Goal: Task Accomplishment & Management: Manage account settings

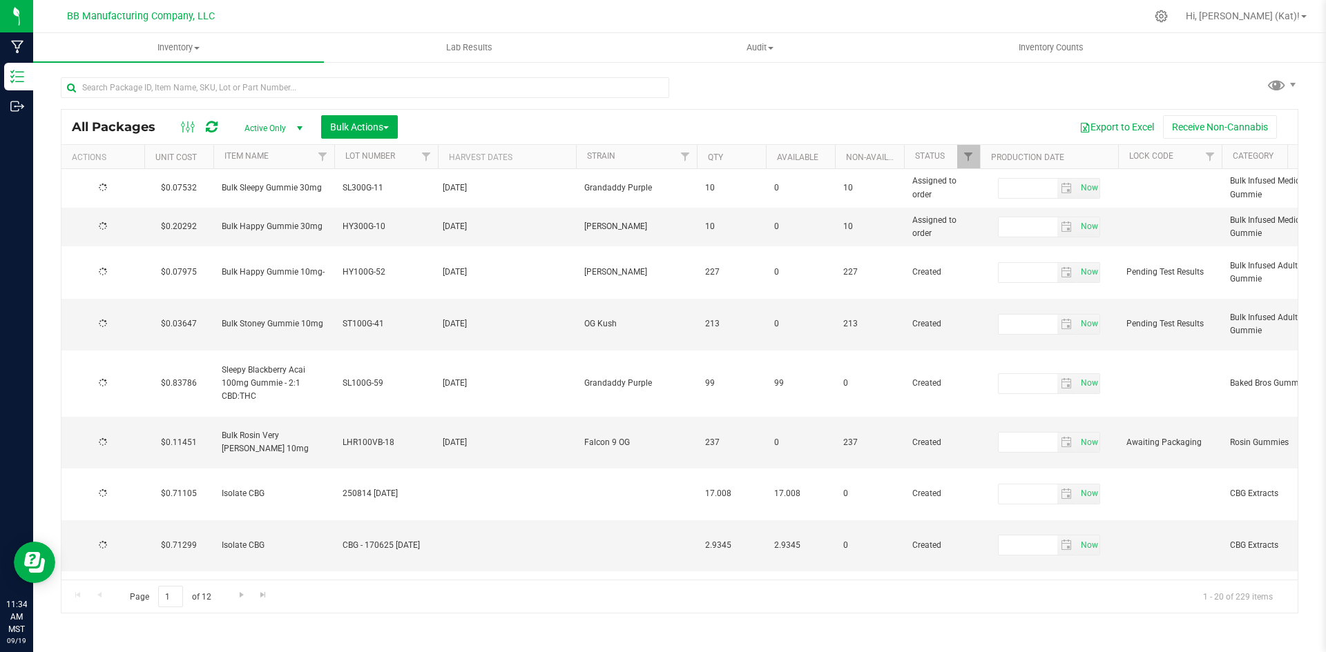
type input "2025-09-18"
type input "2026-09-18"
type input "2025-09-18"
type input "2026-09-18"
type input "2025-09-15"
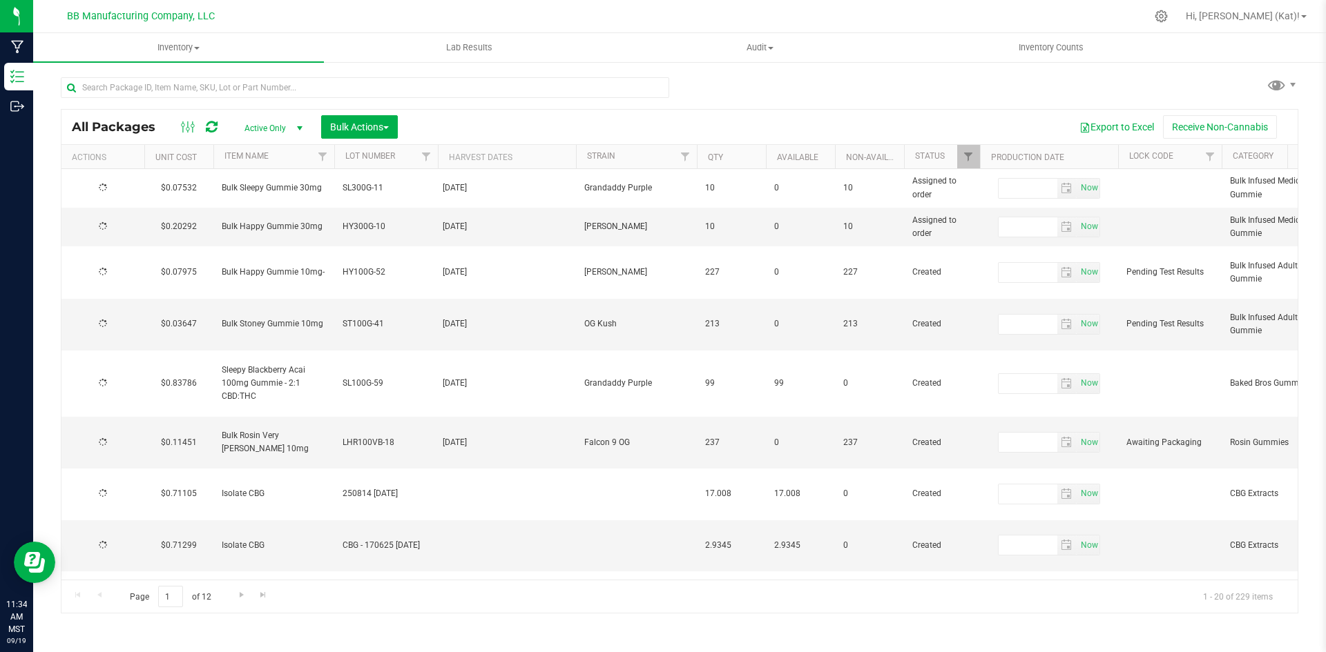
type input "2026-09-15"
type input "2025-09-16"
type input "2026-09-16"
type input "2025-07-21"
type input "2026-07-21"
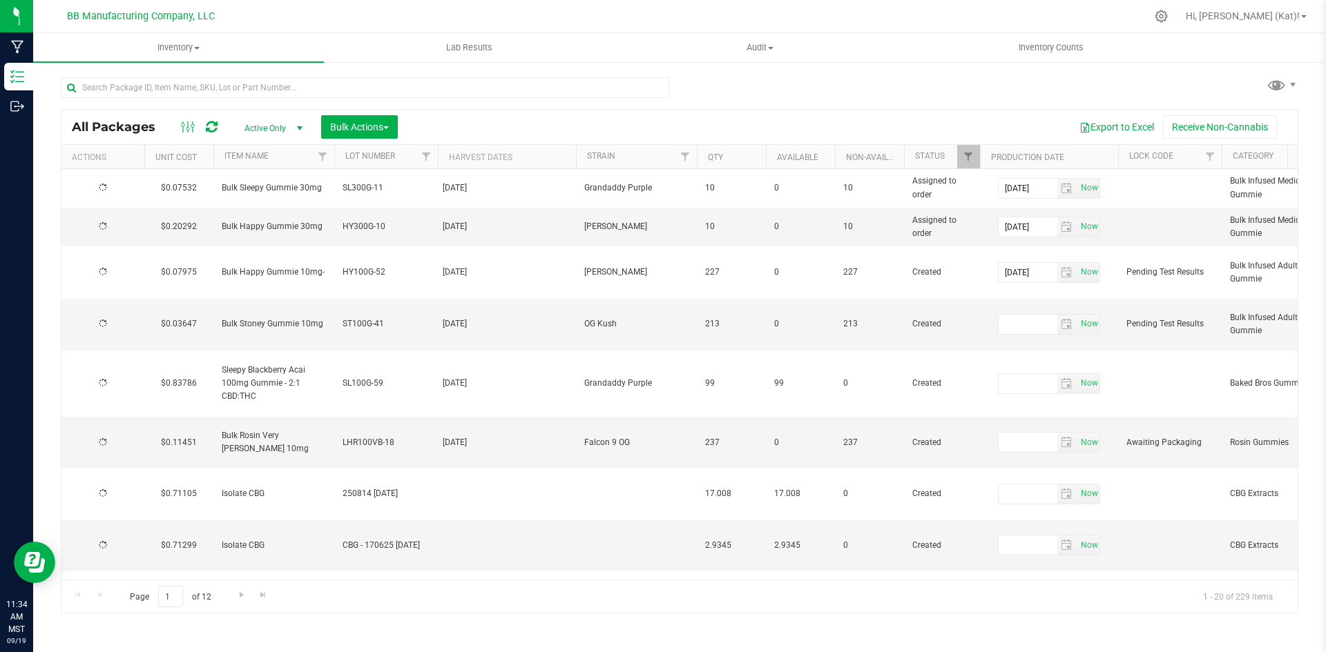
type input "2025-09-09"
type input "2026-09-09"
type input "2025-09-04"
type input "2026-09-04"
type input "2025-08-28"
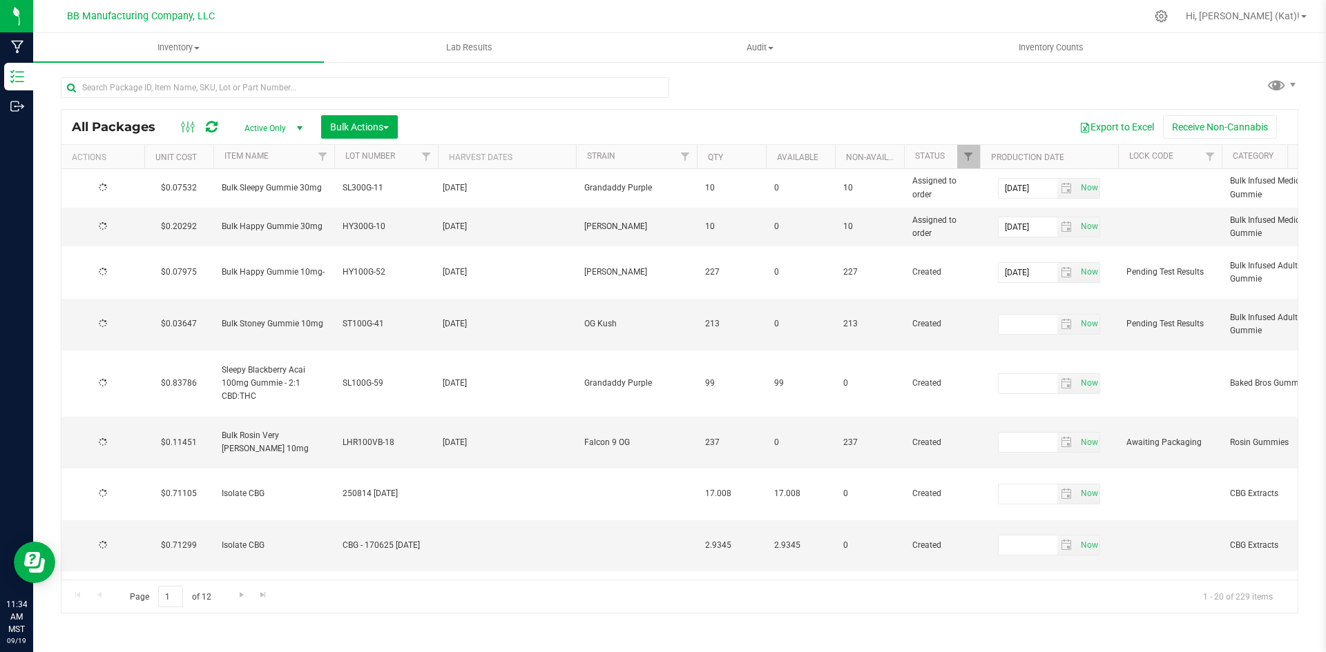
type input "2026-08-28"
type input "2025-08-19"
type input "2026-08-19"
type input "2025-08-15"
type input "2026-08-15"
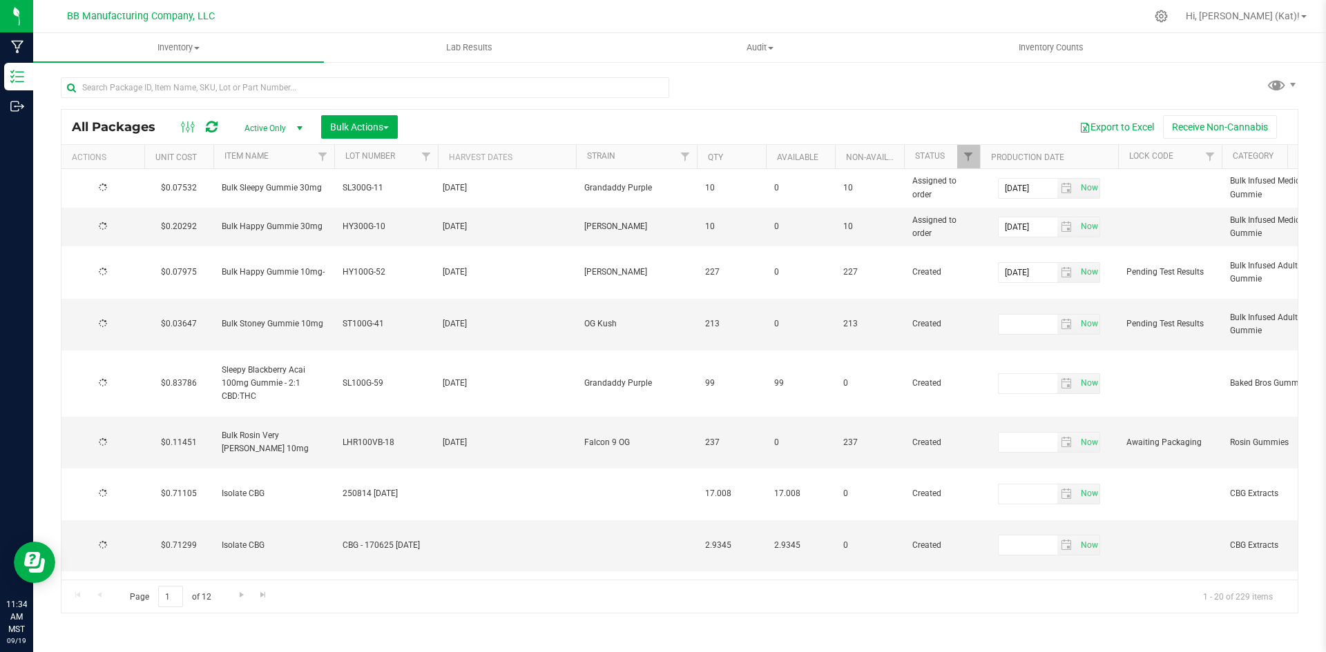
type input "2025-08-15"
type input "2026-08-15"
type input "2025-08-11"
type input "2026-08-11"
type input "2025-08-07"
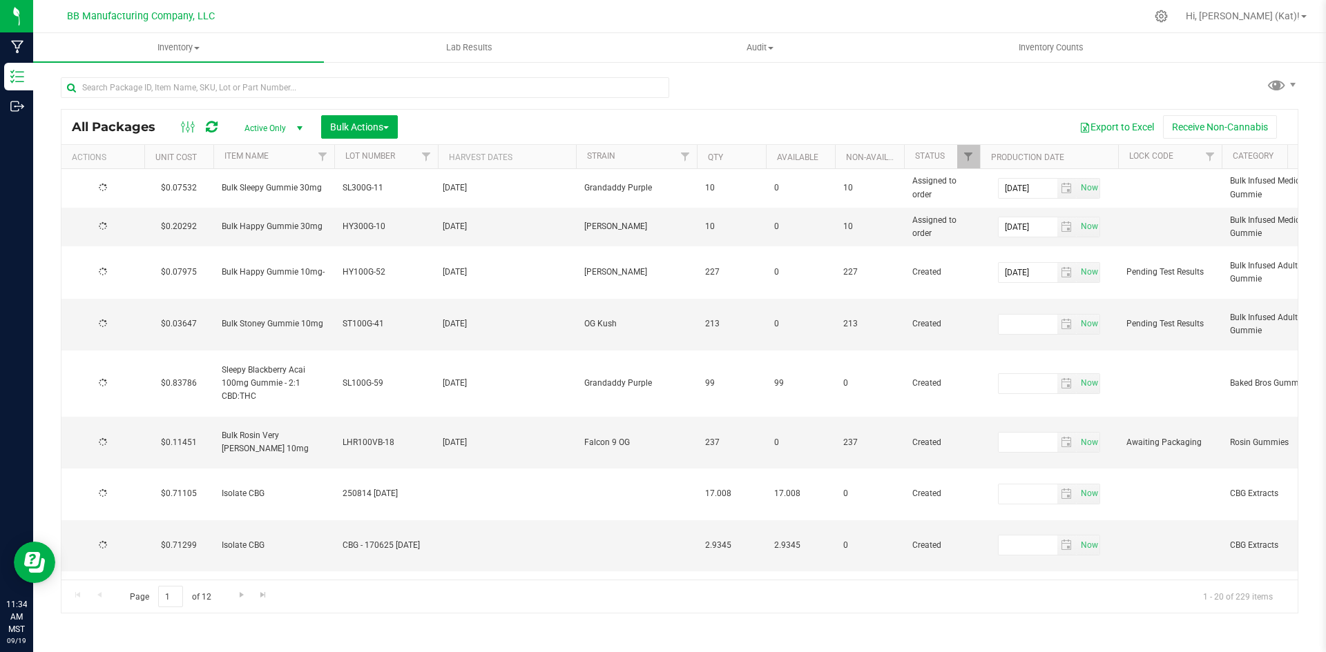
type input "2026-08-07"
type input "2025-08-04"
type input "2026-08-04"
type input "2025-08-01"
type input "2026-08-01"
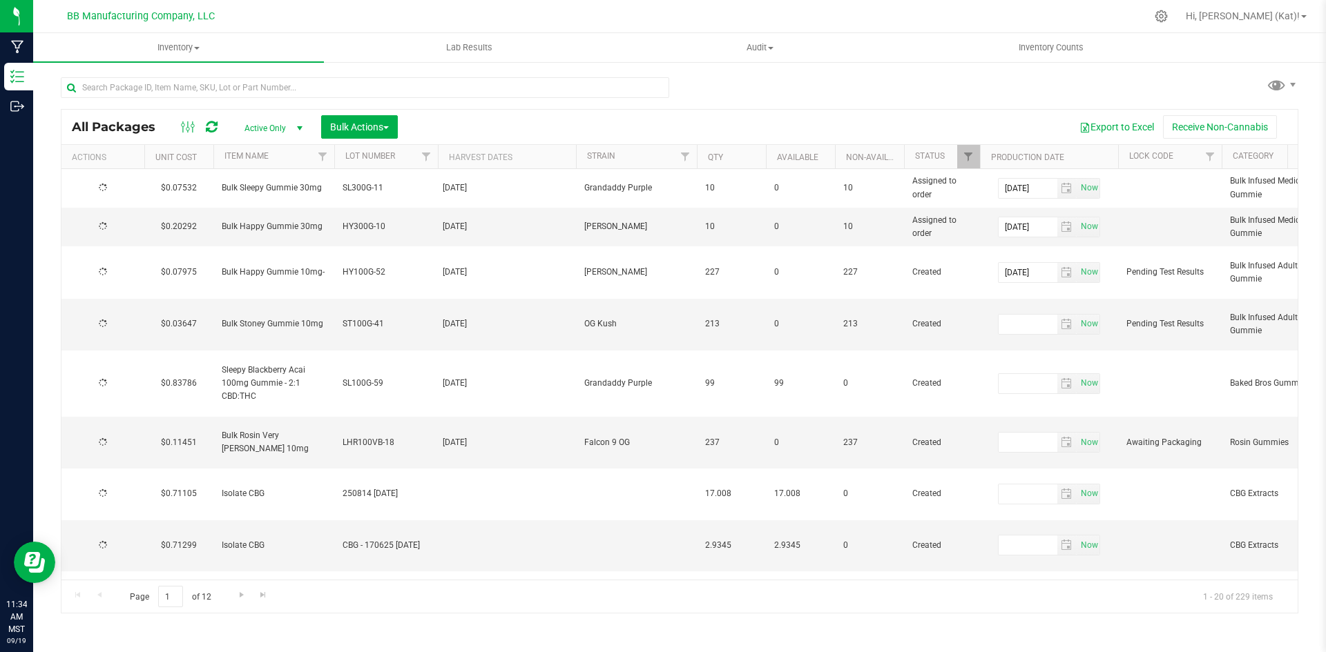
type input "2025-09-09"
type input "2026-09-09"
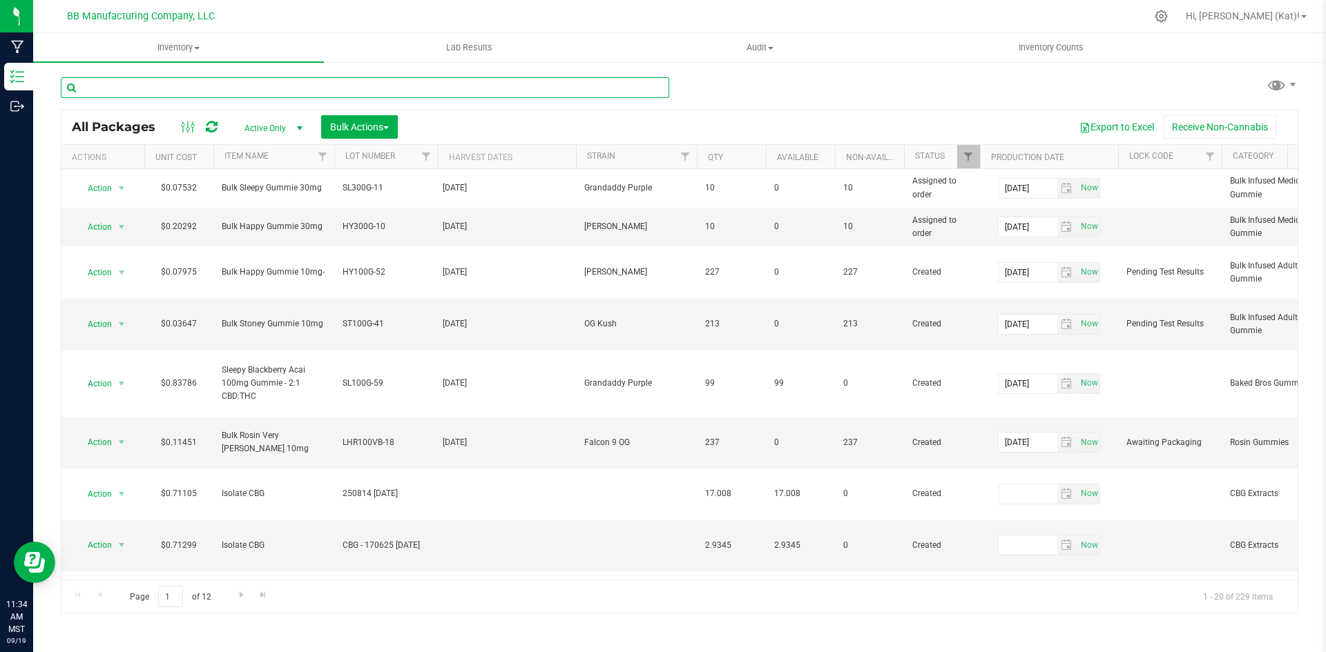
click at [202, 88] on input "text" at bounding box center [365, 87] width 608 height 21
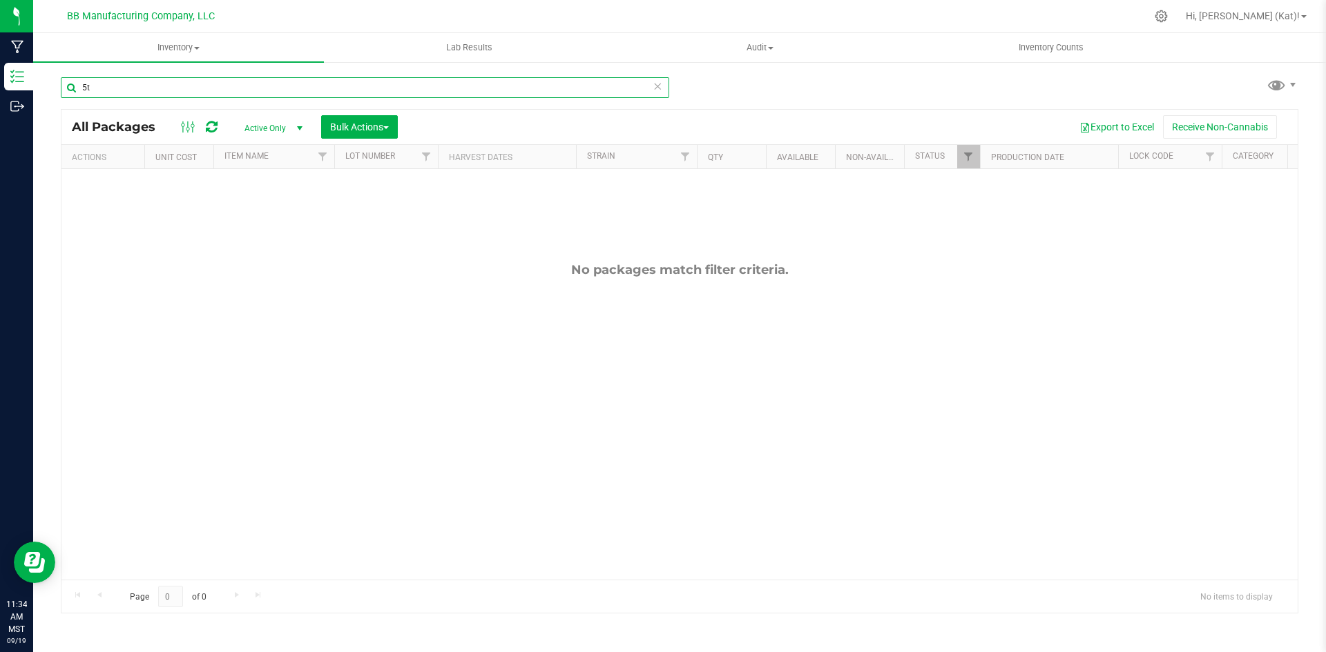
type input "5t"
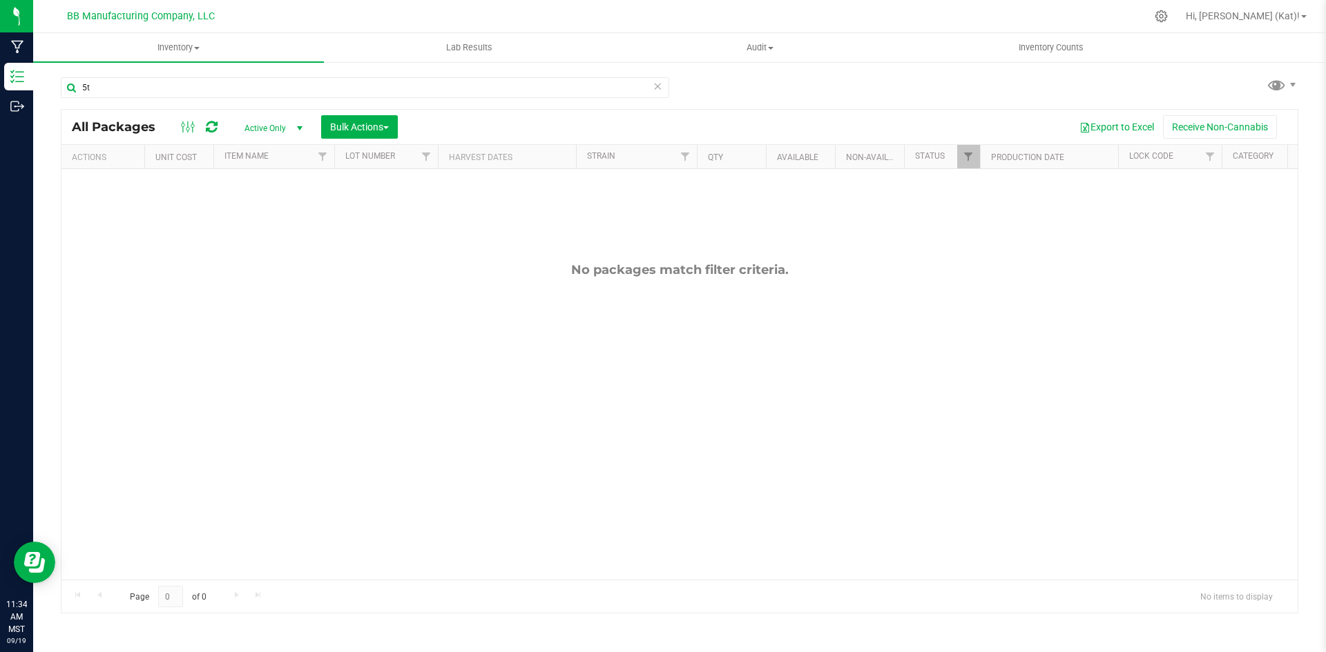
click at [658, 88] on icon at bounding box center [657, 85] width 10 height 17
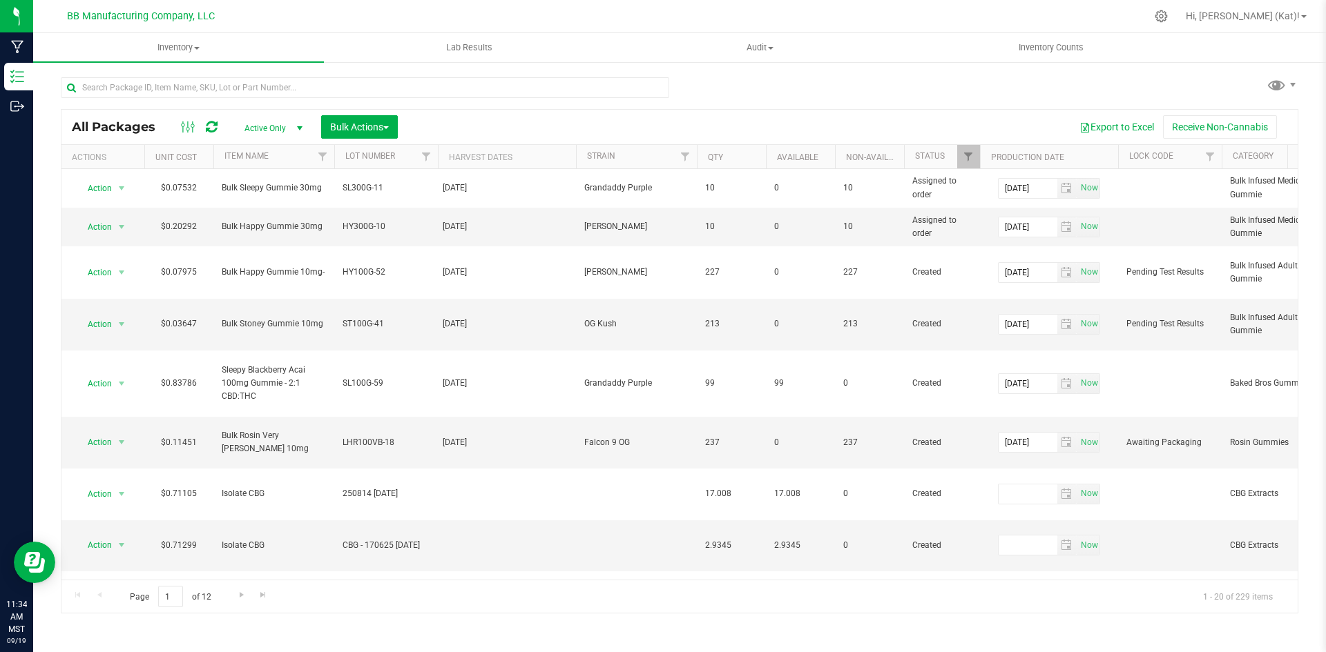
click at [788, 98] on div "All Packages Active Only Active Only Lab Samples Locked All Bulk Actions Add to…" at bounding box center [679, 339] width 1237 height 550
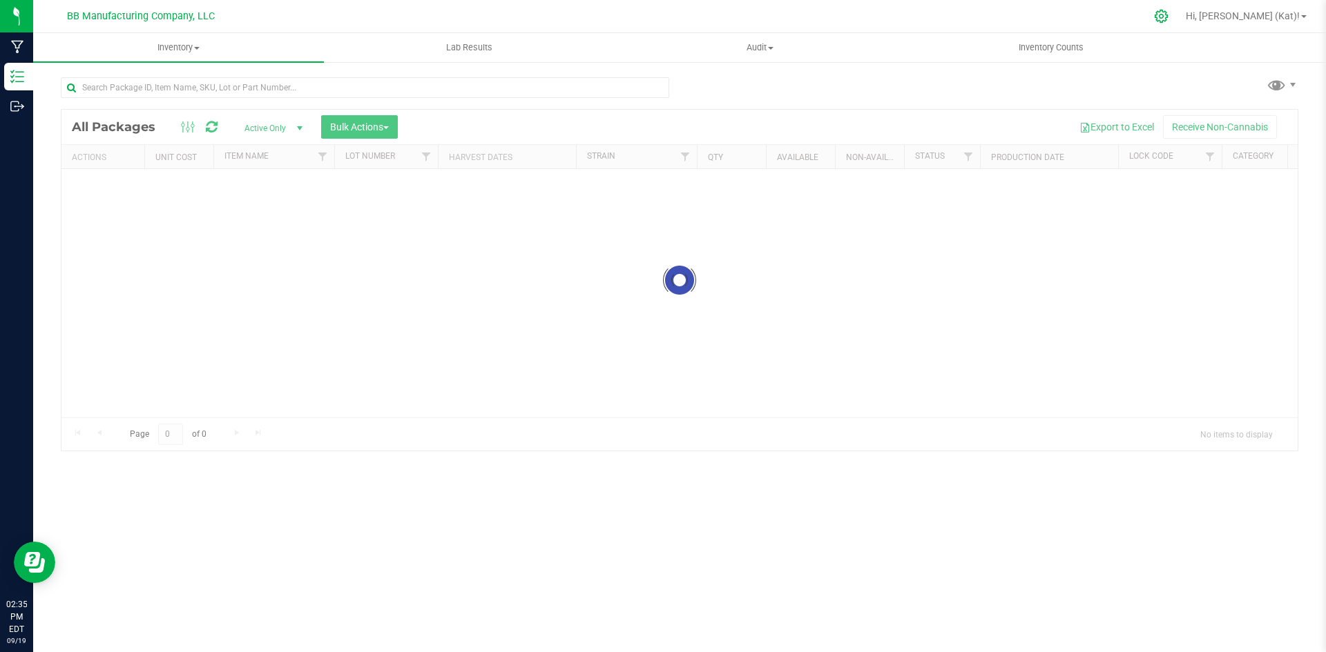
click at [1168, 12] on icon at bounding box center [1161, 16] width 14 height 14
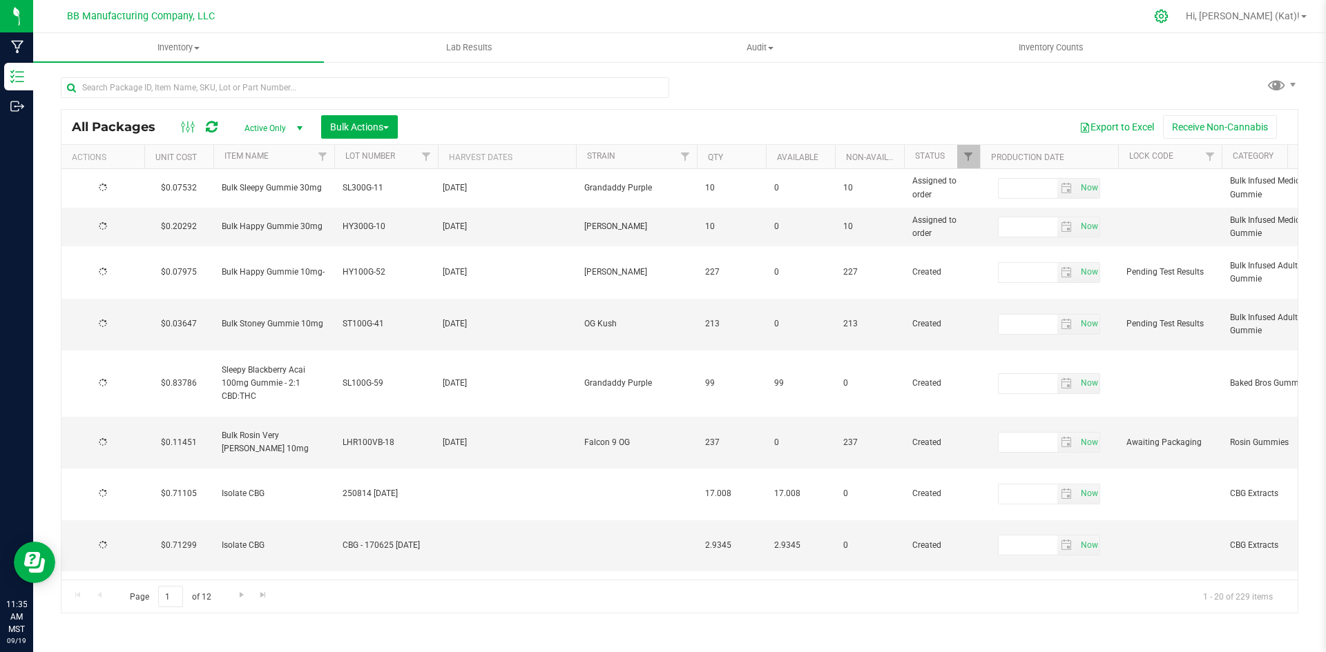
type input "[DATE]"
type input "2025-09-18"
type input "2026-09-18"
type input "2025-09-15"
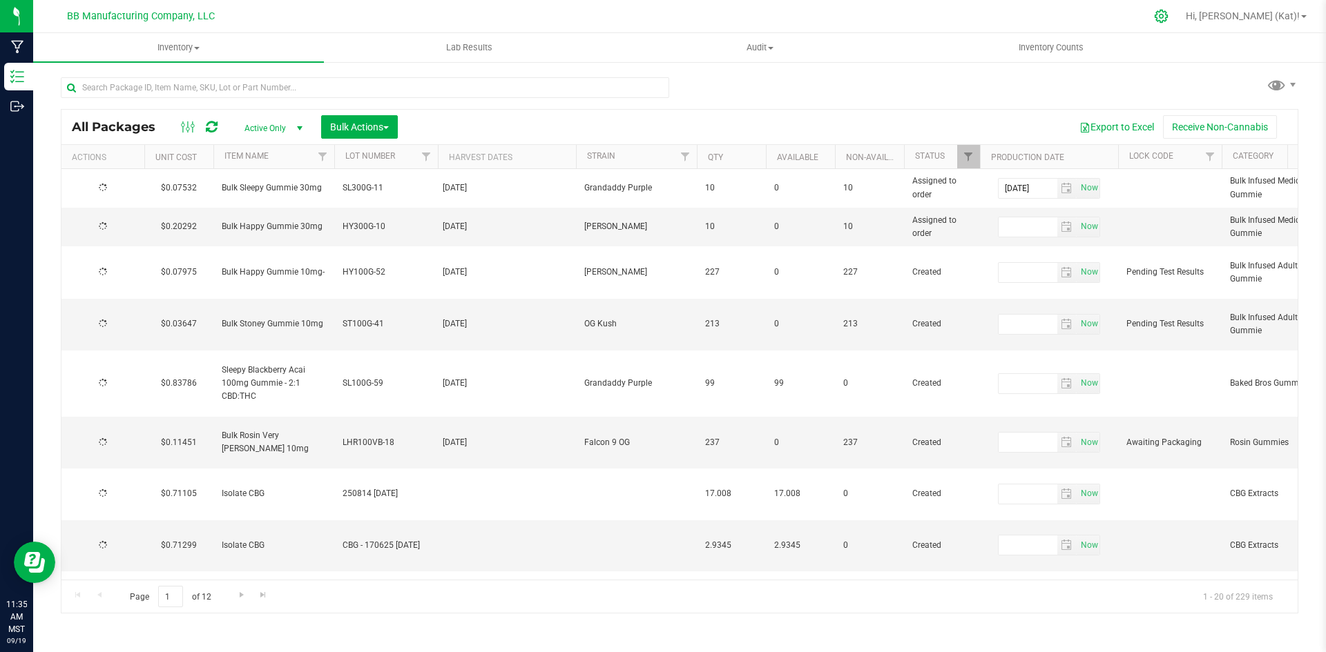
type input "2026-09-15"
type input "2025-09-16"
type input "2026-09-16"
type input "2025-07-21"
type input "2026-07-21"
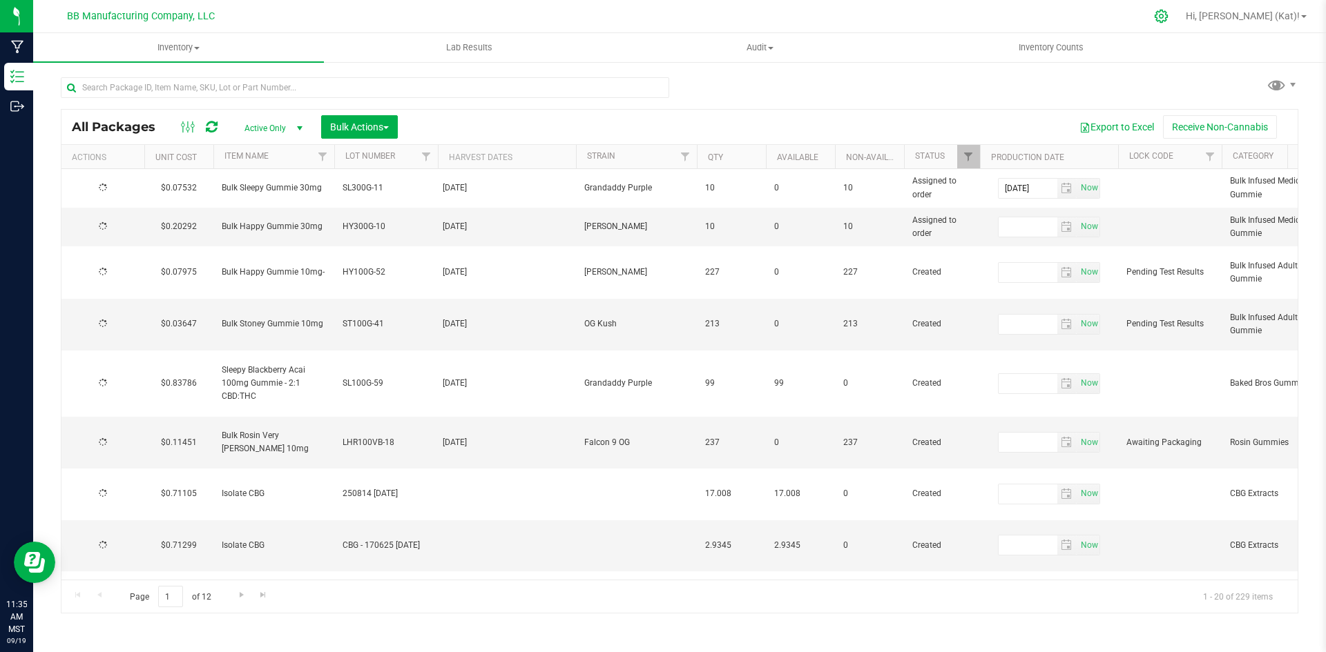
type input "2025-09-09"
type input "2026-09-09"
type input "2025-09-04"
type input "2026-09-04"
type input "2025-08-28"
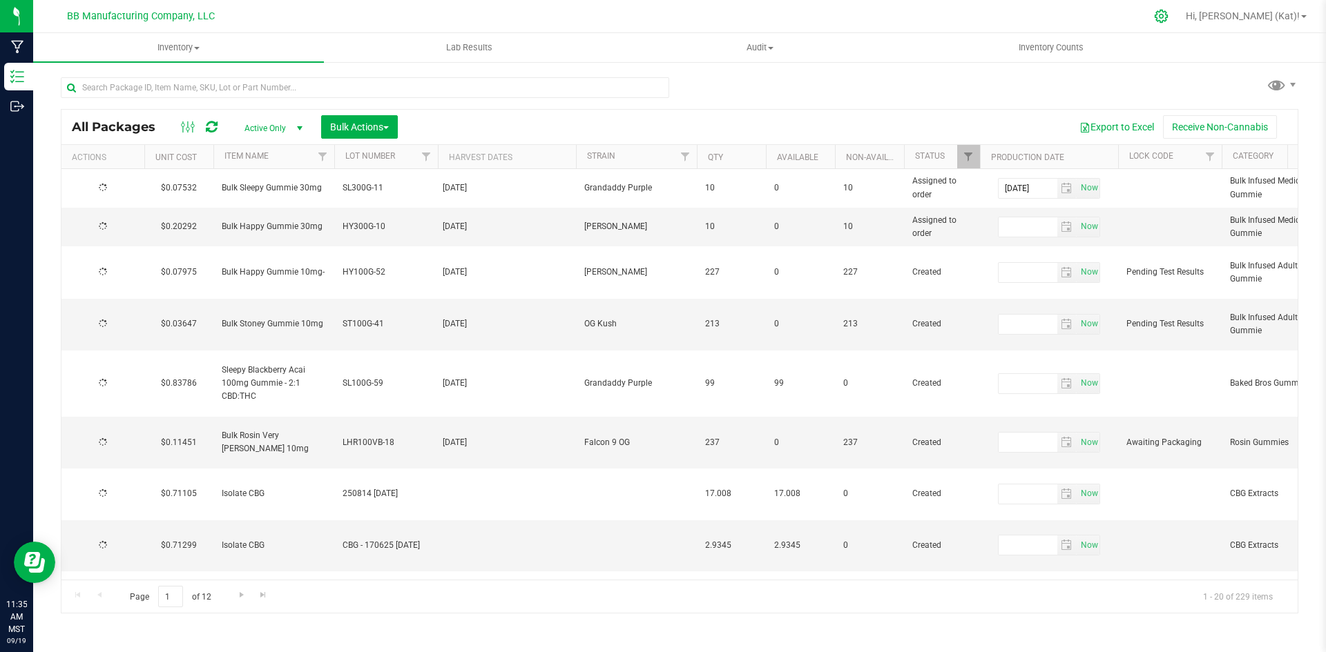
type input "2026-08-28"
type input "2025-08-19"
type input "2026-08-19"
type input "2025-08-15"
type input "2026-08-15"
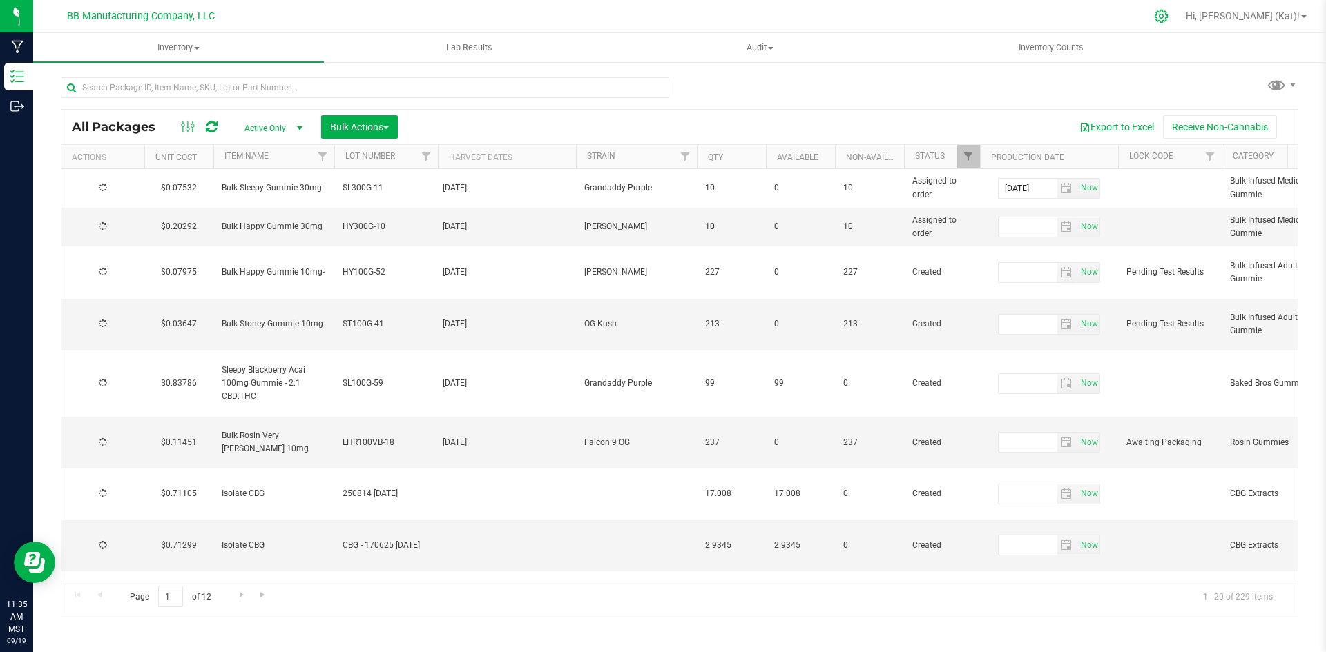
type input "2025-08-15"
type input "2026-08-15"
type input "2025-08-11"
type input "2026-08-11"
type input "2025-08-07"
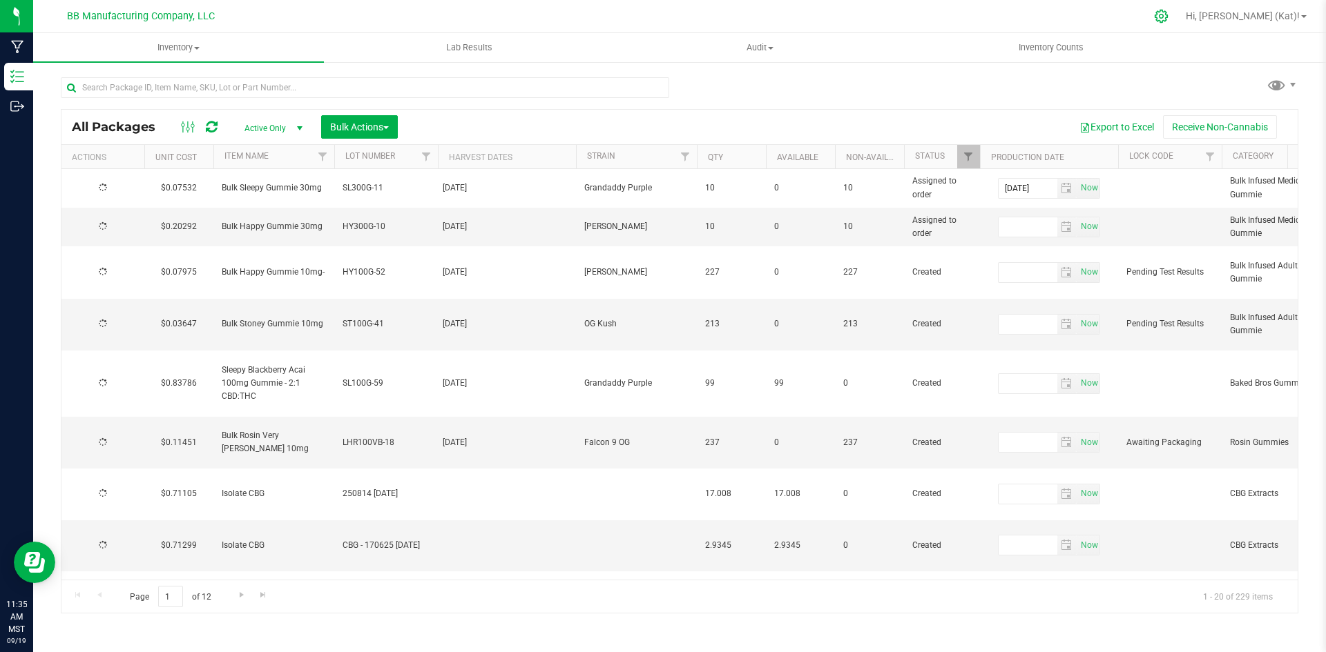
type input "2026-08-07"
type input "2025-08-04"
type input "2026-08-04"
type input "2025-08-01"
type input "2026-08-01"
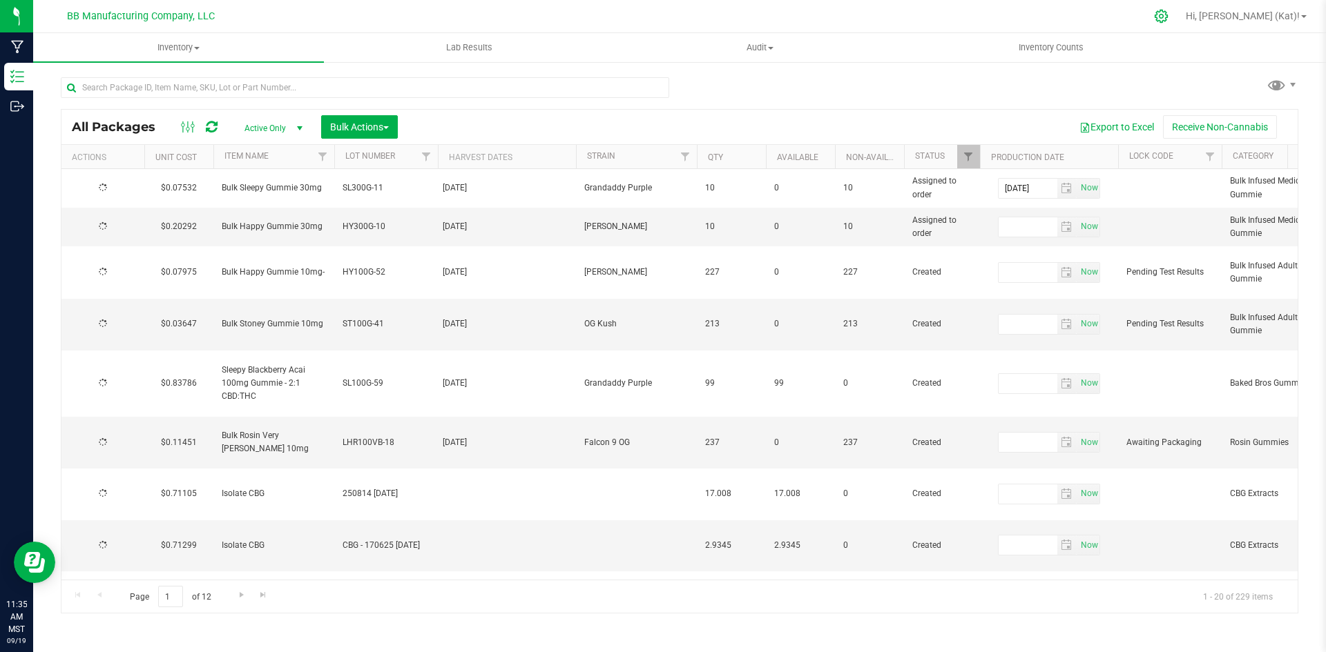
type input "2025-09-09"
type input "2026-09-09"
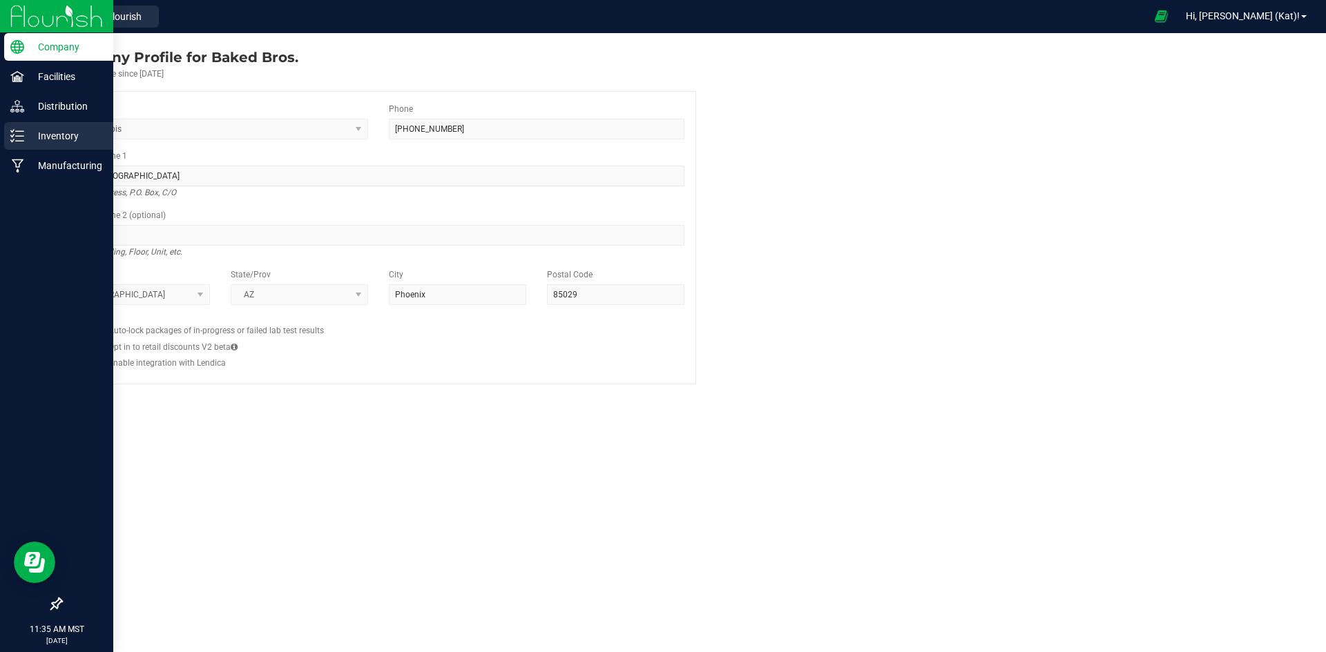
click at [68, 138] on p "Inventory" at bounding box center [65, 136] width 83 height 17
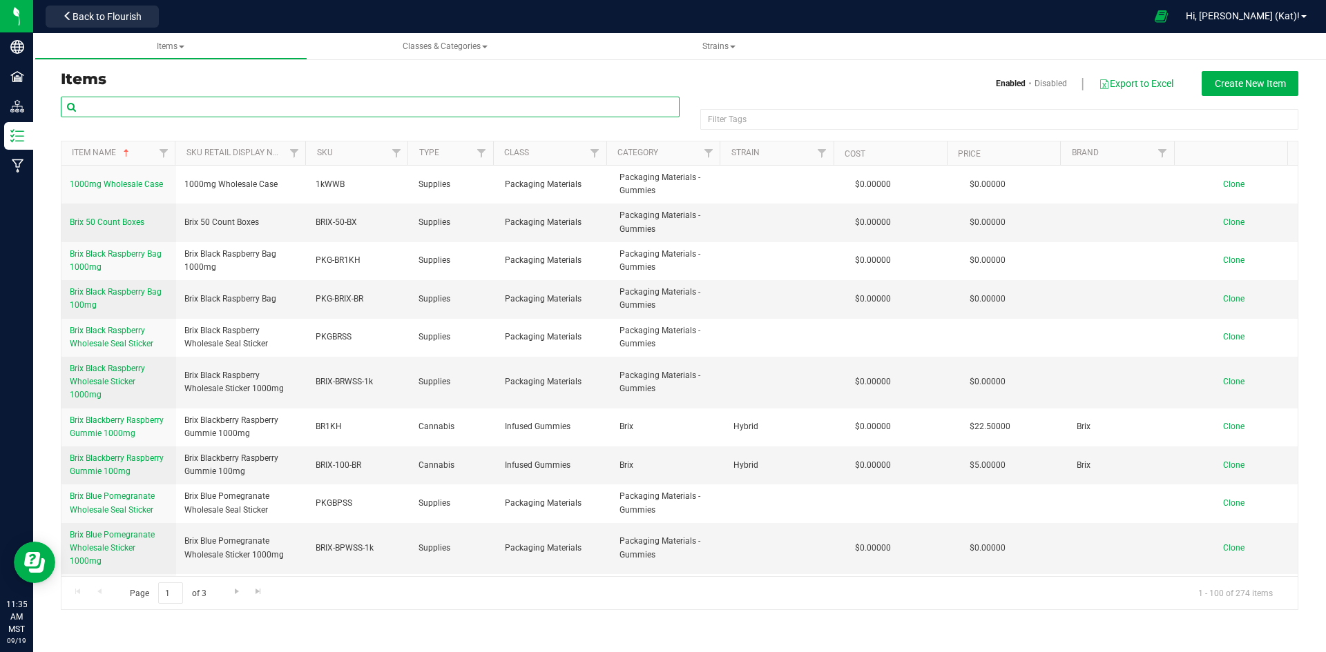
click at [455, 108] on input "text" at bounding box center [370, 107] width 619 height 21
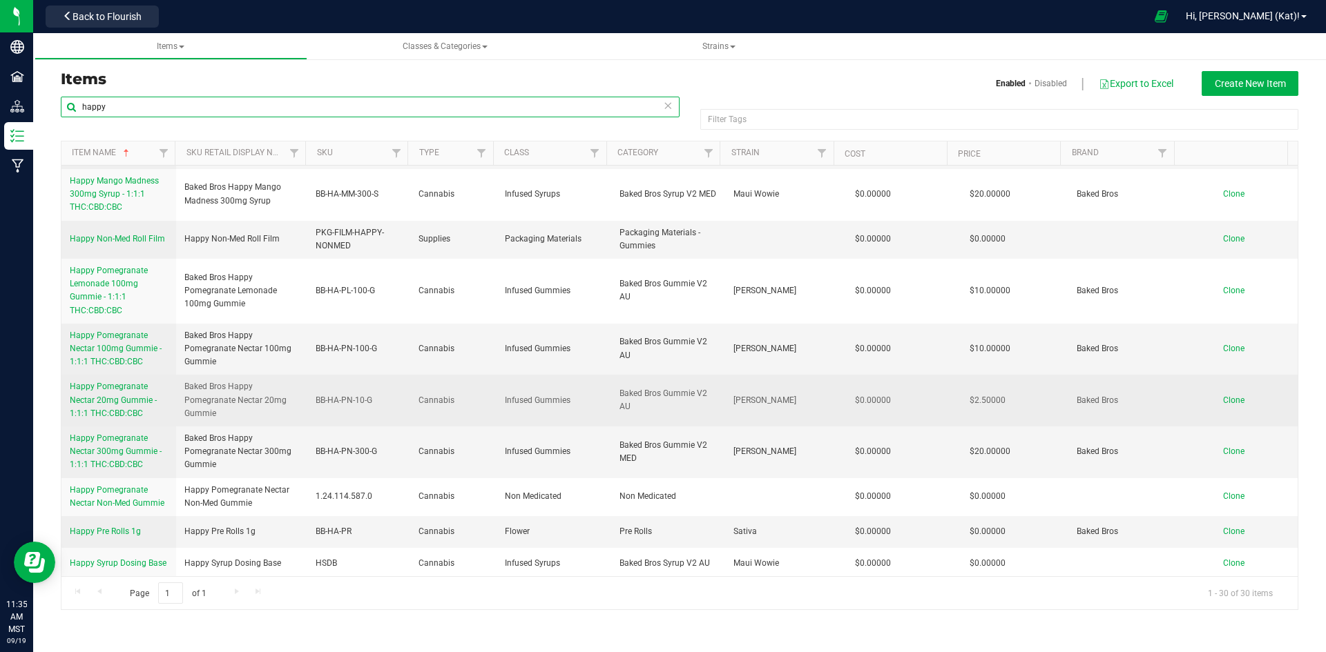
scroll to position [483, 0]
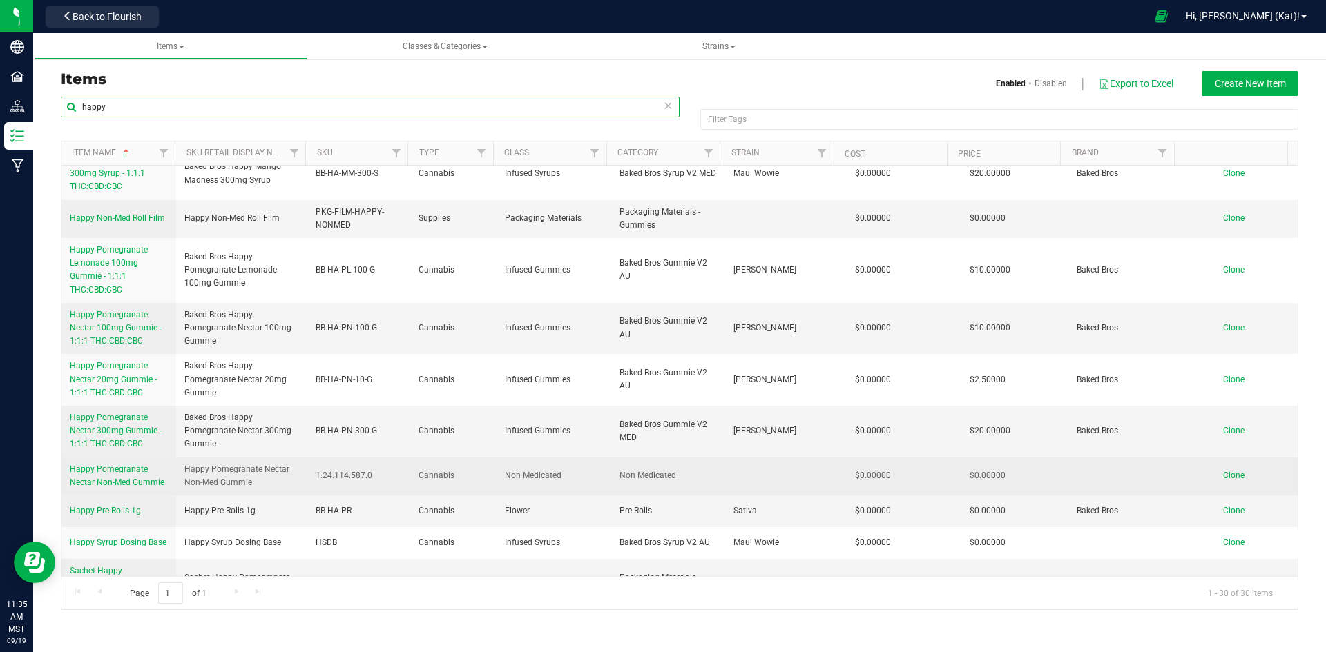
type input "happy"
click at [130, 470] on span "Happy Pomegranate Nectar Non-Med Gummie" at bounding box center [117, 476] width 95 height 23
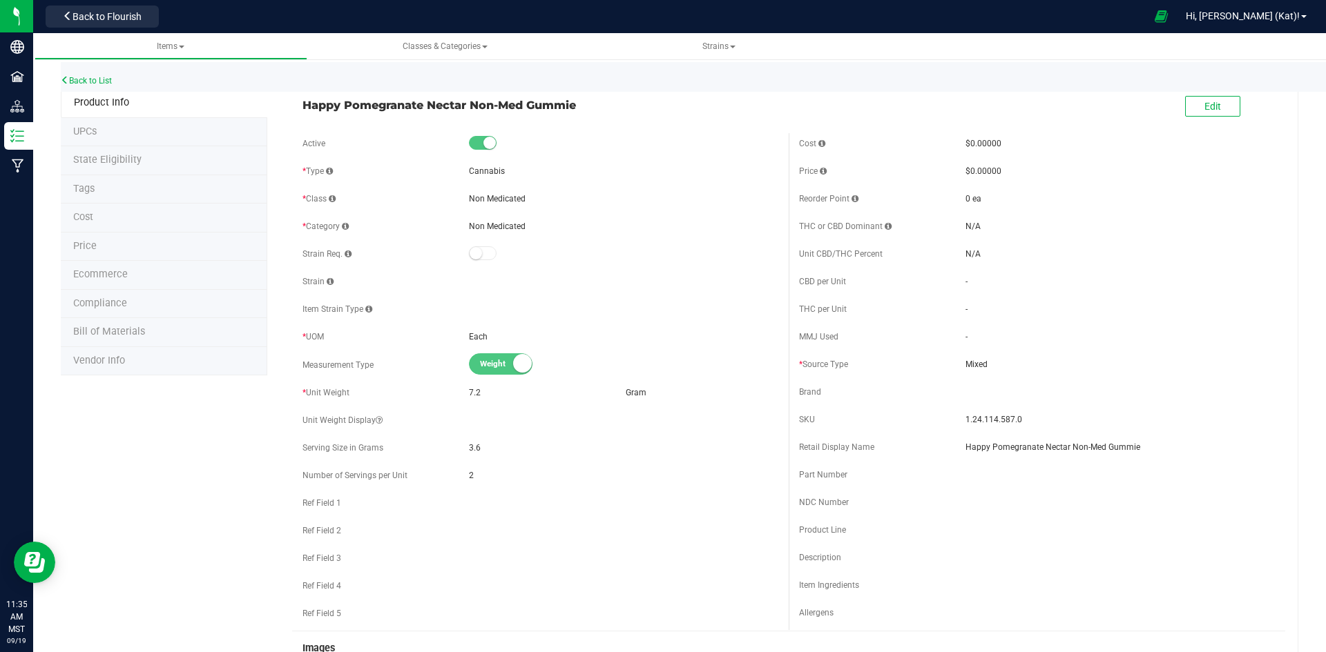
click at [128, 331] on span "Bill of Materials" at bounding box center [109, 332] width 72 height 12
select select "325"
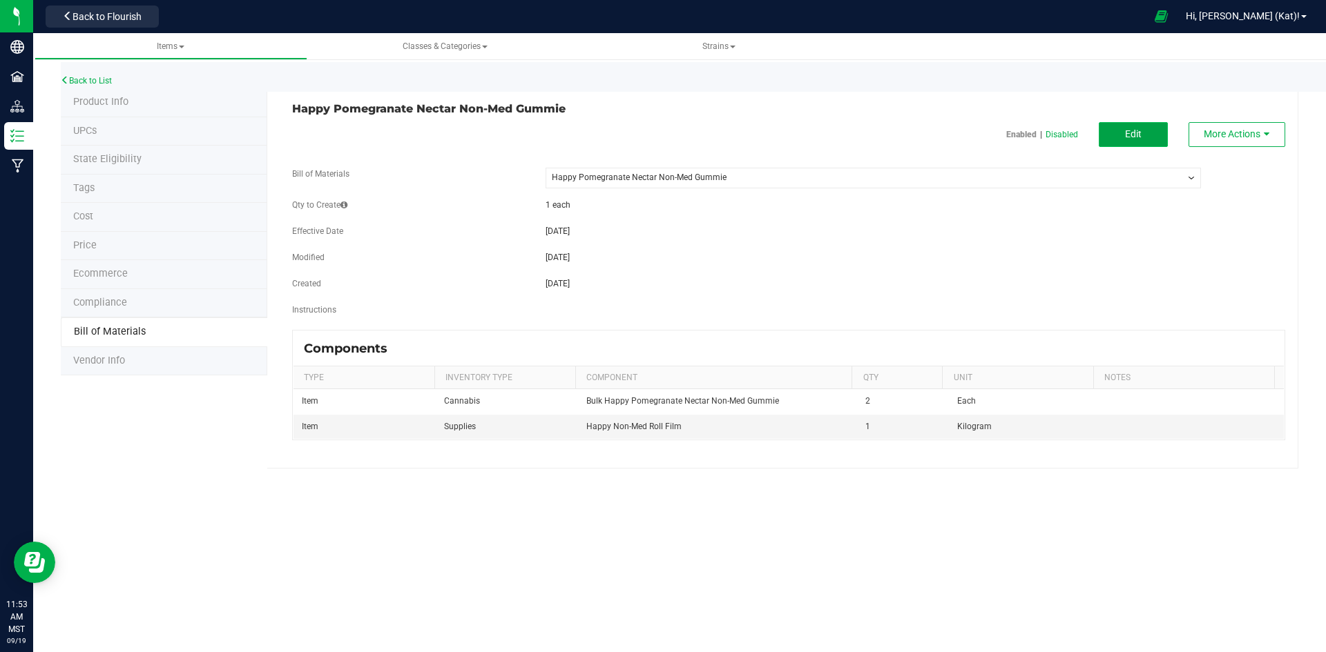
click at [1136, 126] on button "Edit" at bounding box center [1132, 134] width 69 height 25
select select "325"
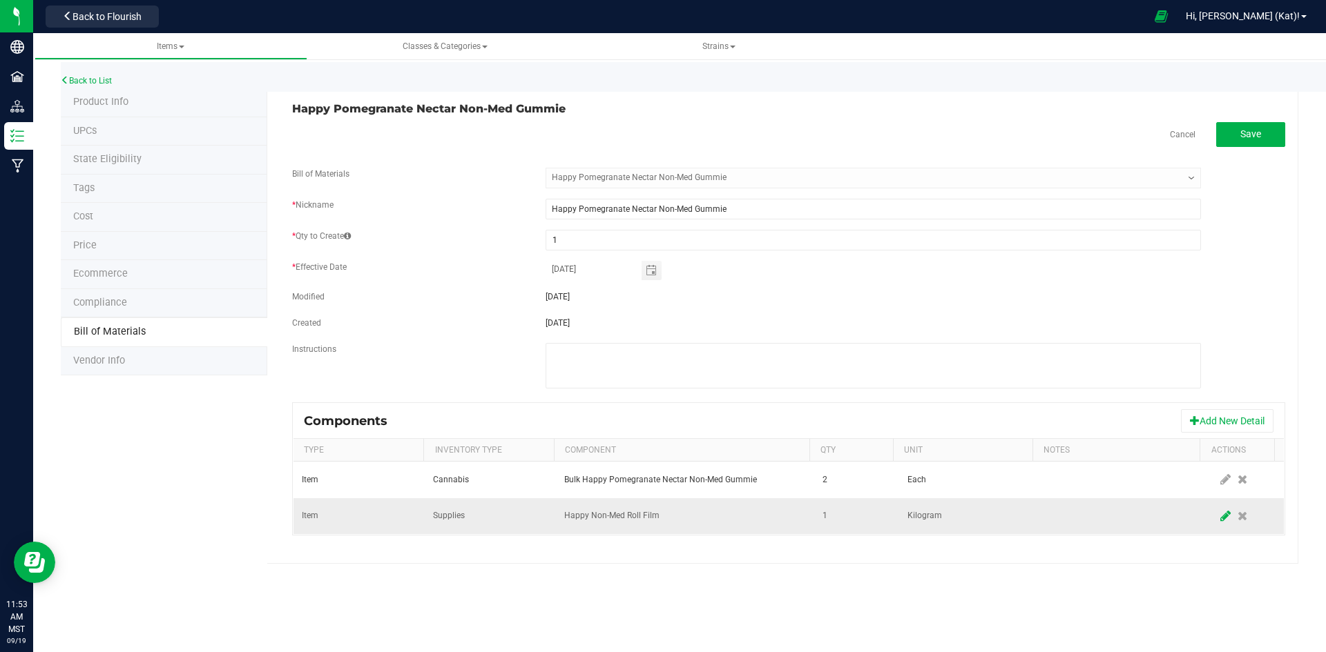
click at [1220, 519] on icon at bounding box center [1225, 516] width 10 height 12
click at [824, 523] on input "1" at bounding box center [850, 516] width 66 height 19
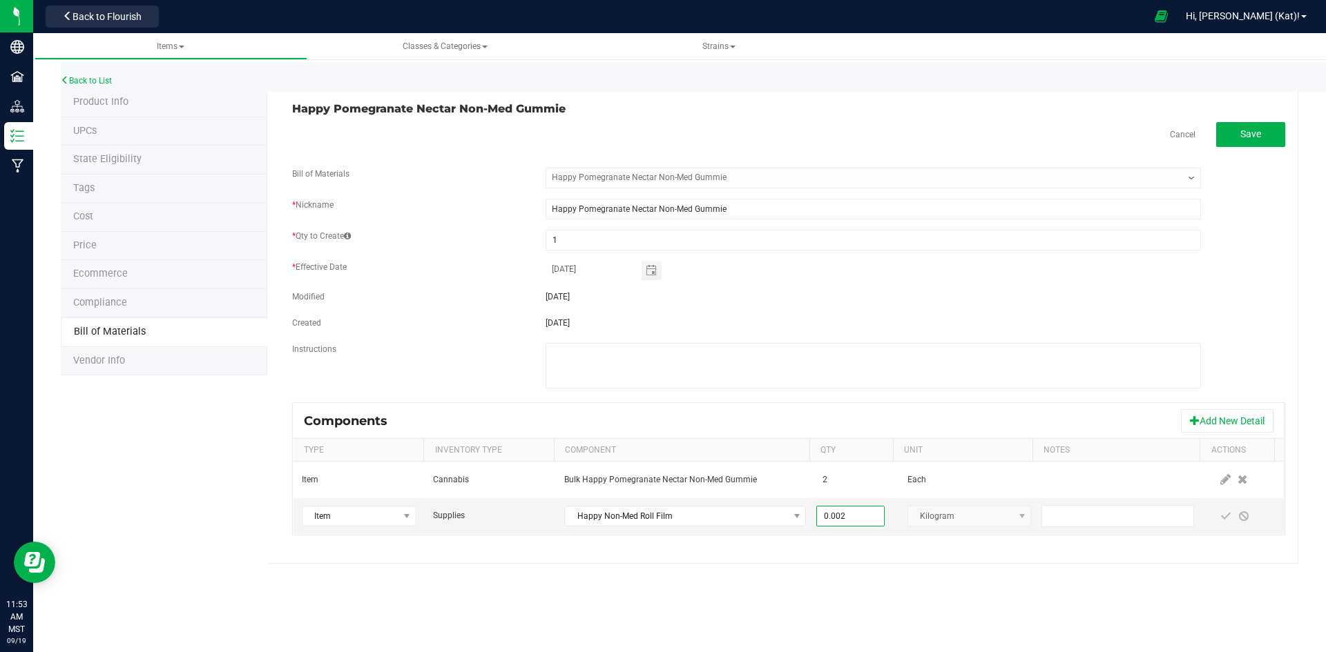
type input "0.0020"
click at [861, 548] on div "Happy Pomegranate Nectar Non-Med Gummie Cancel Save Bill of Materials -- Select…" at bounding box center [782, 326] width 1031 height 476
click at [1220, 517] on span at bounding box center [1225, 516] width 11 height 11
click at [1252, 139] on span "Save" at bounding box center [1250, 133] width 21 height 11
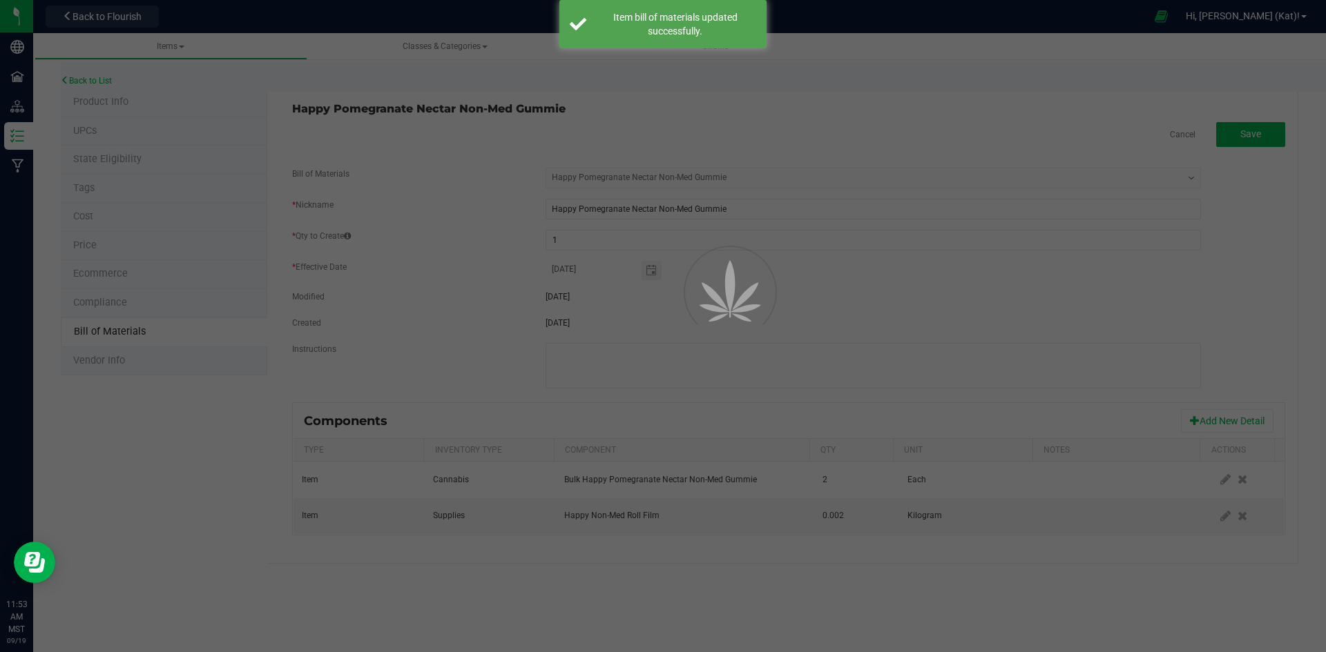
select select "325"
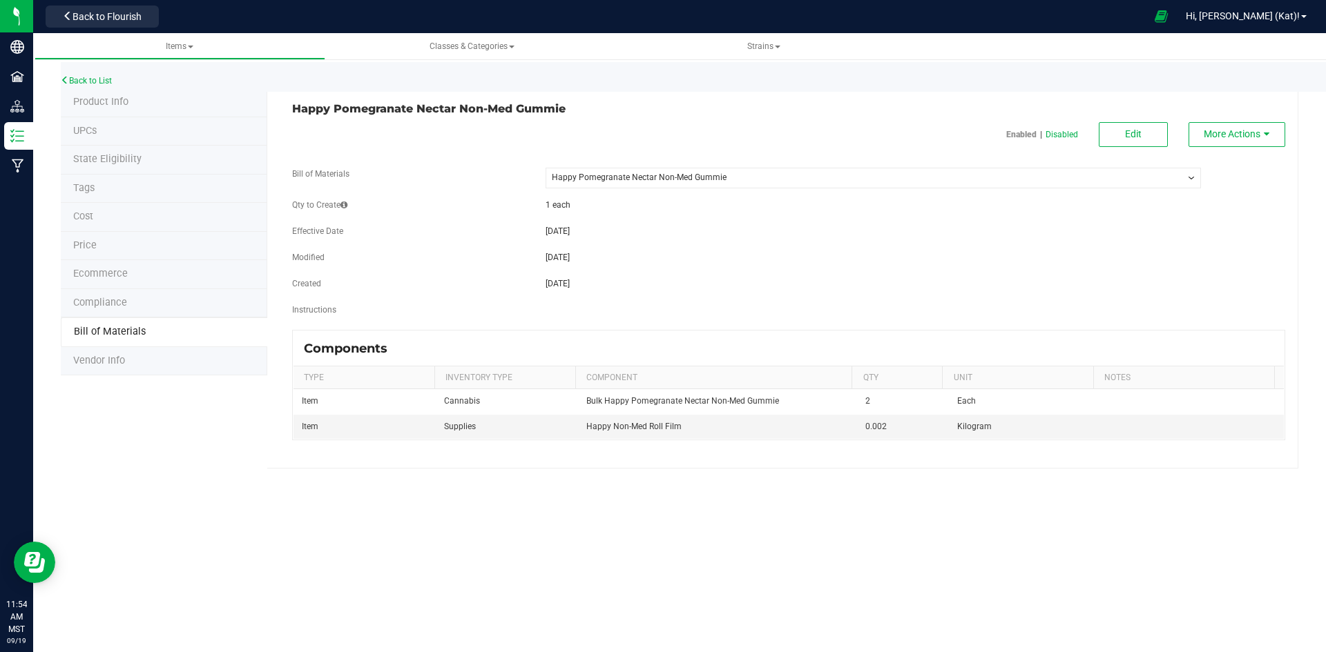
click at [140, 29] on div "Back to Flourish" at bounding box center [102, 16] width 124 height 27
click at [130, 19] on span "Back to Flourish" at bounding box center [106, 16] width 69 height 11
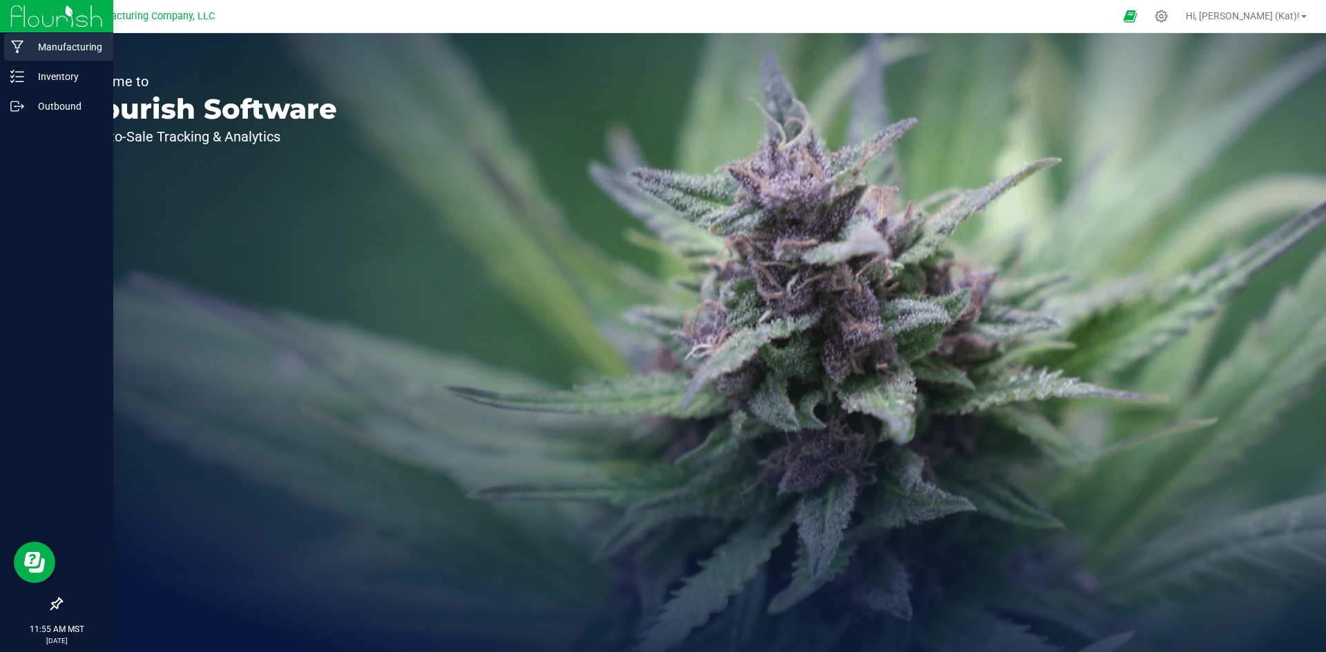
click at [72, 50] on p "Manufacturing" at bounding box center [65, 47] width 83 height 17
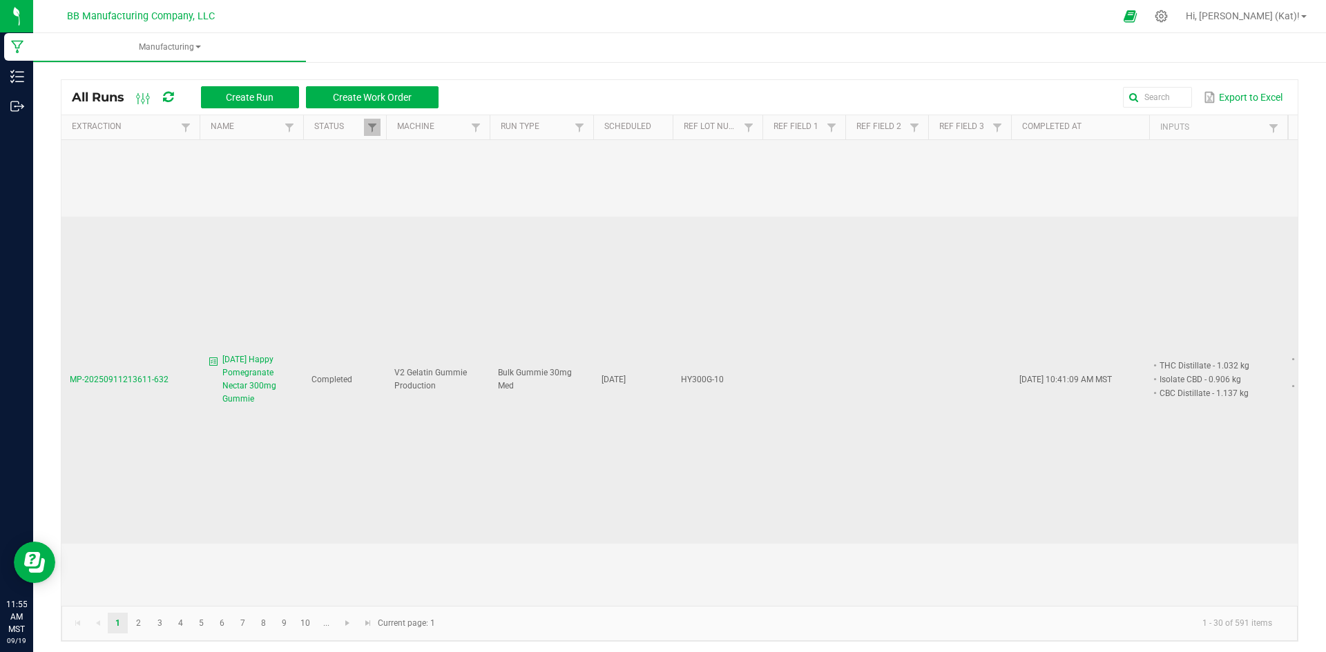
scroll to position [1174, 0]
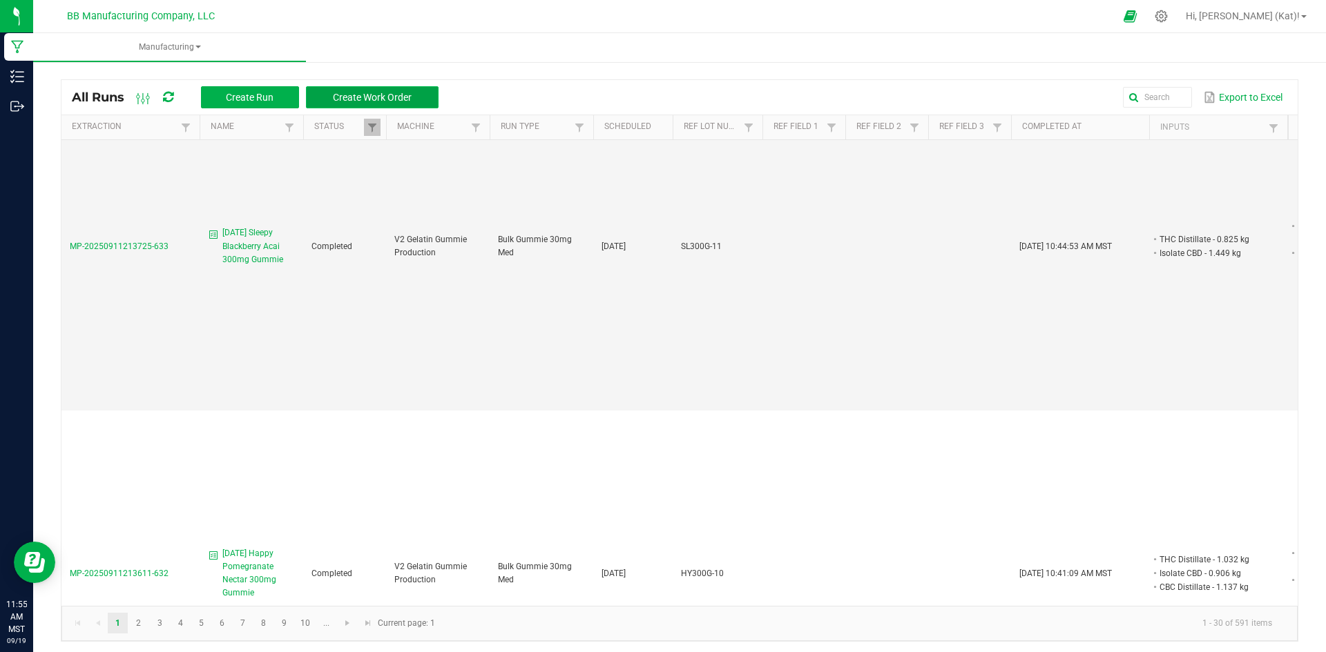
click at [403, 98] on span "Create Work Order" at bounding box center [372, 97] width 79 height 11
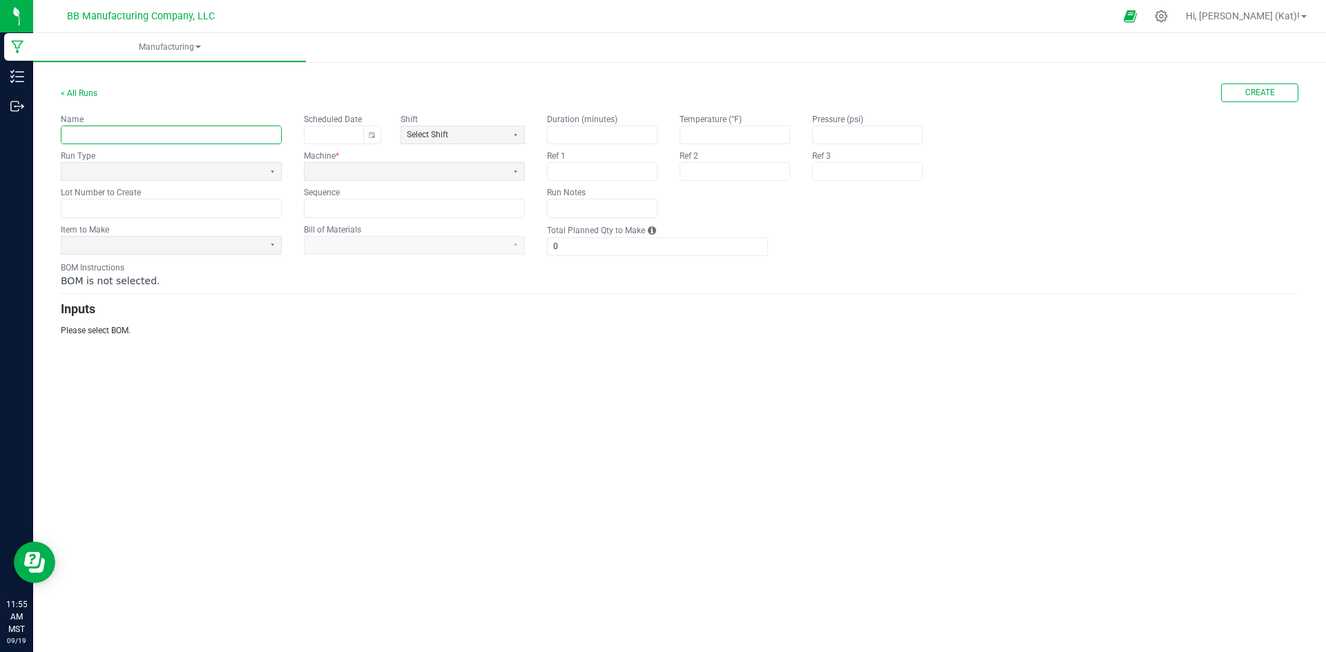
click at [219, 129] on input "text" at bounding box center [171, 134] width 220 height 17
paste input "Happy Pomegranate Nectar Non-Med Gummie"
type input "[DATE] Happy Pomegranate Nectar Non-Med Gummie"
click at [256, 166] on span at bounding box center [162, 172] width 191 height 12
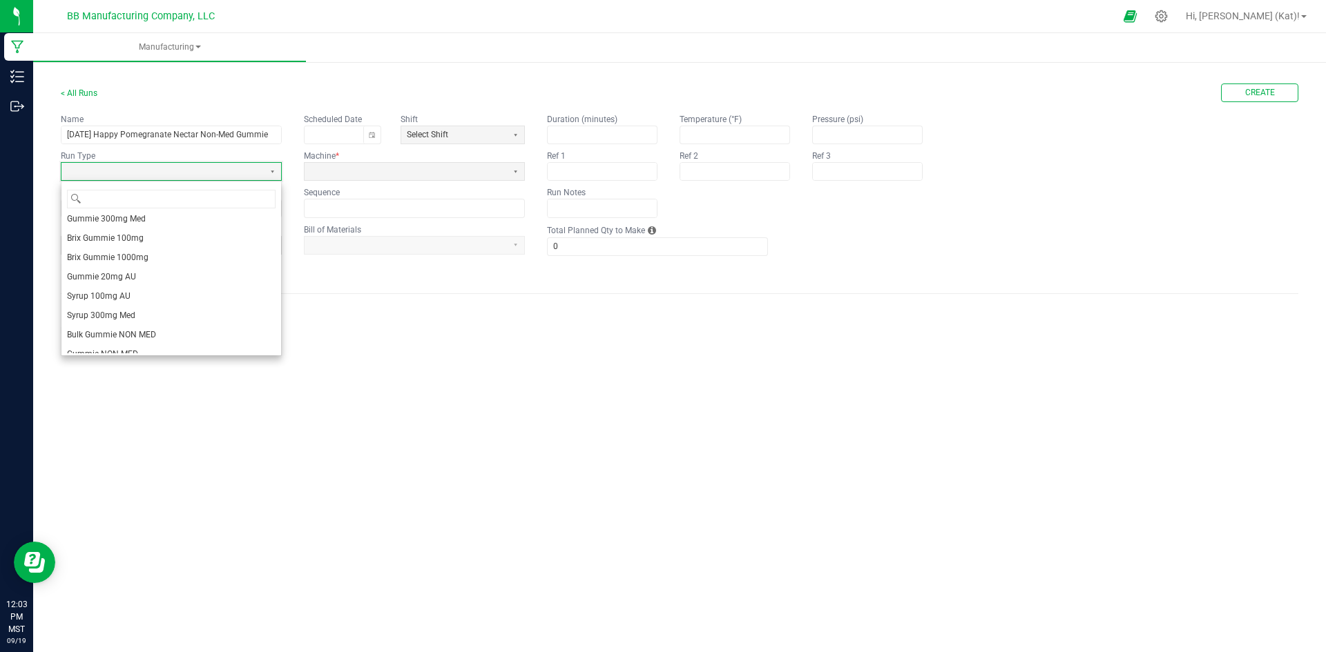
scroll to position [152, 0]
click at [204, 321] on li "Bulk Gummie NON MED" at bounding box center [171, 324] width 220 height 19
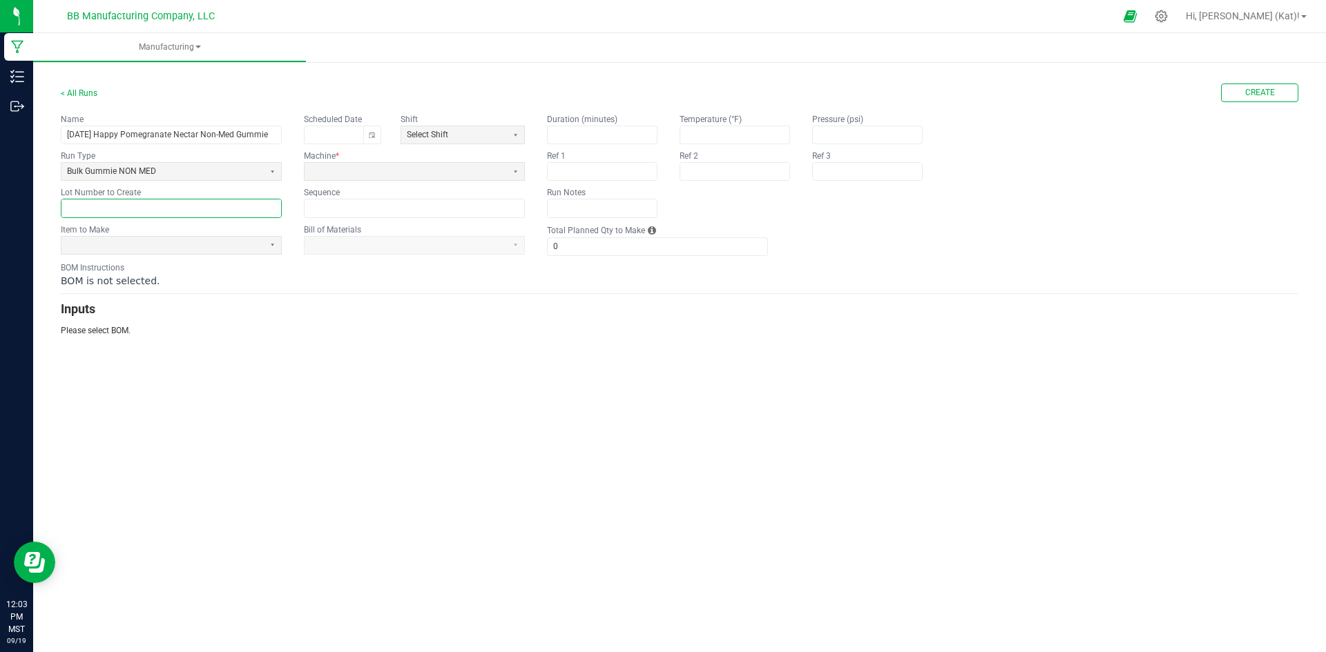
click at [202, 208] on input "text" at bounding box center [171, 208] width 220 height 17
paste input "HYNMG-1"
type input "HYNMG-1"
click at [270, 135] on input "[DATE] Happy Pomegranate Nectar Non-Med Gummie" at bounding box center [171, 134] width 220 height 17
click at [164, 249] on span at bounding box center [162, 246] width 191 height 12
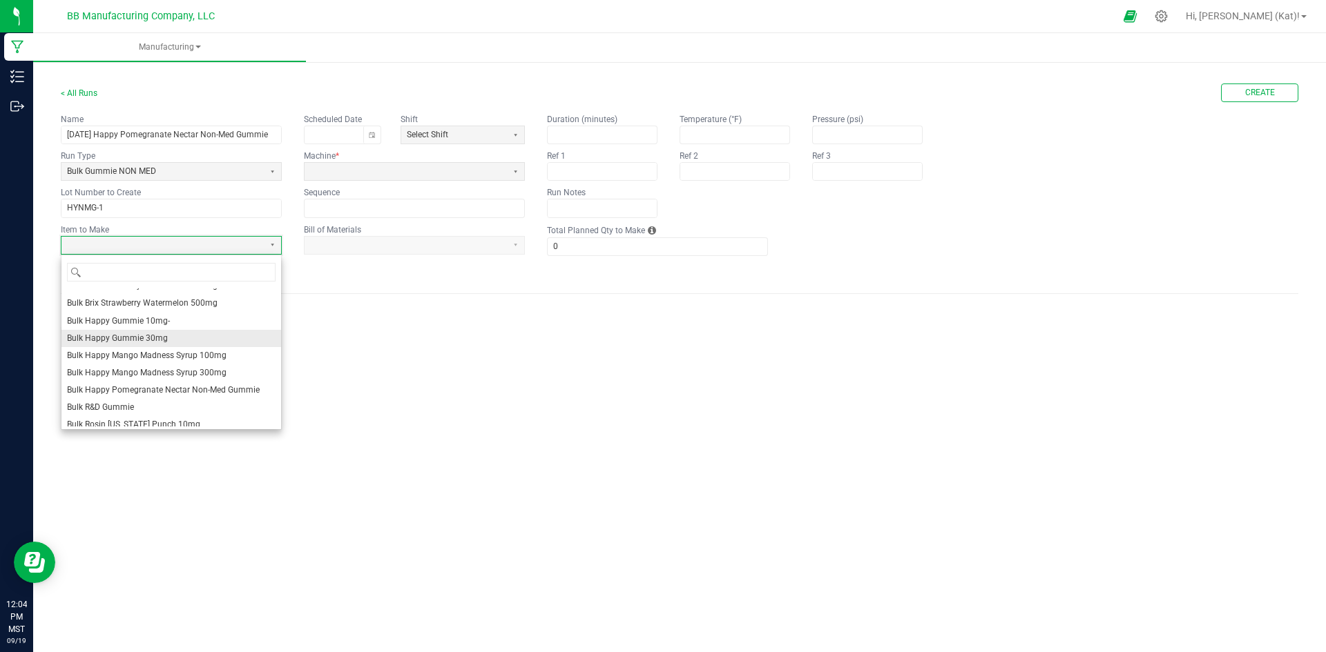
scroll to position [276, 0]
click at [202, 371] on span "Bulk Happy Pomegranate Nectar Non-Med Gummie" at bounding box center [163, 368] width 193 height 12
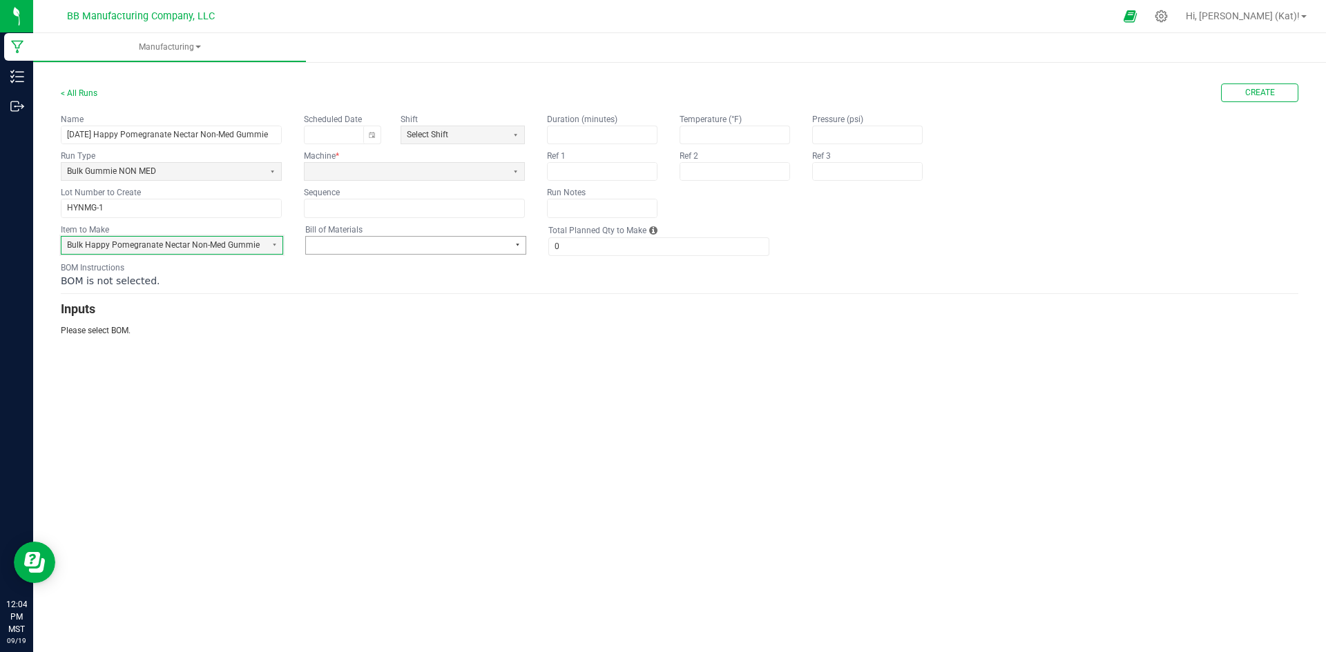
click at [508, 243] on button "Select" at bounding box center [516, 245] width 17 height 17
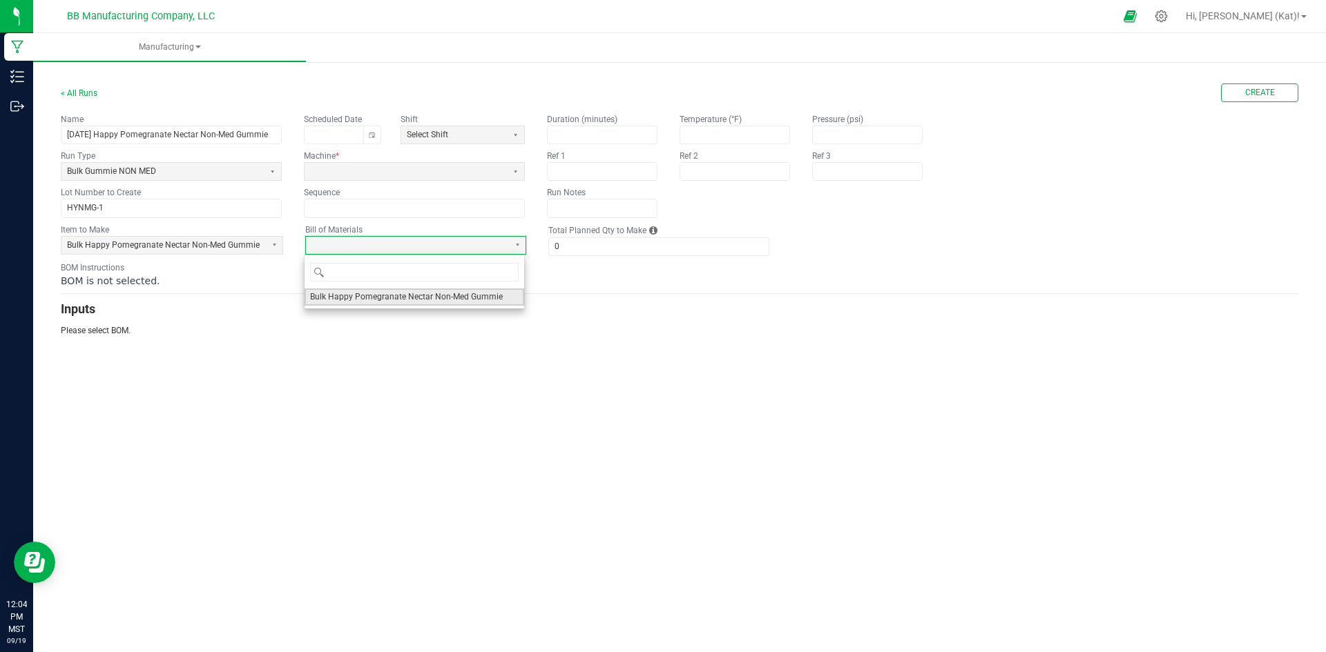
click at [477, 298] on span "Bulk Happy Pomegranate Nectar Non-Med Gummie" at bounding box center [406, 297] width 193 height 12
type input "1"
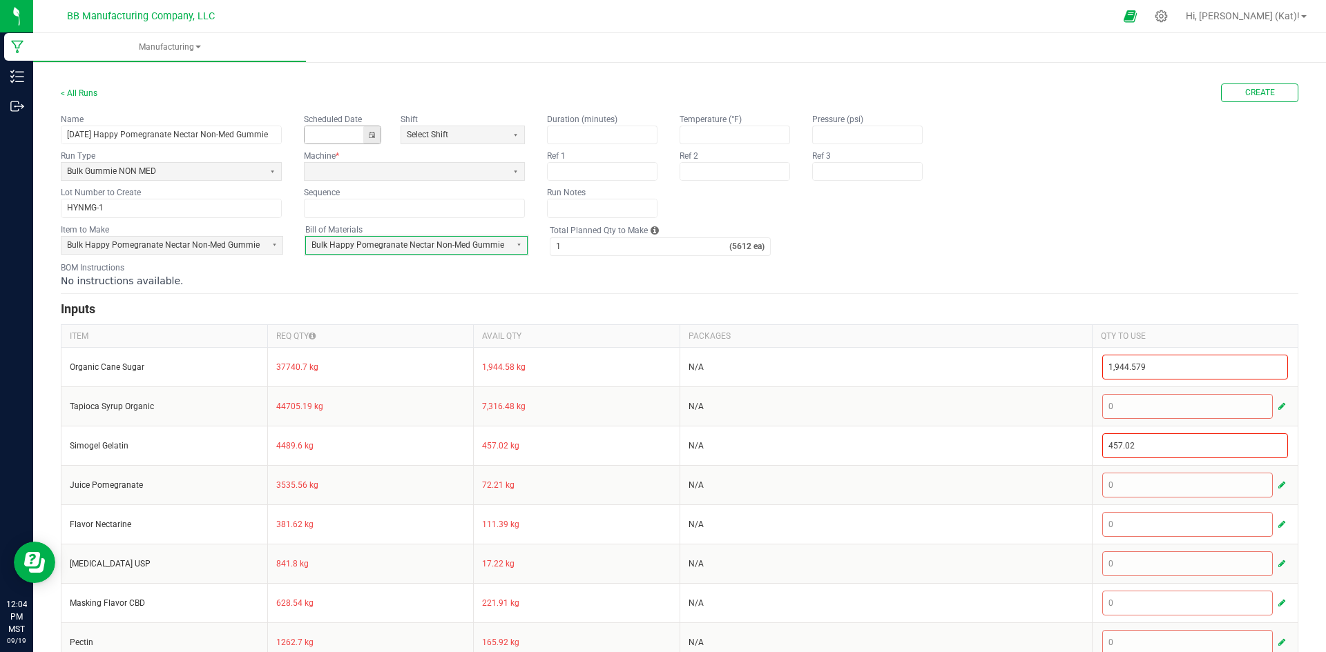
click at [366, 137] on button "Toggle calendar" at bounding box center [371, 134] width 17 height 17
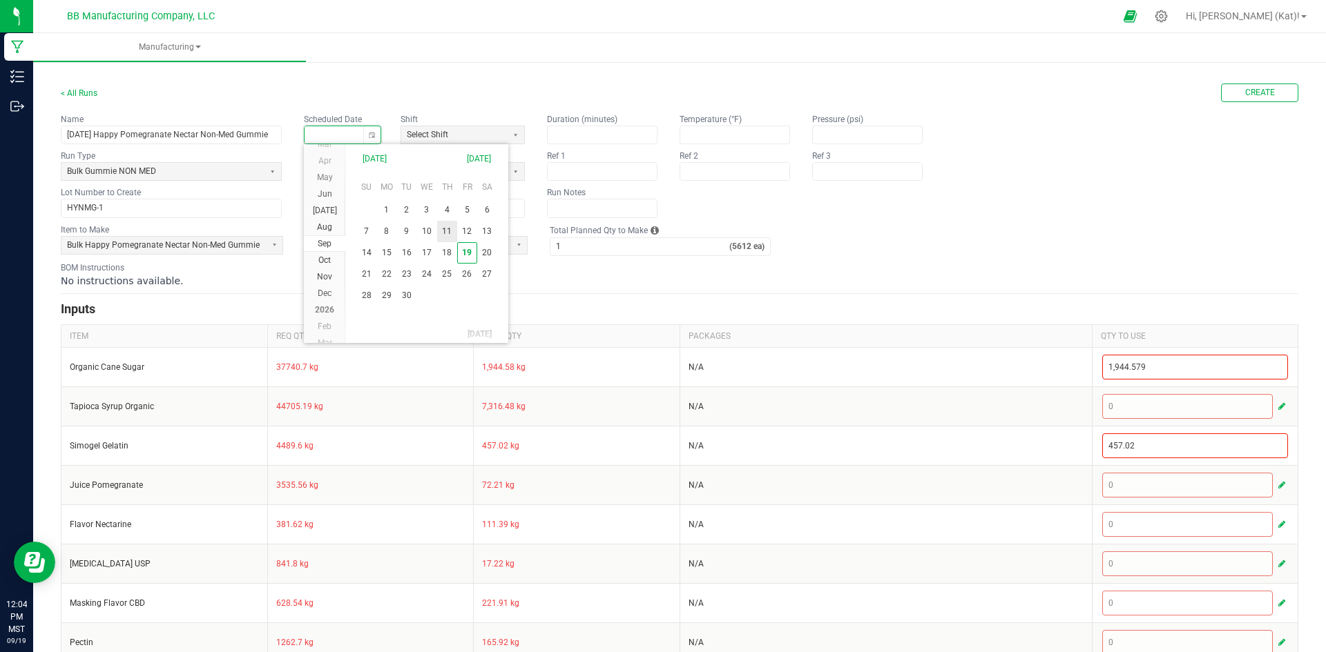
click at [446, 235] on span "11" at bounding box center [447, 231] width 20 height 21
type input "[DATE]"
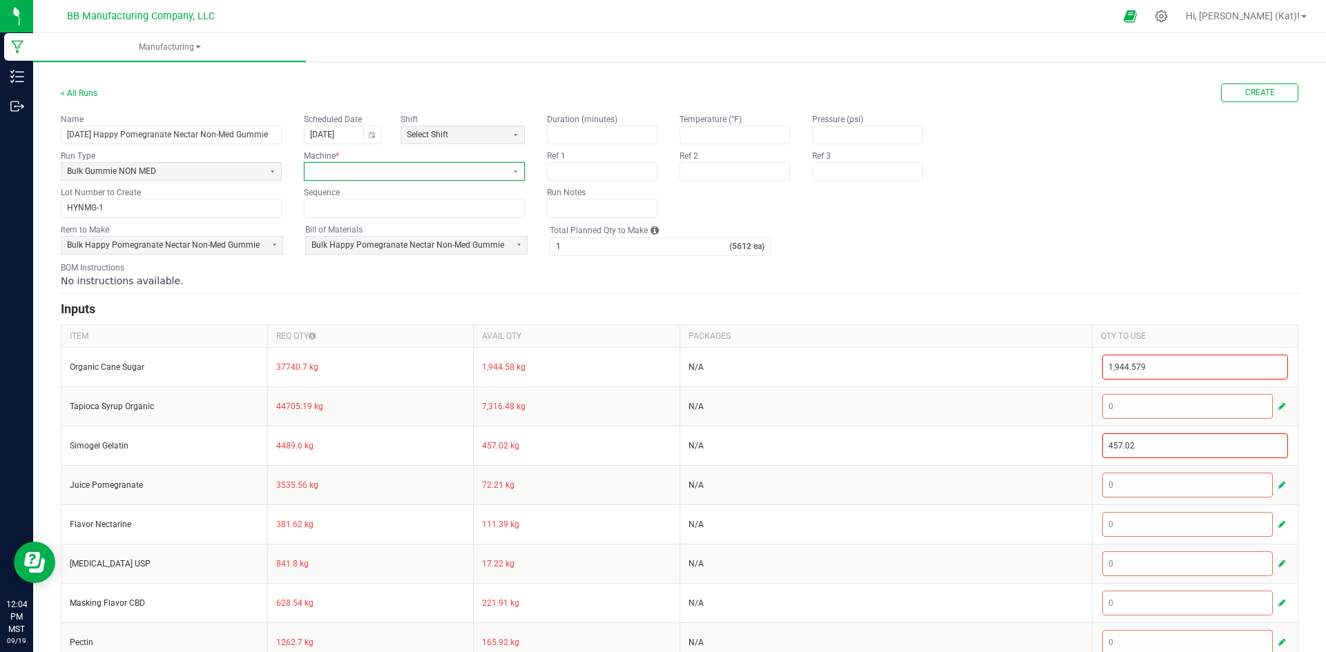
click at [391, 174] on span at bounding box center [405, 172] width 191 height 12
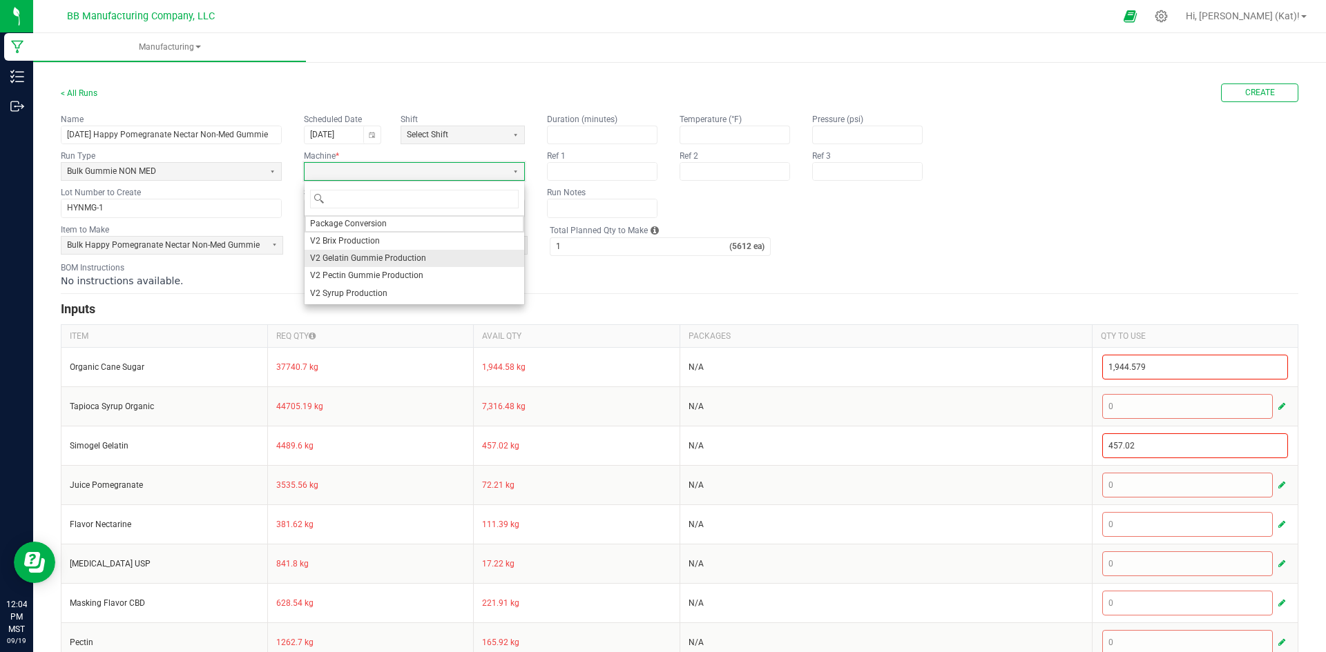
click at [380, 251] on li "V2 Gelatin Gummie Production" at bounding box center [414, 258] width 220 height 17
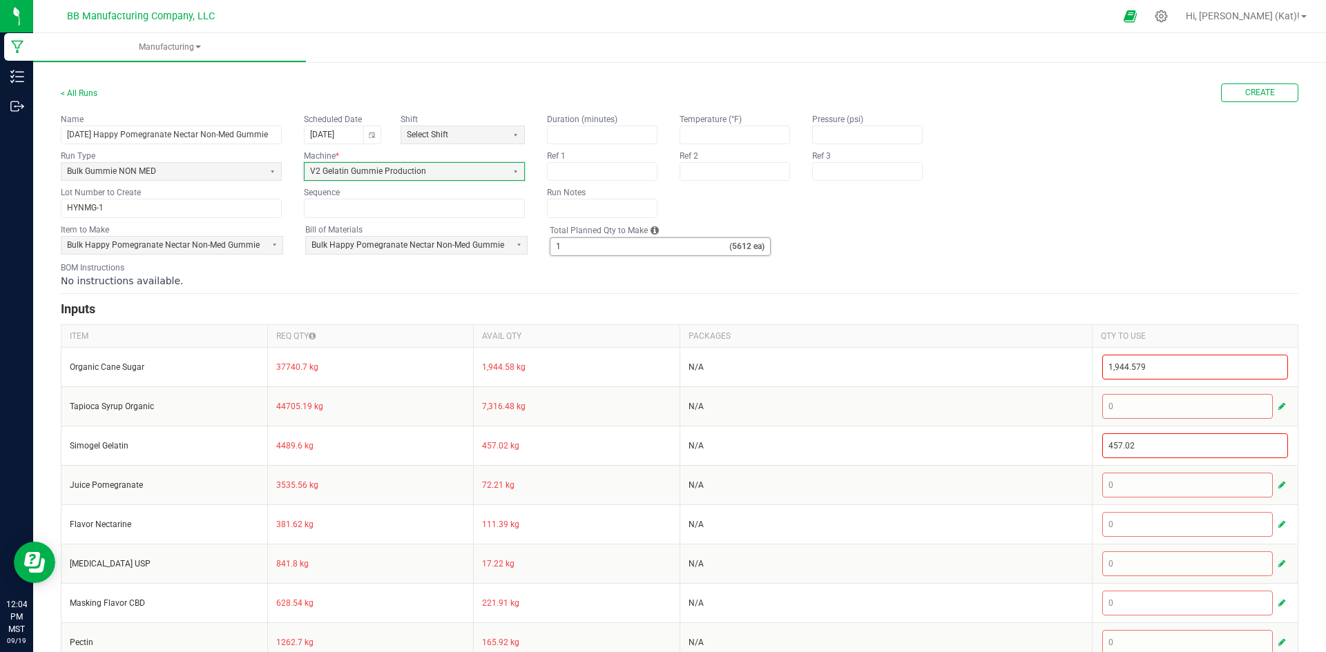
click at [649, 244] on input "1" at bounding box center [639, 246] width 179 height 17
type input "3"
click at [1245, 99] on span "Create" at bounding box center [1260, 93] width 30 height 12
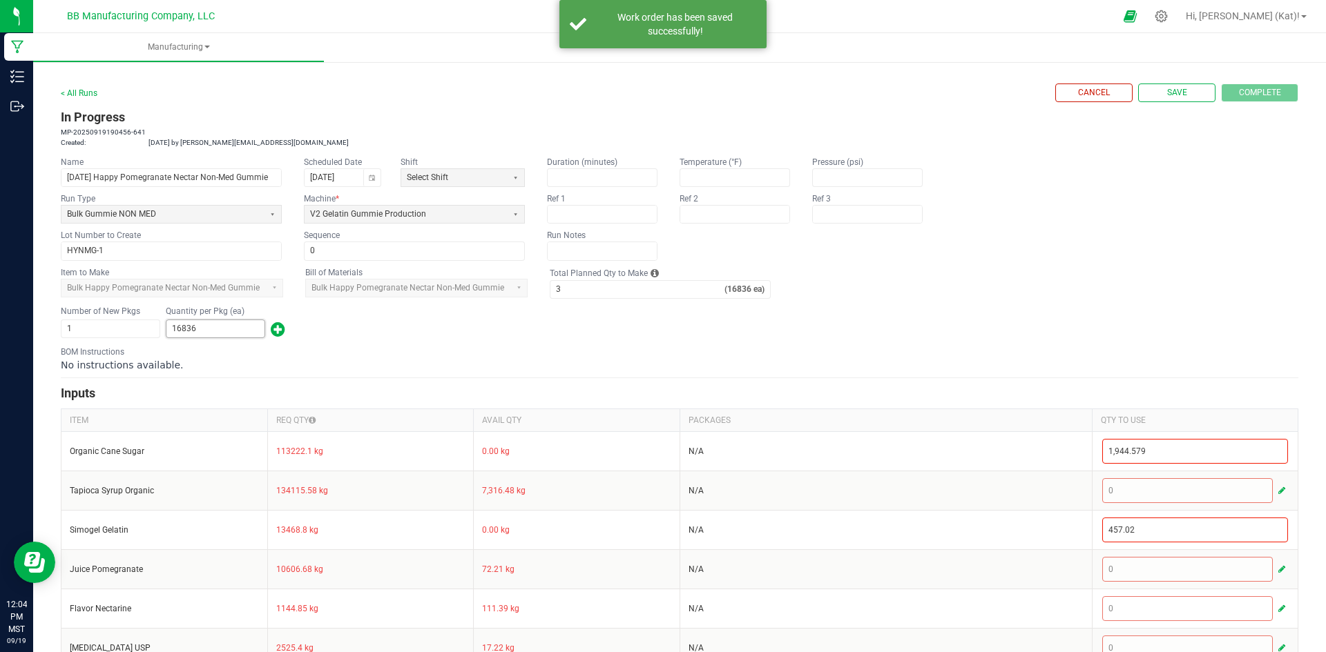
click at [213, 327] on input "16836" at bounding box center [215, 328] width 98 height 17
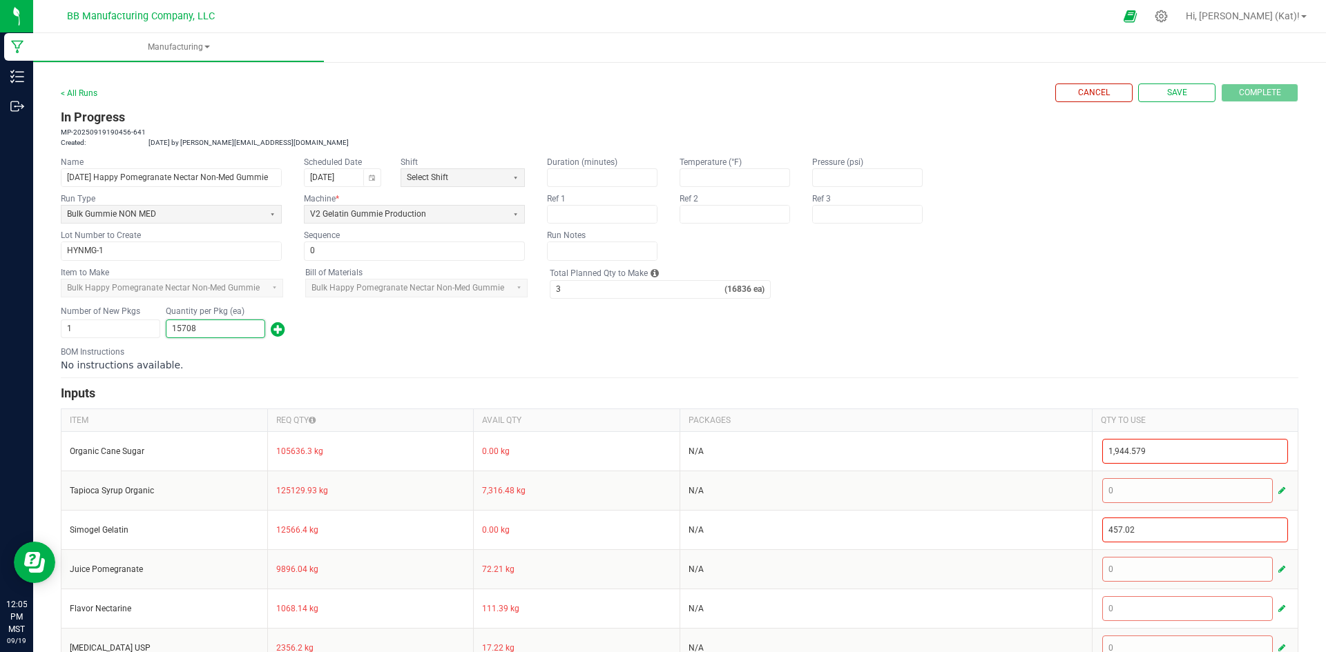
type input "15,708"
click at [425, 324] on div "Number of New Pkgs 1 Quantity per Pkg (ea) 15,708" at bounding box center [679, 322] width 1237 height 36
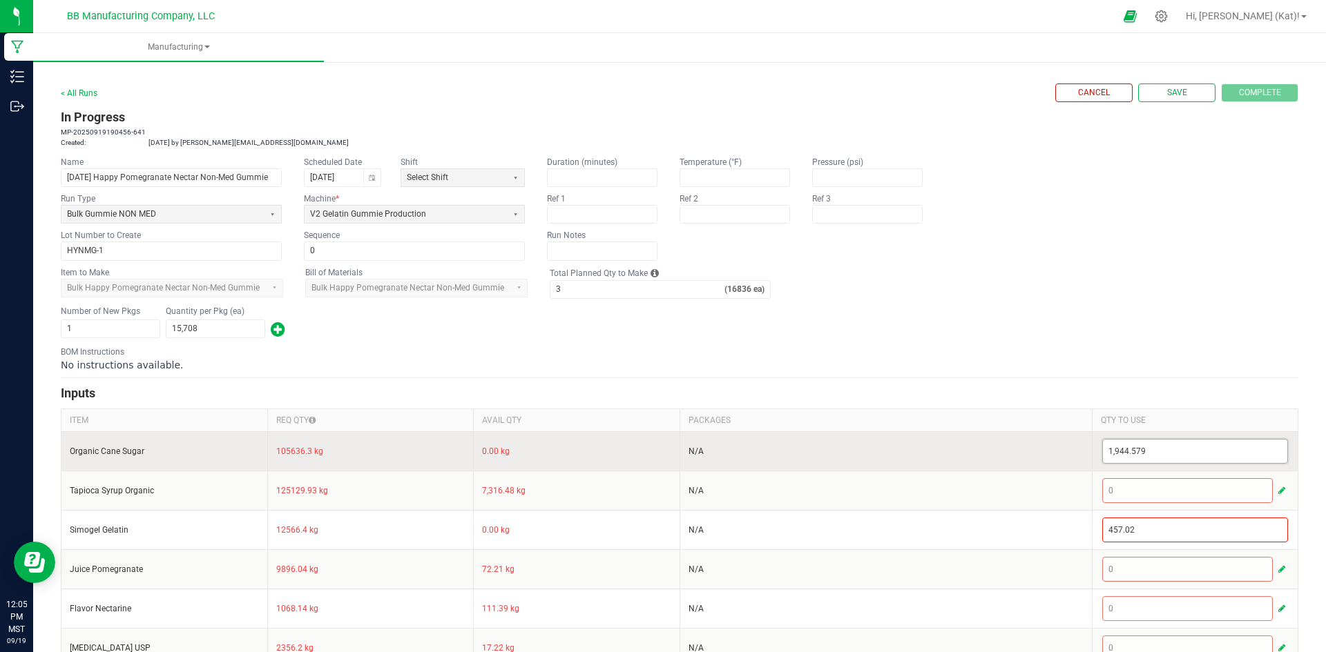
type input "1944.579"
click at [1116, 448] on input "1944.579" at bounding box center [1195, 451] width 185 height 23
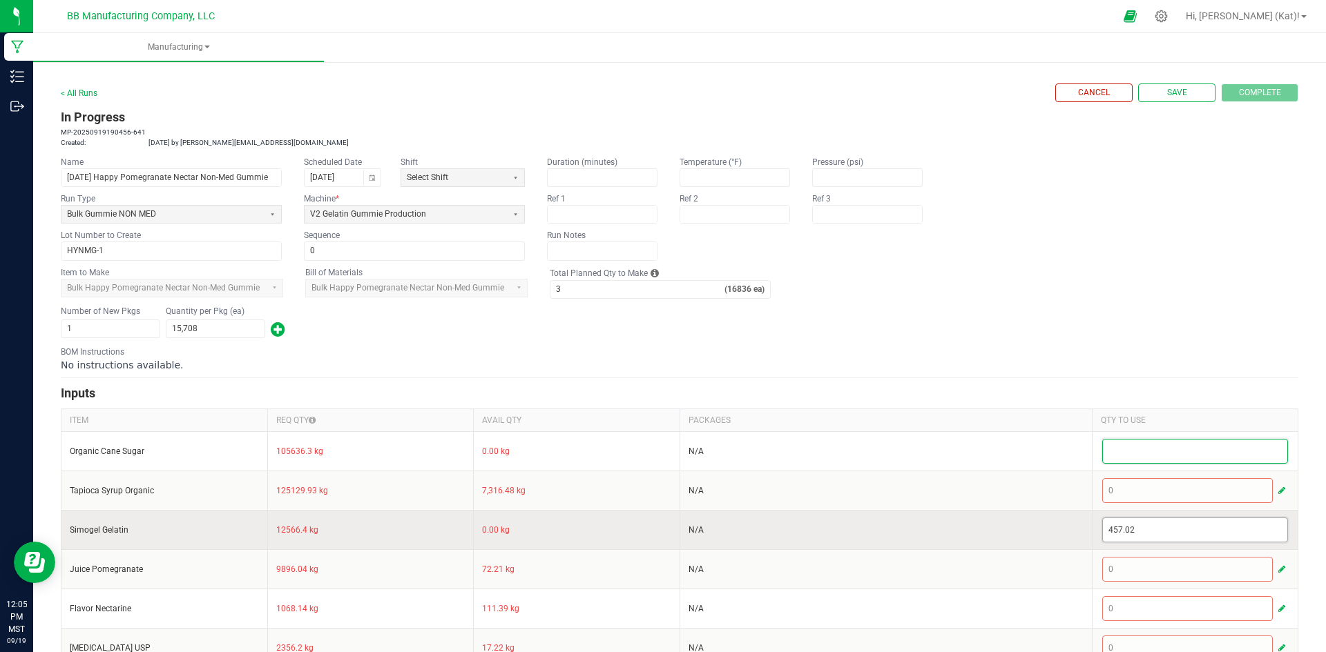
click at [1144, 532] on input "457.02" at bounding box center [1195, 530] width 185 height 23
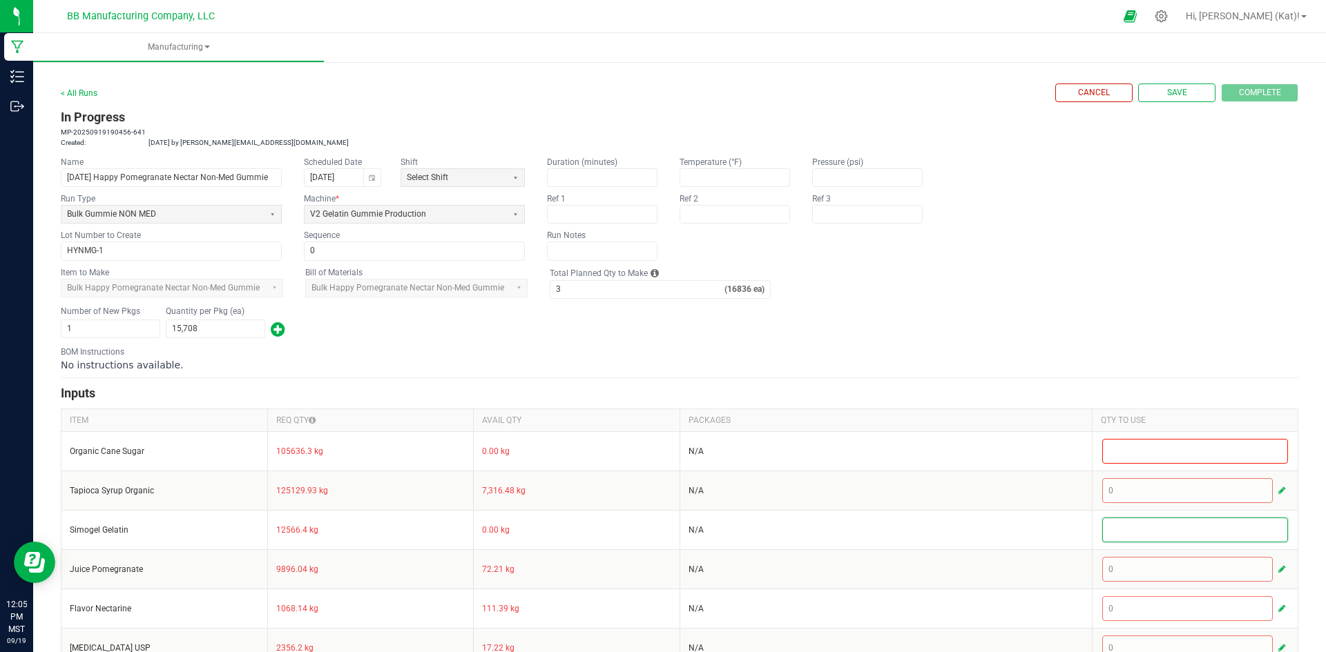
click at [1145, 312] on div "Number of New Pkgs 1 Quantity per Pkg (ea) 15,708" at bounding box center [679, 322] width 1237 height 36
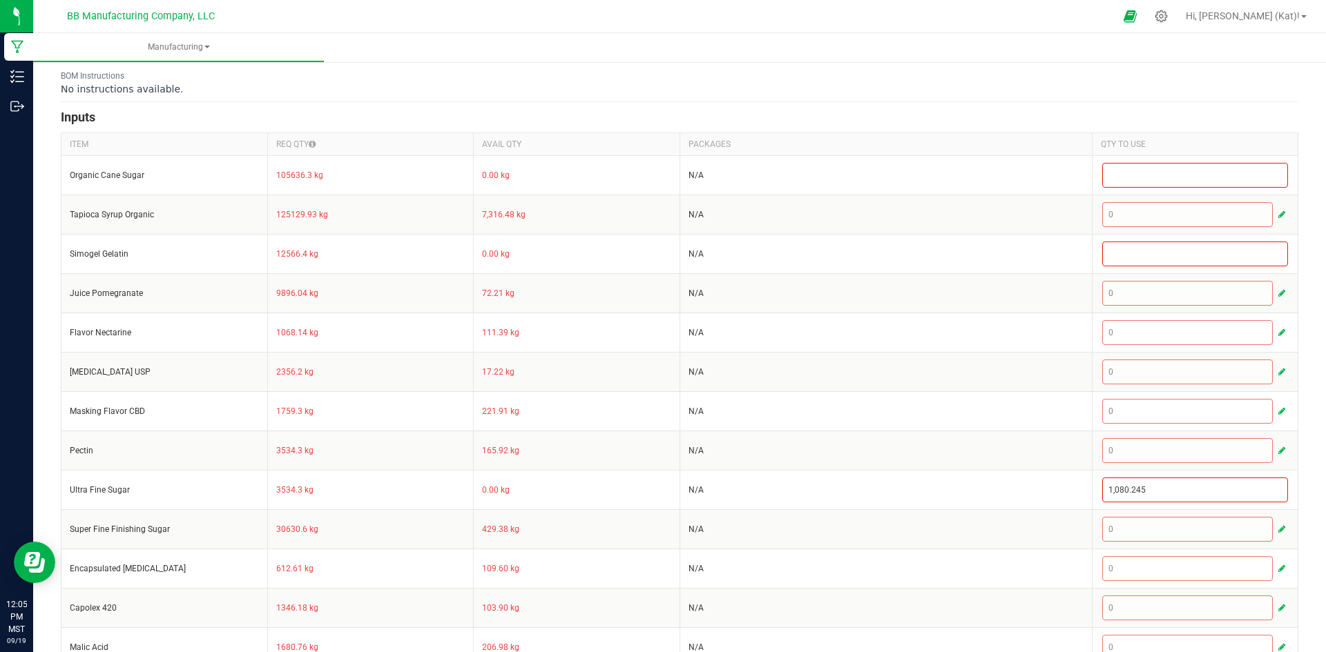
scroll to position [305, 0]
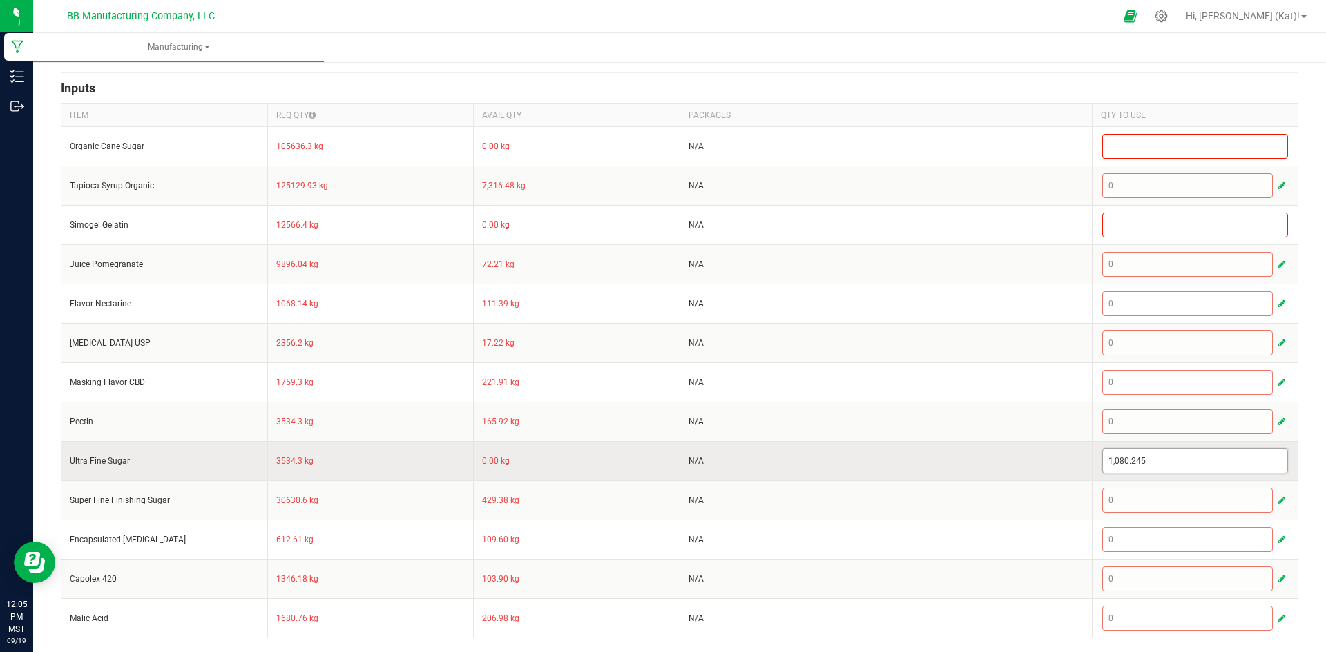
type input "1080.245"
click at [1122, 465] on input "1080.245" at bounding box center [1195, 460] width 185 height 23
click at [1052, 462] on td "N/A" at bounding box center [885, 460] width 412 height 39
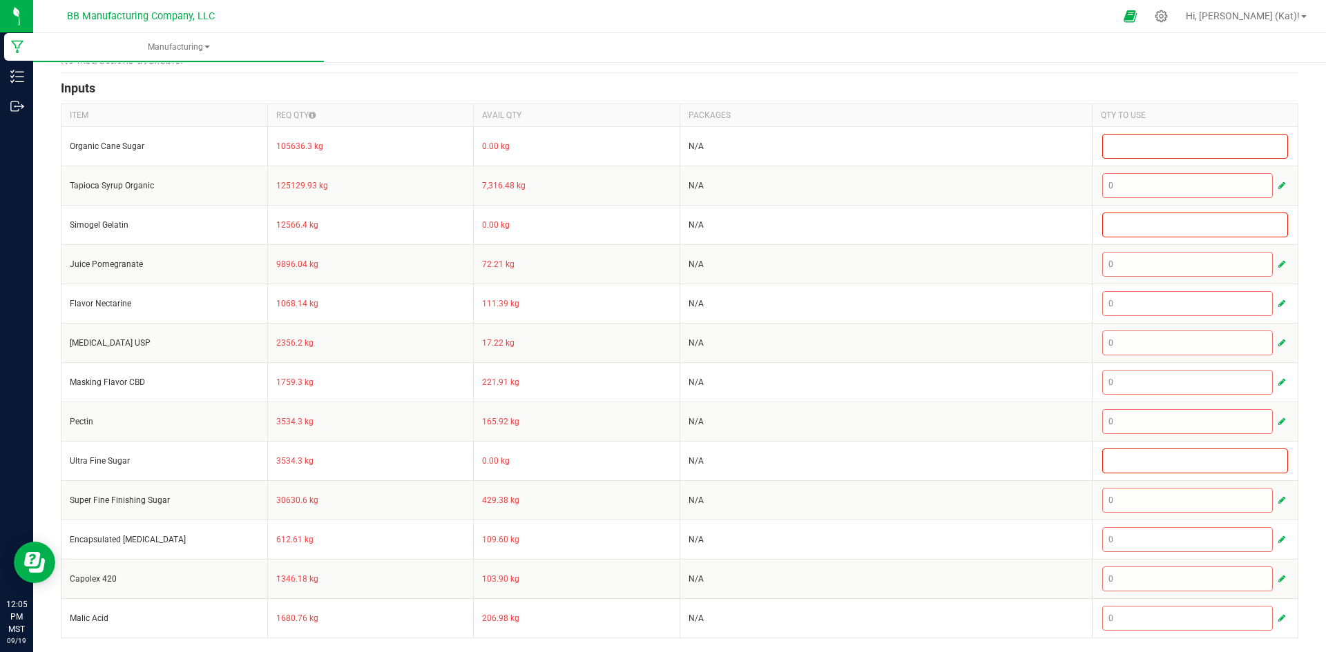
click at [1309, 303] on div "< All Runs Cancel Save Complete In Progress MP-20250919190456-641 Created: Sep …" at bounding box center [679, 203] width 1292 height 899
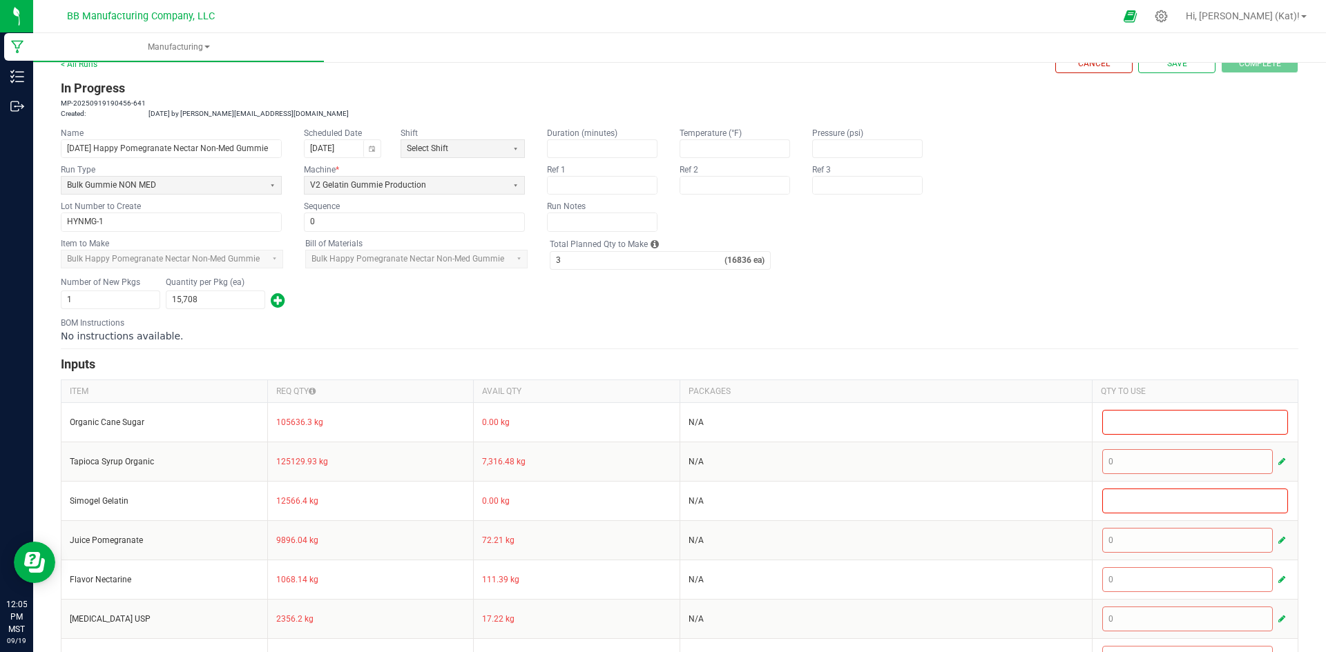
scroll to position [0, 0]
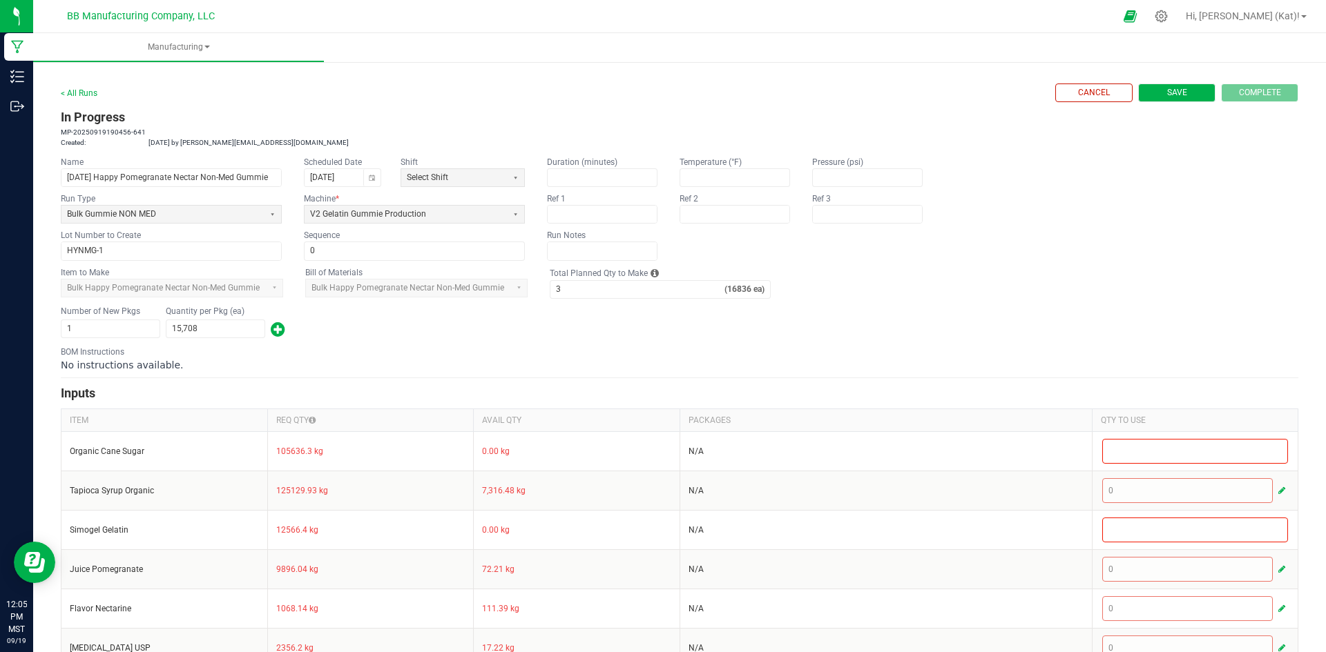
click at [1147, 98] on button "Save" at bounding box center [1176, 93] width 77 height 19
type input "0"
type input "16,836"
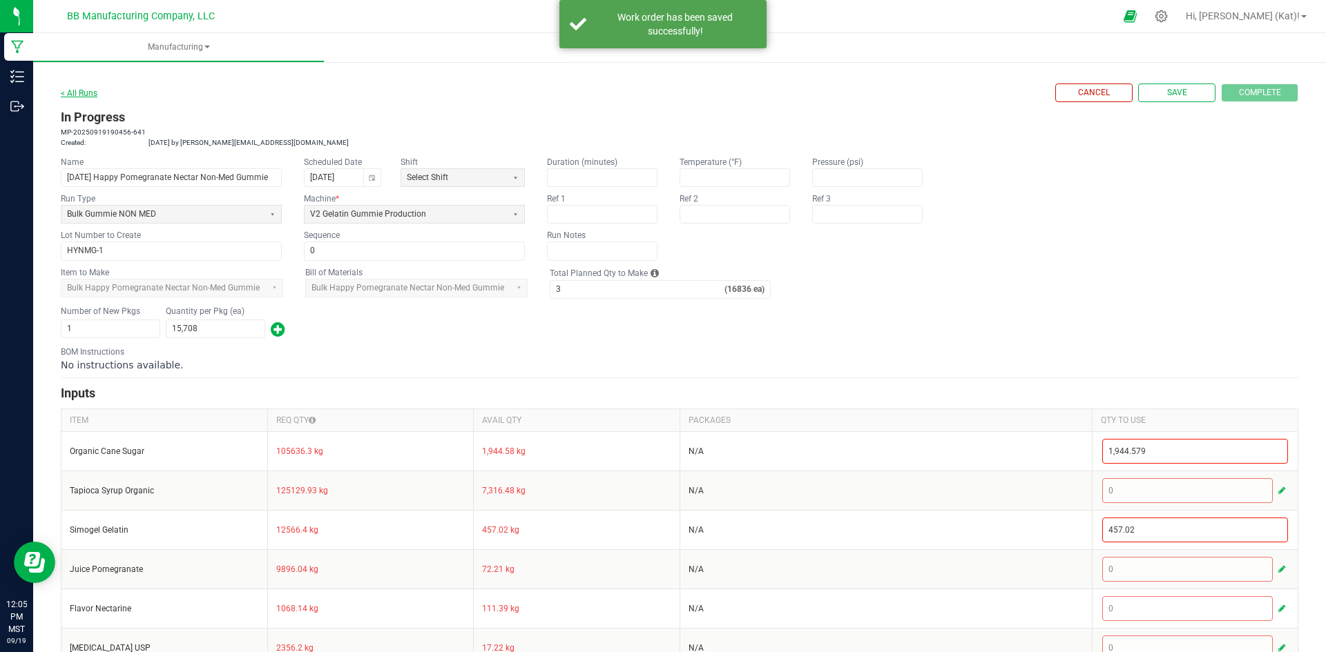
click at [75, 95] on link "< All Runs" at bounding box center [79, 93] width 37 height 10
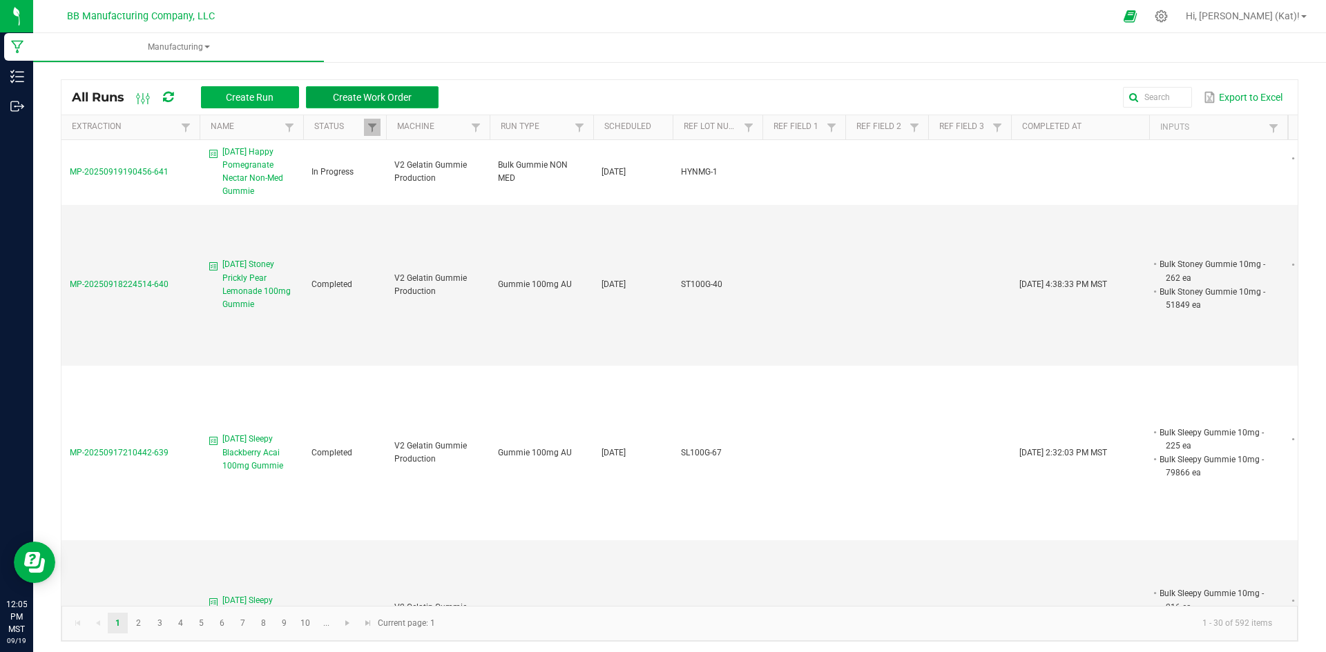
click at [398, 99] on span "Create Work Order" at bounding box center [372, 97] width 79 height 11
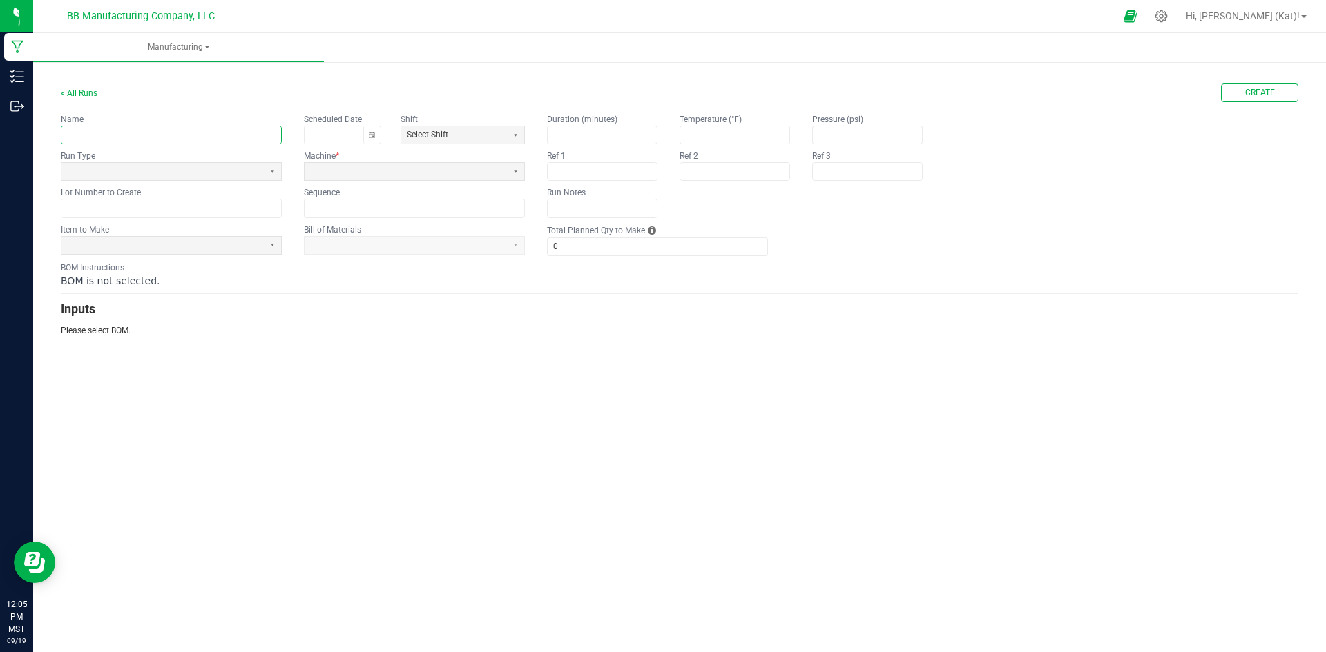
click at [140, 137] on input "text" at bounding box center [171, 134] width 220 height 17
paste input "Stoney Prickly Pear Lemonade Non-Med Gummie"
type input "[DATE] Stoney Prickly Pear Lemonade Non-Med Gummie"
click at [252, 162] on kendo-dropdownlist at bounding box center [171, 171] width 221 height 19
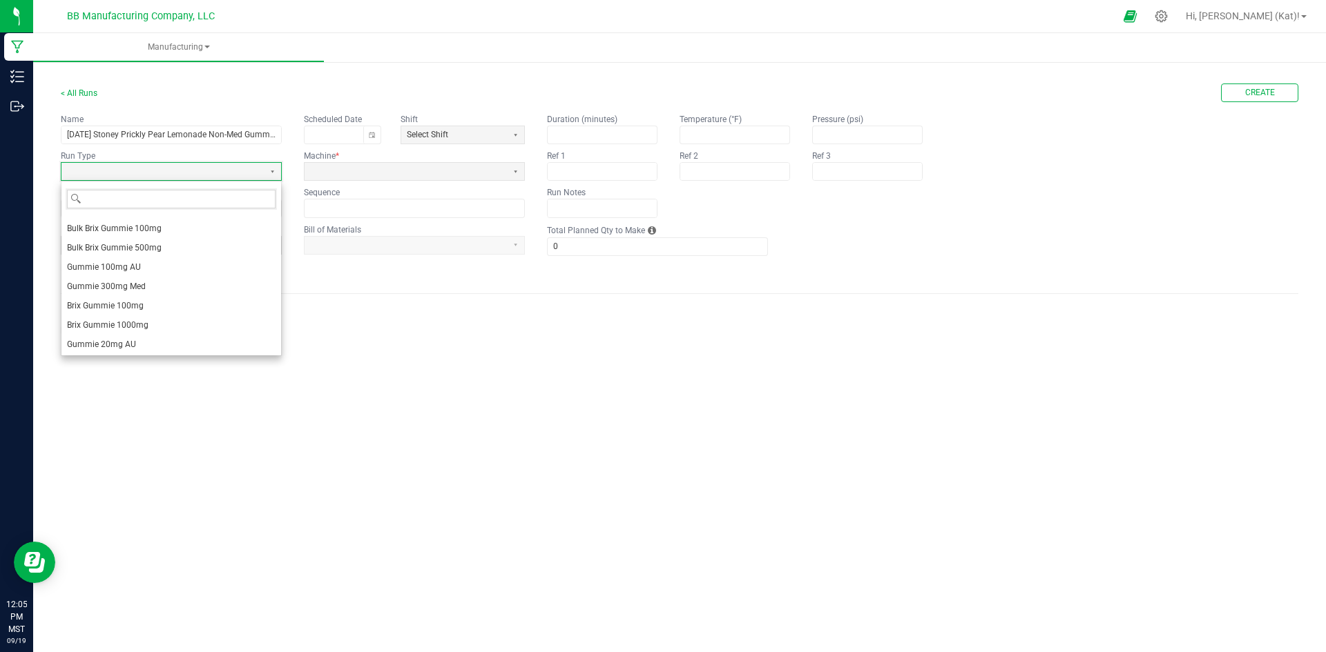
scroll to position [152, 0]
click at [153, 325] on span "Bulk Gummie NON MED" at bounding box center [111, 325] width 89 height 14
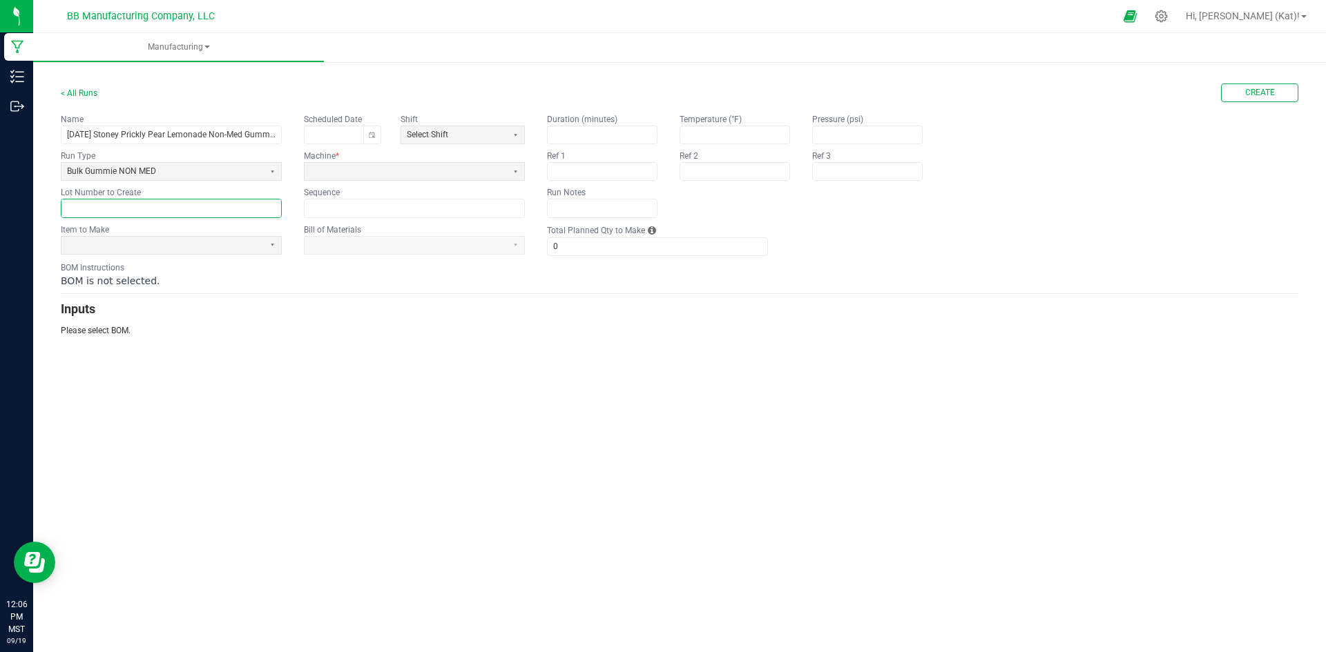
click at [102, 205] on input "text" at bounding box center [171, 208] width 220 height 17
paste input "STNMG-1"
type input "STNMG-1"
click at [166, 251] on span at bounding box center [162, 245] width 202 height 17
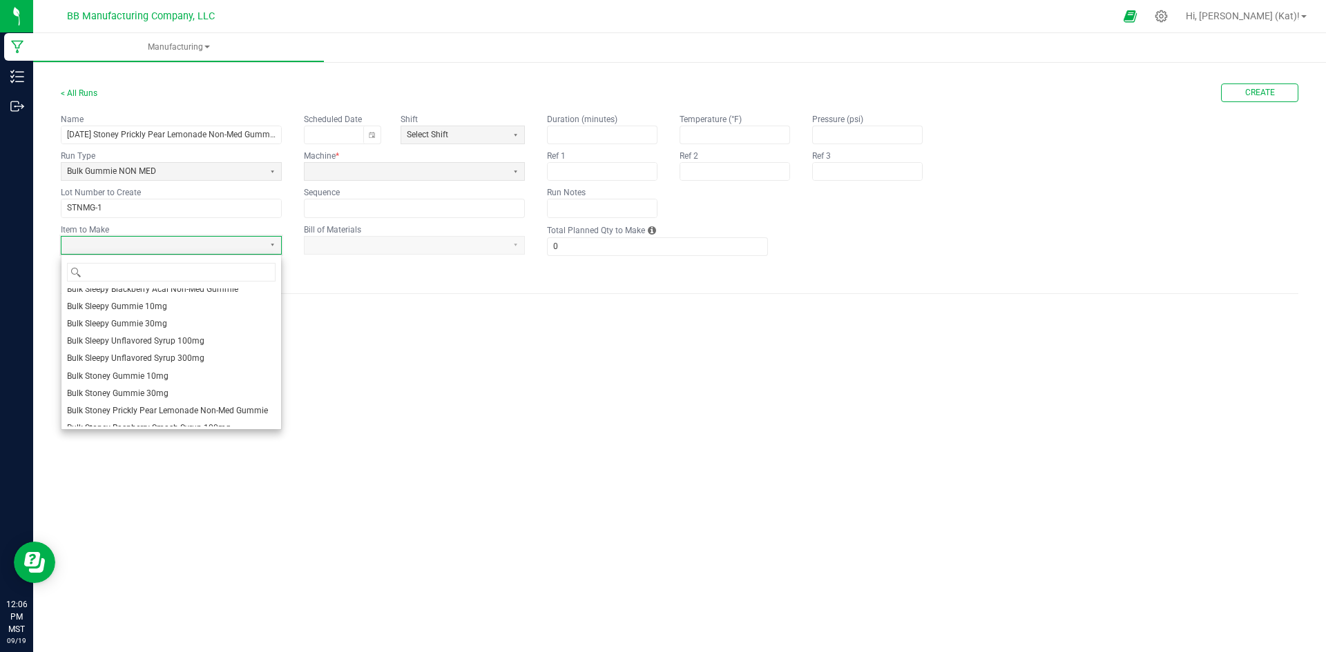
scroll to position [483, 0]
click at [214, 393] on span "Bulk Stoney Prickly Pear Lemonade Non-Med Gummie" at bounding box center [167, 387] width 201 height 12
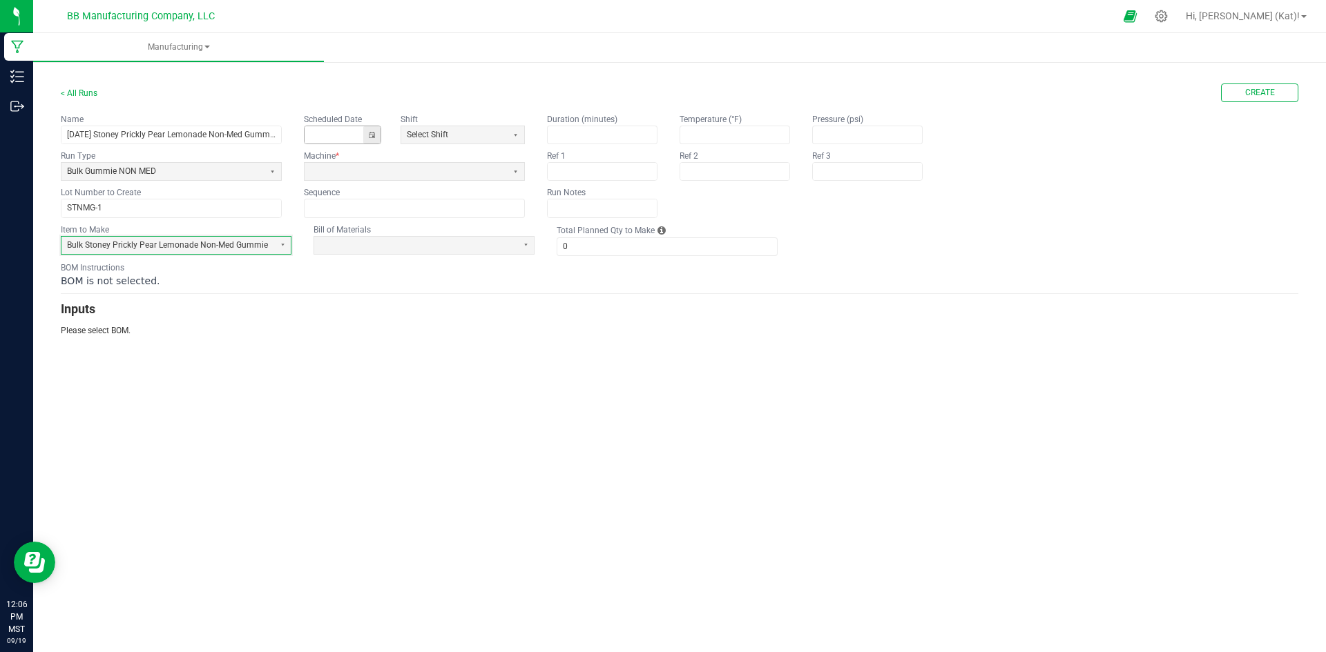
click at [372, 130] on button "Toggle calendar" at bounding box center [371, 134] width 17 height 17
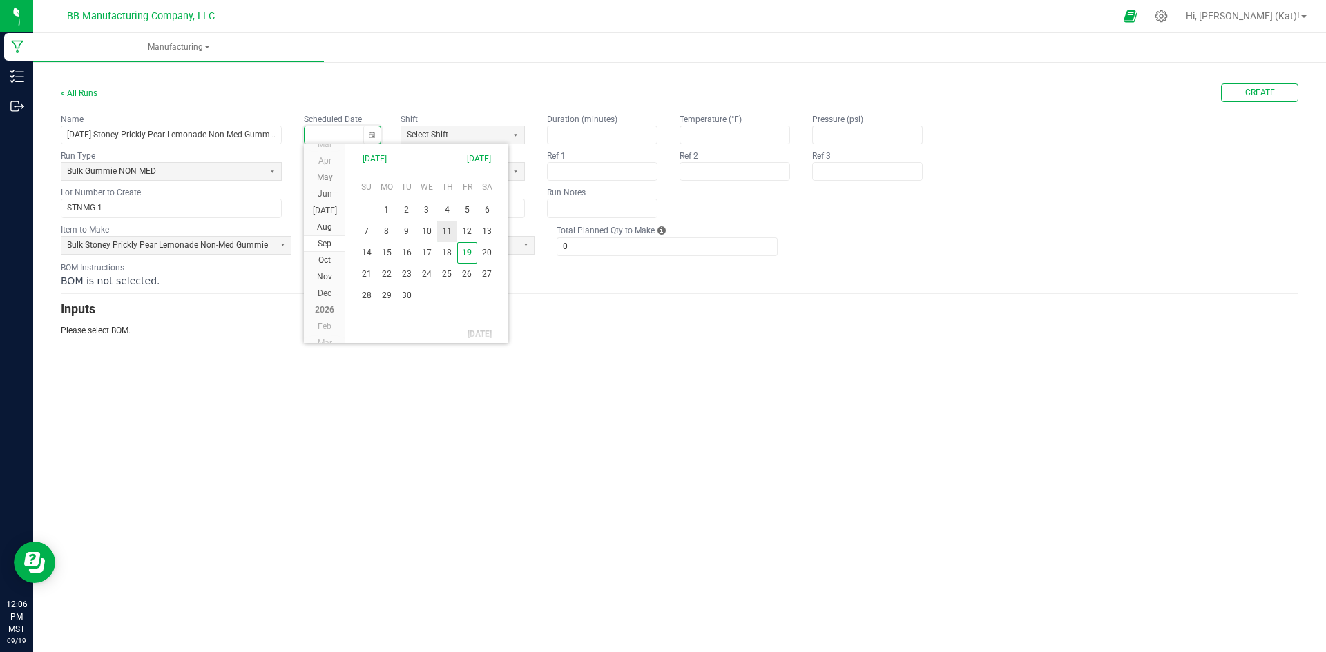
click at [449, 233] on span "11" at bounding box center [447, 231] width 20 height 21
type input "[DATE]"
click at [411, 179] on span at bounding box center [405, 171] width 202 height 17
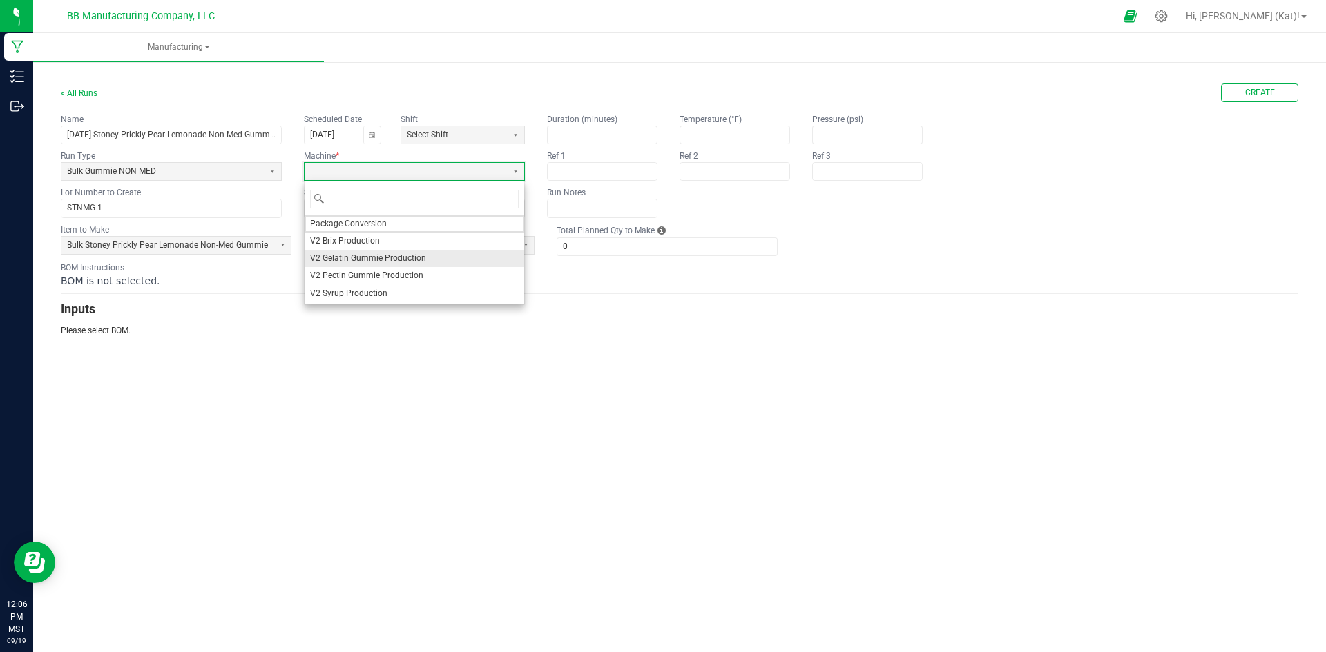
click at [365, 254] on span "V2 Gelatin Gummie Production" at bounding box center [368, 259] width 116 height 12
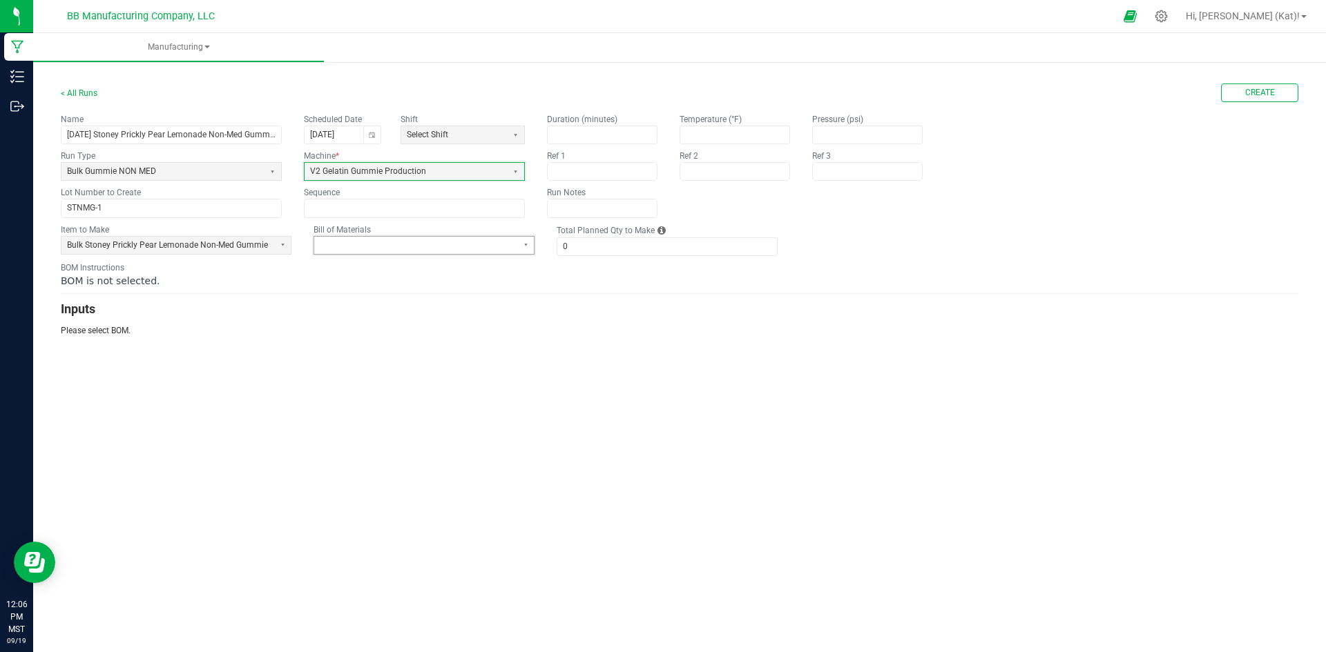
click at [445, 246] on span at bounding box center [415, 246] width 191 height 12
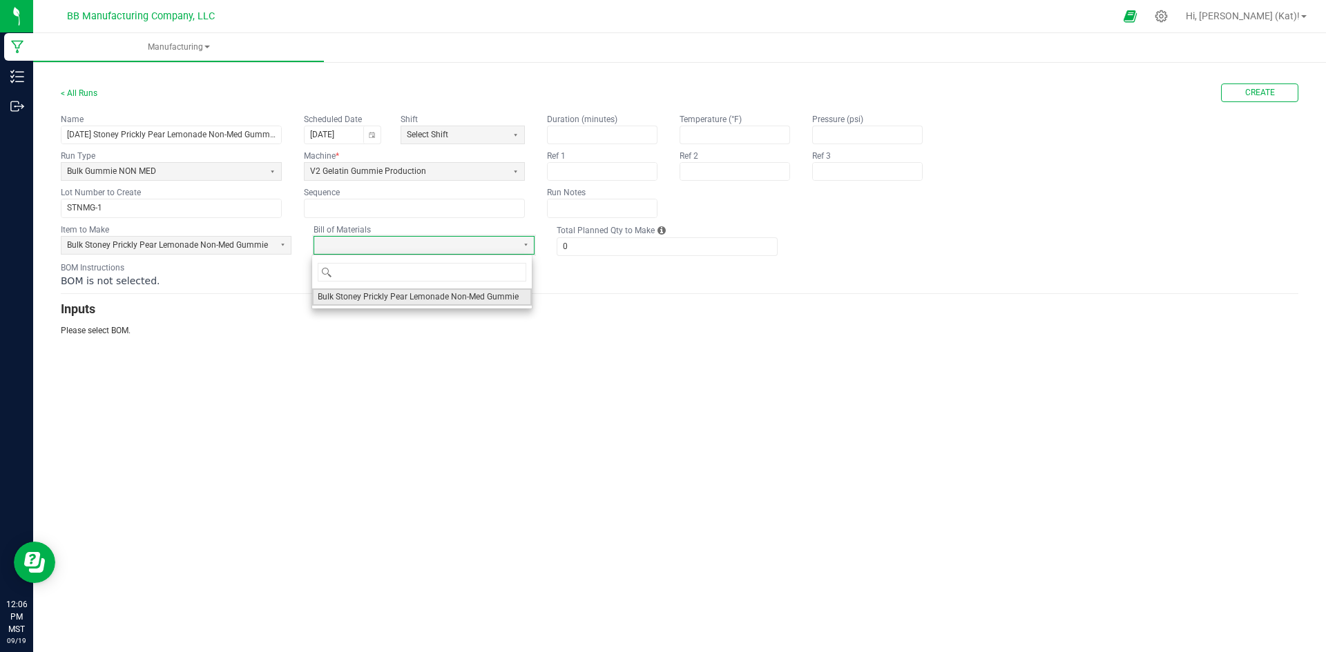
click at [443, 293] on span "Bulk Stoney Prickly Pear Lemonade Non-Med Gummie" at bounding box center [418, 297] width 201 height 12
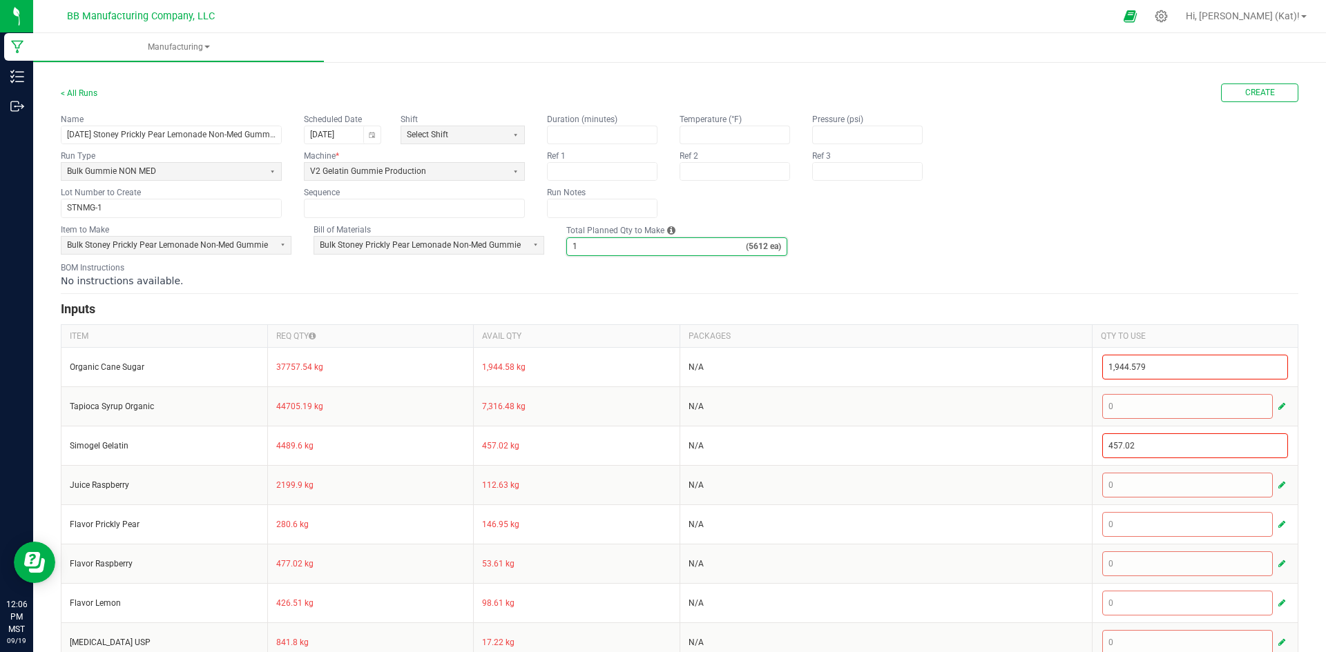
click at [603, 248] on input "1" at bounding box center [656, 246] width 179 height 17
type input "3"
click at [593, 269] on div "BOM Instructions No instructions available." at bounding box center [679, 275] width 1237 height 26
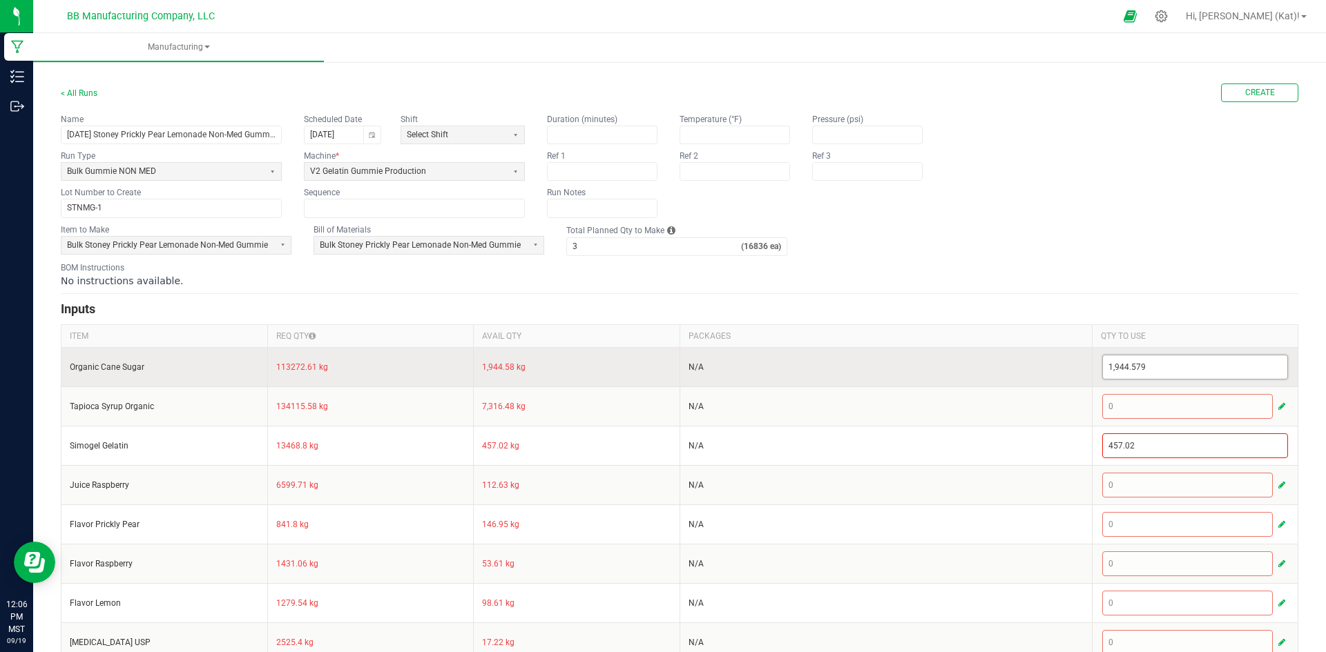
type input "1944.579"
click at [1125, 366] on input "1944.579" at bounding box center [1195, 367] width 185 height 23
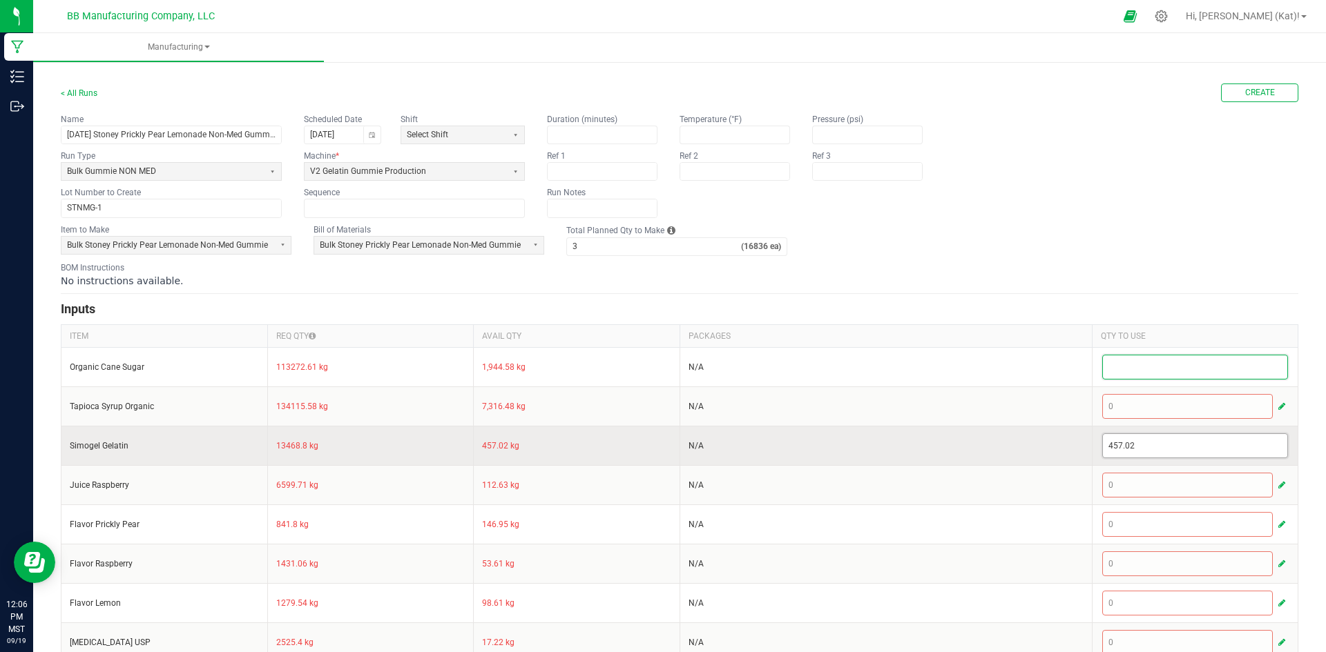
click at [1107, 449] on input "457.02" at bounding box center [1195, 445] width 185 height 23
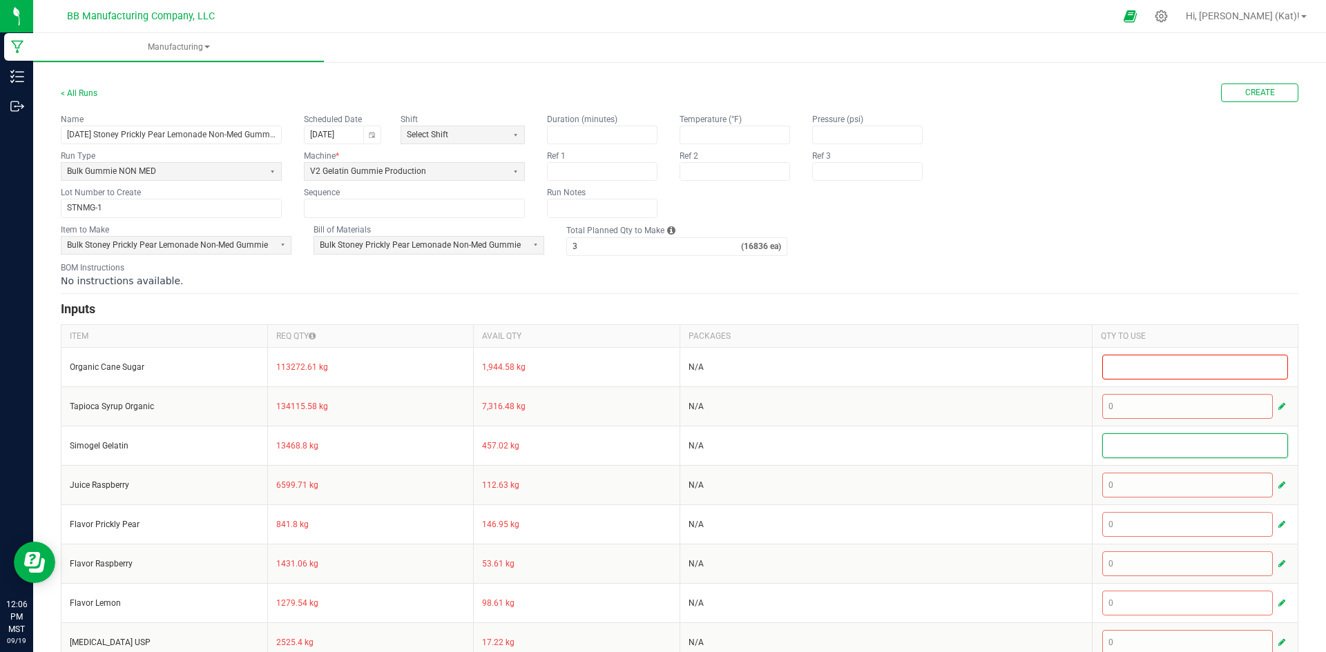
click at [1125, 251] on fieldset "Item to Make Bulk Stoney Prickly Pear Lemonade Non-Med Gummie Bill of Materials…" at bounding box center [679, 240] width 1237 height 32
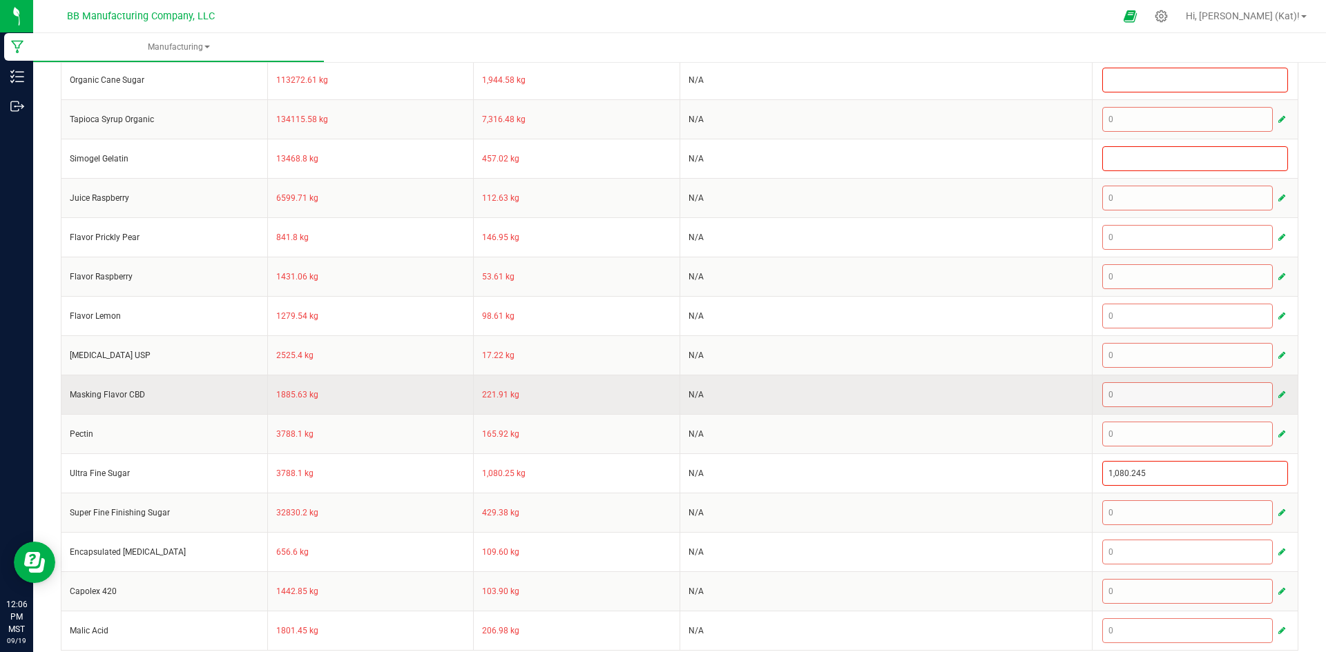
scroll to position [300, 0]
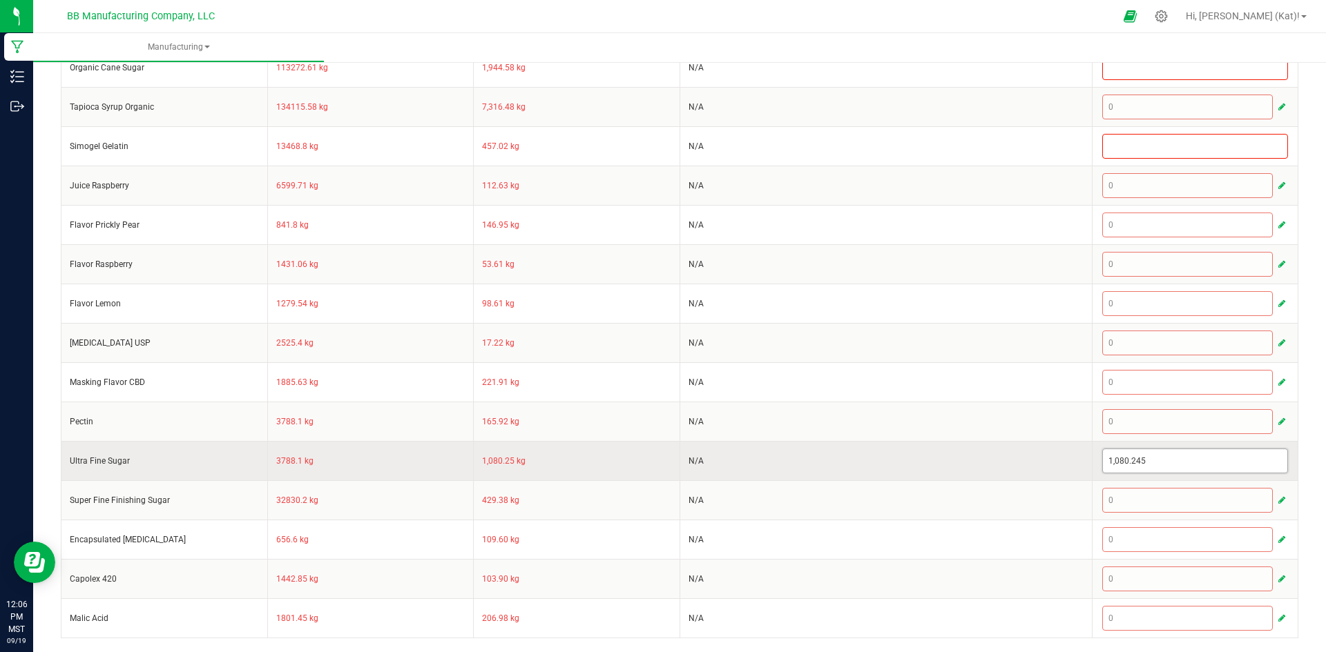
type input "1080.245"
click at [1113, 455] on input "1080.245" at bounding box center [1195, 460] width 185 height 23
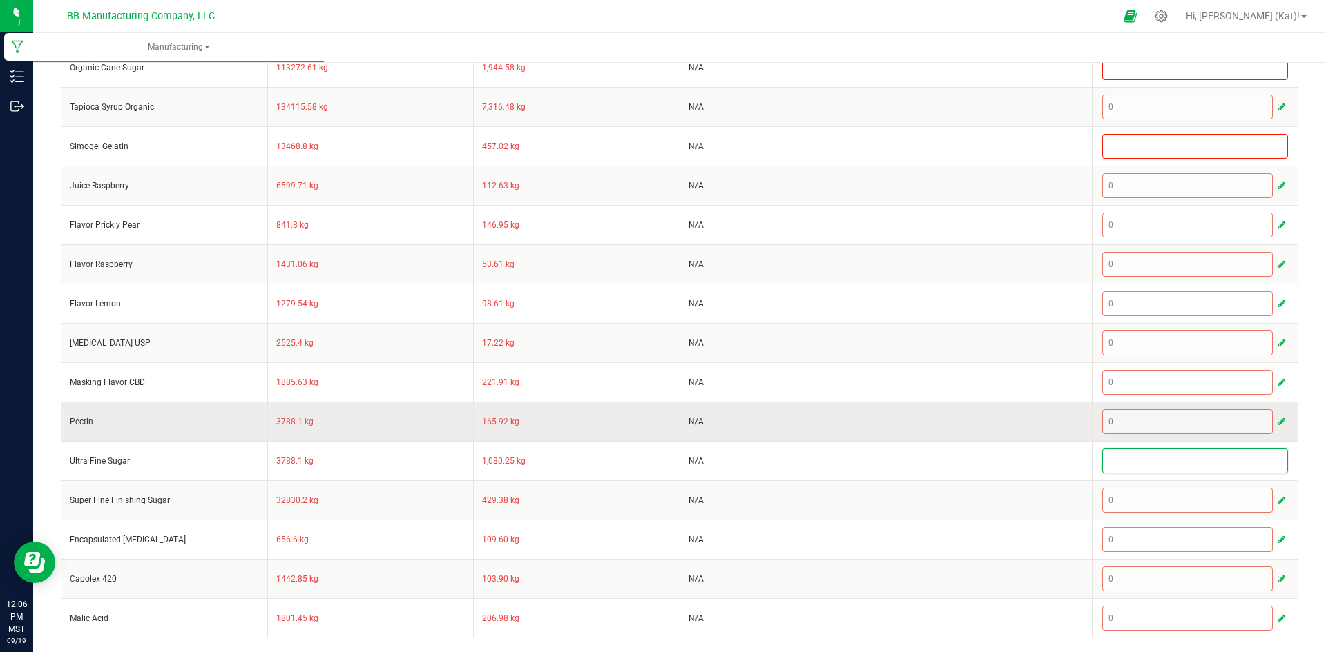
click at [1024, 409] on td "N/A" at bounding box center [885, 421] width 412 height 39
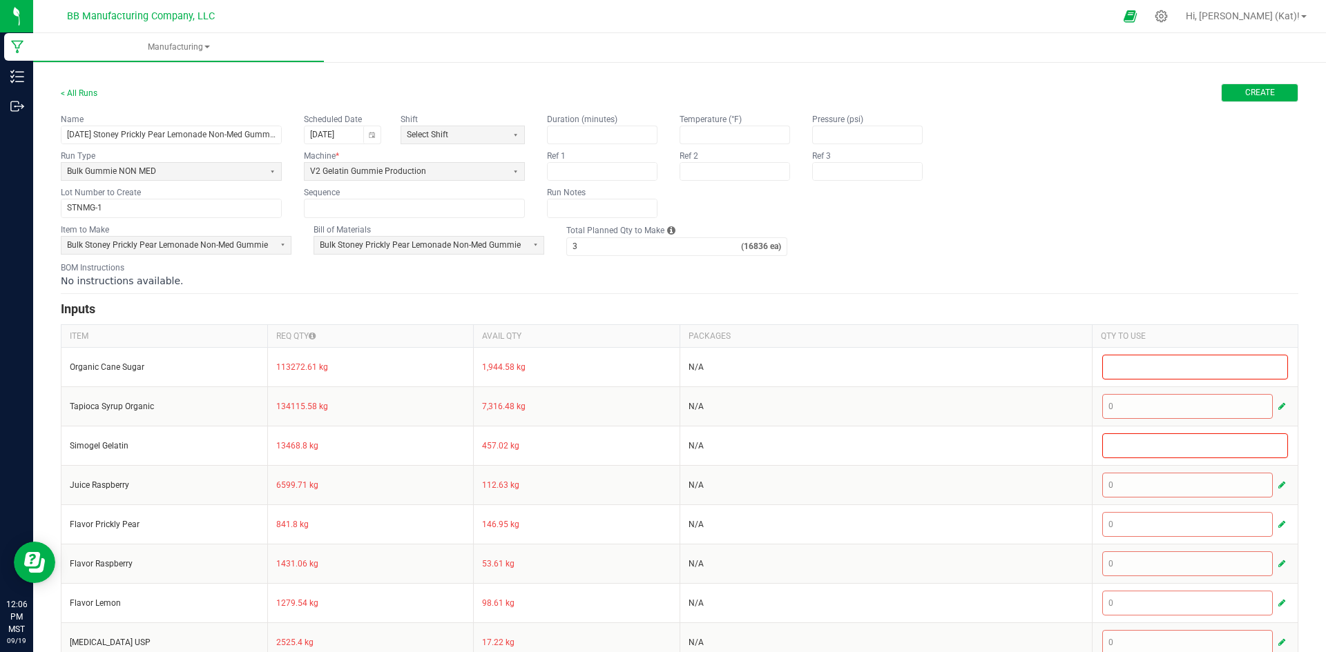
click at [1258, 96] on span "Create" at bounding box center [1260, 93] width 30 height 12
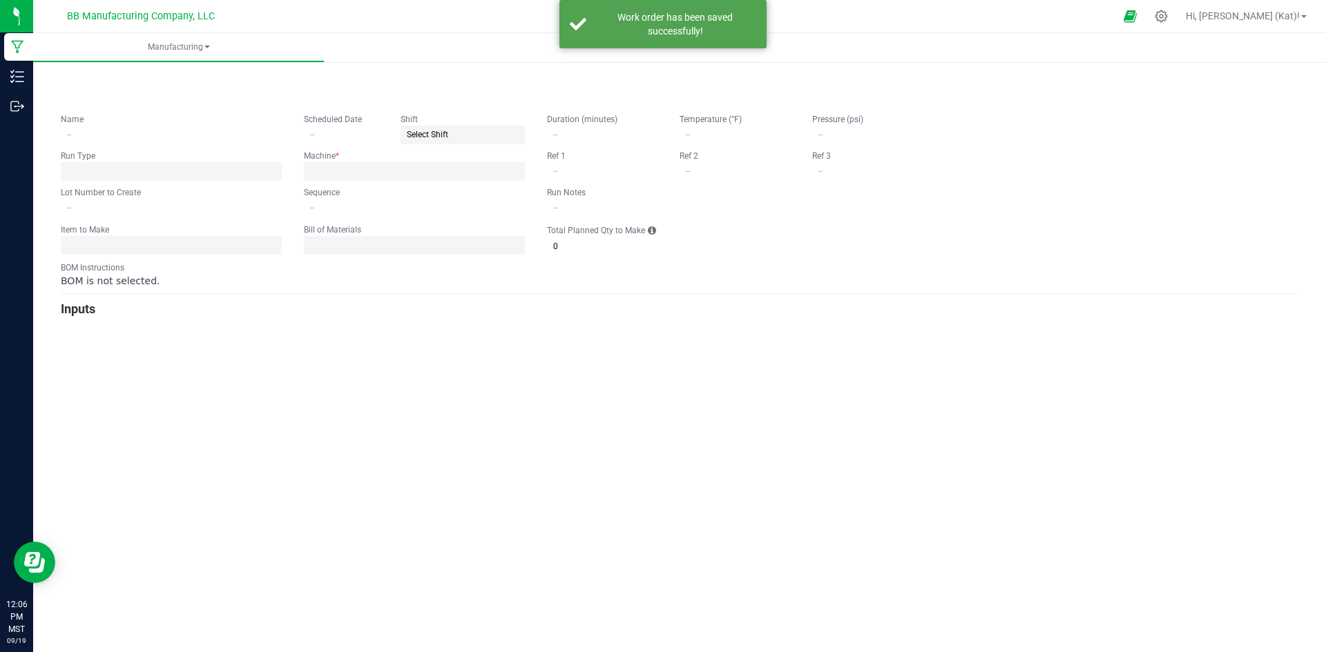
type input "[DATE] Stoney Prickly Pear Lemonade Non-Med Gummie"
type input "[DATE]"
type input "STNMG-1"
type input "0"
type input "3"
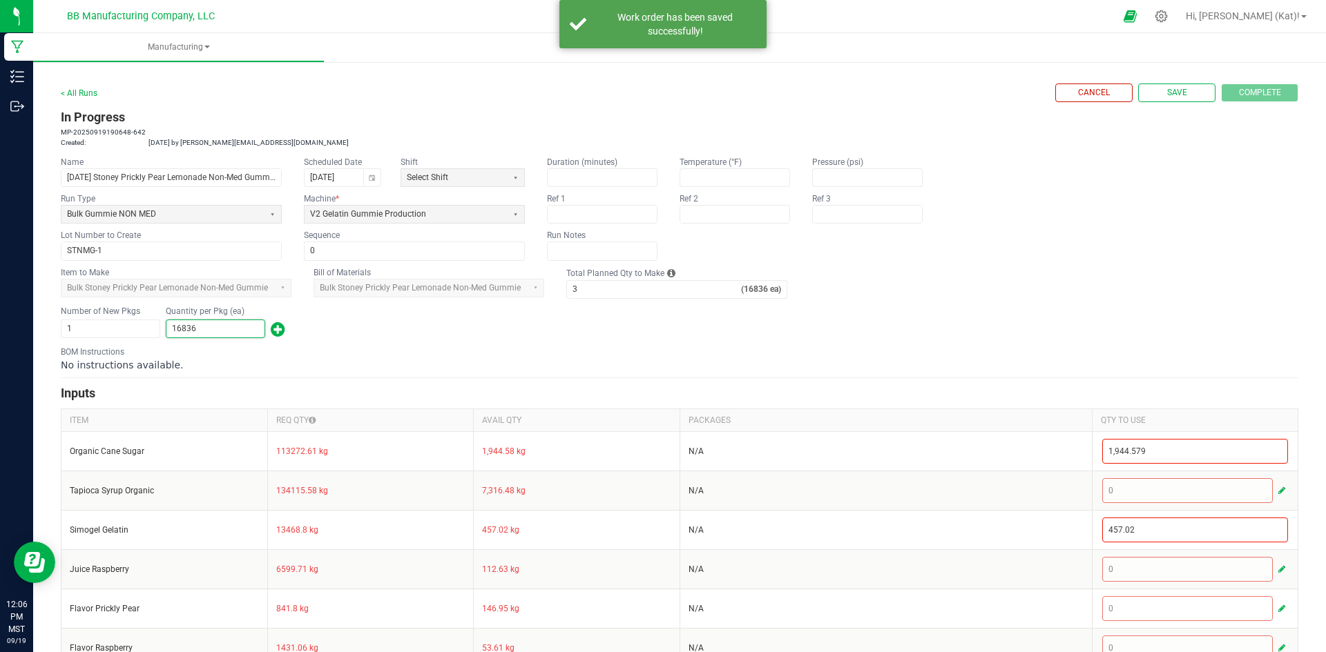
click at [215, 322] on input "16836" at bounding box center [215, 328] width 98 height 17
click at [176, 330] on input "1672" at bounding box center [215, 328] width 98 height 17
type input "15,672"
click at [404, 331] on div "Number of New Pkgs 1 Quantity per Pkg (ea) 15,672" at bounding box center [679, 322] width 1237 height 36
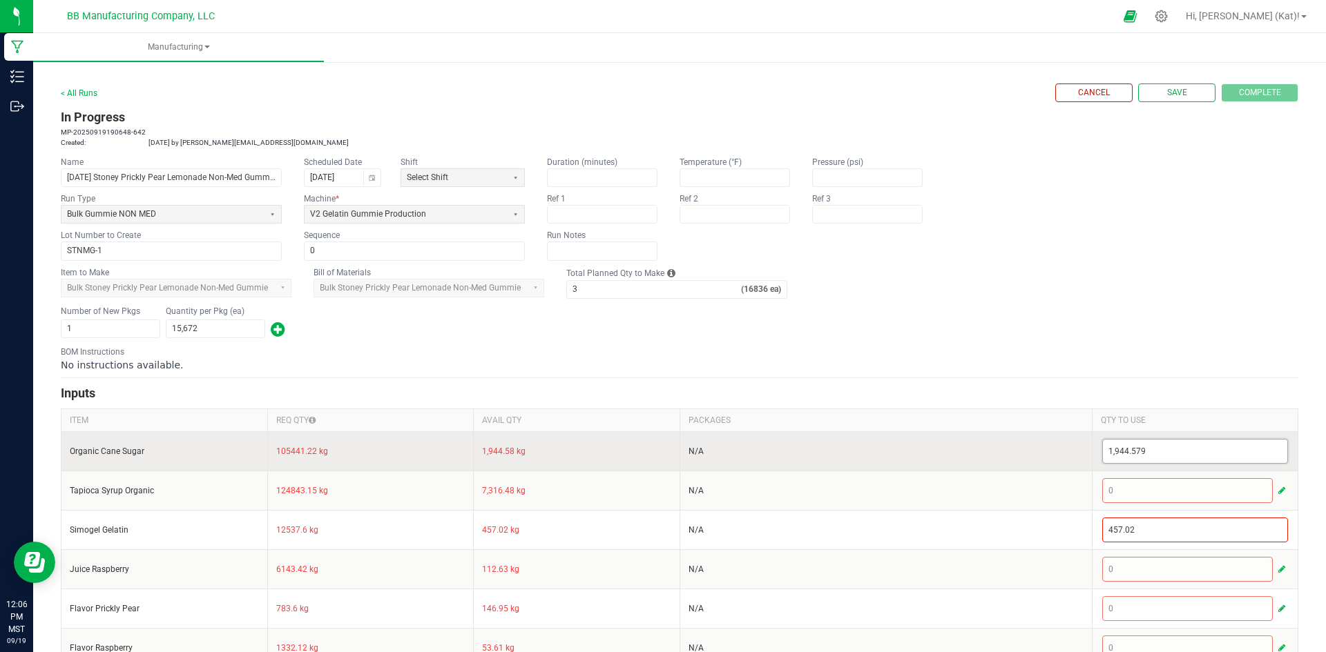
type input "1944.579"
click at [1116, 460] on input "1944.579" at bounding box center [1195, 451] width 185 height 23
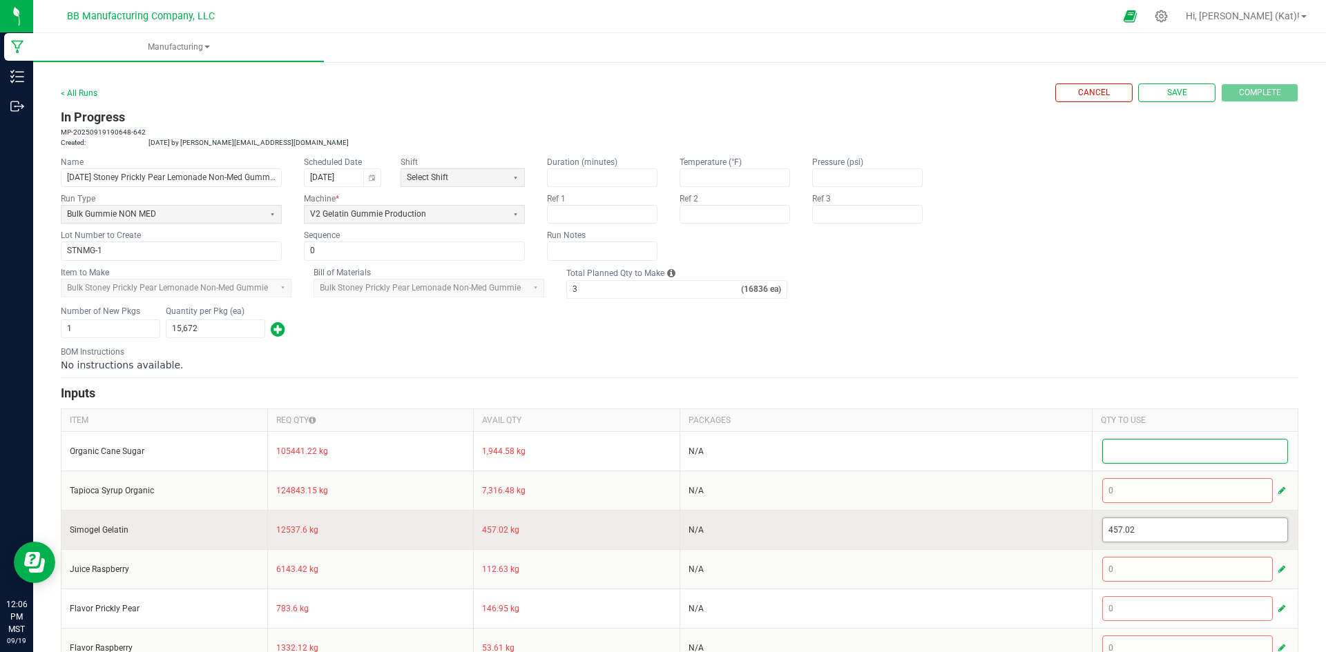
click at [1112, 529] on input "457.02" at bounding box center [1195, 530] width 185 height 23
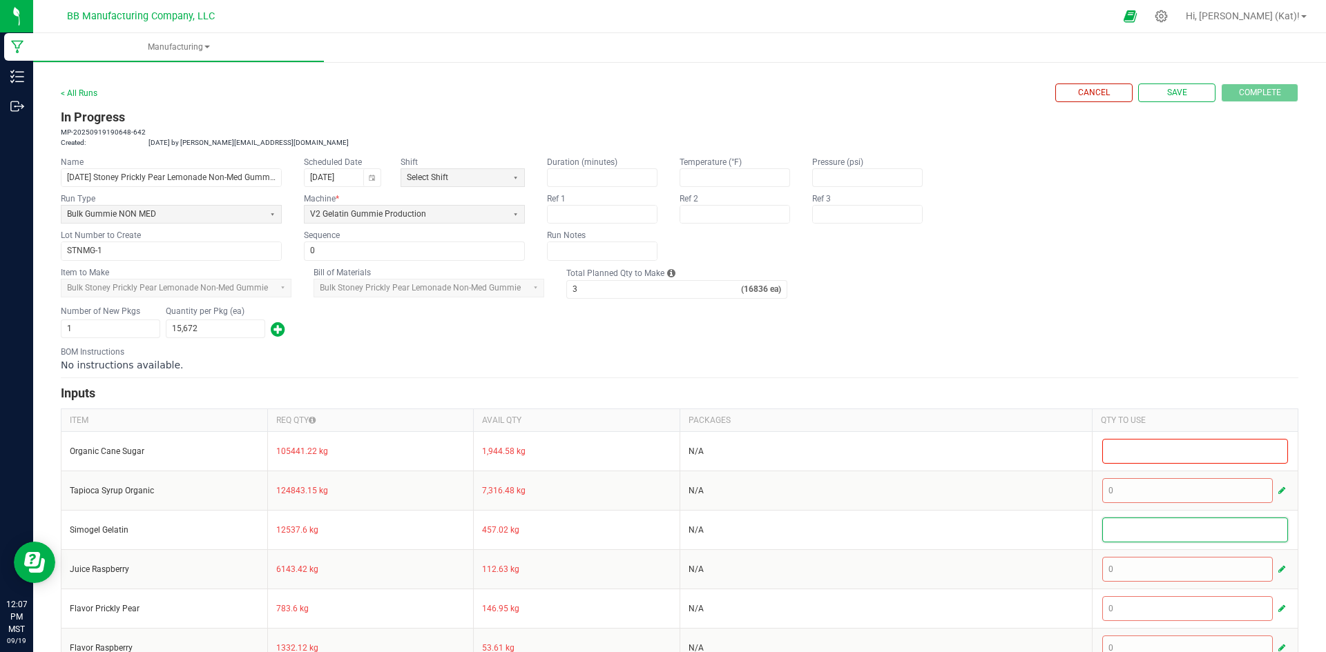
click at [1138, 359] on div "No instructions available." at bounding box center [679, 365] width 1237 height 14
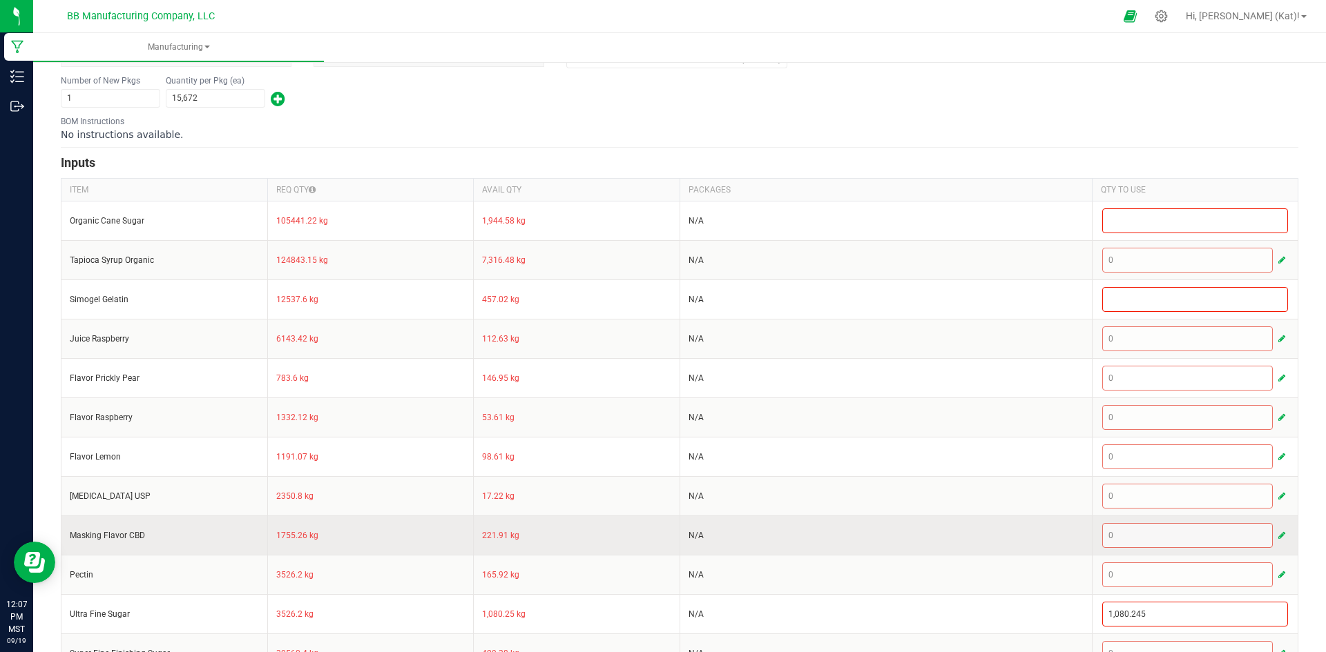
scroll to position [384, 0]
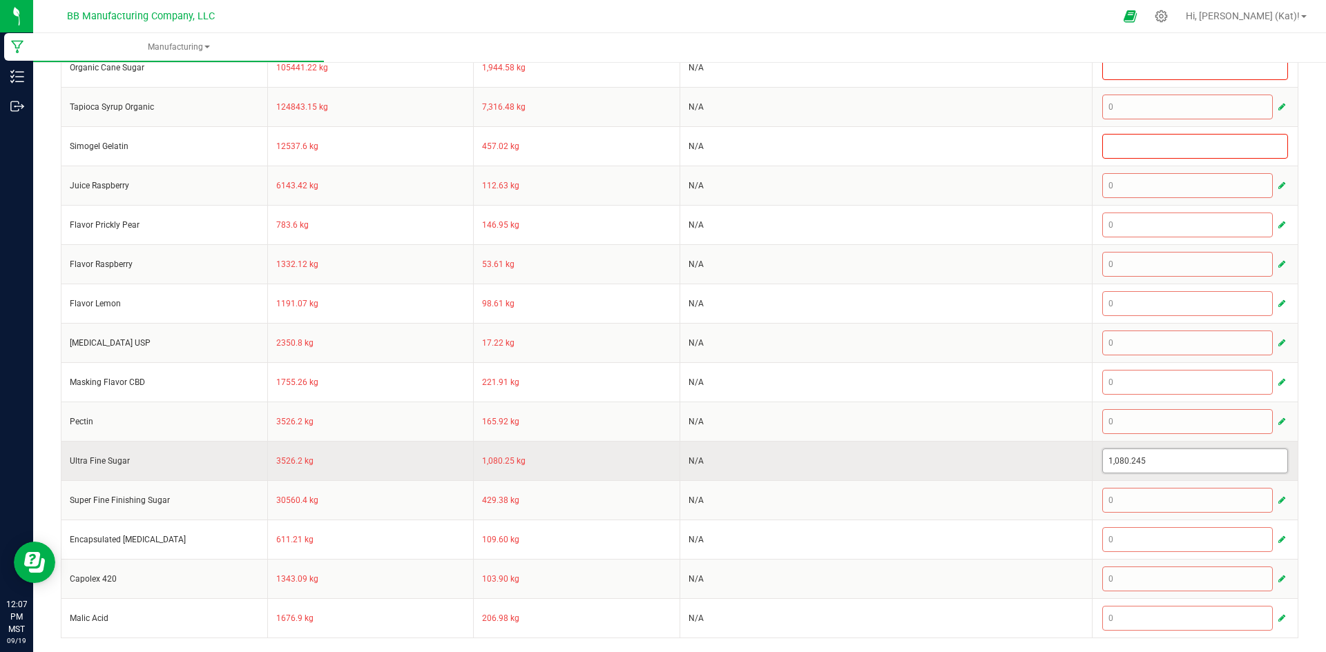
type input "1080.245"
click at [1125, 453] on input "1080.245" at bounding box center [1195, 460] width 185 height 23
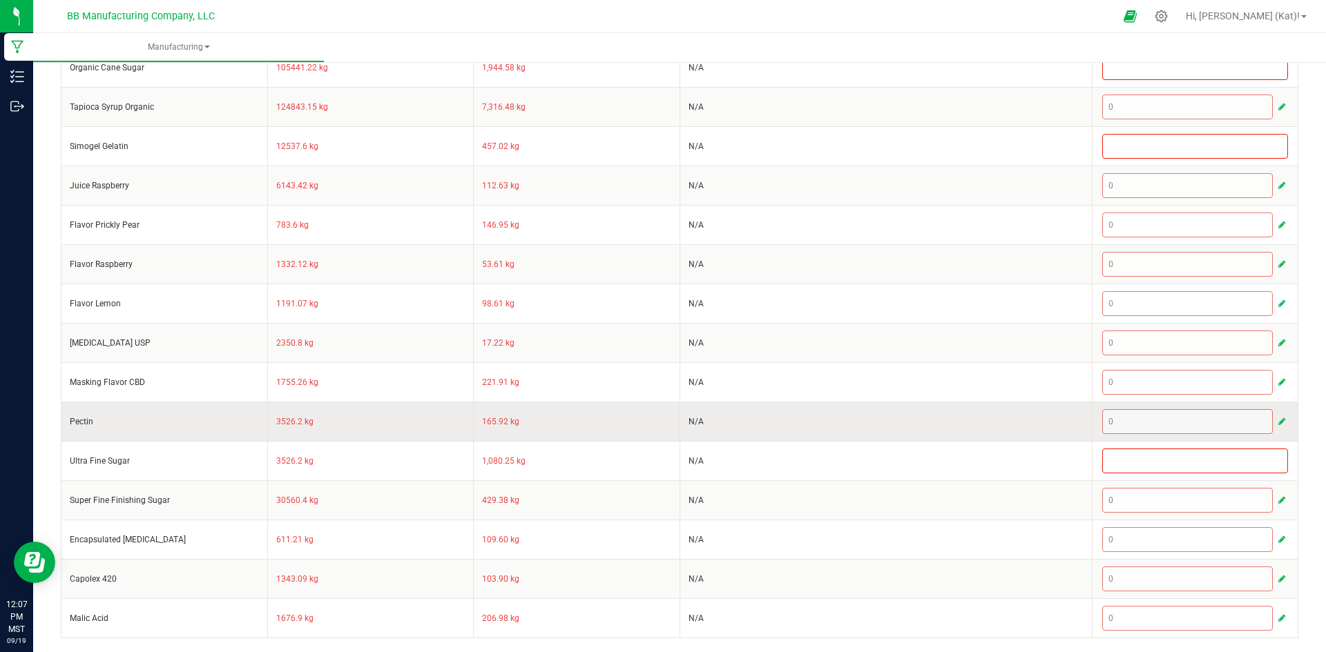
click at [1044, 431] on td "N/A" at bounding box center [885, 421] width 412 height 39
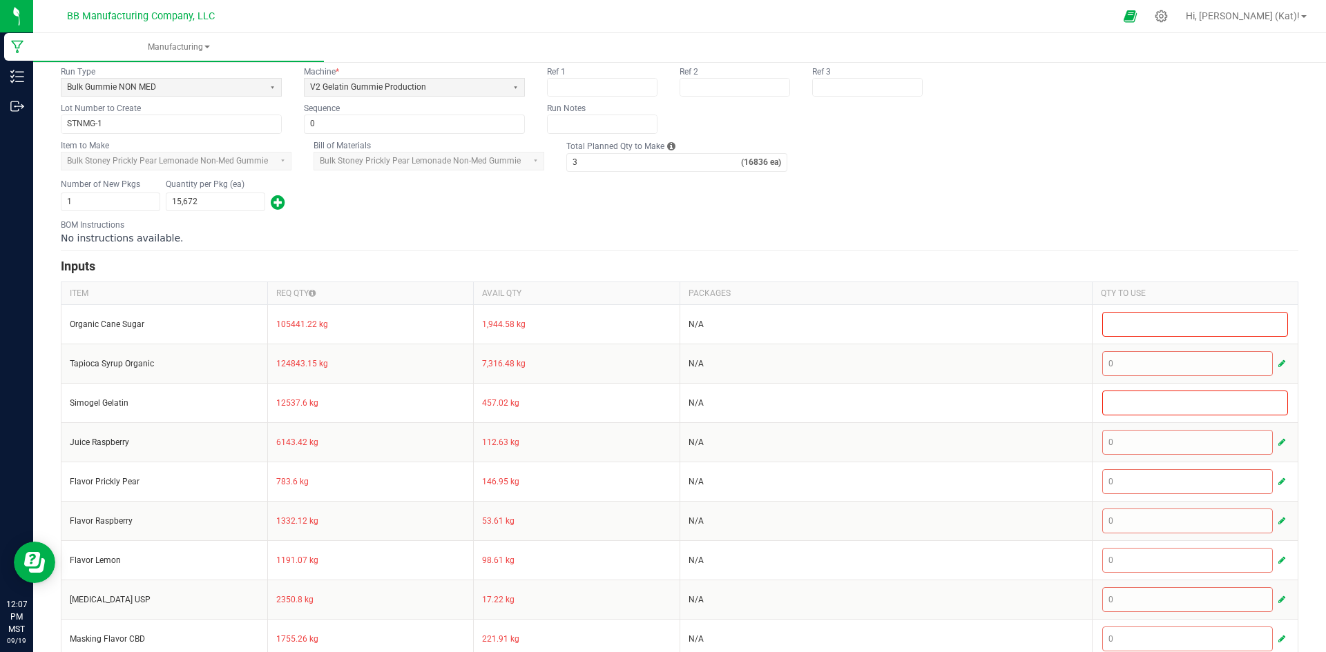
scroll to position [0, 0]
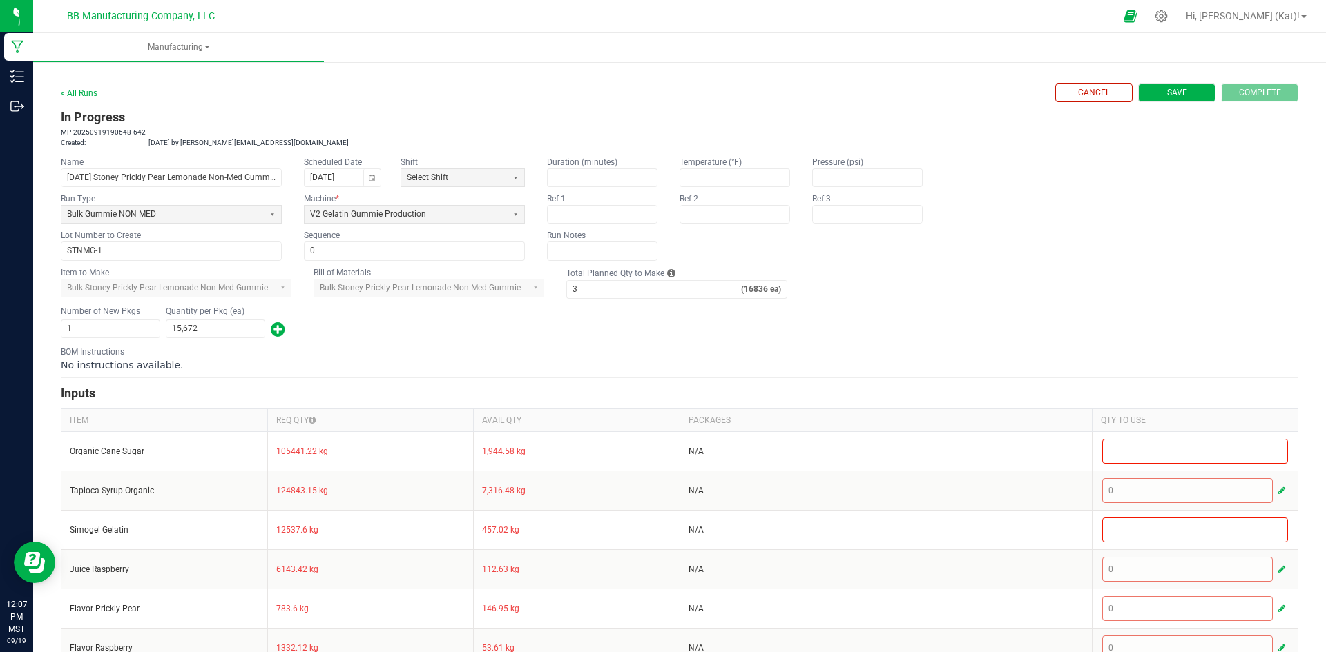
click at [1150, 100] on button "Save" at bounding box center [1176, 93] width 77 height 19
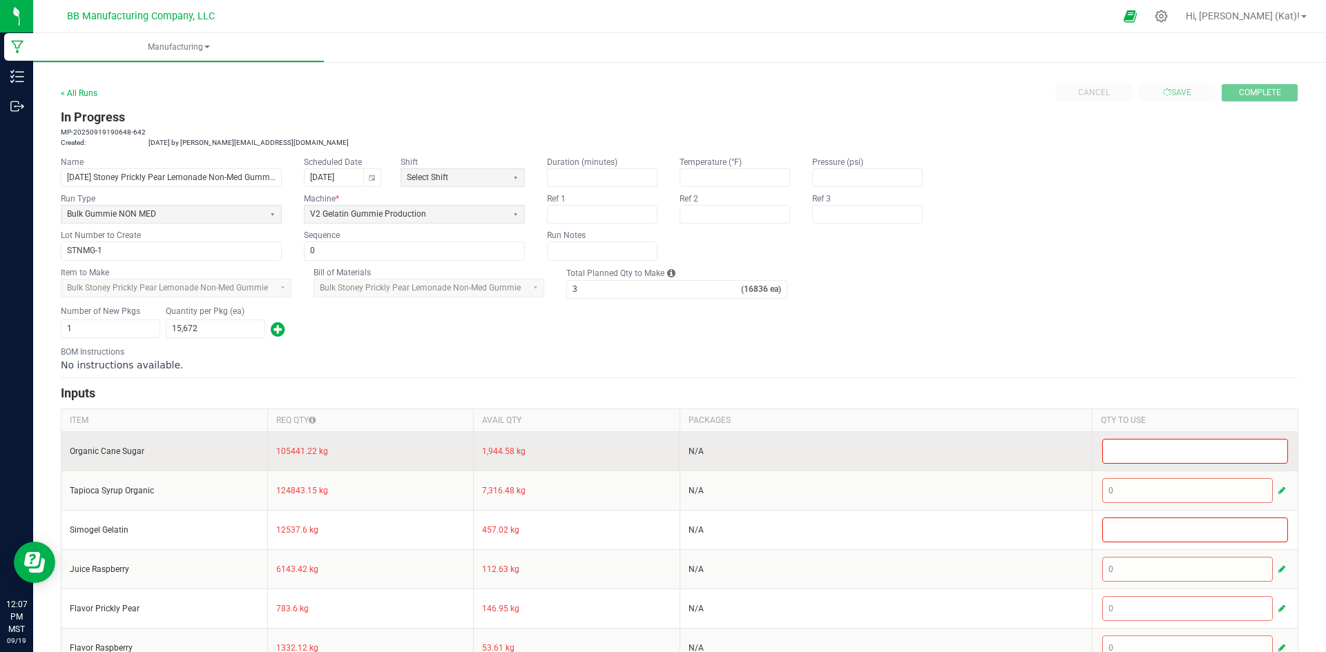
type input "0"
type input "16,836"
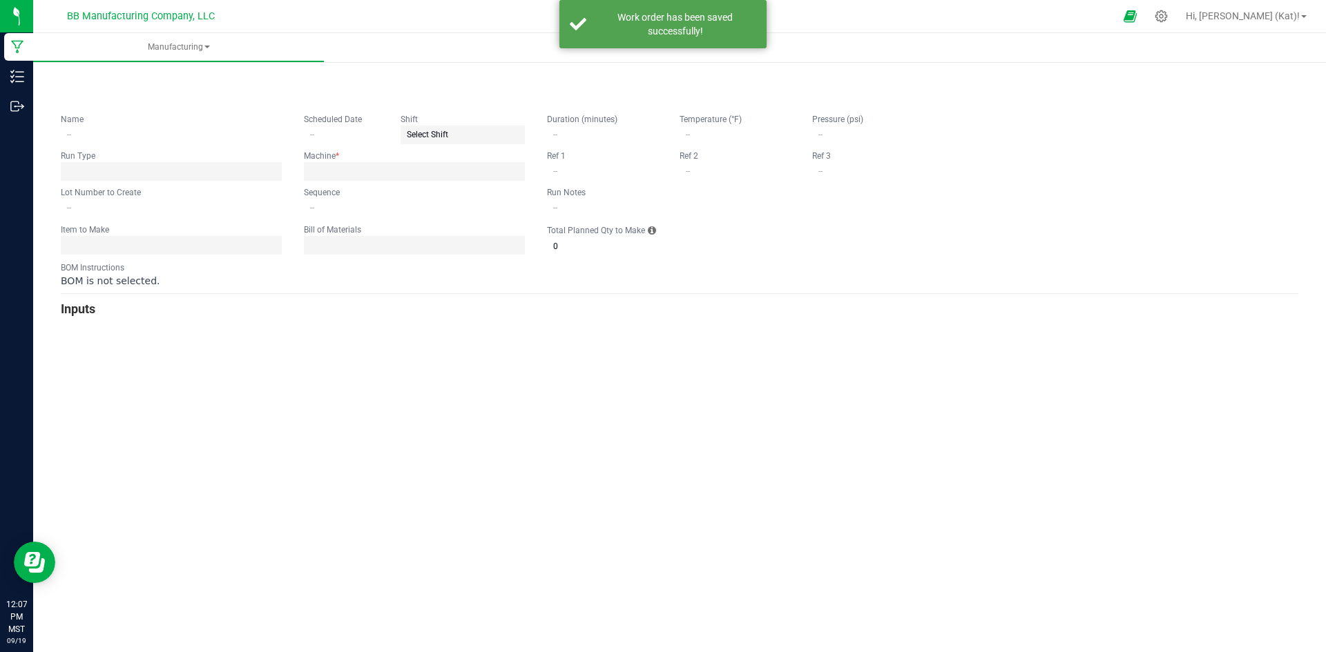
type input "[DATE] Stoney Prickly Pear Lemonade Non-Med Gummie"
type input "[DATE]"
type input "STNMG-1"
type input "0"
type input "3"
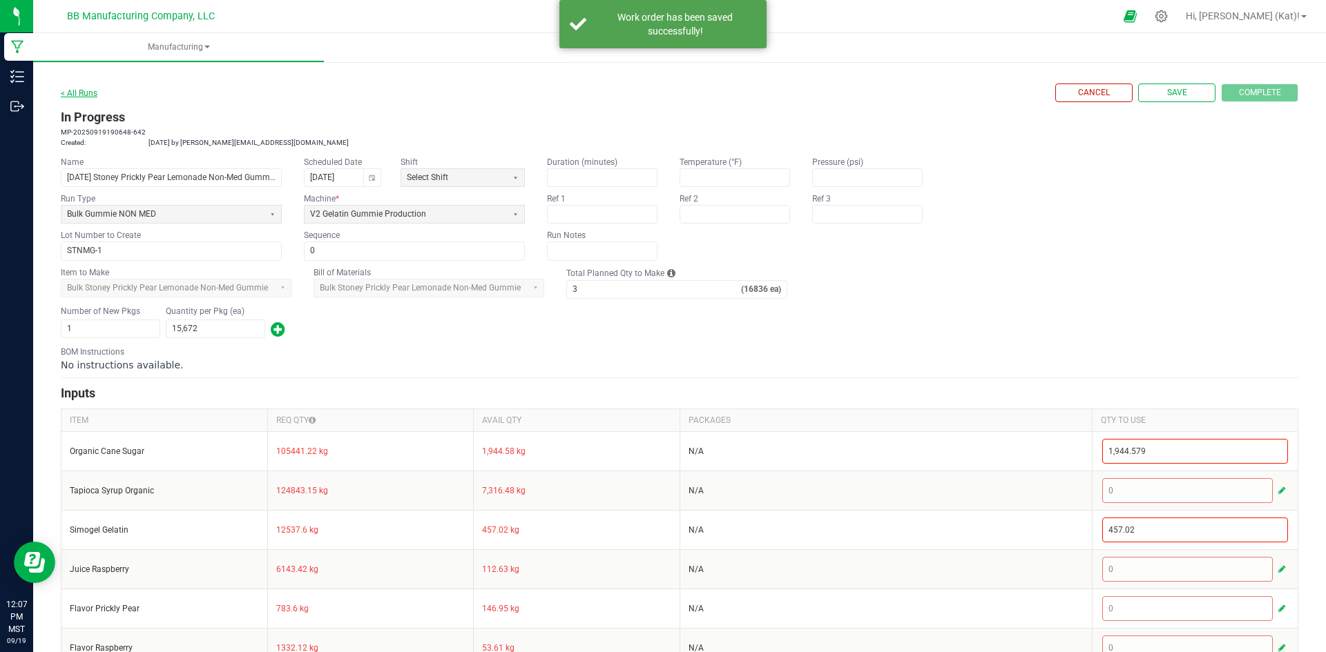
click at [82, 95] on link "< All Runs" at bounding box center [79, 93] width 37 height 10
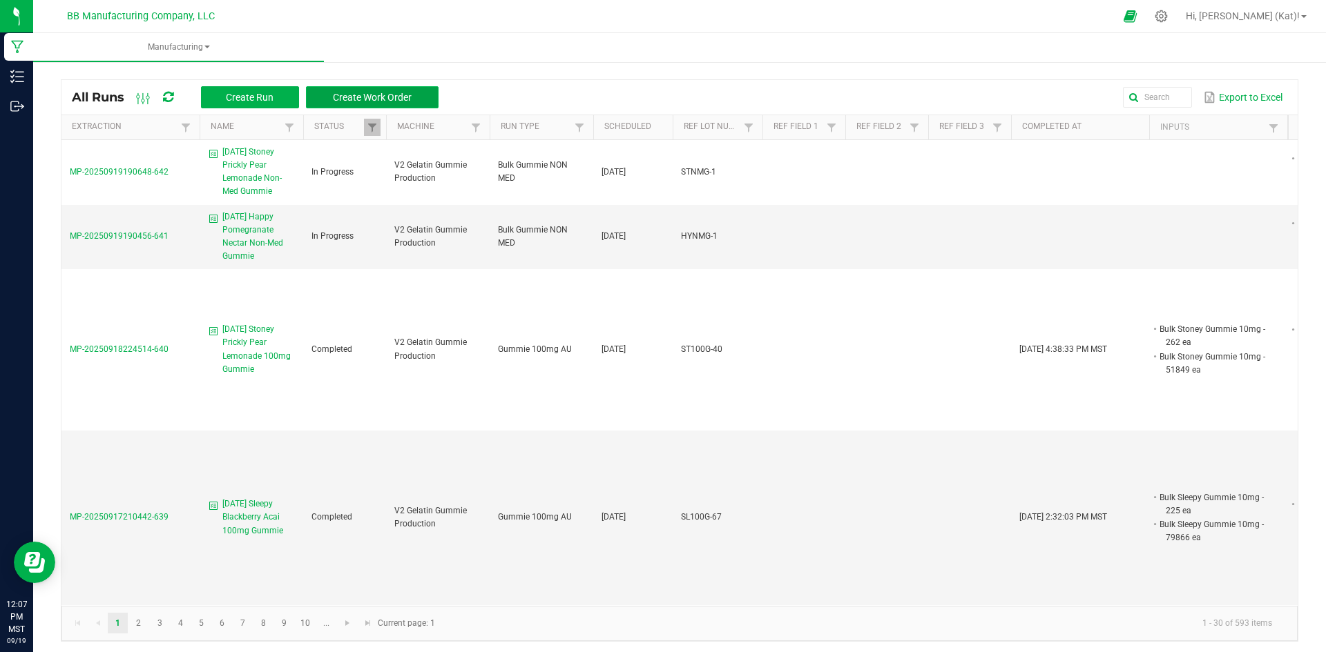
click at [394, 101] on span "Create Work Order" at bounding box center [372, 97] width 79 height 11
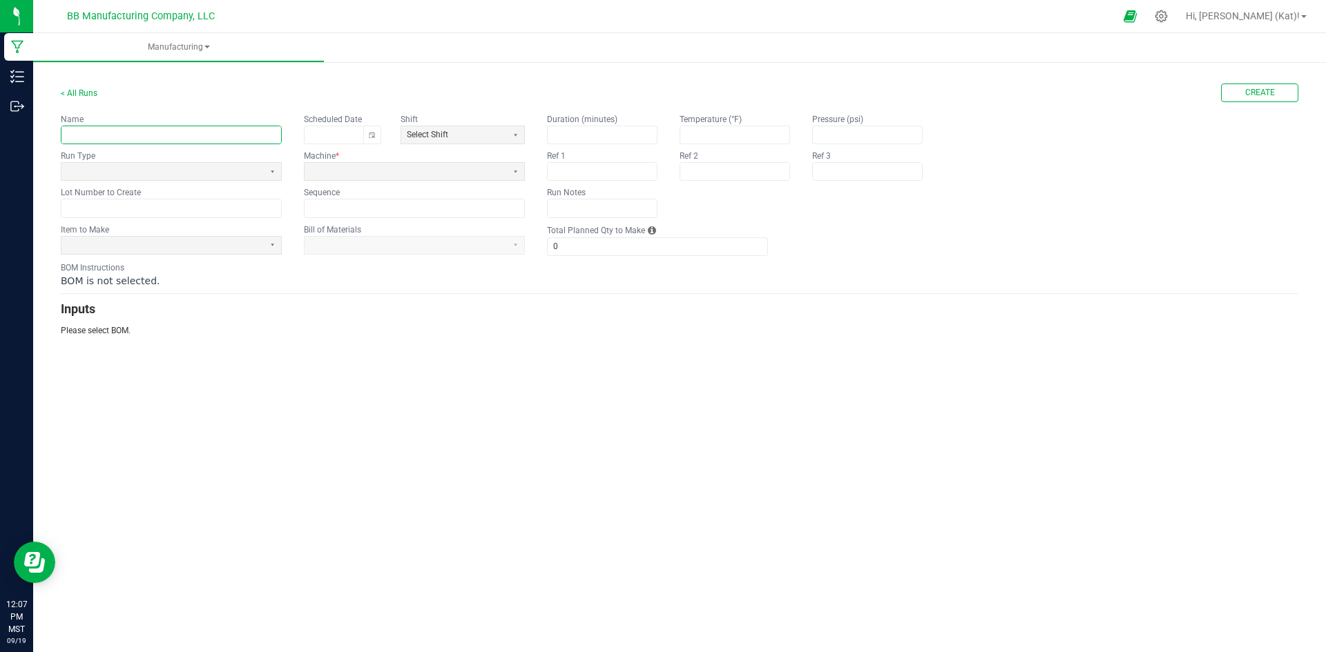
click at [124, 140] on input "text" at bounding box center [171, 134] width 220 height 17
paste input "Sleepy Blackberry Acai Non-Med Gummie"
type input "[DATE] Sleepy Blackberry Acai Non-Med Gummie"
click at [170, 165] on span at bounding box center [162, 171] width 202 height 17
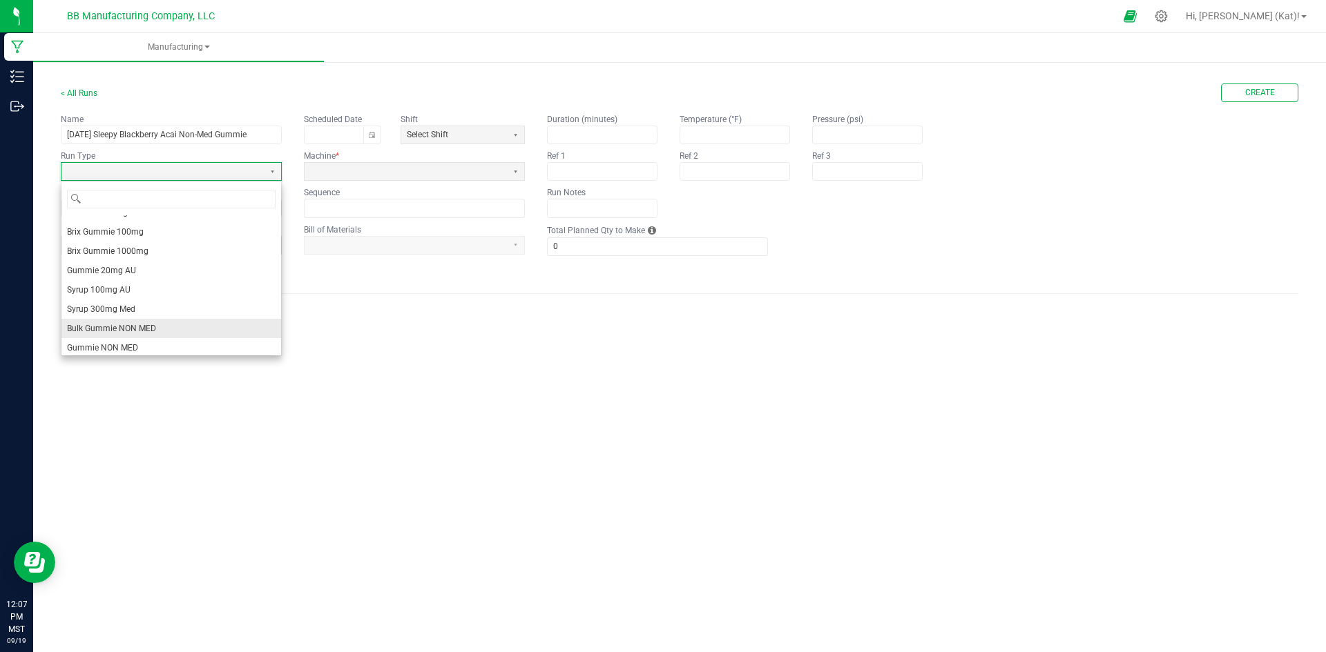
scroll to position [152, 0]
click at [165, 320] on li "Bulk Gummie NON MED" at bounding box center [171, 324] width 220 height 19
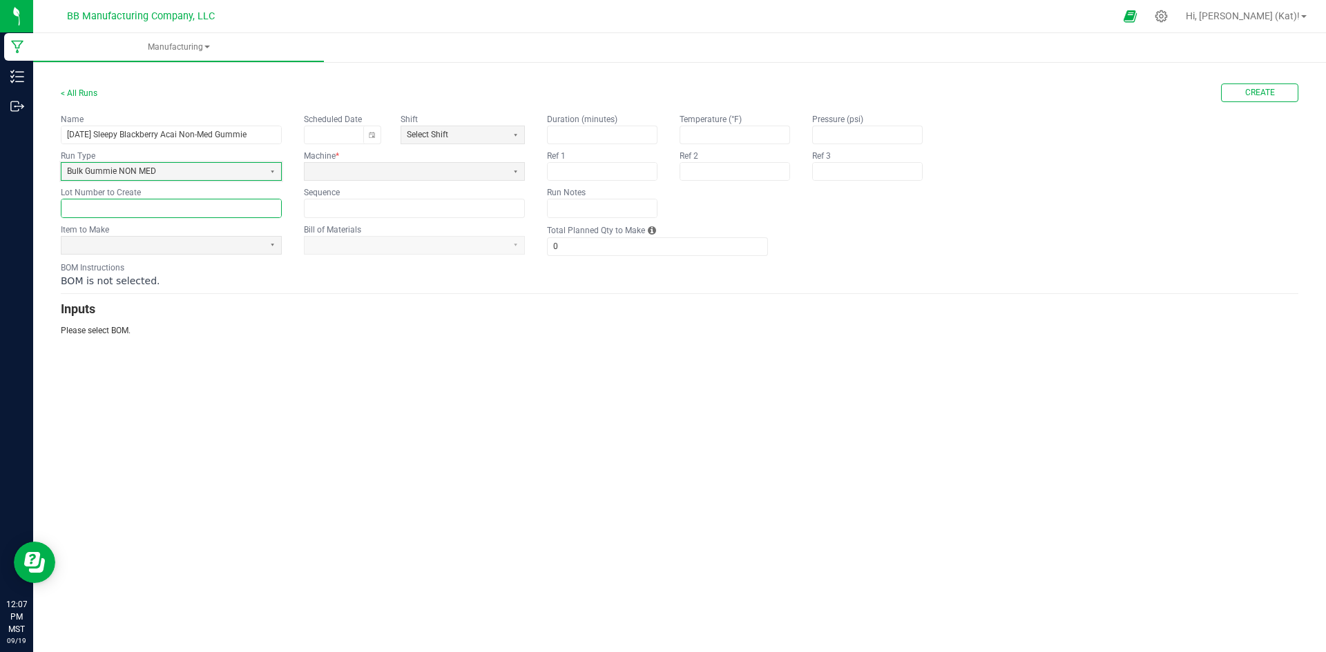
click at [228, 206] on input "text" at bounding box center [171, 208] width 220 height 17
paste input "SLNMG-1"
type input "SLNMG-1"
click at [217, 249] on span at bounding box center [162, 246] width 191 height 12
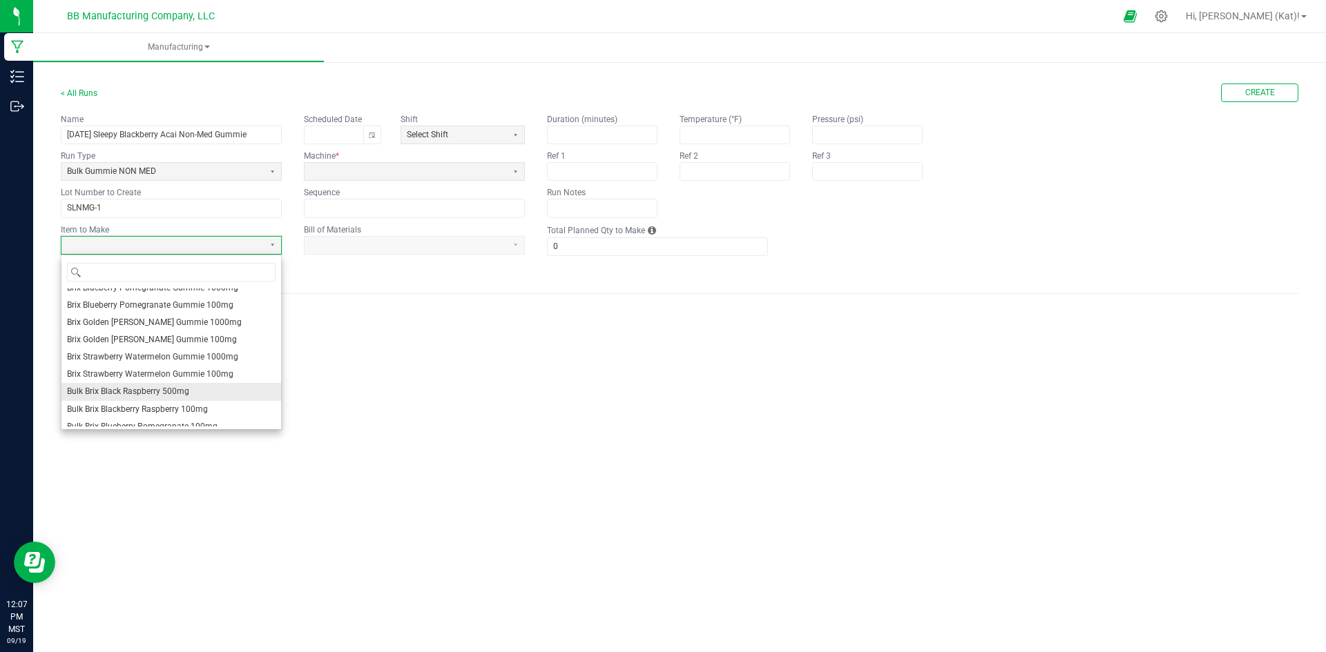
scroll to position [414, 0]
click at [217, 333] on span "Bulk Sleepy Blackberry Acai Non-Med Gummie" at bounding box center [152, 335] width 171 height 12
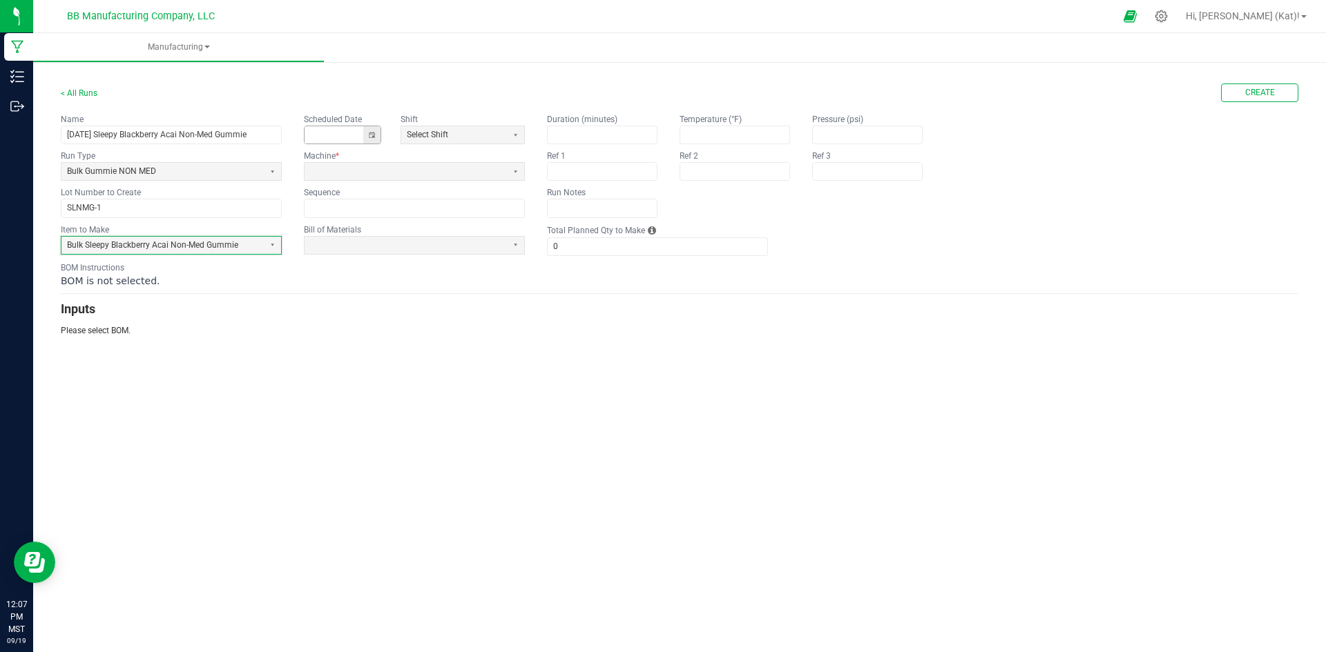
click at [376, 135] on button "Toggle calendar" at bounding box center [371, 134] width 17 height 17
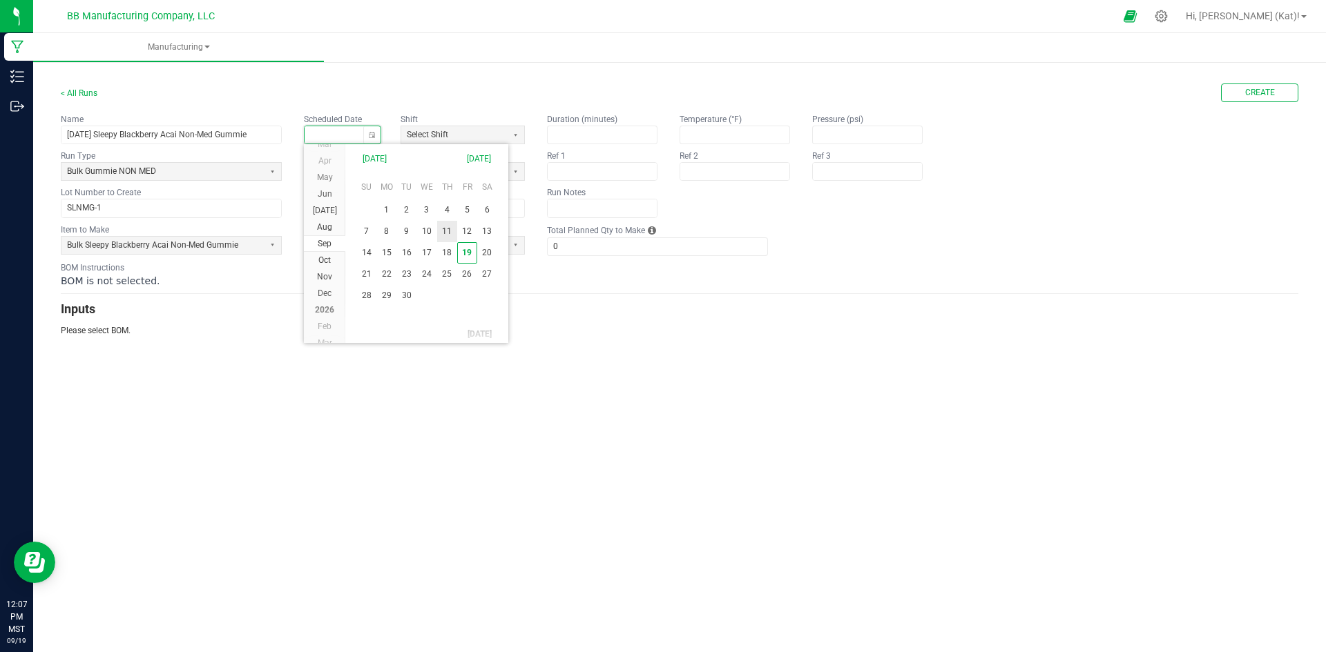
click at [453, 233] on span "11" at bounding box center [447, 231] width 20 height 21
type input "[DATE]"
click at [388, 181] on kendo-dropdownlist at bounding box center [414, 171] width 221 height 19
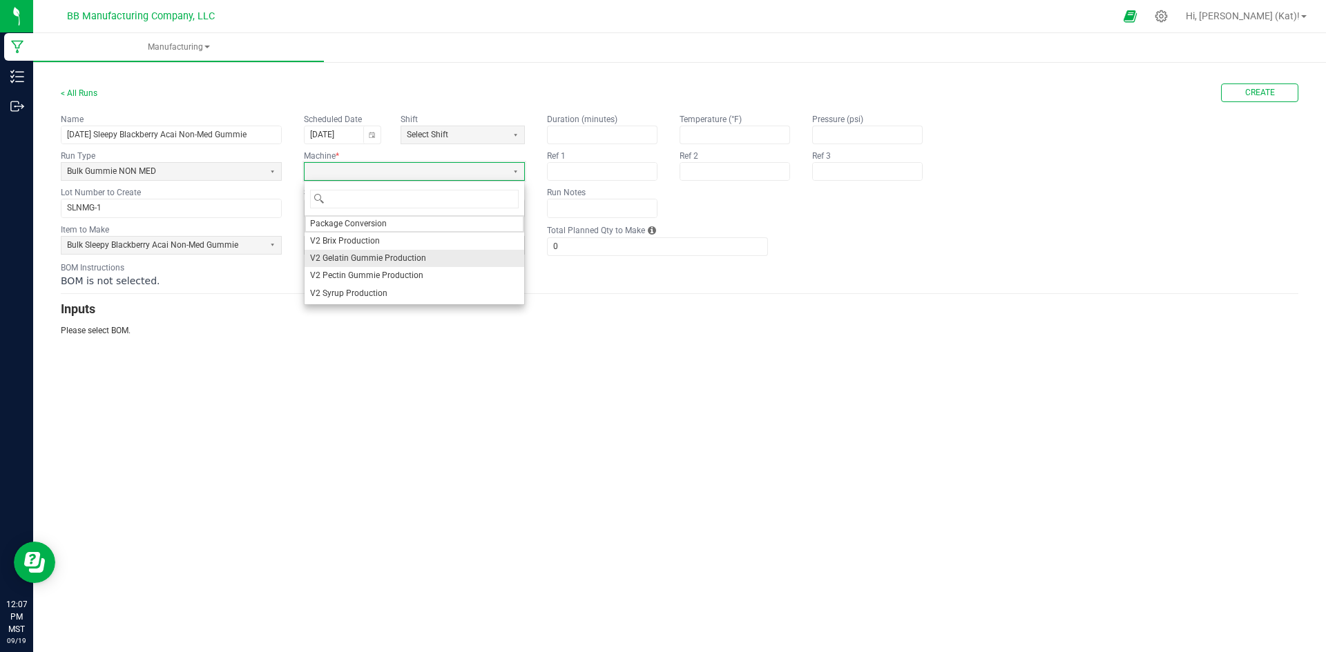
click at [352, 264] on span "V2 Gelatin Gummie Production" at bounding box center [368, 259] width 116 height 12
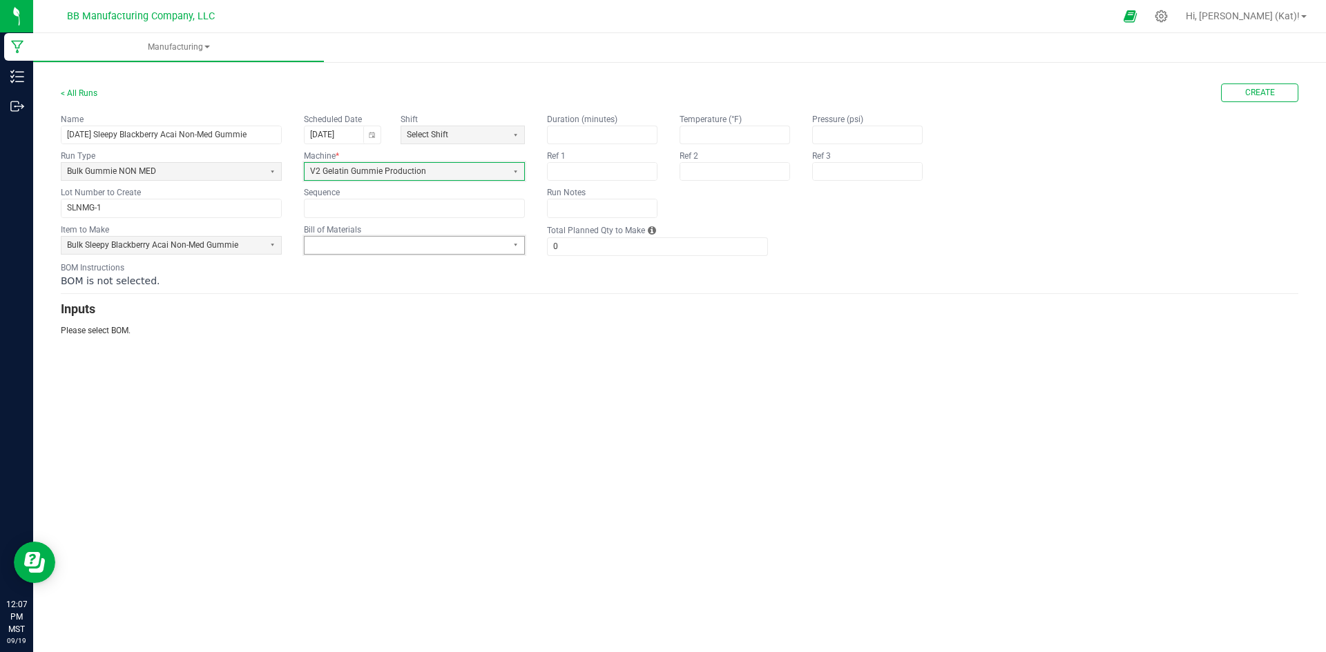
click at [418, 243] on span at bounding box center [405, 246] width 191 height 12
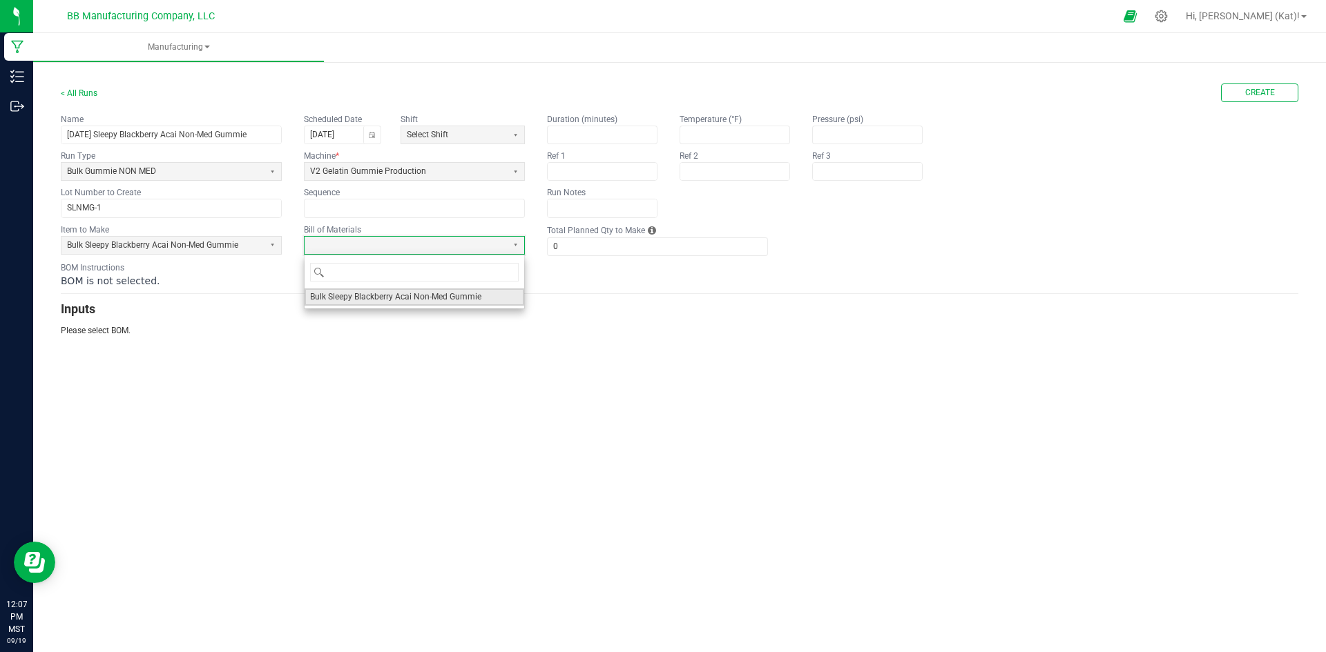
click at [379, 296] on span "Bulk Sleepy Blackberry Acai Non-Med Gummie" at bounding box center [395, 297] width 171 height 12
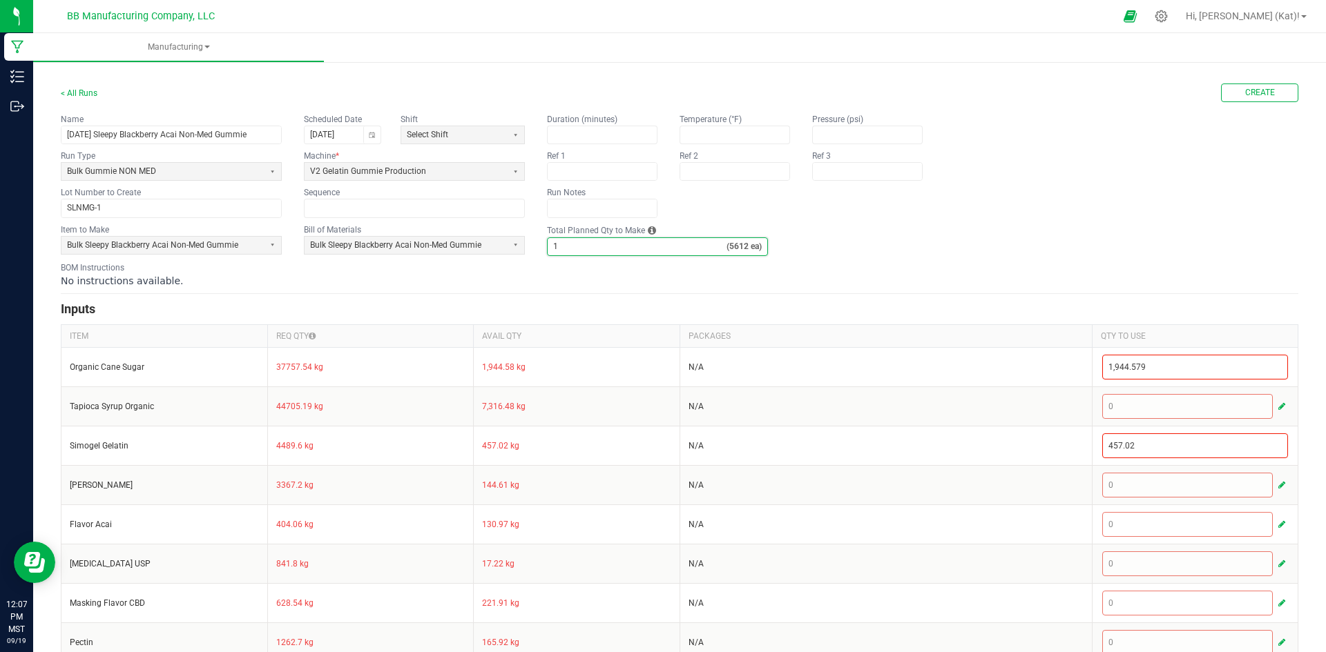
click at [599, 246] on input "1" at bounding box center [637, 246] width 179 height 17
type input "3"
click at [586, 289] on form "< All Runs Create Name 9.11.25 Sleepy Blackberry Acai Non-Med Gummie Scheduled …" at bounding box center [679, 472] width 1237 height 776
click at [1246, 95] on span "Create" at bounding box center [1260, 93] width 30 height 12
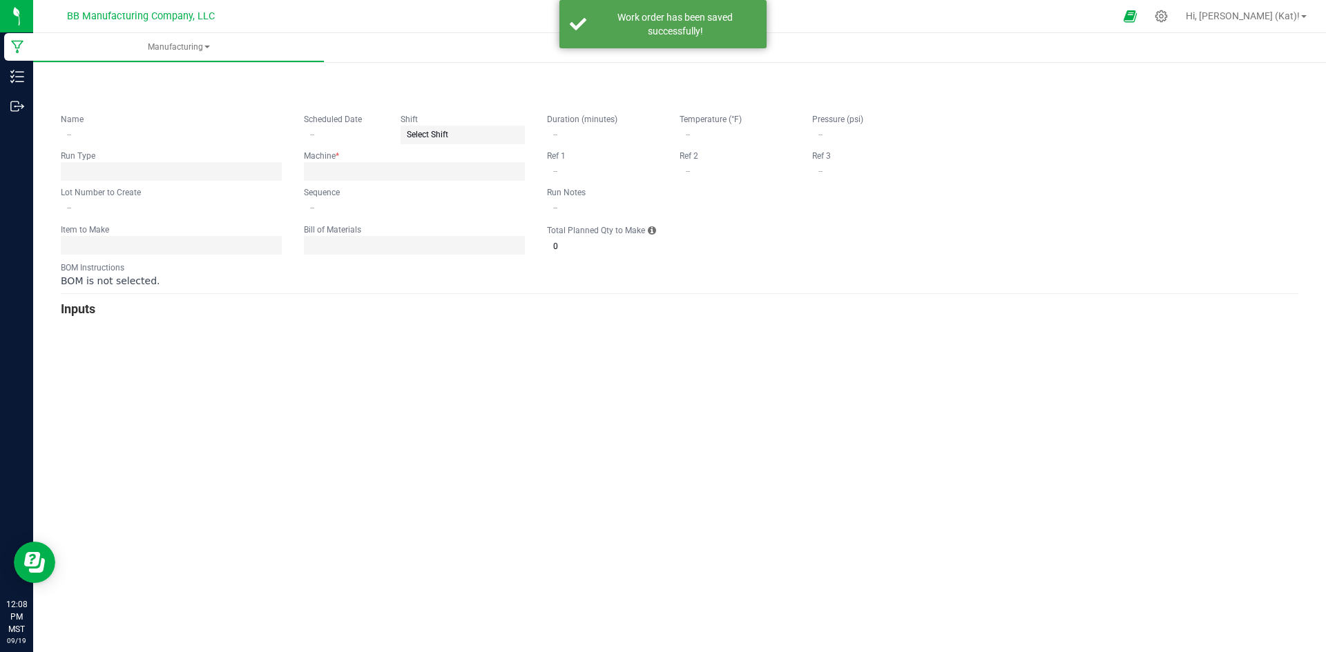
type input "[DATE] Sleepy Blackberry Acai Non-Med Gummie"
type input "[DATE]"
type input "SLNMG-1"
type input "0"
type input "3"
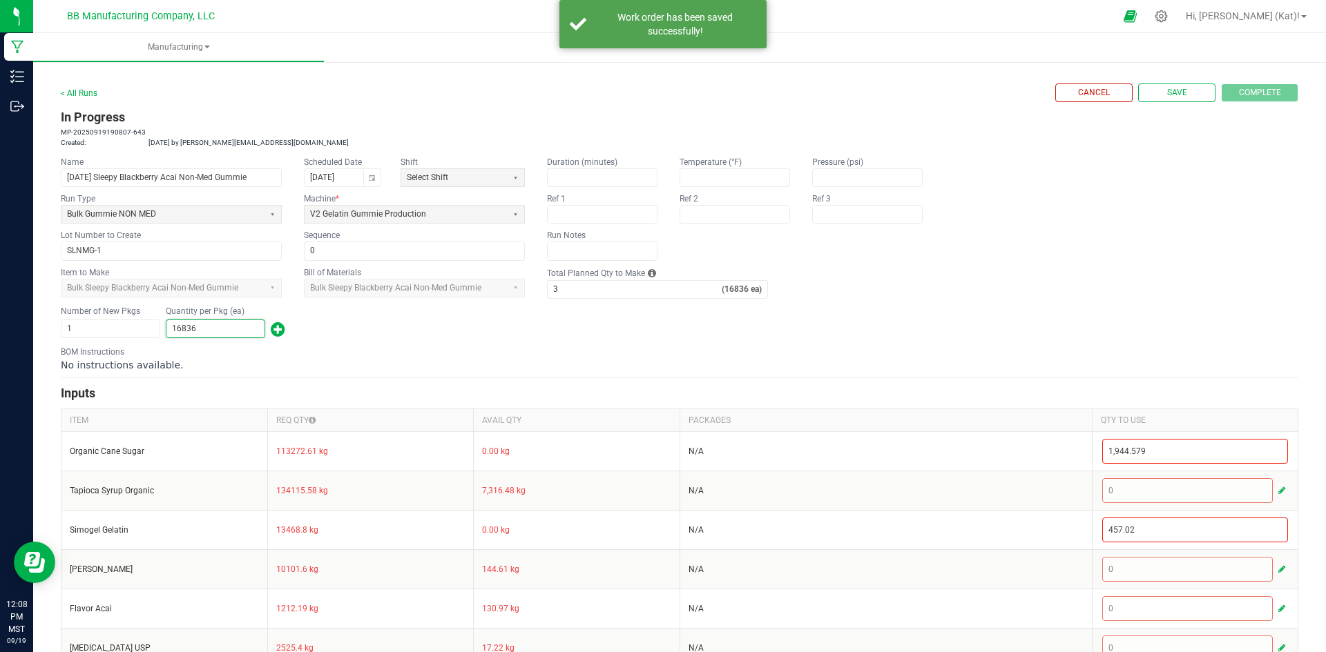
click at [210, 331] on input "16836" at bounding box center [215, 328] width 98 height 17
type input "15,318"
click at [367, 336] on div "Number of New Pkgs 1 Quantity per Pkg (ea) 15,318" at bounding box center [679, 322] width 1237 height 36
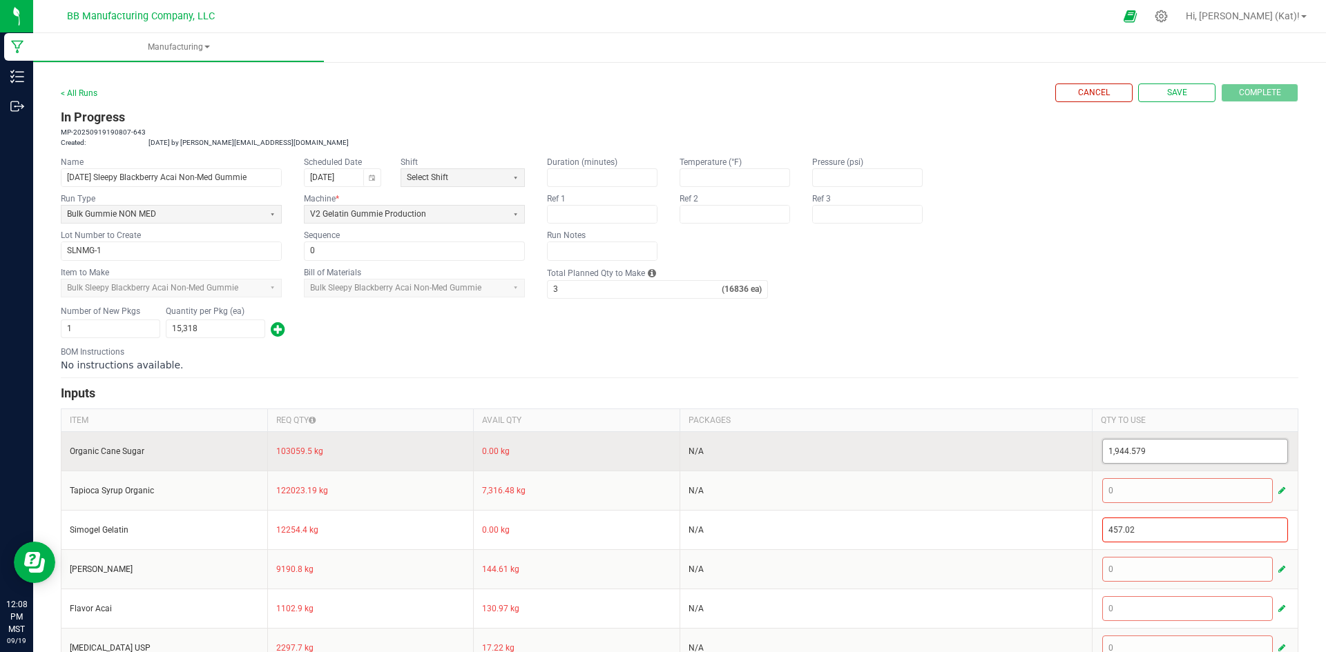
type input "1944.579"
click at [1125, 448] on input "1944.579" at bounding box center [1195, 451] width 185 height 23
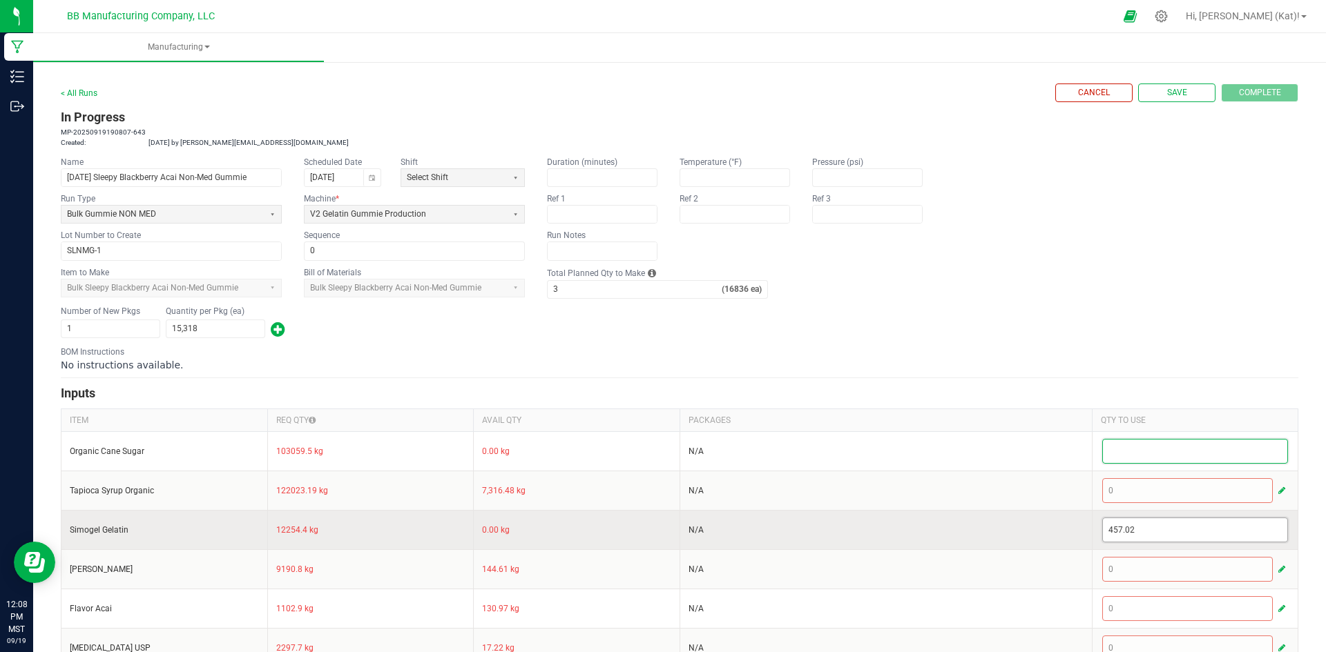
click at [1112, 538] on input "457.02" at bounding box center [1195, 530] width 185 height 23
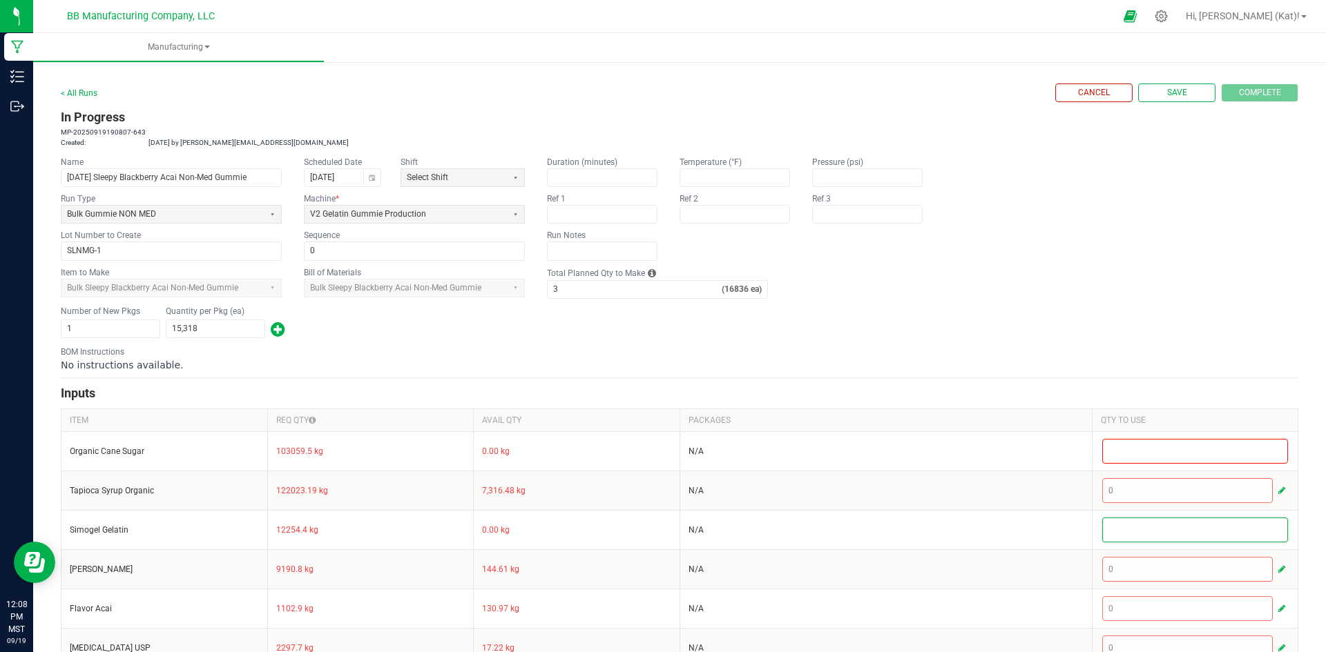
click at [1112, 347] on div "BOM Instructions No instructions available." at bounding box center [679, 359] width 1237 height 26
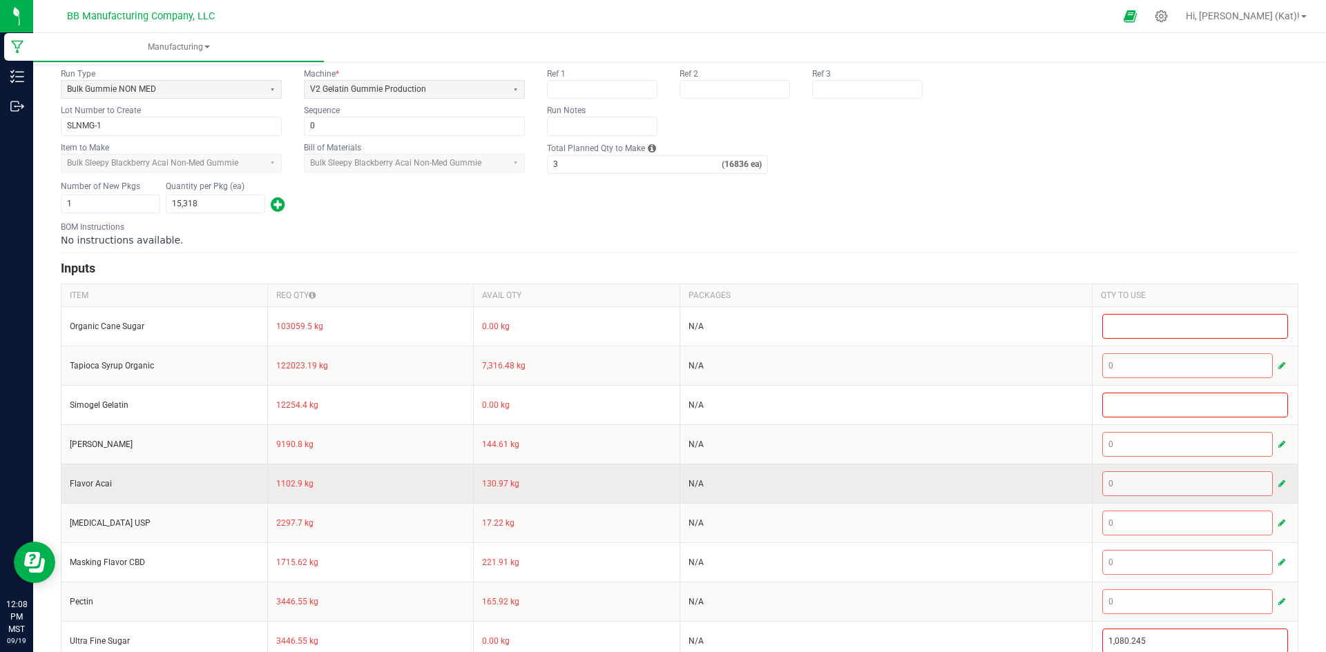
scroll to position [305, 0]
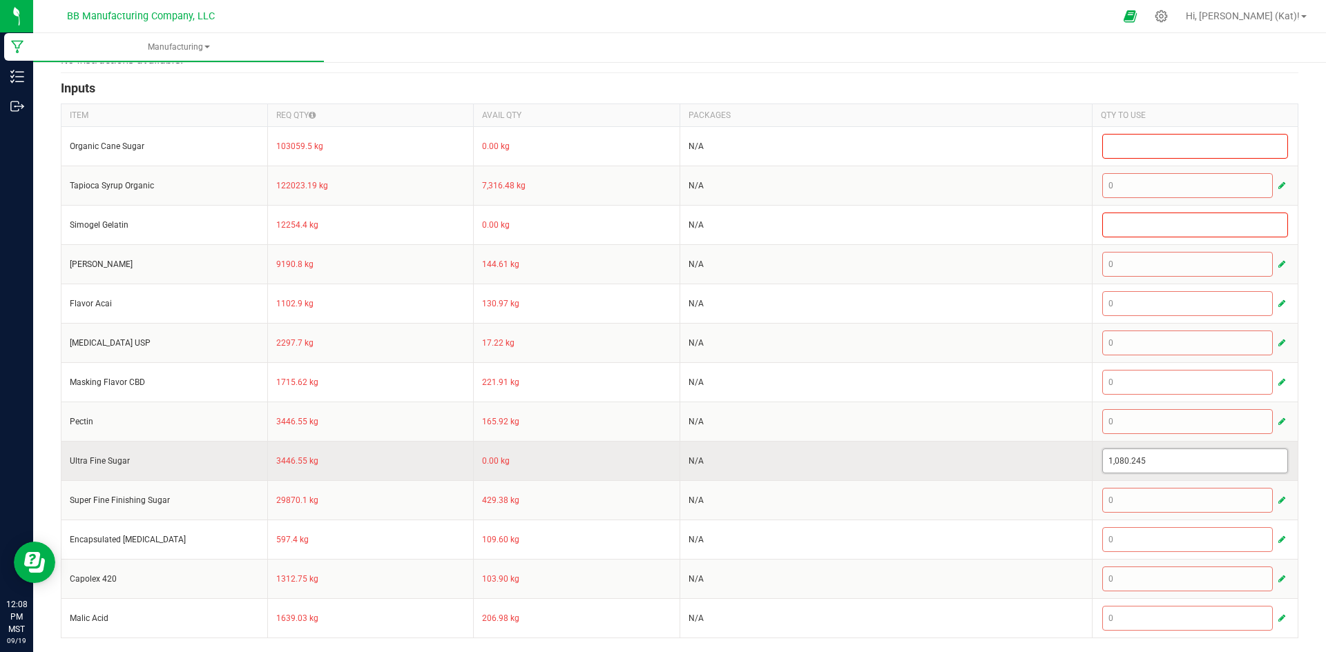
type input "1080.245"
click at [1112, 461] on input "1080.245" at bounding box center [1195, 460] width 185 height 23
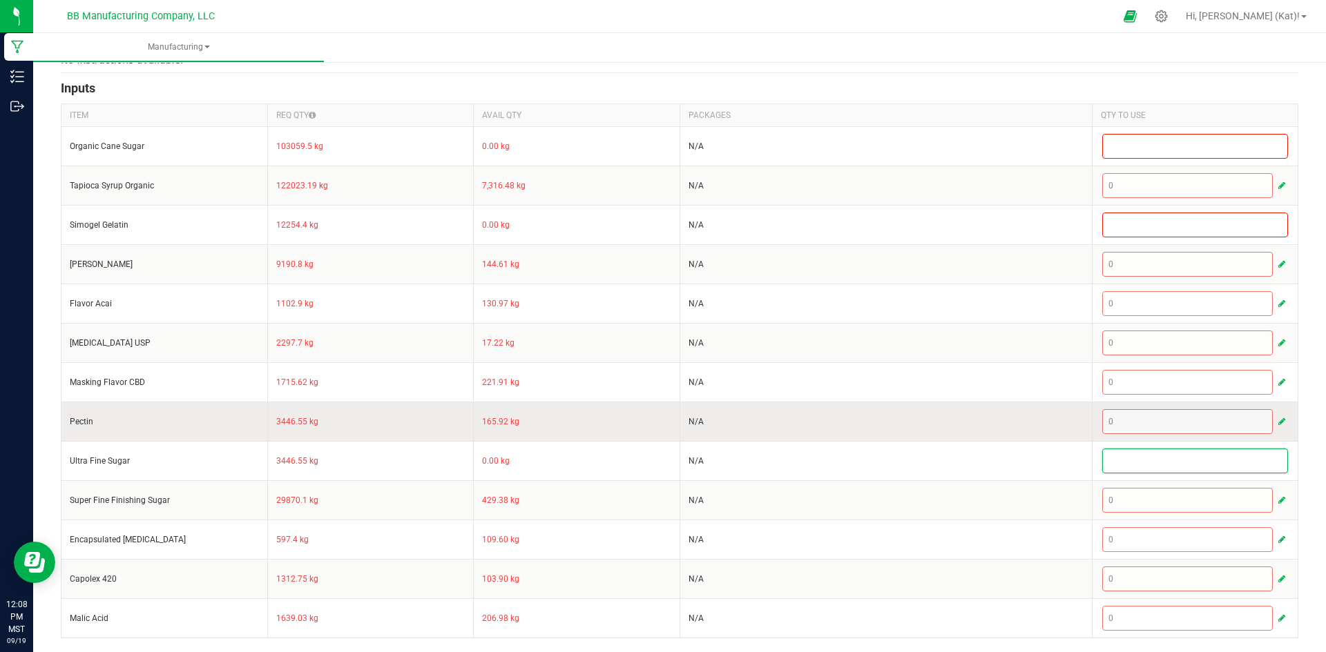
click at [1008, 419] on td "N/A" at bounding box center [885, 421] width 412 height 39
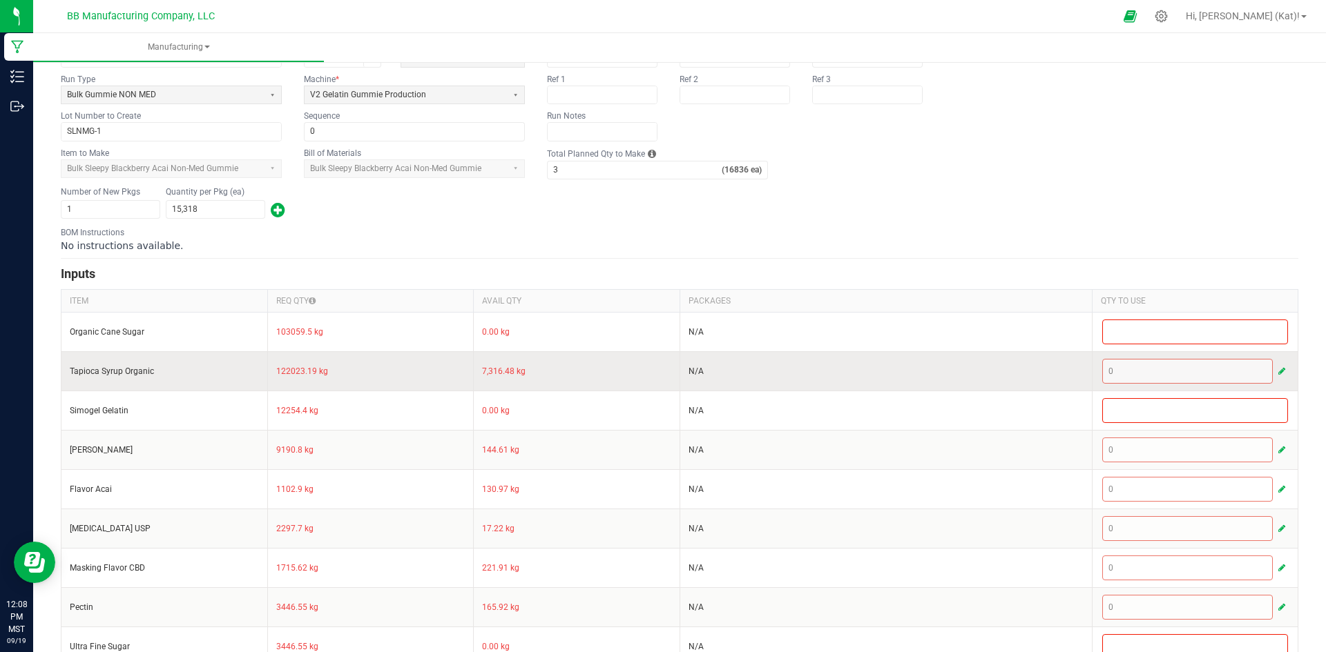
scroll to position [0, 0]
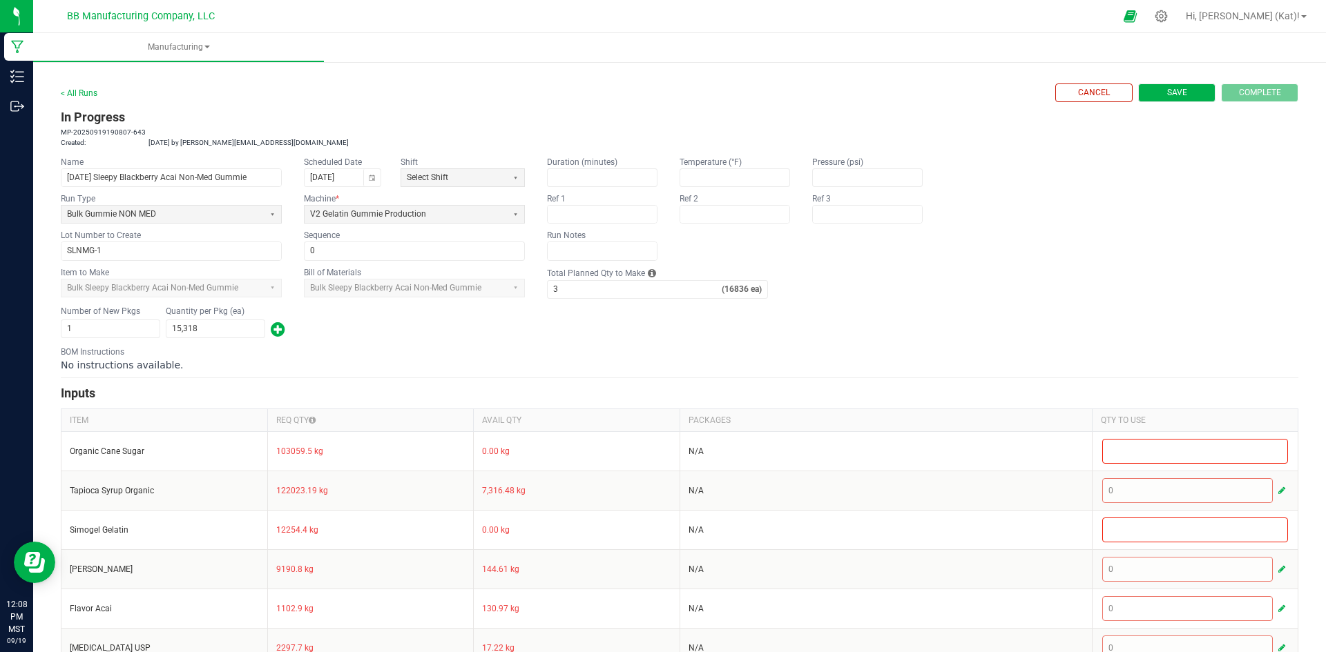
click at [1155, 100] on button "Save" at bounding box center [1176, 93] width 77 height 19
type input "0"
type input "16,836"
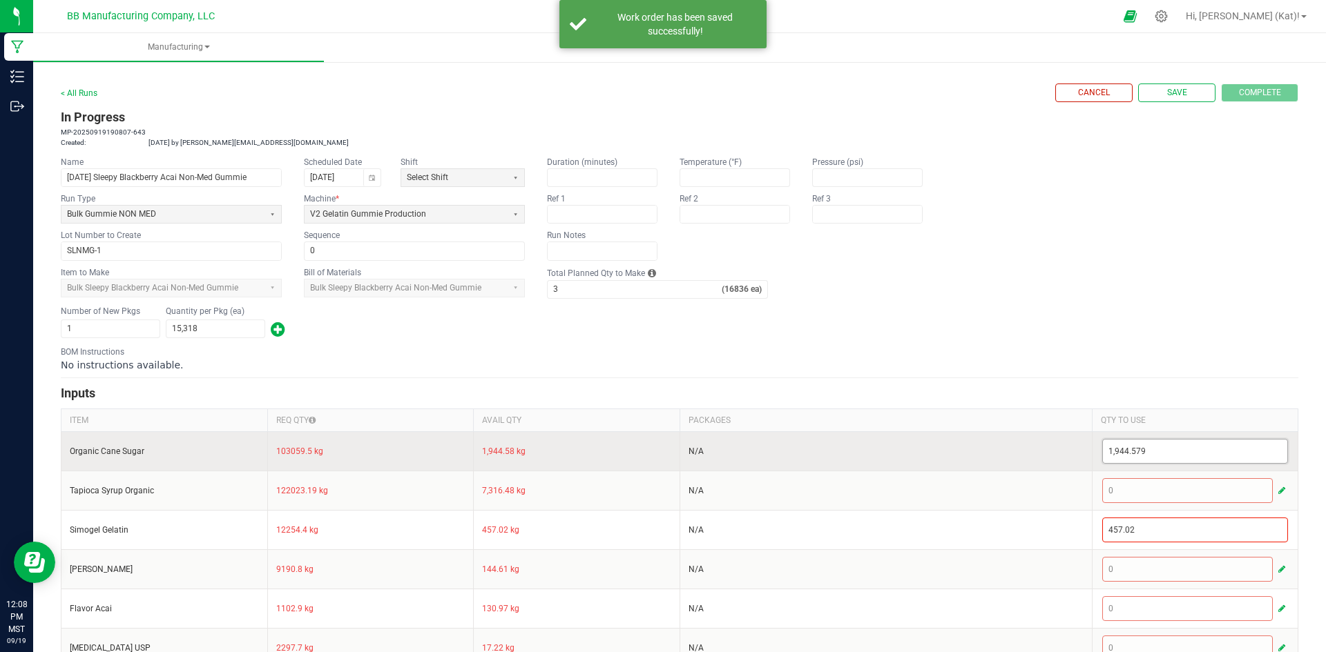
type input "1944.579"
click at [1126, 447] on input "1944.579" at bounding box center [1195, 451] width 185 height 23
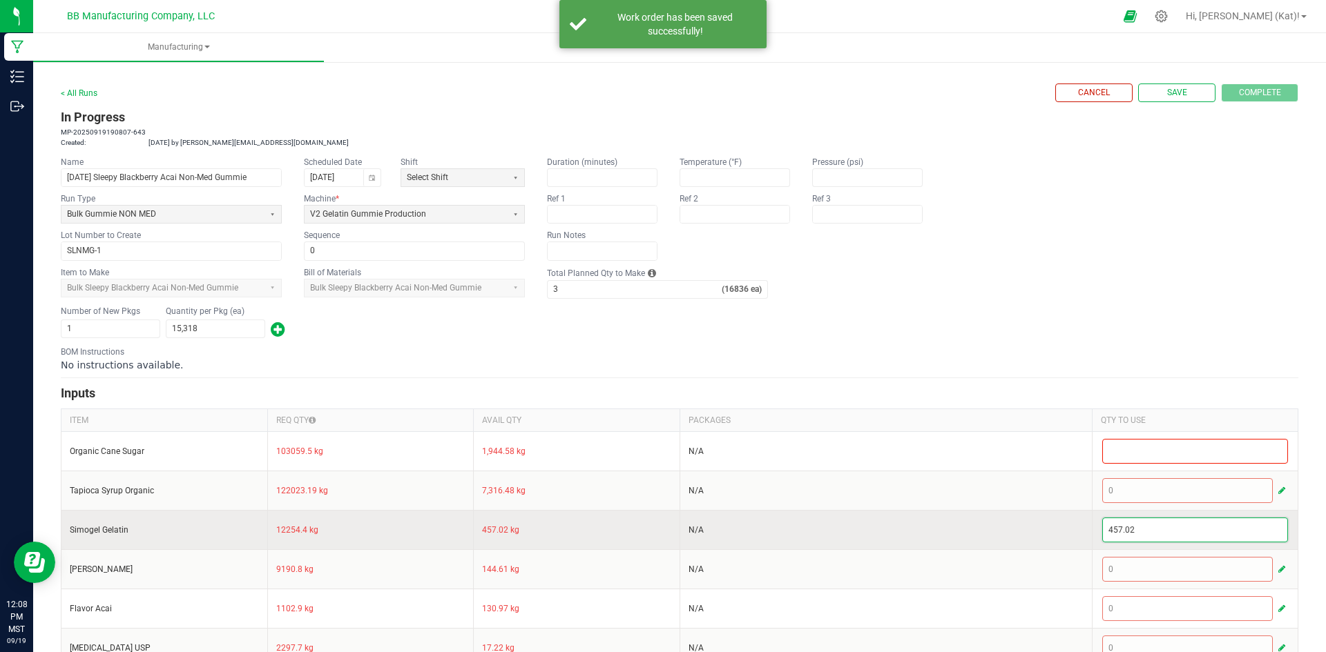
click at [1118, 534] on input "457.02" at bounding box center [1195, 530] width 185 height 23
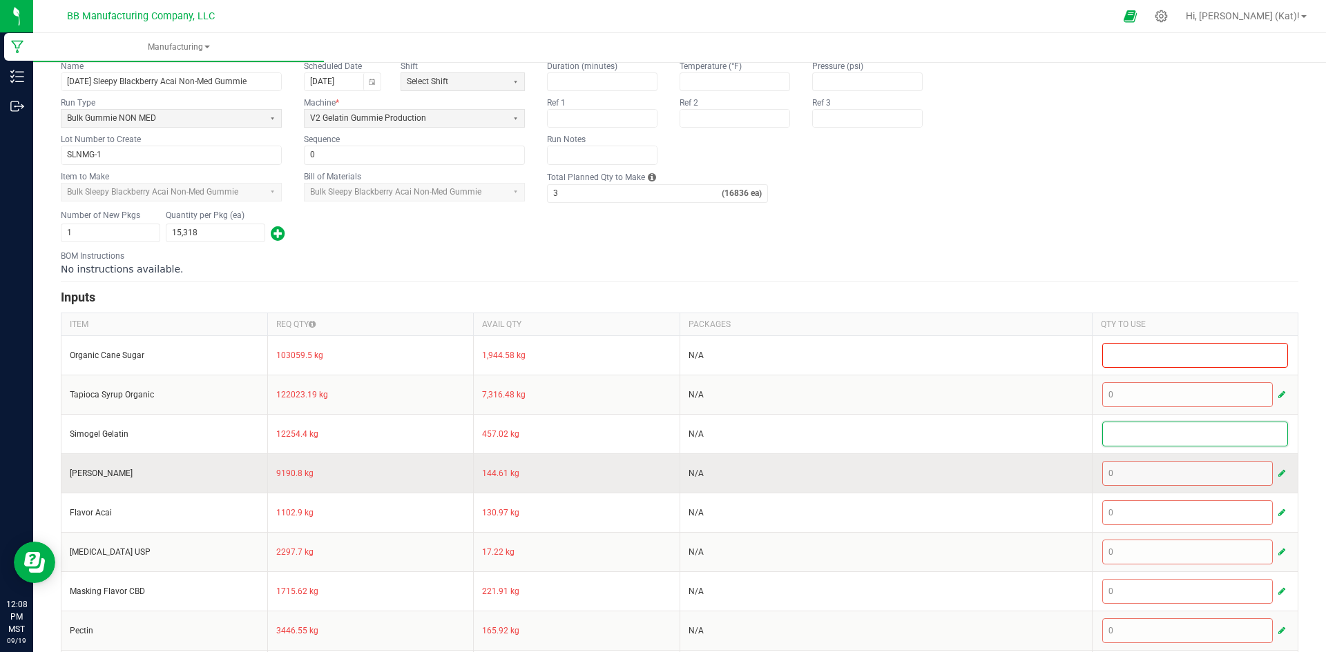
scroll to position [305, 0]
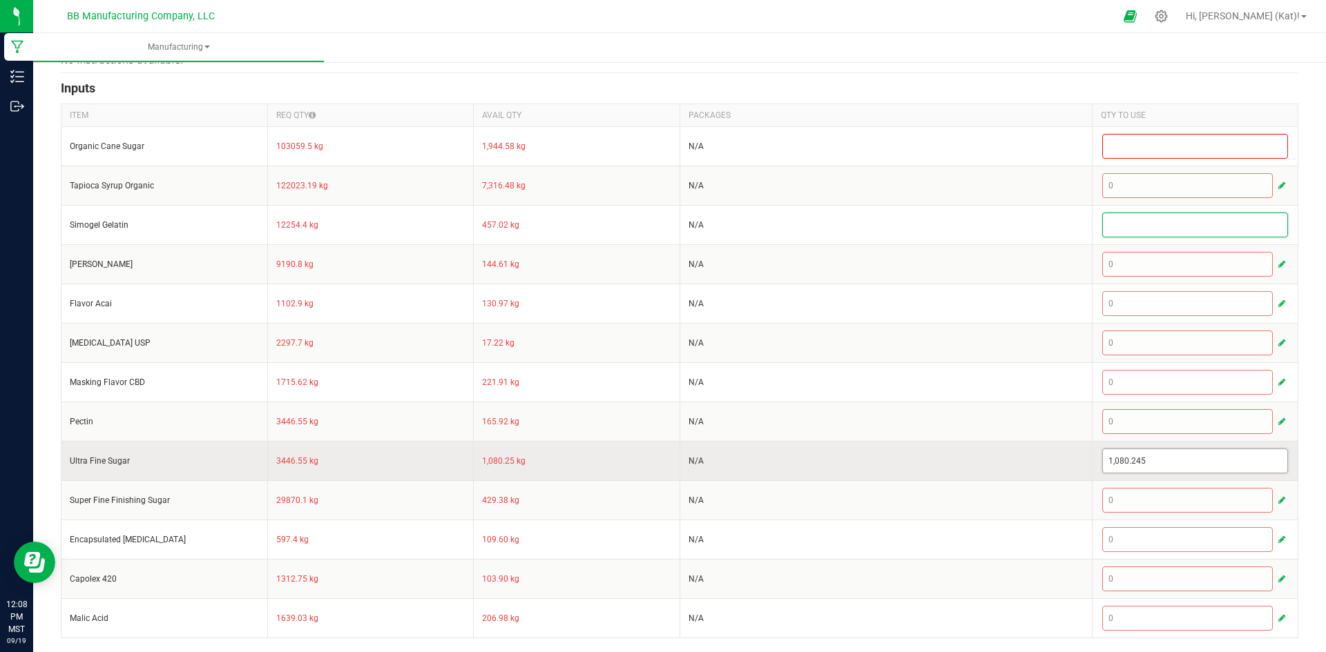
type input "1080.245"
click at [1130, 460] on input "1080.245" at bounding box center [1195, 460] width 185 height 23
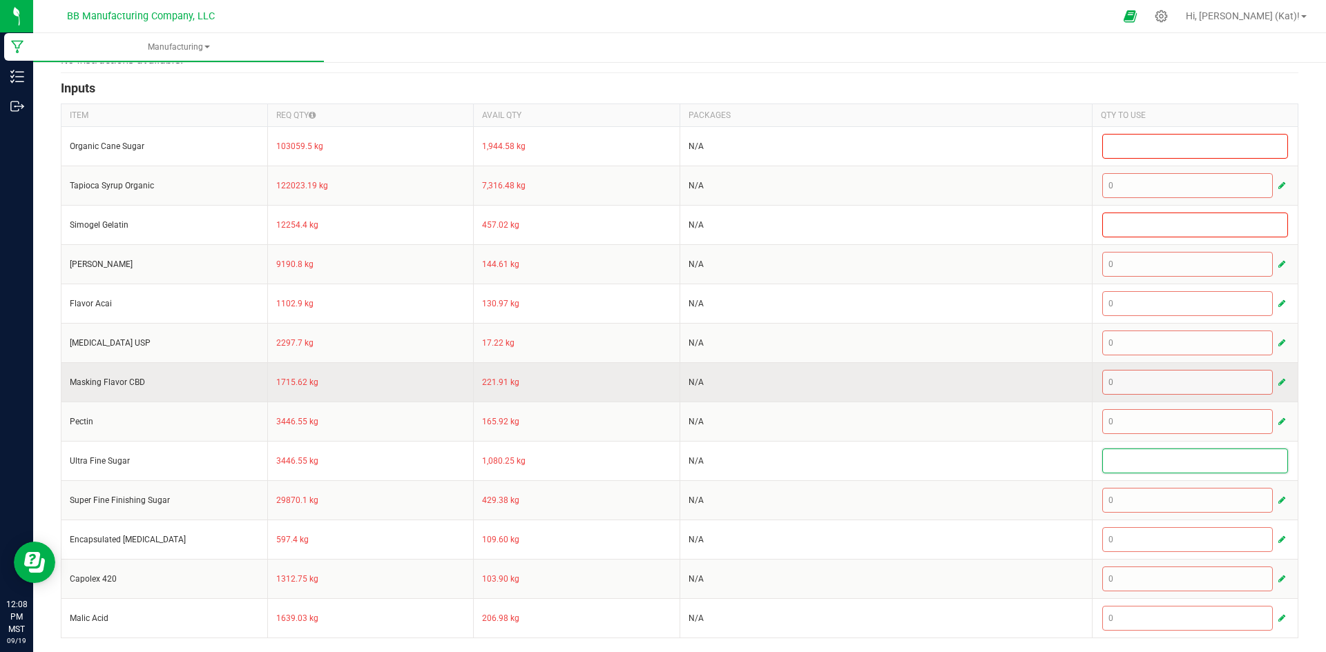
click at [994, 398] on td "N/A" at bounding box center [885, 381] width 412 height 39
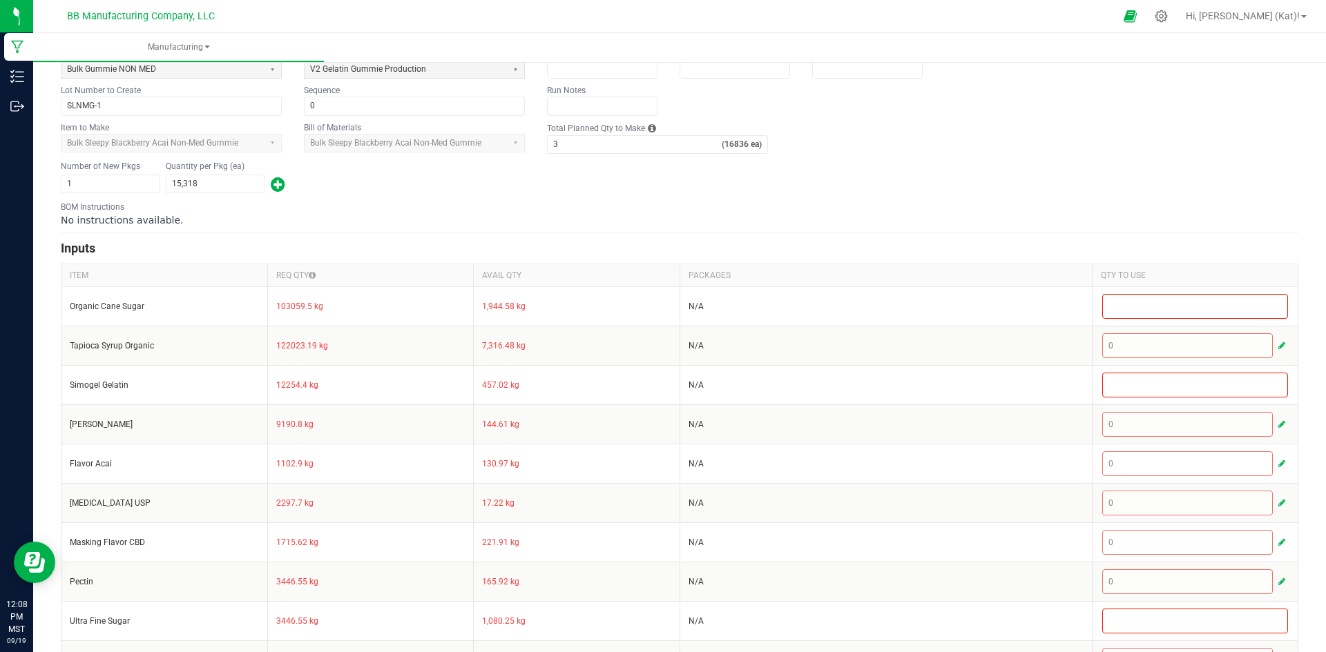
scroll to position [0, 0]
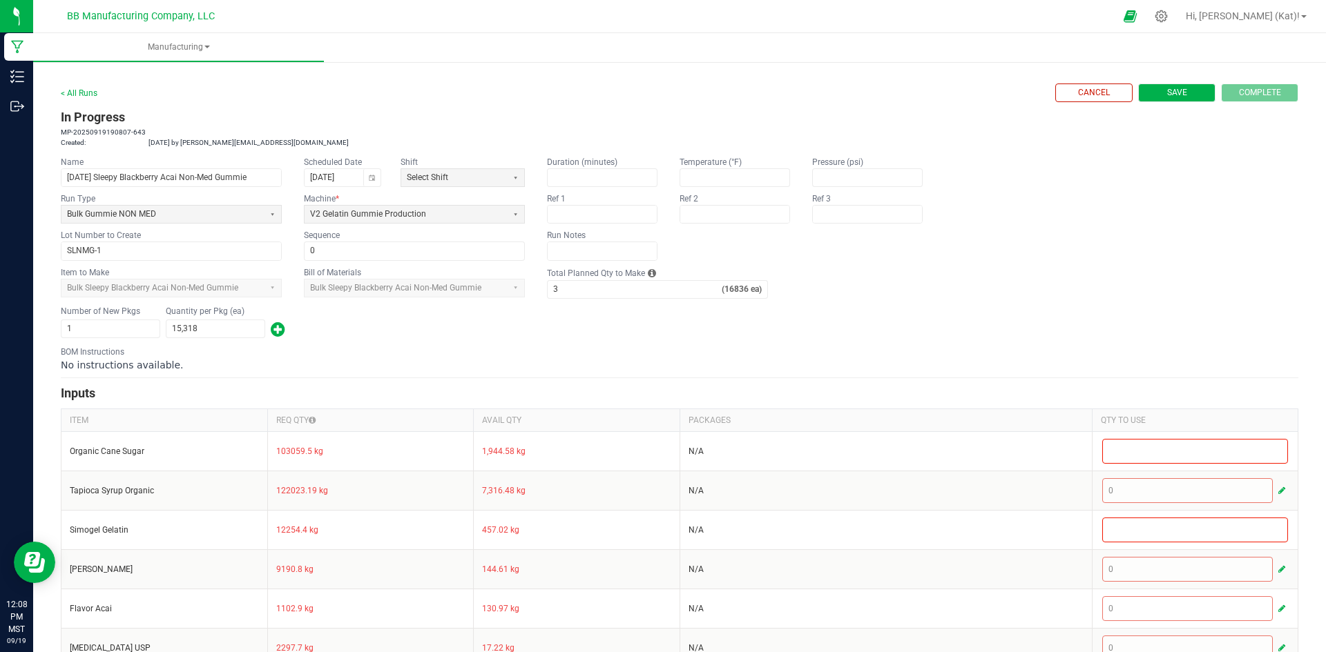
click at [1150, 95] on button "Save" at bounding box center [1176, 93] width 77 height 19
type input "0"
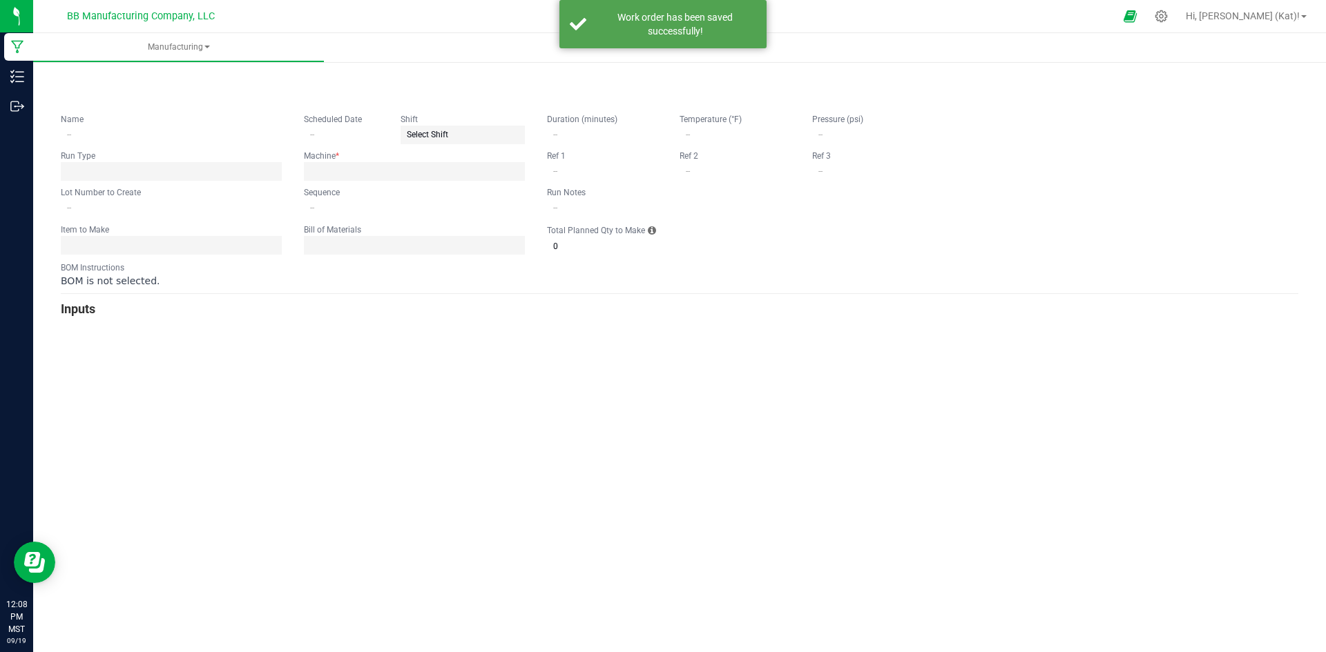
type input "[DATE] Sleepy Blackberry Acai Non-Med Gummie"
type input "[DATE]"
type input "SLNMG-1"
type input "0"
type input "3"
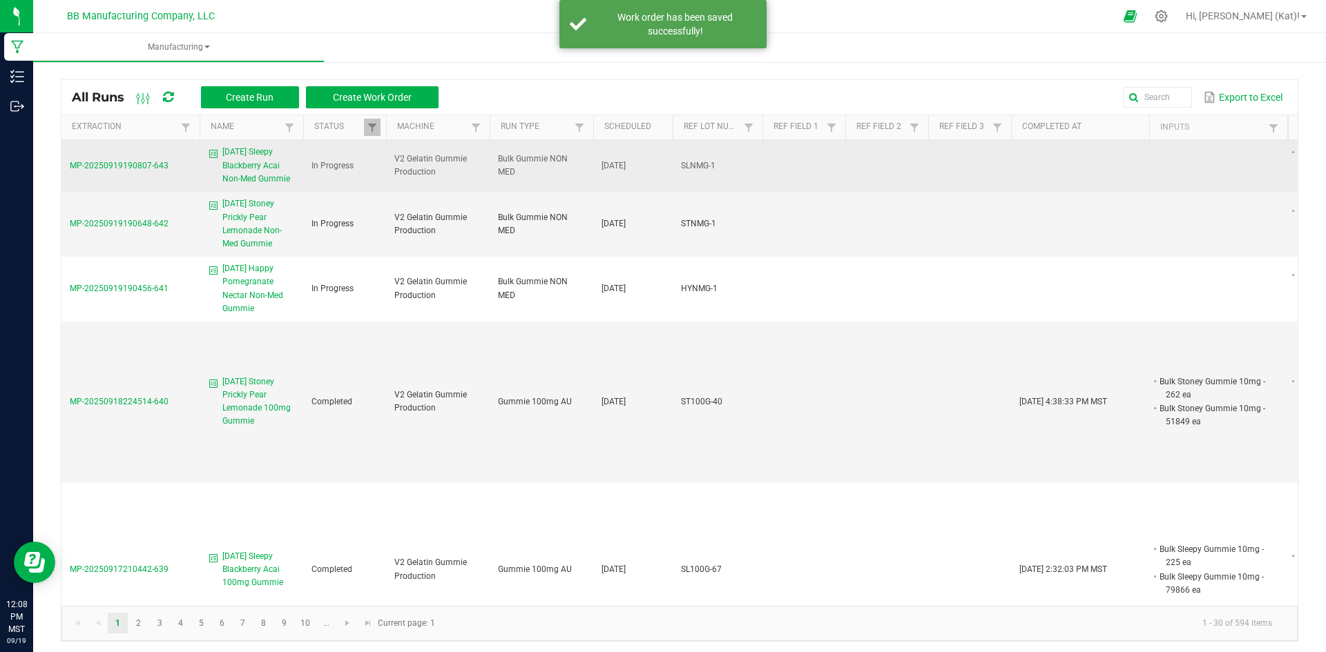
click at [242, 164] on span "[DATE] Sleepy Blackberry Acai Non-Med Gummie" at bounding box center [258, 166] width 72 height 40
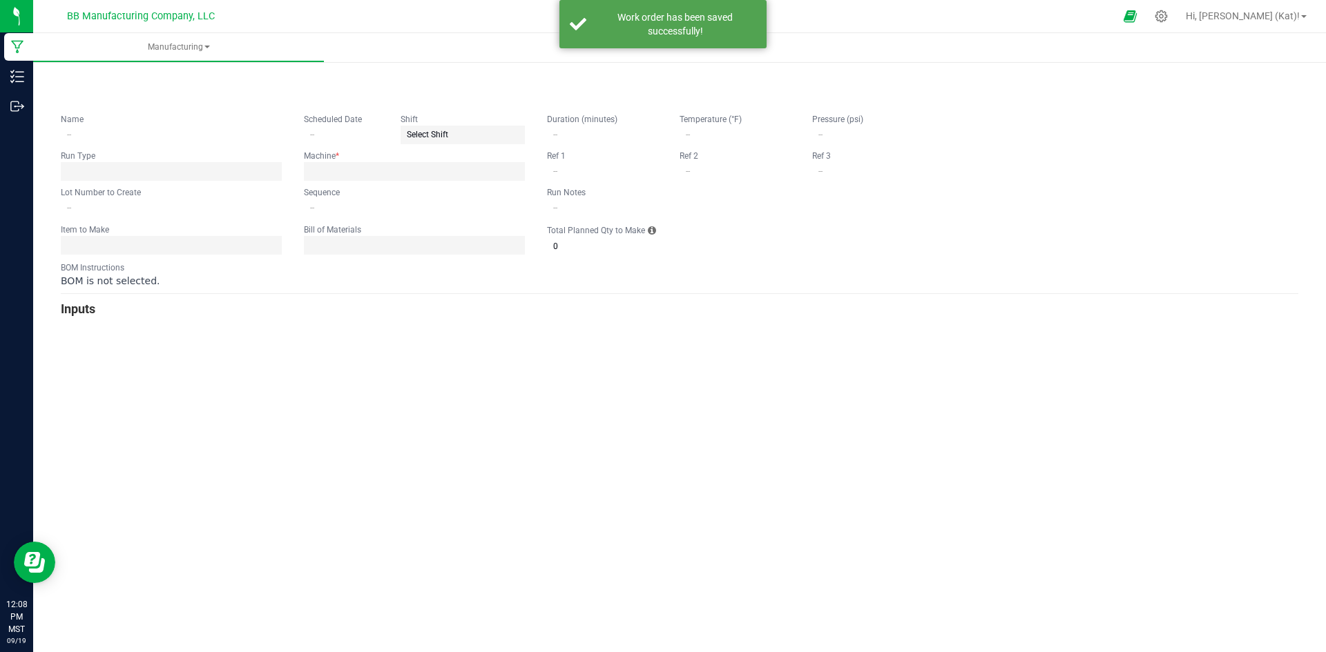
type input "[DATE] Sleepy Blackberry Acai Non-Med Gummie"
type input "[DATE]"
type input "SLNMG-1"
type input "0"
type input "3"
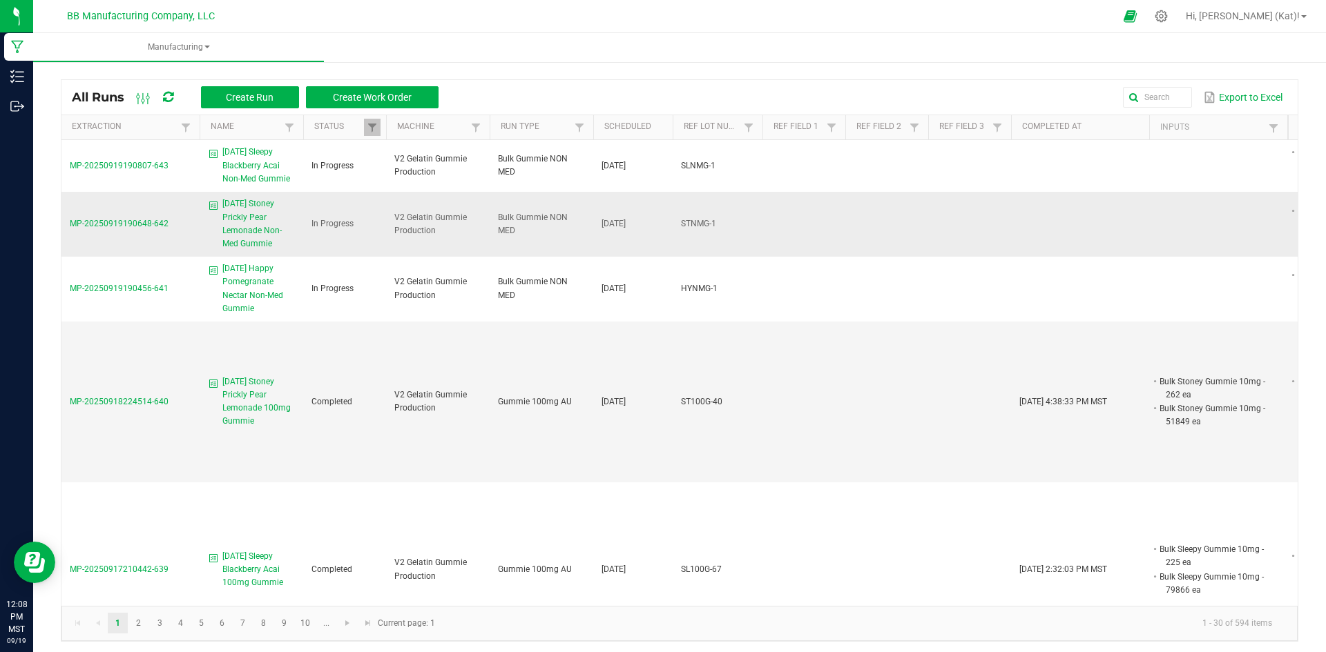
click at [236, 225] on span "[DATE] Stoney Prickly Pear Lemonade Non-Med Gummie" at bounding box center [258, 223] width 72 height 53
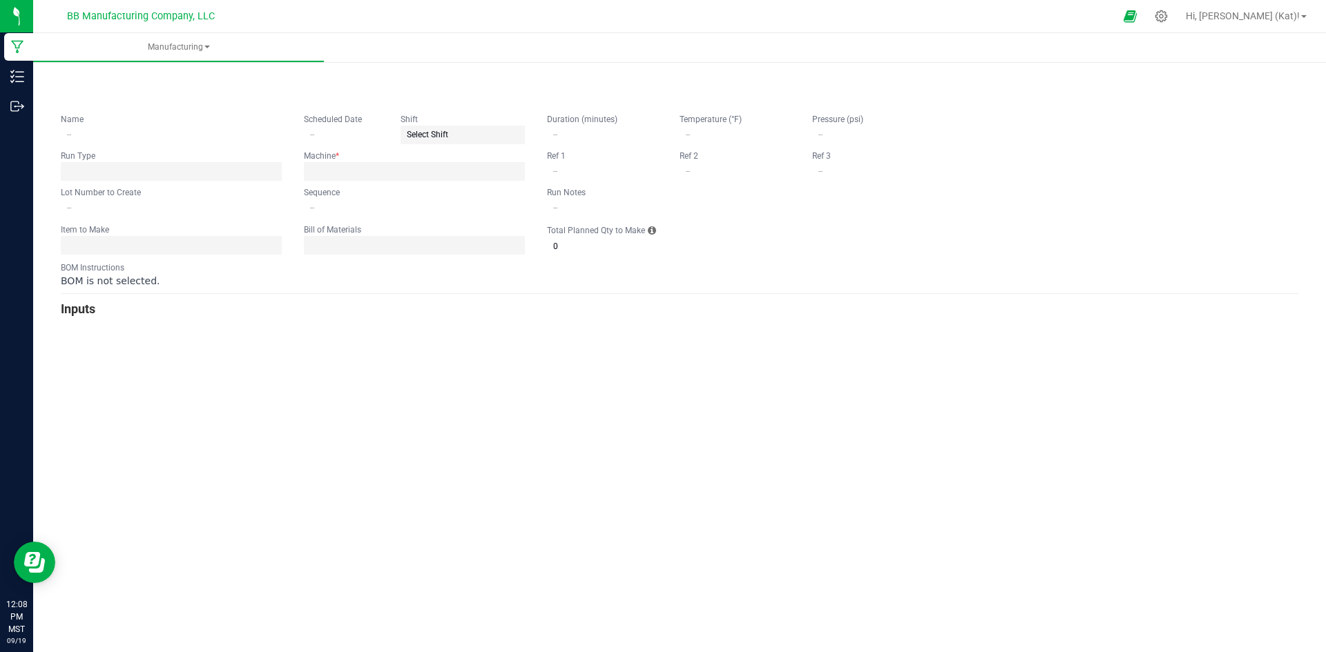
type input "[DATE] Stoney Prickly Pear Lemonade Non-Med Gummie"
type input "[DATE]"
type input "STNMG-1"
type input "0"
type input "3"
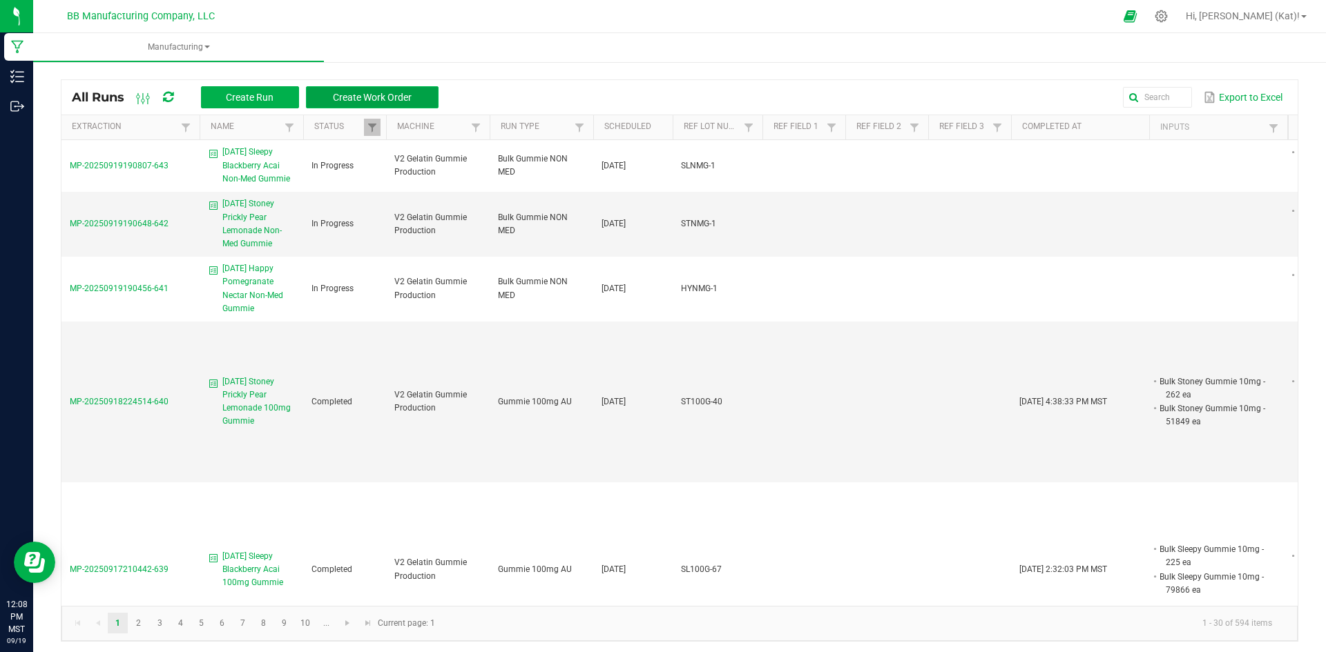
click at [401, 95] on span "Create Work Order" at bounding box center [372, 97] width 79 height 11
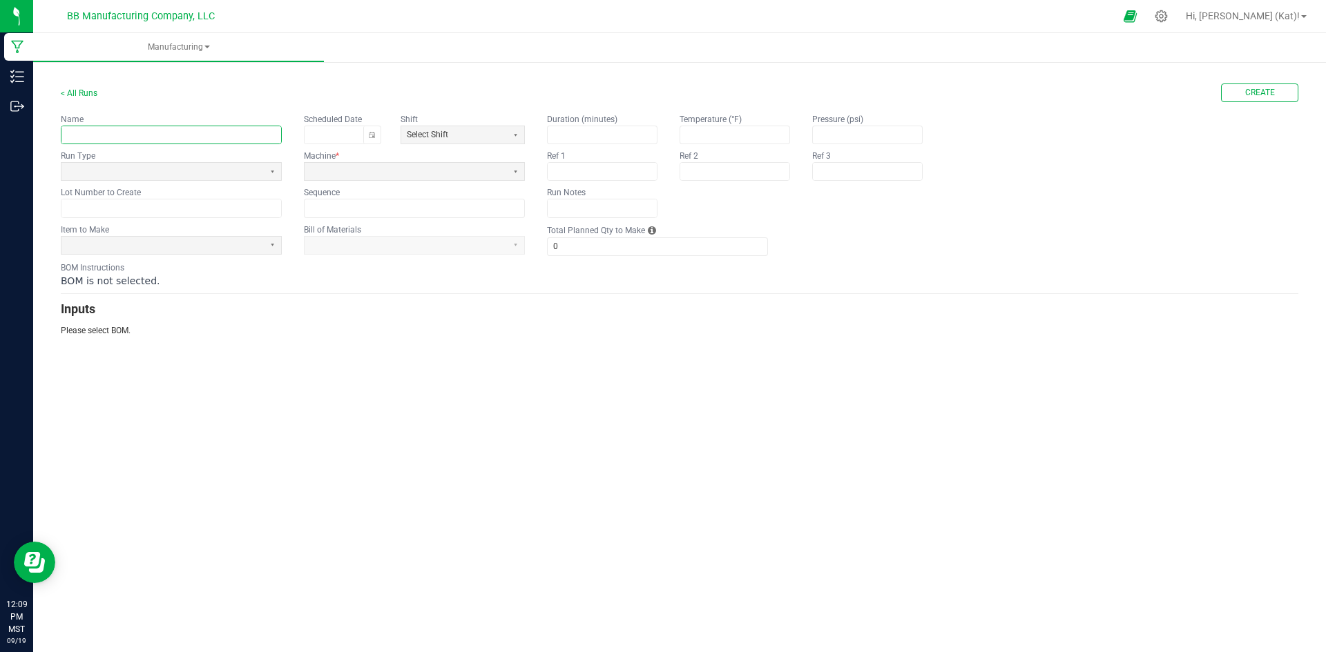
click at [235, 134] on input "text" at bounding box center [171, 134] width 220 height 17
paste input "Unwind Huckleberry Punch Non-Med Gummie"
type input "[DATE] Unwind Huckleberry Punch Non-Med Gummie"
click at [174, 168] on span at bounding box center [162, 172] width 191 height 12
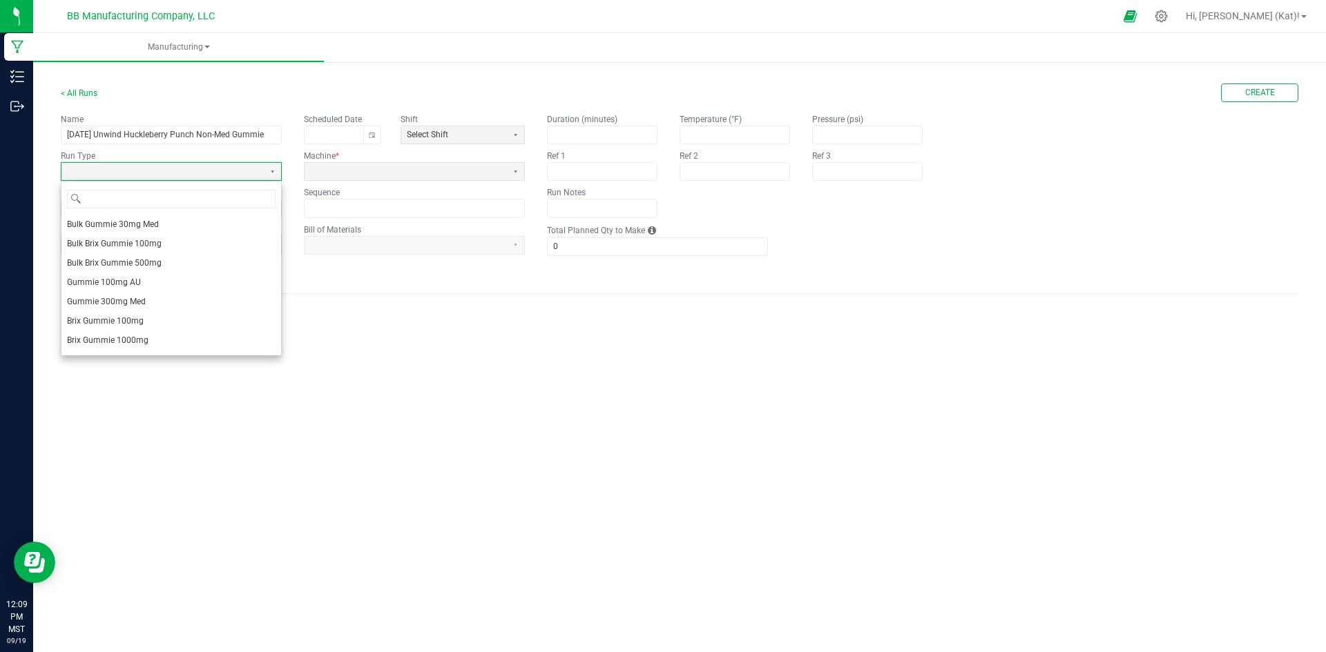
scroll to position [152, 0]
click at [160, 322] on li "Bulk Gummie NON MED" at bounding box center [171, 324] width 220 height 19
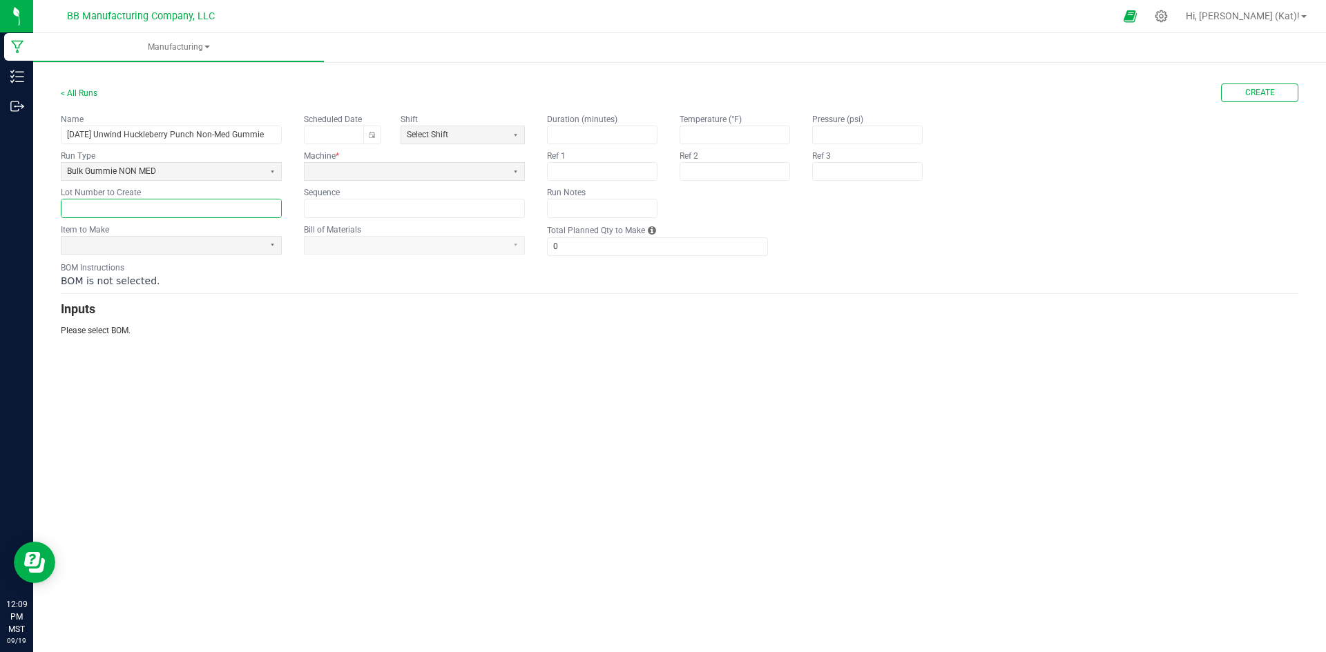
click at [137, 213] on input "text" at bounding box center [171, 208] width 220 height 17
paste input "UWNMG-1"
type input "UWNMG-1"
click at [218, 246] on span at bounding box center [162, 246] width 191 height 12
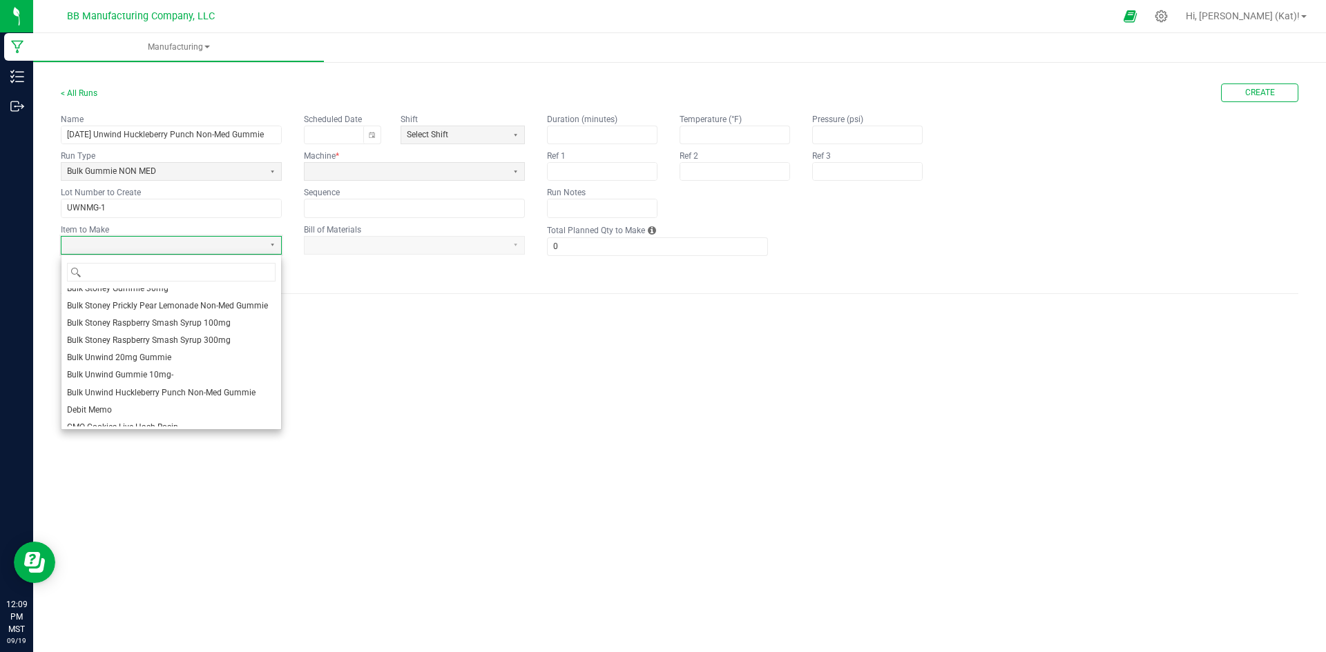
scroll to position [552, 0]
click at [223, 411] on span "Bulk Unwind Huckleberry Punch Non-Med Gummie" at bounding box center [161, 405] width 188 height 12
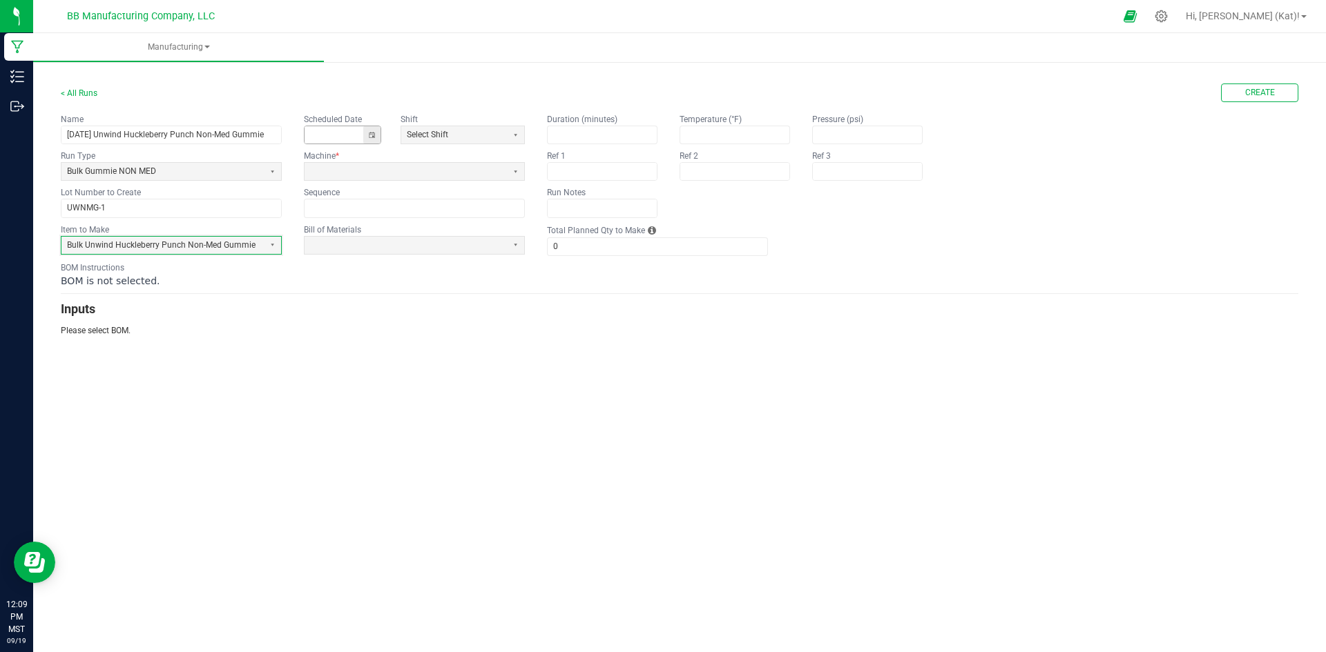
click at [368, 136] on button "Toggle calendar" at bounding box center [371, 134] width 17 height 17
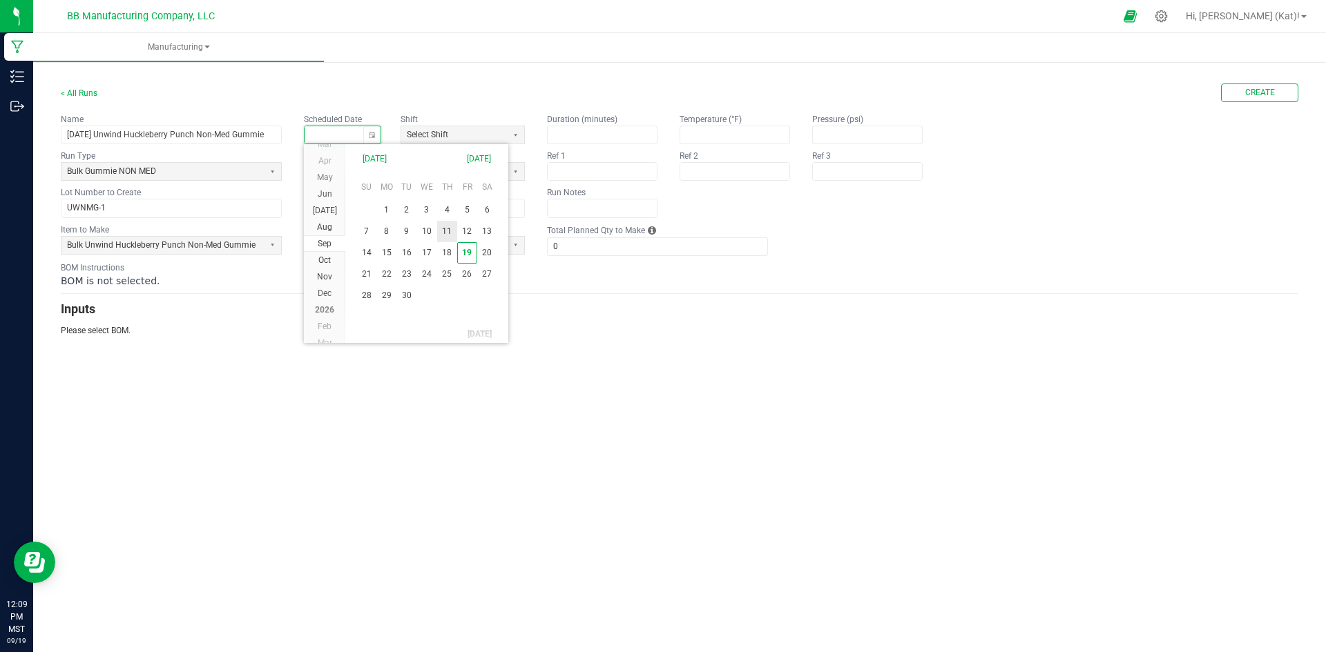
click at [438, 234] on span "11" at bounding box center [447, 231] width 20 height 21
type input "[DATE]"
click at [382, 173] on span at bounding box center [405, 172] width 191 height 12
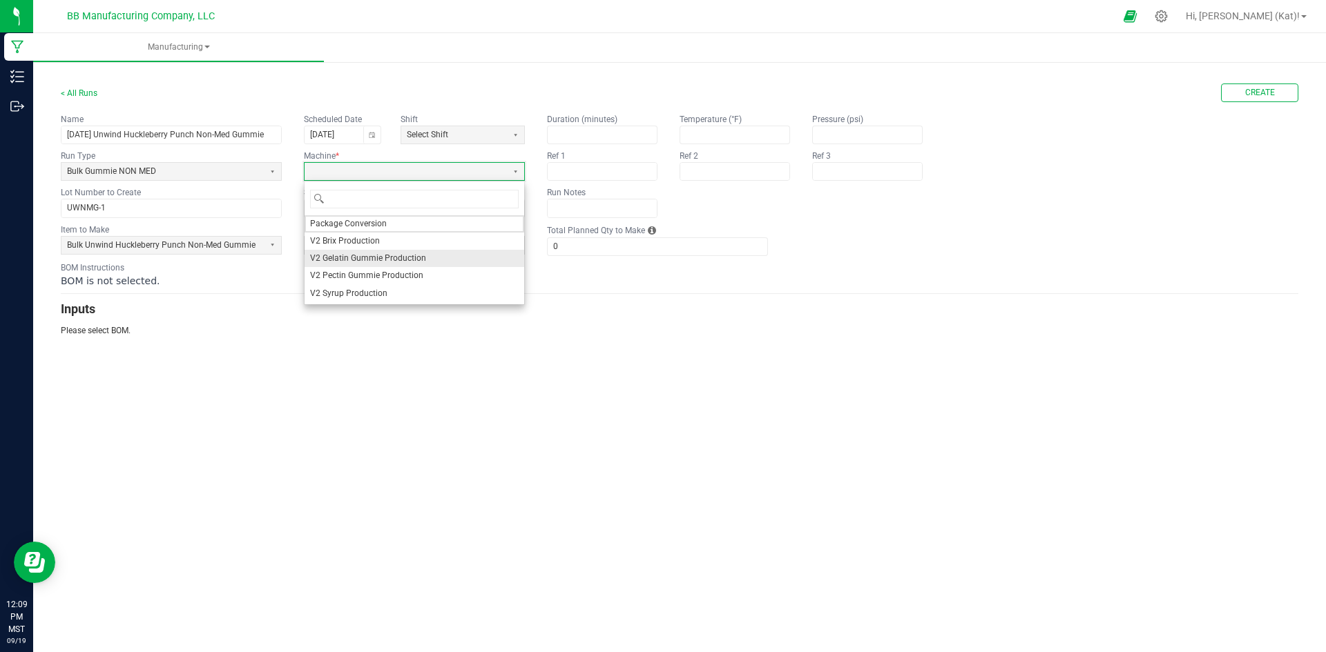
click at [372, 254] on span "V2 Gelatin Gummie Production" at bounding box center [368, 259] width 116 height 12
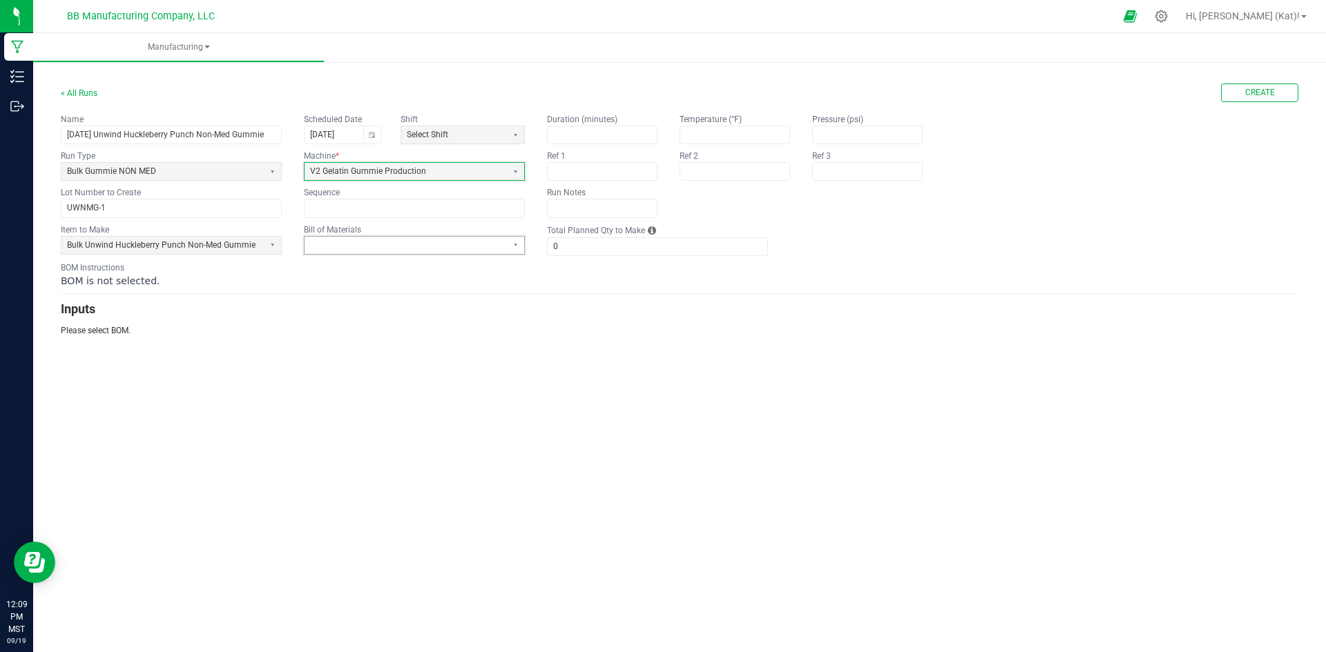
click at [466, 246] on span at bounding box center [405, 246] width 191 height 12
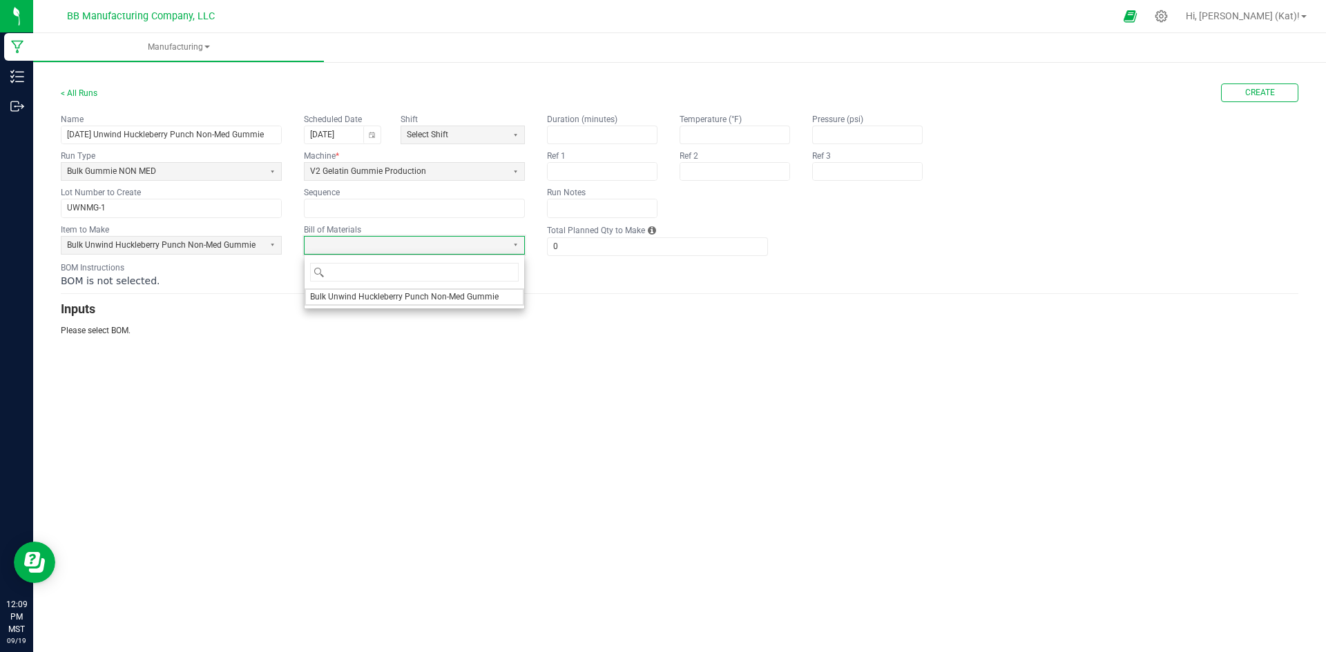
drag, startPoint x: 418, startPoint y: 296, endPoint x: 430, endPoint y: 293, distance: 12.6
click at [418, 296] on span "Bulk Unwind Huckleberry Punch Non-Med Gummie" at bounding box center [404, 297] width 188 height 12
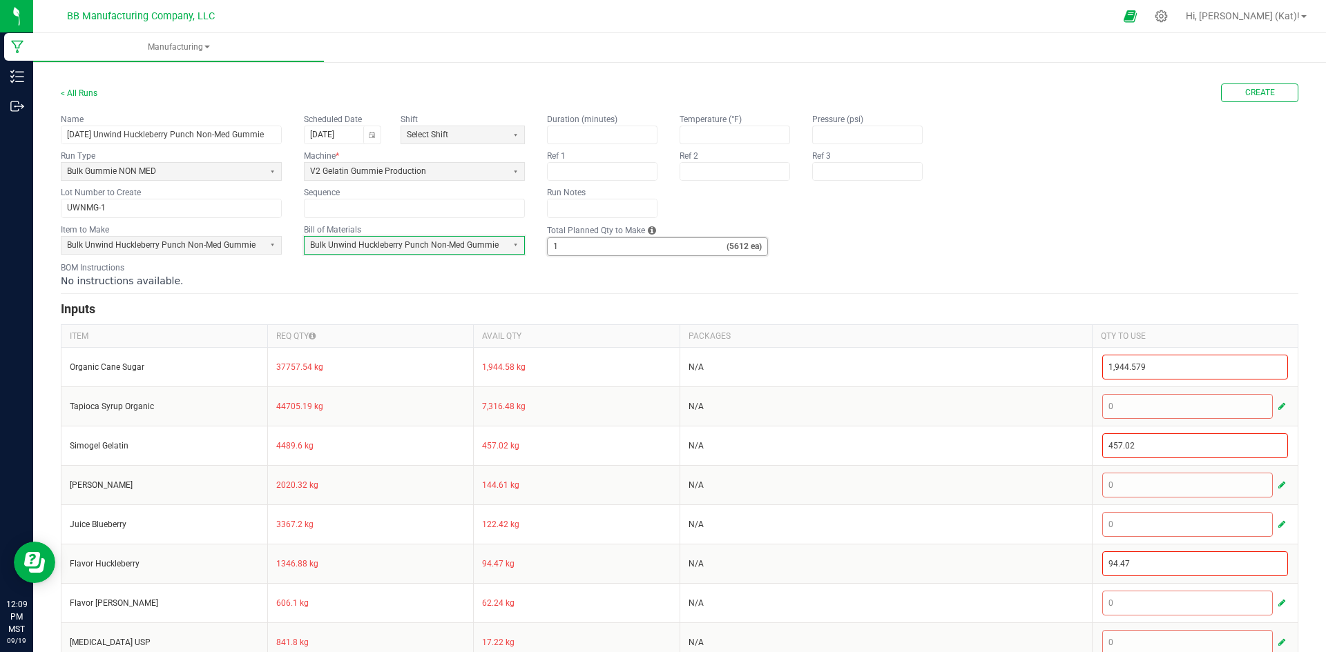
click at [606, 247] on input "1" at bounding box center [637, 246] width 179 height 17
type input "3"
click at [563, 302] on h3 "Inputs" at bounding box center [679, 309] width 1237 height 19
click at [1245, 97] on span "Create" at bounding box center [1260, 93] width 30 height 12
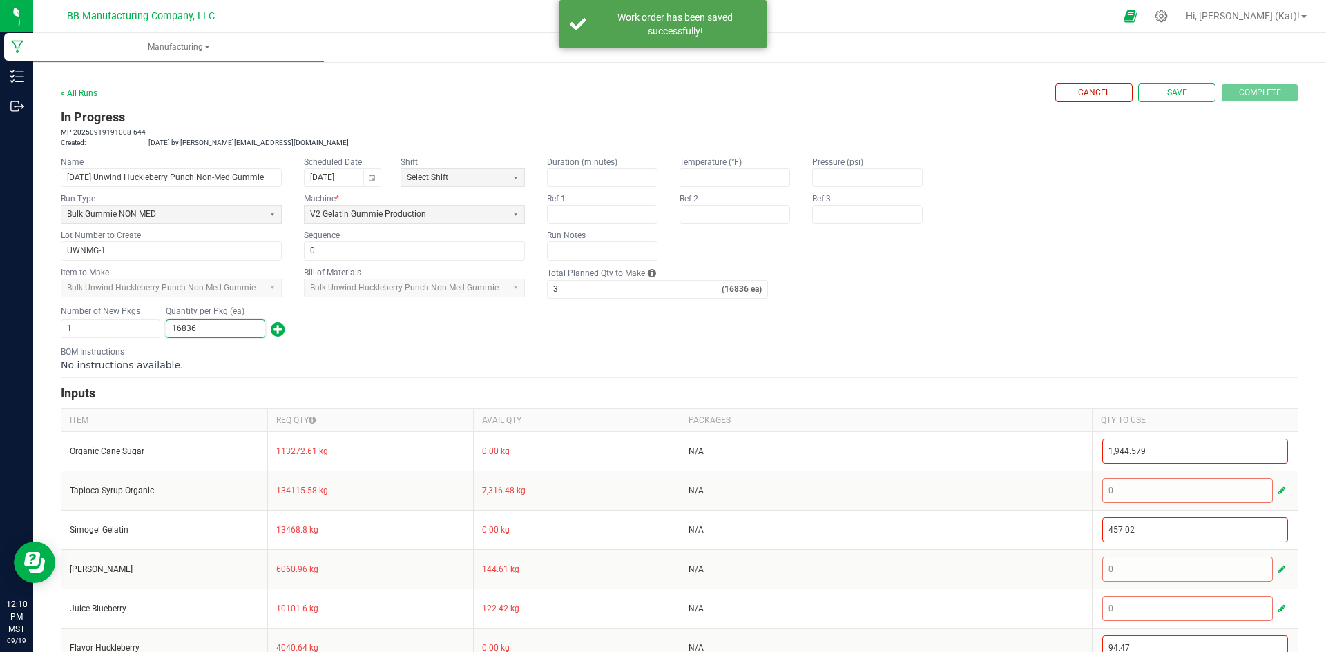
click at [229, 330] on input "16836" at bounding box center [215, 328] width 98 height 17
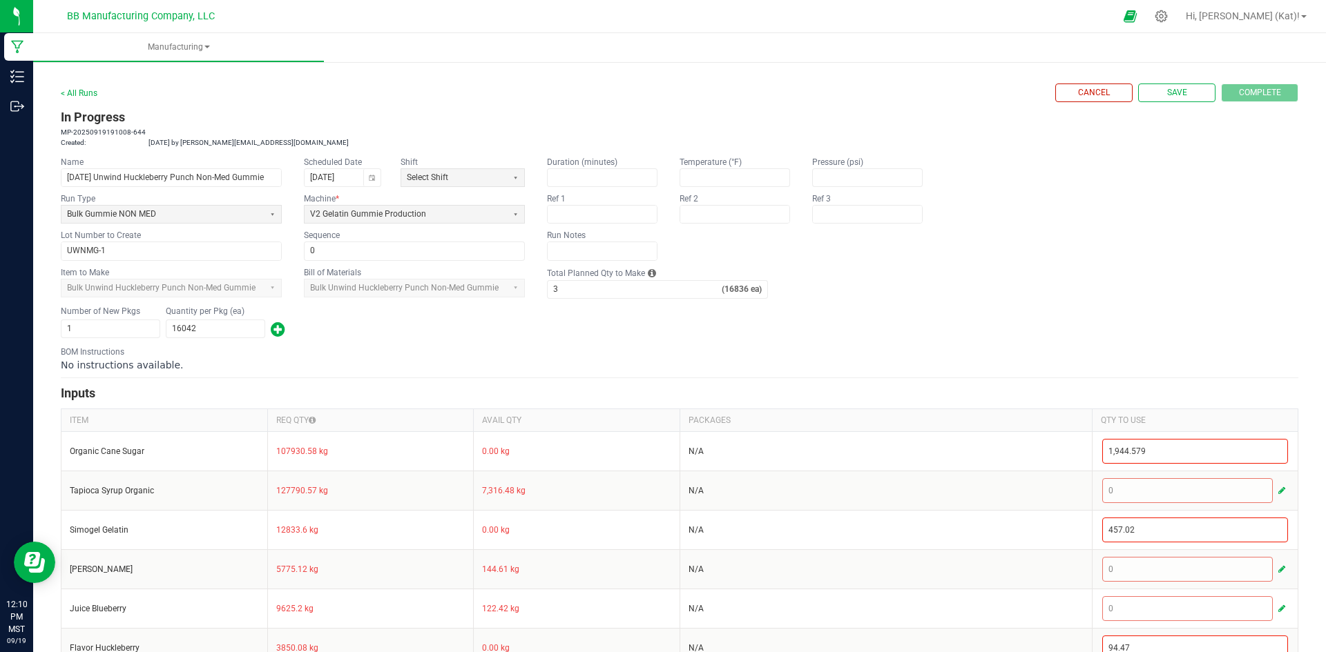
type input "16,042"
click at [705, 342] on form "< All Runs Cancel Save Complete In Progress MP-20250919191008-644 Created: Sep …" at bounding box center [679, 553] width 1237 height 939
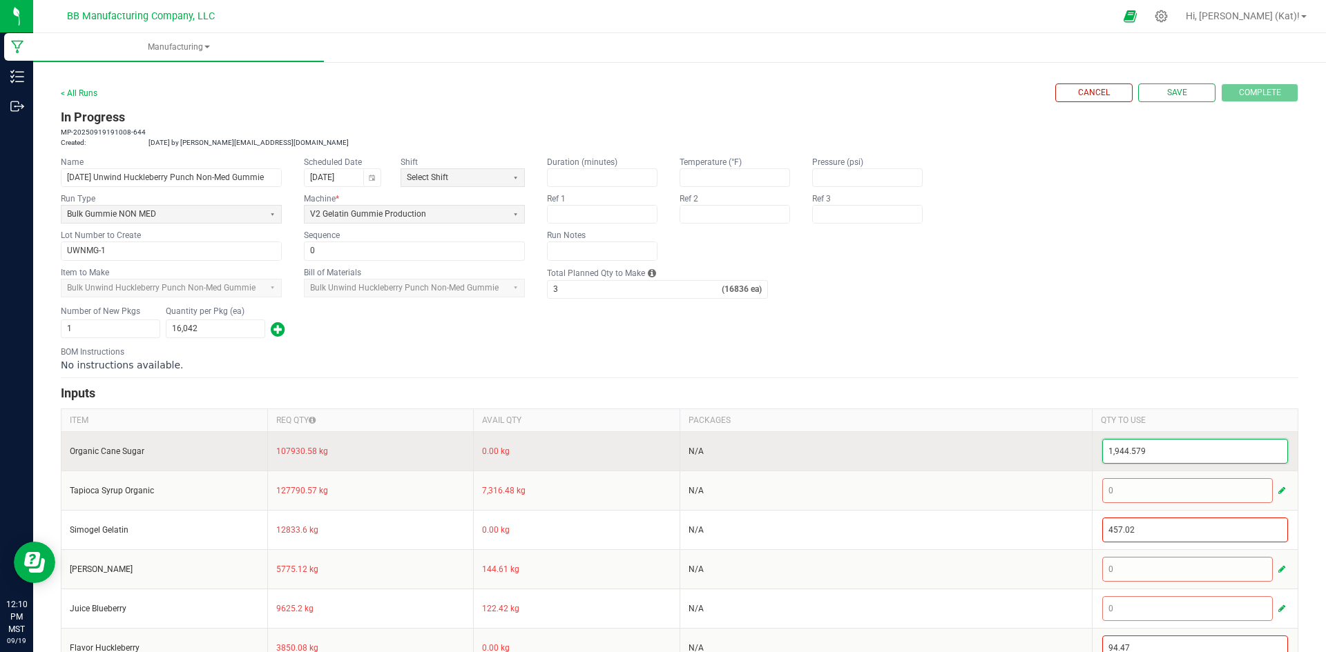
type input "1944.579"
click at [1125, 445] on input "1944.579" at bounding box center [1195, 451] width 185 height 23
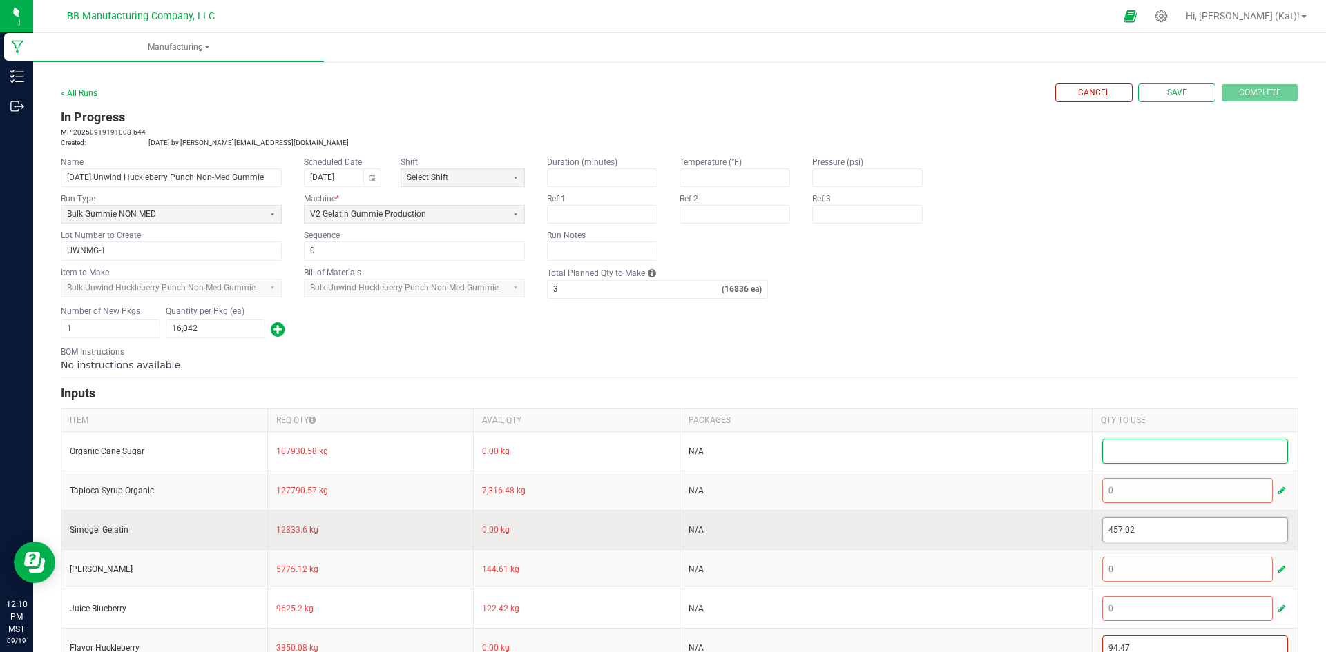
click at [1118, 527] on input "457.02" at bounding box center [1195, 530] width 185 height 23
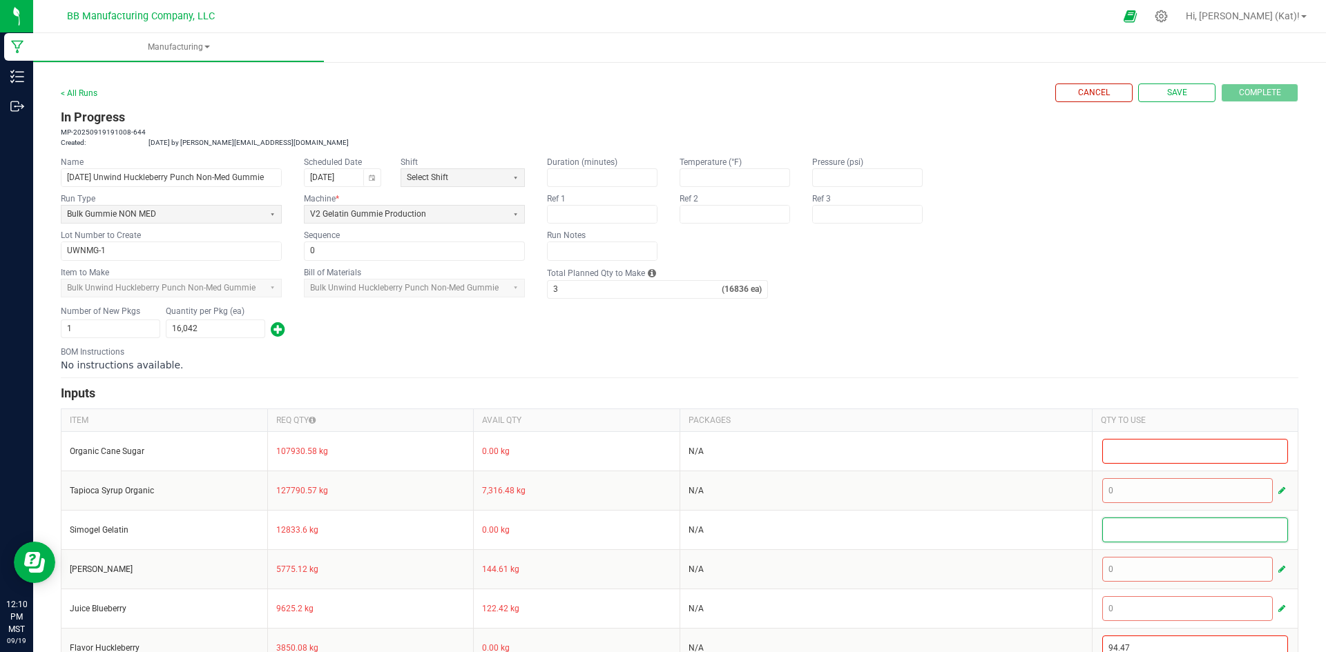
click at [1148, 371] on div "No instructions available." at bounding box center [679, 365] width 1237 height 14
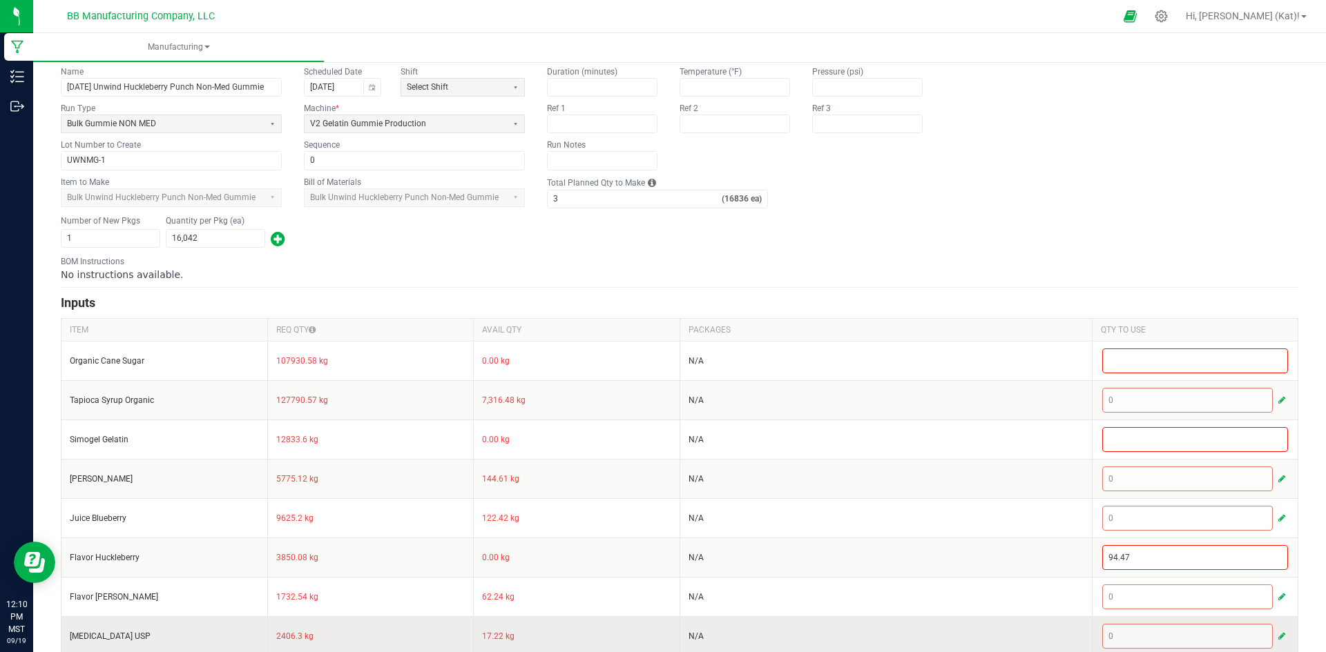
scroll to position [207, 0]
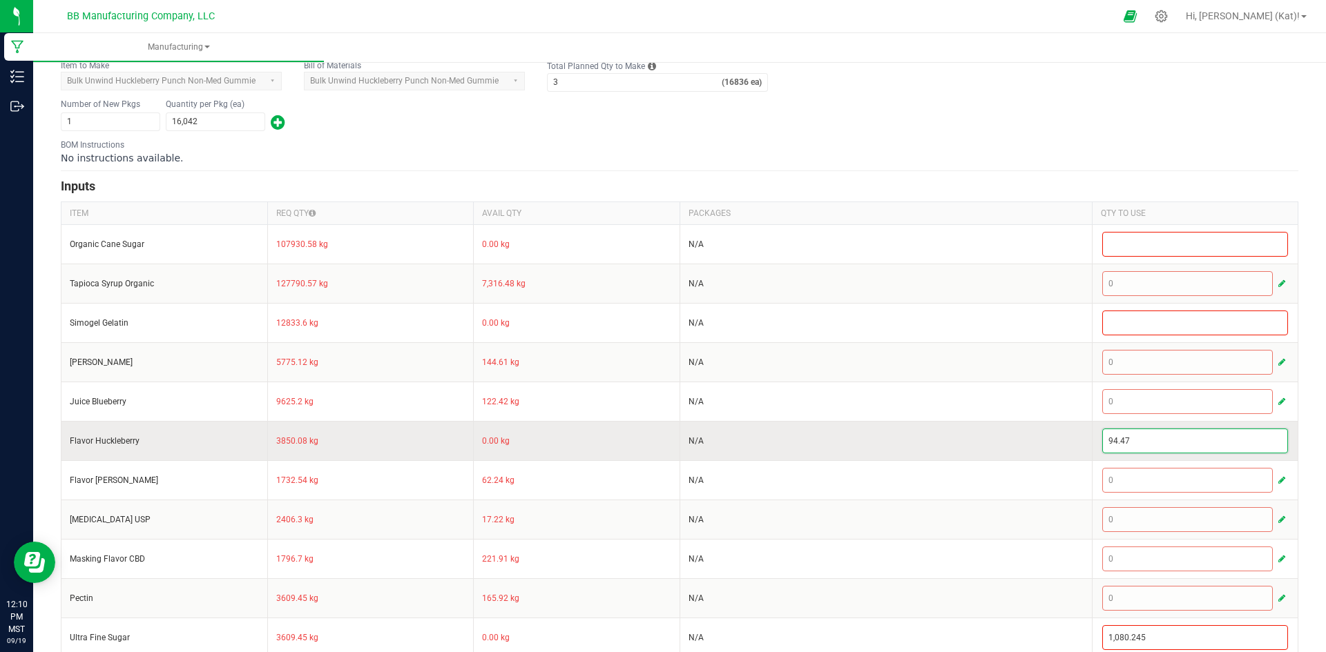
click at [1115, 435] on input "94.47" at bounding box center [1195, 440] width 185 height 23
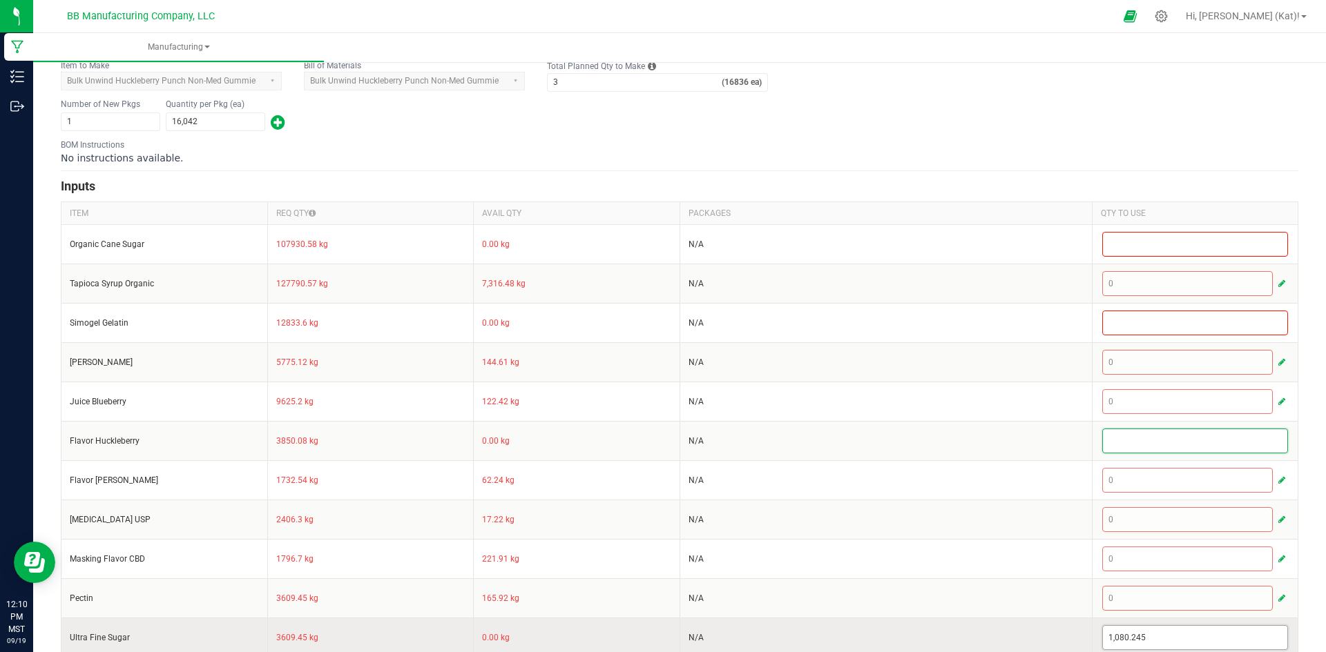
type input "1080.245"
click at [1116, 637] on input "1080.245" at bounding box center [1195, 637] width 185 height 23
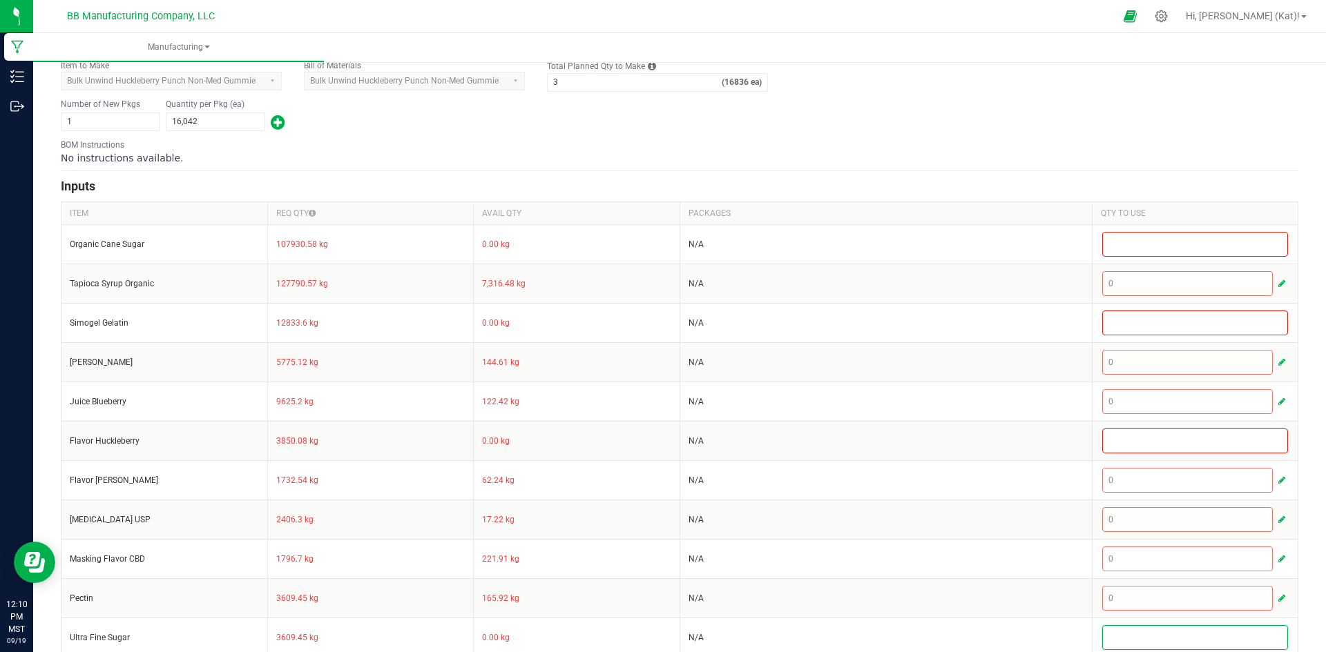
click at [1305, 566] on div "< All Runs Cancel Save Complete In Progress MP-20250919191008-644 Created: Sep …" at bounding box center [679, 341] width 1292 height 978
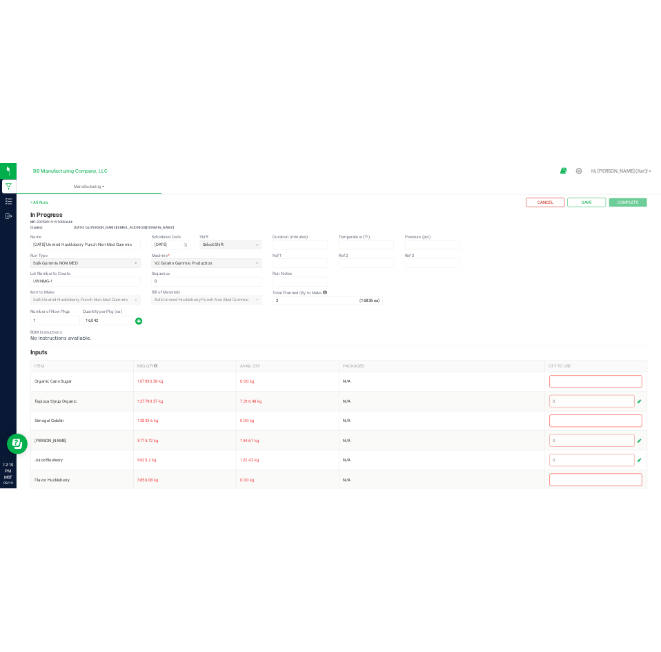
scroll to position [0, 0]
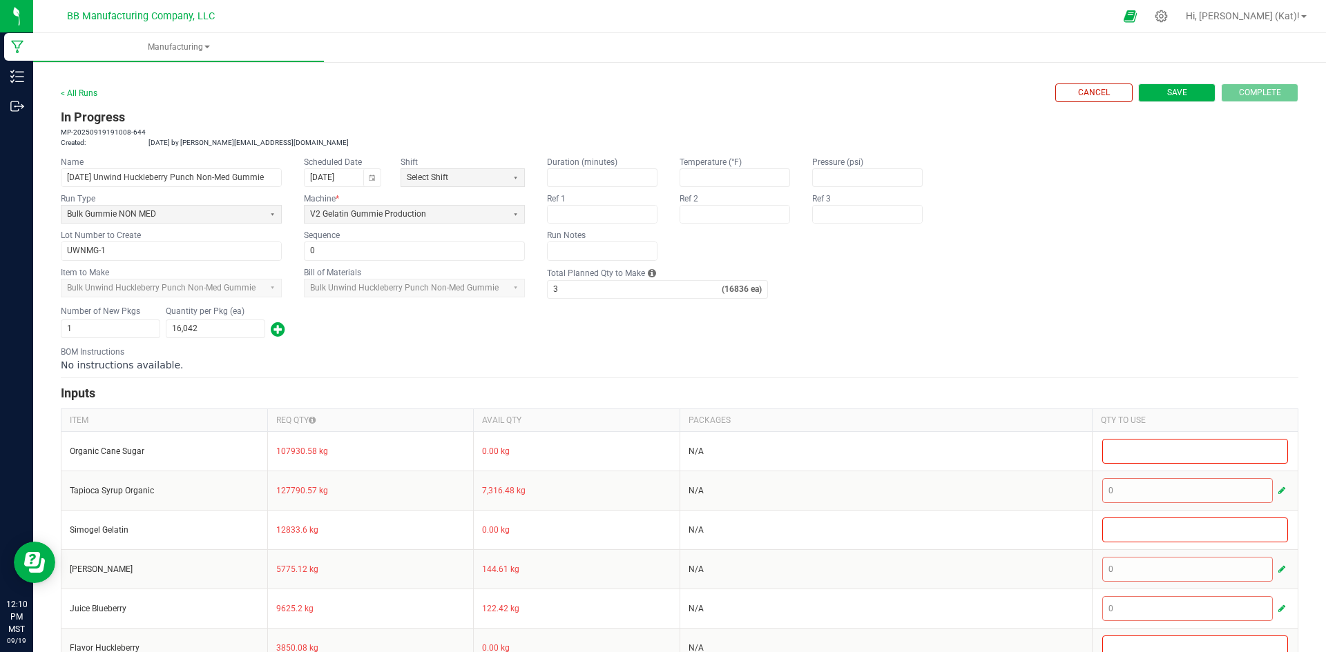
click at [1170, 92] on span "Save" at bounding box center [1177, 93] width 20 height 12
type input "0"
type input "16,836"
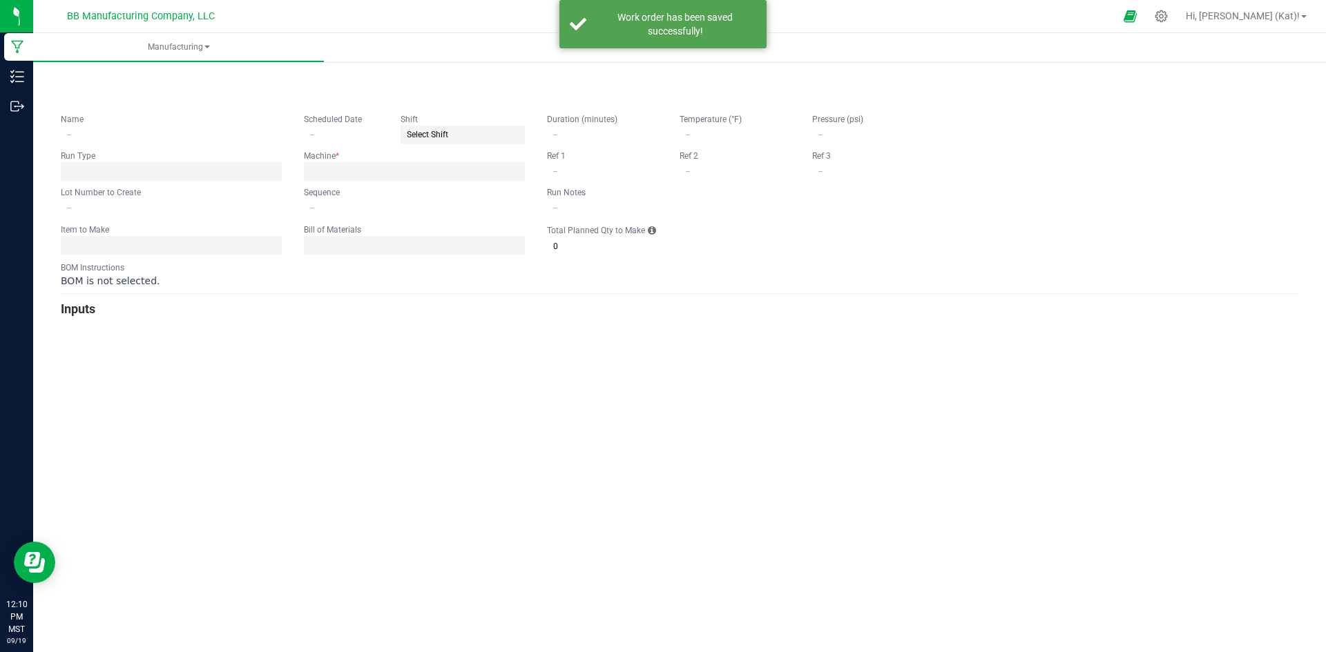
type input "[DATE] Unwind Huckleberry Punch Non-Med Gummie"
type input "[DATE]"
type input "UWNMG-1"
type input "0"
type input "3"
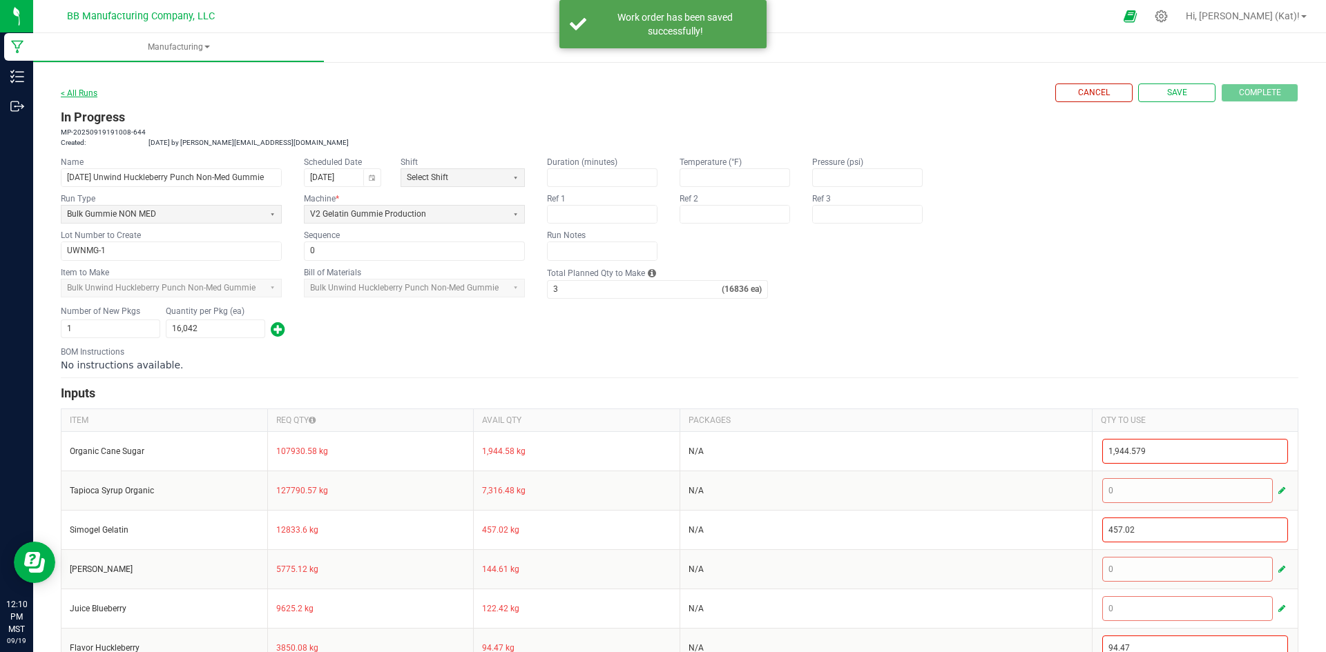
click at [85, 90] on link "< All Runs" at bounding box center [79, 93] width 37 height 10
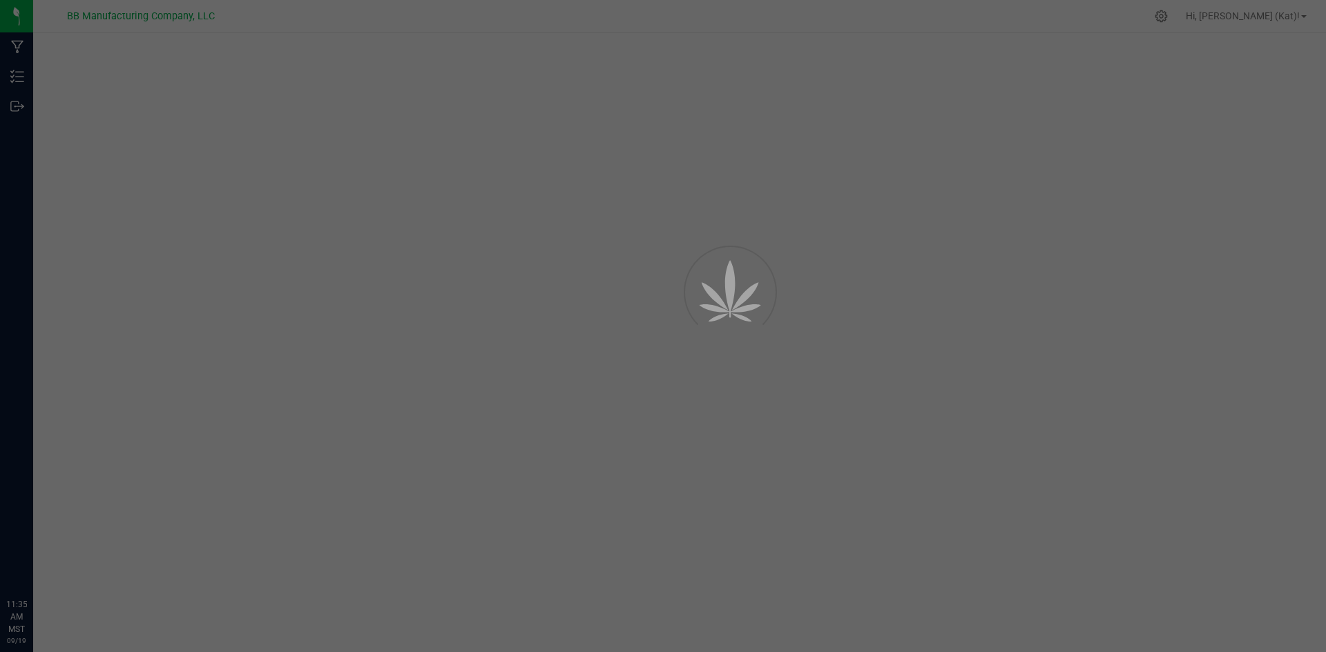
select select "325"
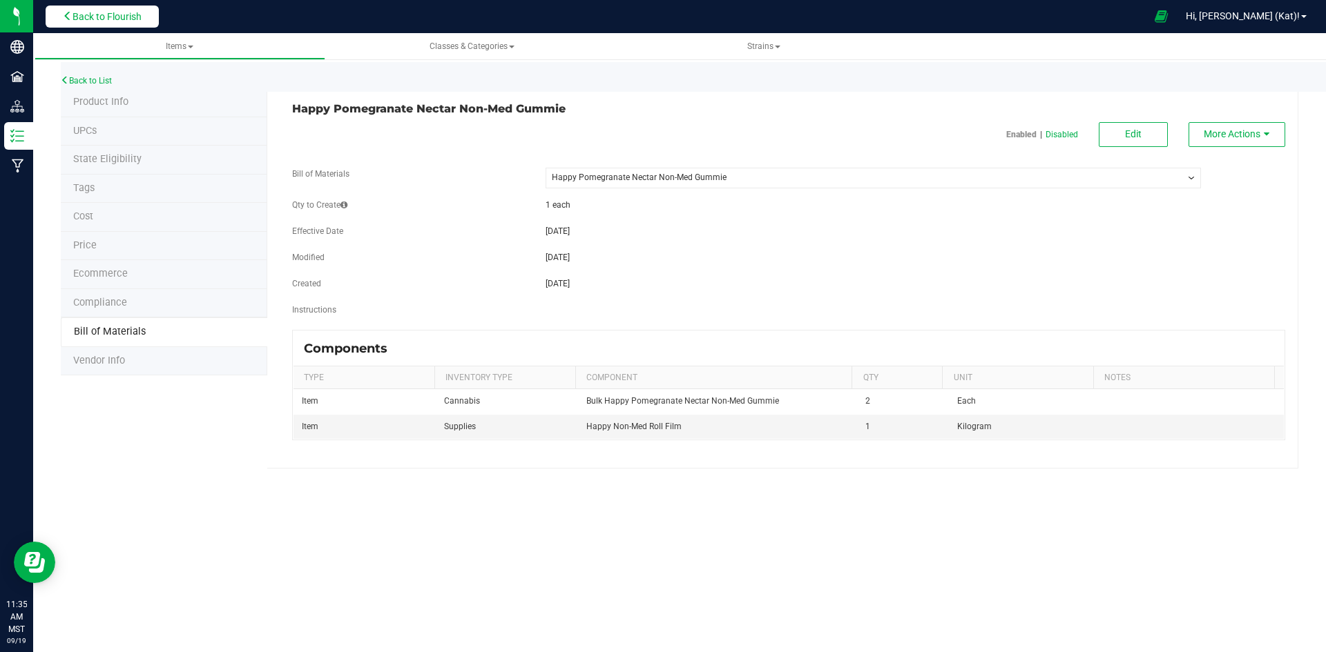
click at [109, 15] on span "Back to Flourish" at bounding box center [106, 16] width 69 height 11
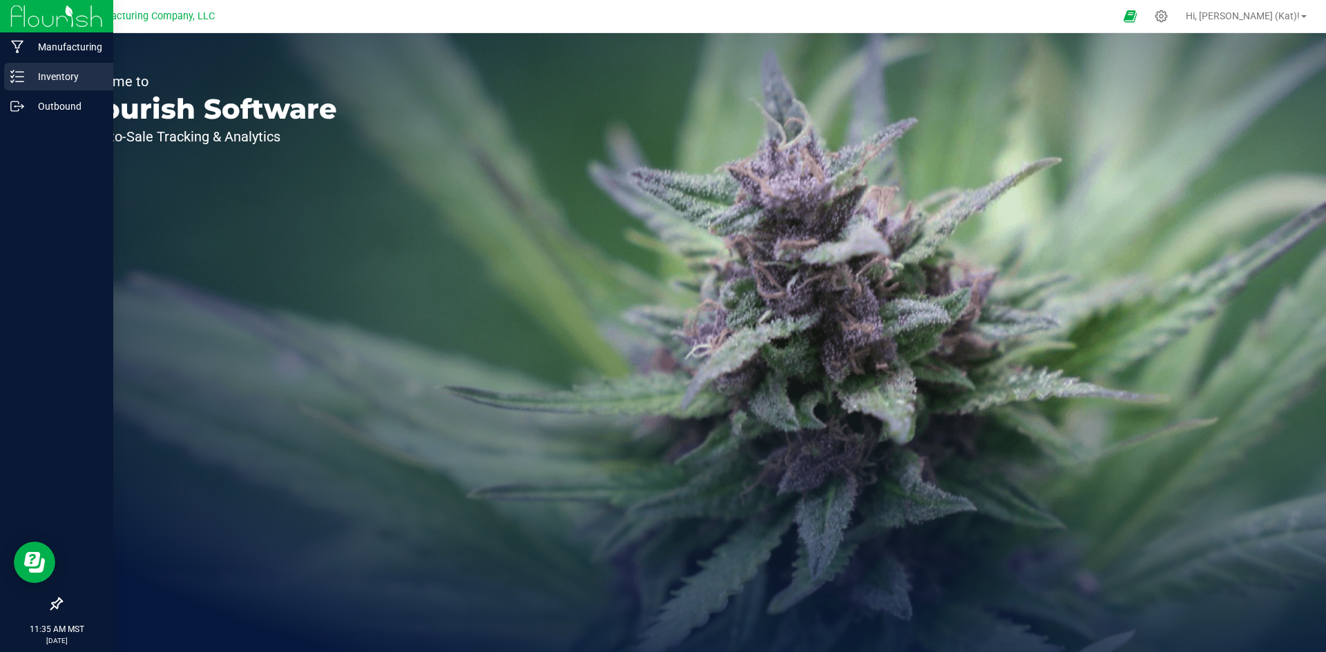
click at [3, 77] on link "Inventory" at bounding box center [56, 78] width 113 height 30
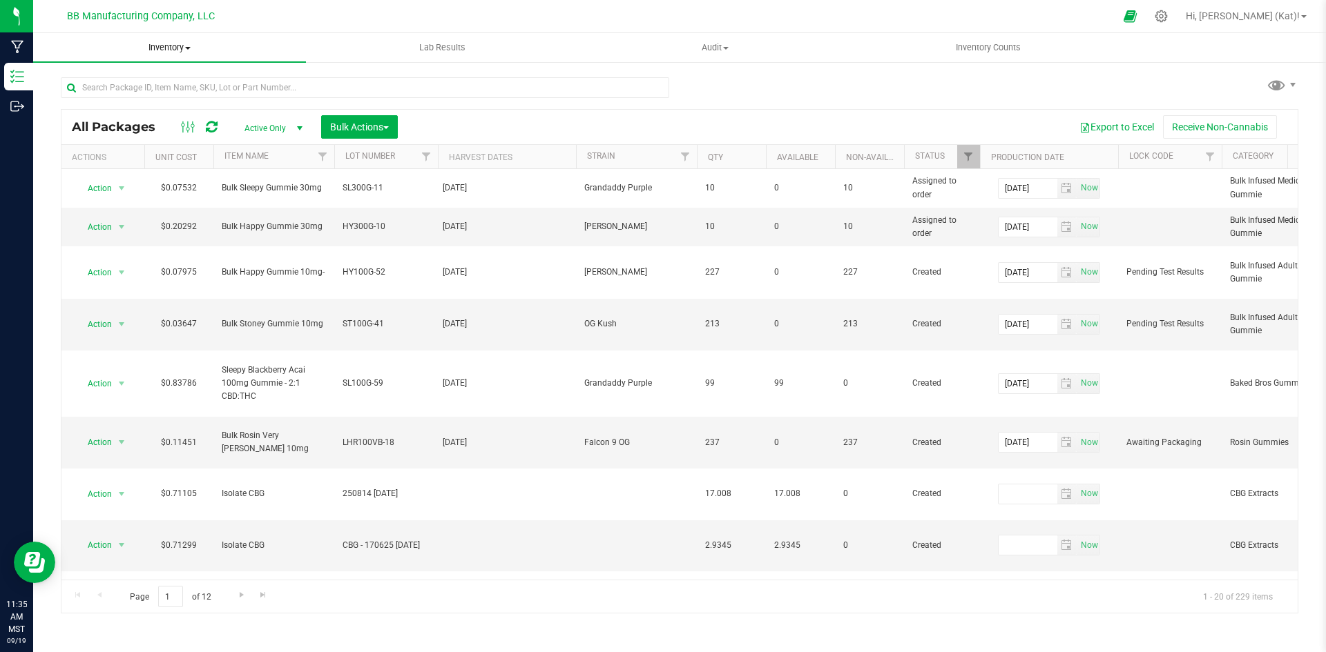
click at [168, 48] on span "Inventory" at bounding box center [169, 47] width 273 height 12
click at [135, 88] on li "All packages" at bounding box center [169, 83] width 273 height 17
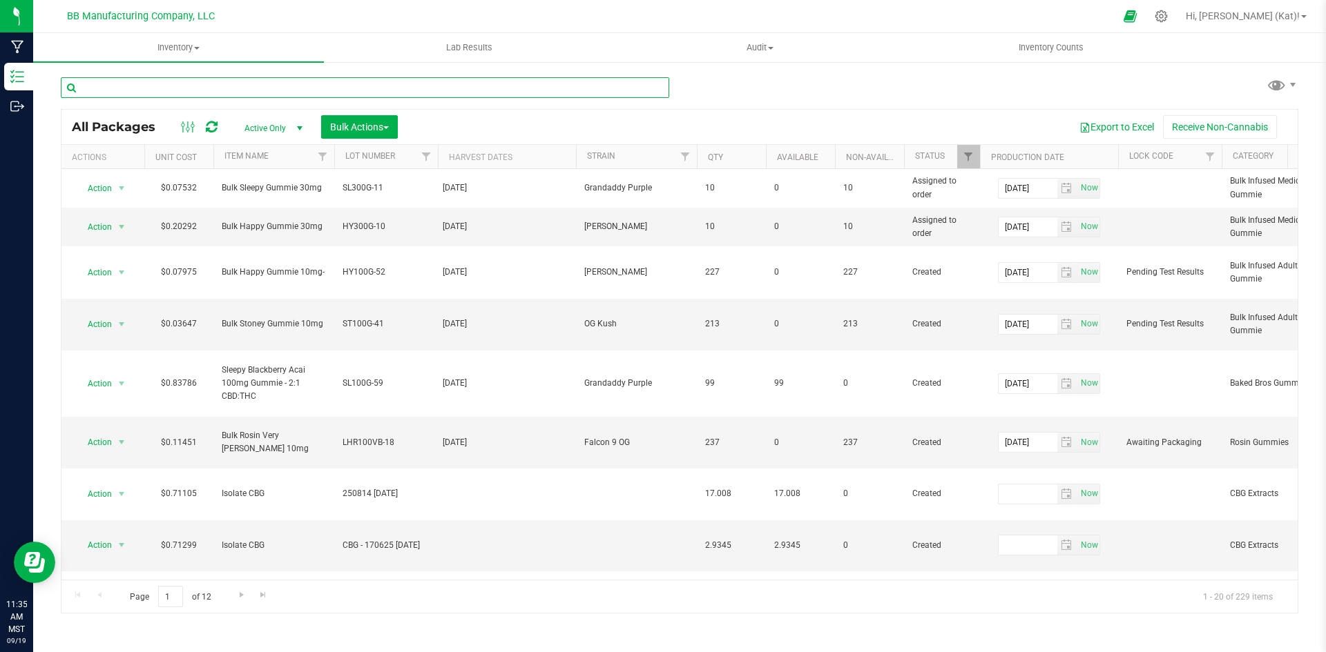
click at [167, 90] on input "text" at bounding box center [365, 87] width 608 height 21
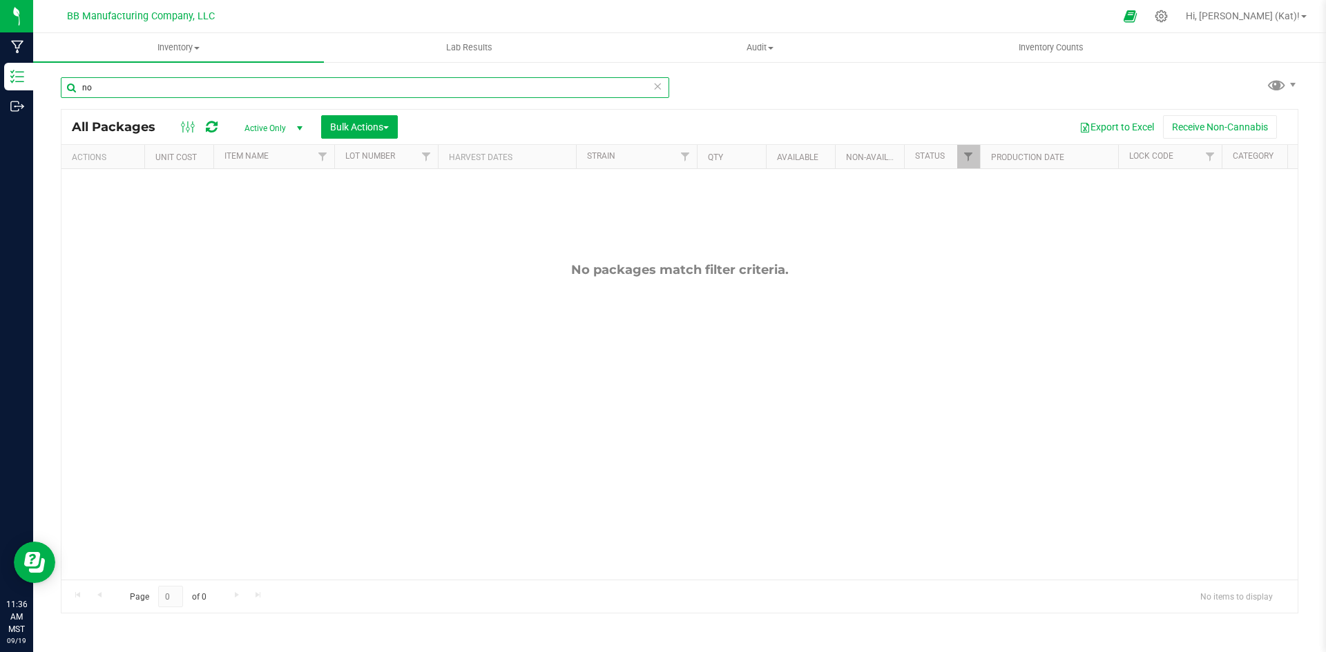
type input "n"
type input "film"
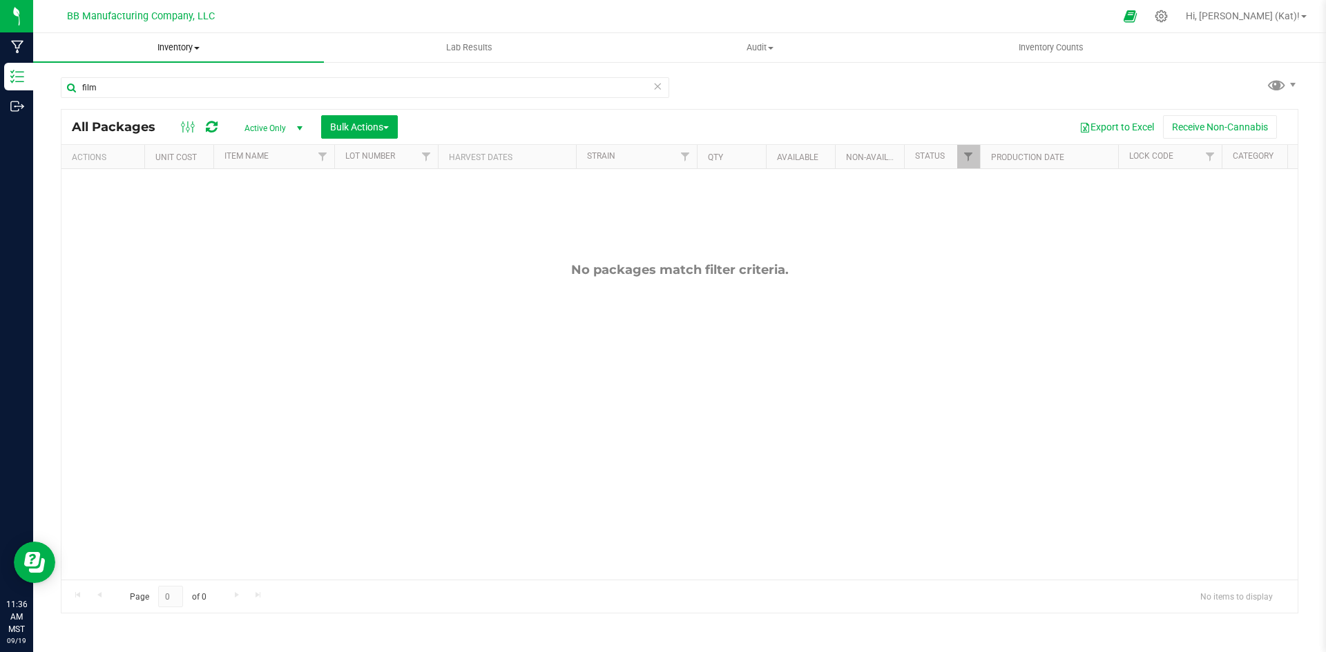
click at [168, 54] on uib-tab-heading "Inventory All packages All inventory Waste log Create inventory" at bounding box center [178, 47] width 291 height 29
click at [104, 97] on span "All inventory" at bounding box center [79, 100] width 93 height 12
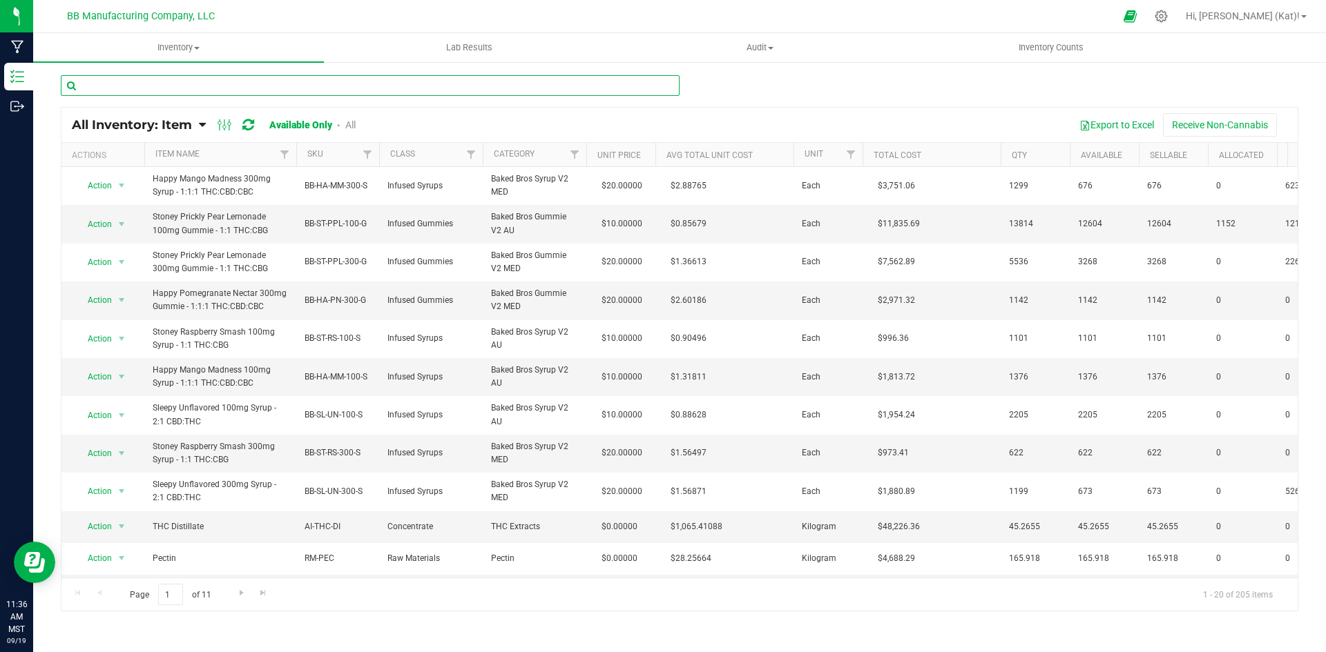
click at [221, 82] on input "text" at bounding box center [370, 85] width 619 height 21
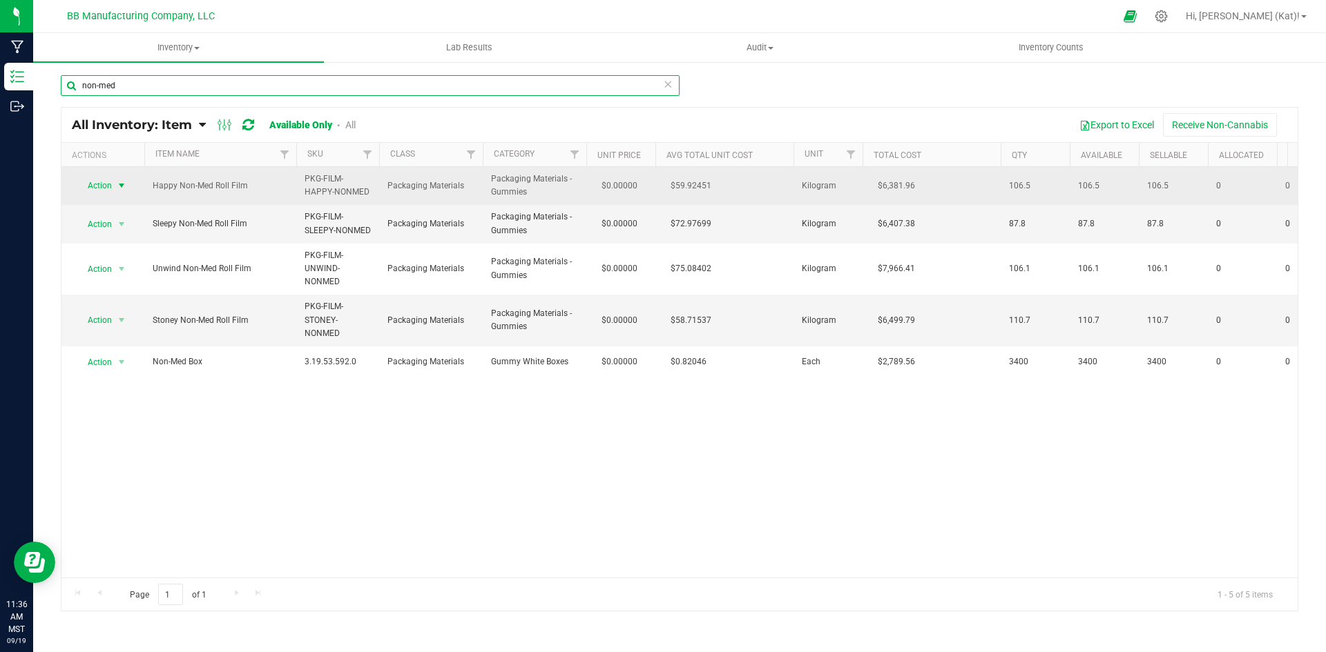
type input "non-med"
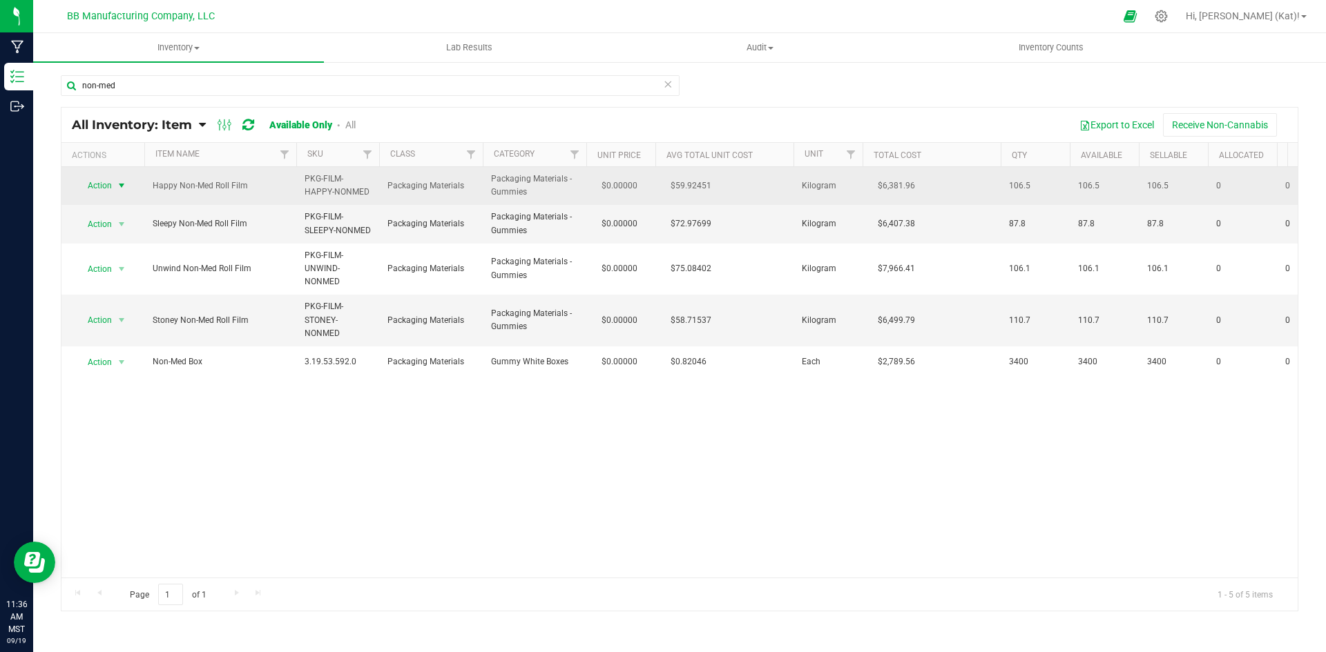
click at [90, 184] on span "Action" at bounding box center [93, 185] width 37 height 19
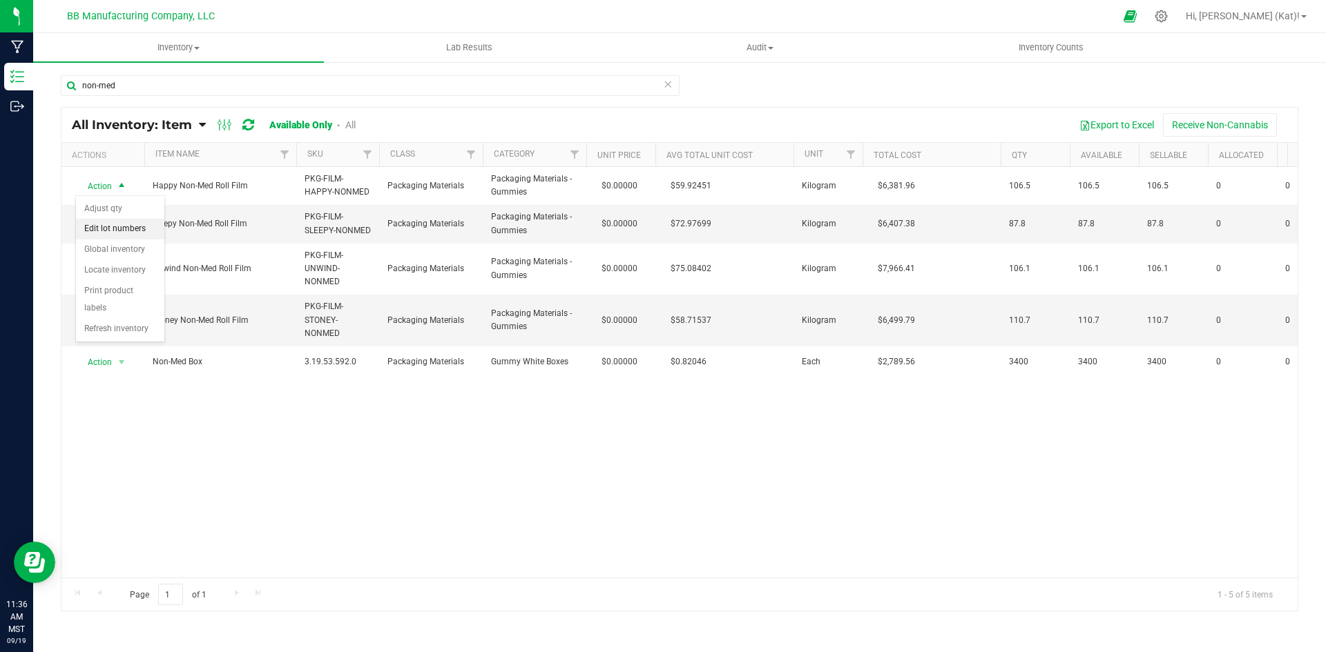
click at [131, 233] on li "Edit lot numbers" at bounding box center [120, 229] width 88 height 21
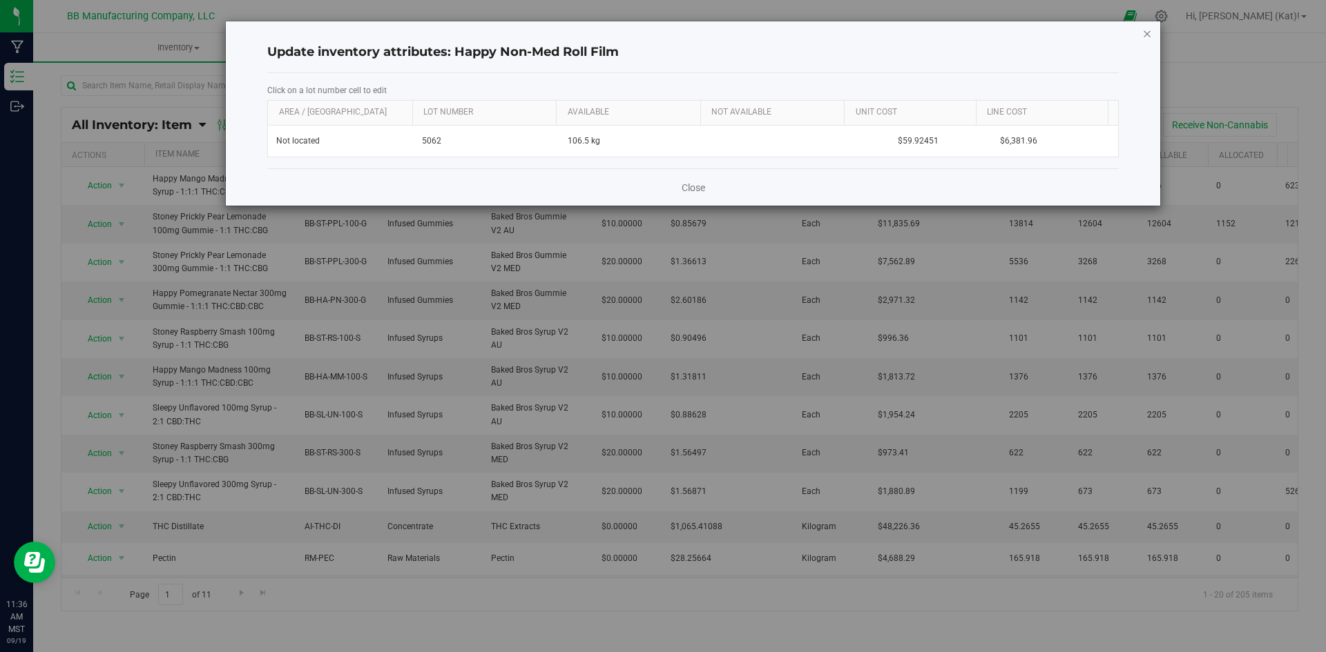
click at [1143, 37] on icon "button" at bounding box center [1147, 33] width 10 height 17
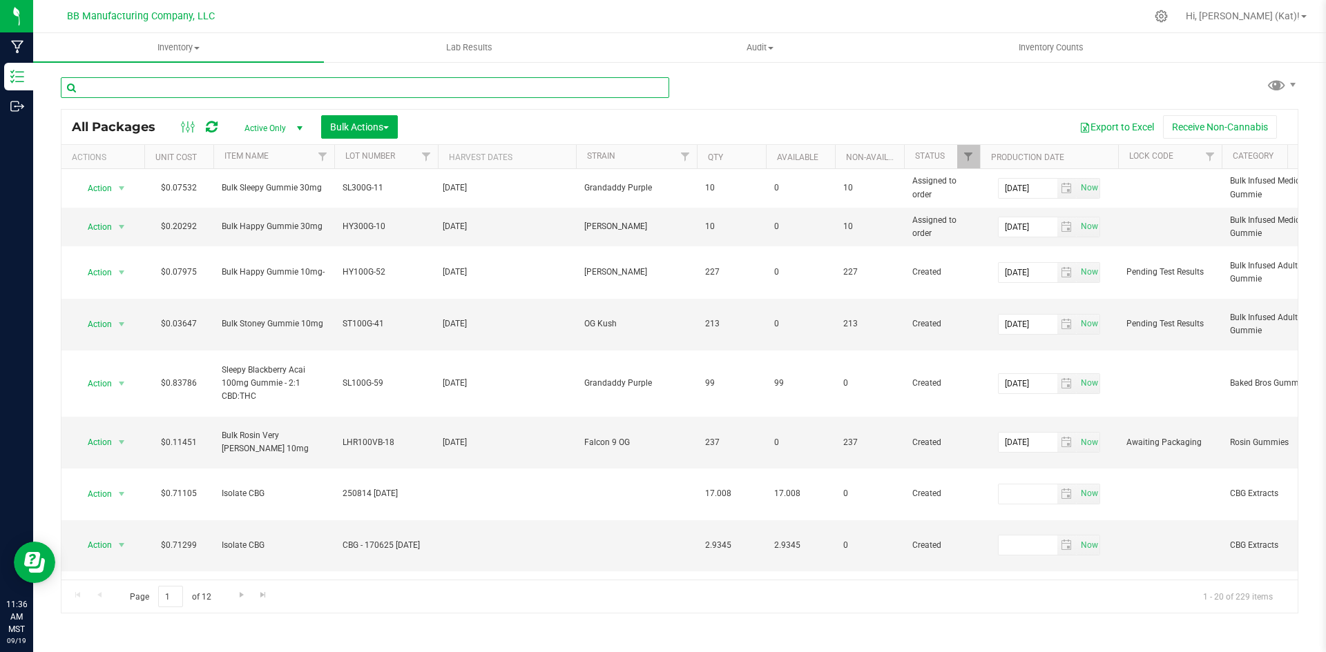
click at [391, 83] on input "text" at bounding box center [365, 87] width 608 height 21
type input "nmg-1"
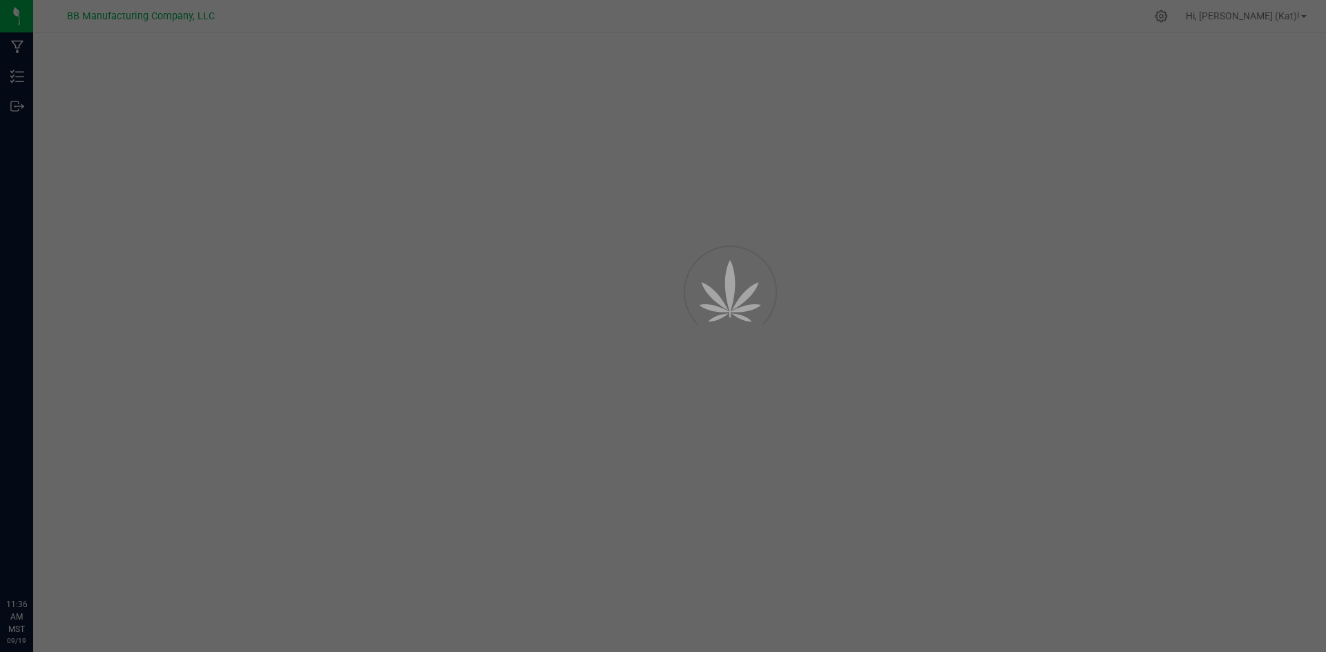
select select "325"
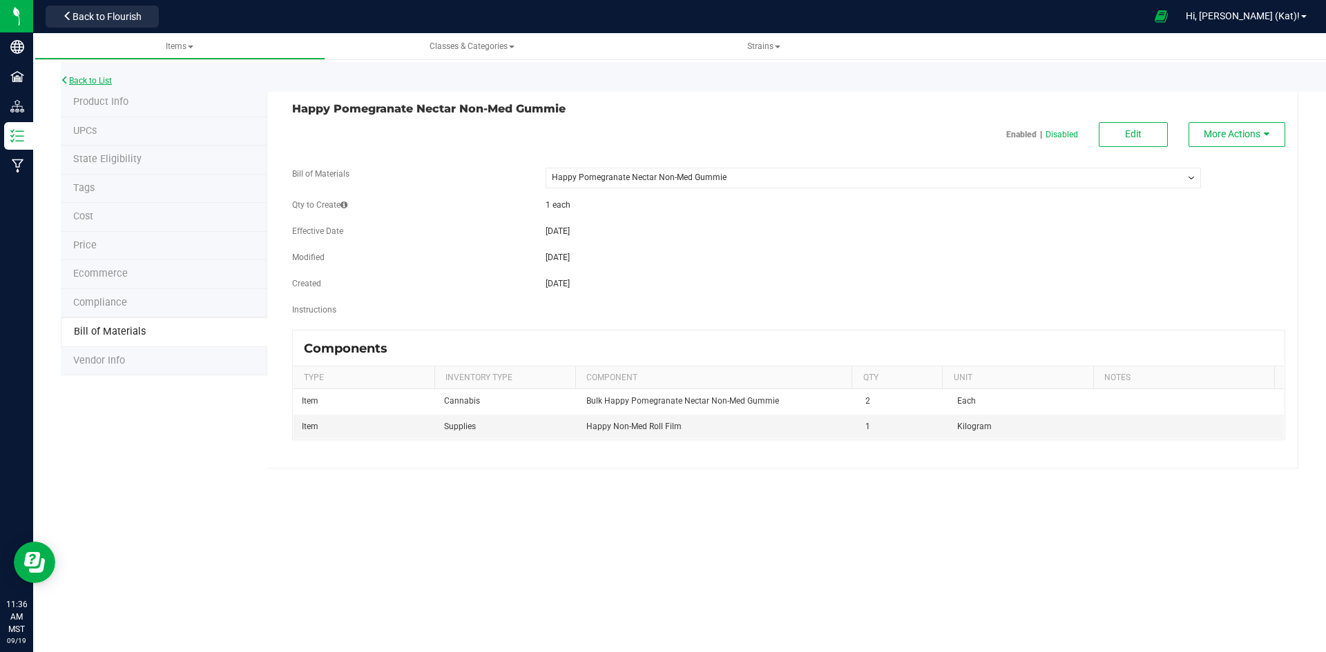
click at [99, 76] on link "Back to List" at bounding box center [86, 81] width 51 height 10
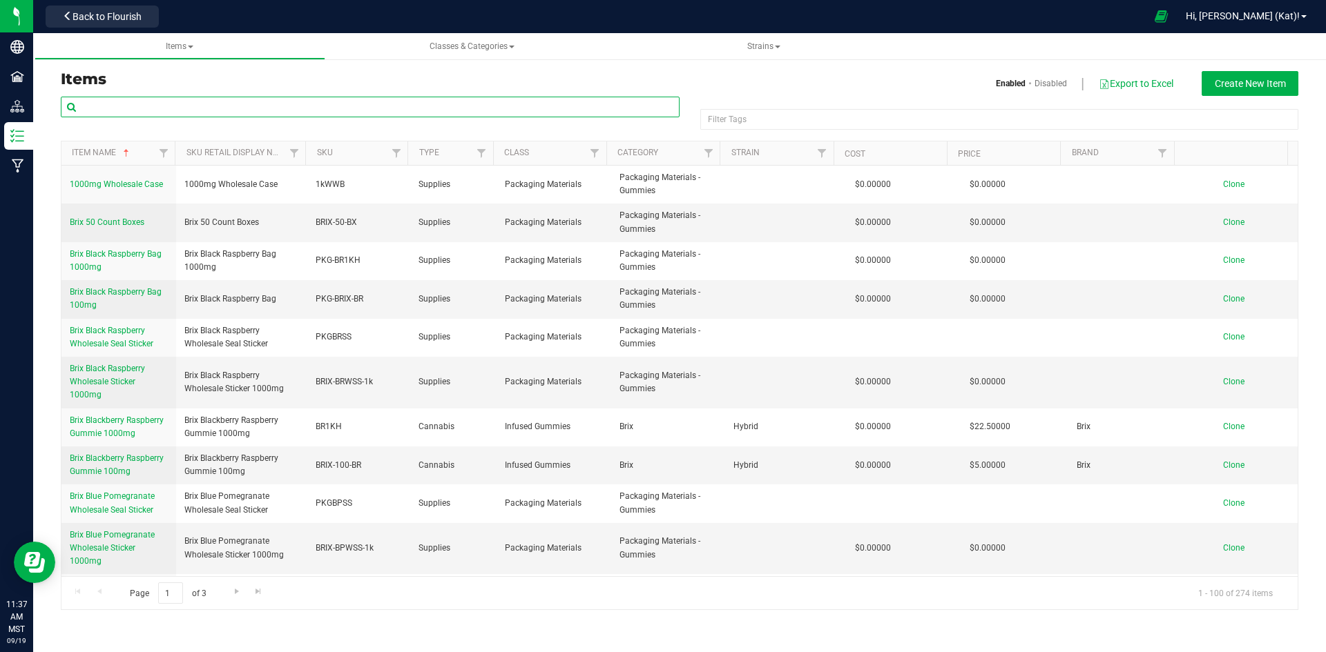
click at [130, 101] on input "text" at bounding box center [370, 107] width 619 height 21
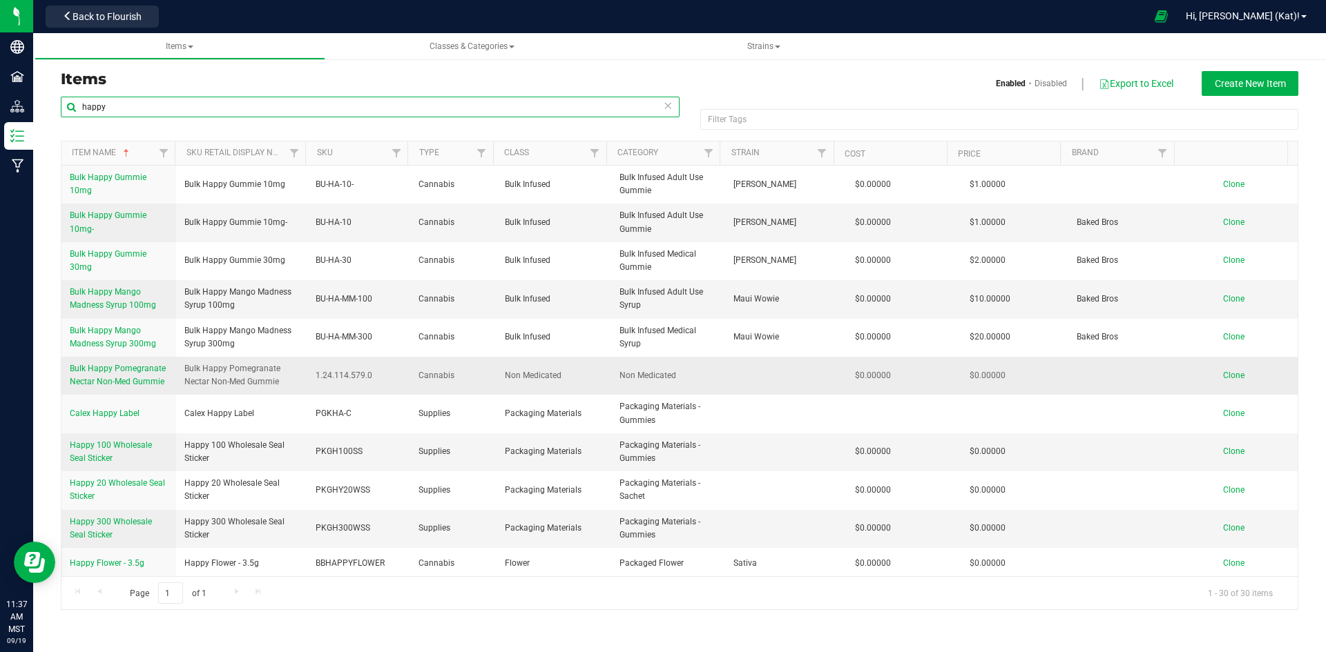
type input "happy"
click at [117, 372] on span "Bulk Happy Pomegranate Nectar Non-Med Gummie" at bounding box center [118, 375] width 96 height 23
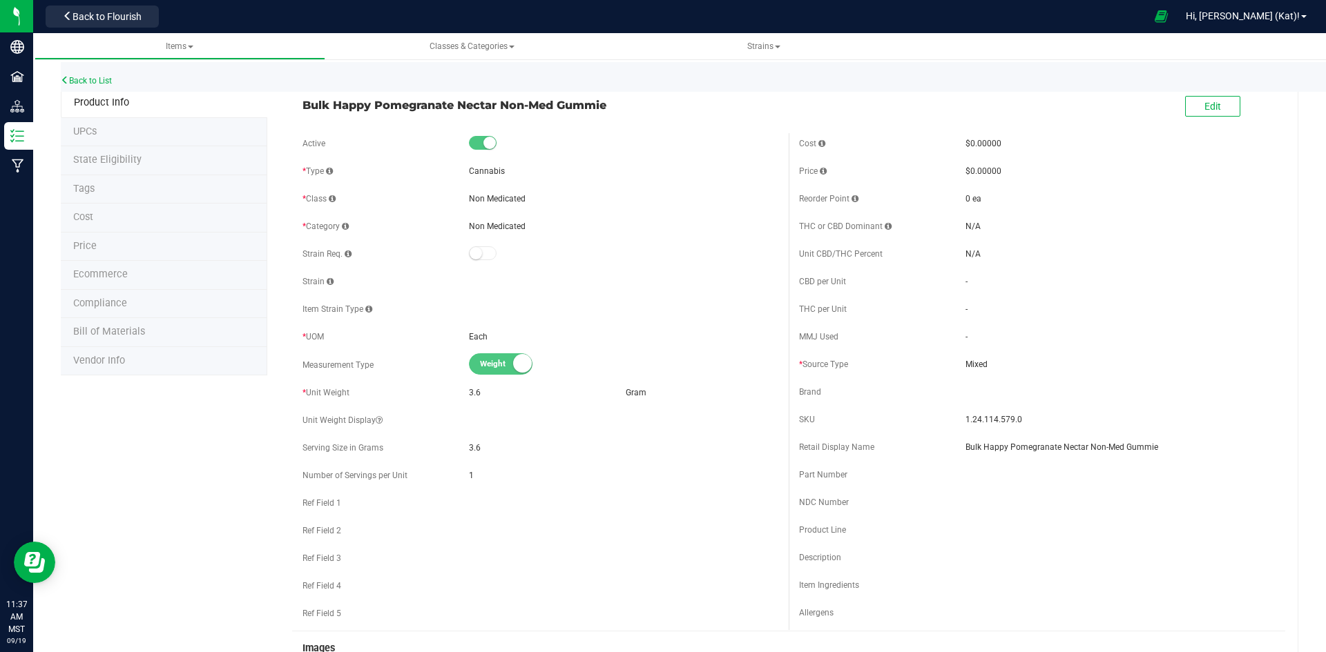
click at [124, 333] on span "Bill of Materials" at bounding box center [109, 332] width 72 height 12
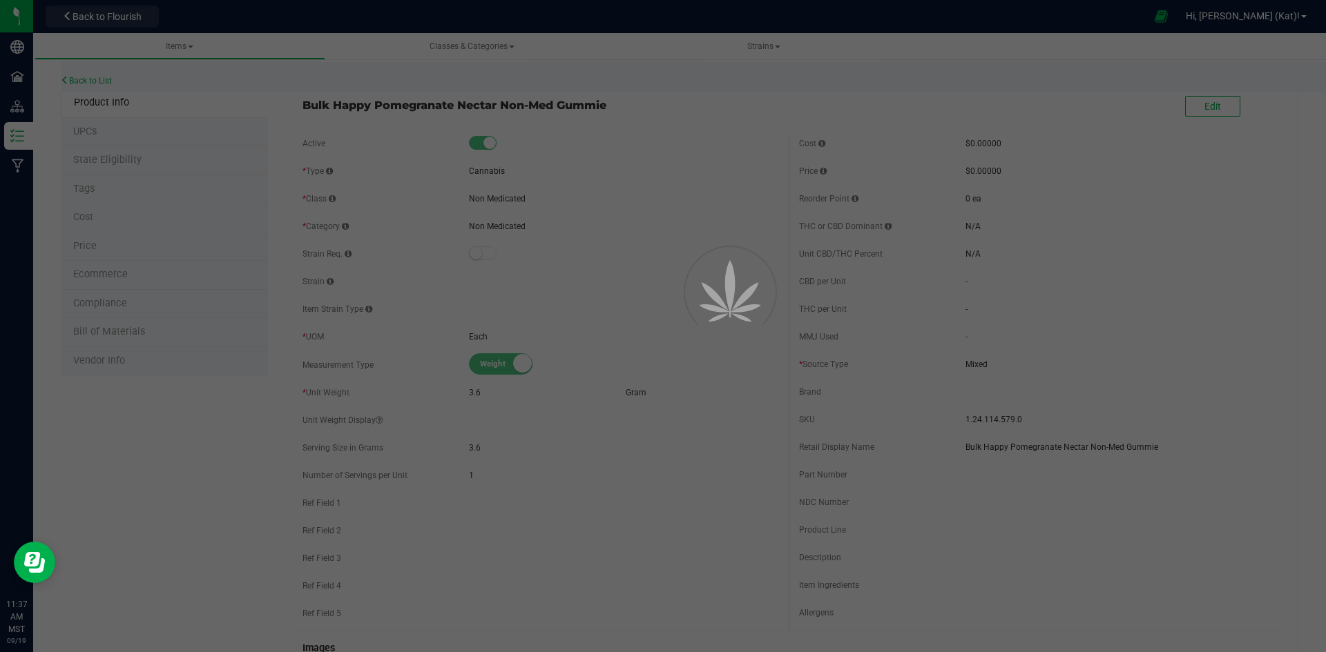
select select "324"
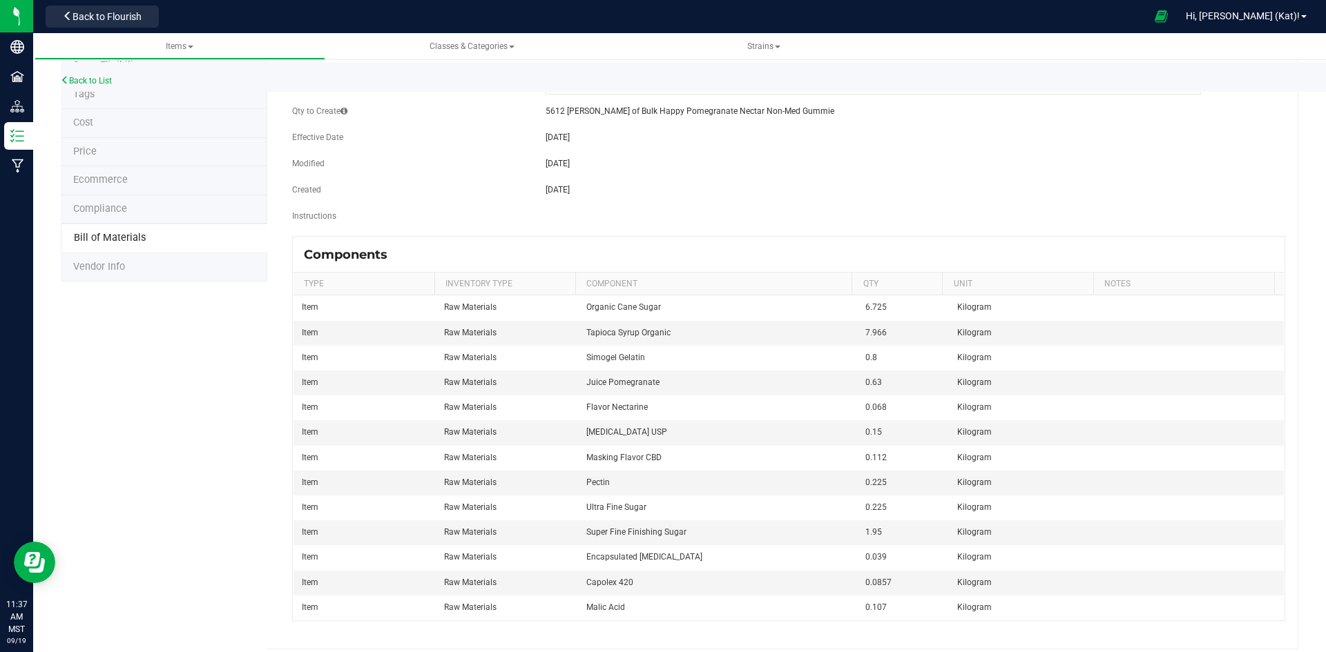
scroll to position [105, 0]
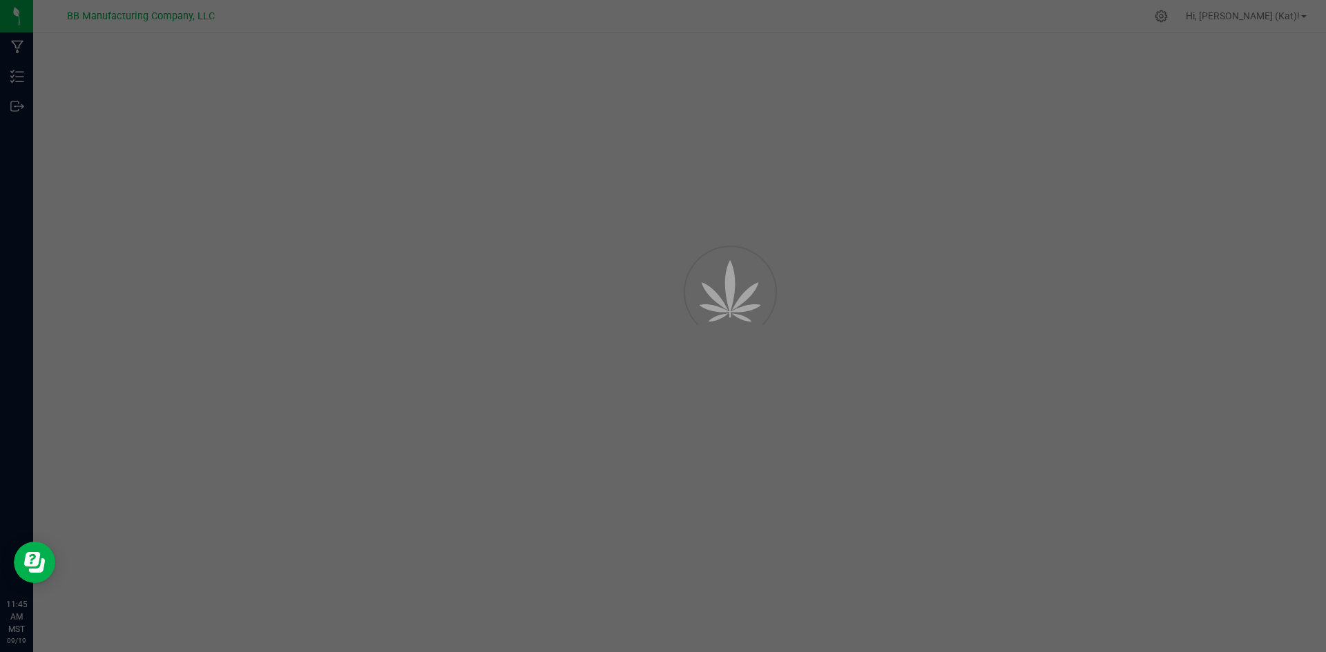
select select "325"
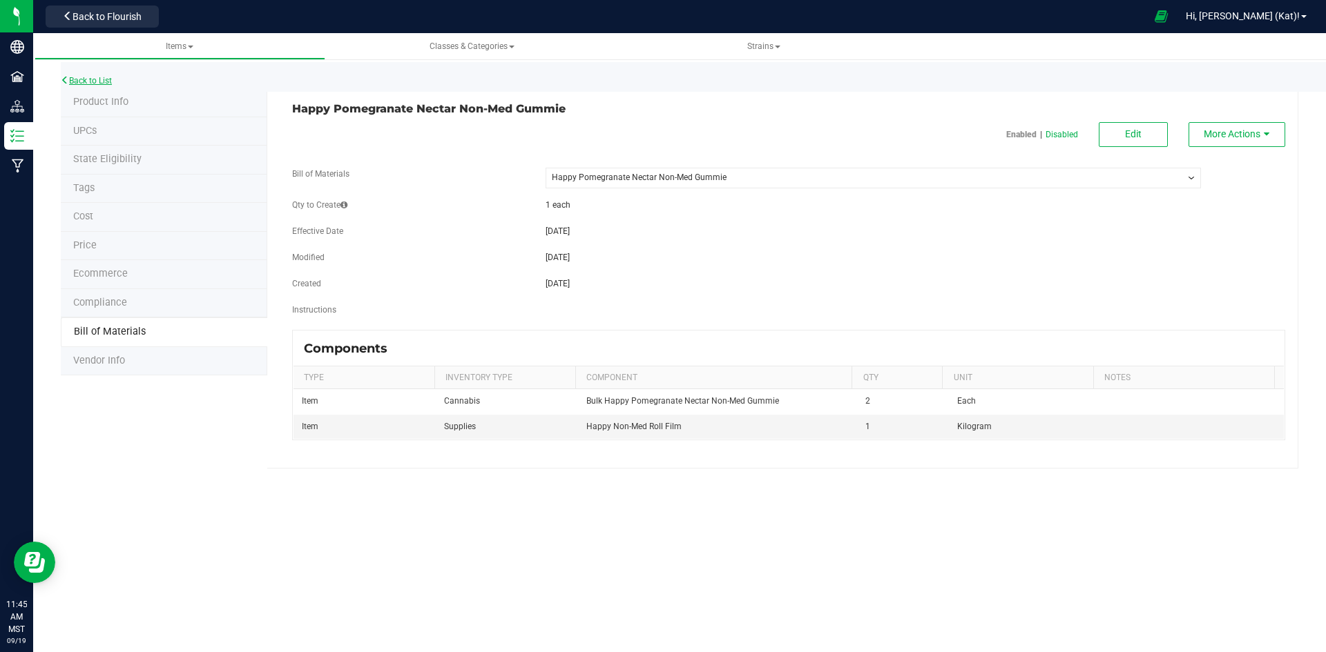
click at [75, 80] on link "Back to List" at bounding box center [86, 81] width 51 height 10
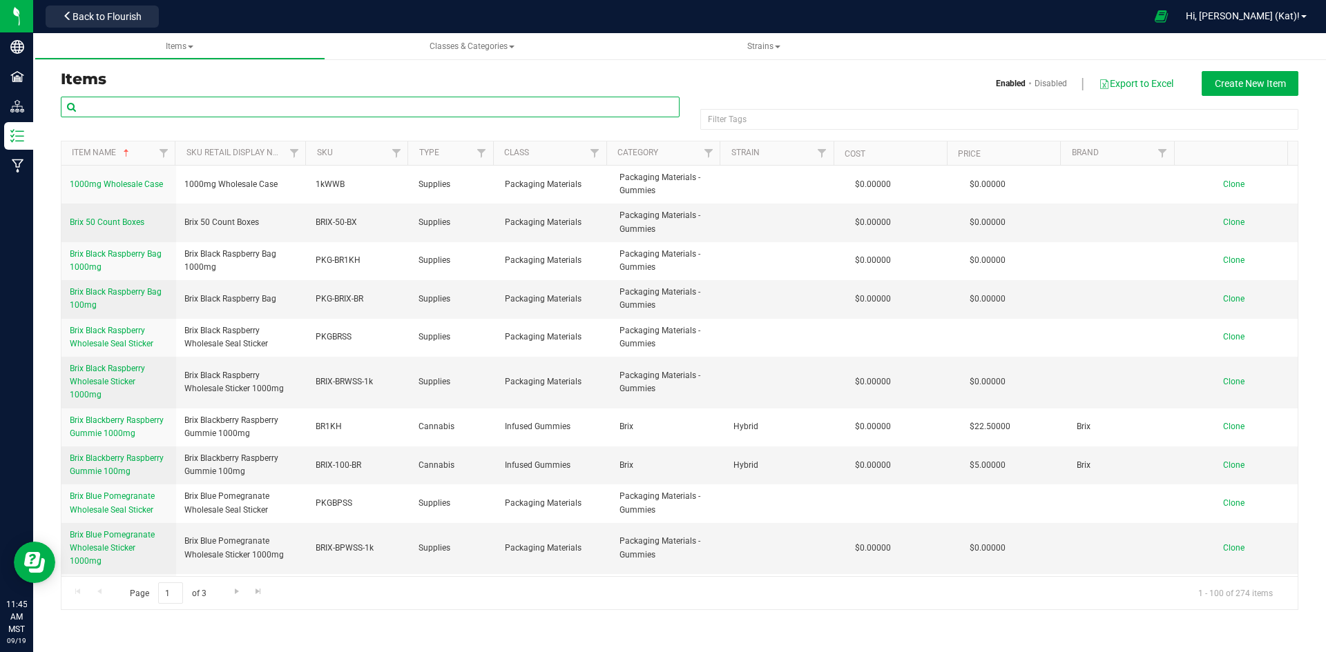
click at [190, 109] on input "text" at bounding box center [370, 107] width 619 height 21
type input "stoney"
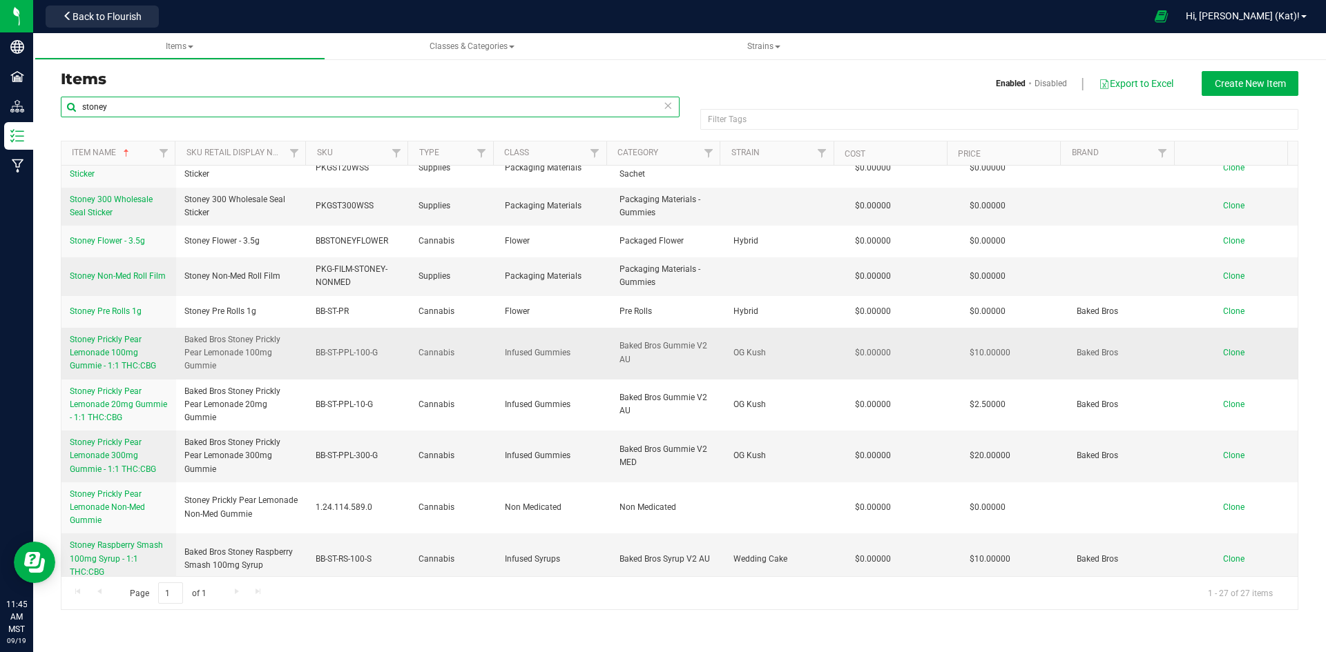
scroll to position [345, 0]
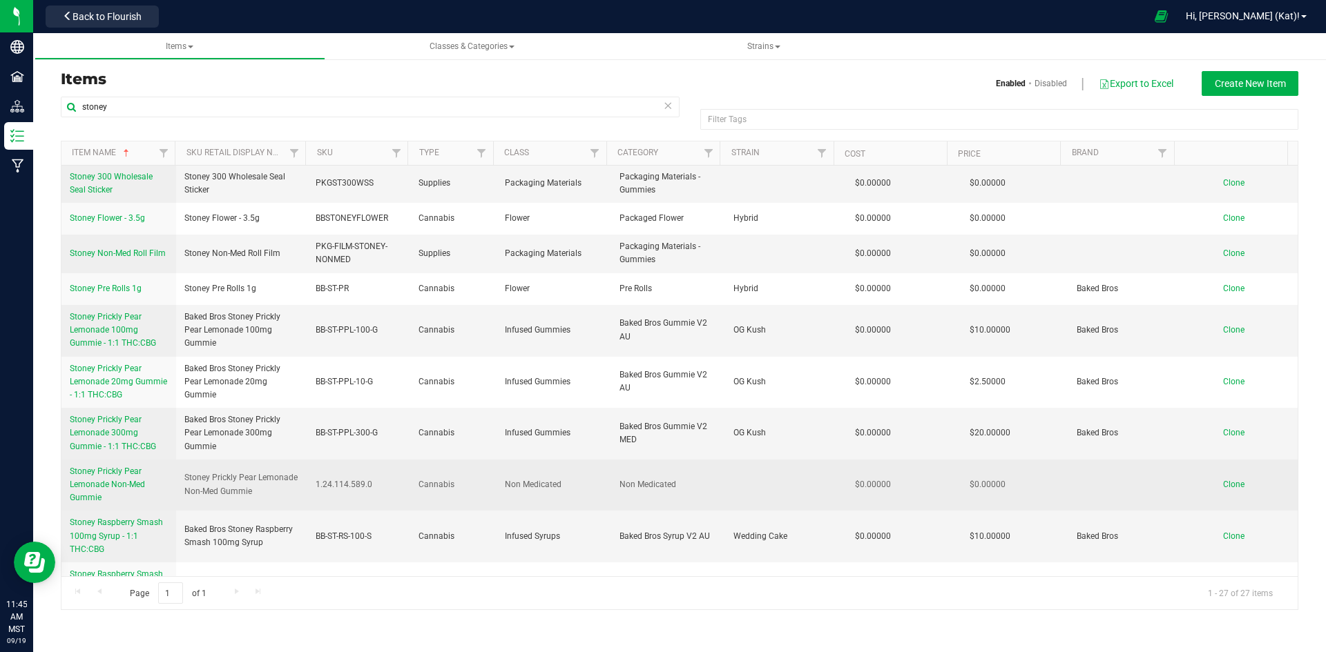
click at [104, 475] on span "Stoney Prickly Pear Lemonade Non-Med Gummie" at bounding box center [107, 485] width 75 height 36
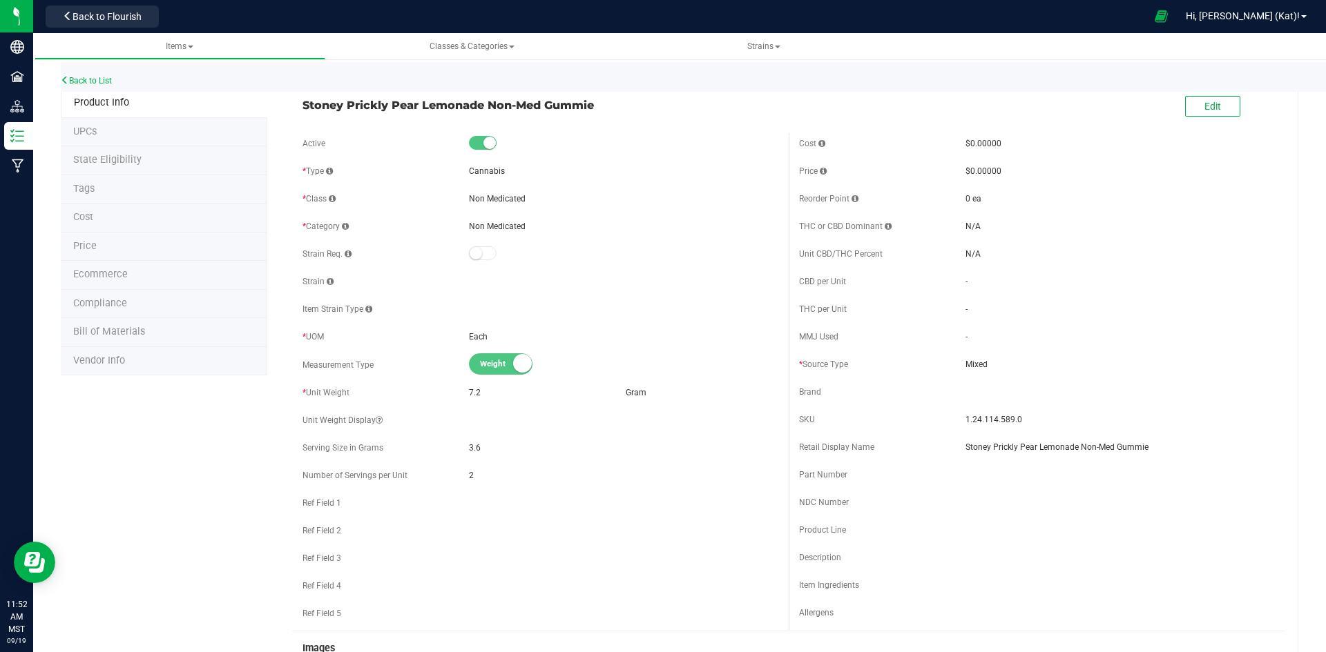
click at [197, 323] on li "Bill of Materials" at bounding box center [164, 332] width 206 height 29
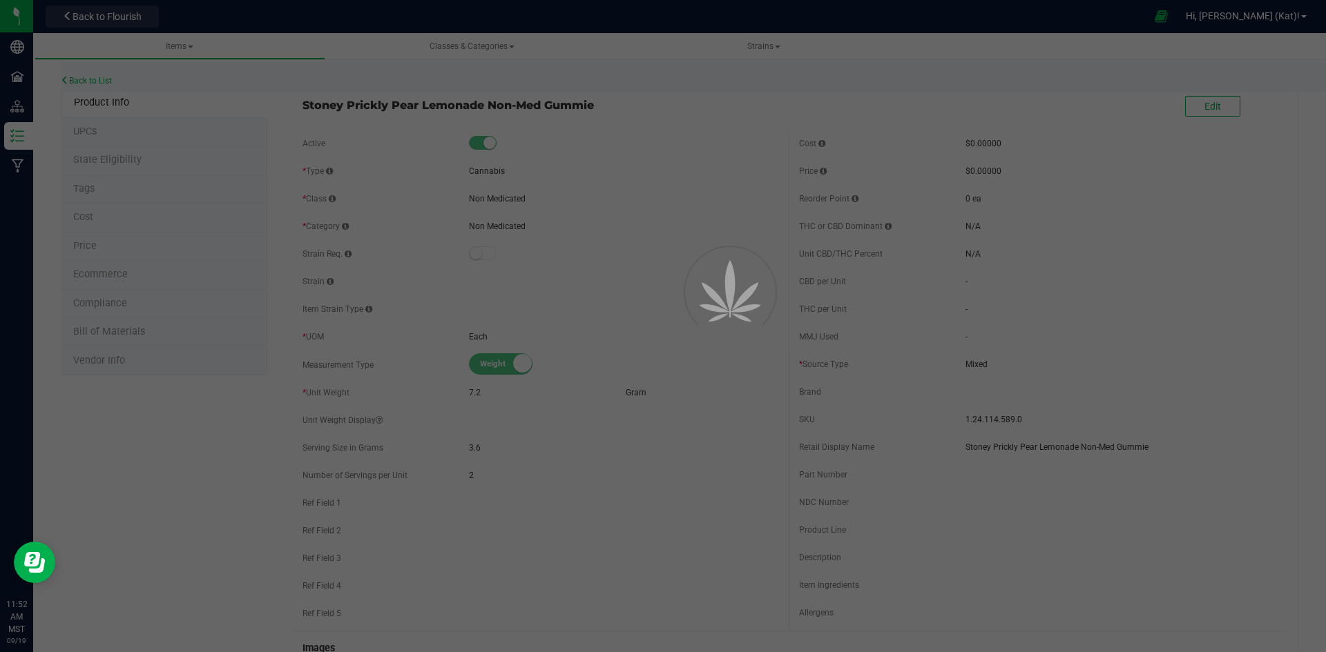
select select "327"
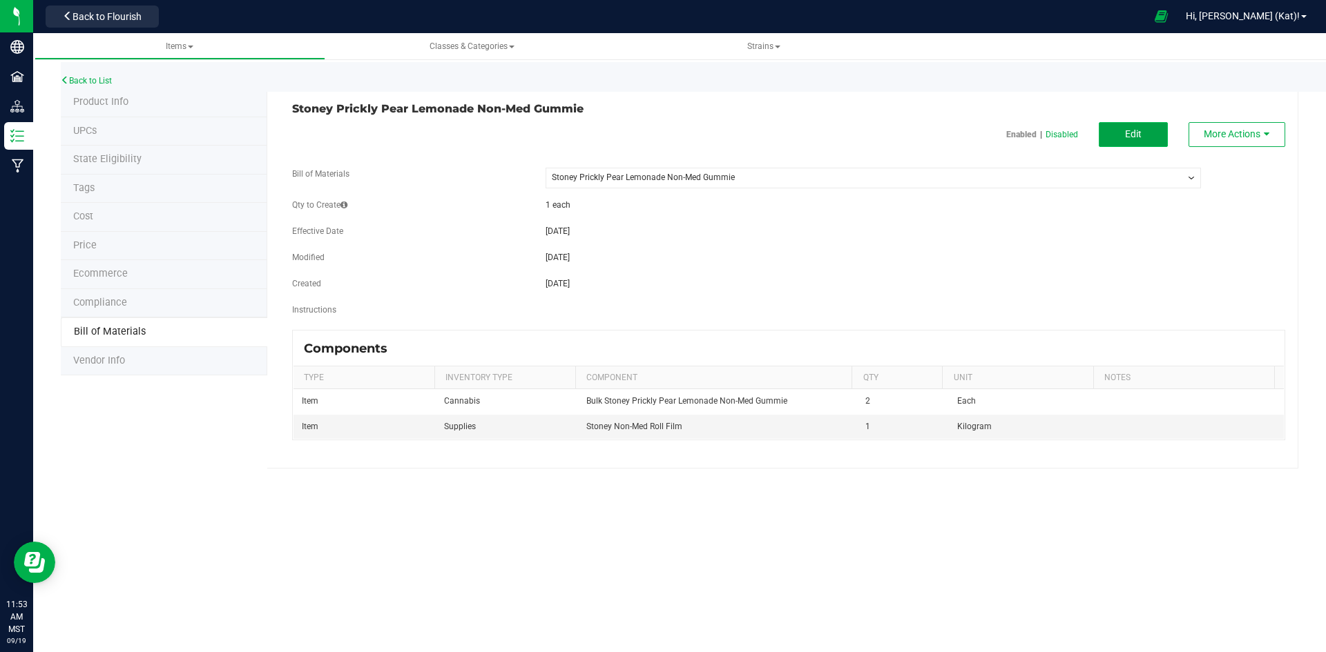
click at [1133, 134] on span "Edit" at bounding box center [1133, 133] width 17 height 11
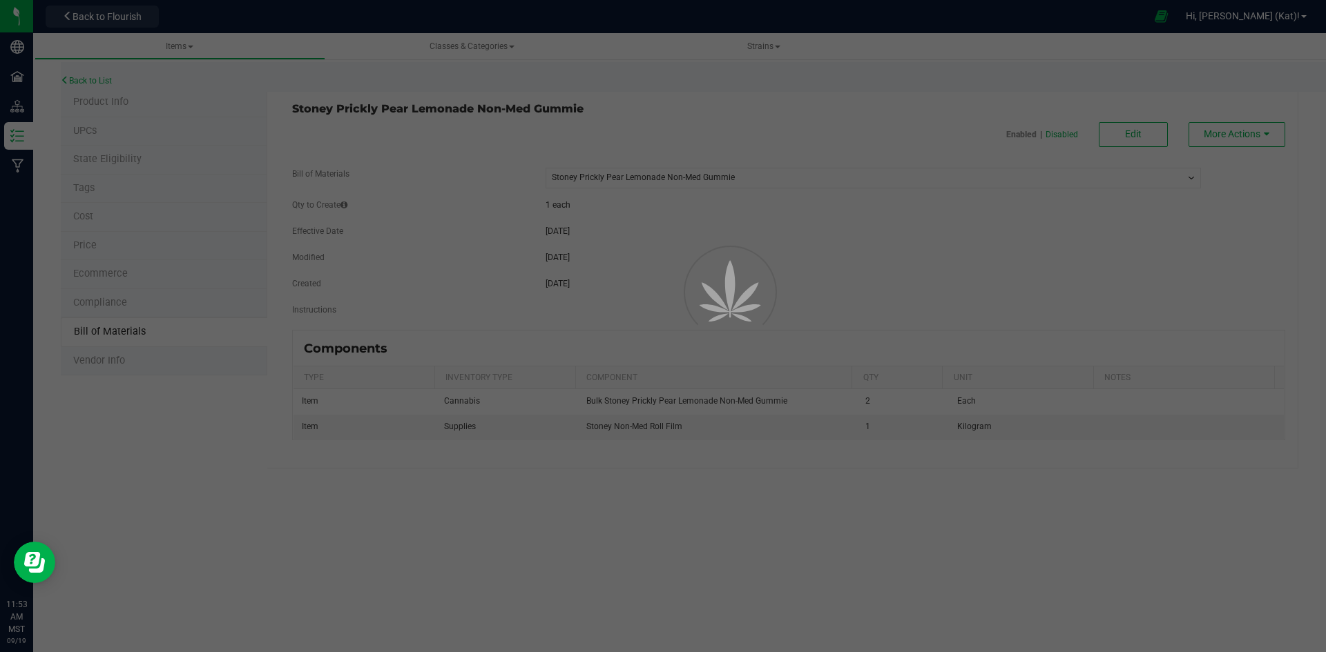
select select "327"
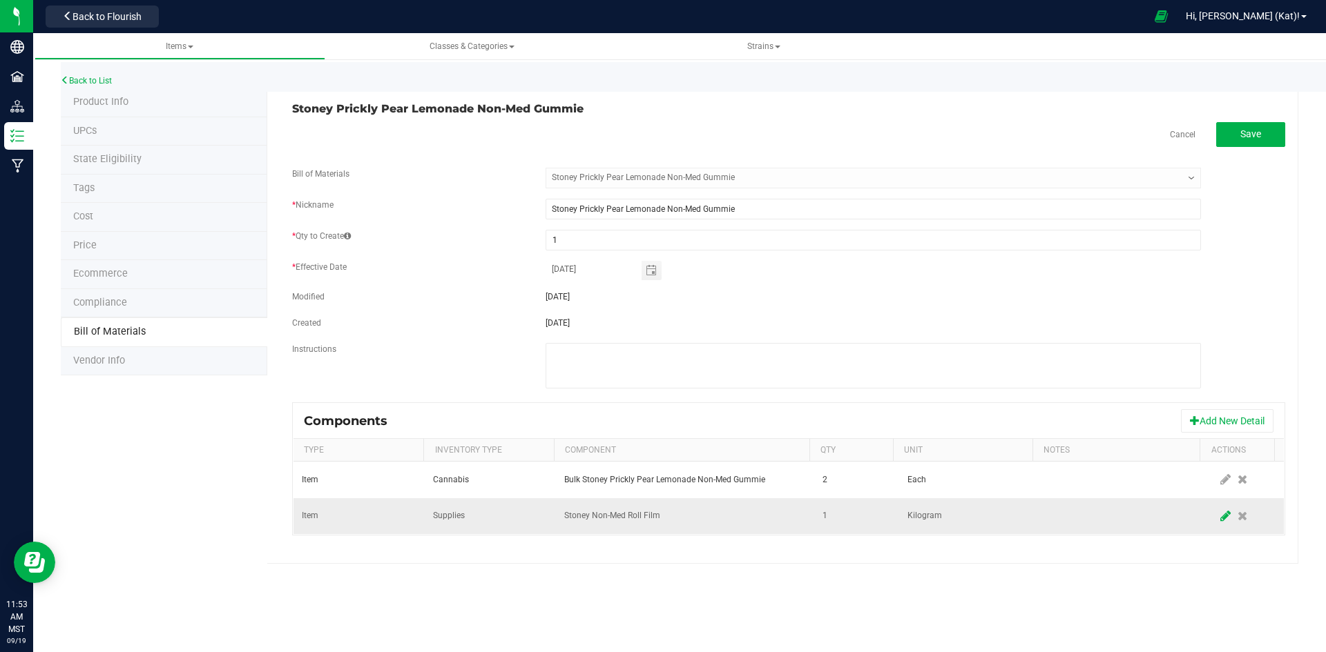
click at [1220, 520] on icon at bounding box center [1225, 516] width 10 height 12
click at [866, 518] on input "1" at bounding box center [850, 516] width 66 height 19
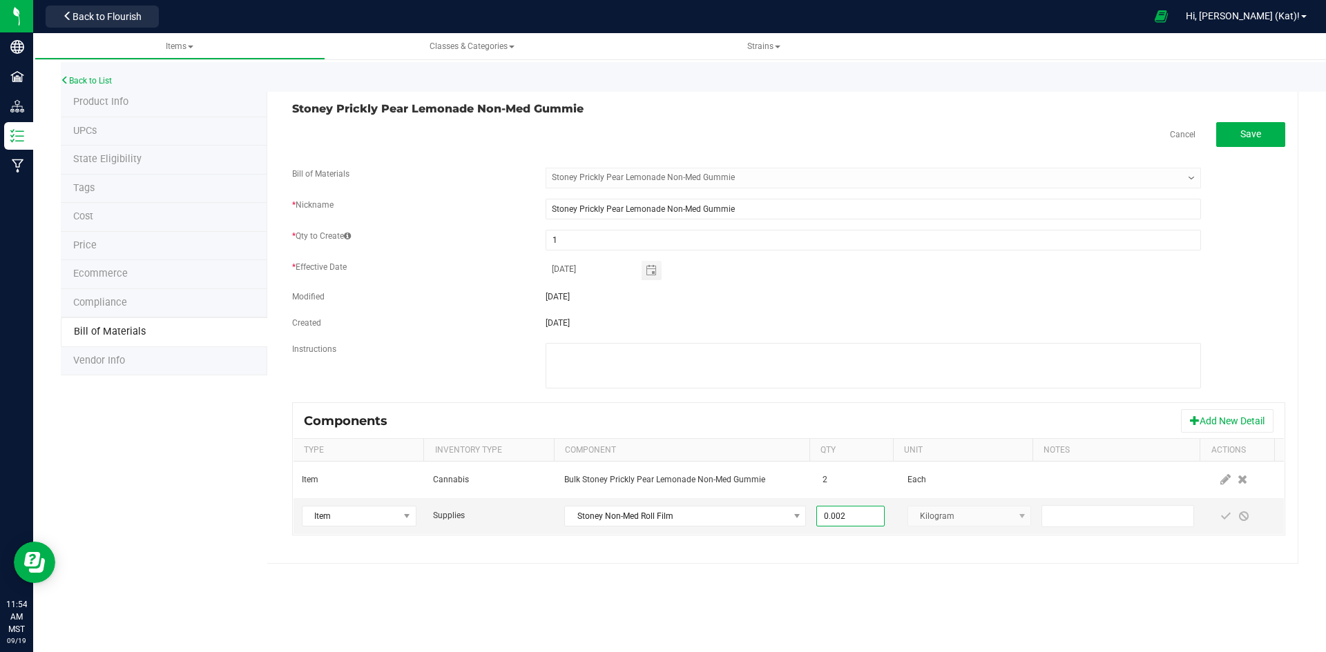
type input "0.0020"
drag, startPoint x: 878, startPoint y: 556, endPoint x: 940, endPoint y: 550, distance: 63.1
click at [878, 555] on div "Stoney Prickly Pear Lemonade Non-Med Gummie Cancel Save Bill of Materials -- Se…" at bounding box center [782, 326] width 1031 height 476
click at [1220, 515] on span at bounding box center [1225, 516] width 11 height 11
click at [1268, 141] on button "Save" at bounding box center [1250, 134] width 69 height 25
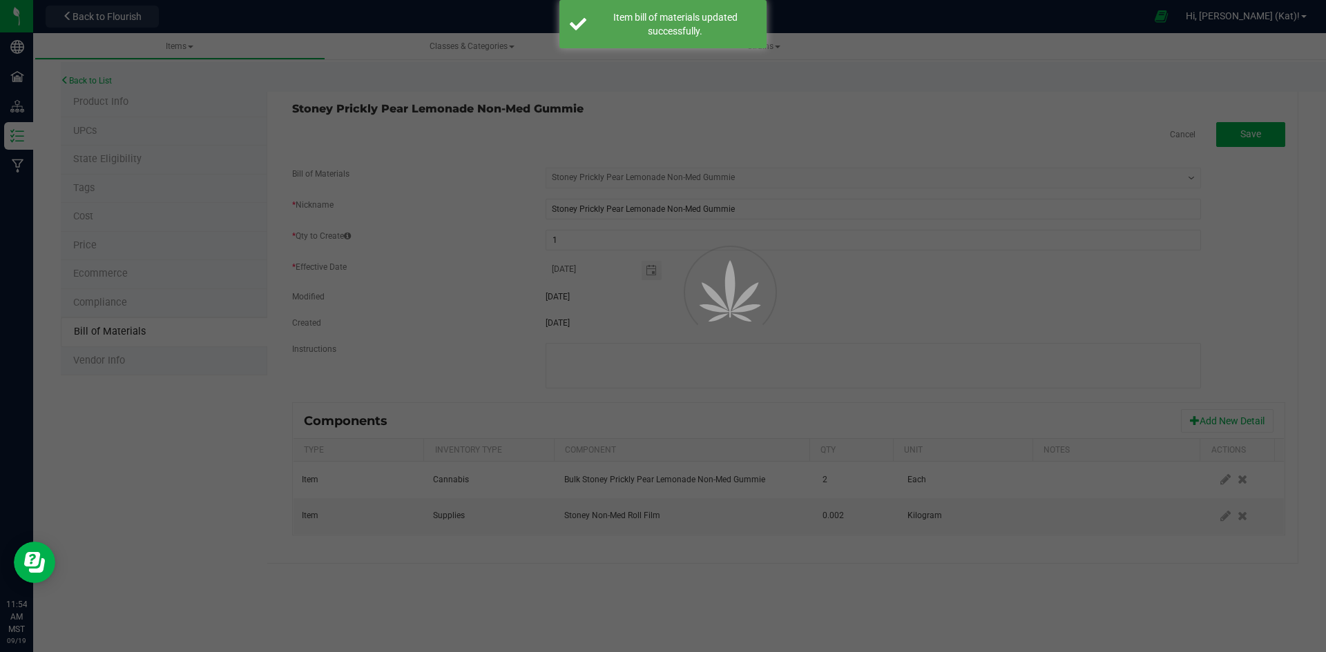
select select "327"
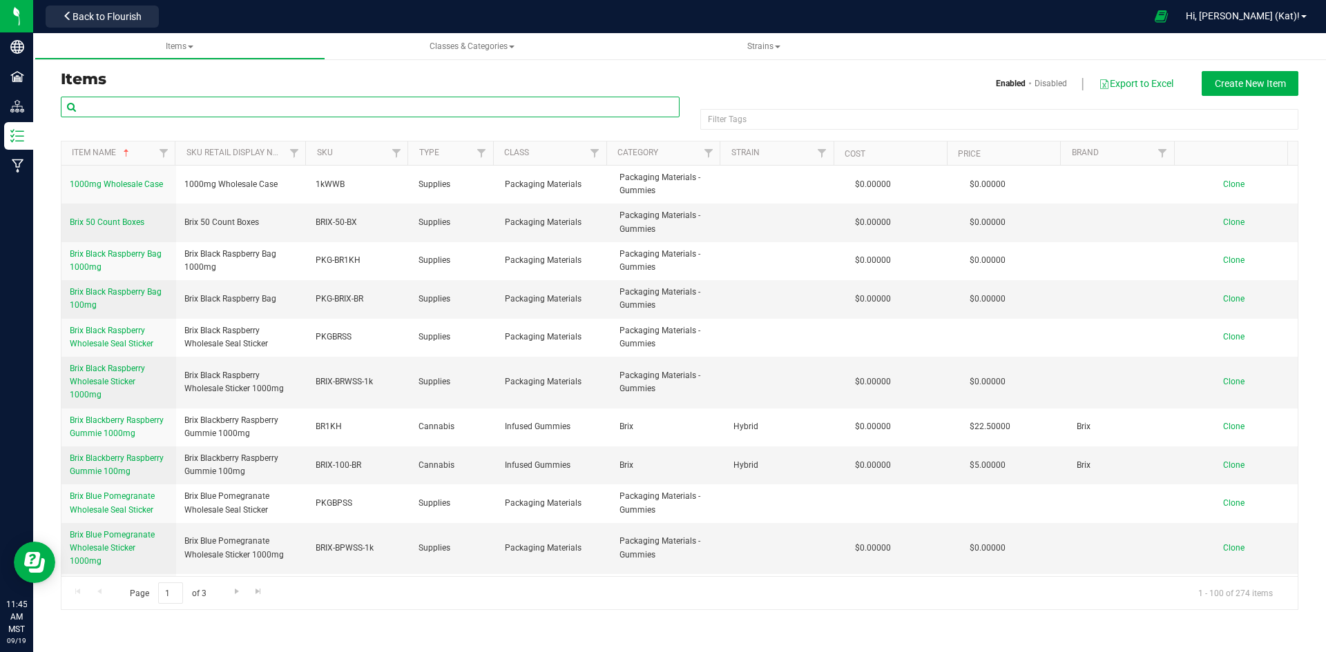
click at [215, 103] on input "text" at bounding box center [370, 107] width 619 height 21
type input "sleepy"
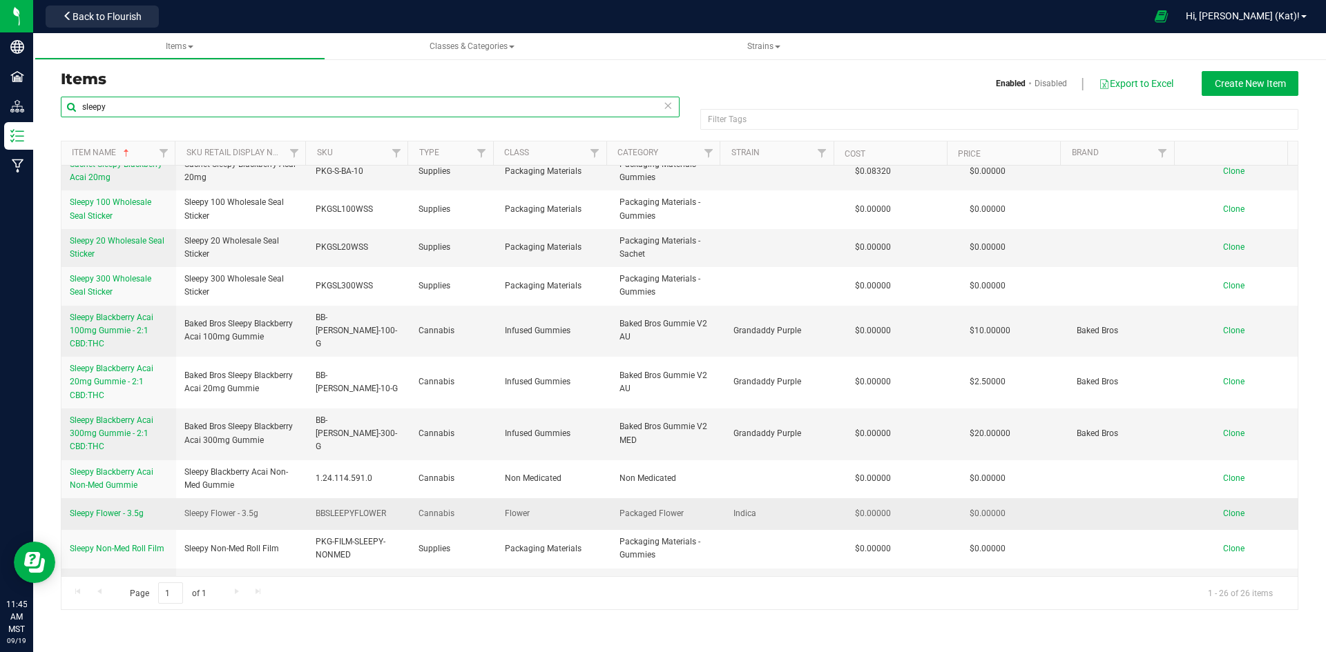
scroll to position [276, 0]
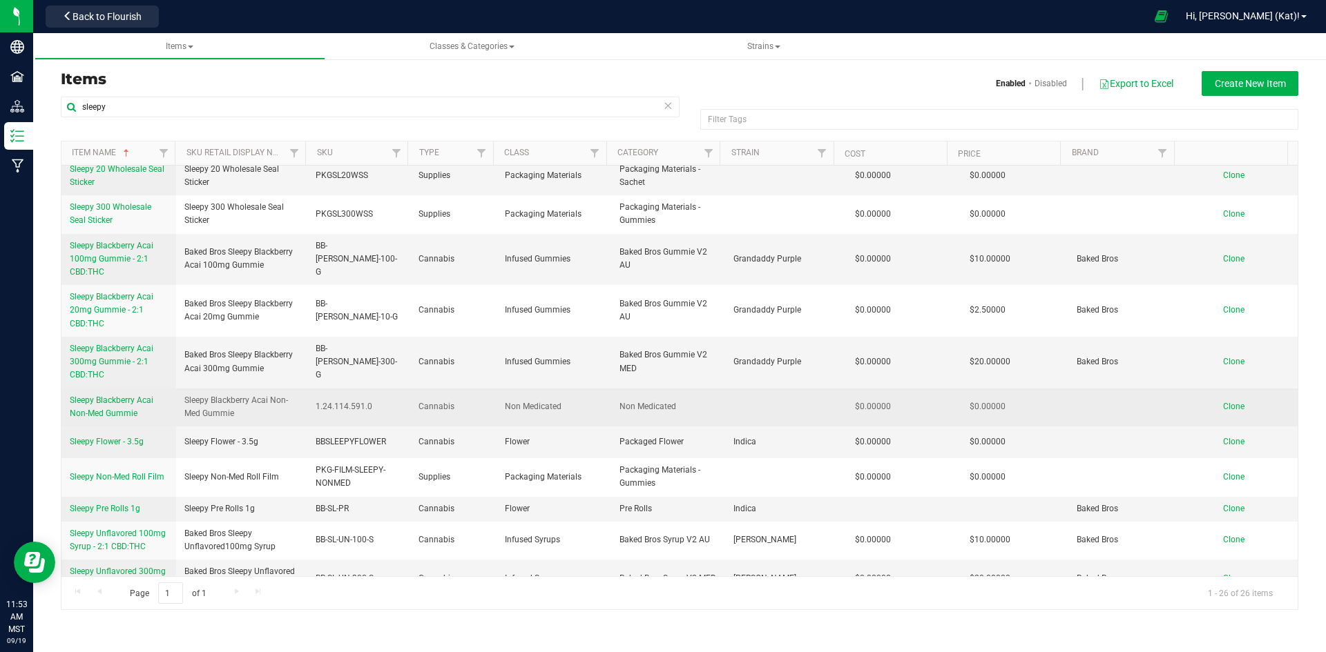
click at [117, 410] on span "Sleepy Blackberry Acai Non-Med Gummie" at bounding box center [112, 407] width 84 height 23
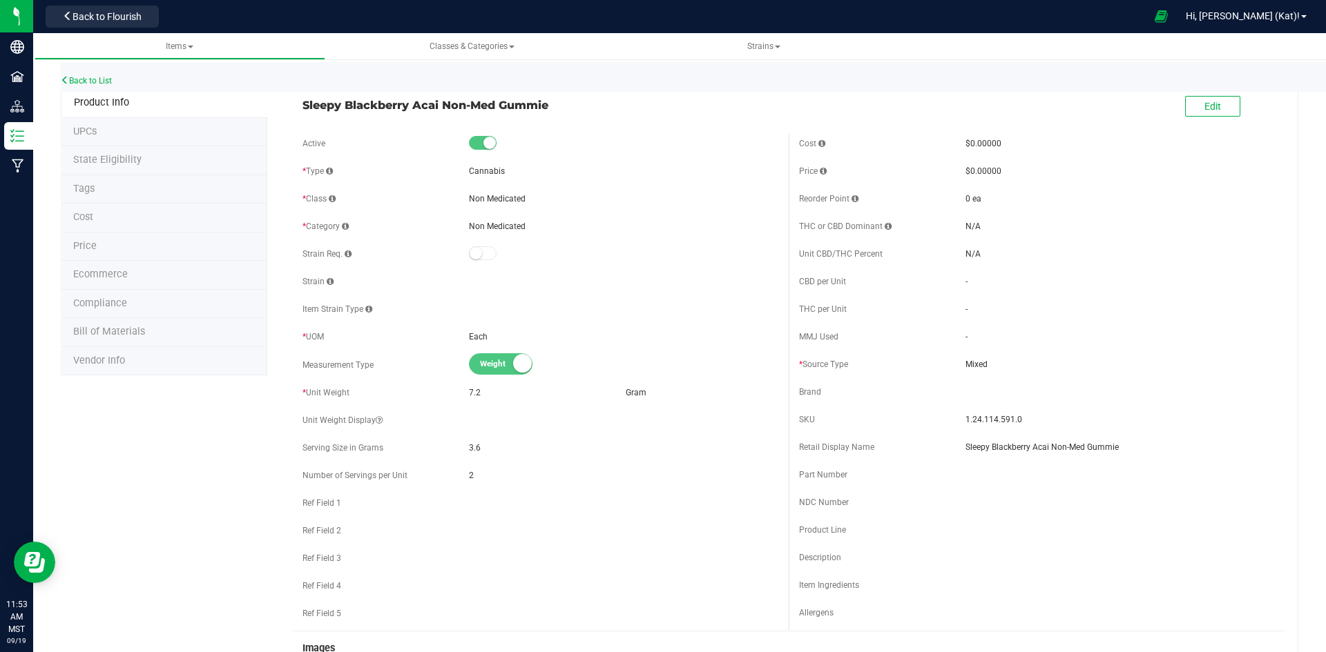
click at [222, 325] on li "Bill of Materials" at bounding box center [164, 332] width 206 height 29
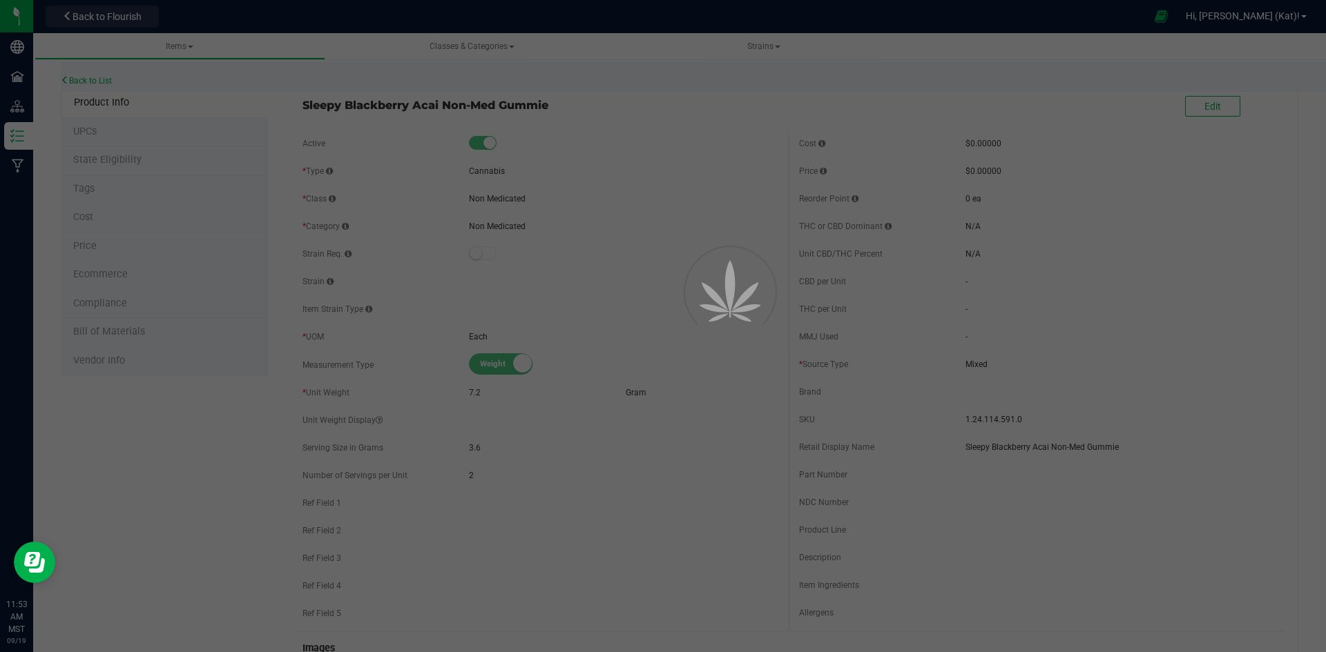
select select "329"
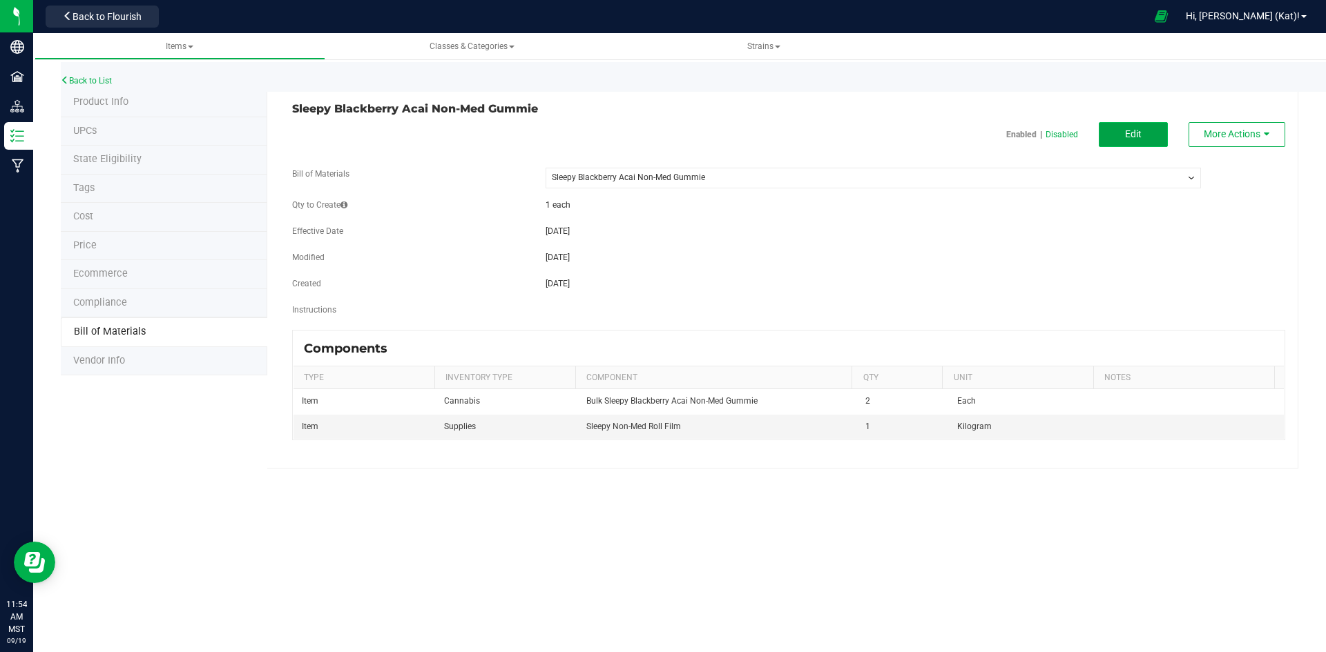
click at [1116, 131] on button "Edit" at bounding box center [1132, 134] width 69 height 25
select select "329"
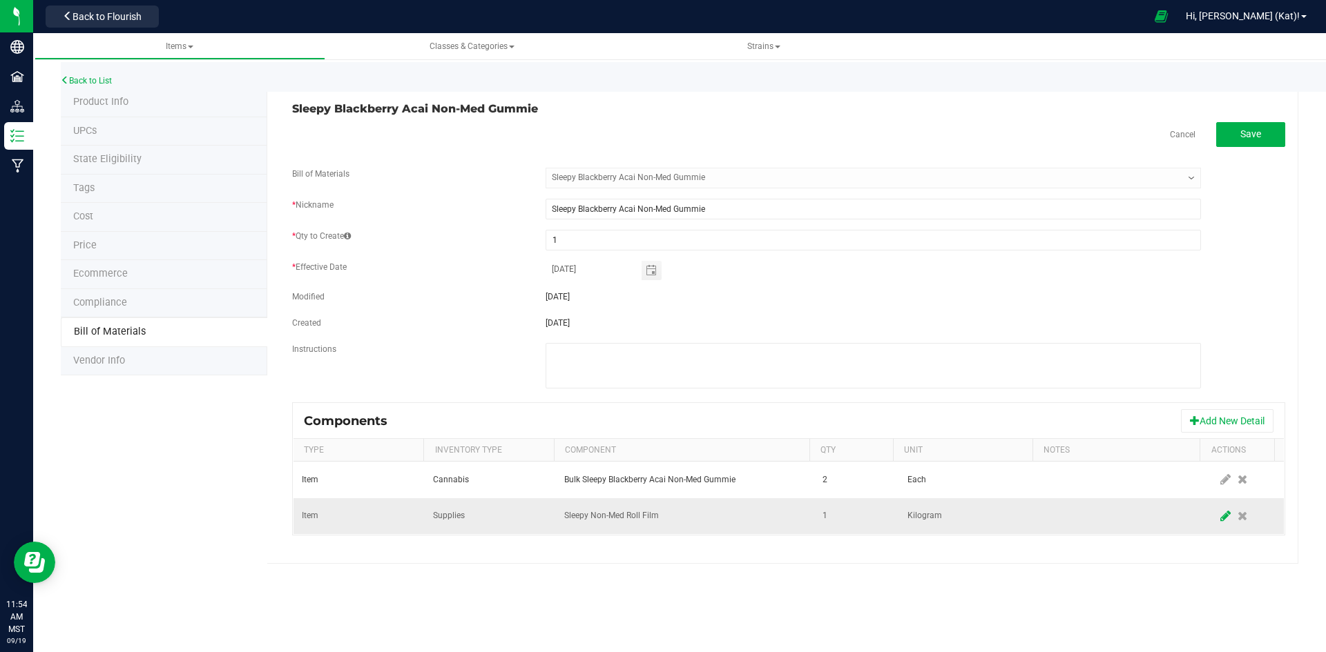
click at [1220, 516] on icon at bounding box center [1225, 516] width 10 height 12
click at [862, 514] on input "1" at bounding box center [850, 516] width 66 height 19
type input "0.0020"
click at [1220, 513] on span at bounding box center [1225, 516] width 11 height 11
click at [1250, 137] on span "Save" at bounding box center [1250, 133] width 21 height 11
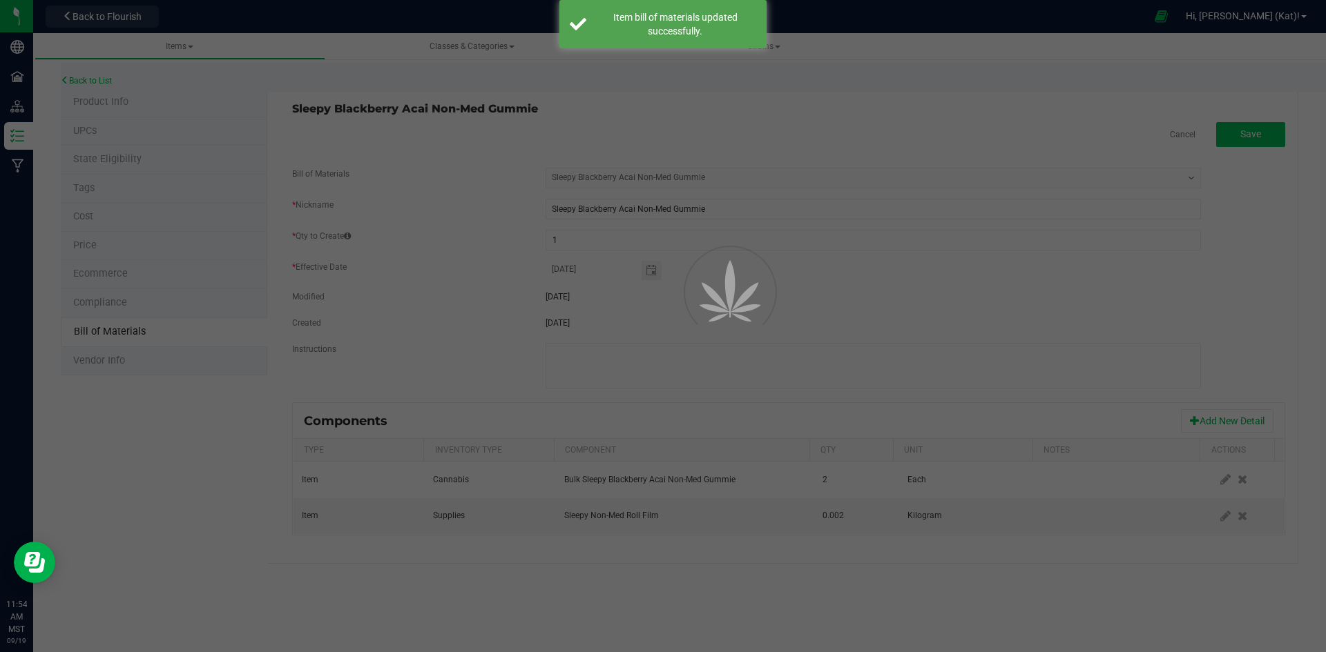
select select "329"
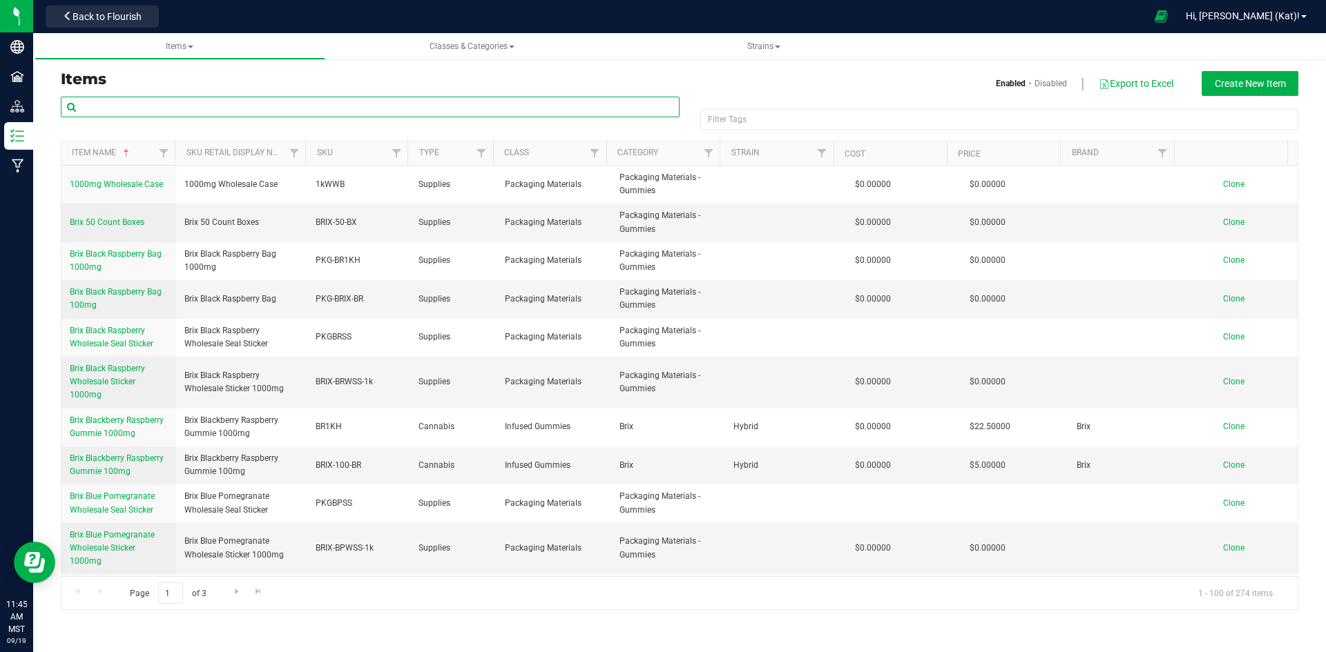
click at [276, 107] on input "text" at bounding box center [370, 107] width 619 height 21
type input "unwind"
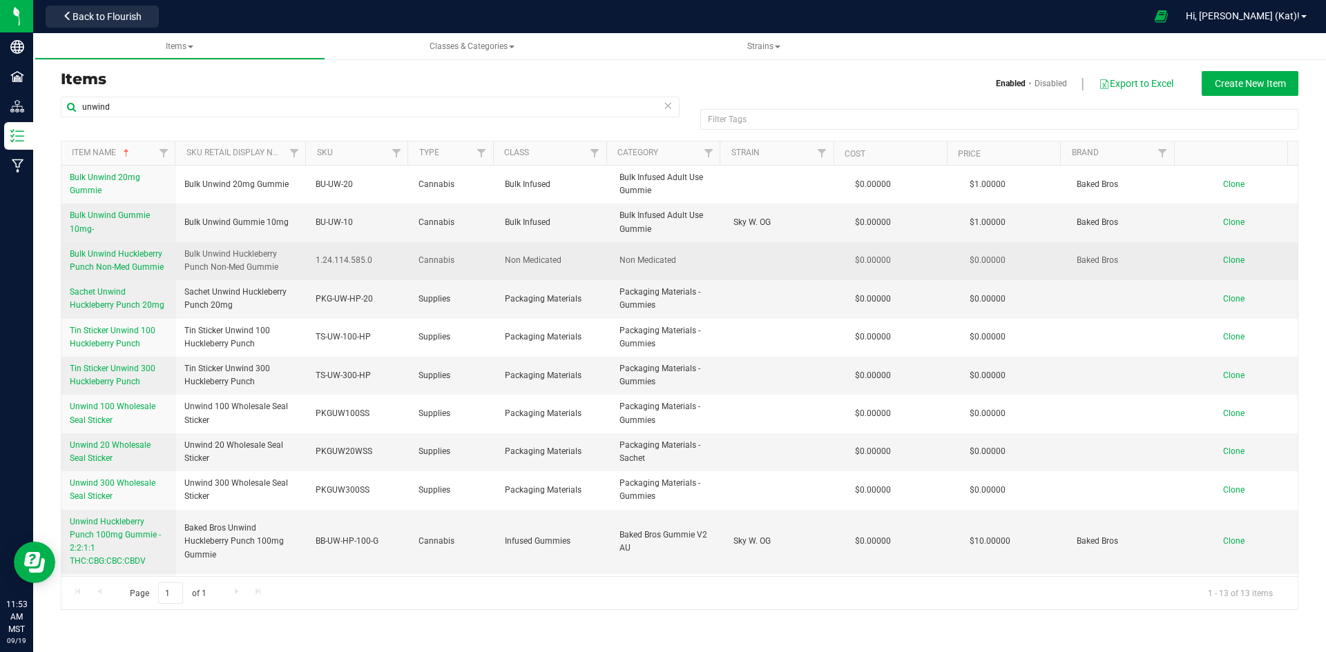
click at [123, 266] on span "Bulk Unwind Huckleberry Punch Non-Med Gummie" at bounding box center [117, 260] width 94 height 23
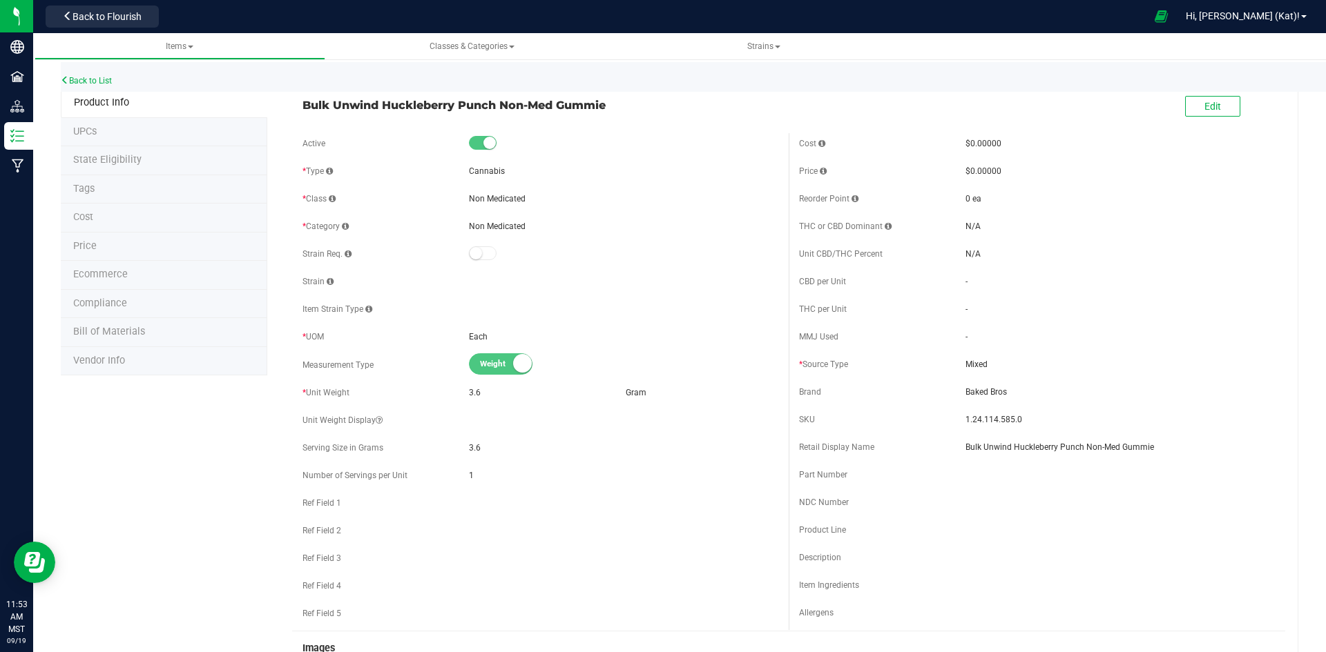
click at [166, 336] on li "Bill of Materials" at bounding box center [164, 332] width 206 height 29
select select "321"
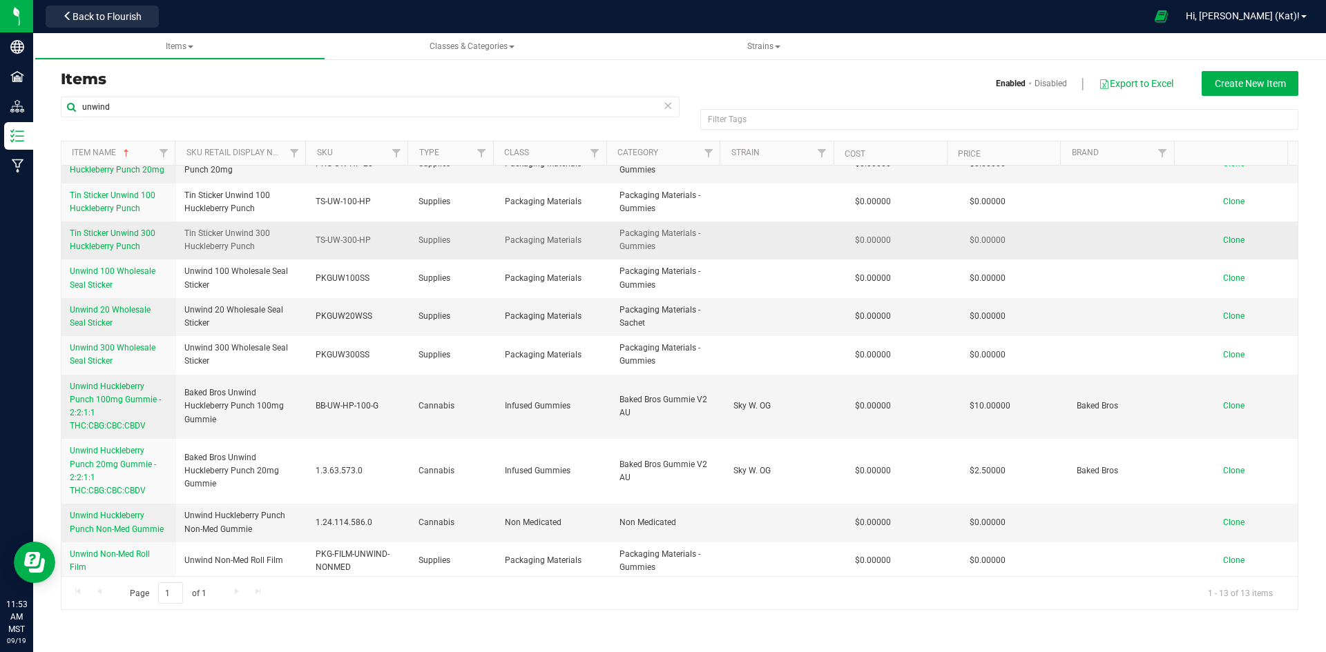
scroll to position [139, 0]
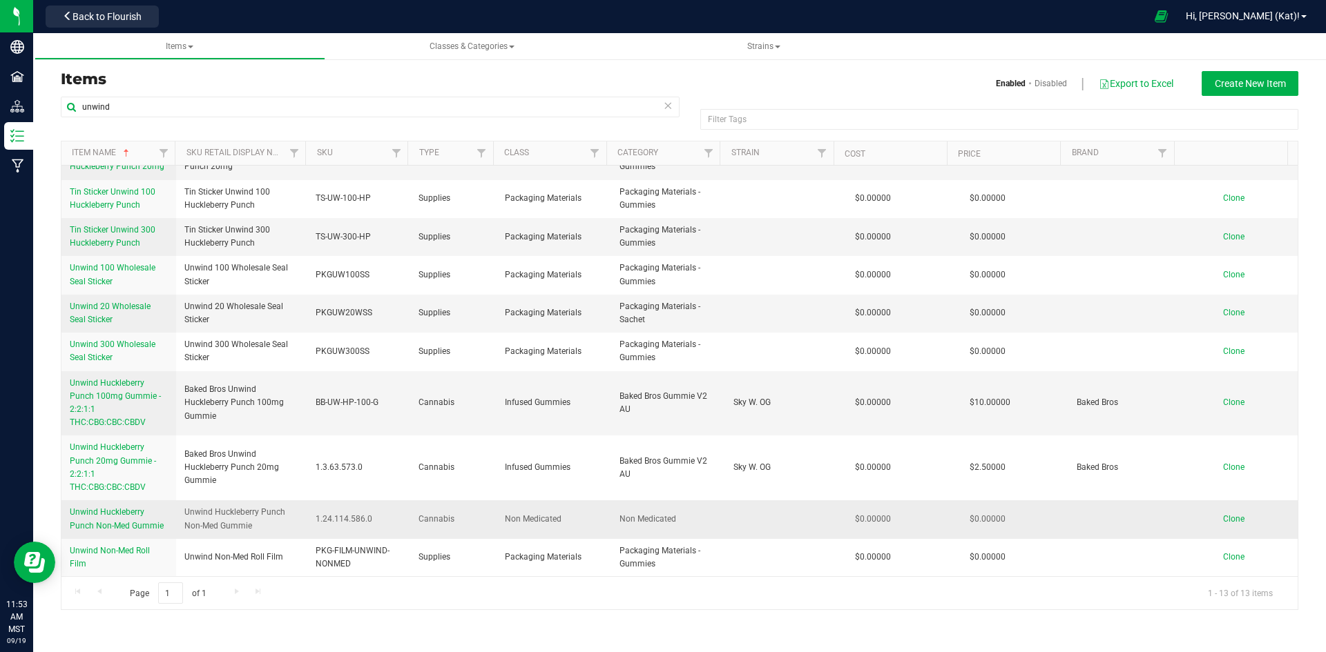
click at [136, 523] on span "Unwind Huckleberry Punch Non-Med Gummie" at bounding box center [117, 518] width 94 height 23
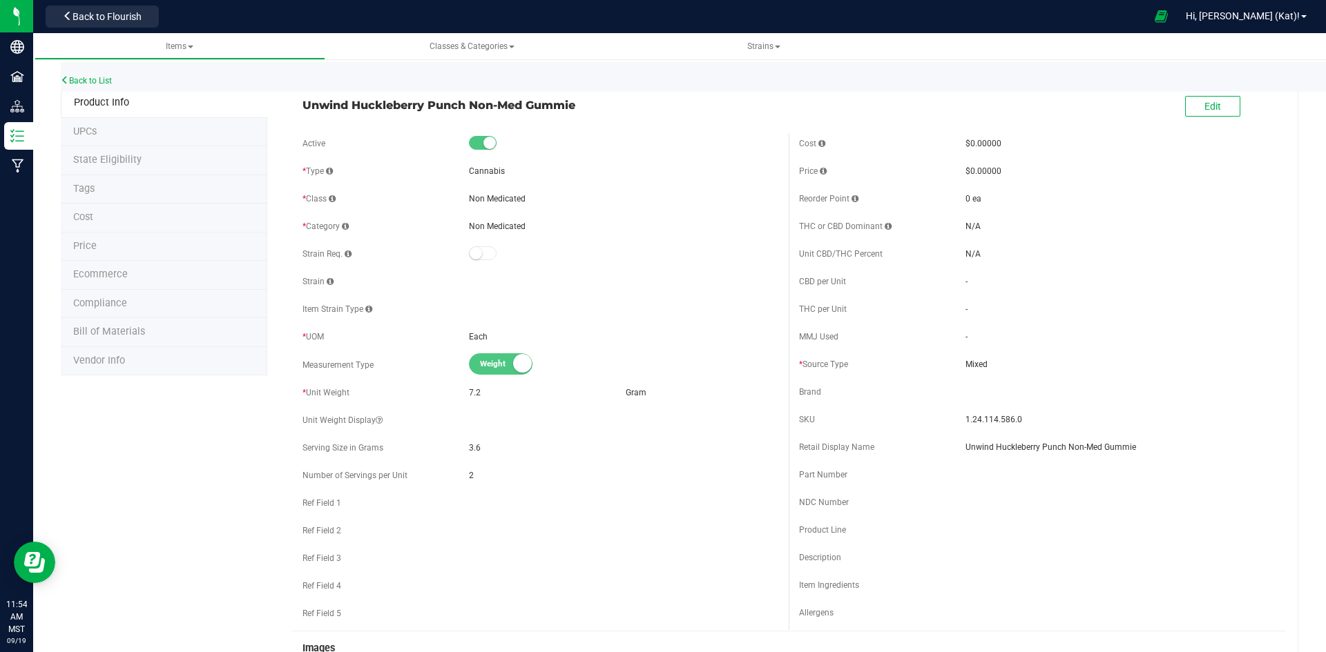
click at [95, 327] on span "Bill of Materials" at bounding box center [109, 332] width 72 height 12
select select "322"
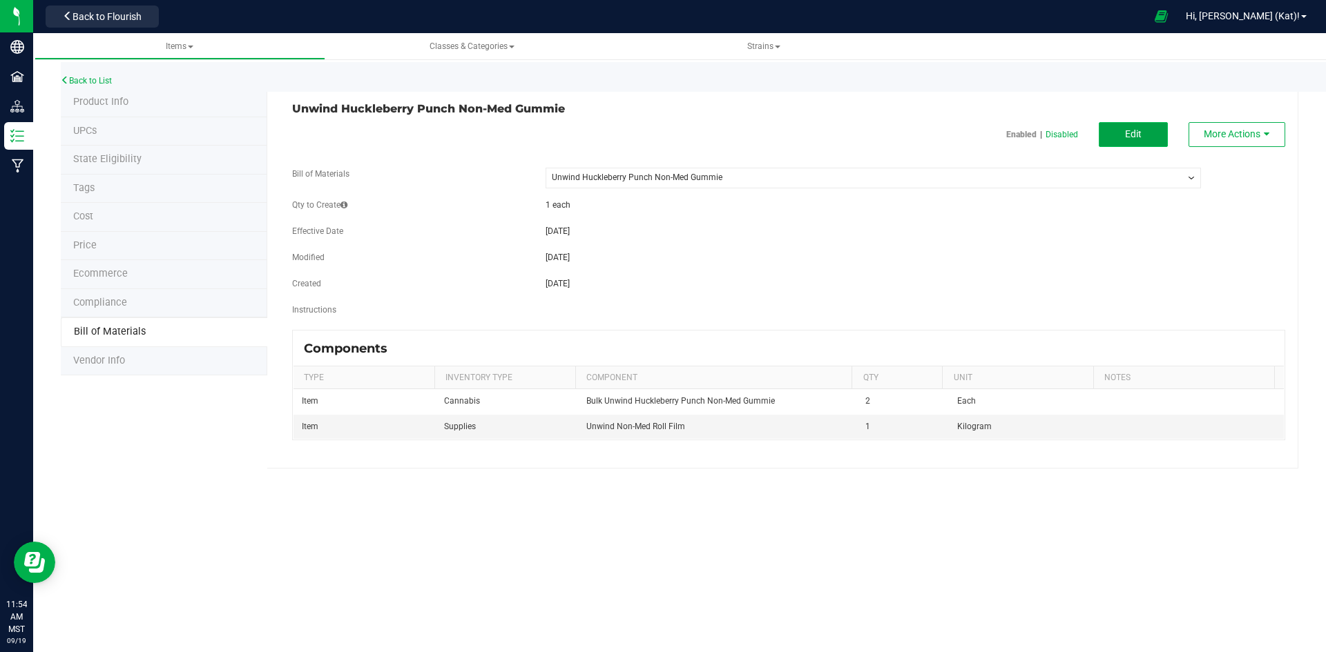
click at [1115, 128] on button "Edit" at bounding box center [1132, 134] width 69 height 25
select select "322"
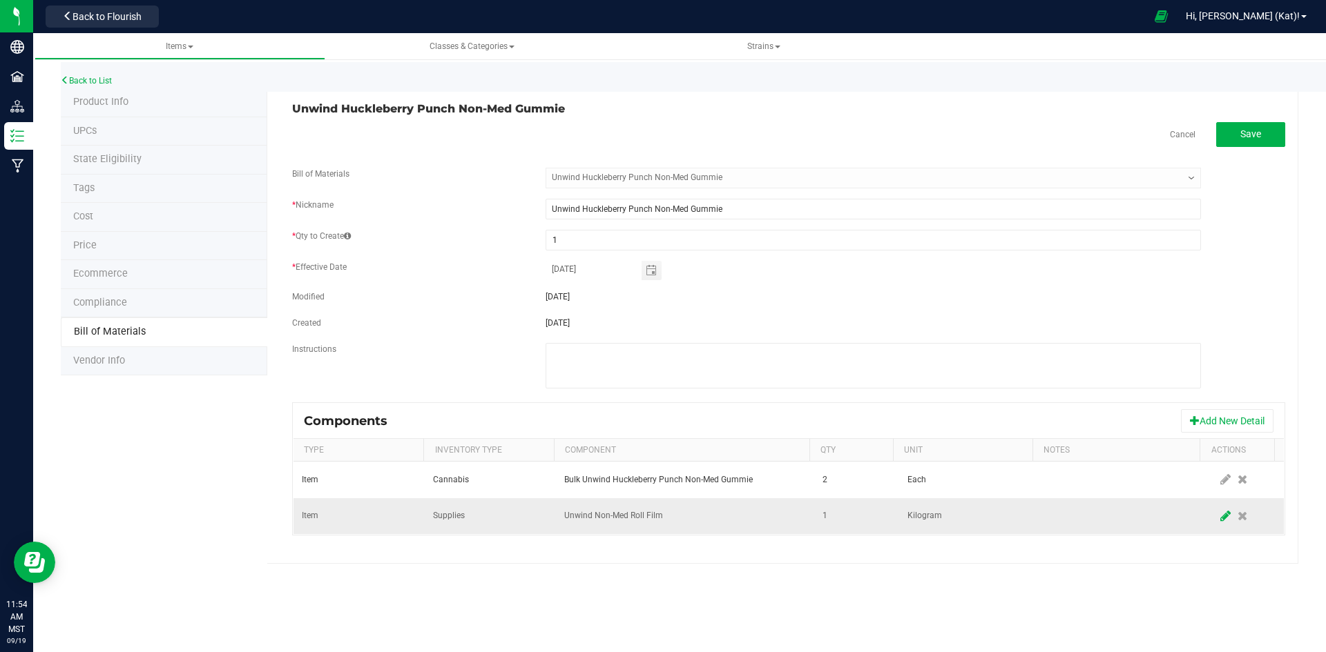
click at [1217, 521] on span at bounding box center [1225, 516] width 17 height 25
click at [862, 515] on input "1" at bounding box center [850, 516] width 66 height 19
type input "0.0020"
click at [1220, 520] on span at bounding box center [1225, 516] width 11 height 11
click at [1240, 139] on span "Save" at bounding box center [1250, 133] width 21 height 11
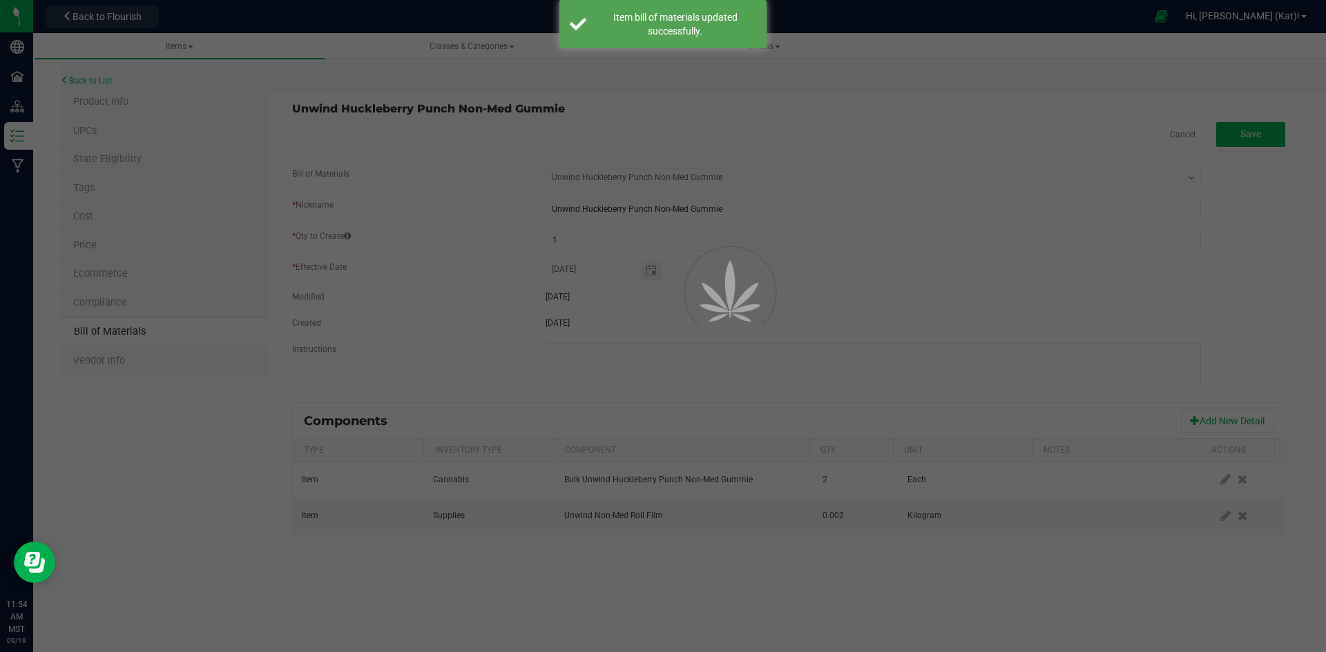
select select "322"
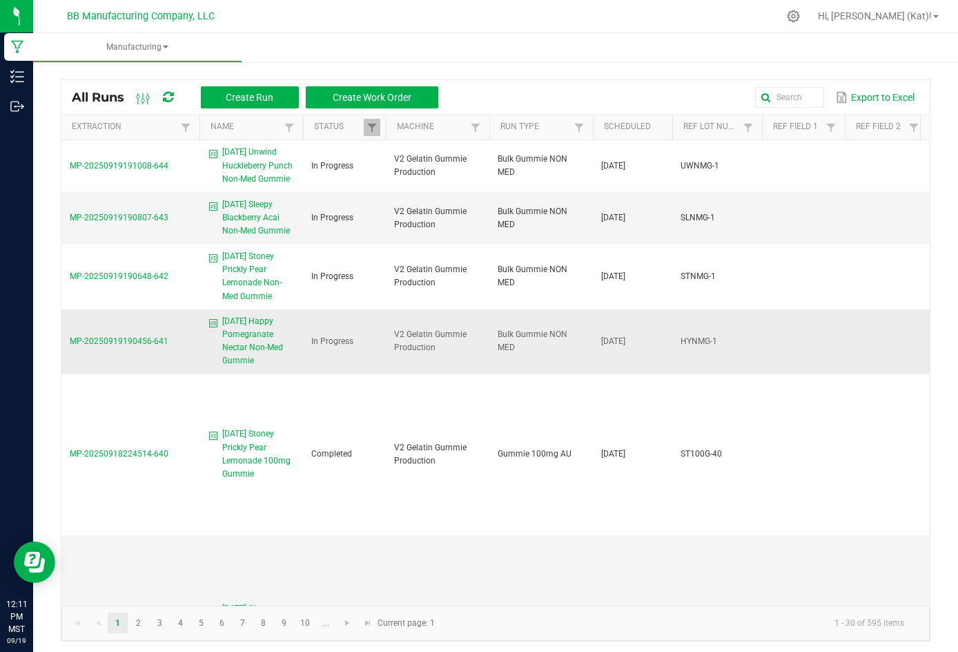
click at [269, 338] on span "[DATE] Happy Pomegranate Nectar Non-Med Gummie" at bounding box center [258, 341] width 72 height 53
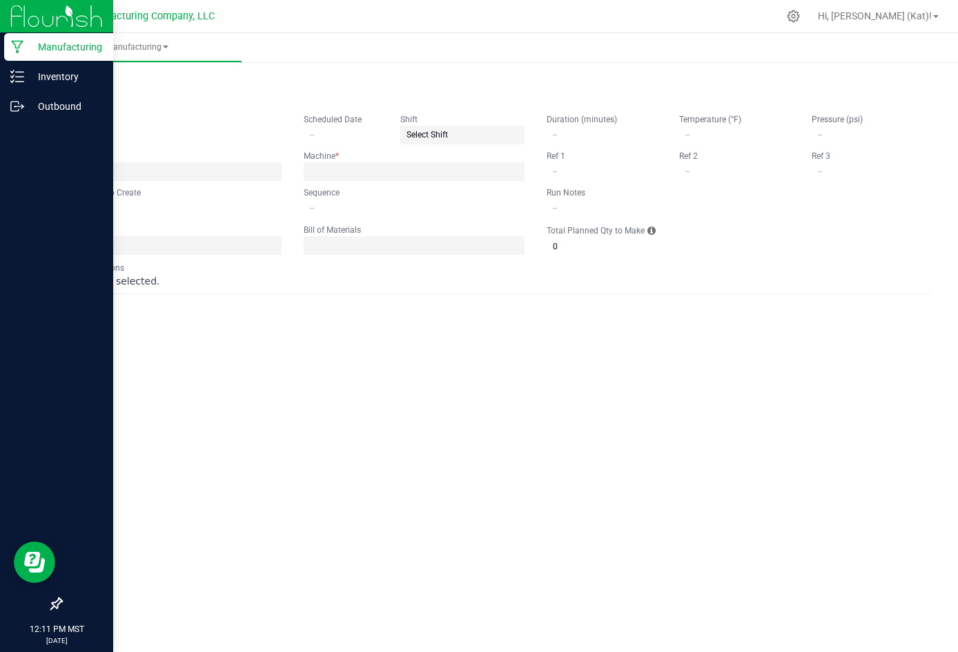
type input "[DATE] Happy Pomegranate Nectar Non-Med Gummie"
type input "[DATE]"
type input "HYNMG-1"
type input "0"
type input "3"
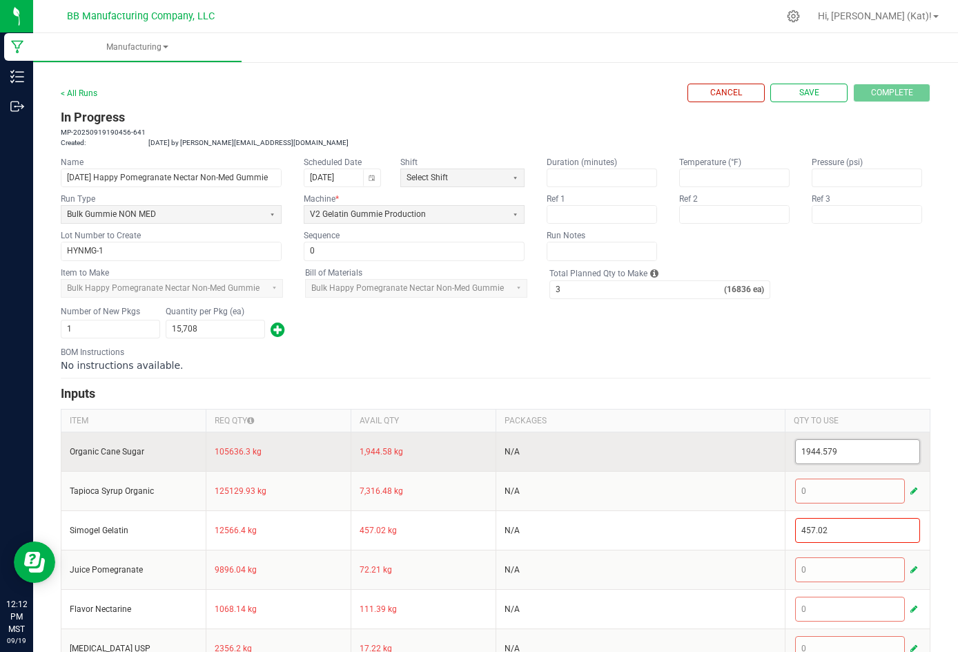
click at [661, 463] on input "1944.579" at bounding box center [858, 451] width 124 height 23
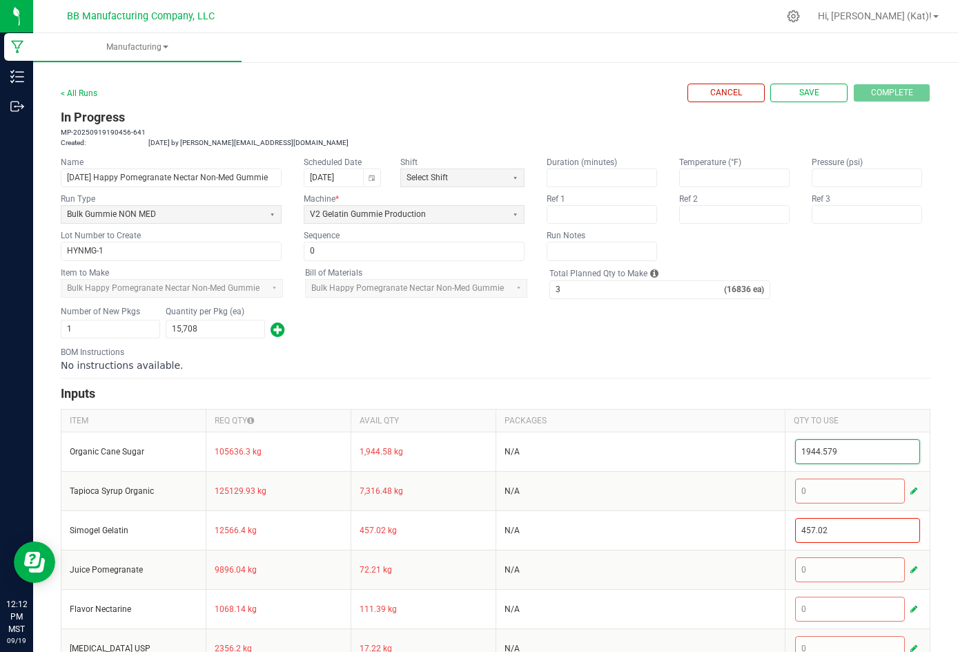
paste input "20.175"
type input "20.175"
click at [661, 378] on hr at bounding box center [496, 378] width 870 height 1
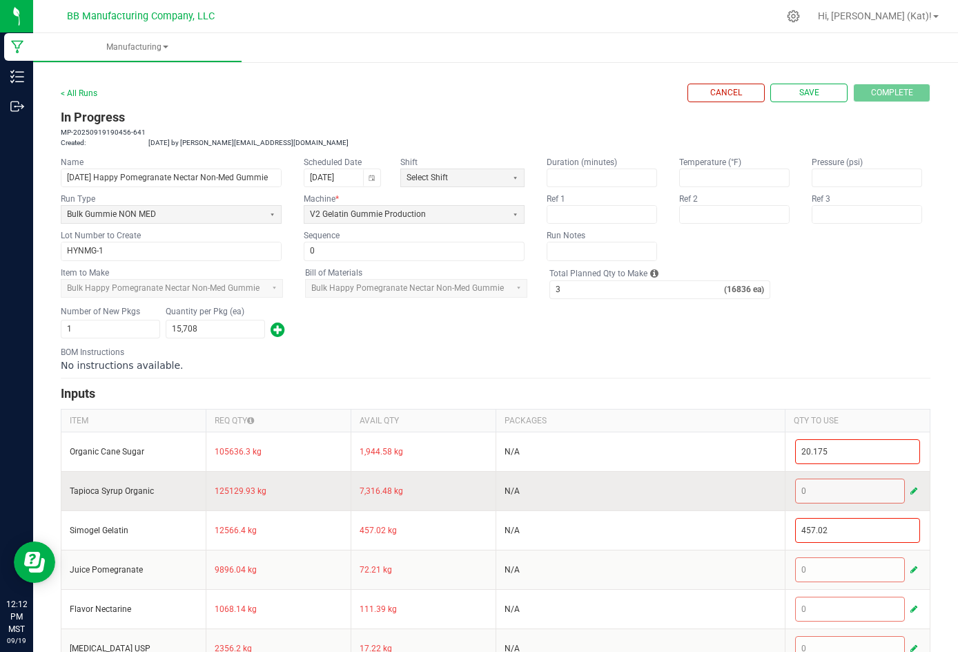
click at [661, 496] on span "button" at bounding box center [914, 490] width 7 height 11
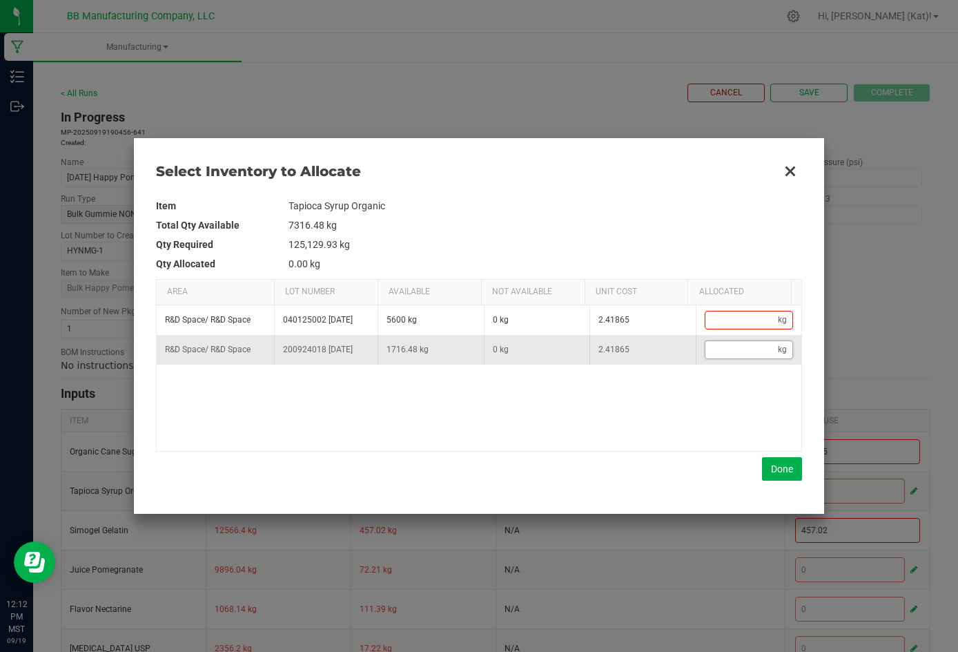
click at [661, 354] on input "Data table" at bounding box center [742, 349] width 73 height 17
paste input "23.898"
type input "23.9"
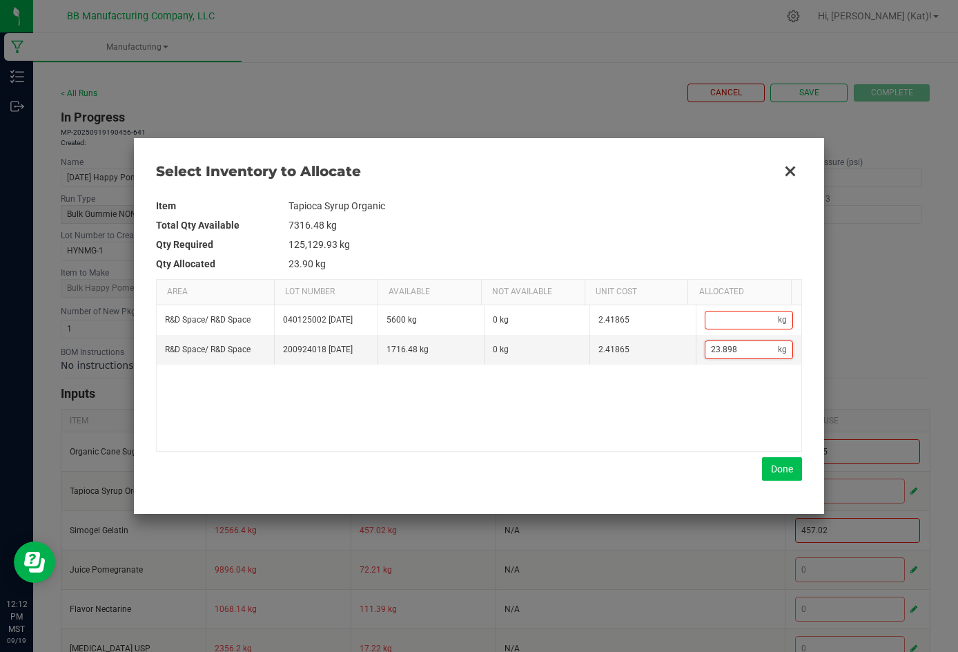
type input "23.898"
click at [661, 467] on button "Done" at bounding box center [782, 468] width 40 height 23
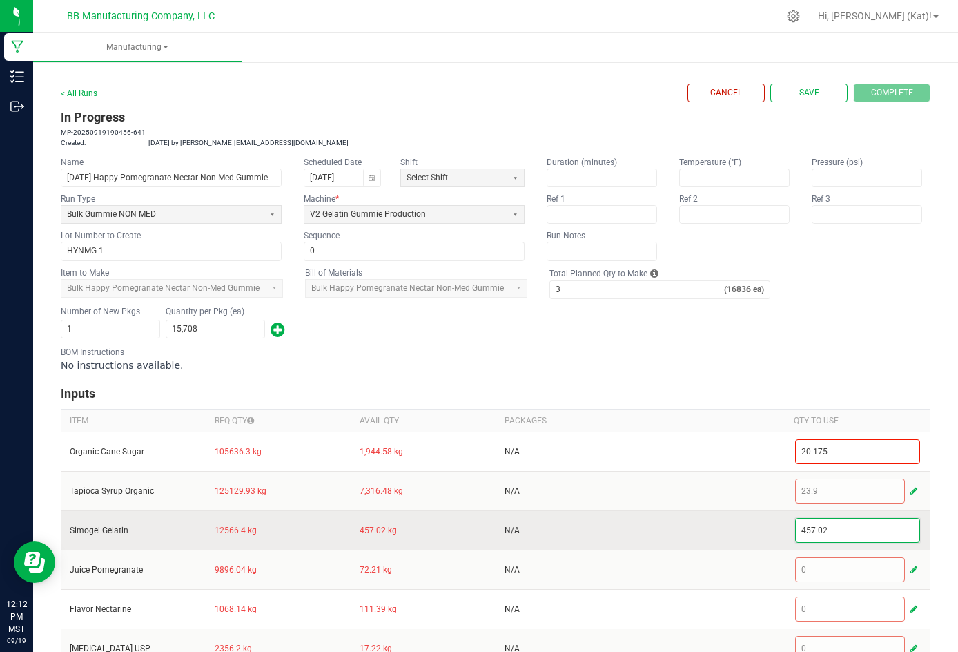
click at [661, 542] on input "457.02" at bounding box center [858, 530] width 124 height 23
paste input "2.4"
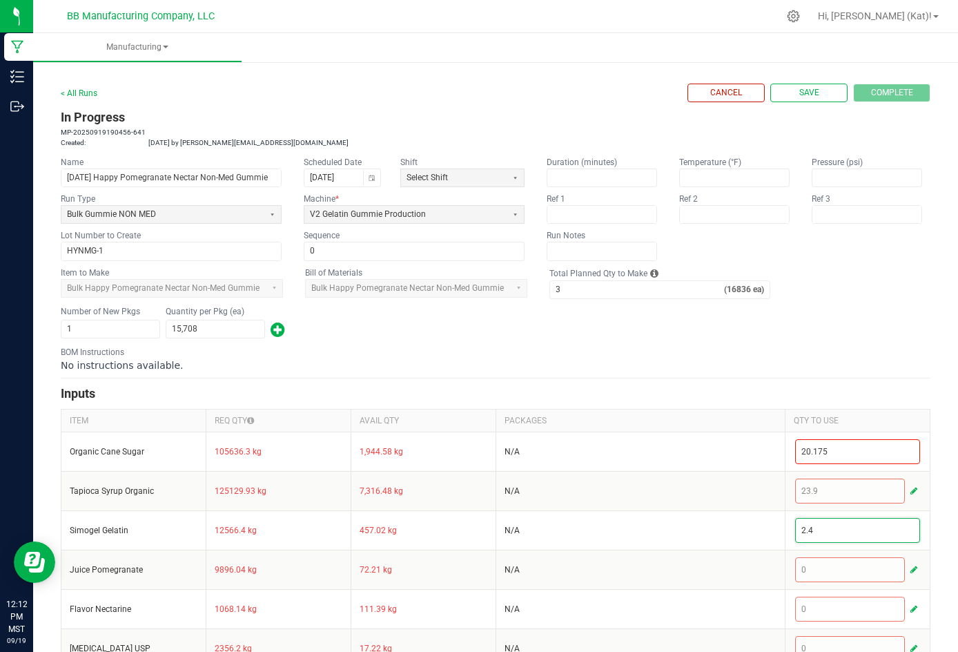
type input "2.4"
click at [661, 340] on div "Number of New Pkgs 1 Quantity per Pkg (ea) 15,708" at bounding box center [496, 322] width 870 height 36
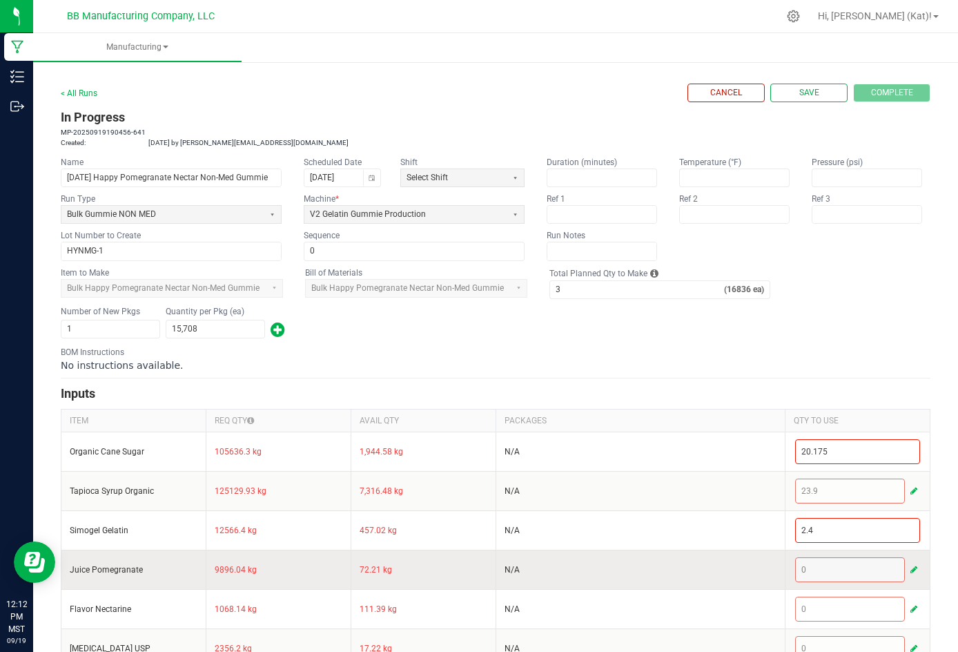
click at [661, 575] on span "button" at bounding box center [914, 569] width 7 height 11
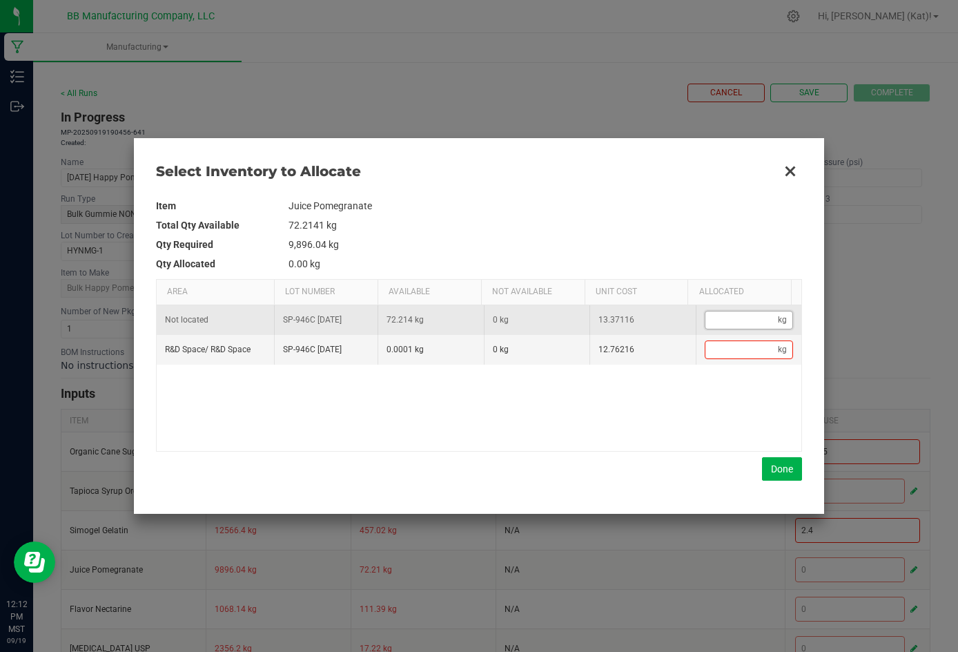
click at [661, 323] on input "Data table" at bounding box center [742, 319] width 73 height 17
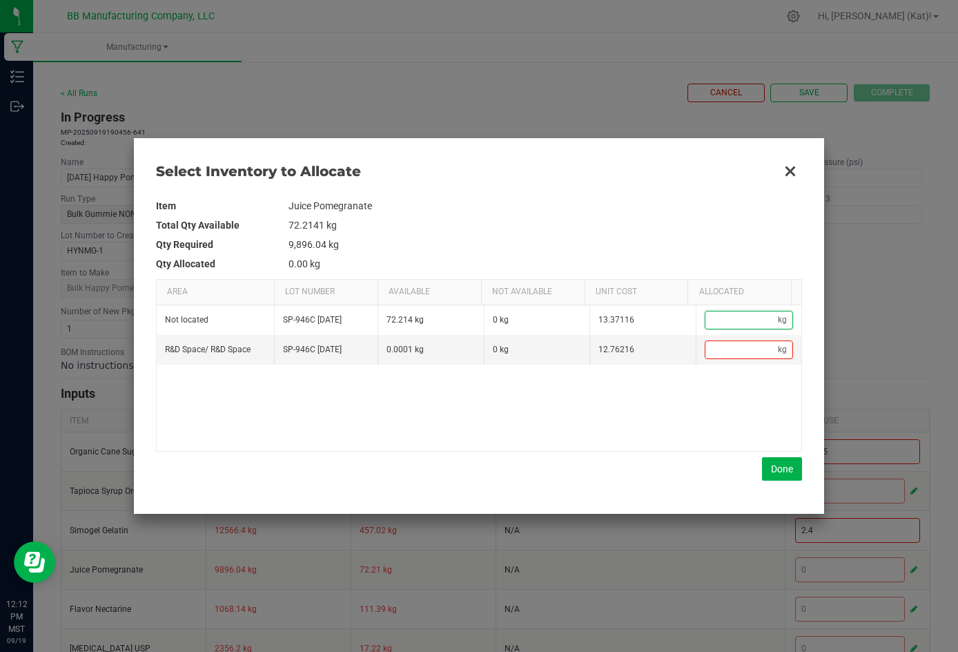
paste input "1.89"
type input "1.89"
click at [661, 476] on button "Done" at bounding box center [782, 468] width 40 height 23
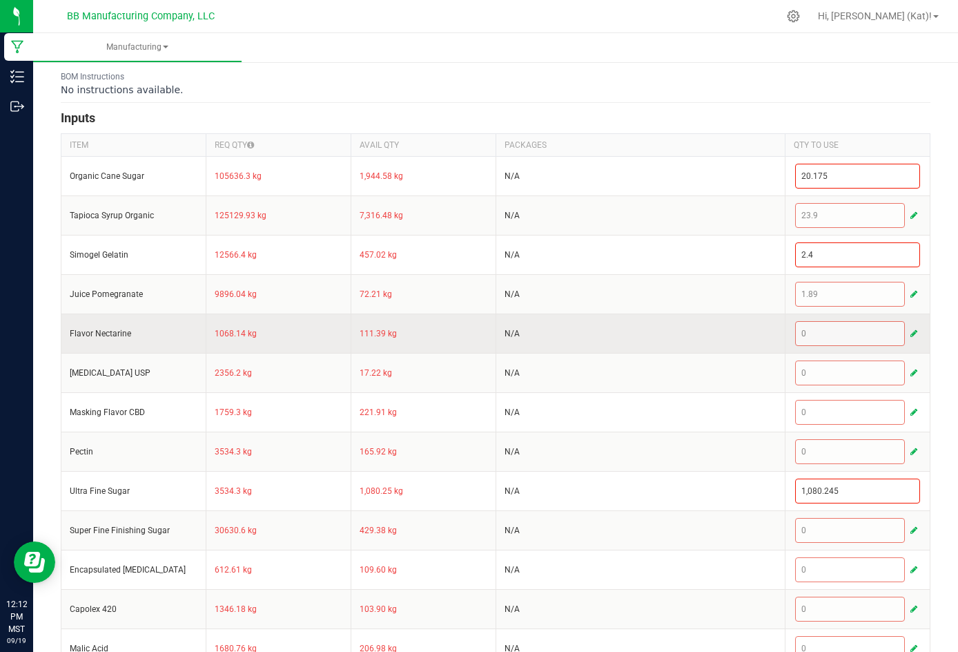
scroll to position [276, 0]
click at [661, 338] on span "button" at bounding box center [914, 332] width 7 height 11
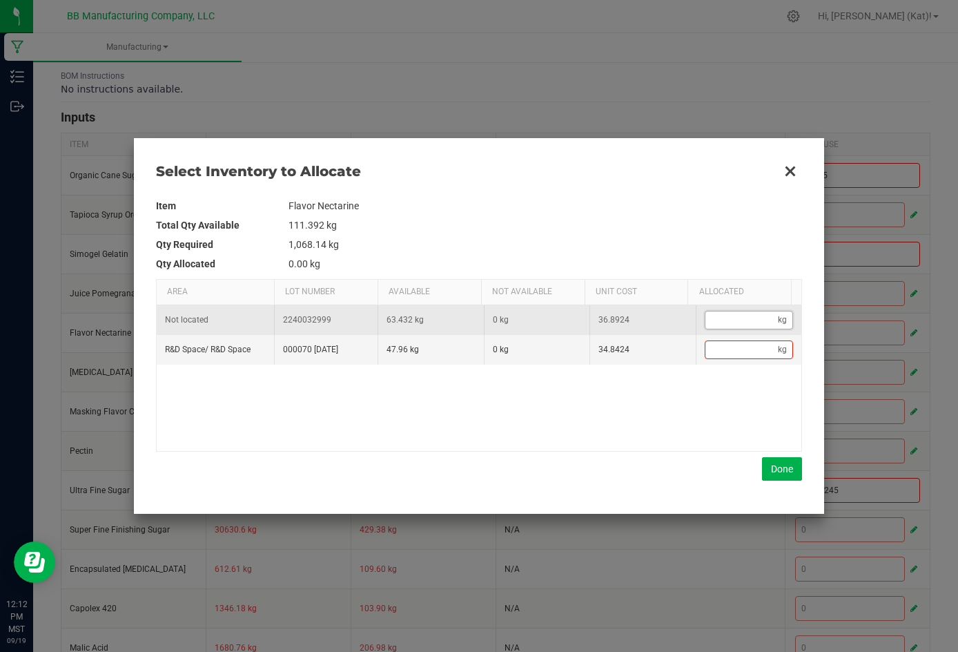
click at [661, 317] on input "Data table" at bounding box center [742, 319] width 73 height 17
paste input "0.204"
type input "0.2"
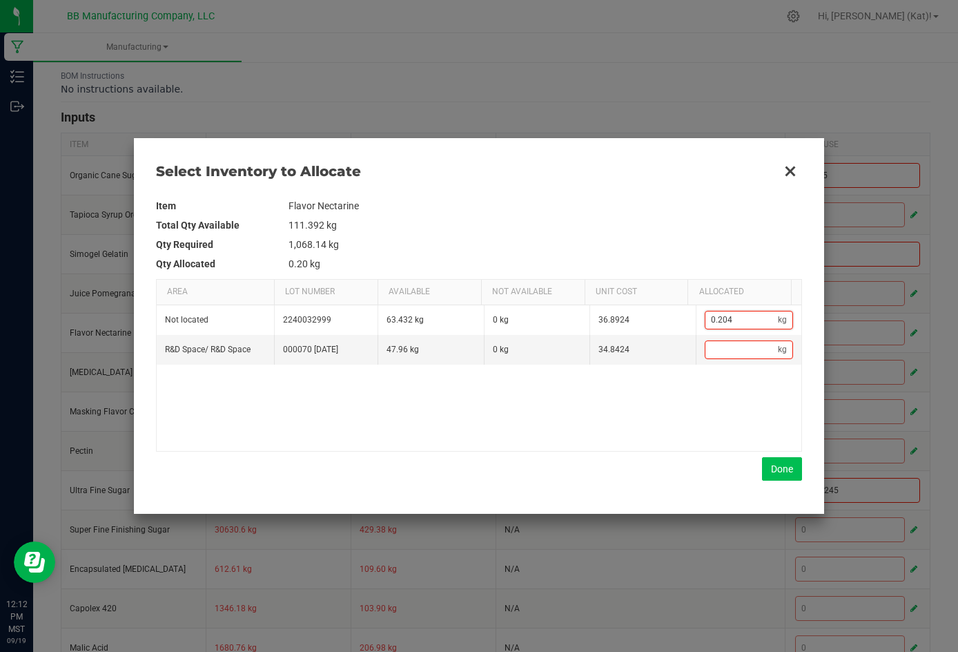
type input "0.204"
click at [661, 469] on button "Done" at bounding box center [782, 468] width 40 height 23
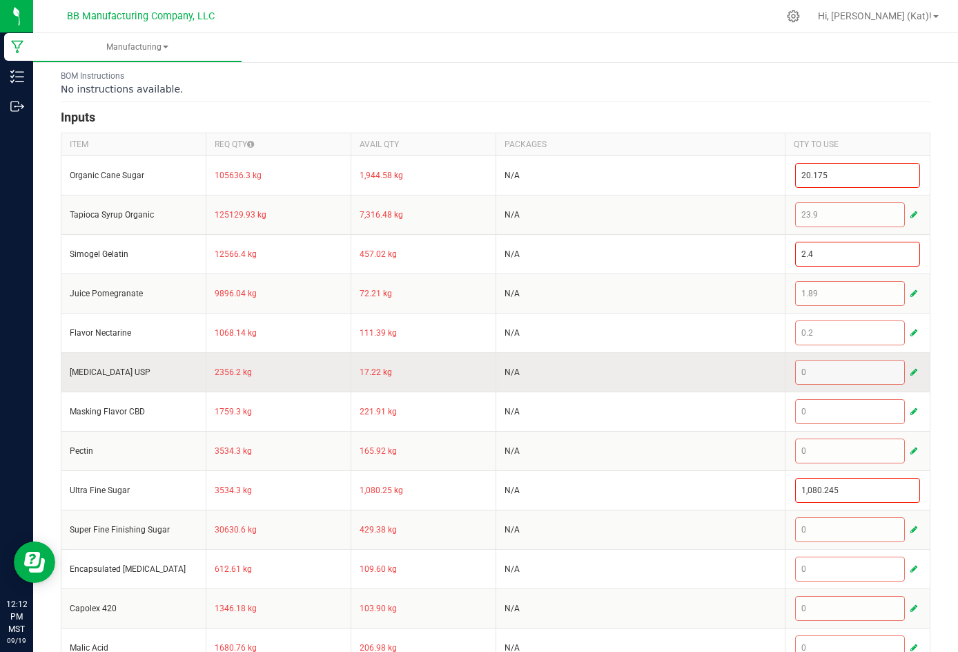
click at [661, 378] on span "button" at bounding box center [914, 372] width 7 height 11
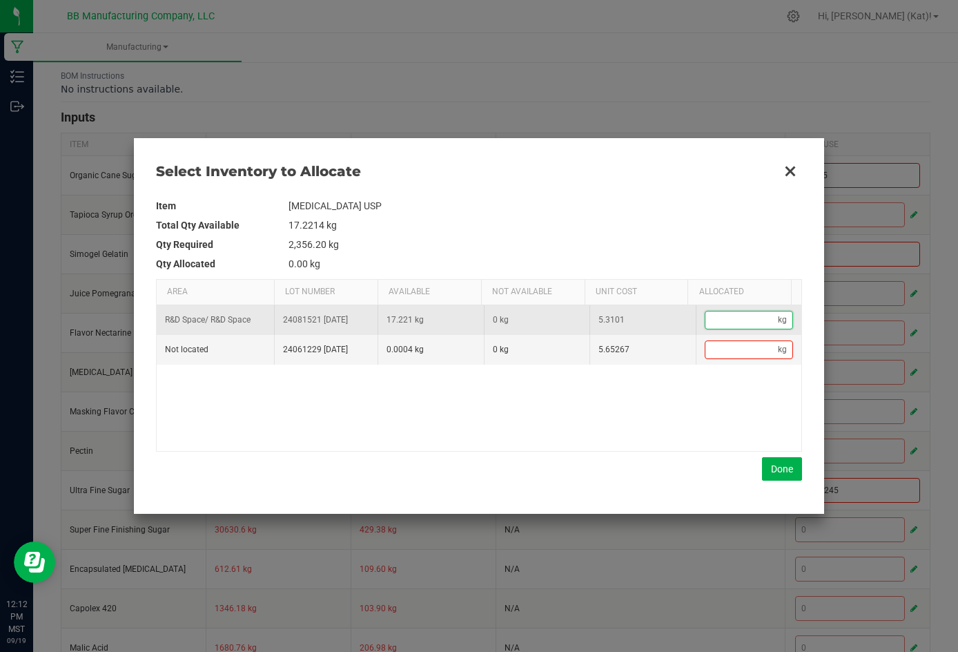
click at [661, 322] on input "Data table" at bounding box center [742, 319] width 73 height 17
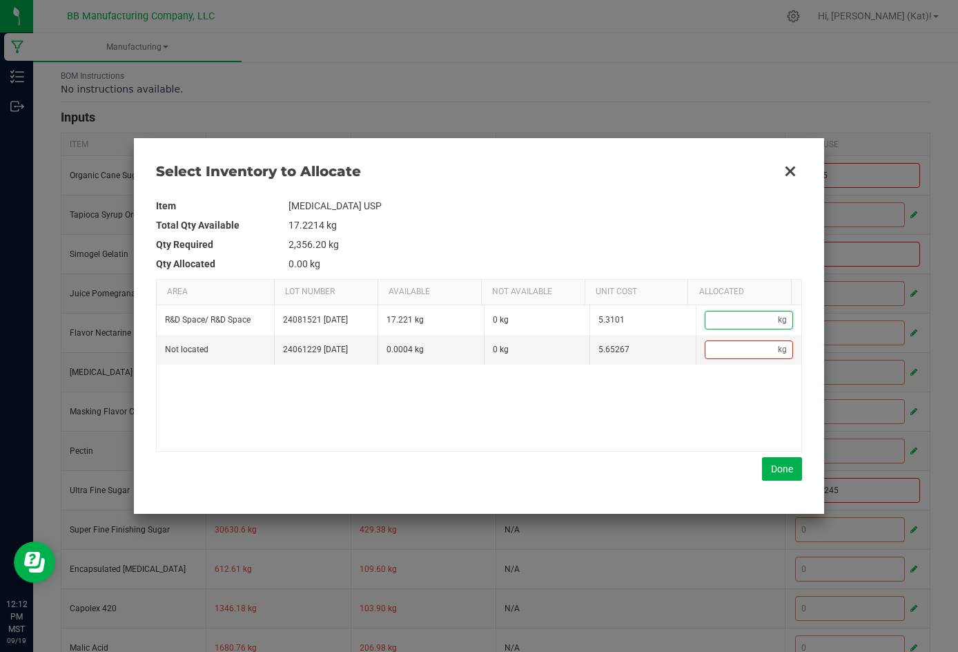
paste input "0.45"
type input "0.45"
click at [661, 474] on button "Done" at bounding box center [782, 468] width 40 height 23
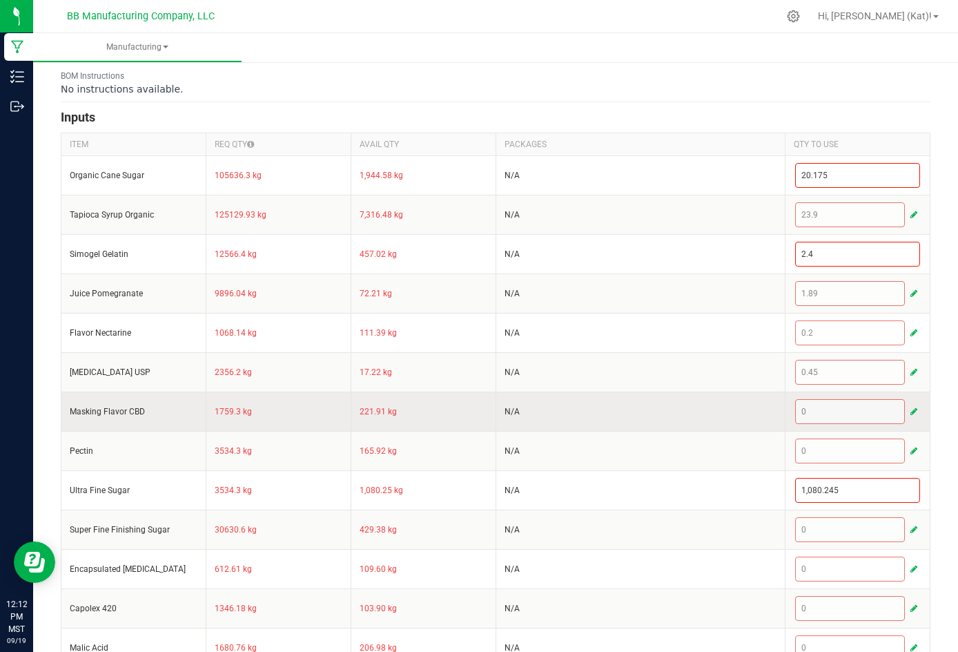
click at [661, 417] on span "button" at bounding box center [914, 411] width 7 height 11
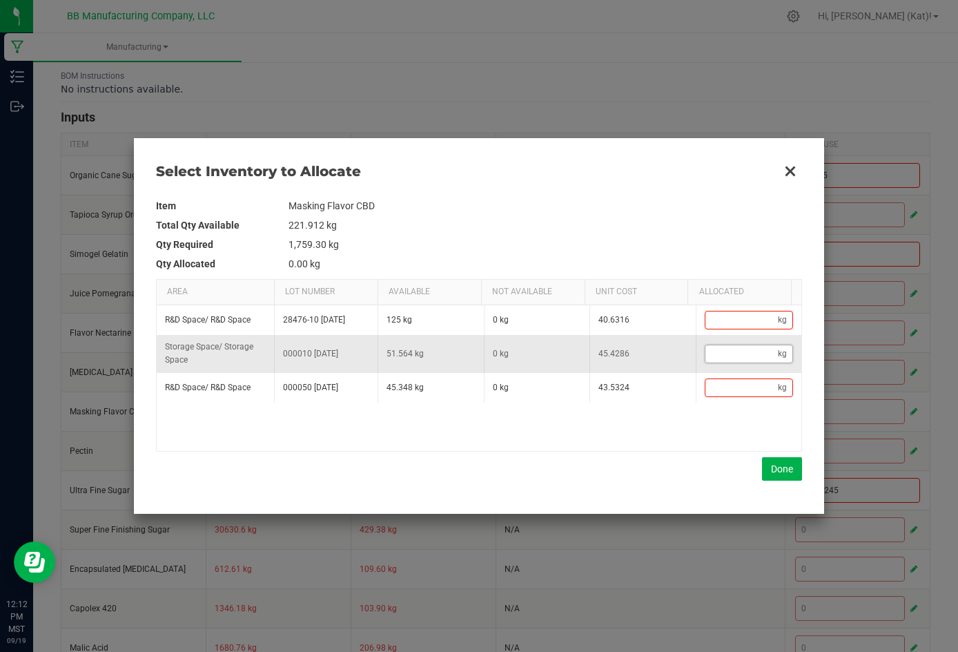
click at [661, 355] on input "Data table" at bounding box center [742, 353] width 73 height 17
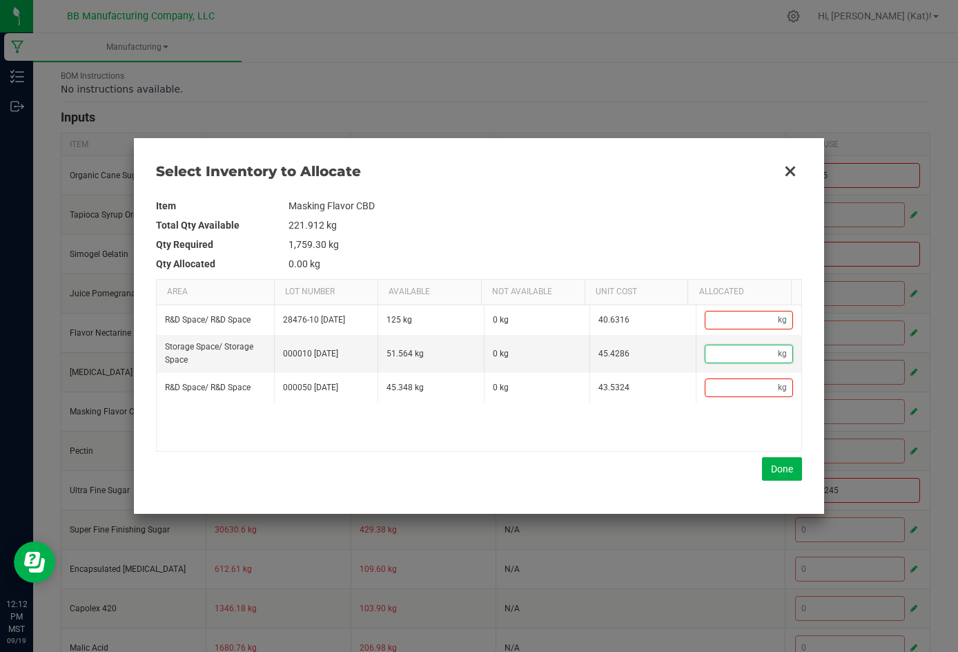
paste input "0.336"
type input "0.34"
type input "0.336"
click at [661, 463] on button "Done" at bounding box center [782, 468] width 40 height 23
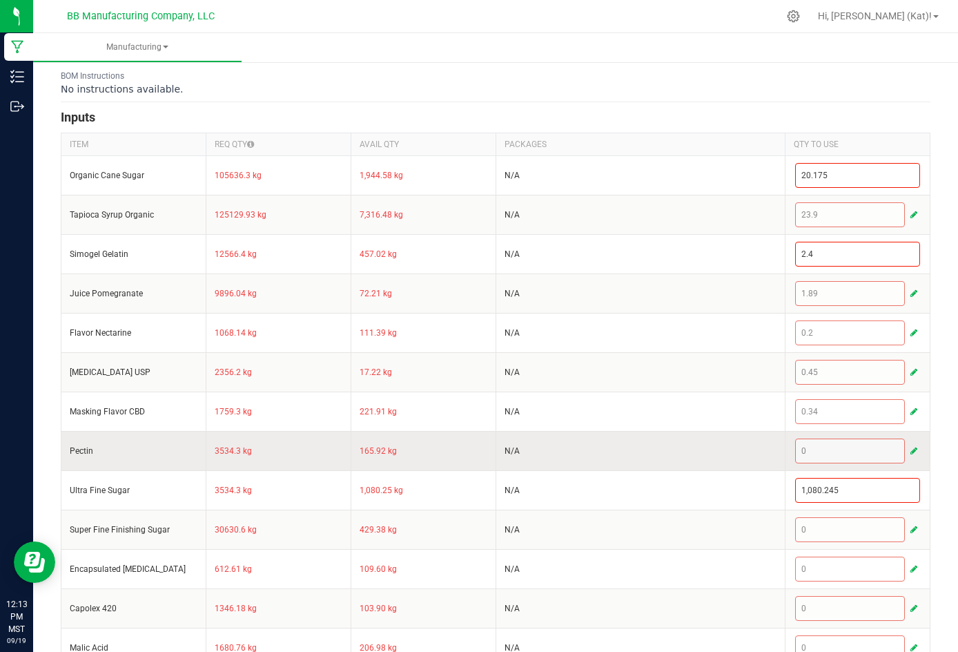
click at [661, 459] on button "button" at bounding box center [914, 451] width 12 height 17
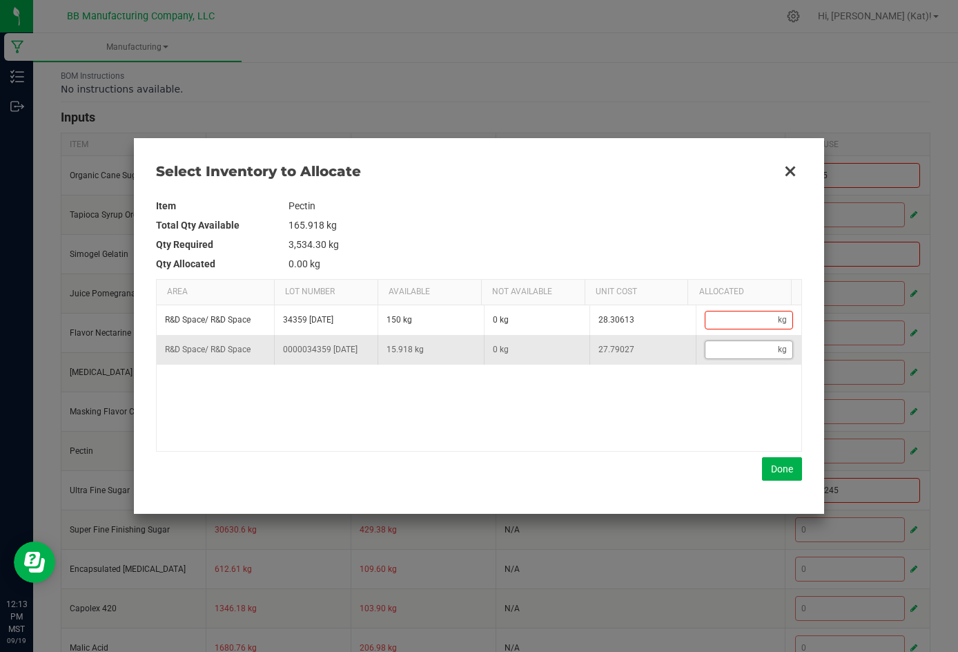
click at [661, 354] on input "Data table" at bounding box center [742, 349] width 73 height 17
paste input "0.675"
type input "0.68"
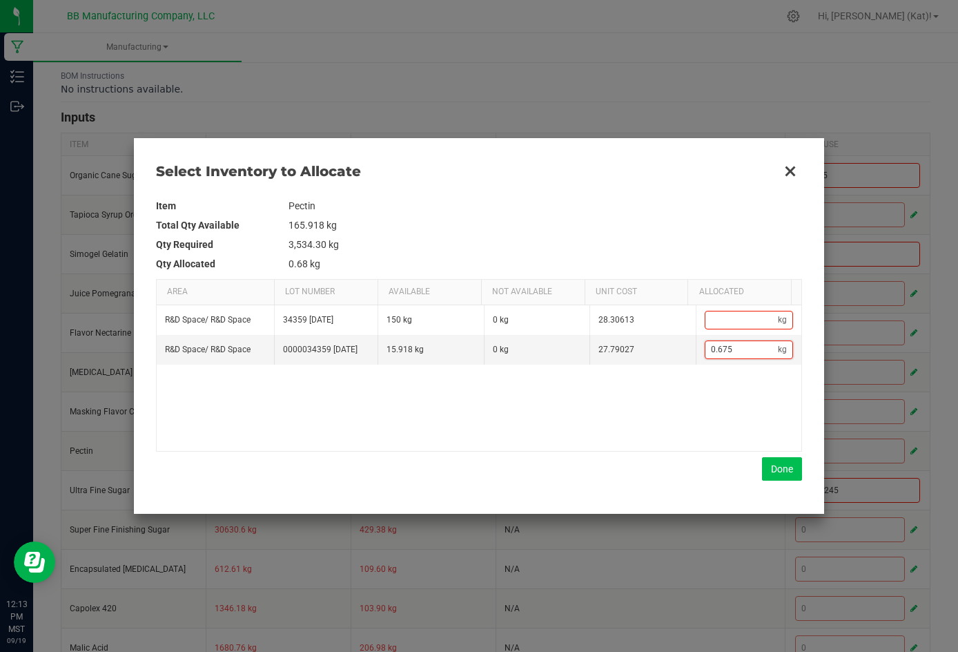
type input "0.675"
click at [661, 468] on button "Done" at bounding box center [782, 468] width 40 height 23
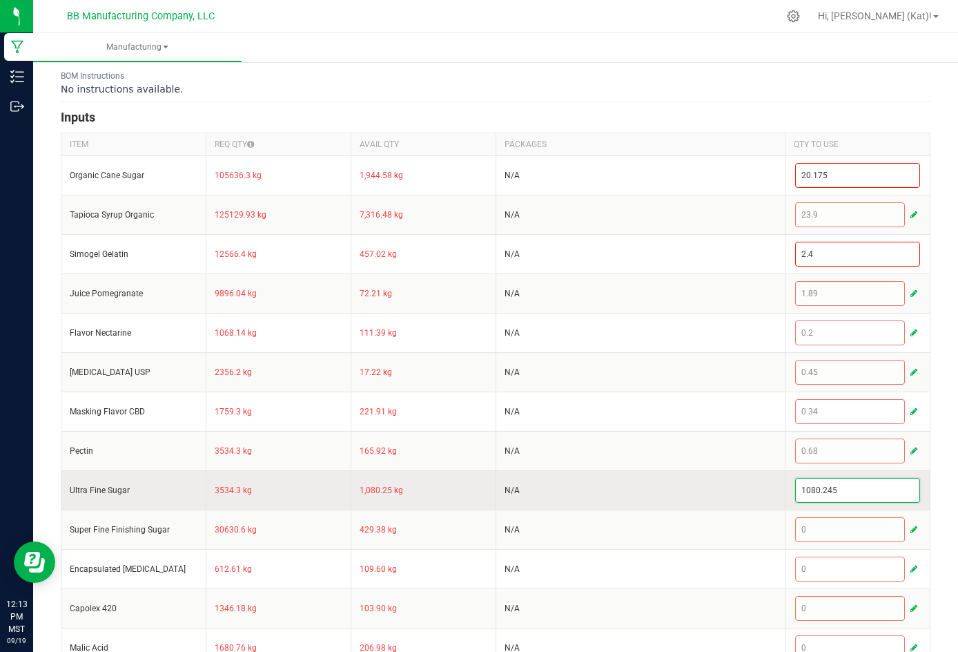
click at [661, 502] on input "1080.245" at bounding box center [858, 489] width 124 height 23
paste input "0.67"
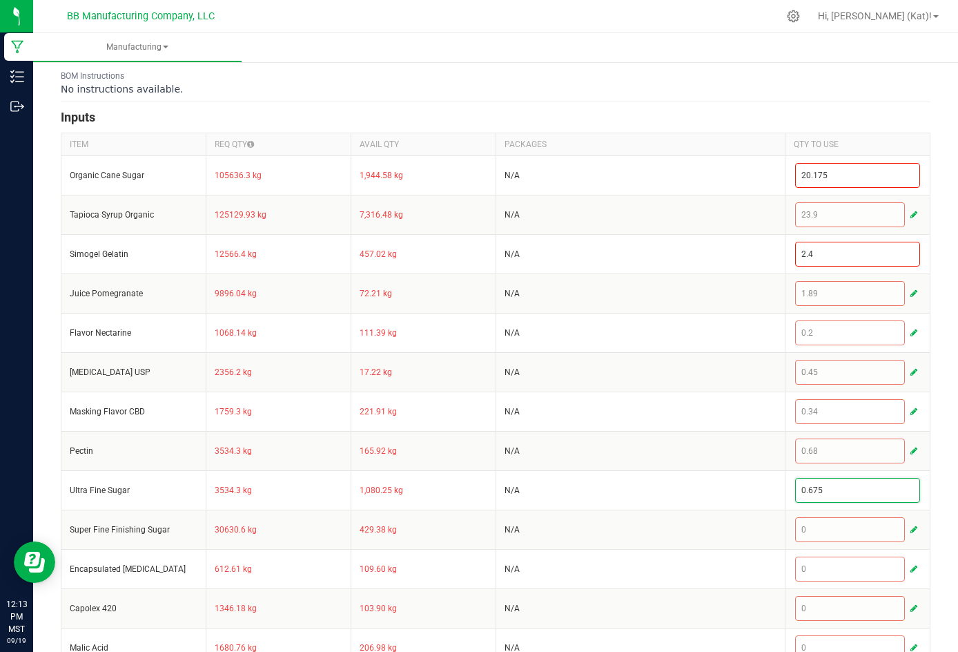
type input "0.675"
click at [661, 502] on div "< All Runs Cancel Save Complete In Progress MP-20250919190456-641 Created: [DAT…" at bounding box center [495, 232] width 925 height 899
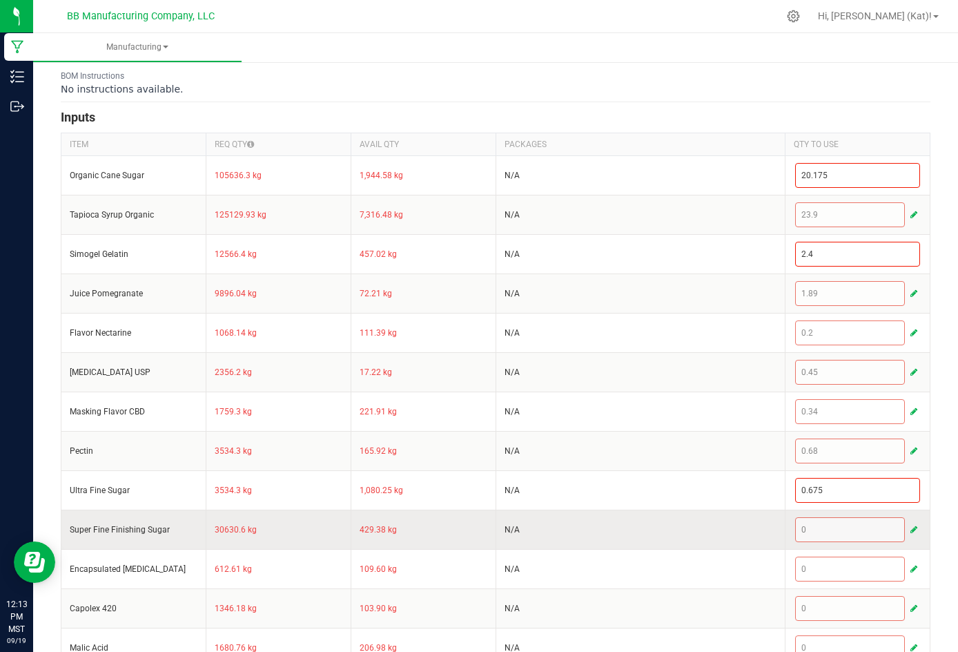
click at [661, 535] on span "button" at bounding box center [914, 529] width 7 height 11
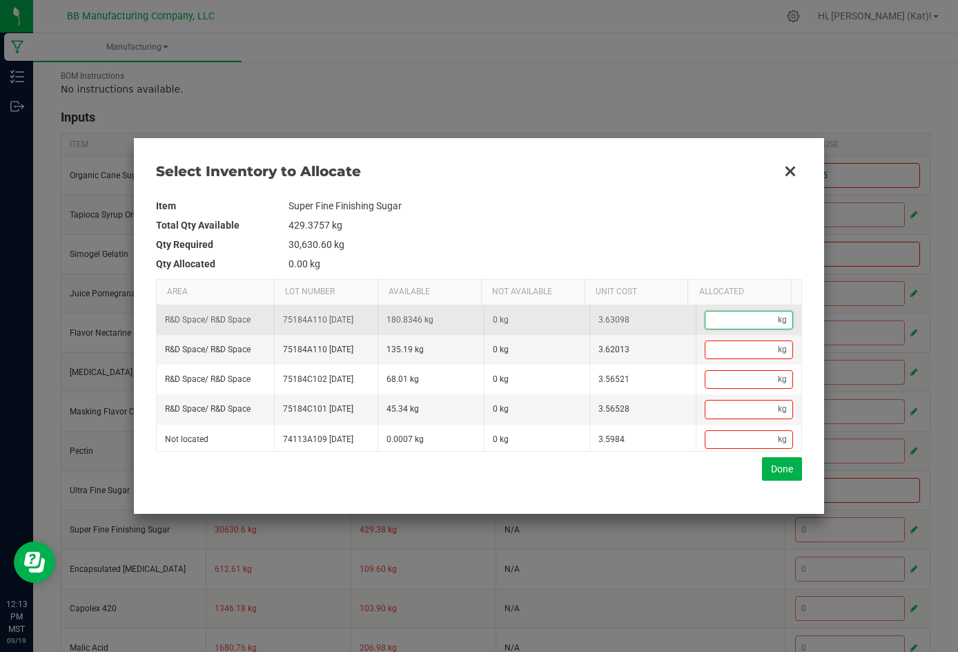
click at [661, 321] on input "Data table" at bounding box center [742, 319] width 73 height 17
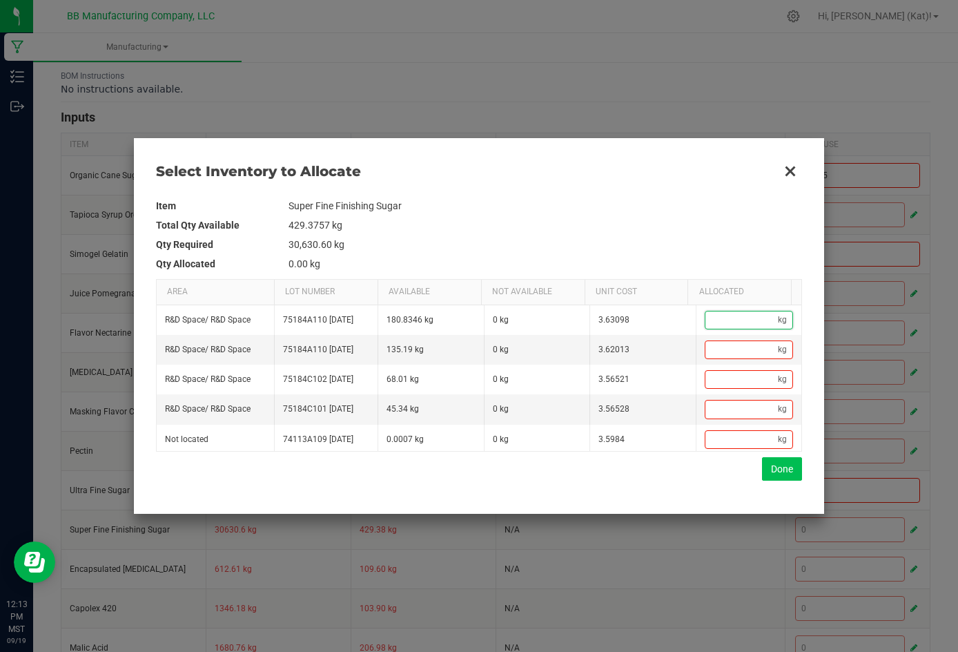
paste input "2.836"
type input "2.84"
type input "2.836"
click at [661, 476] on button "Done" at bounding box center [782, 468] width 40 height 23
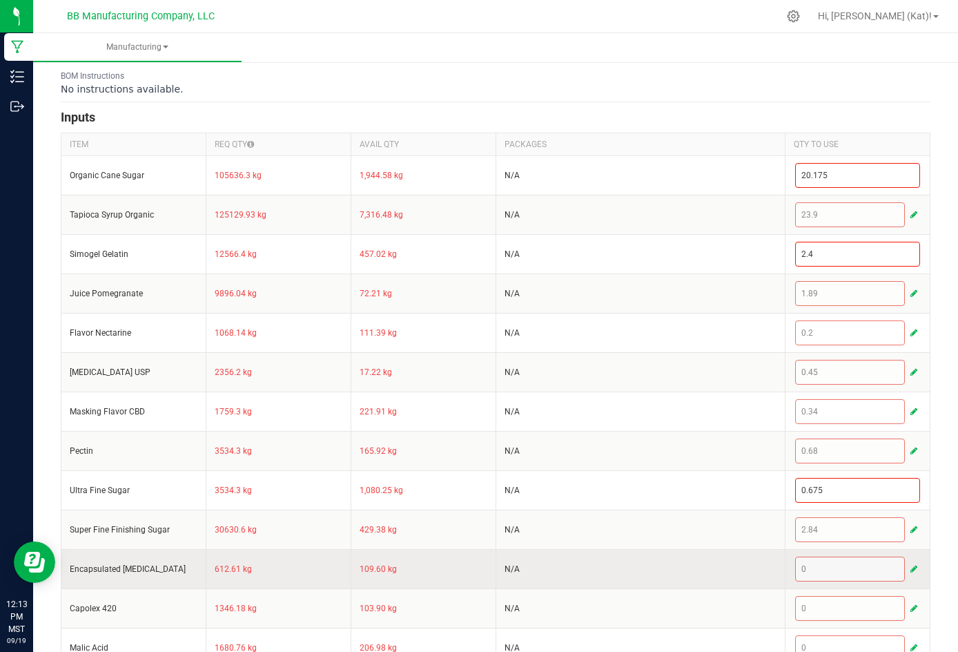
click at [661, 574] on span "button" at bounding box center [914, 568] width 7 height 11
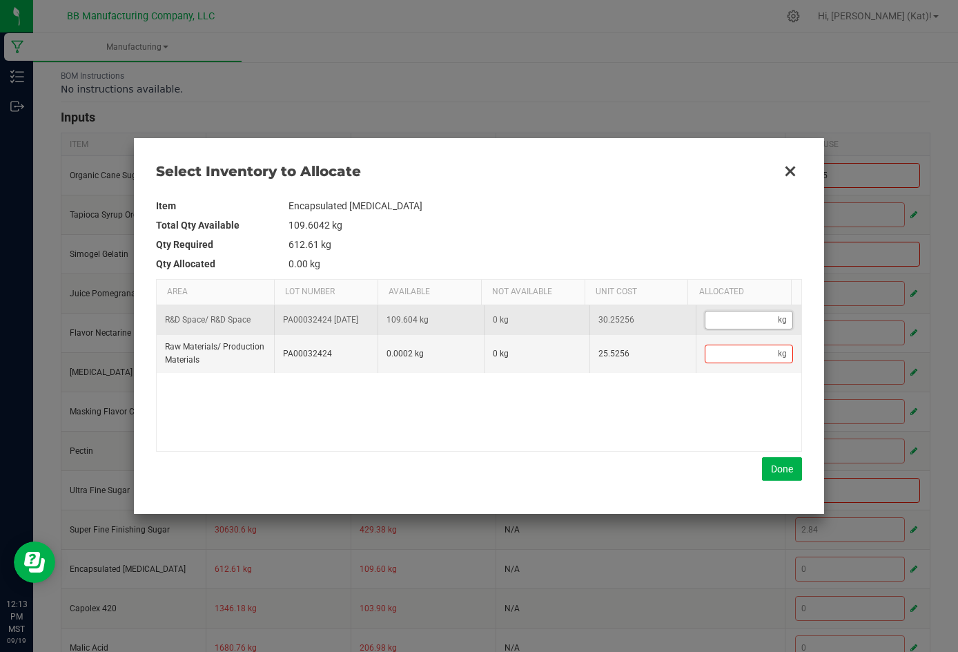
click at [661, 322] on input "Data table" at bounding box center [742, 319] width 73 height 17
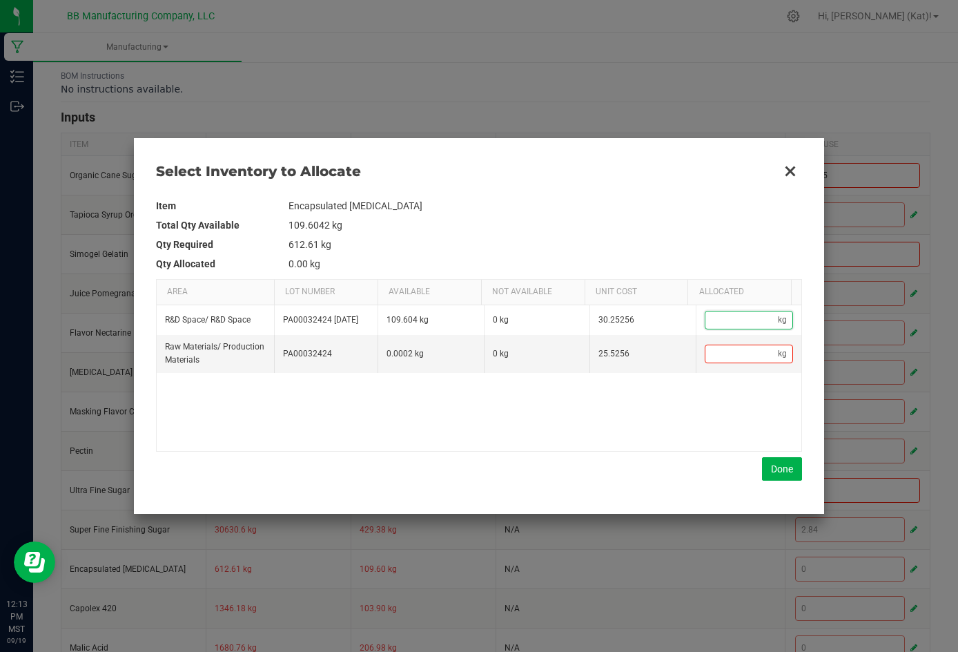
paste input "0.149"
type input "0.15"
type input "0.149"
click at [661, 471] on button "Done" at bounding box center [782, 468] width 40 height 23
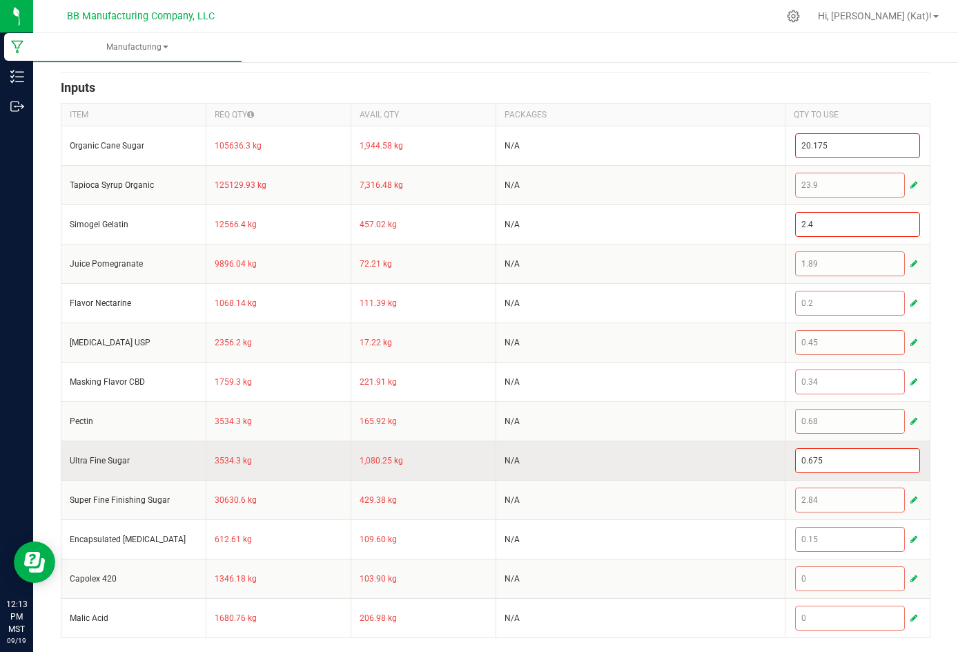
scroll to position [342, 0]
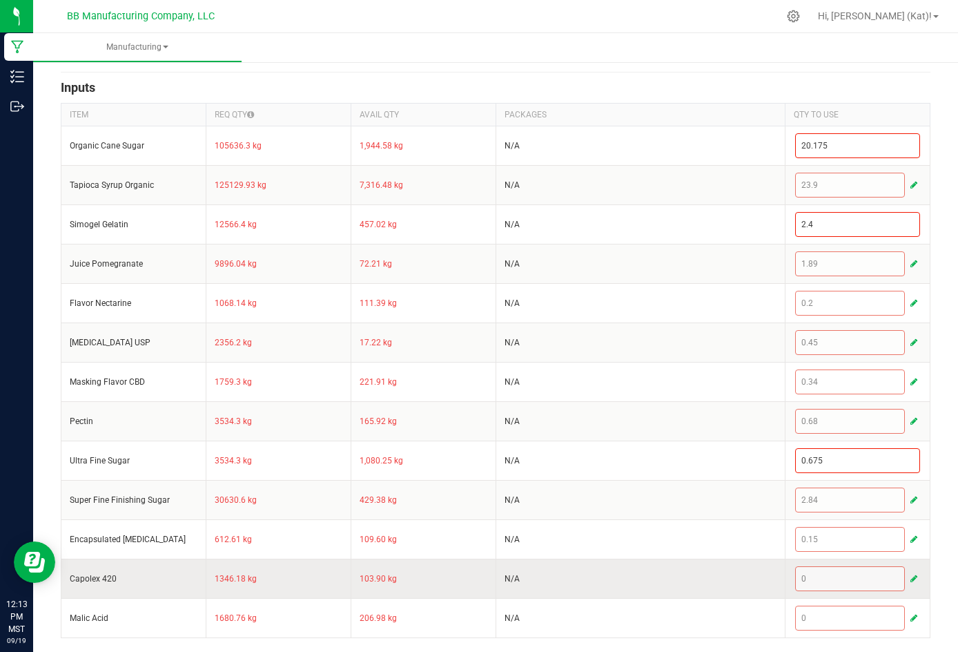
click at [661, 577] on span "button" at bounding box center [914, 578] width 7 height 11
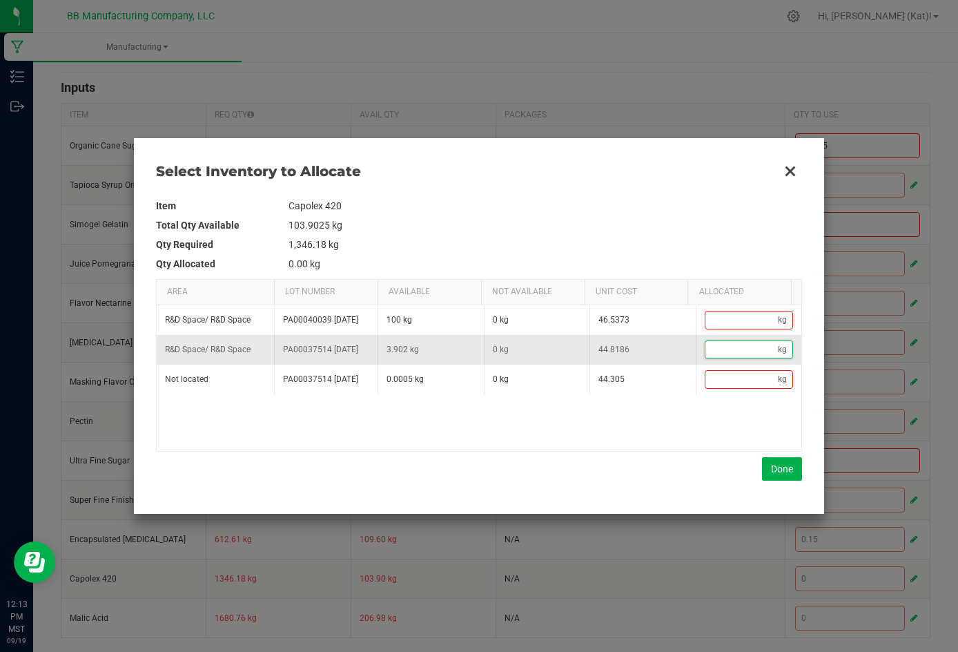
click at [661, 358] on input "Data table" at bounding box center [742, 349] width 73 height 17
paste input "0.257"
type input "0.26"
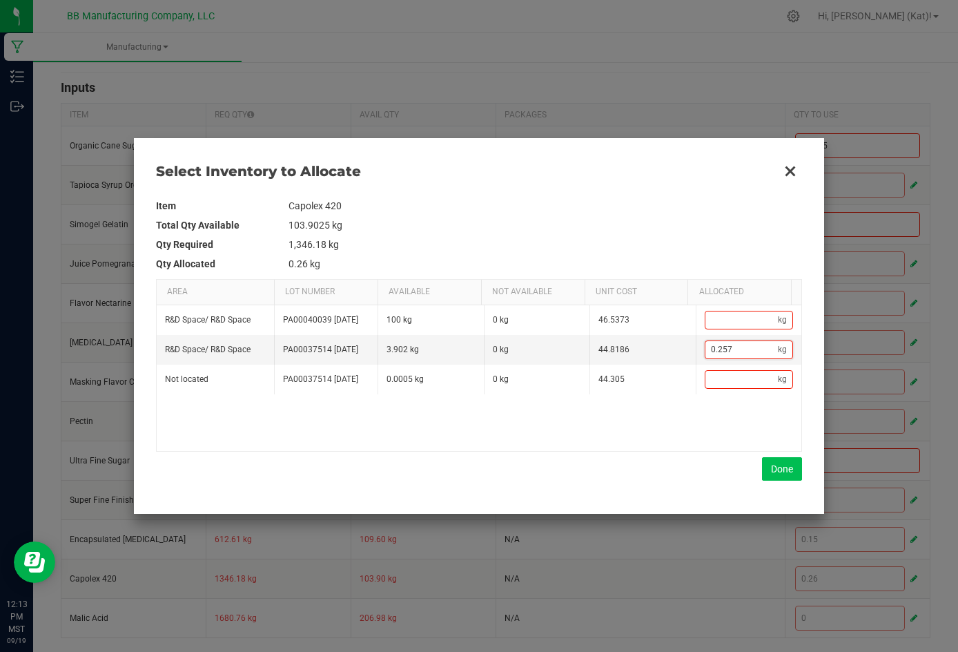
type input "0.257"
click at [661, 469] on button "Done" at bounding box center [782, 468] width 40 height 23
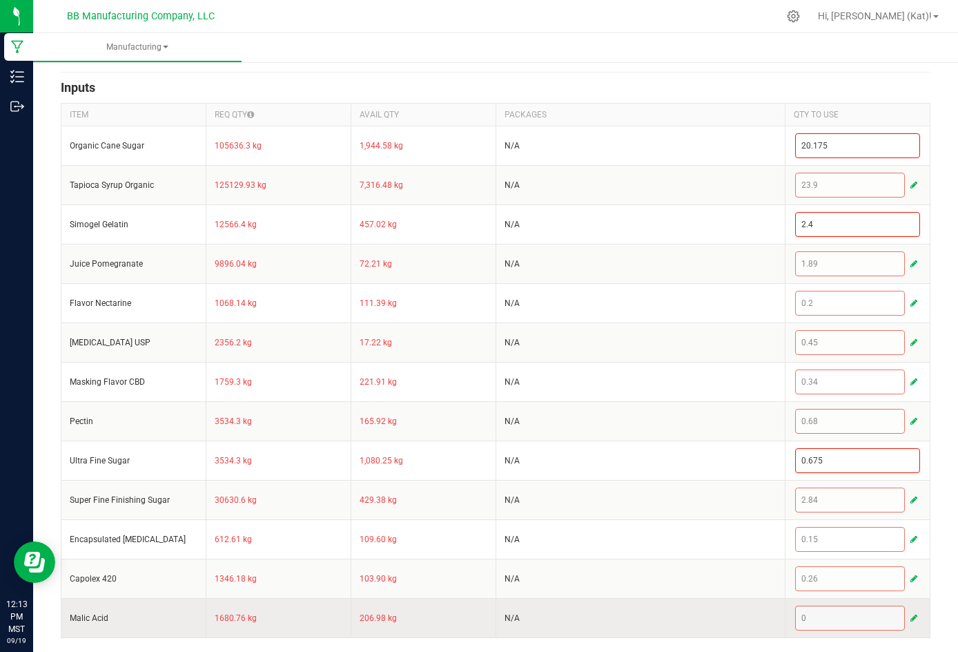
click at [661, 617] on button "button" at bounding box center [914, 618] width 12 height 17
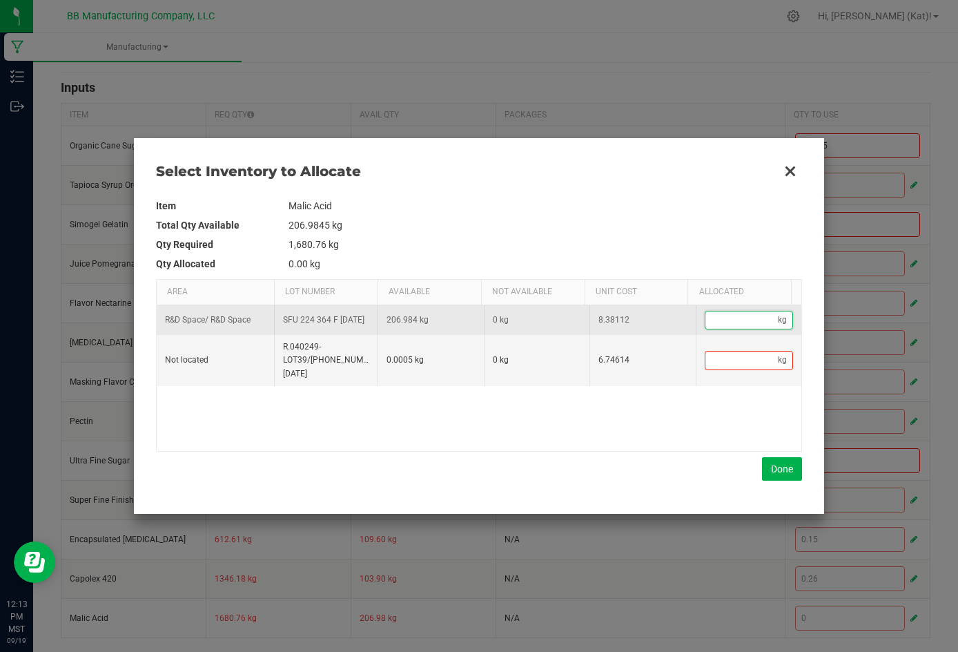
click at [661, 323] on input "Data table" at bounding box center [742, 319] width 73 height 17
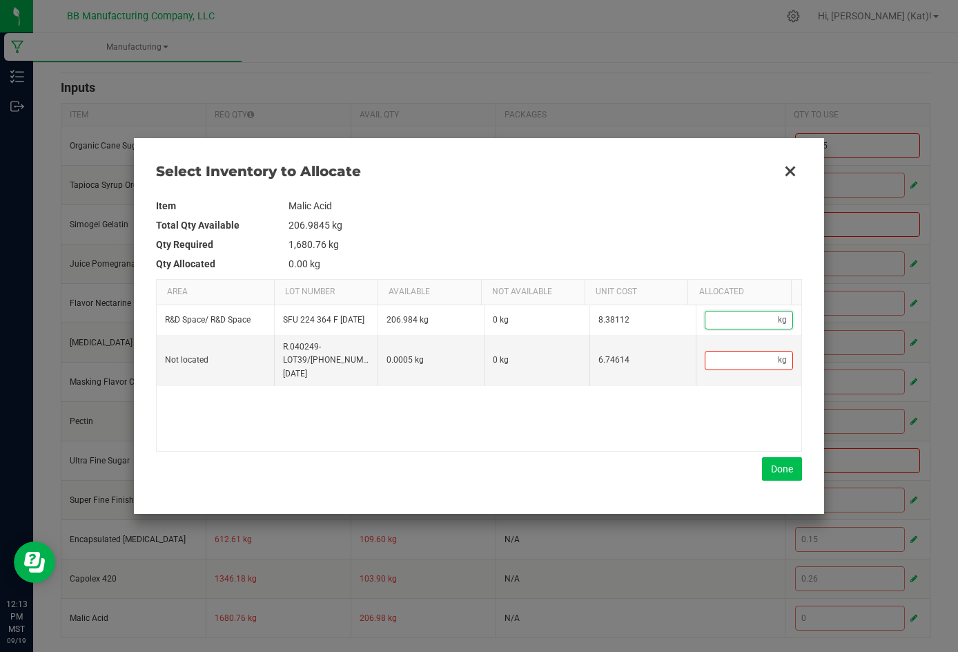
paste input "0.321"
type input "0.32"
type input "0.321"
click at [661, 468] on button "Done" at bounding box center [782, 468] width 40 height 23
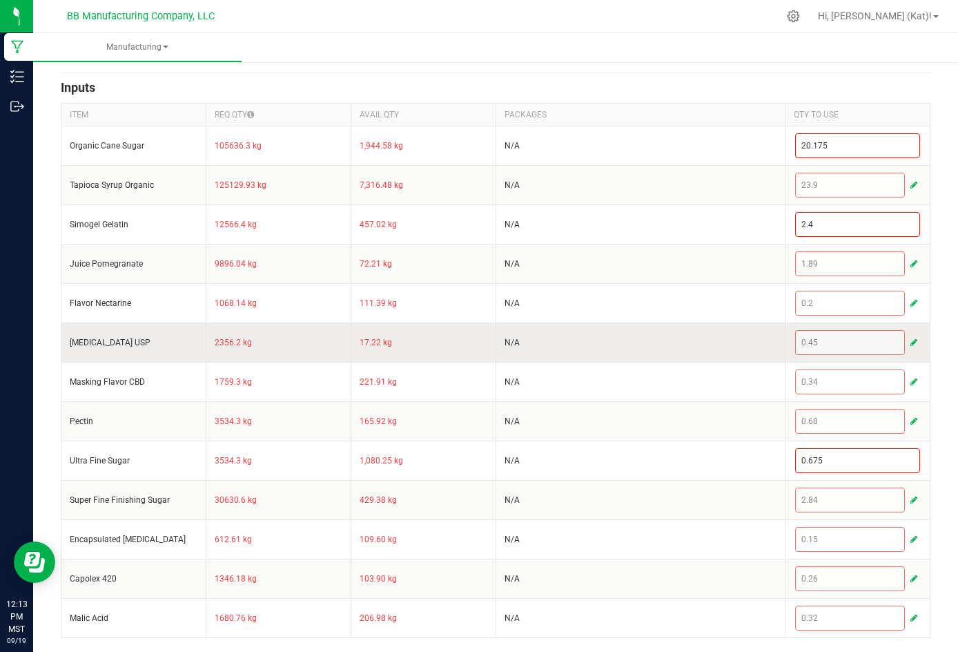
scroll to position [0, 0]
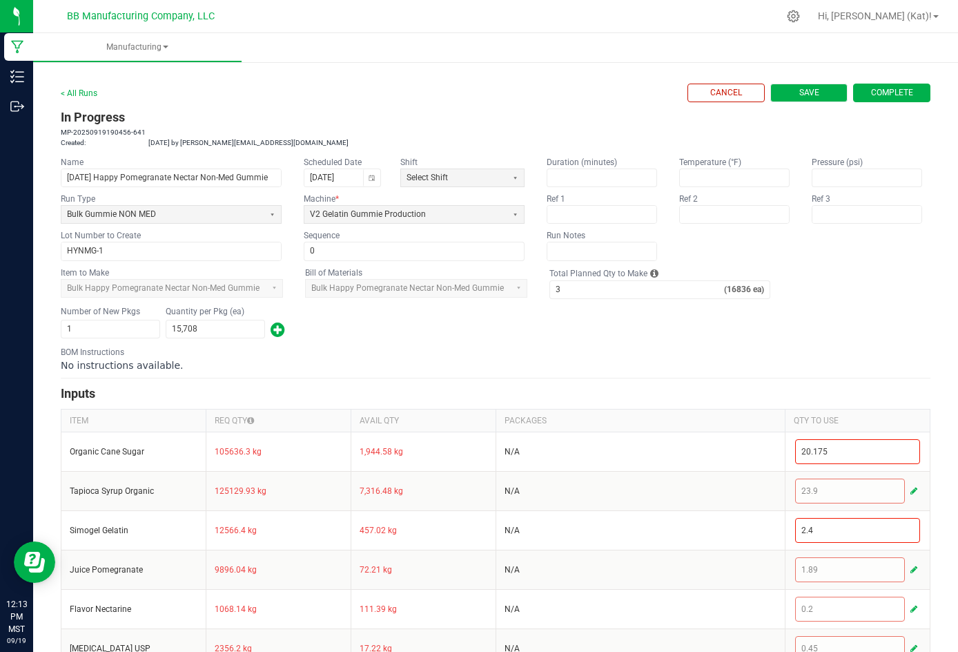
click at [661, 95] on button "Save" at bounding box center [809, 93] width 77 height 19
type input "0"
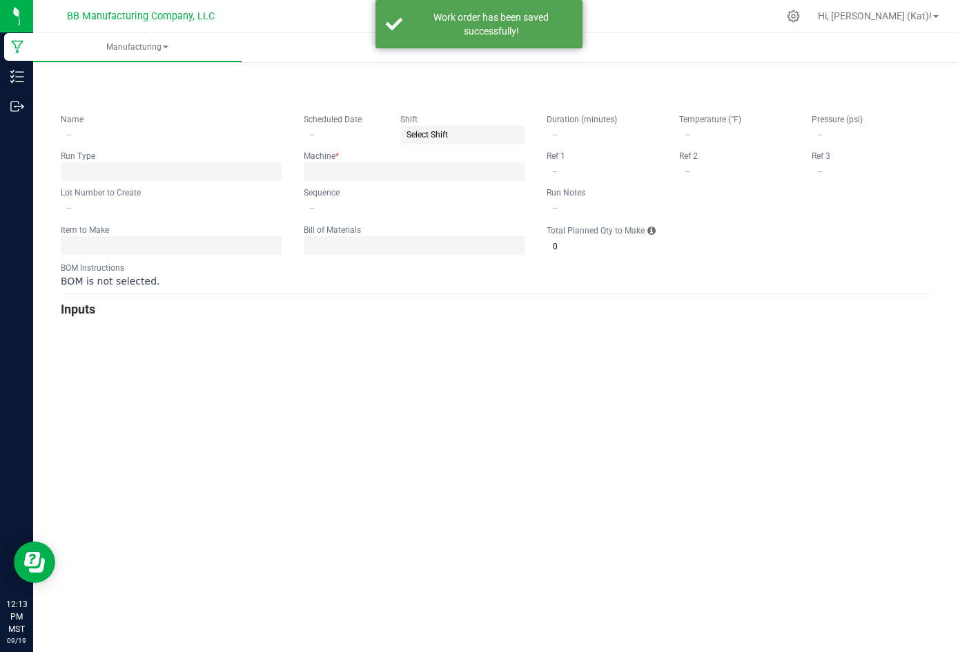
type input "[DATE] Happy Pomegranate Nectar Non-Med Gummie"
type input "[DATE]"
type input "HYNMG-1"
type input "0"
type input "3"
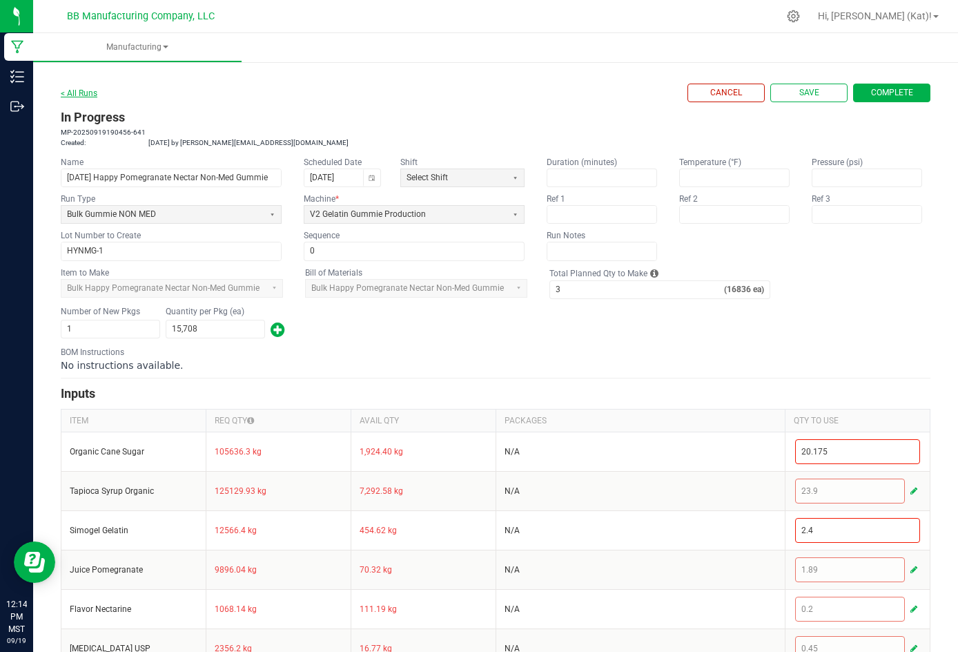
click at [82, 93] on link "< All Runs" at bounding box center [79, 93] width 37 height 10
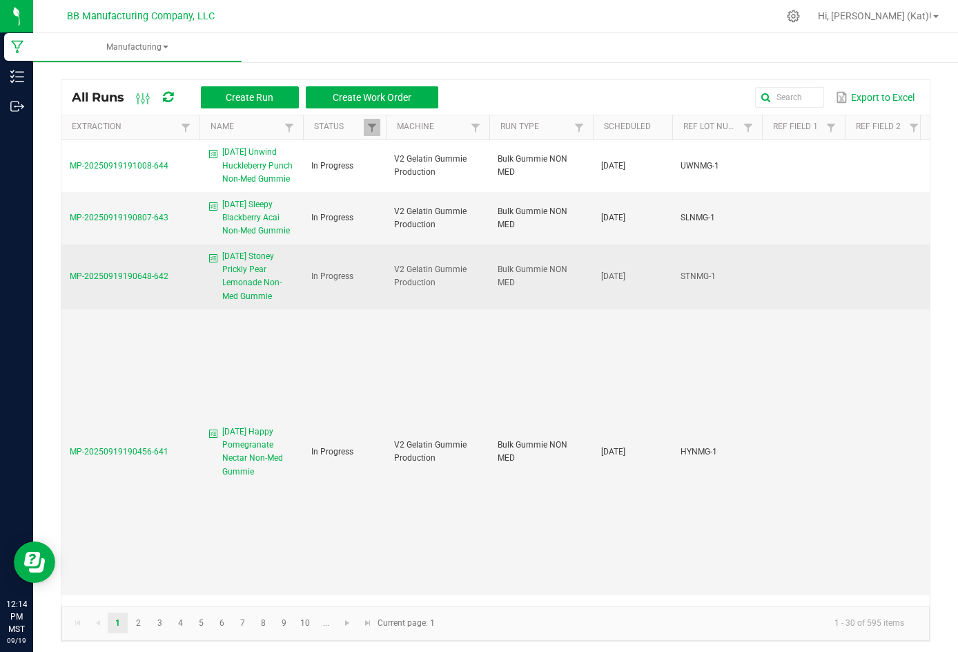
click at [245, 276] on span "[DATE] Stoney Prickly Pear Lemonade Non-Med Gummie" at bounding box center [258, 276] width 72 height 53
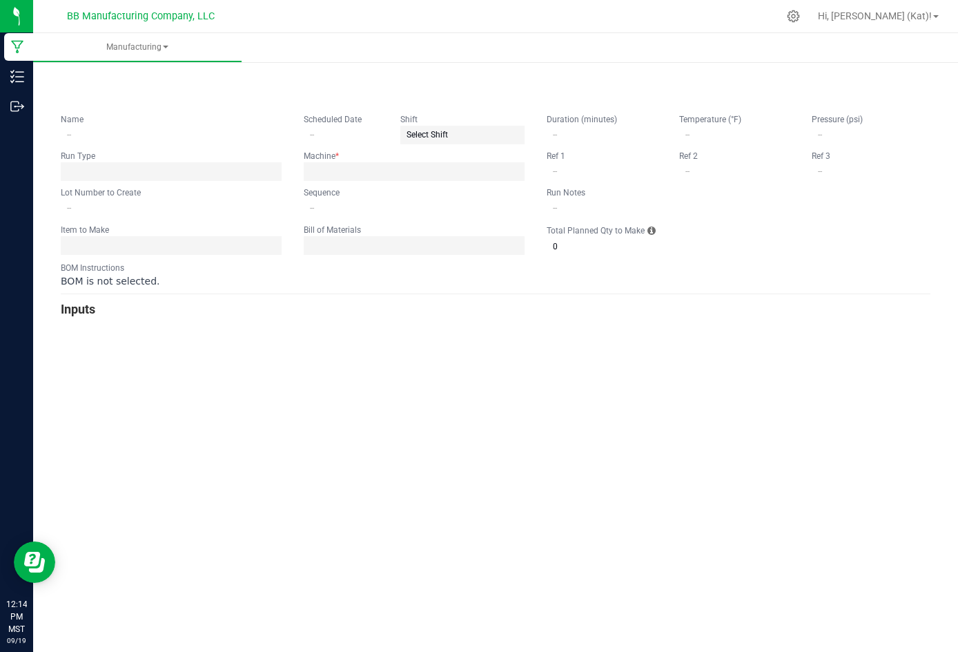
type input "[DATE] Stoney Prickly Pear Lemonade Non-Med Gummie"
type input "[DATE]"
type input "STNMG-1"
type input "0"
type input "3"
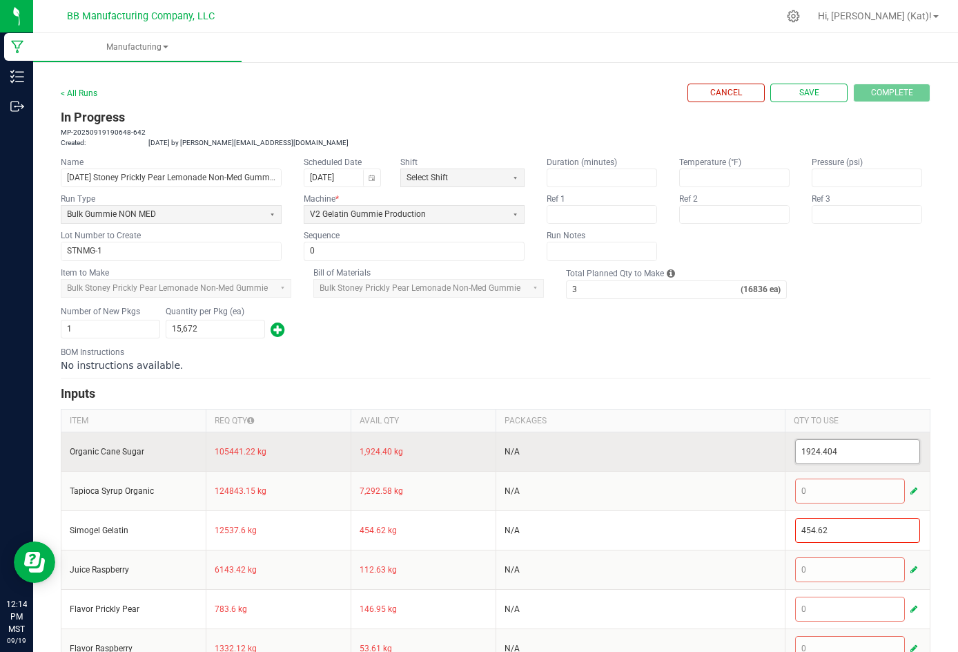
click at [661, 463] on input "1924.404" at bounding box center [858, 451] width 124 height 23
paste input "20.175"
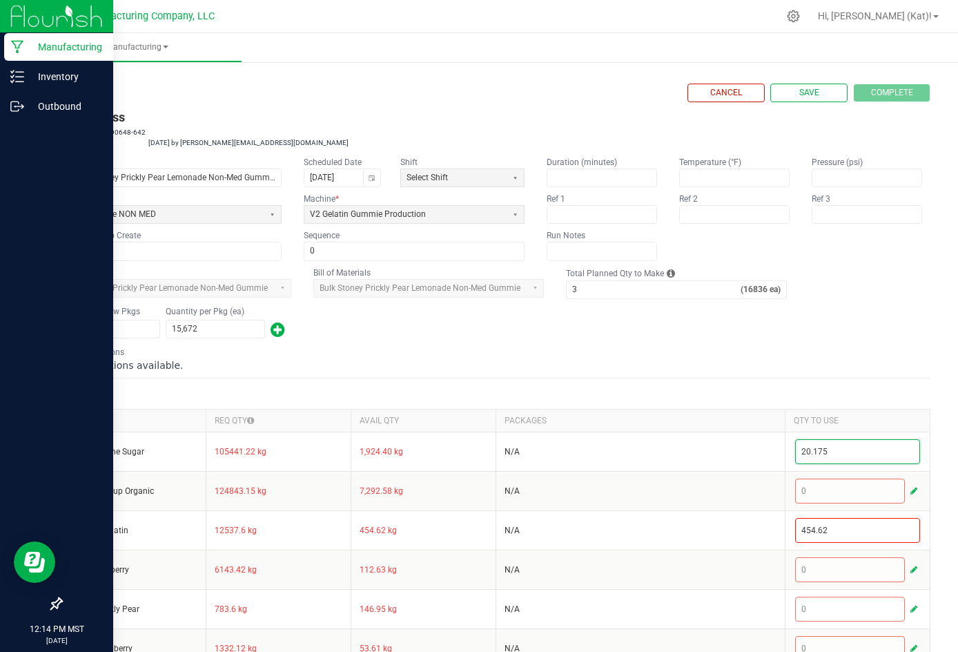
type input "20.175"
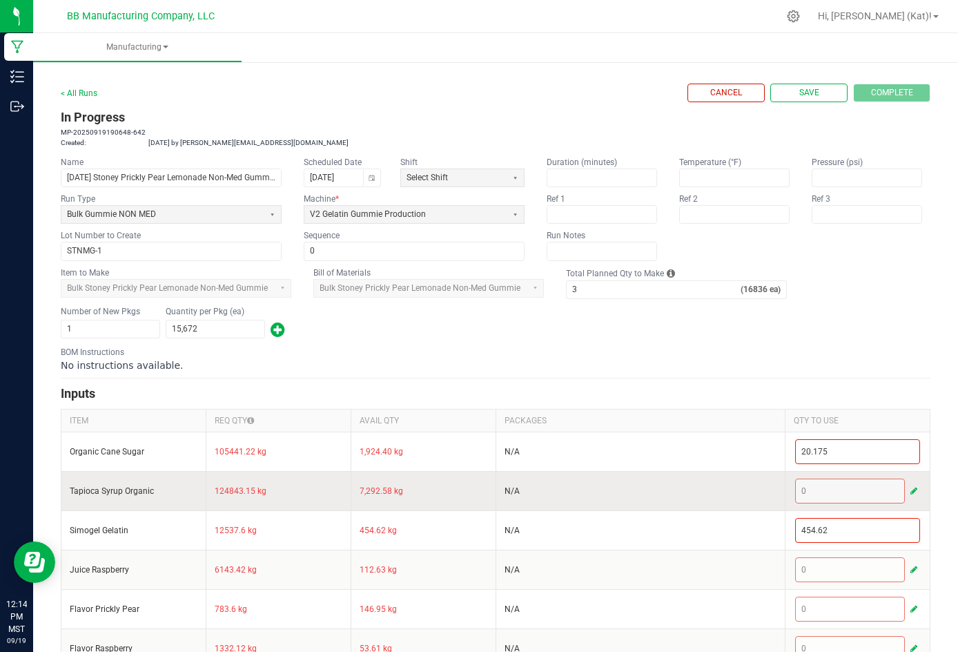
click at [661, 499] on button "button" at bounding box center [914, 491] width 12 height 17
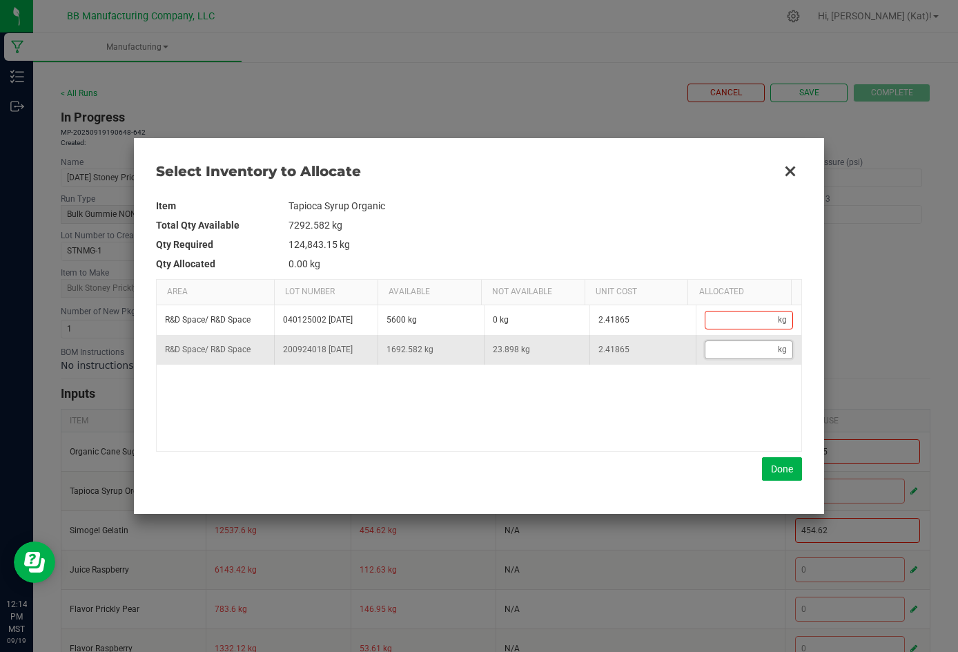
click at [661, 358] on input "Data table" at bounding box center [742, 349] width 73 height 17
paste input "23.898"
type input "23.9"
type input "23.898"
click at [661, 454] on div "Item Tapioca Syrup Organic Total Qty Available 7292.582 kg Qty Required 124,843…" at bounding box center [479, 338] width 646 height 284
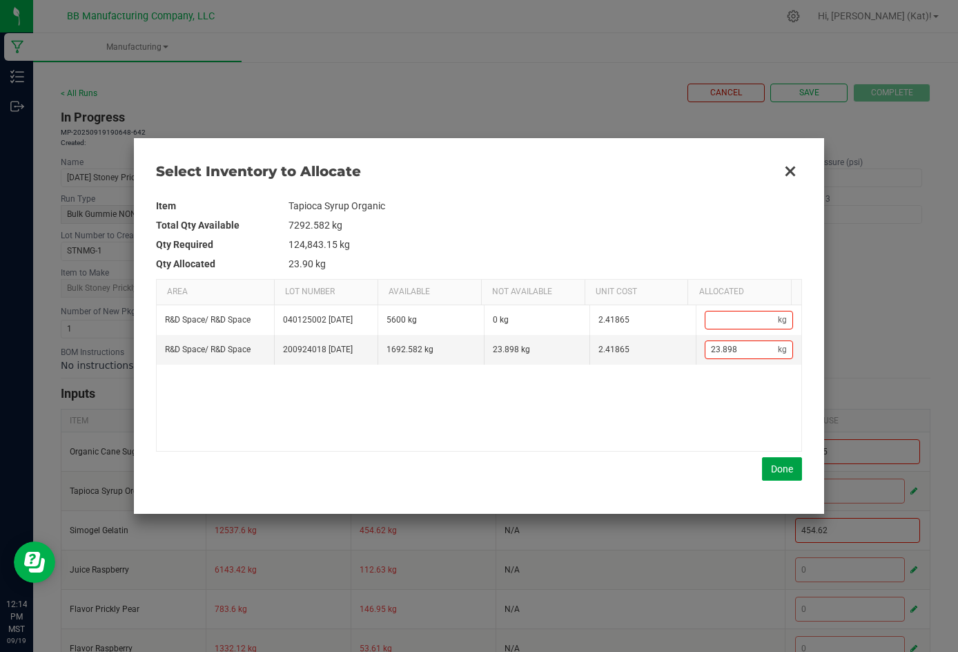
click at [661, 467] on button "Done" at bounding box center [782, 468] width 40 height 23
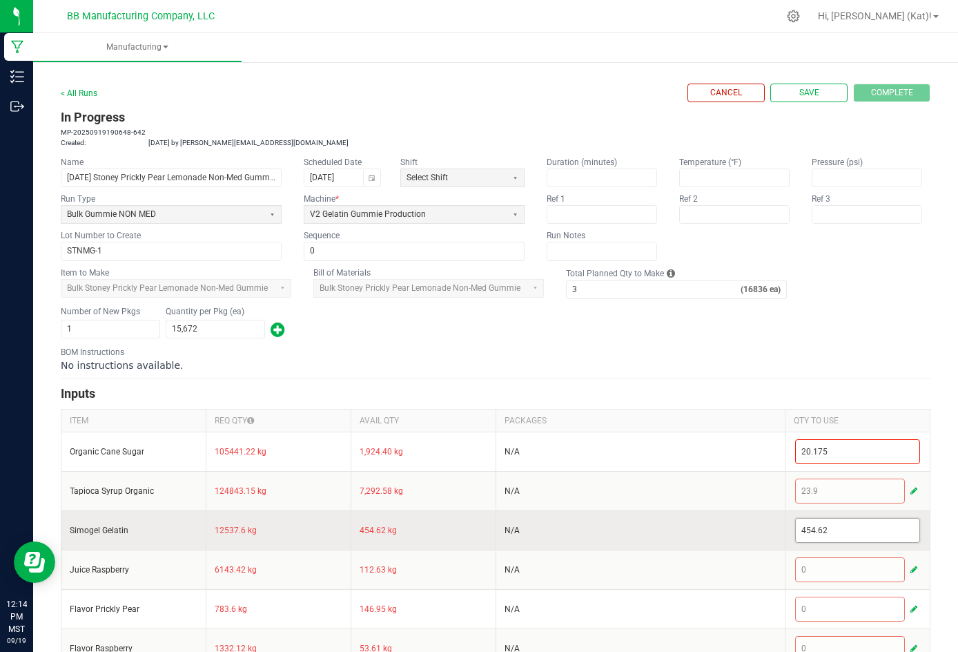
click at [661, 542] on input "454.62" at bounding box center [858, 530] width 124 height 23
paste input "2.4"
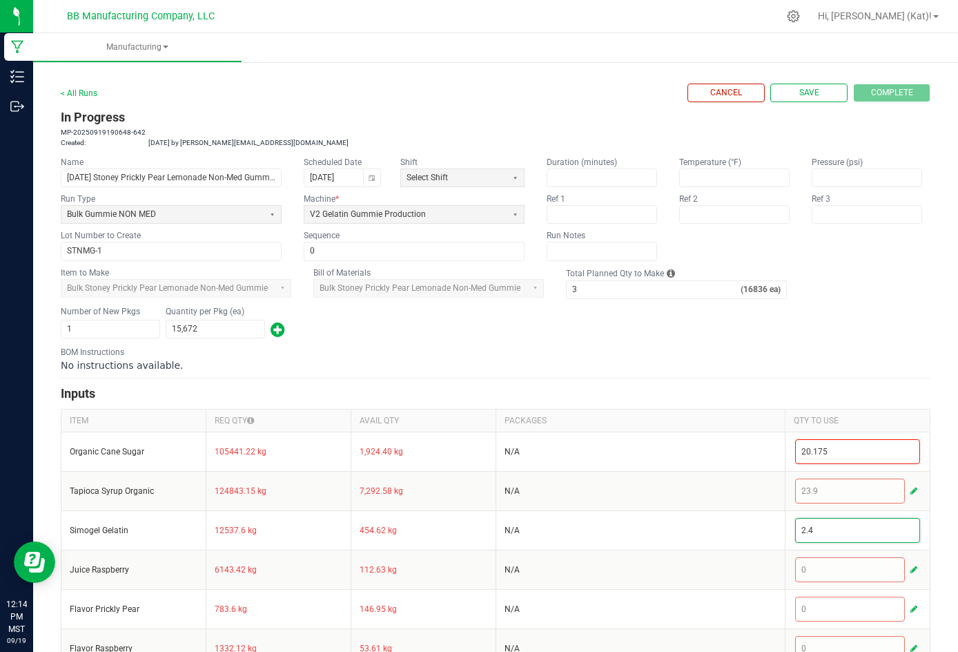
type input "2.4"
click at [661, 372] on div "No instructions available." at bounding box center [496, 365] width 870 height 14
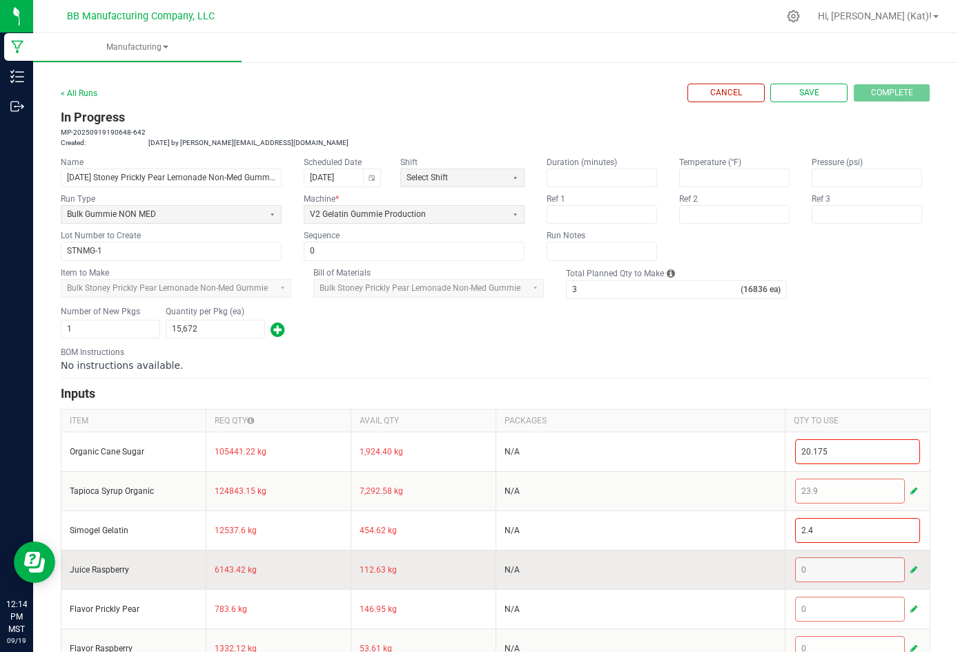
click at [661, 575] on span "button" at bounding box center [914, 569] width 7 height 11
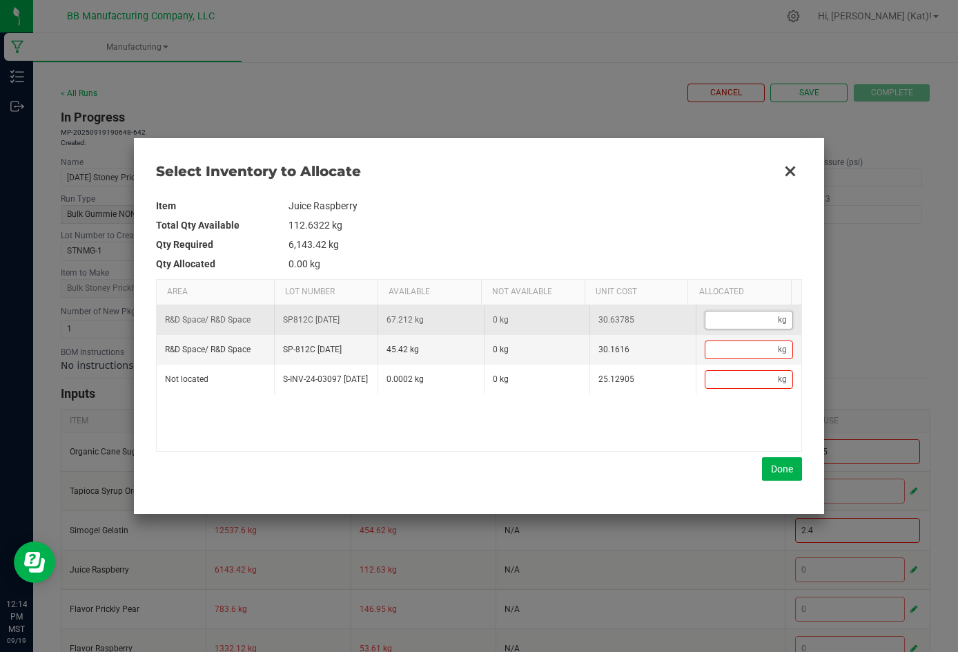
click at [661, 318] on input "Data table" at bounding box center [742, 319] width 73 height 17
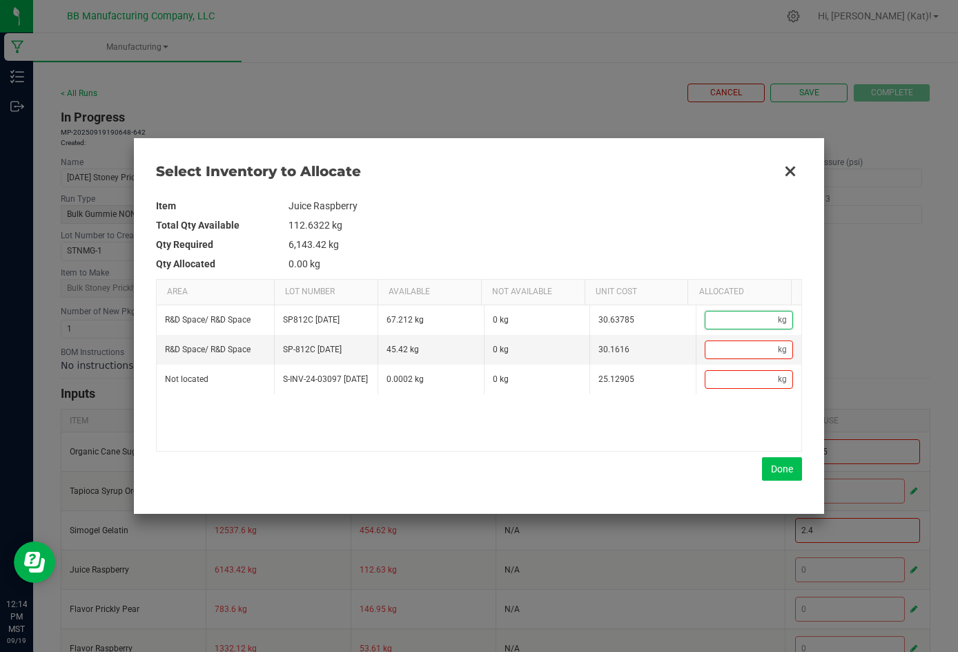
paste input "1.176"
type input "1.18"
type input "1.176"
click at [661, 466] on button "Done" at bounding box center [782, 468] width 40 height 23
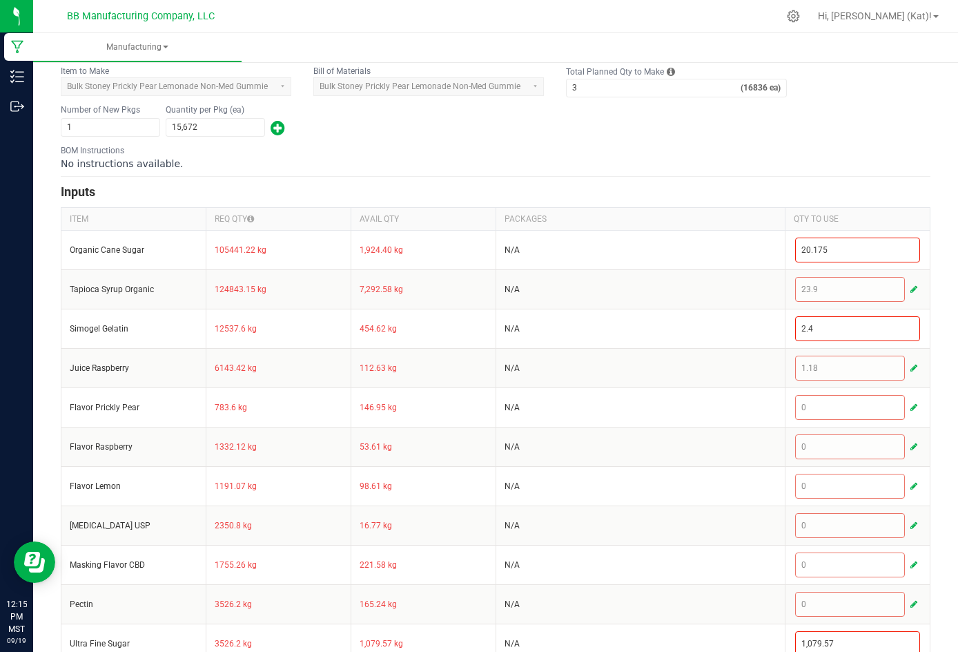
scroll to position [207, 0]
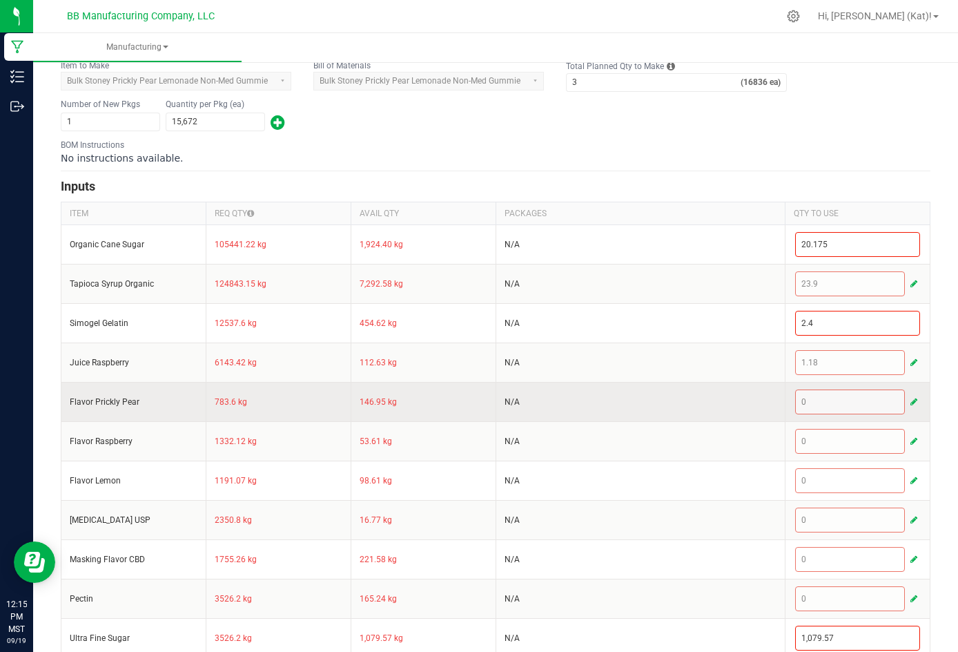
click at [661, 410] on button "button" at bounding box center [914, 402] width 12 height 17
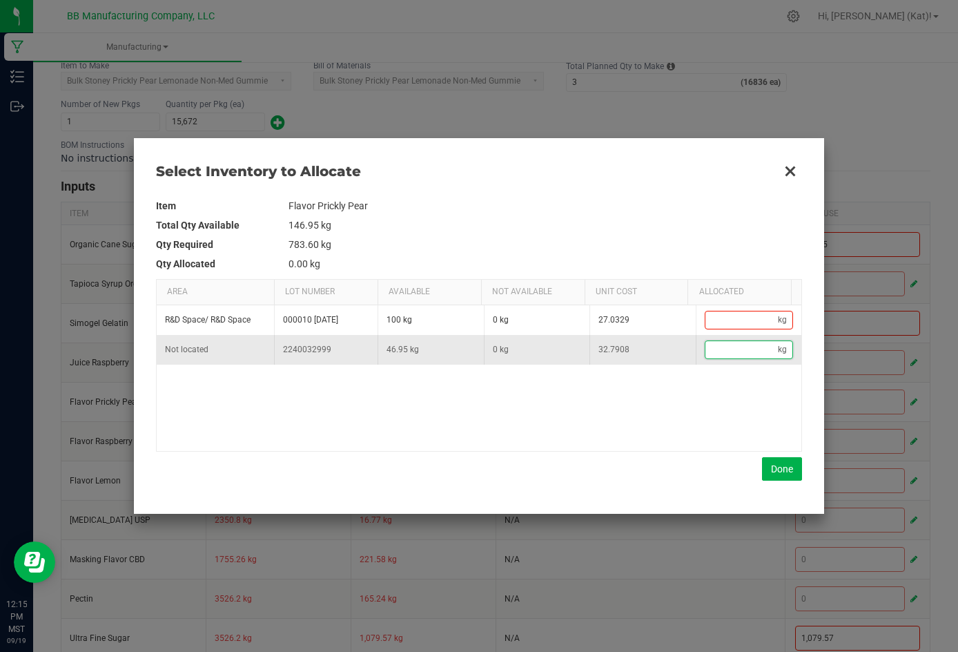
click at [661, 351] on input "Data table" at bounding box center [742, 349] width 73 height 17
paste input "0.15"
type input "0.15"
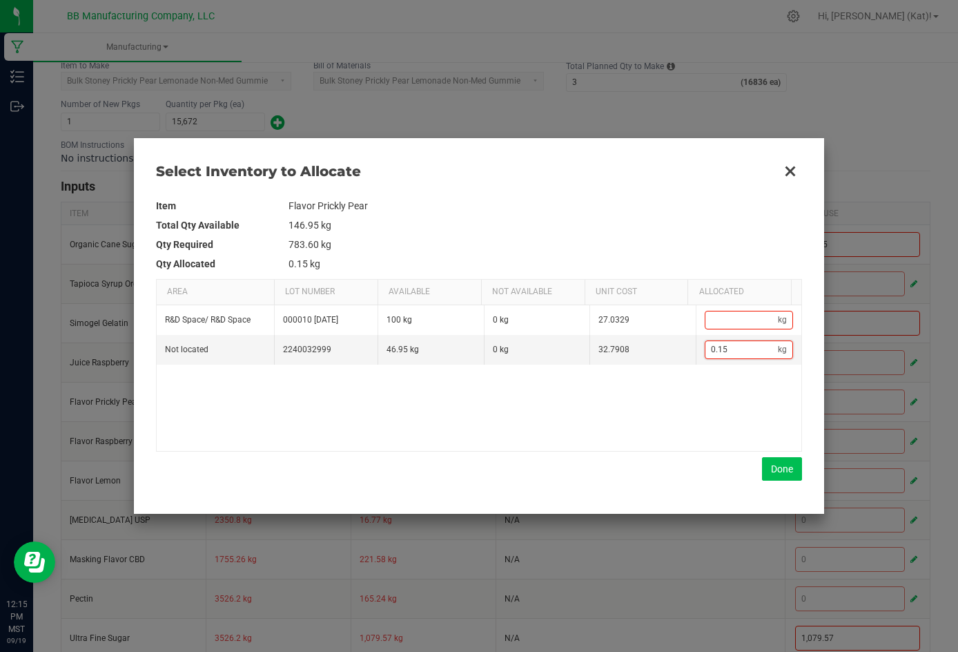
type input "0.15"
click at [661, 461] on button "Done" at bounding box center [782, 468] width 40 height 23
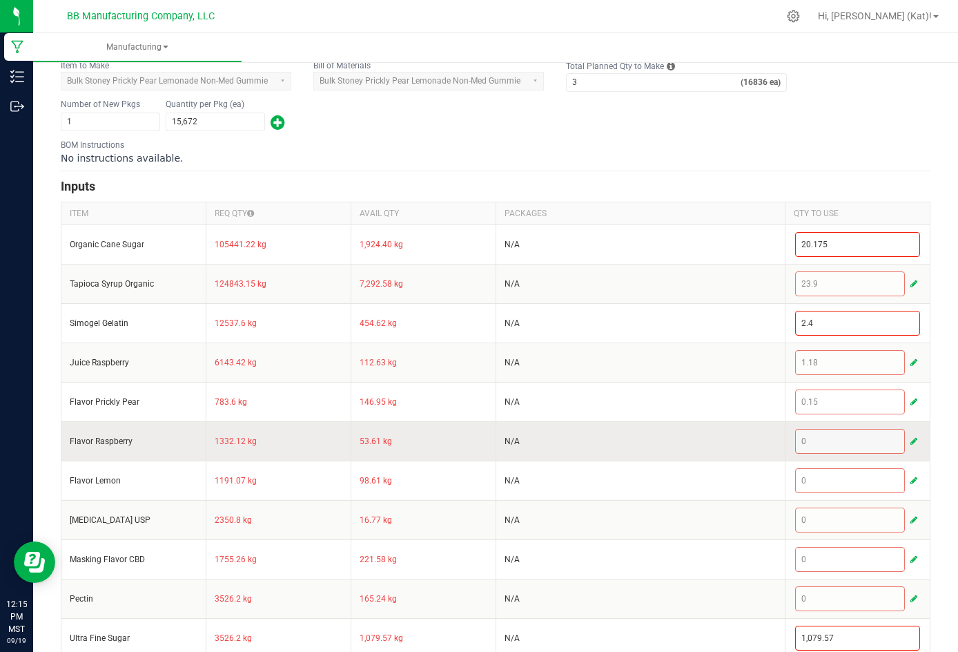
click at [661, 449] on button "button" at bounding box center [914, 441] width 12 height 17
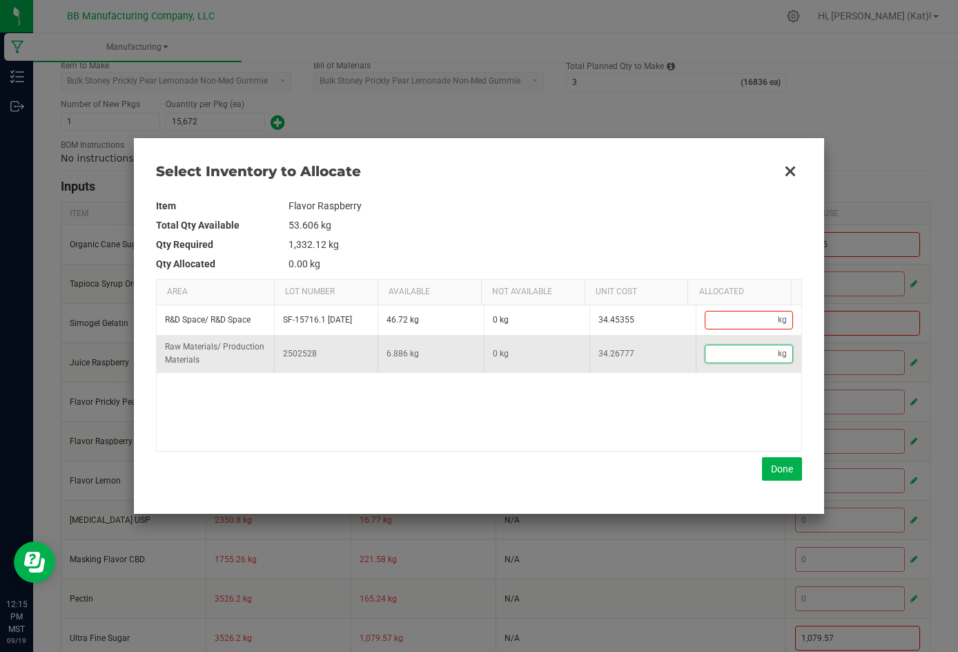
click at [661, 358] on input "Data table" at bounding box center [742, 353] width 73 height 17
paste input "0.255"
type input "0.26"
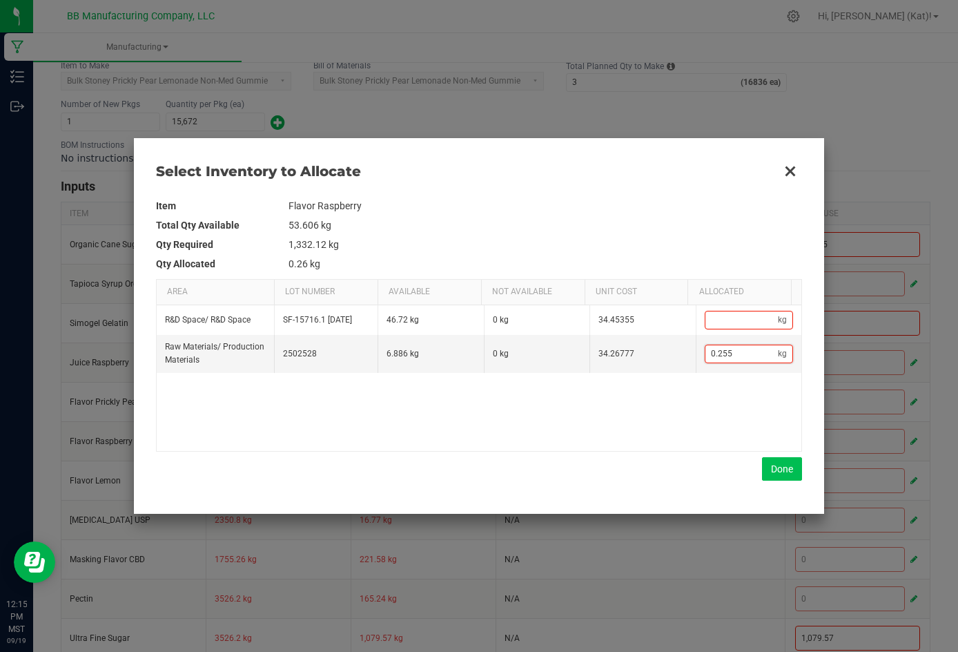
type input "0.255"
click at [661, 463] on button "Done" at bounding box center [782, 468] width 40 height 23
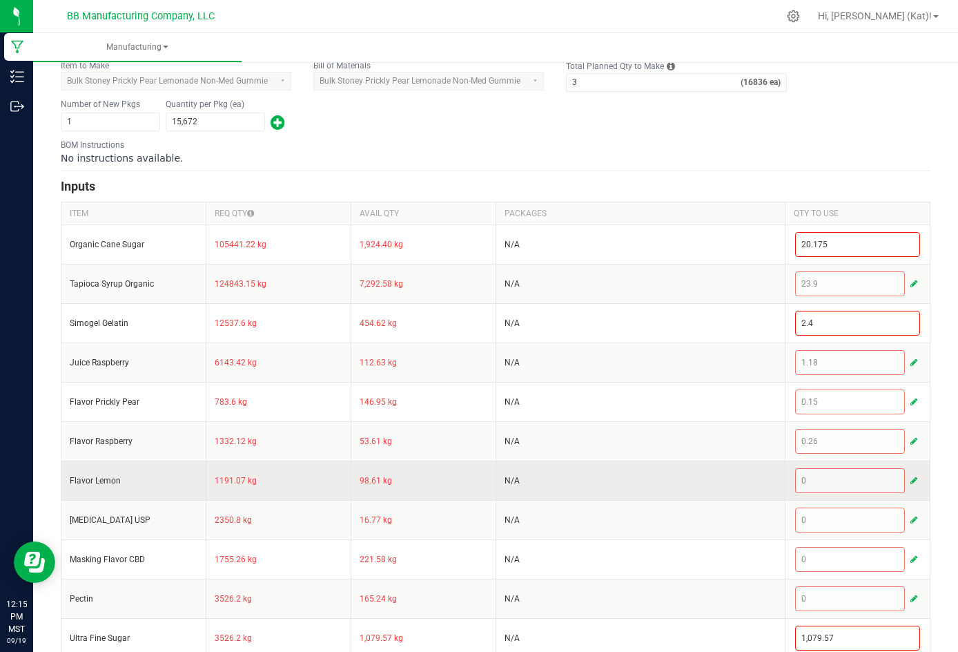
click at [661, 486] on span "button" at bounding box center [914, 480] width 7 height 11
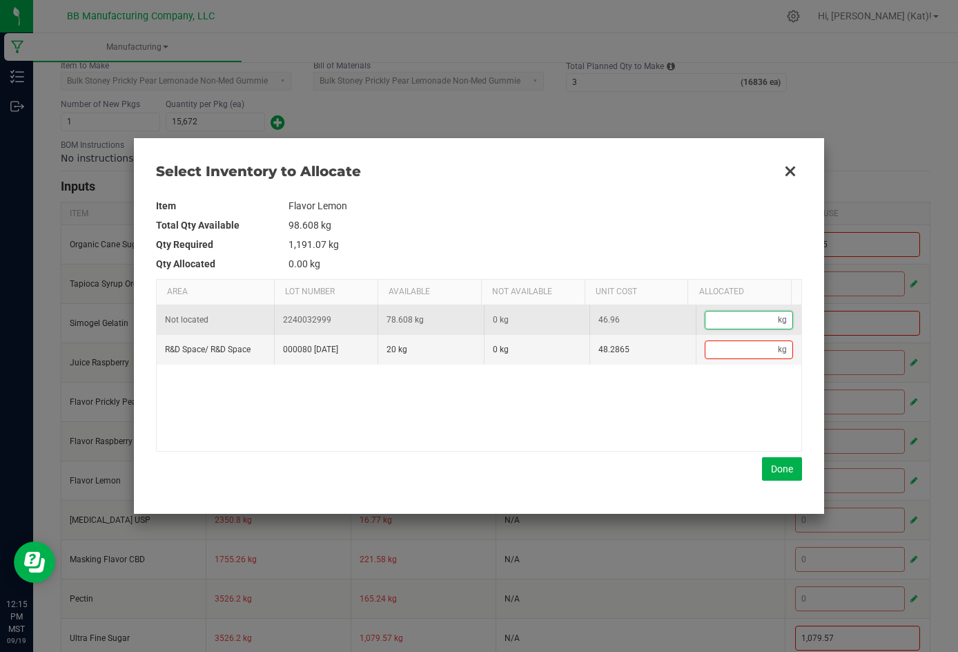
click at [661, 317] on input "Data table" at bounding box center [742, 319] width 73 height 17
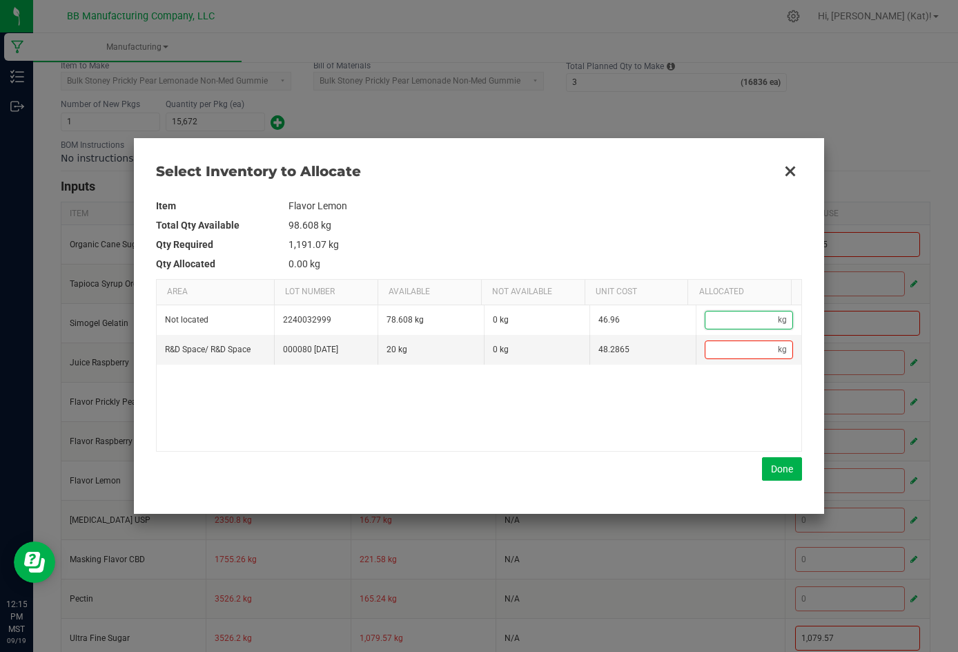
paste input "0.228"
type input "0.23"
type input "0.228"
click at [661, 475] on button "Done" at bounding box center [782, 468] width 40 height 23
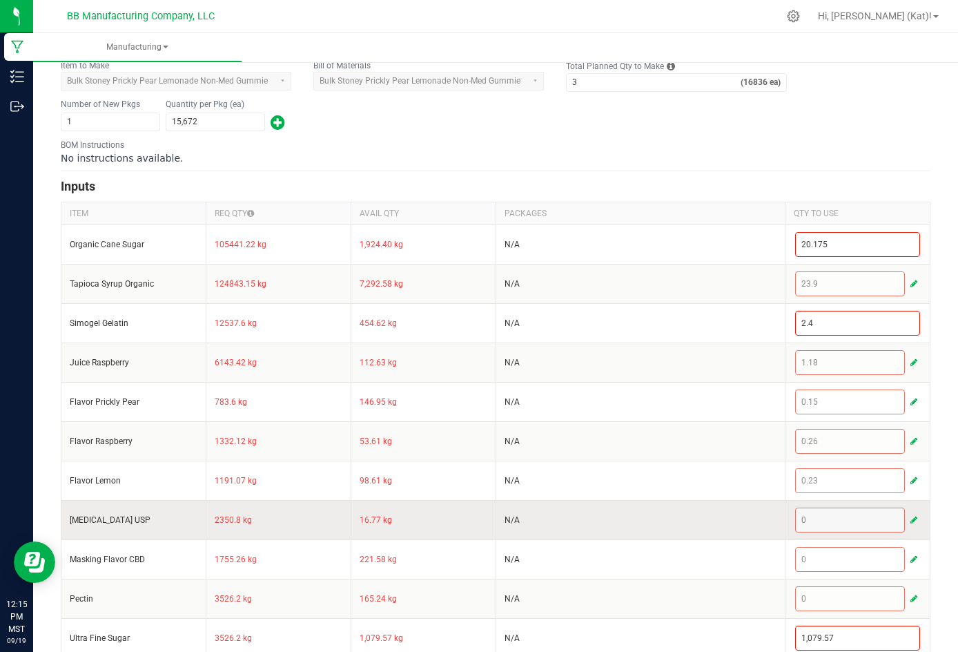
click at [661, 525] on span "button" at bounding box center [914, 519] width 7 height 11
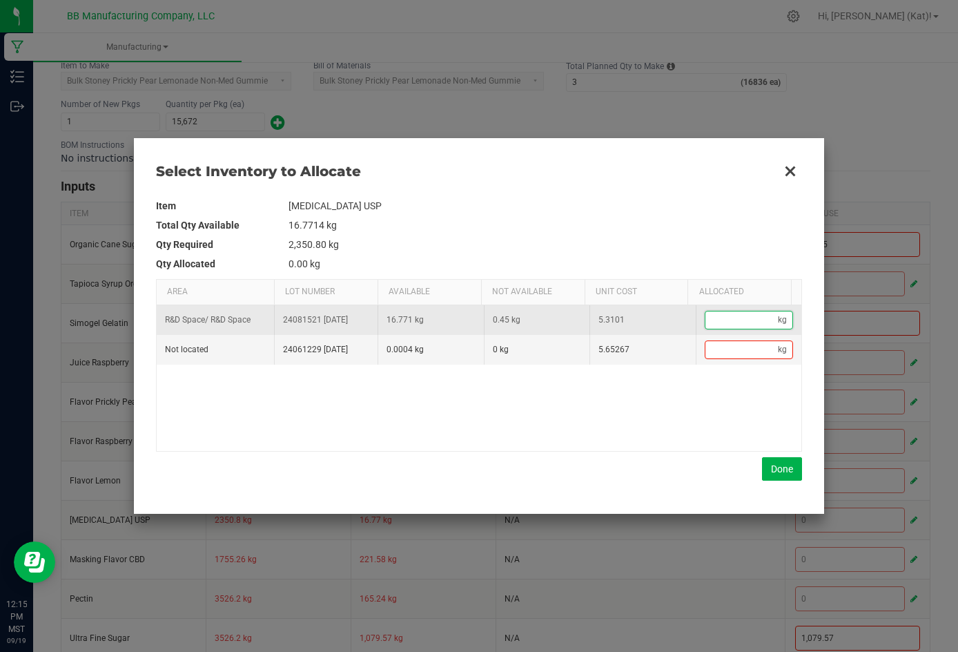
click at [661, 318] on input "Data table" at bounding box center [742, 319] width 73 height 17
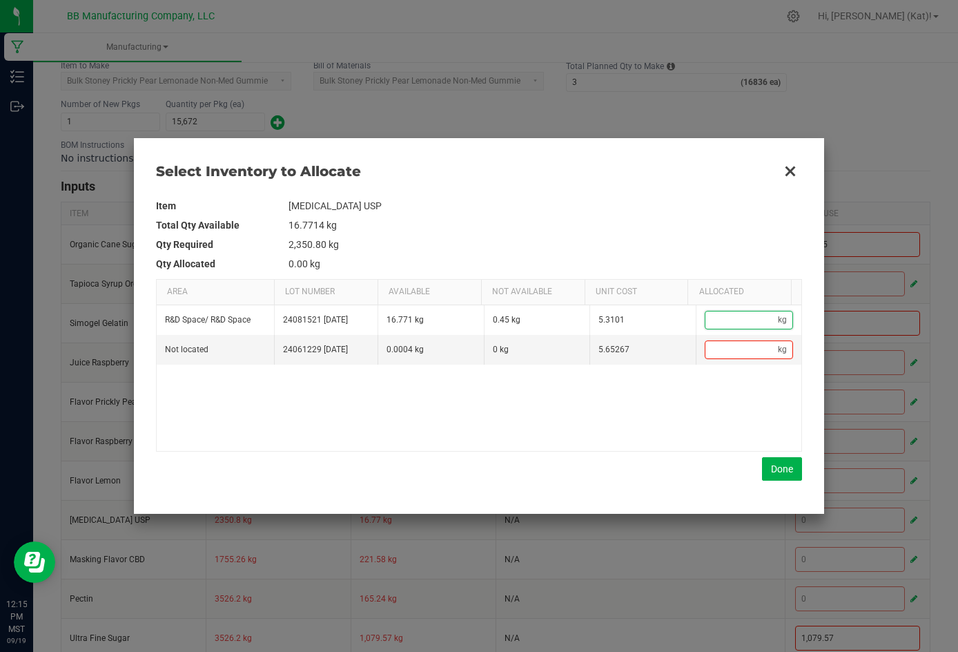
paste input "0.45"
type input "0.45"
click at [661, 463] on button "Done" at bounding box center [782, 468] width 40 height 23
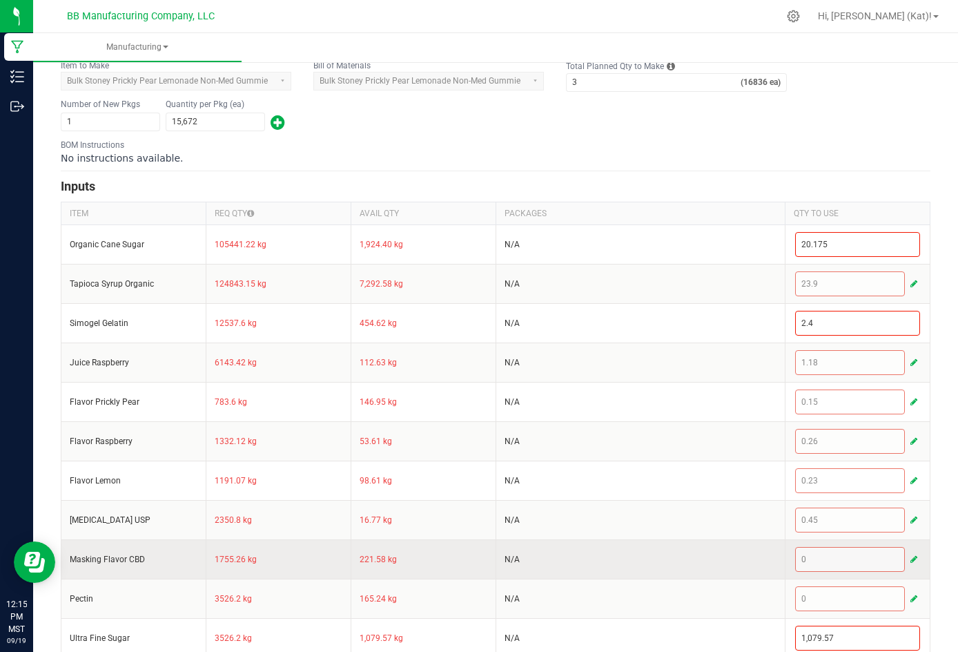
click at [661, 568] on button "button" at bounding box center [914, 559] width 12 height 17
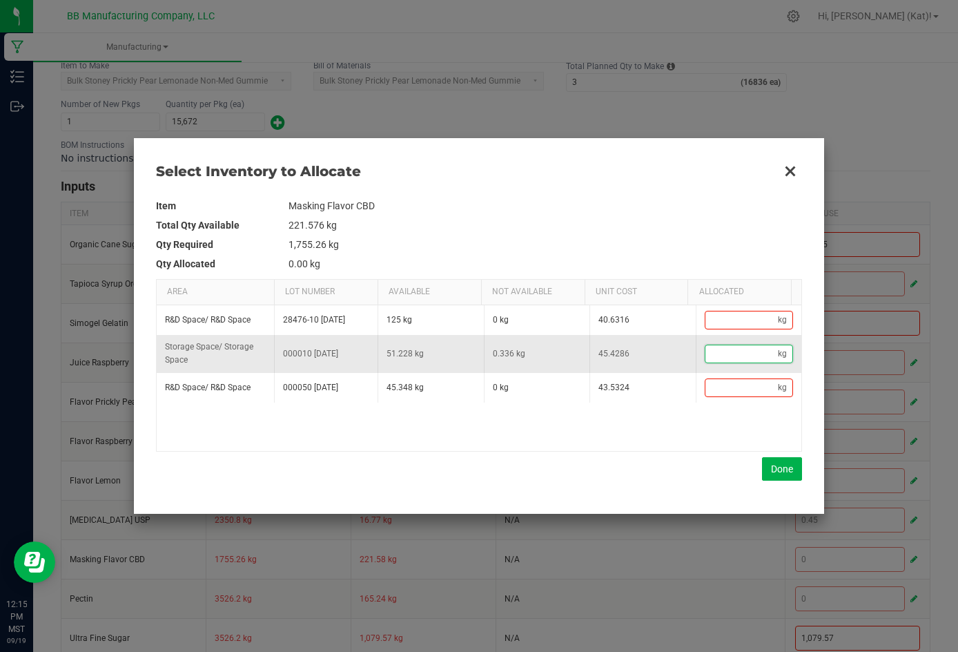
click at [661, 358] on input "Data table" at bounding box center [742, 353] width 73 height 17
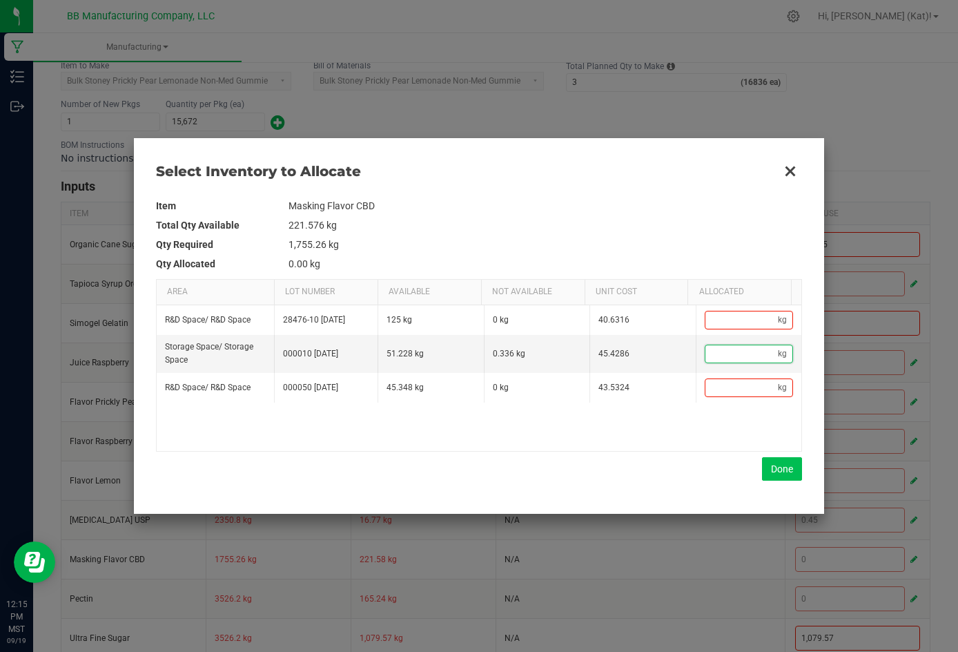
paste input "0.336"
type input "0.34"
type input "0.336"
click at [661, 466] on button "Done" at bounding box center [782, 468] width 40 height 23
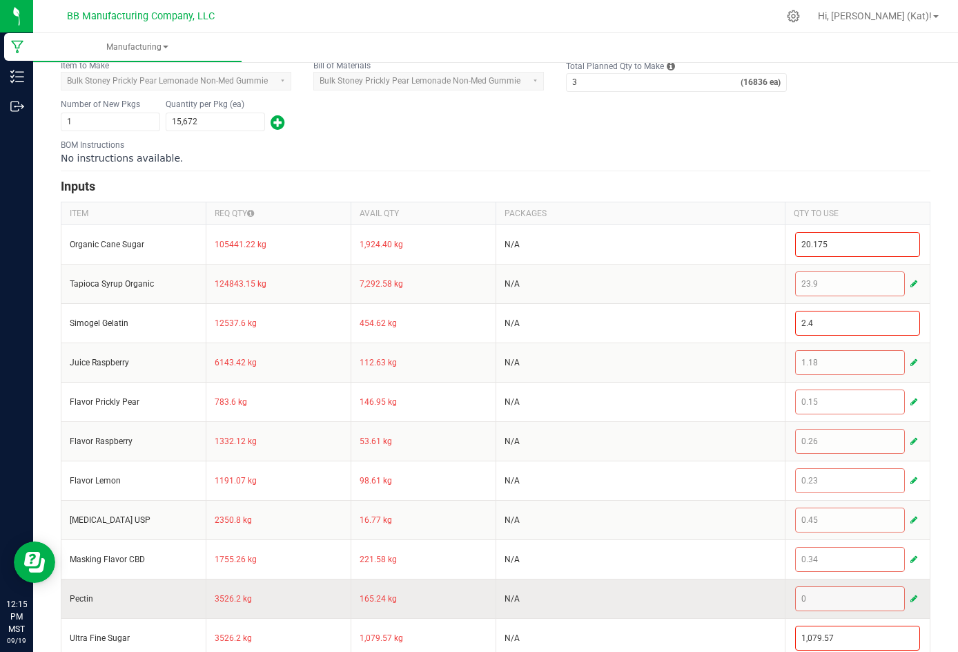
click at [661, 604] on span "button" at bounding box center [914, 598] width 7 height 11
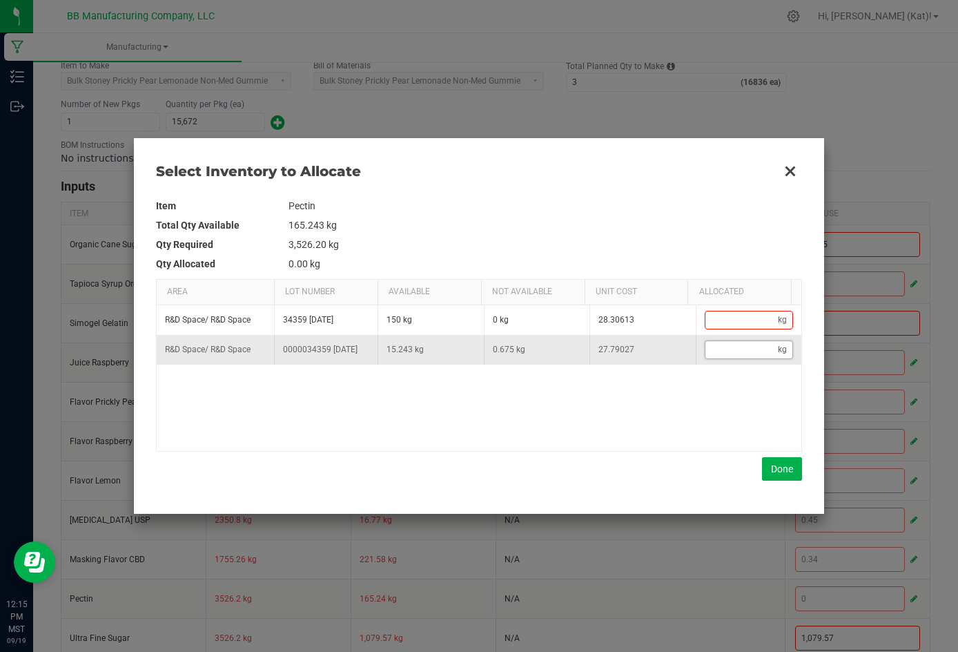
click at [661, 351] on input "Data table" at bounding box center [742, 349] width 73 height 17
paste input "0.675"
type input "0.68"
type input "0.675"
click at [661, 476] on button "Done" at bounding box center [782, 468] width 40 height 23
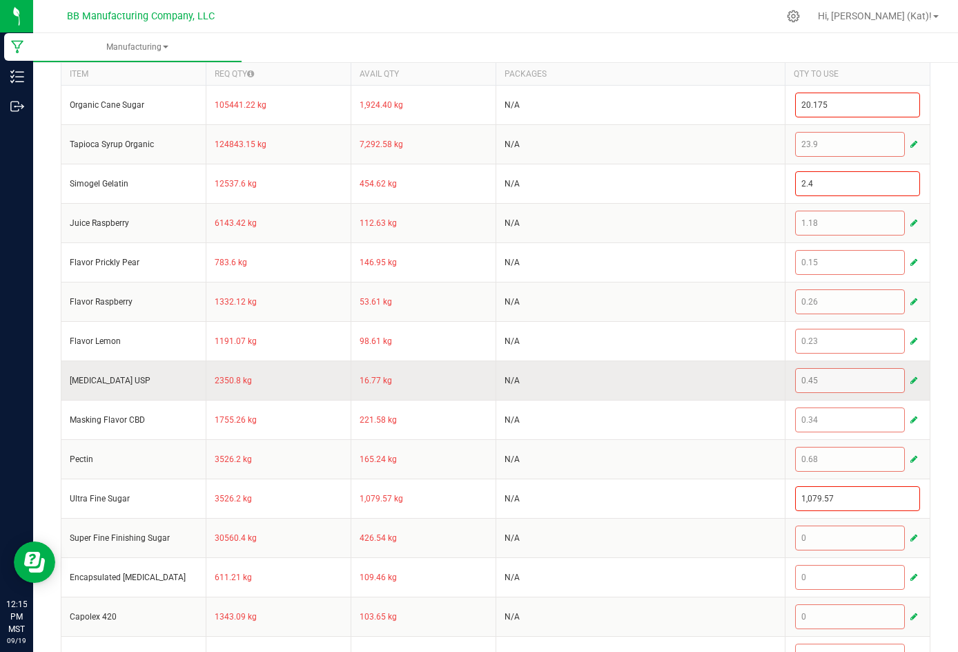
scroll to position [421, 0]
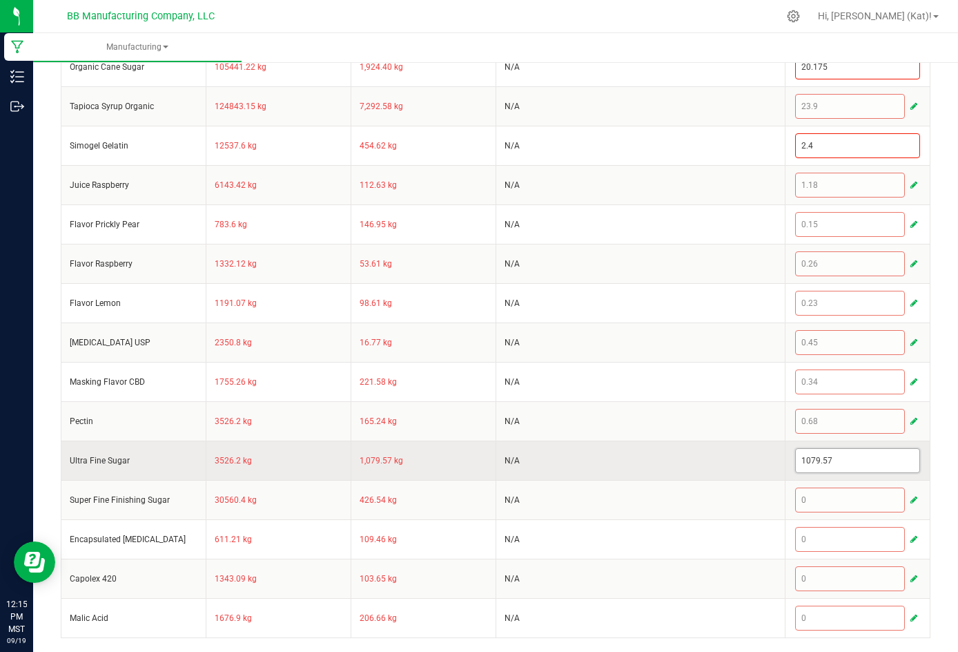
click at [661, 458] on input "1079.57" at bounding box center [858, 460] width 124 height 23
paste input "0.675"
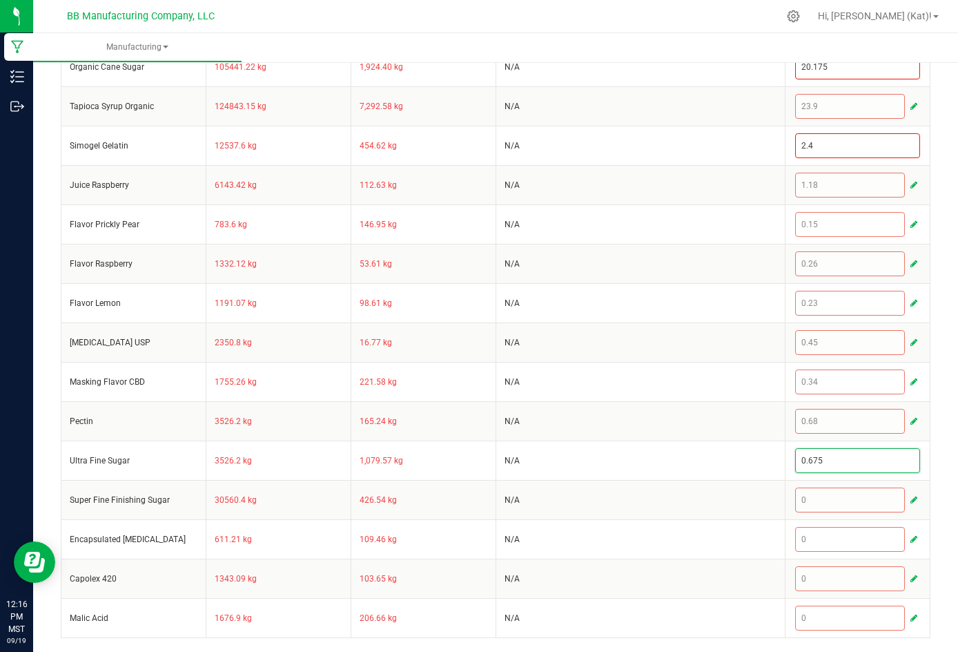
type input "0.675"
click at [661, 461] on div "< All Runs Cancel Save Complete In Progress MP-20250919190648-642 Created: [DAT…" at bounding box center [495, 163] width 925 height 978
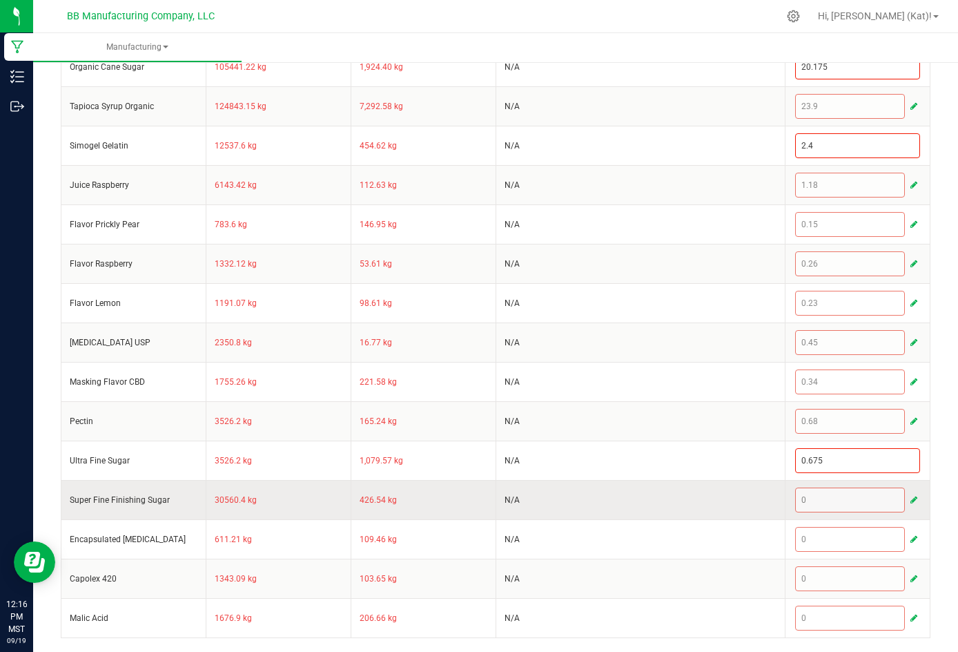
click at [661, 496] on span "button" at bounding box center [914, 499] width 7 height 11
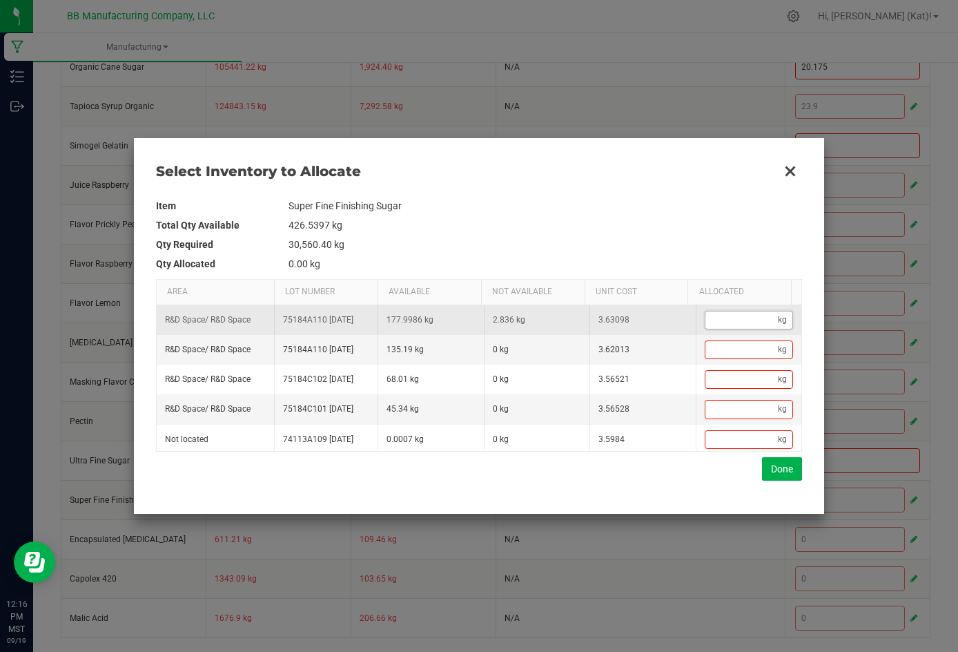
click at [661, 320] on input "Data table" at bounding box center [742, 319] width 73 height 17
paste input "2.836"
type input "2.84"
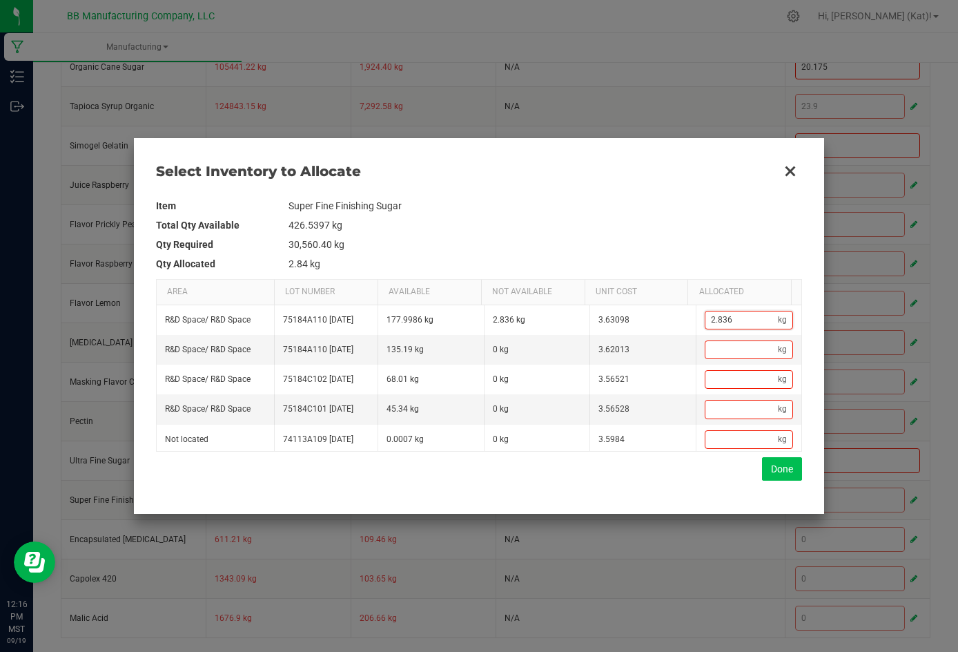
type input "2.836"
click at [661, 473] on button "Done" at bounding box center [782, 468] width 40 height 23
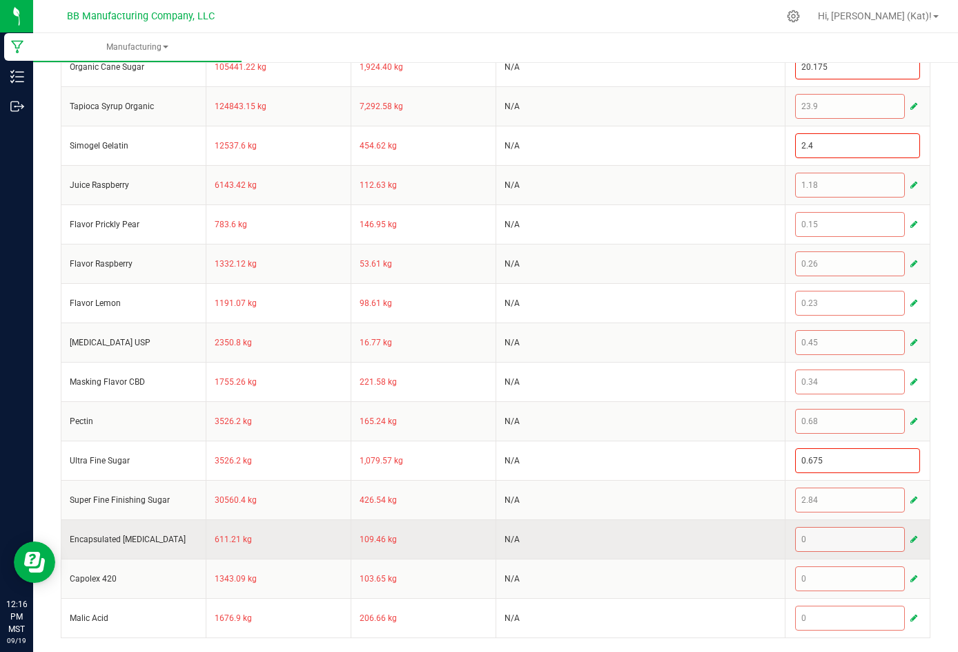
click at [661, 541] on span "button" at bounding box center [914, 539] width 7 height 11
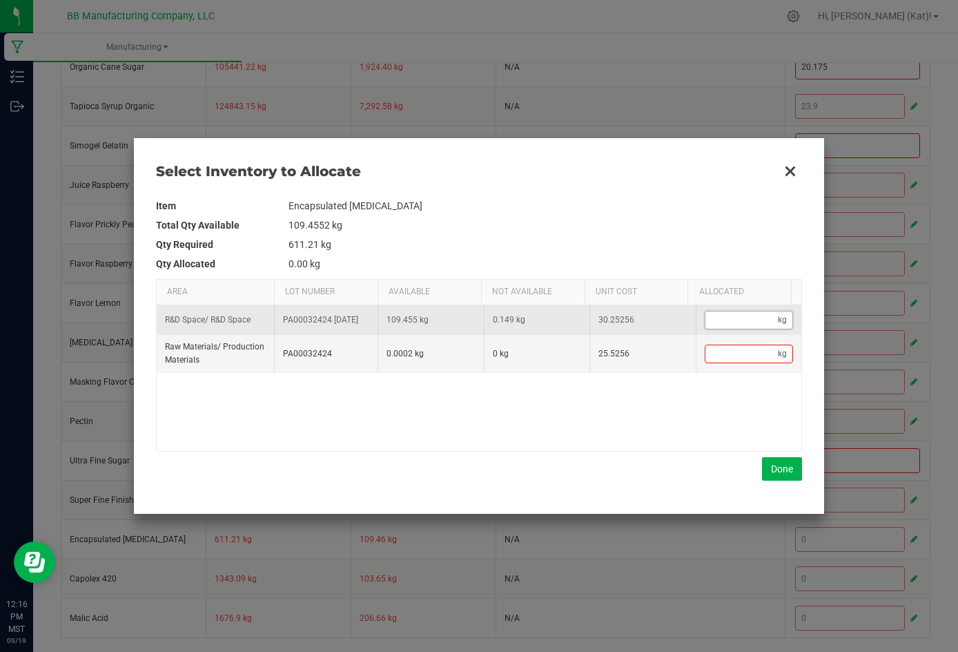
click at [661, 329] on input "Data table" at bounding box center [742, 319] width 73 height 17
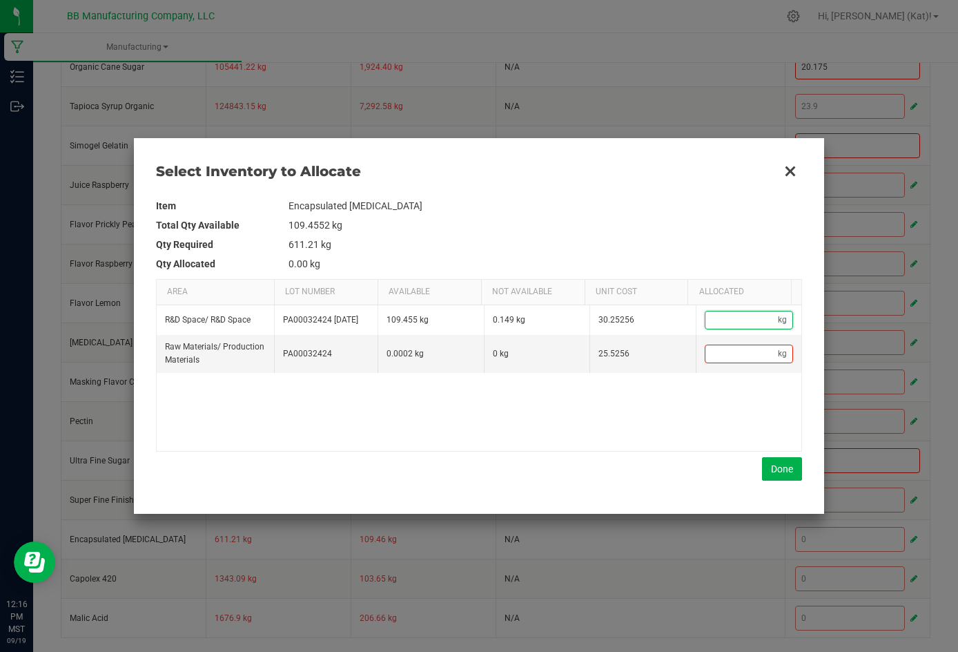
paste input "0.149"
type input "0.15"
type input "0.149"
click at [661, 461] on button "Done" at bounding box center [782, 468] width 40 height 23
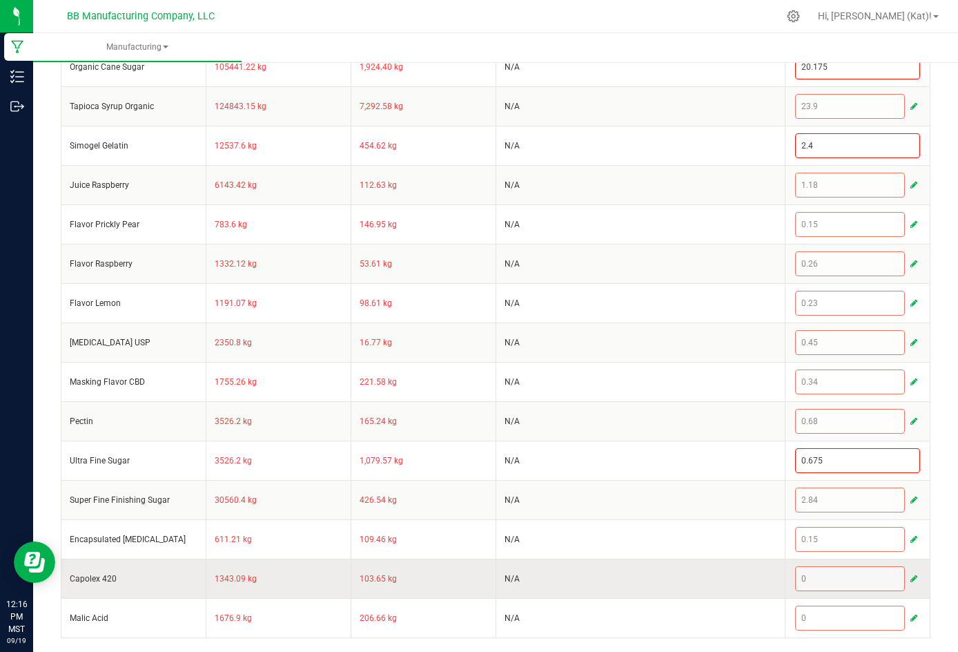
click at [661, 572] on button "button" at bounding box center [914, 578] width 12 height 17
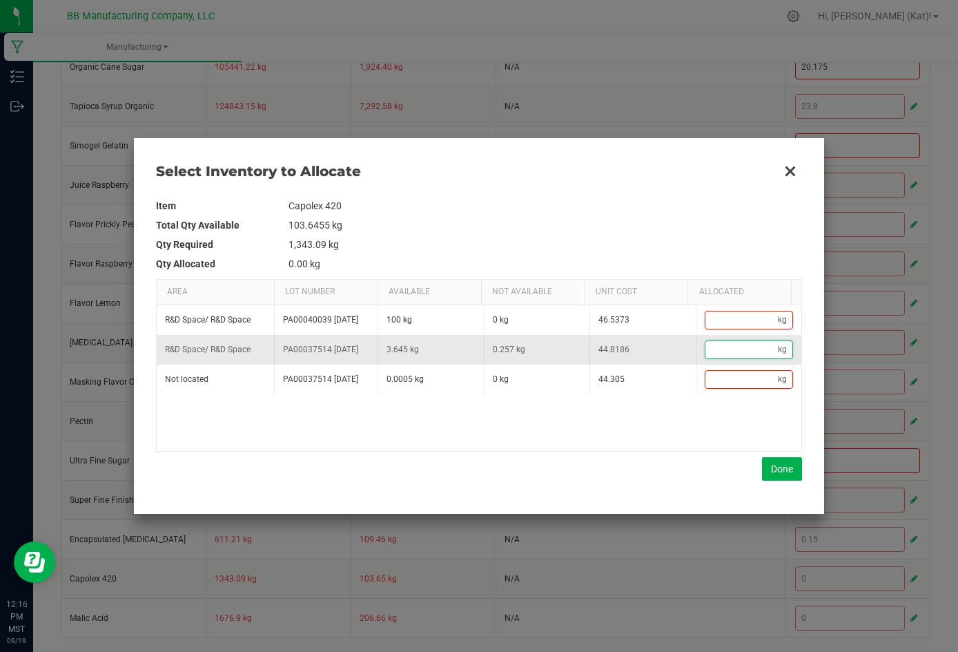
click at [661, 358] on input "Data table" at bounding box center [742, 349] width 73 height 17
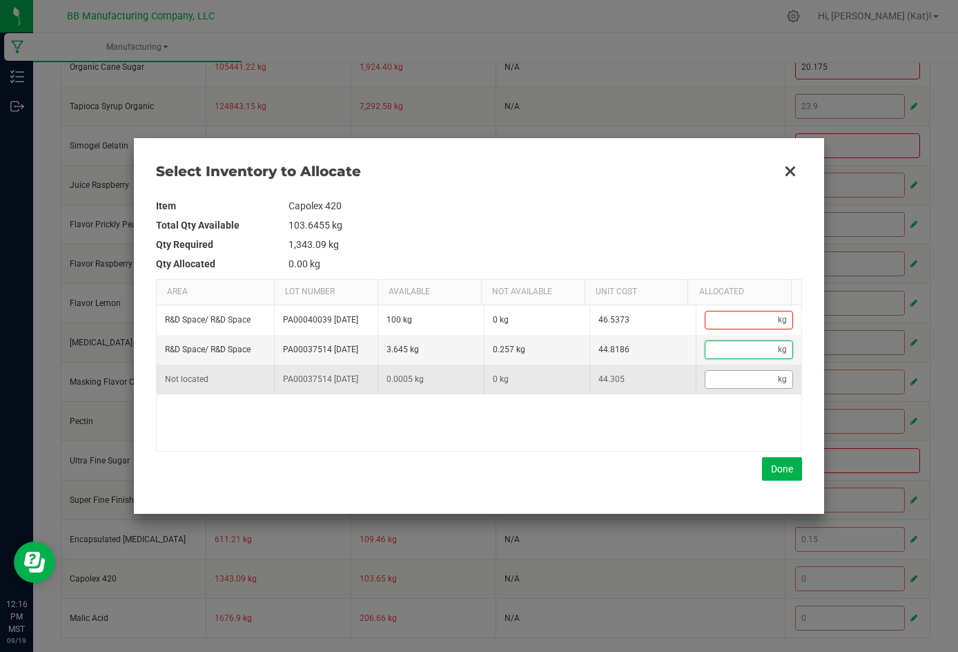
paste input "0.257"
type input "0.26"
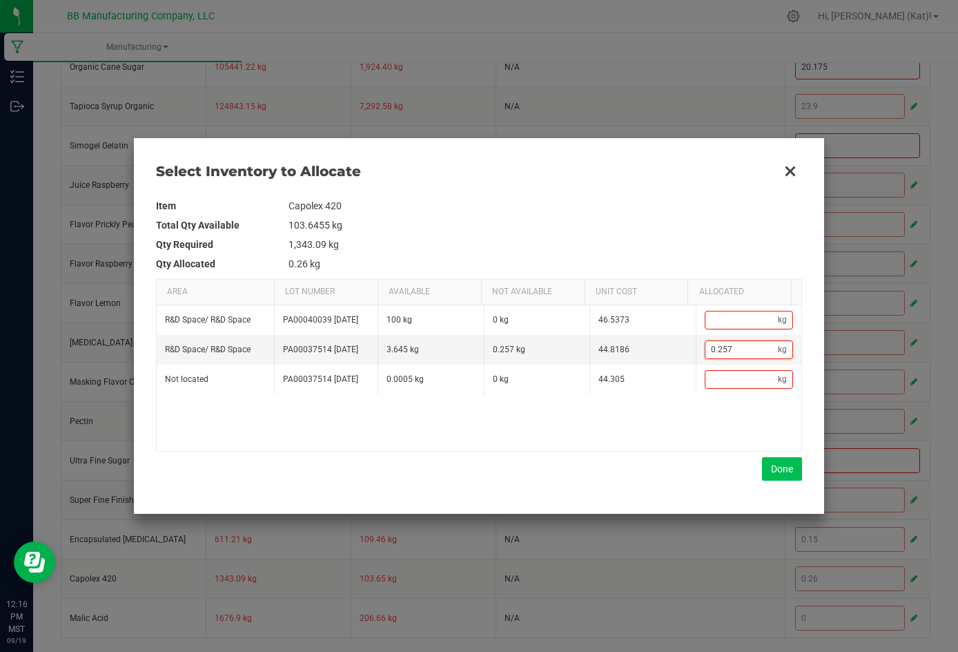
type input "0.257"
click at [661, 469] on button "Done" at bounding box center [782, 468] width 40 height 23
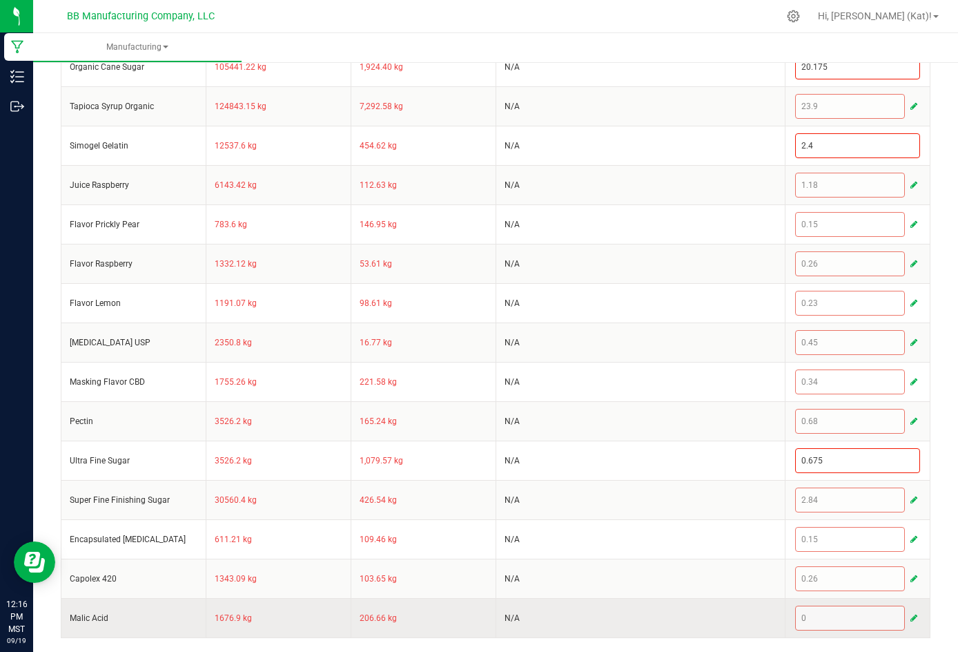
click at [661, 621] on span "button" at bounding box center [914, 617] width 7 height 11
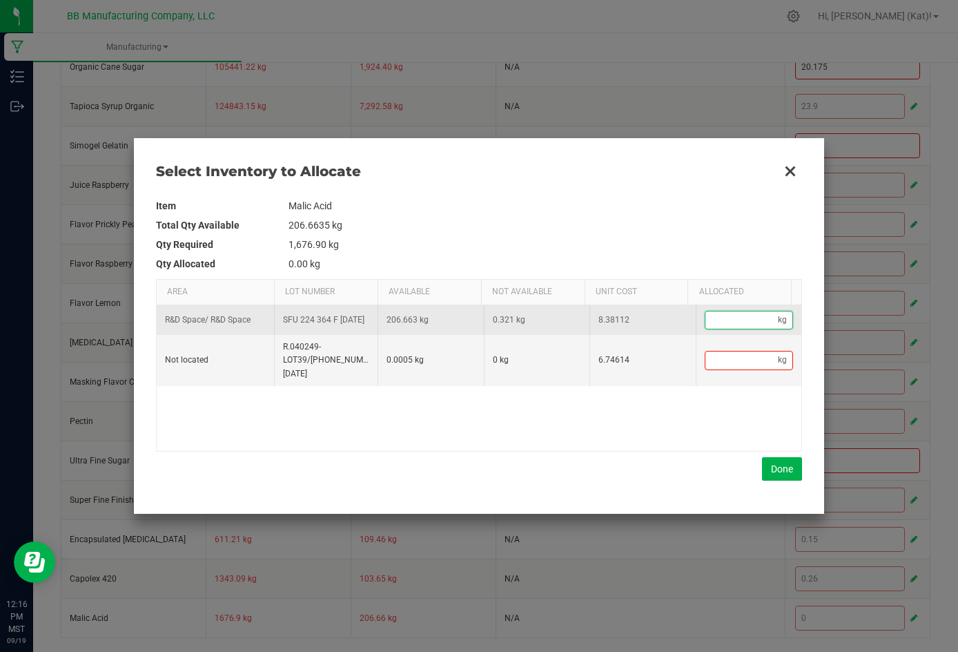
click at [661, 320] on input "Data table" at bounding box center [742, 319] width 73 height 17
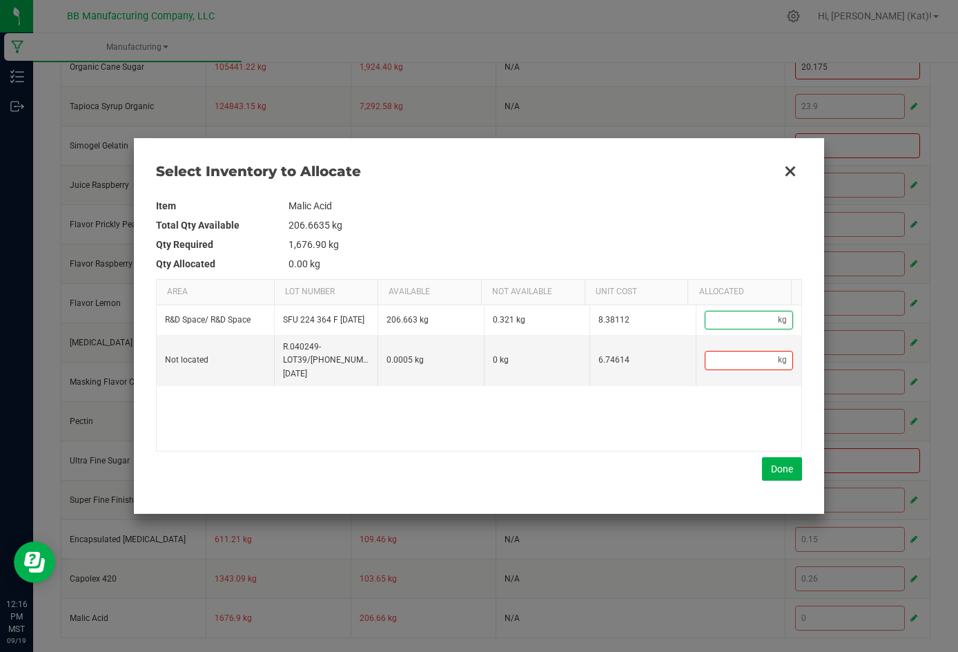
paste input "0.321"
type input "0.32"
type input "0.321"
click at [661, 467] on button "Done" at bounding box center [782, 468] width 40 height 23
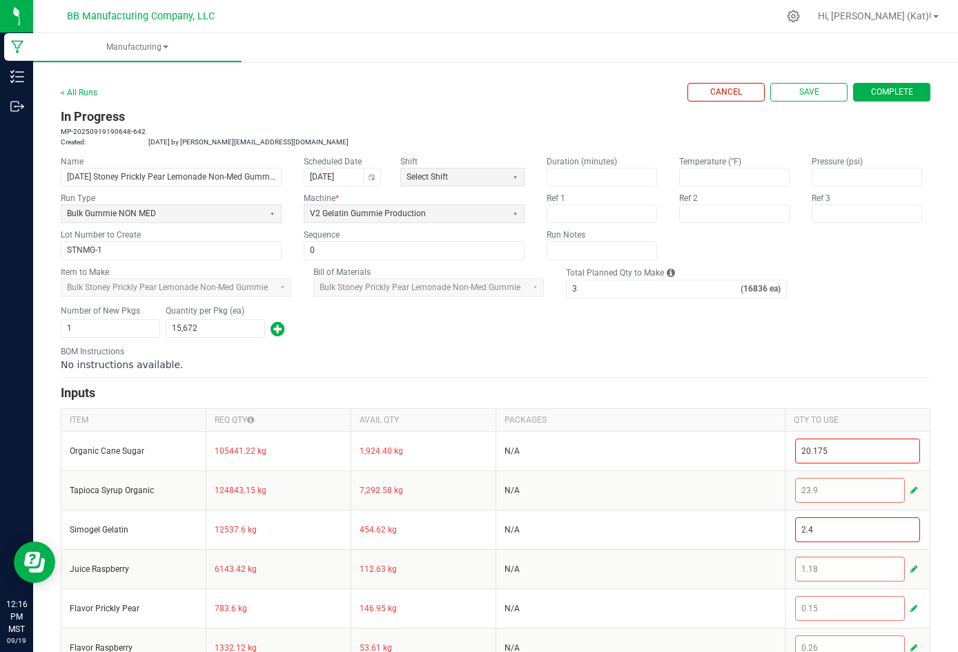
scroll to position [0, 0]
click at [661, 92] on span "Save" at bounding box center [810, 93] width 20 height 12
type input "0"
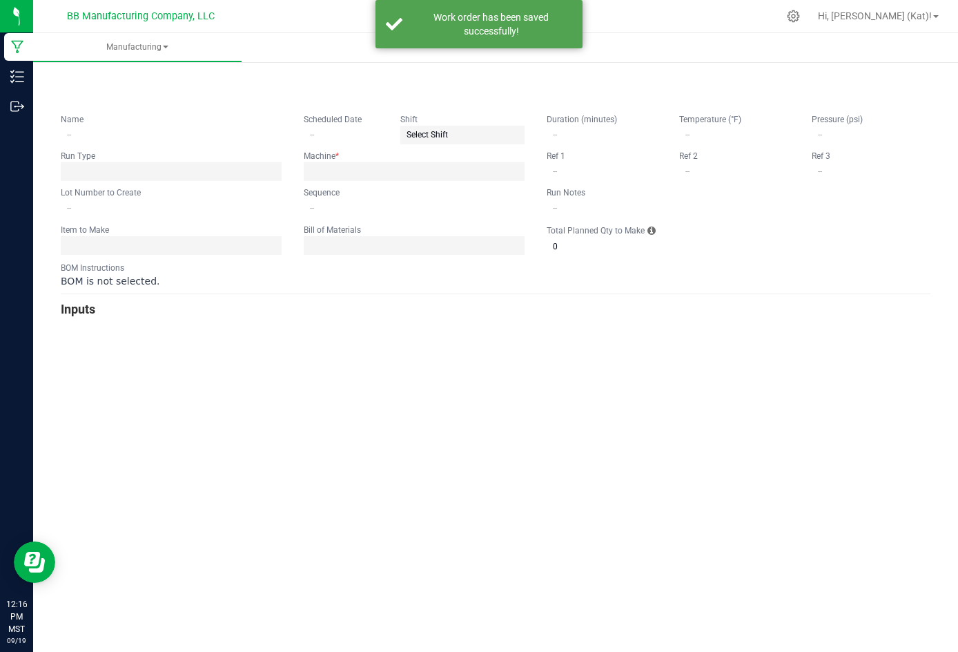
type input "[DATE] Stoney Prickly Pear Lemonade Non-Med Gummie"
type input "[DATE]"
type input "STNMG-1"
type input "0"
type input "3"
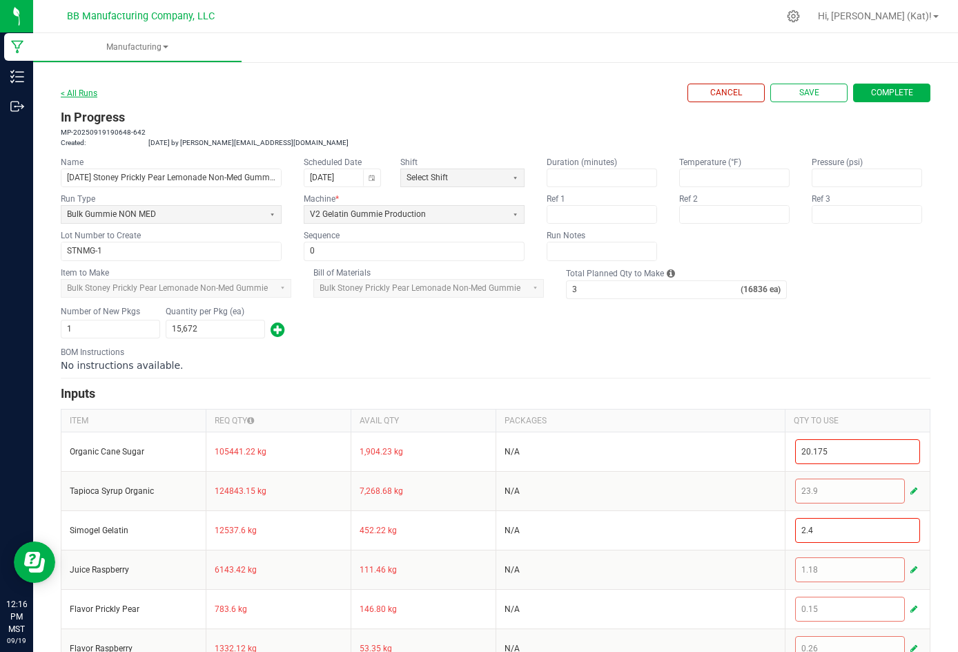
click at [90, 89] on link "< All Runs" at bounding box center [79, 93] width 37 height 10
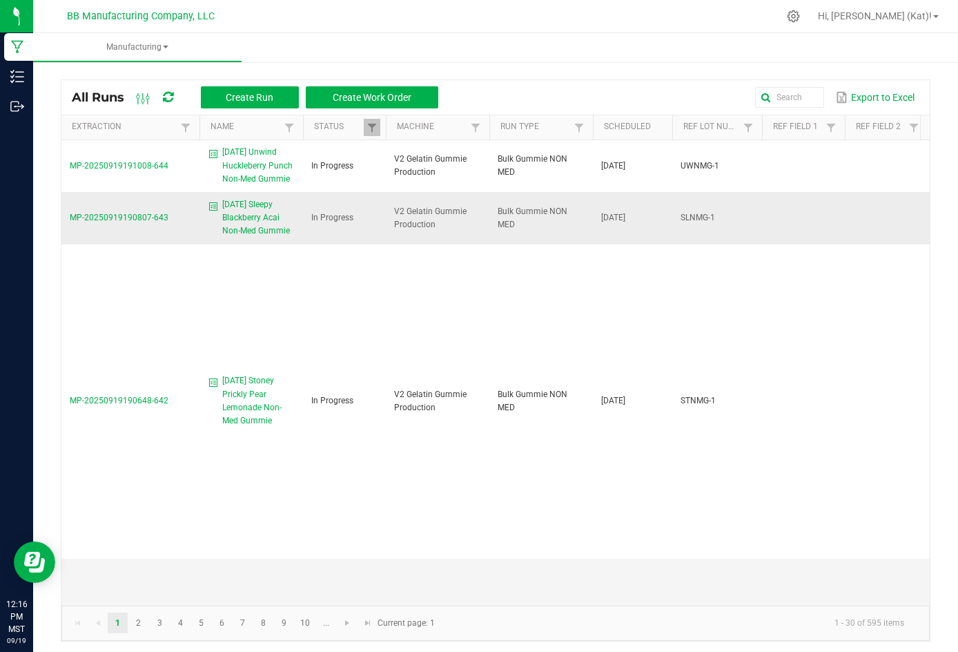
click at [246, 226] on span "[DATE] Sleepy Blackberry Acai Non-Med Gummie" at bounding box center [258, 218] width 72 height 40
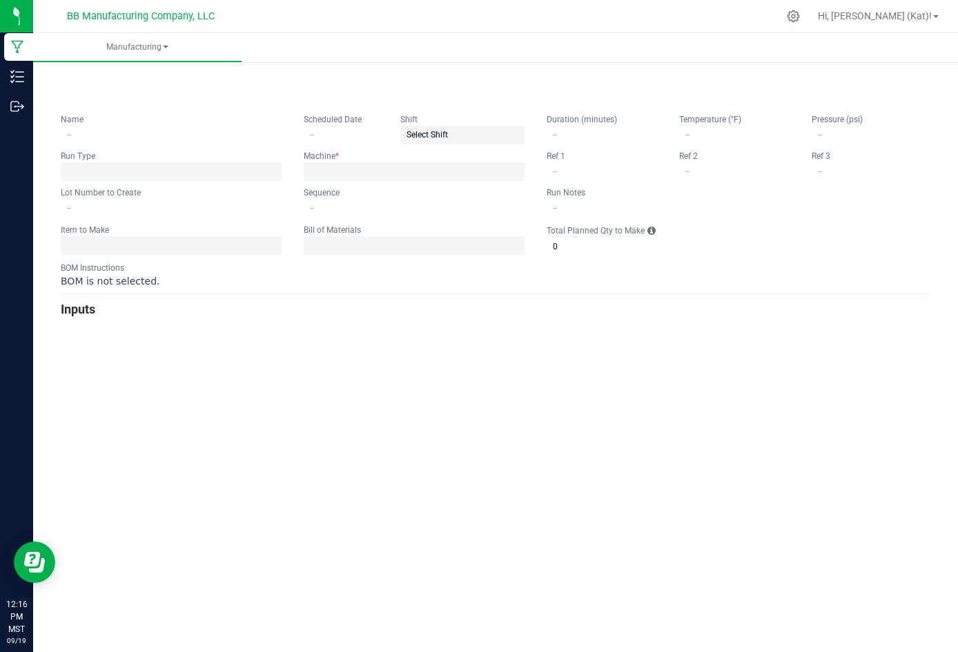
type input "[DATE] Sleepy Blackberry Acai Non-Med Gummie"
type input "[DATE]"
type input "SLNMG-1"
type input "0"
type input "3"
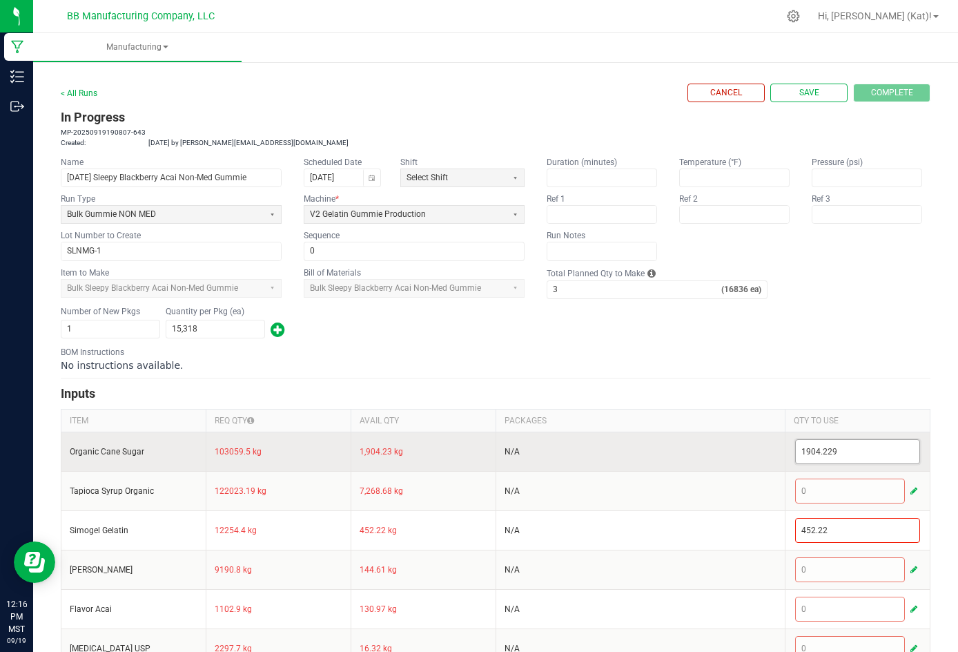
click at [661, 463] on input "1904.229" at bounding box center [858, 451] width 124 height 23
paste input "20.175"
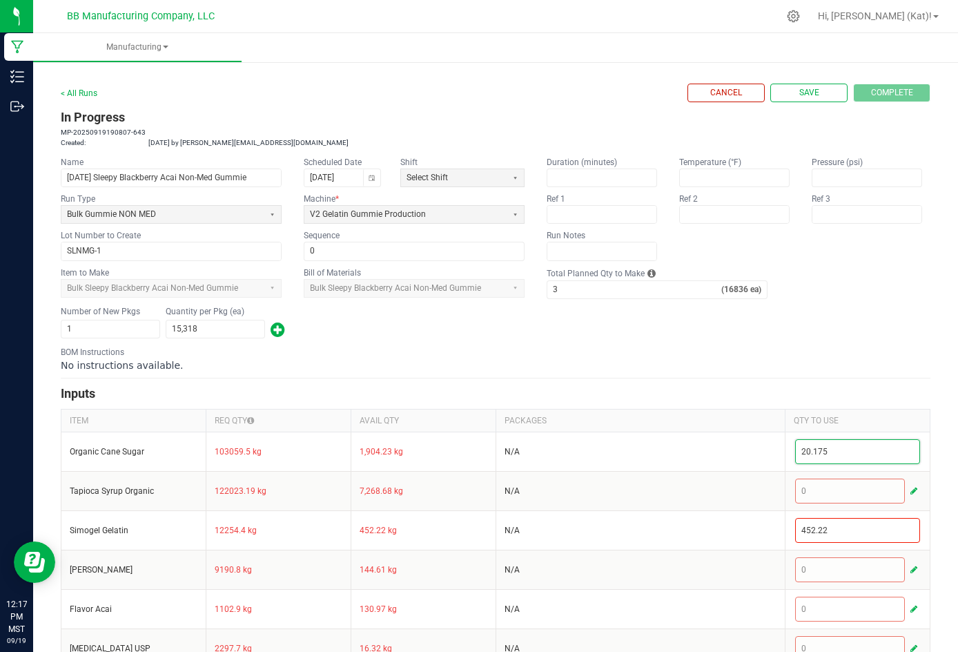
type input "20.175"
click at [661, 372] on div "No instructions available." at bounding box center [496, 365] width 870 height 14
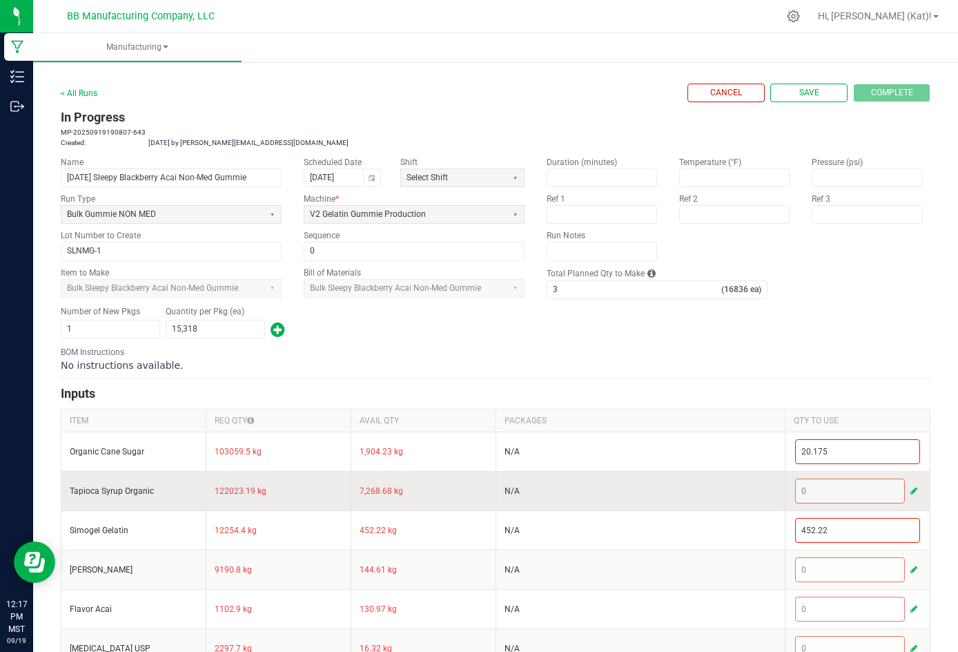
click at [661, 496] on span "button" at bounding box center [914, 490] width 7 height 11
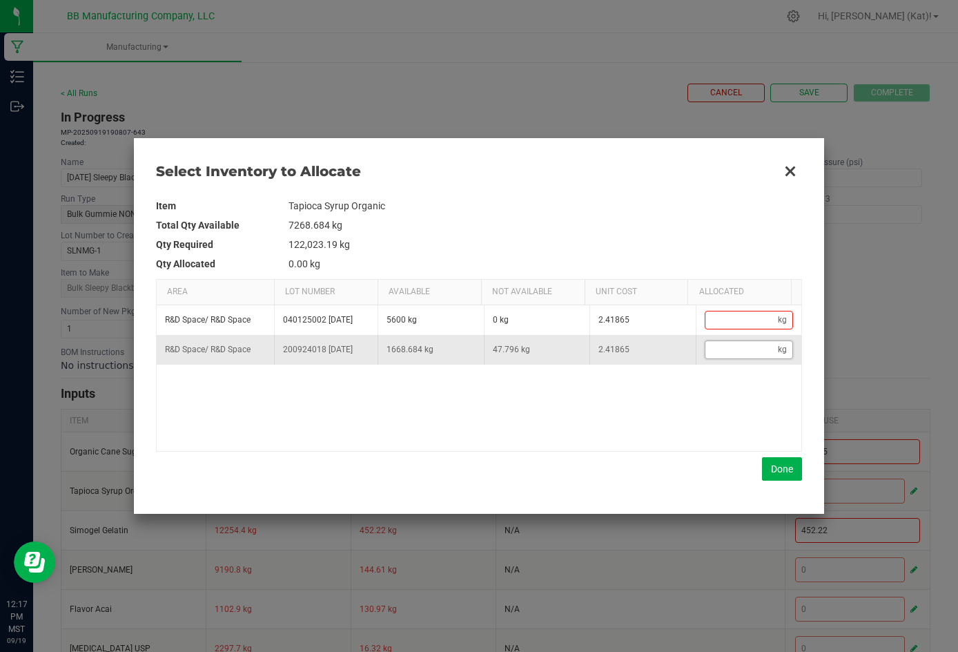
click at [661, 345] on input "Data table" at bounding box center [742, 349] width 73 height 17
paste input "23.898"
type input "23.9"
type input "23.898"
click at [661, 474] on button "Done" at bounding box center [782, 468] width 40 height 23
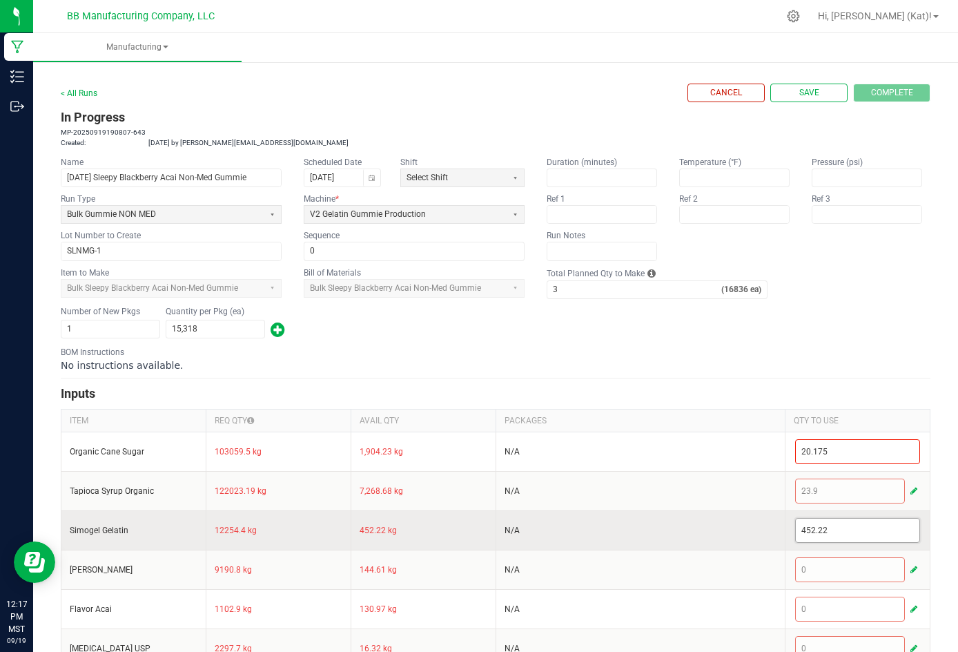
click at [661, 542] on input "452.22" at bounding box center [858, 530] width 124 height 23
paste input "2.4"
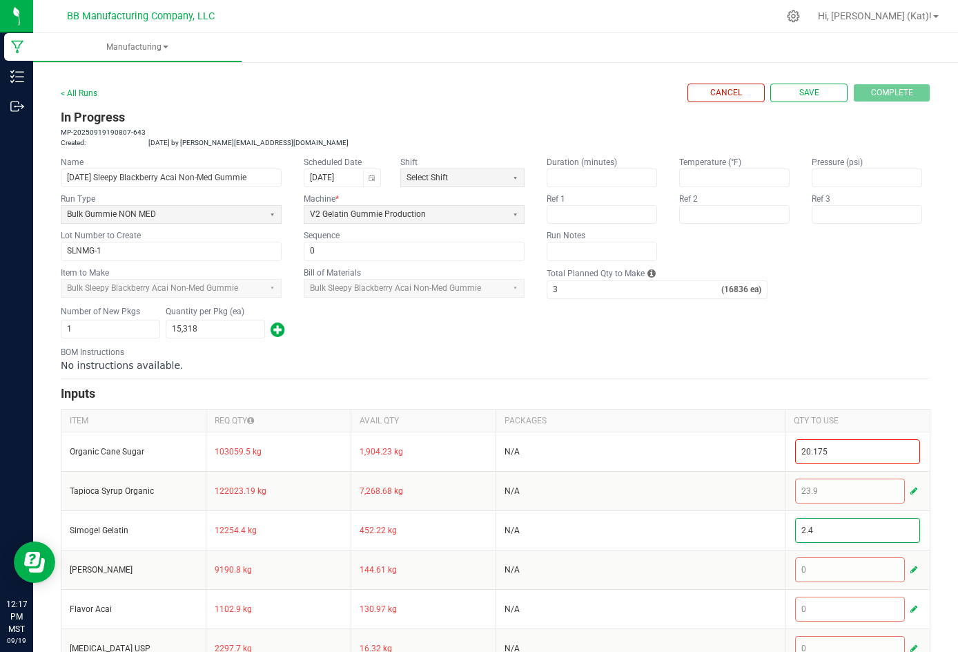
type input "2.4"
click at [661, 372] on div "BOM Instructions No instructions available." at bounding box center [496, 359] width 870 height 26
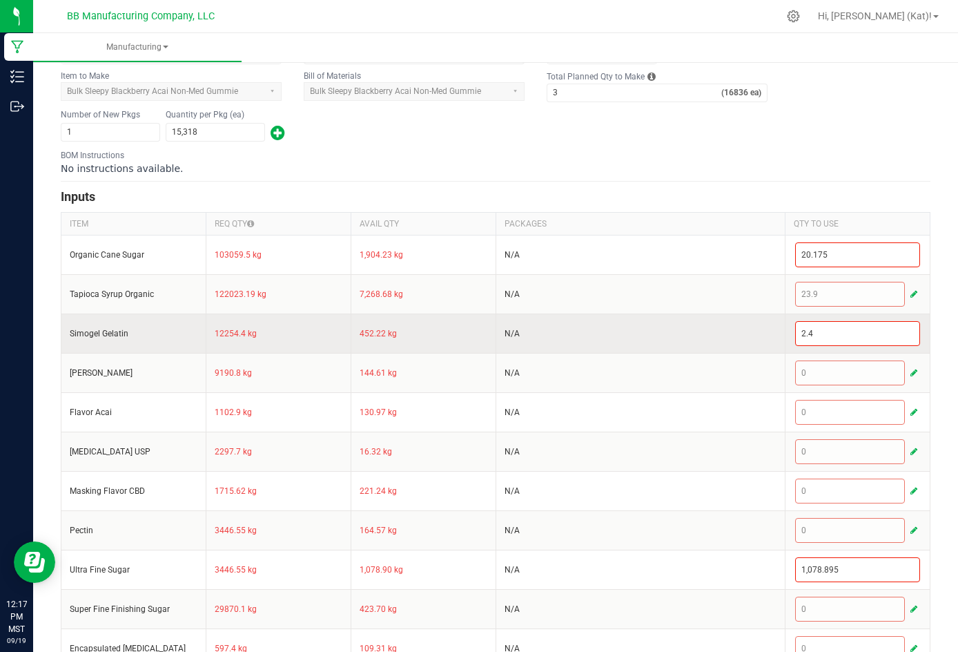
scroll to position [276, 0]
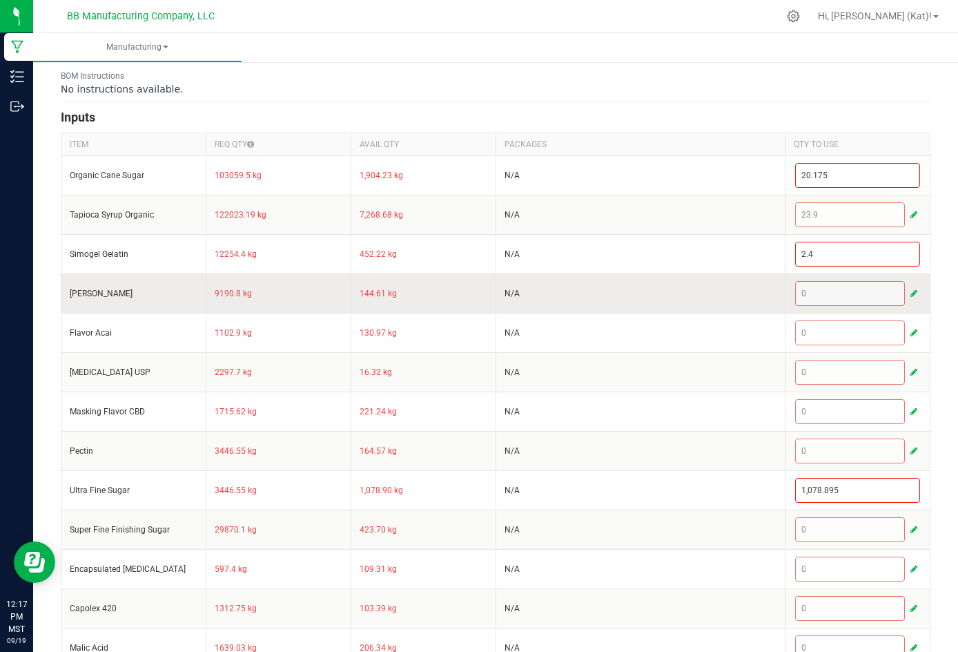
click at [661, 302] on button "button" at bounding box center [914, 293] width 12 height 17
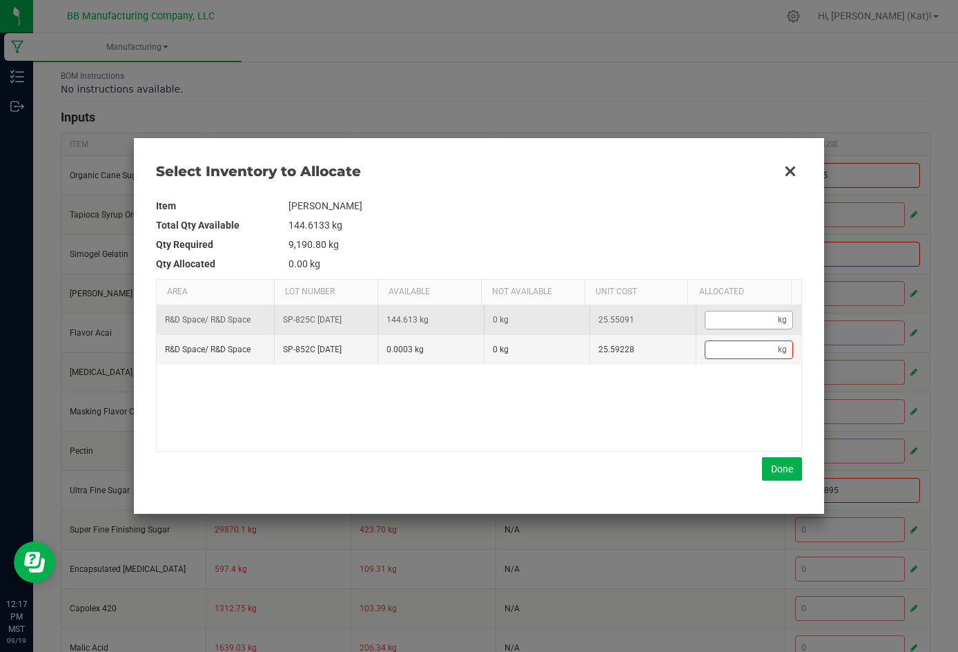
click at [661, 329] on kendo-numerictextbox "kg" at bounding box center [749, 320] width 89 height 19
click at [661, 316] on input "Data table" at bounding box center [742, 319] width 73 height 17
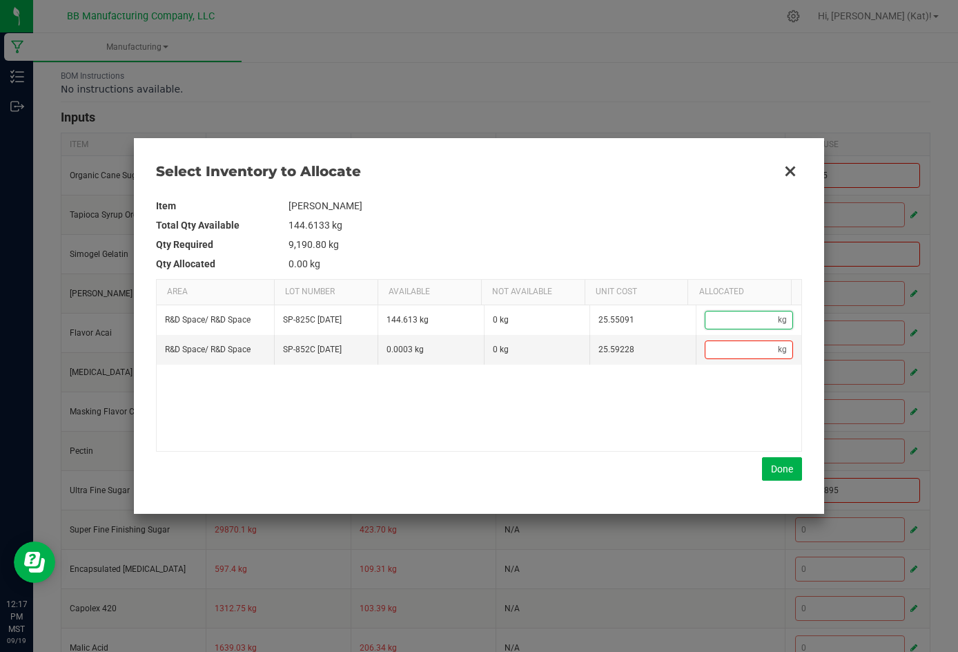
paste input "1.8"
type input "1.8"
click at [661, 466] on button "Done" at bounding box center [782, 468] width 40 height 23
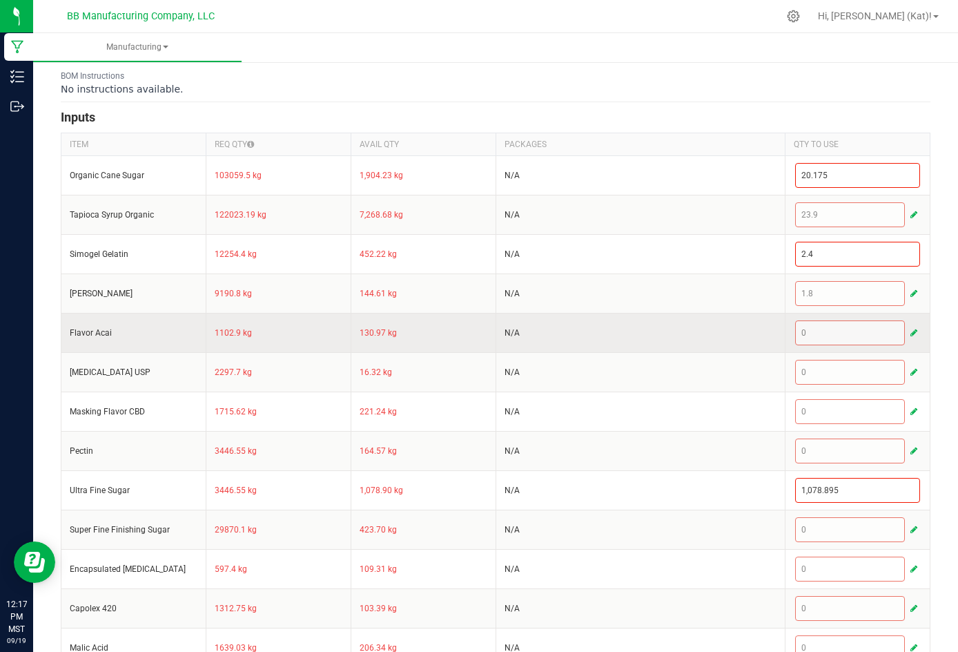
click at [661, 338] on span "button" at bounding box center [914, 332] width 7 height 11
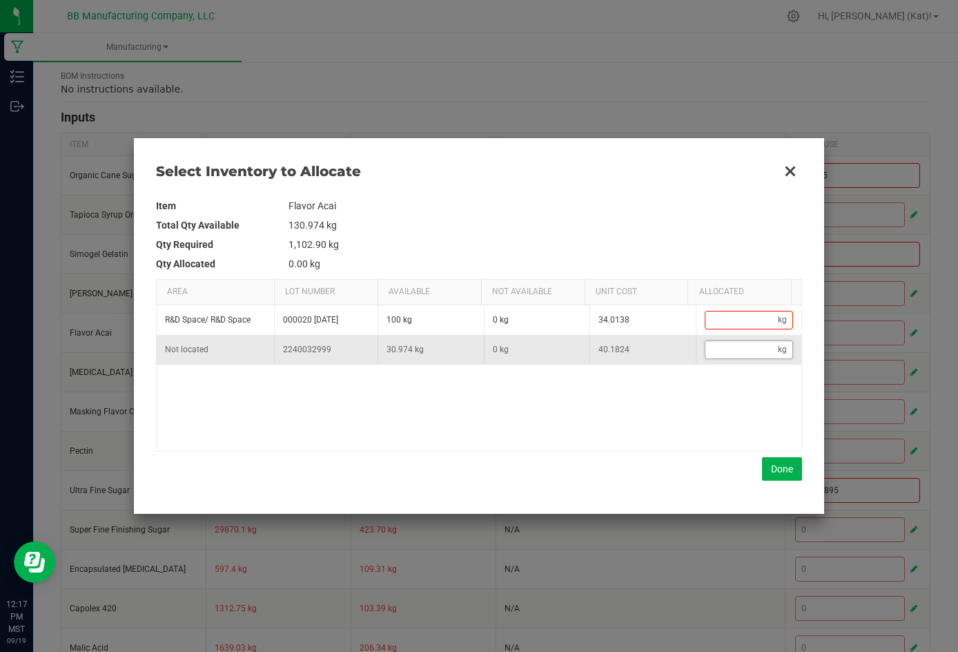
click at [661, 356] on input "Data table" at bounding box center [742, 349] width 73 height 17
paste input "0.216"
type input "0.22"
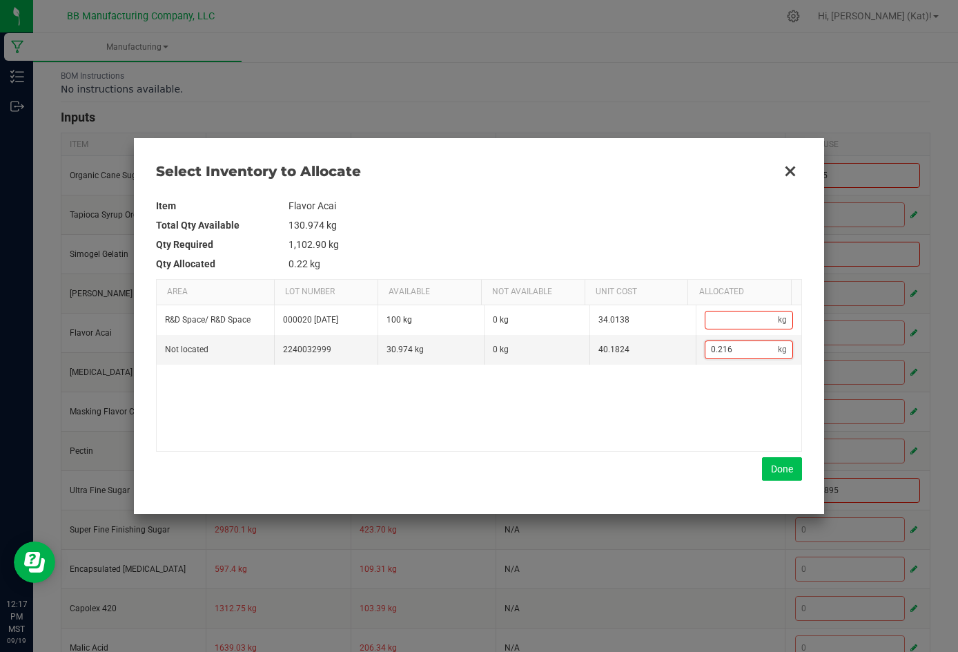
type input "0.216"
click at [661, 472] on button "Done" at bounding box center [782, 468] width 40 height 23
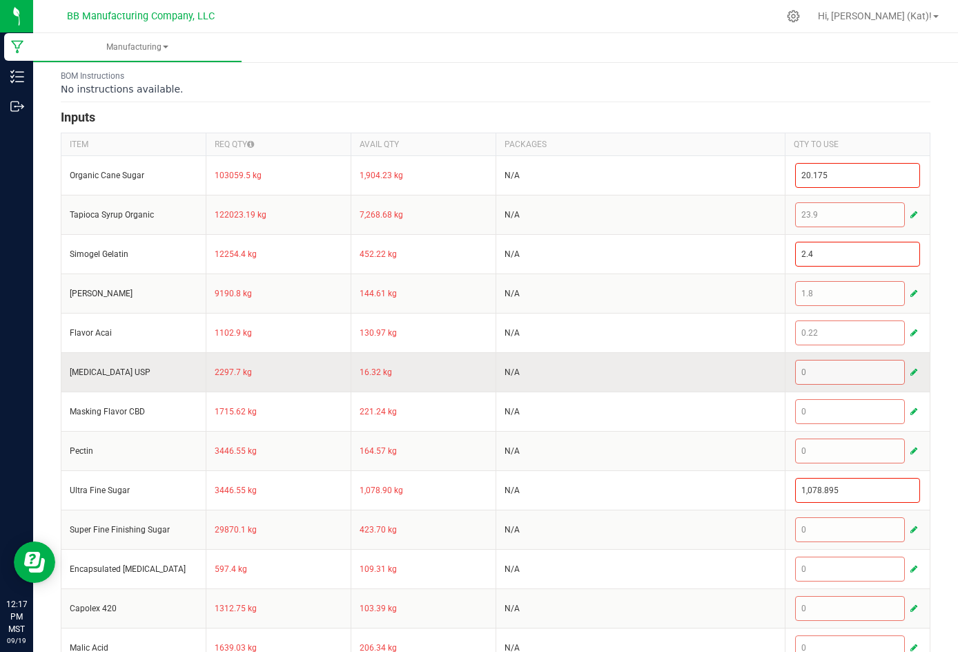
click at [661, 380] on button "button" at bounding box center [914, 372] width 12 height 17
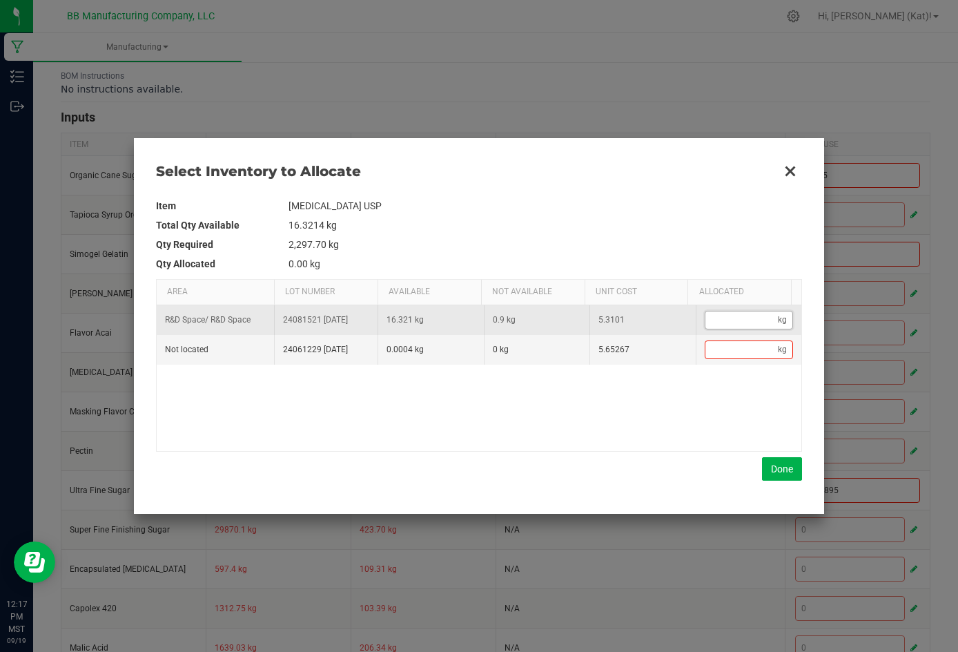
click at [661, 318] on input "Data table" at bounding box center [742, 319] width 73 height 17
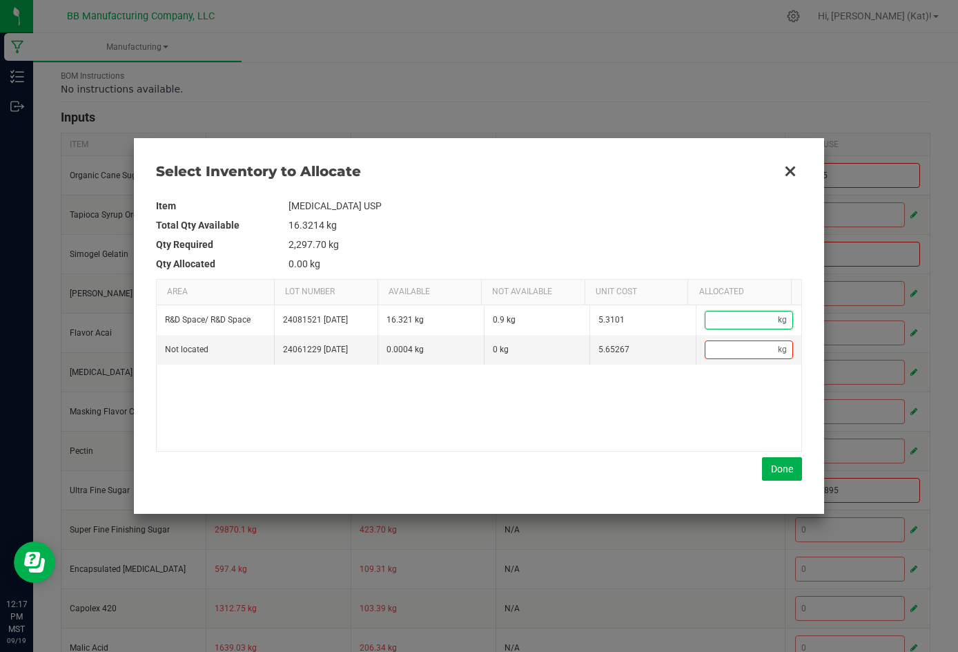
paste input "0.45"
type input "0.45"
click at [661, 475] on button "Done" at bounding box center [782, 468] width 40 height 23
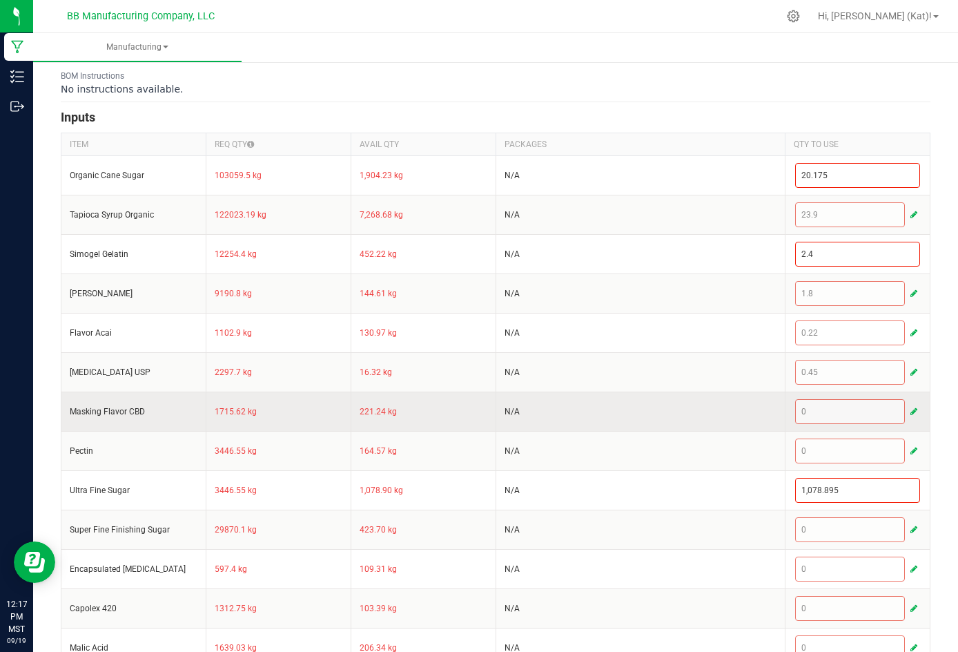
click at [661, 417] on span "button" at bounding box center [914, 411] width 7 height 11
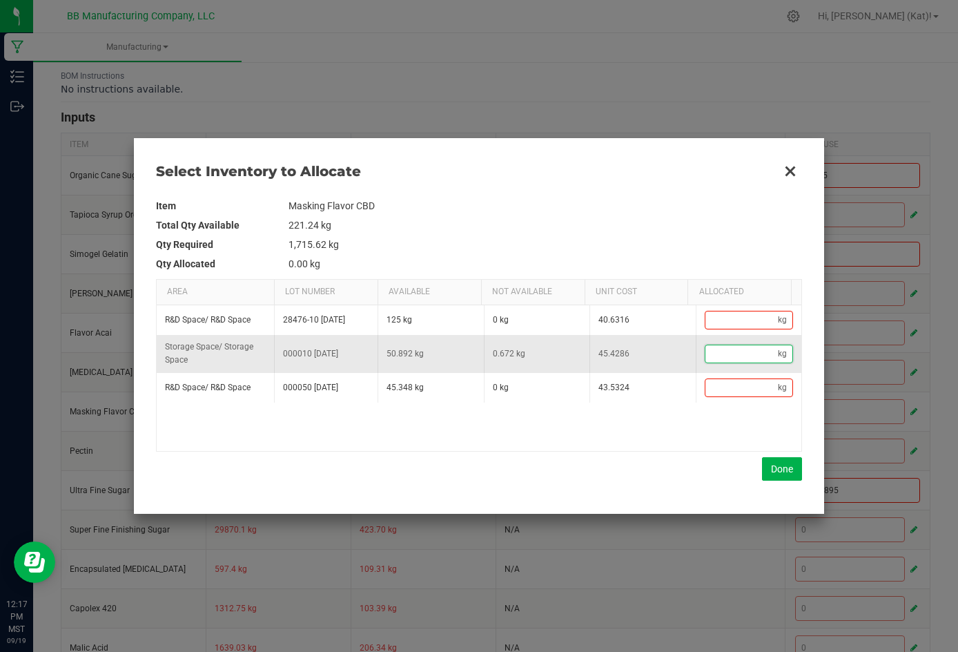
click at [661, 353] on input "Data table" at bounding box center [742, 353] width 73 height 17
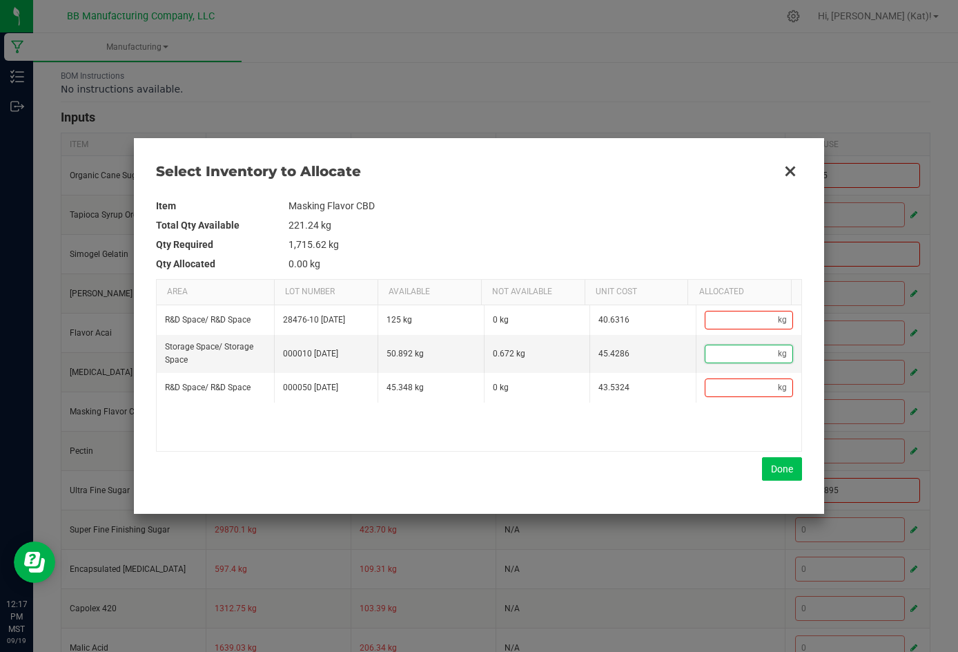
paste input "0.336"
type input "0.34"
type input "0.336"
click at [661, 472] on button "Done" at bounding box center [782, 468] width 40 height 23
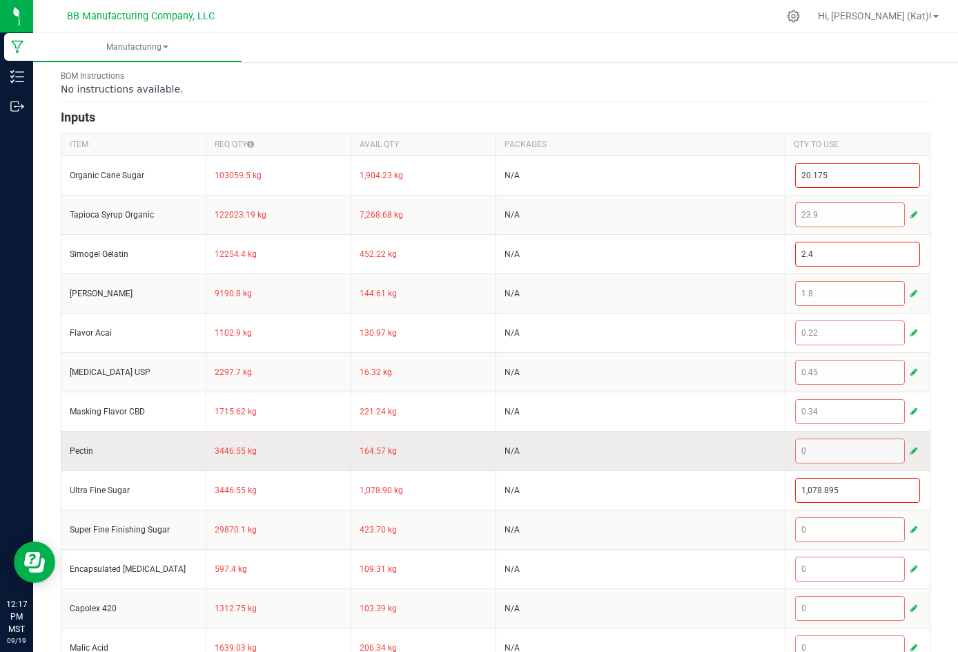
click at [661, 463] on div "0" at bounding box center [857, 450] width 125 height 25
click at [661, 456] on span "button" at bounding box center [914, 450] width 7 height 11
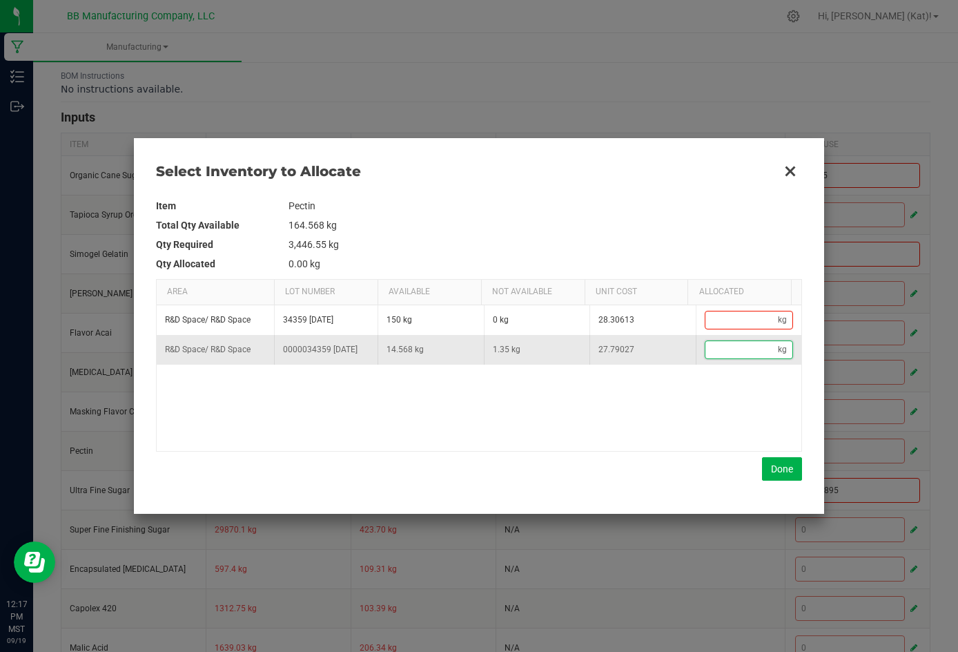
click at [661, 349] on input "Data table" at bounding box center [742, 349] width 73 height 17
paste input "0.675"
type input "0.68"
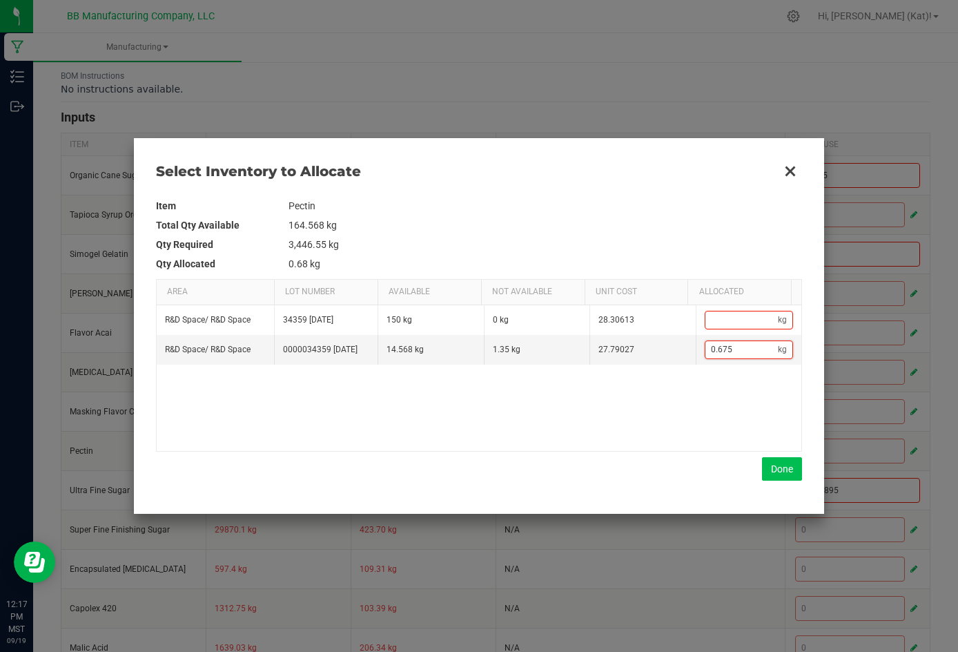
type input "0.675"
click at [661, 472] on button "Done" at bounding box center [782, 468] width 40 height 23
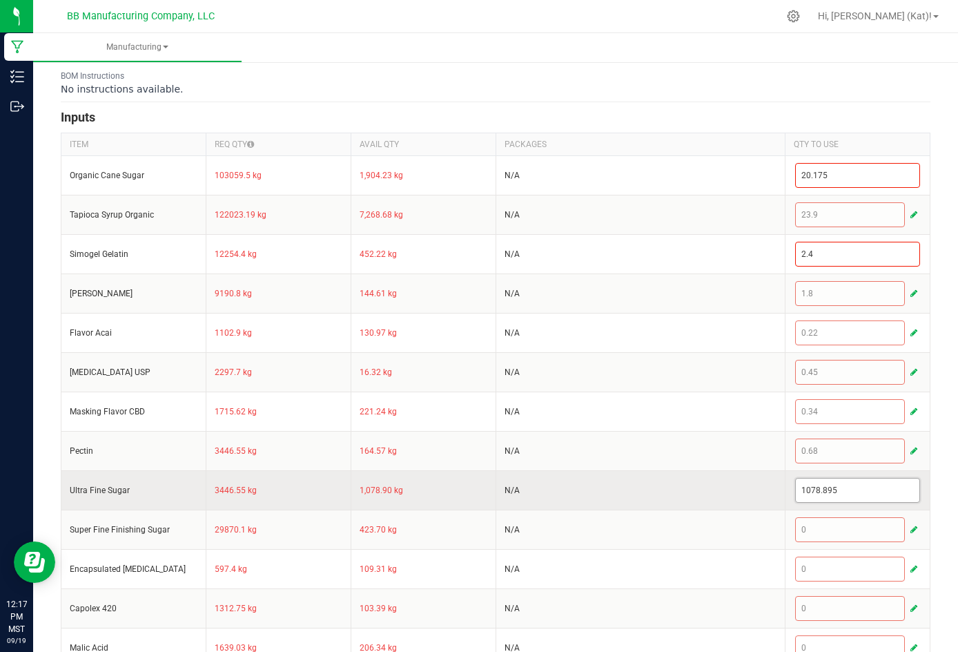
click at [661, 502] on input "1078.895" at bounding box center [858, 489] width 124 height 23
paste input "0.67"
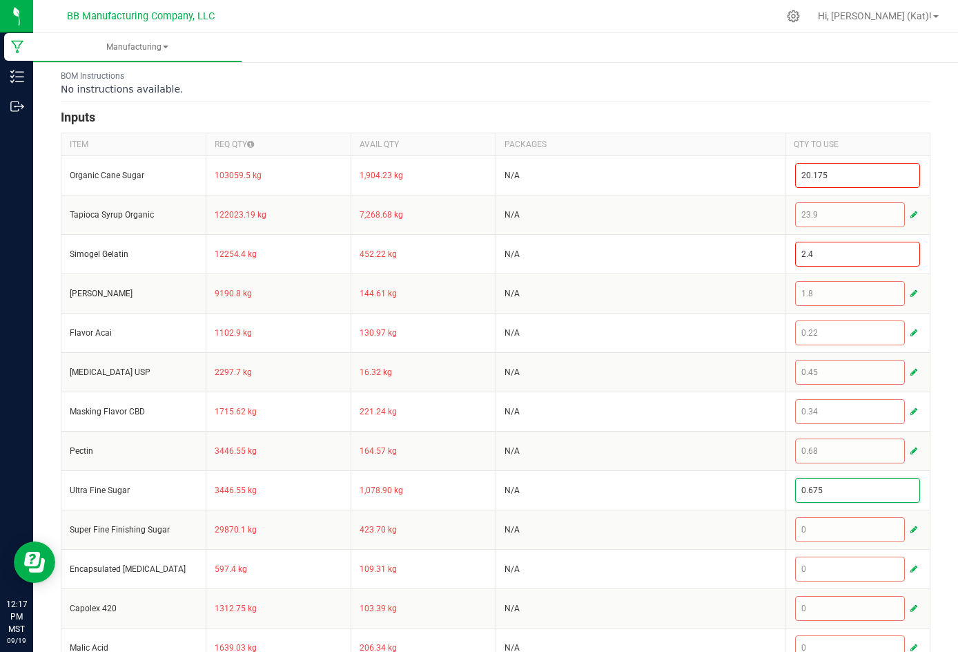
type input "0.675"
click at [661, 492] on div "< All Runs Cancel Save Complete In Progress MP-20250919190807-643 Created: [DAT…" at bounding box center [495, 232] width 925 height 899
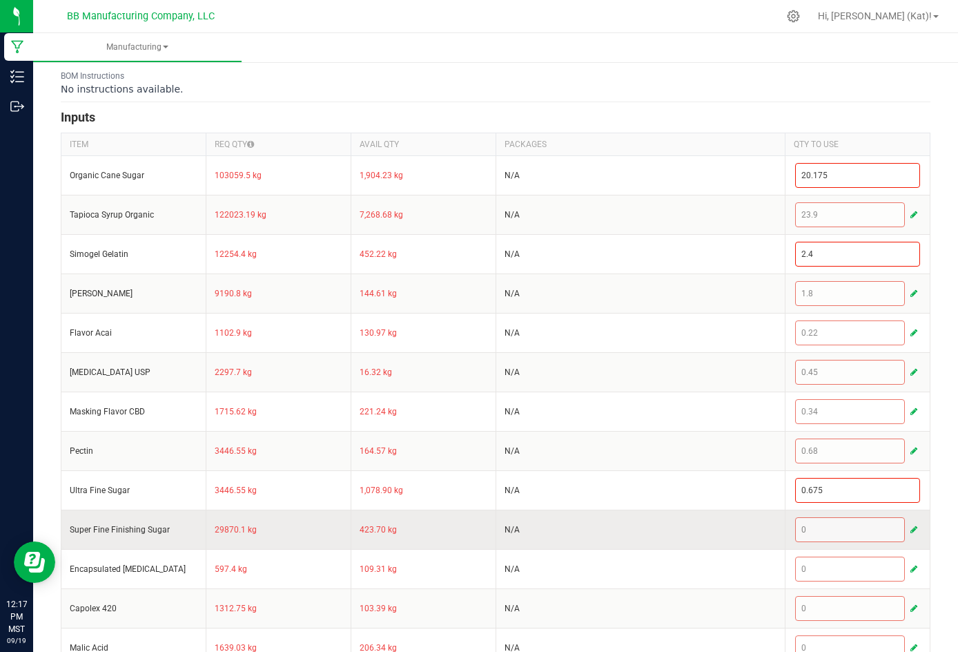
click at [661, 535] on span "button" at bounding box center [914, 529] width 7 height 11
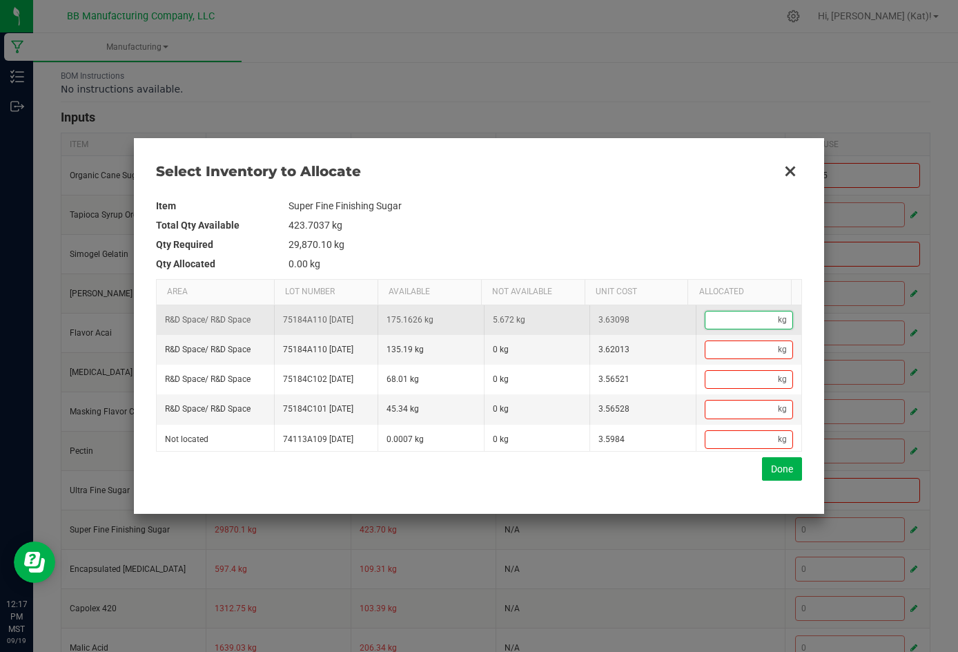
click at [661, 325] on input "Data table" at bounding box center [742, 319] width 73 height 17
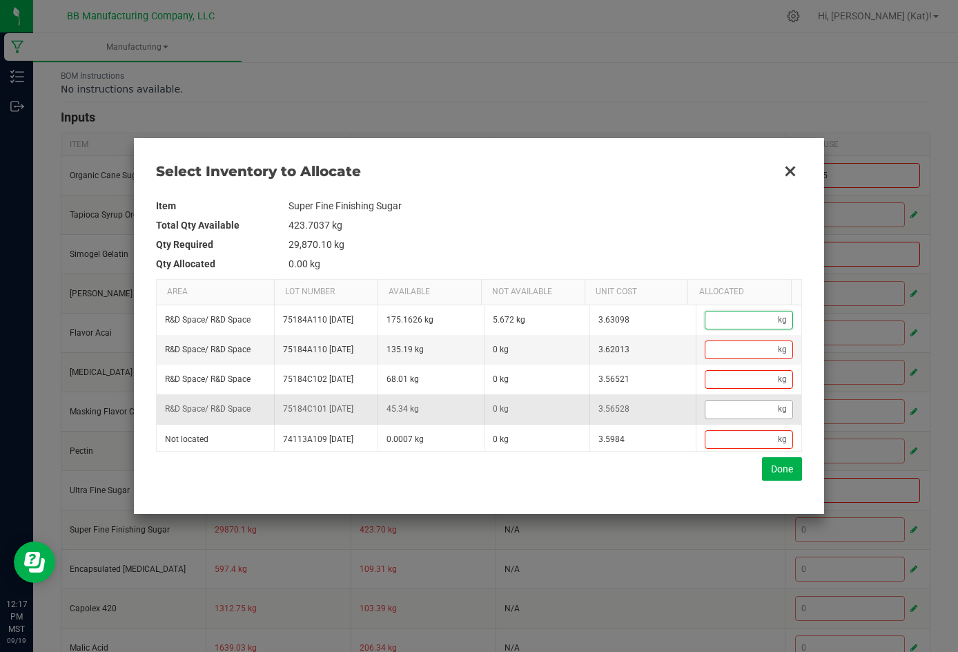
paste input "2.836"
type input "2.84"
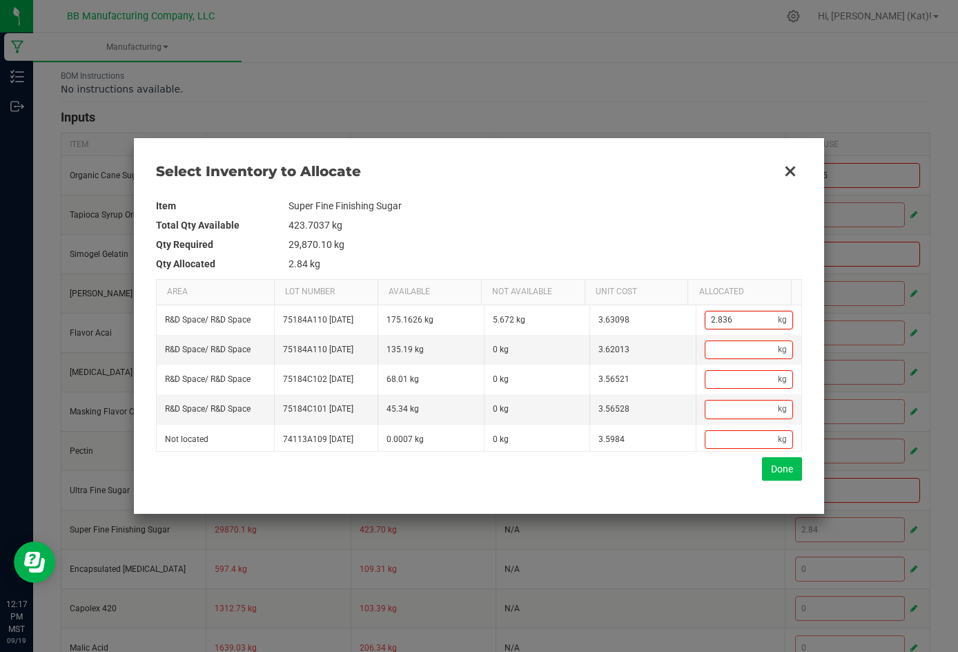
type input "2.836"
click at [661, 467] on button "Done" at bounding box center [782, 468] width 40 height 23
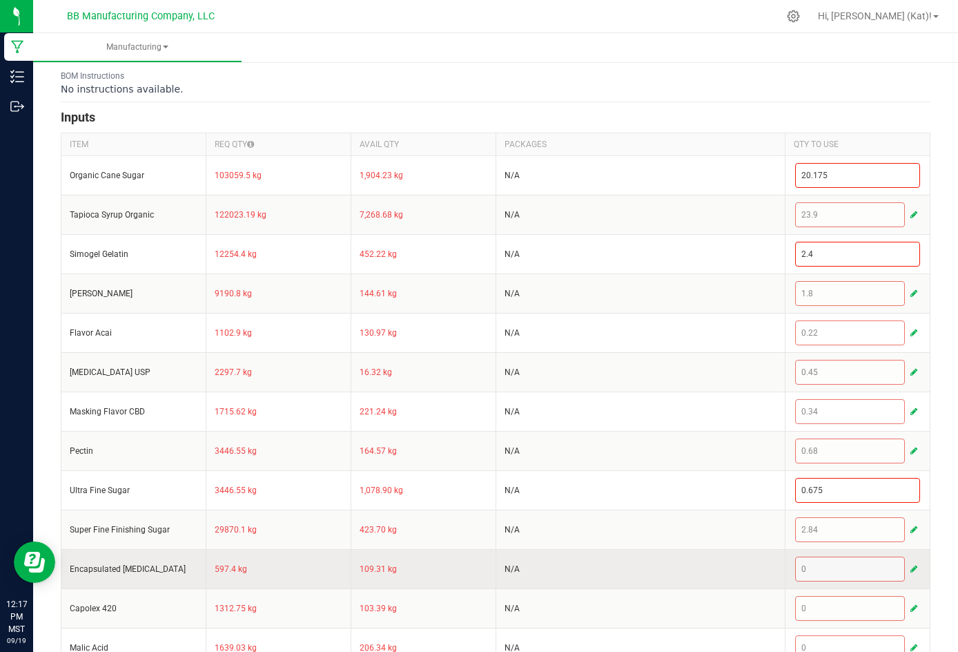
click at [661, 574] on span "button" at bounding box center [914, 568] width 7 height 11
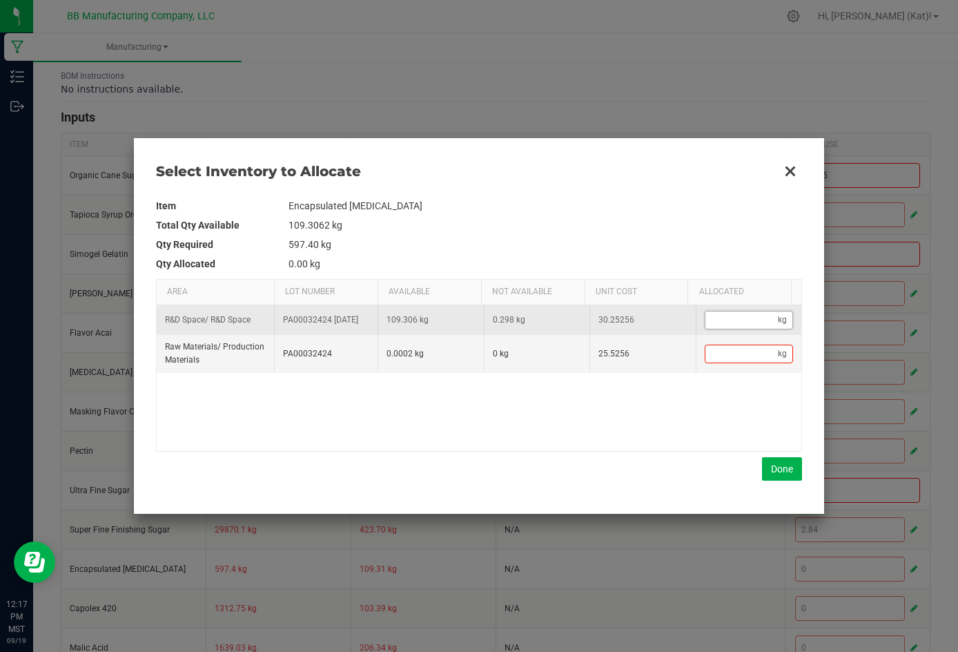
click at [661, 321] on input "Data table" at bounding box center [742, 319] width 73 height 17
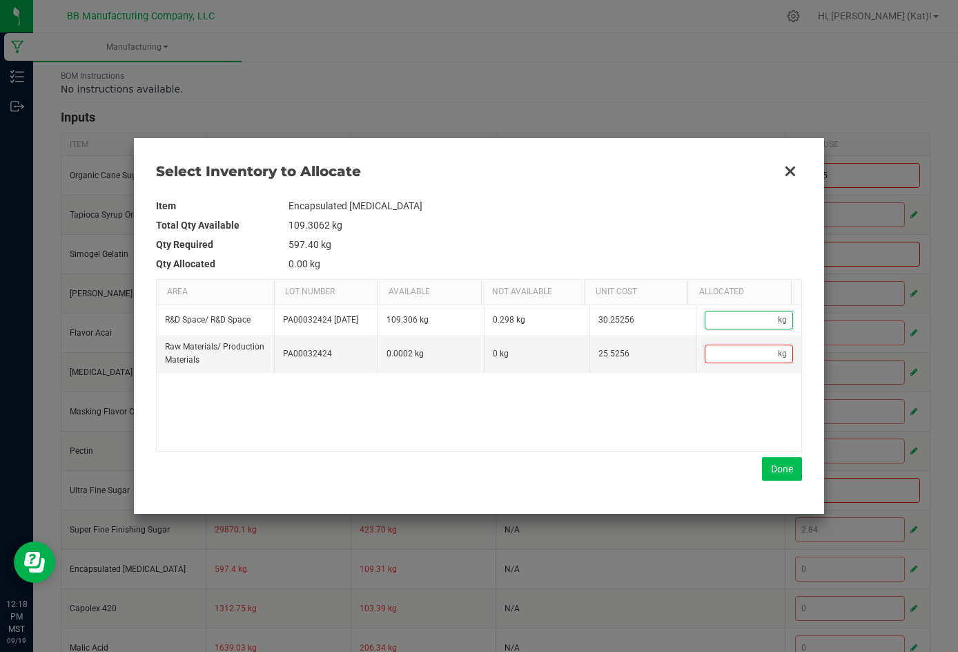
paste input "0.149"
type input "0.15"
type input "0.149"
click at [661, 474] on button "Done" at bounding box center [782, 468] width 40 height 23
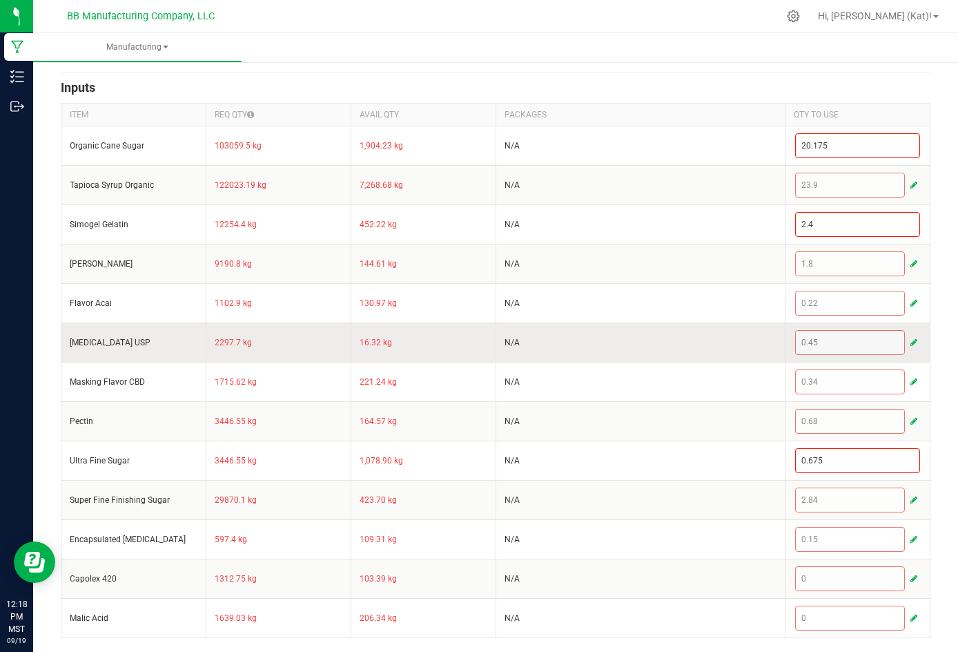
scroll to position [342, 0]
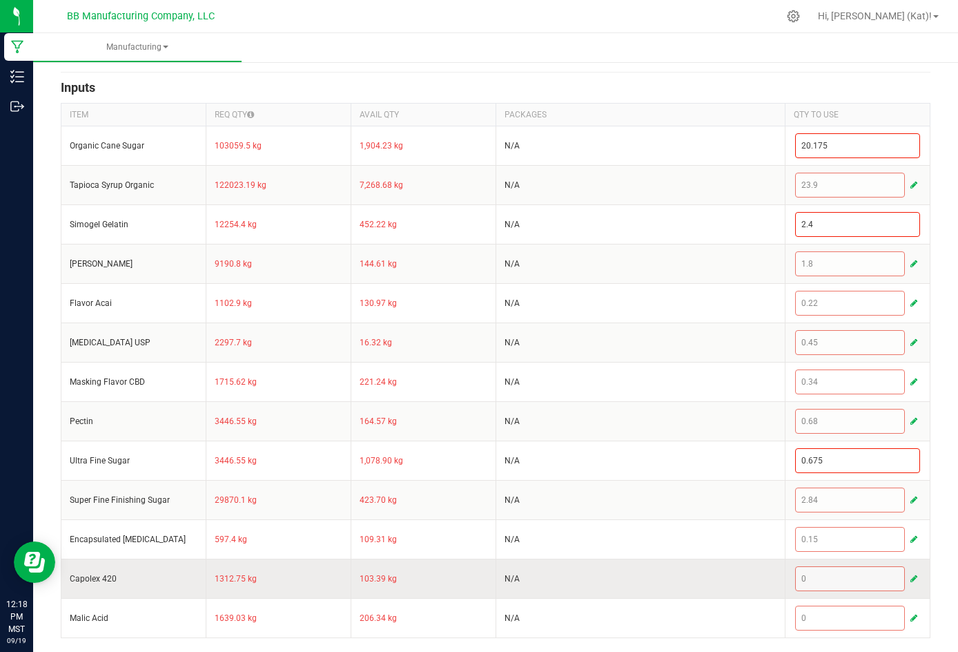
click at [661, 575] on button "button" at bounding box center [914, 578] width 12 height 17
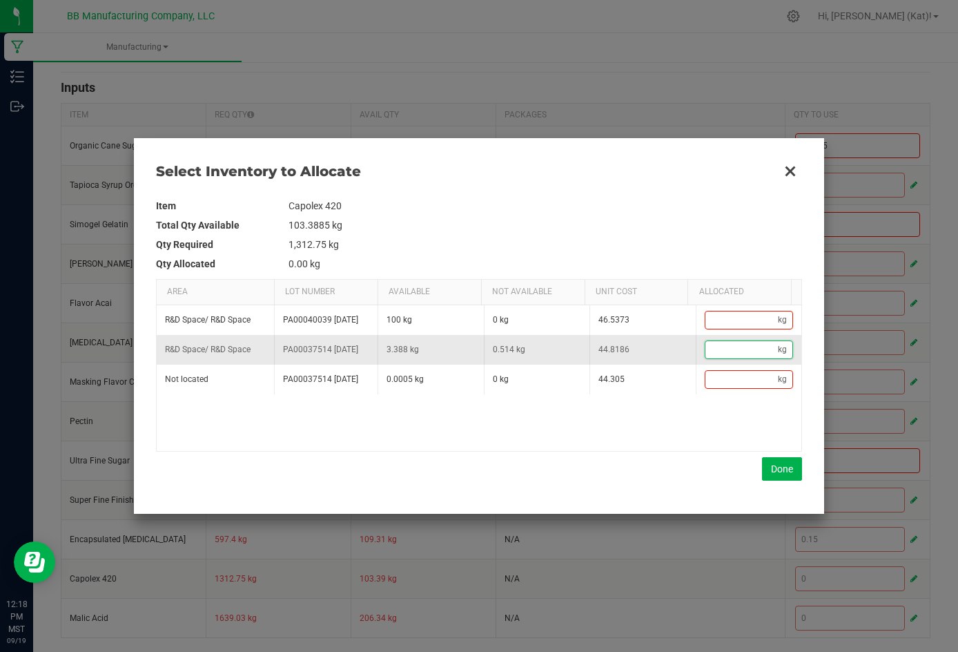
click at [661, 358] on input "Data table" at bounding box center [742, 349] width 73 height 17
paste input "0.257"
type input "0.26"
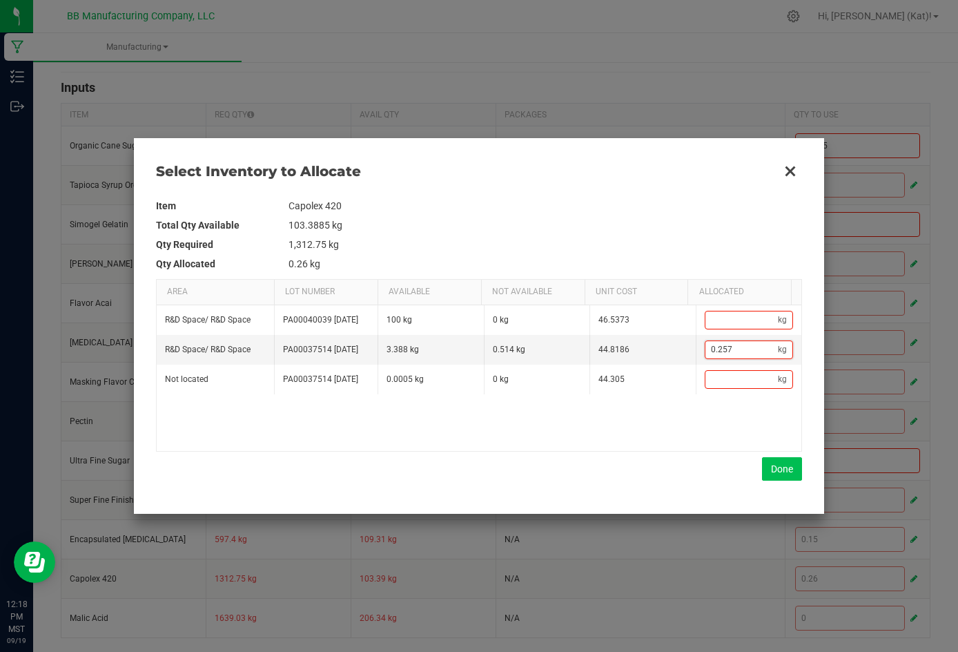
type input "0.257"
click at [661, 473] on button "Done" at bounding box center [782, 468] width 40 height 23
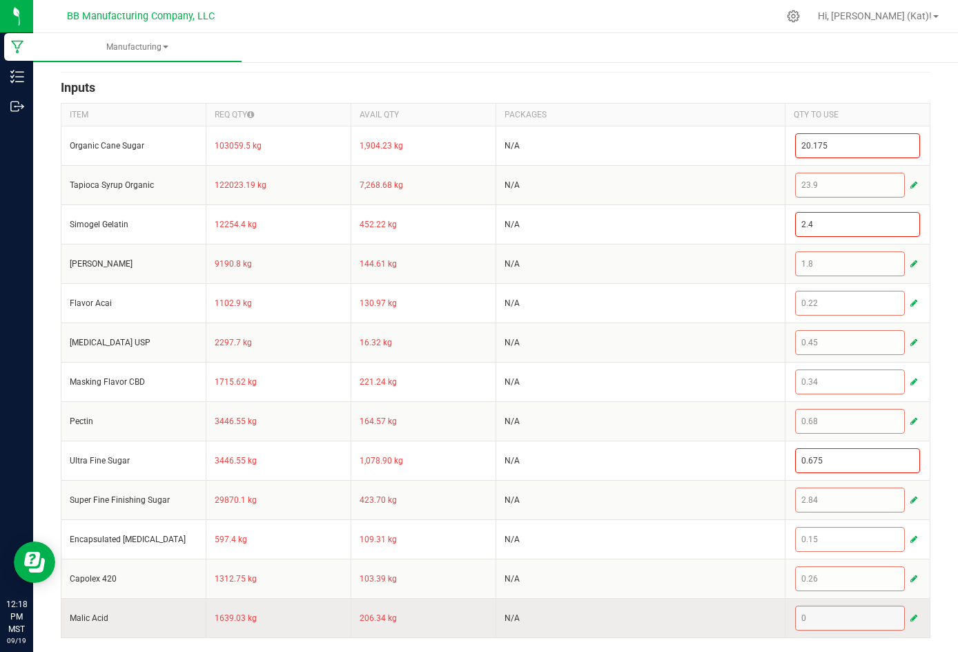
click at [661, 614] on span "button" at bounding box center [914, 617] width 7 height 11
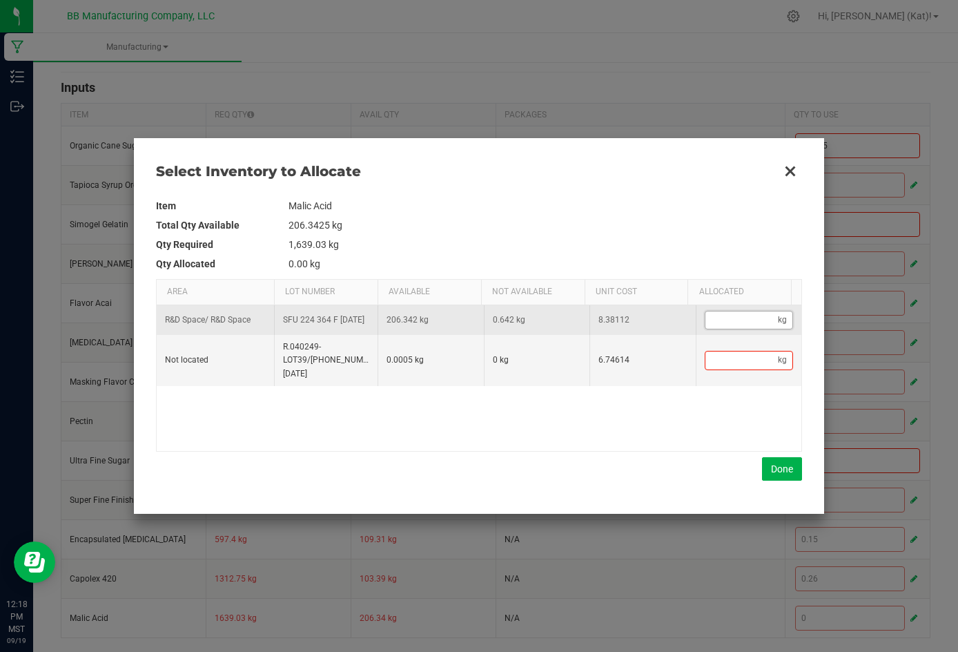
click at [661, 315] on input "Data table" at bounding box center [742, 319] width 73 height 17
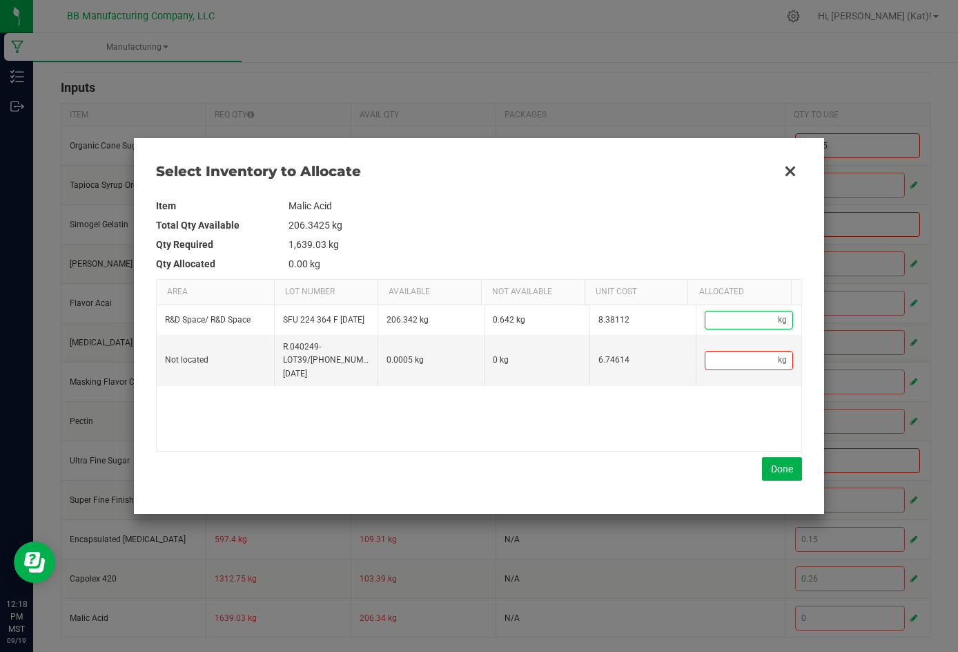
paste input "0.321"
type input "0.32"
type input "0.321"
click at [661, 462] on button "Done" at bounding box center [782, 468] width 40 height 23
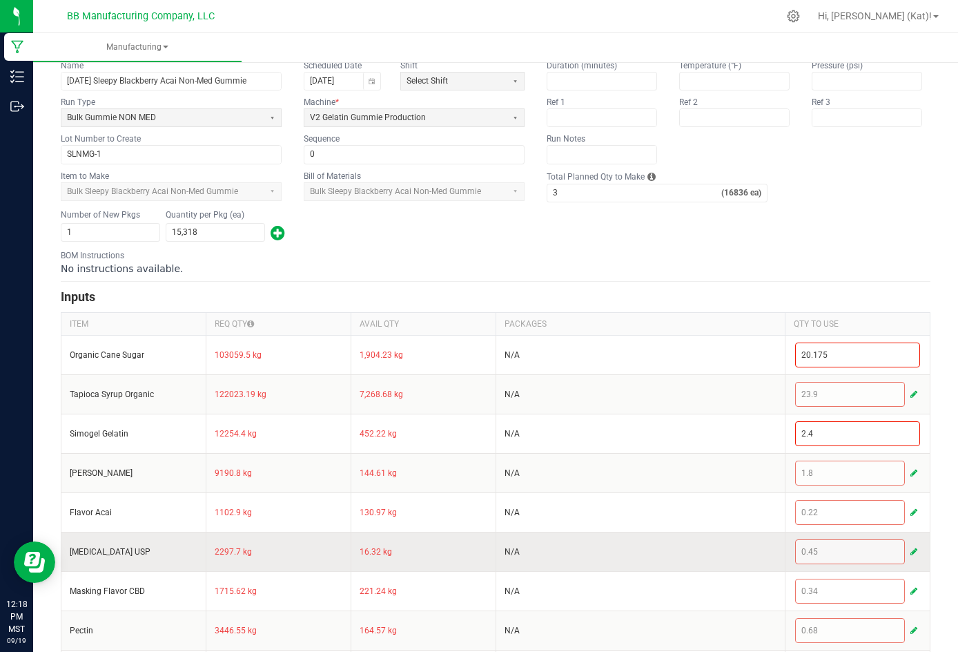
scroll to position [0, 0]
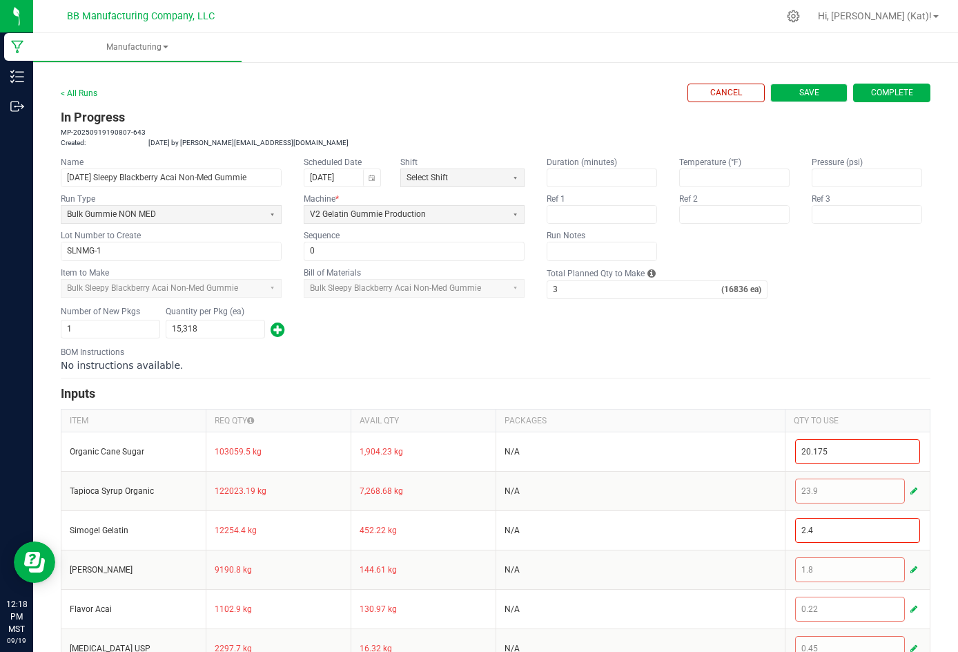
click at [661, 95] on button "Save" at bounding box center [809, 93] width 77 height 19
type input "0"
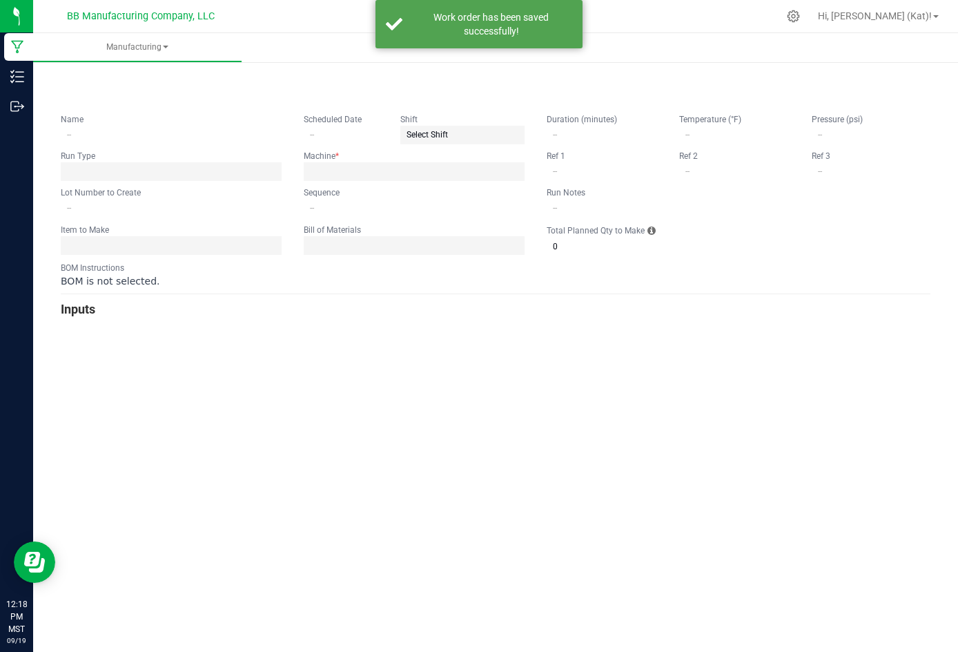
type input "[DATE] Sleepy Blackberry Acai Non-Med Gummie"
type input "[DATE]"
type input "SLNMG-1"
type input "0"
type input "3"
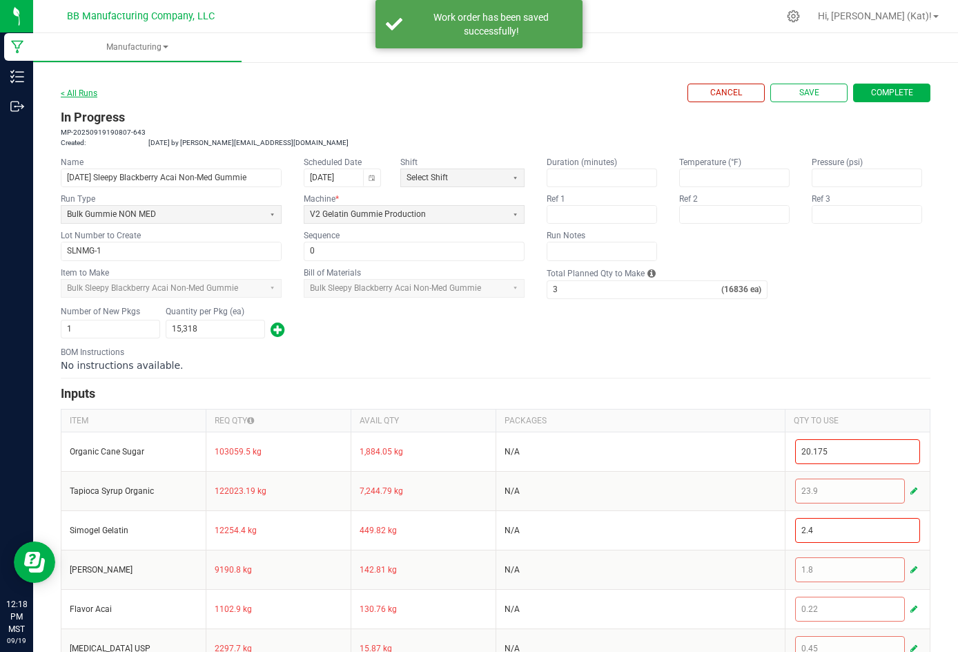
click at [91, 93] on link "< All Runs" at bounding box center [79, 93] width 37 height 10
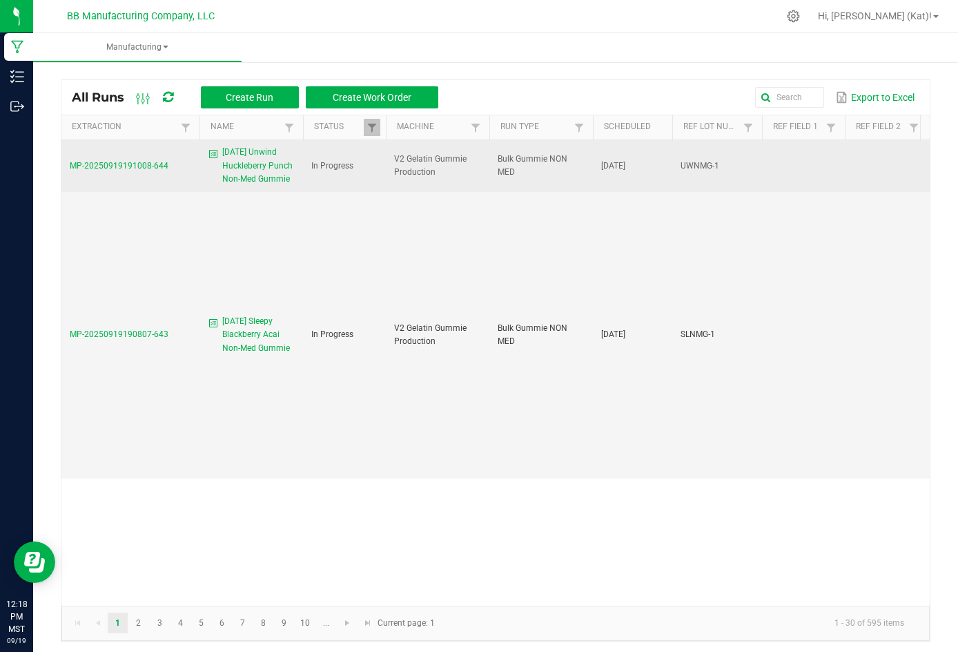
click at [251, 166] on span "[DATE] Unwind Huckleberry Punch Non-Med Gummie" at bounding box center [258, 166] width 72 height 40
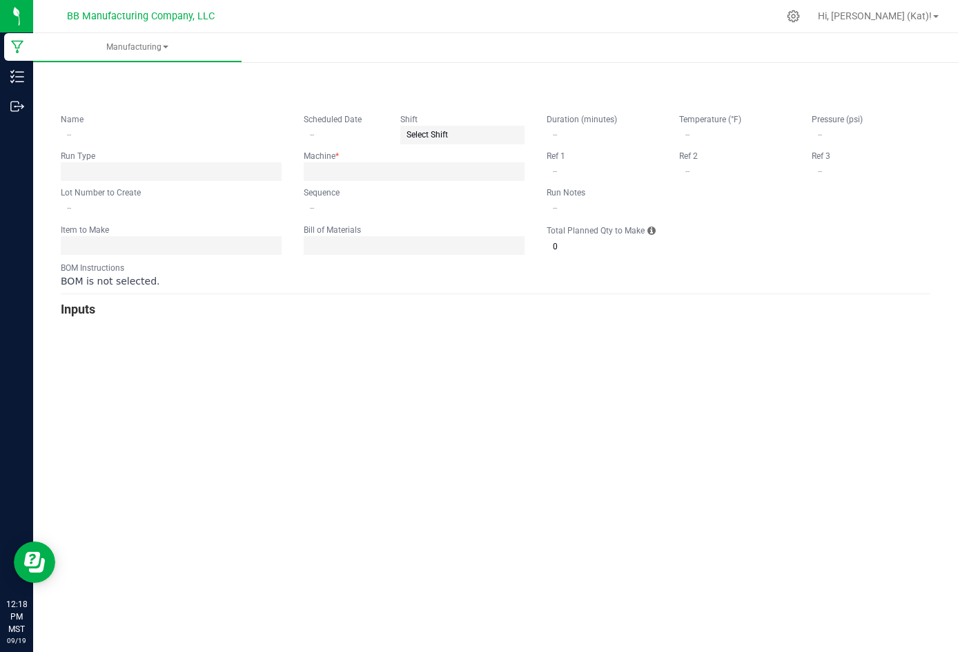
type input "[DATE] Unwind Huckleberry Punch Non-Med Gummie"
type input "[DATE]"
type input "UWNMG-1"
type input "0"
type input "3"
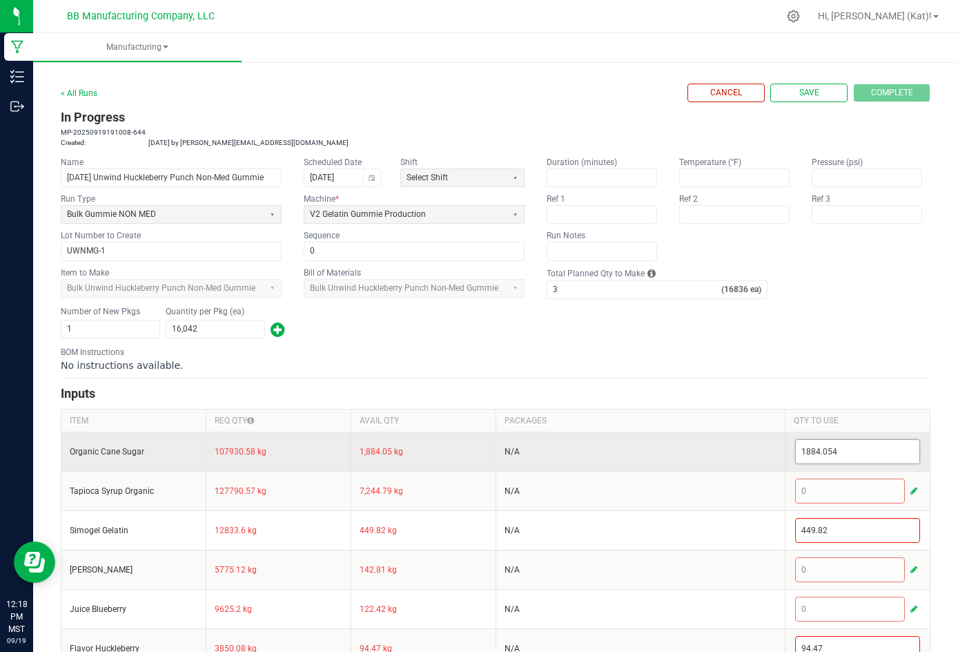
click at [661, 463] on input "1884.054" at bounding box center [858, 451] width 124 height 23
paste input "20.175"
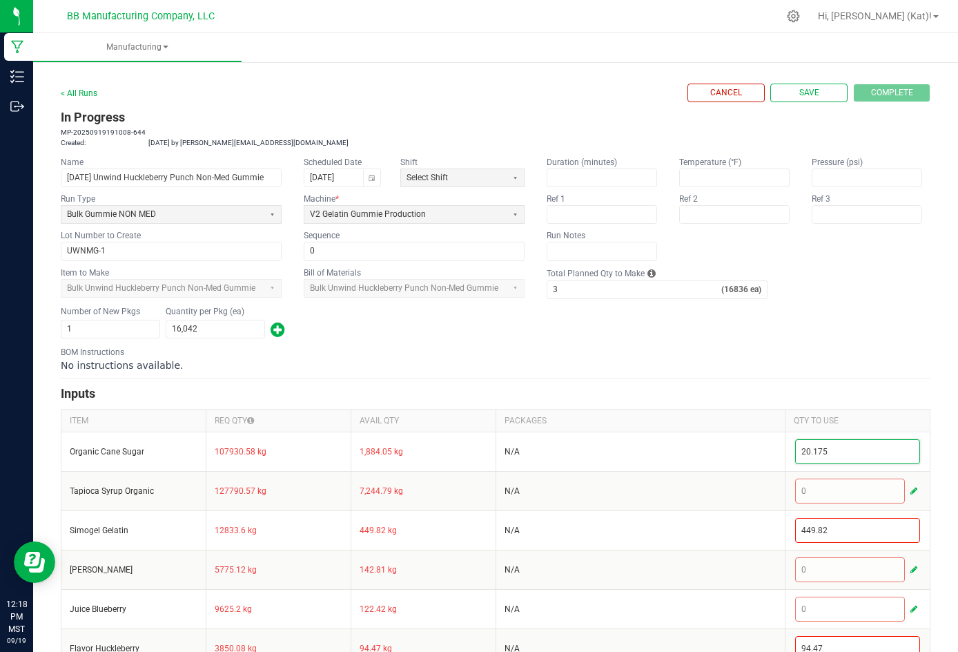
type input "20.175"
click at [661, 372] on div "BOM Instructions No instructions available." at bounding box center [496, 359] width 870 height 26
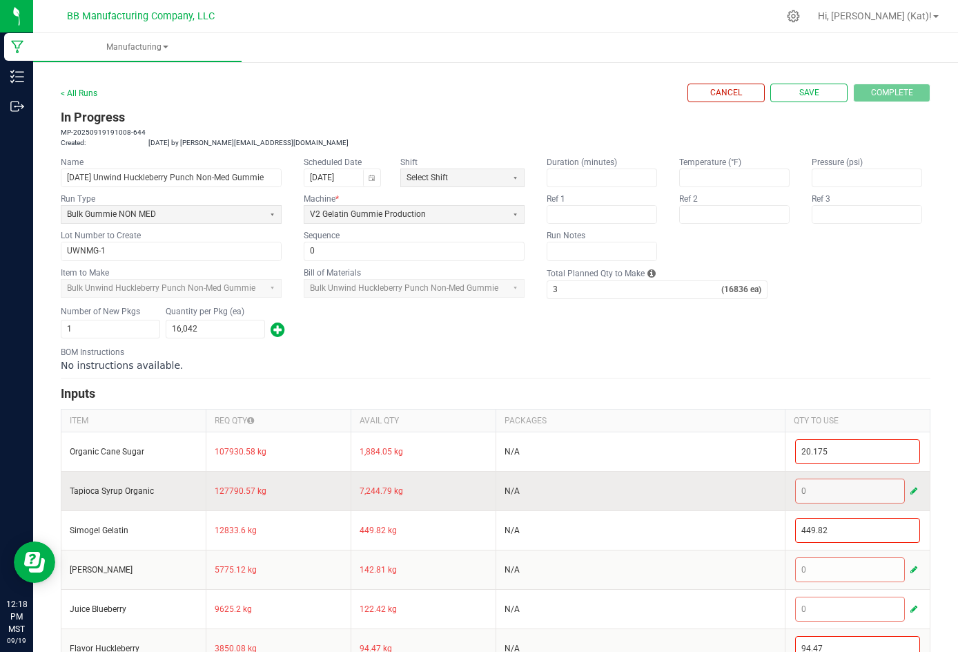
click at [661, 496] on span "button" at bounding box center [914, 490] width 7 height 11
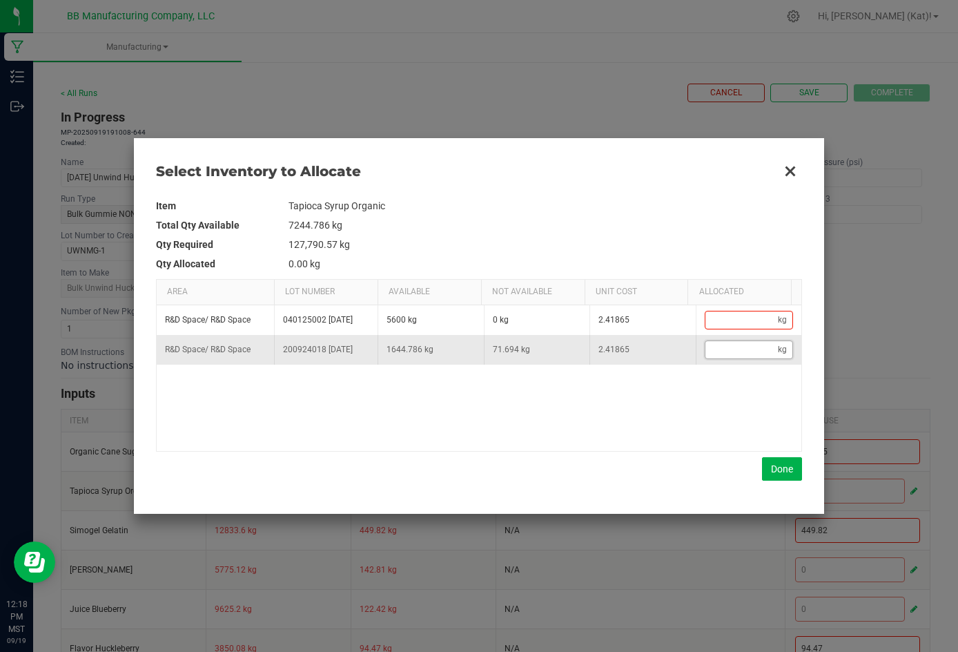
click at [661, 346] on input "Data table" at bounding box center [742, 349] width 73 height 17
paste input "23.898"
type input "23.9"
type input "23.898"
click at [661, 469] on button "Done" at bounding box center [782, 468] width 40 height 23
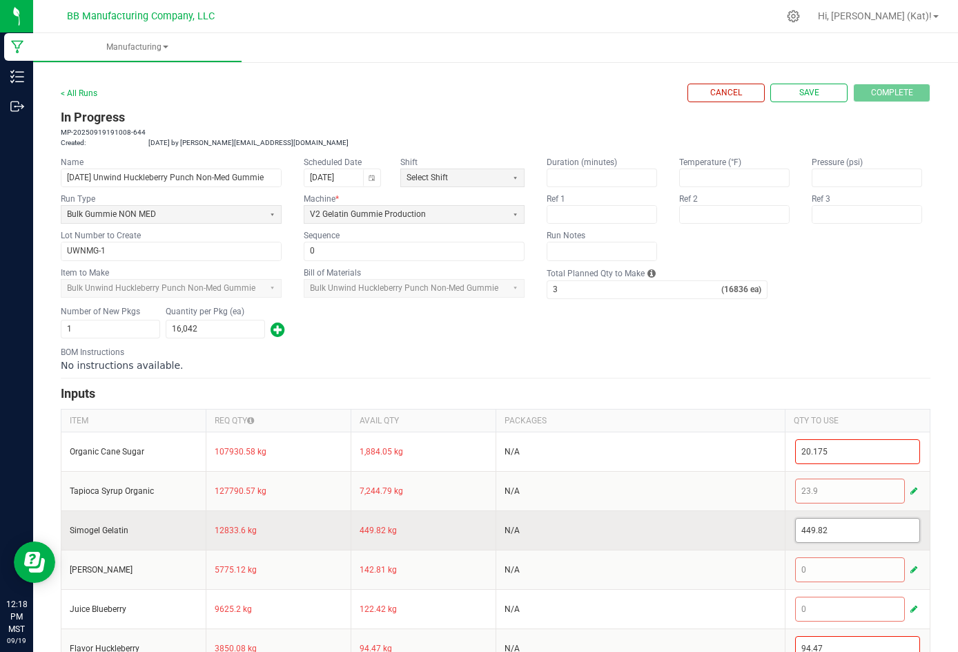
click at [661, 542] on input "449.82" at bounding box center [858, 530] width 124 height 23
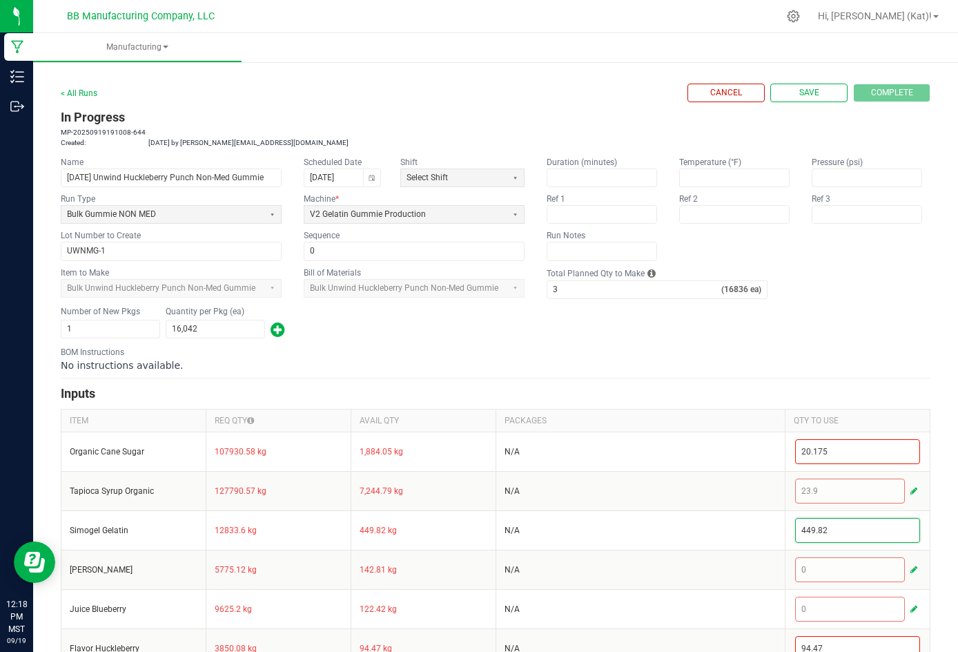
paste input "2.4"
type input "2.4"
click at [661, 372] on div "BOM Instructions No instructions available." at bounding box center [496, 359] width 870 height 26
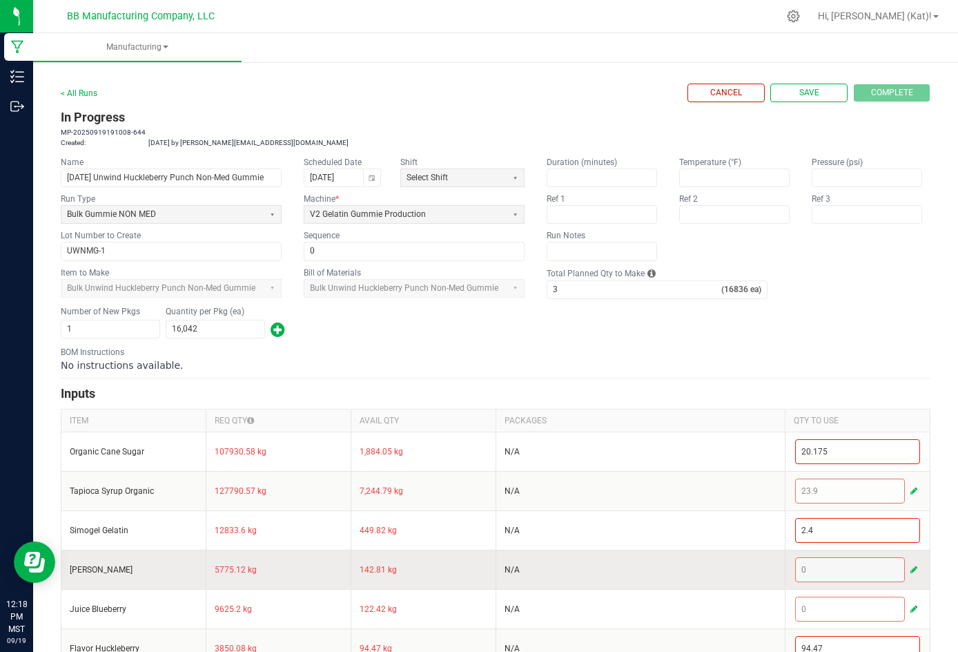
click at [661, 575] on span "button" at bounding box center [914, 569] width 7 height 11
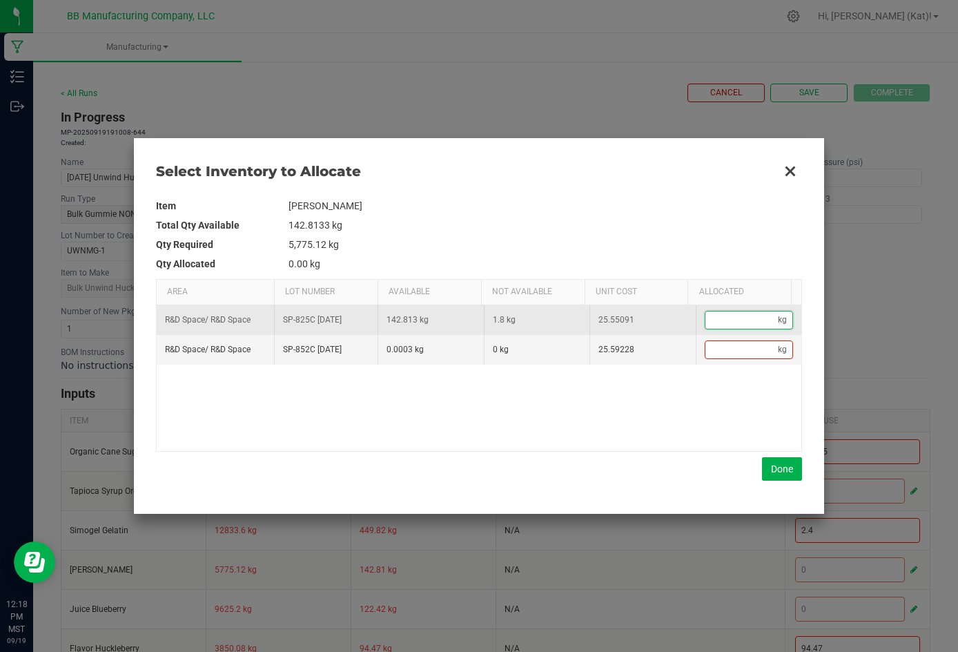
click at [661, 317] on input "Data table" at bounding box center [742, 319] width 73 height 17
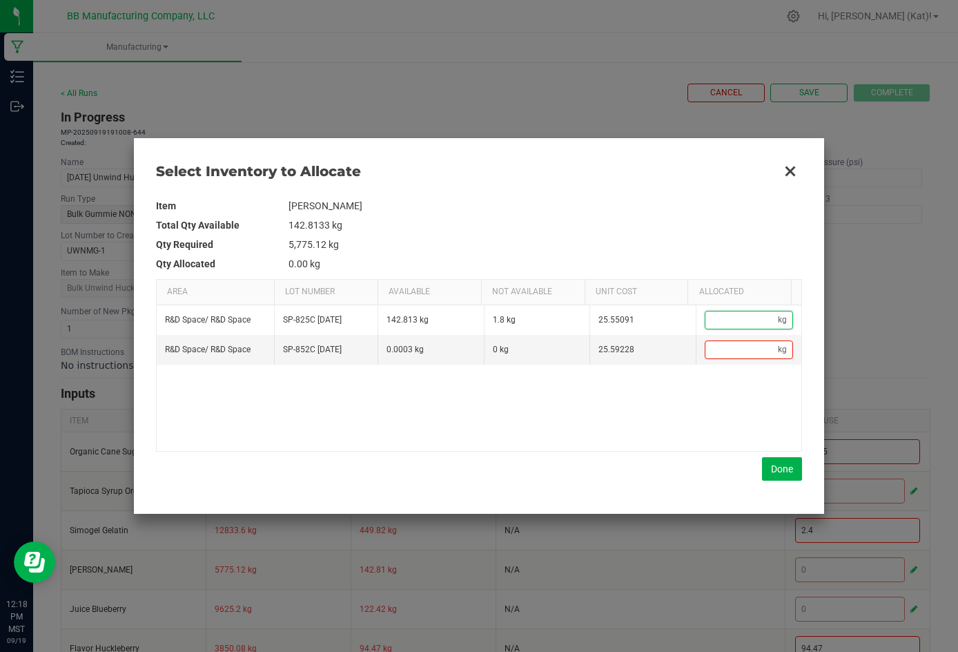
paste input "1.08"
type input "1.08"
click at [661, 484] on div "Item Juice Blackberry Total Qty Available 142.8133 kg Qty Required 5,775.12 kg …" at bounding box center [479, 338] width 646 height 307
click at [661, 474] on button "Done" at bounding box center [782, 468] width 40 height 23
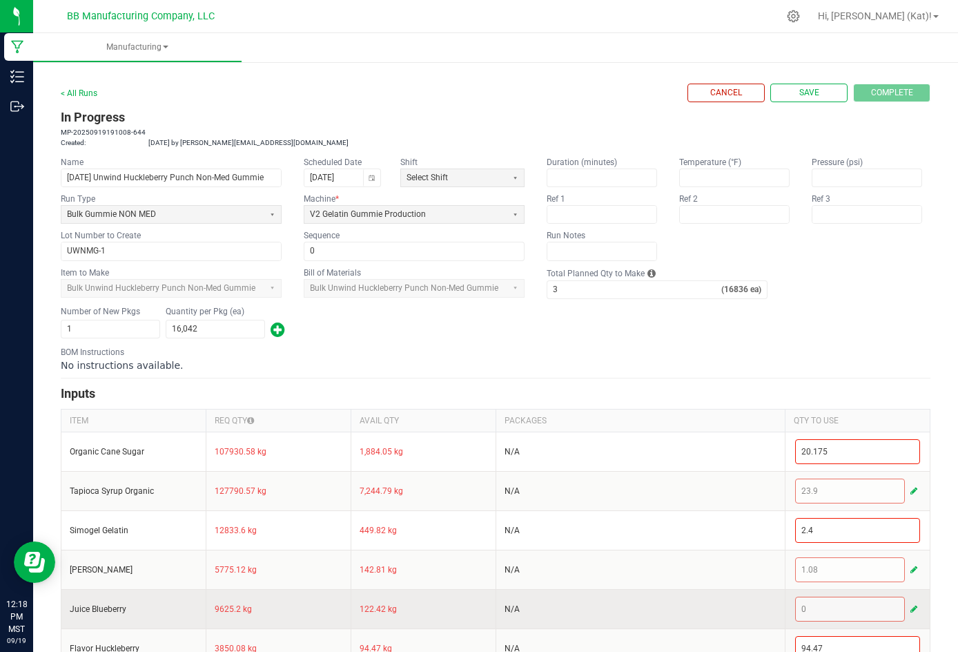
click at [661, 614] on span "button" at bounding box center [914, 608] width 7 height 11
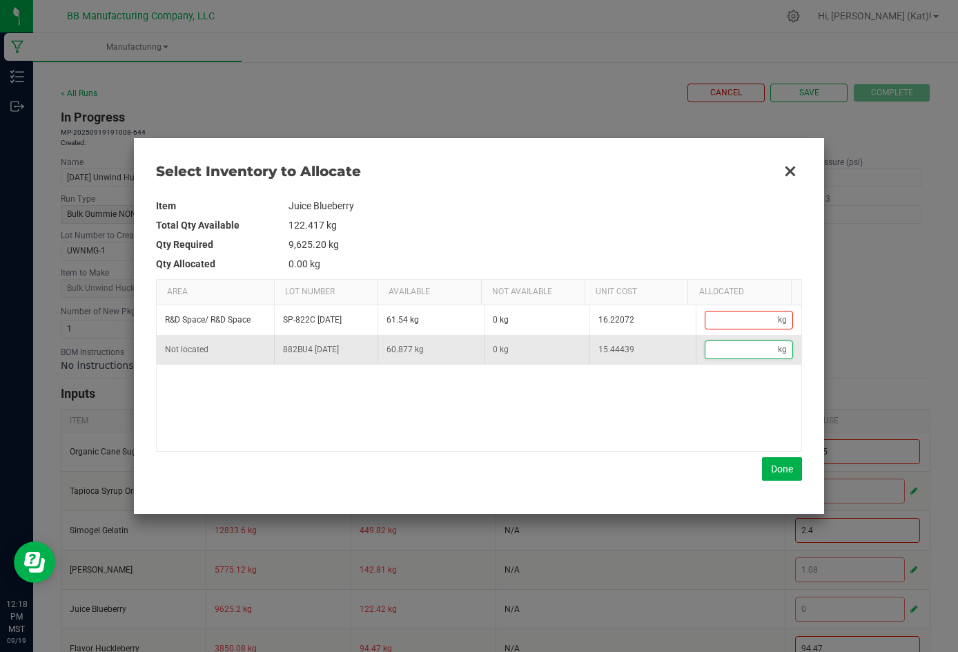
click at [661, 351] on input "Data table" at bounding box center [742, 349] width 73 height 17
paste input "1.8"
type input "1.8"
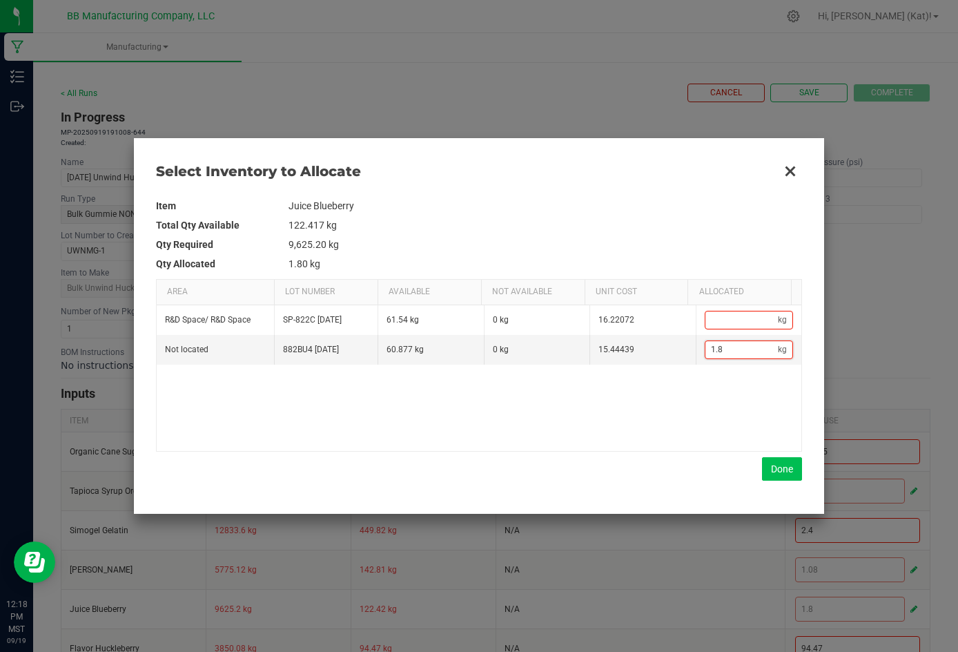
type input "1.8"
drag, startPoint x: 781, startPoint y: 469, endPoint x: 780, endPoint y: 457, distance: 12.4
click at [661, 469] on button "Done" at bounding box center [782, 468] width 40 height 23
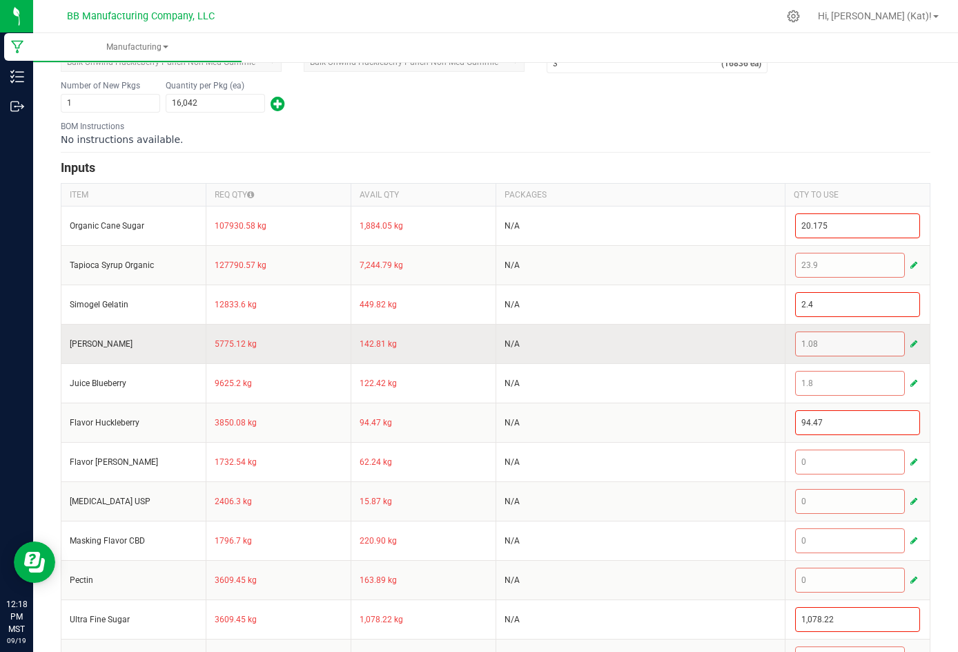
scroll to position [276, 0]
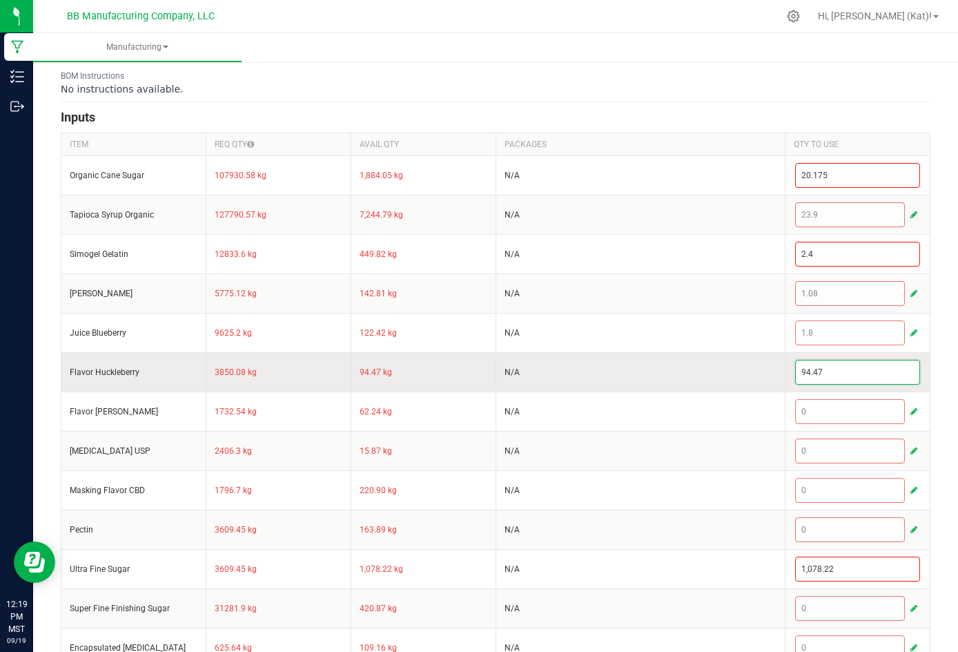
click at [661, 384] on input "94.47" at bounding box center [858, 371] width 124 height 23
paste input "0.72"
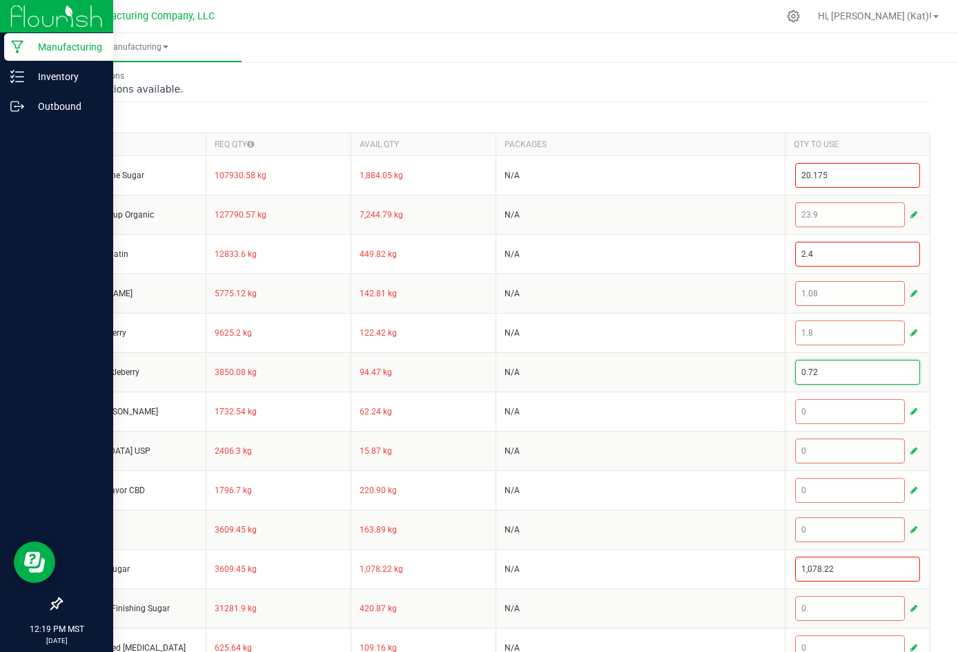
type input "0.72"
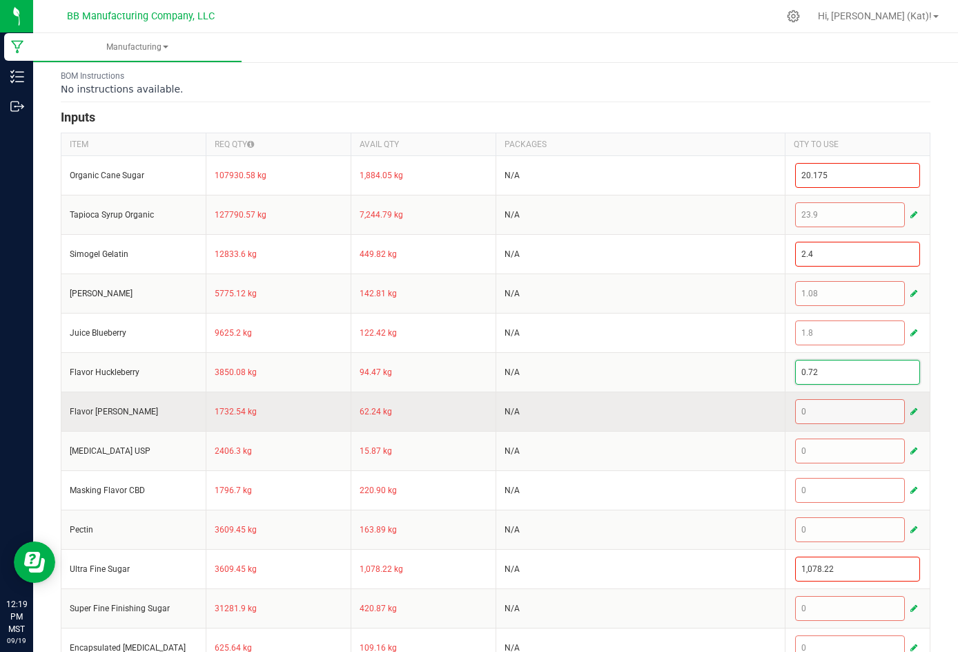
click at [661, 425] on div "0" at bounding box center [858, 412] width 128 height 28
click at [661, 420] on button "button" at bounding box center [914, 411] width 12 height 17
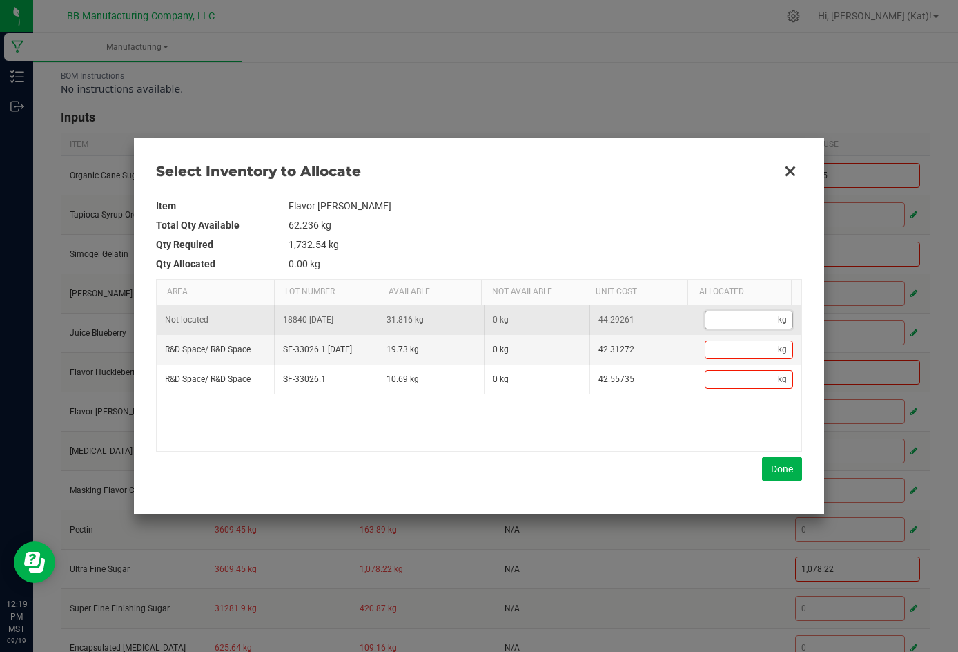
click at [661, 321] on input "Data table" at bounding box center [742, 319] width 73 height 17
paste input "0.324"
type input "0.32"
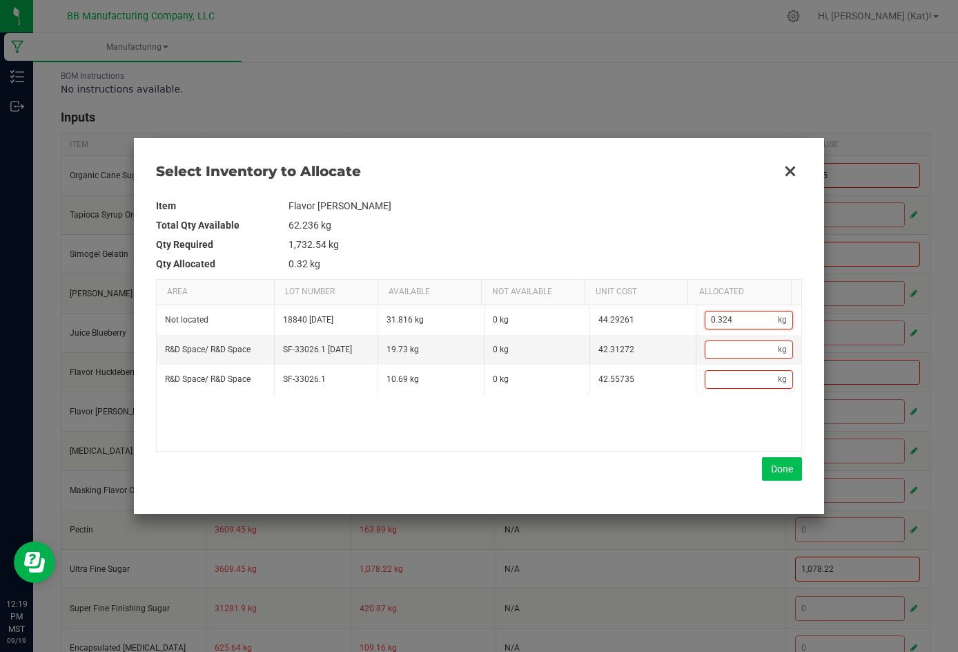
type input "0.324"
click at [661, 466] on button "Done" at bounding box center [782, 468] width 40 height 23
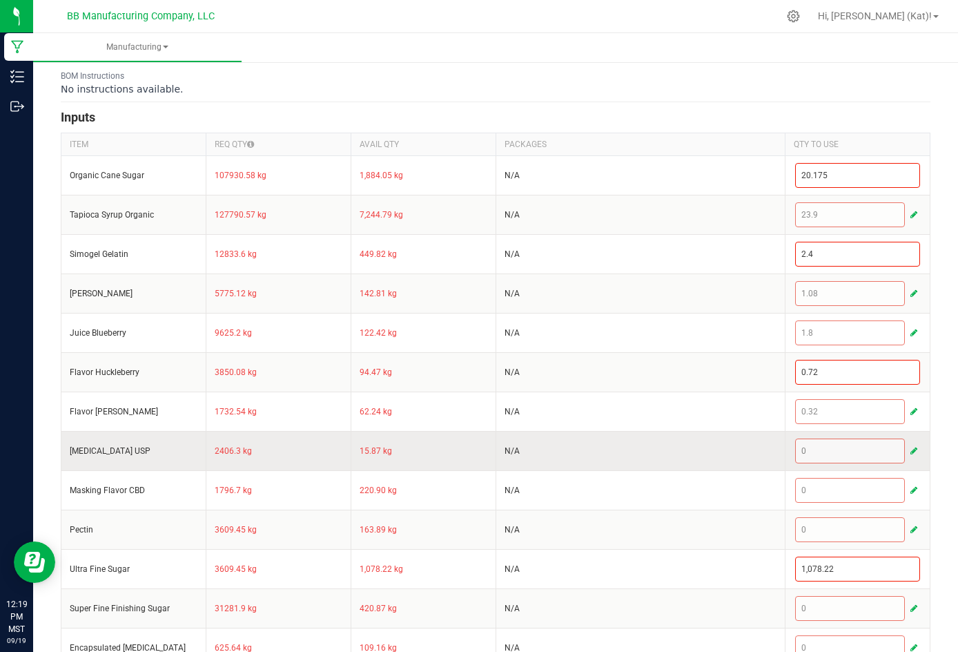
click at [661, 456] on span "button" at bounding box center [914, 450] width 7 height 11
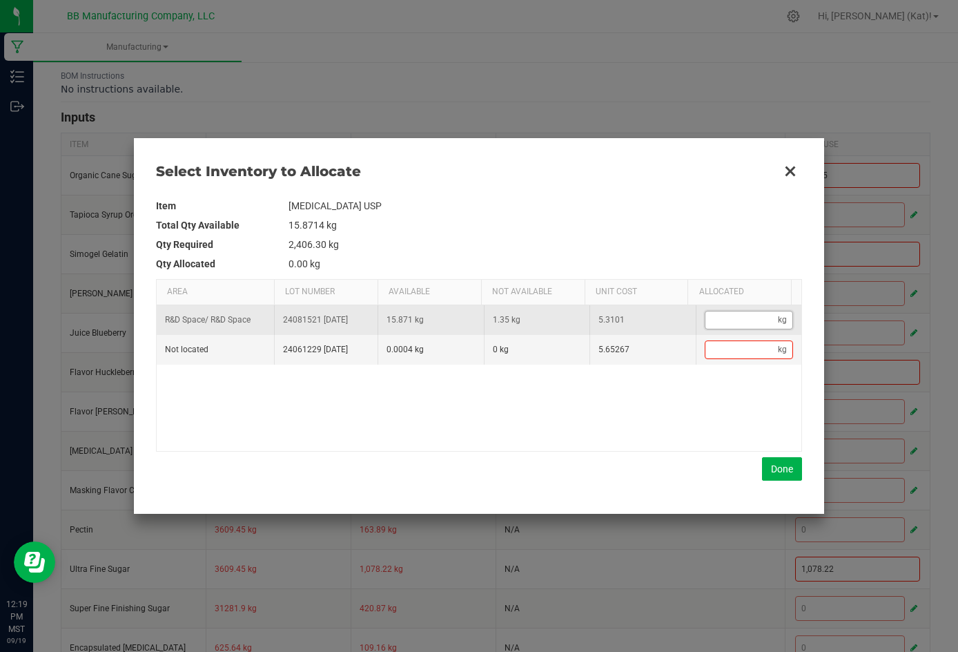
click at [661, 325] on input "Data table" at bounding box center [742, 319] width 73 height 17
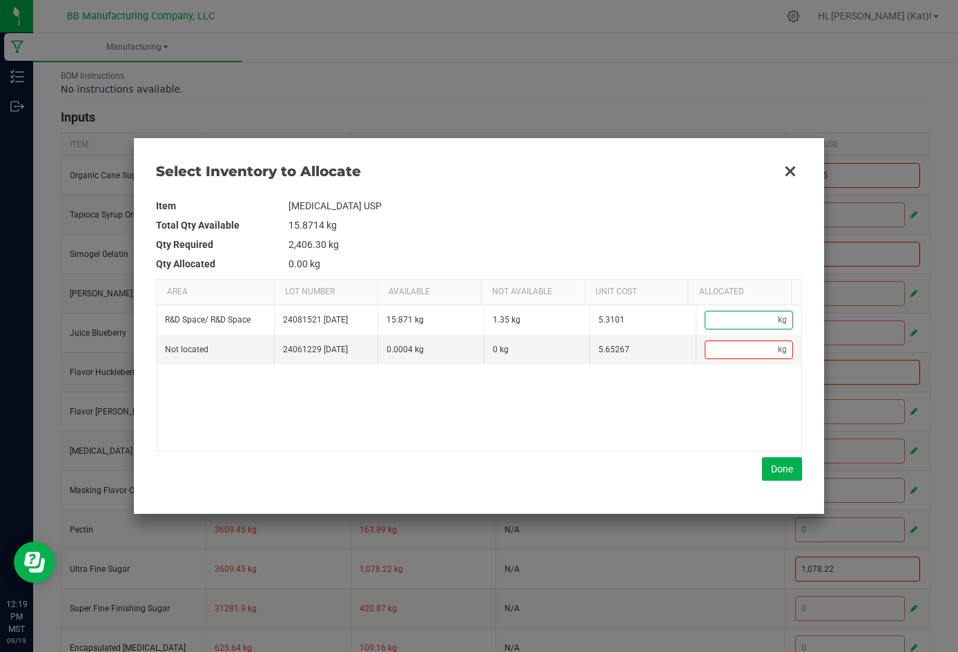
paste input "0.45"
type input "0.45"
click at [661, 476] on button "Done" at bounding box center [782, 468] width 40 height 23
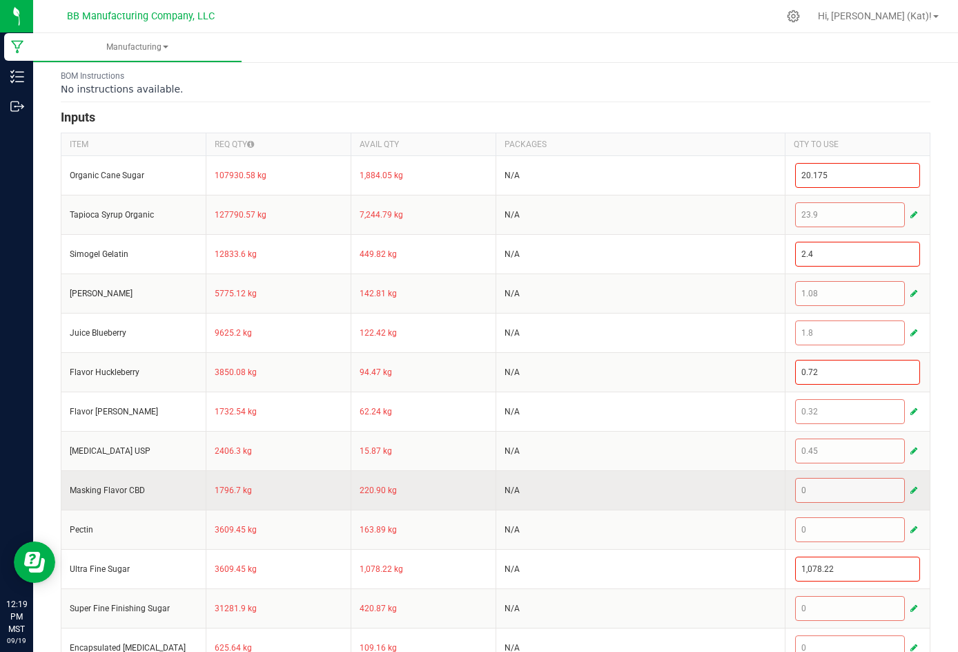
click at [661, 498] on button "button" at bounding box center [914, 490] width 12 height 17
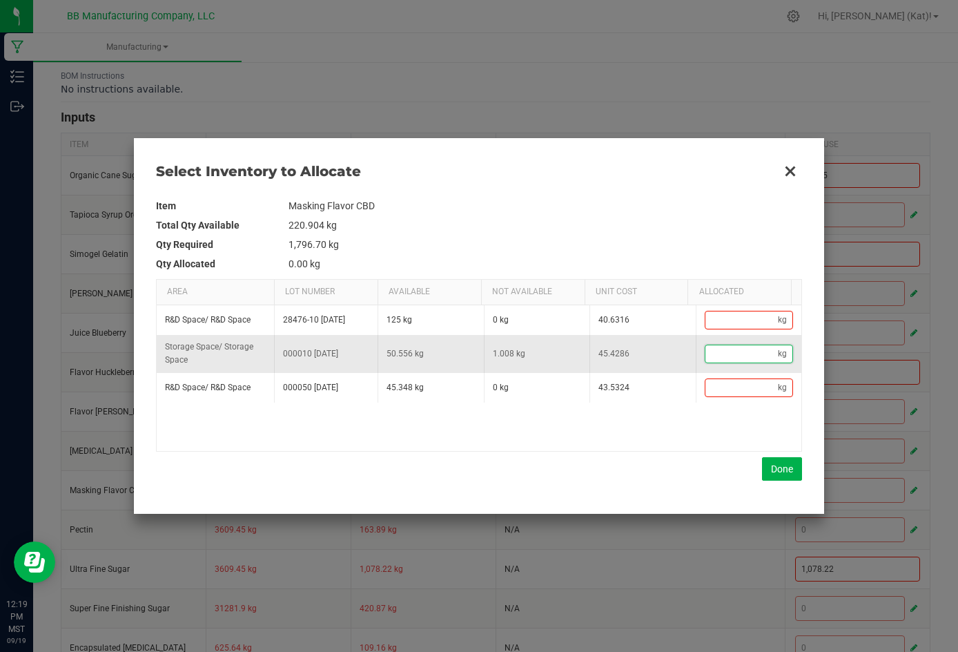
click at [661, 349] on input "Data table" at bounding box center [742, 353] width 73 height 17
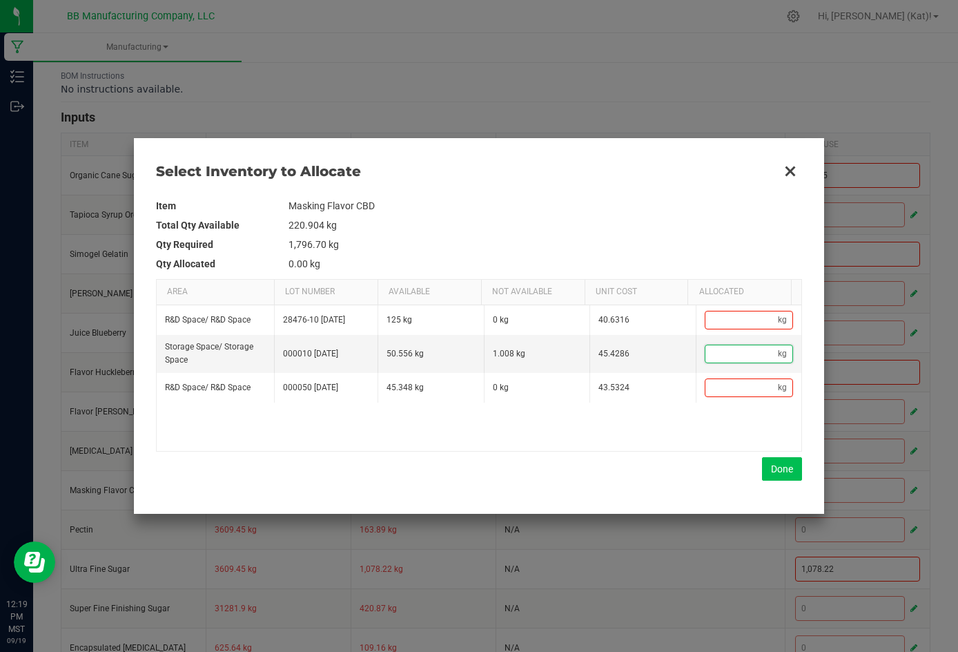
paste input "0.336"
type input "0.34"
type input "0.336"
click at [661, 469] on button "Done" at bounding box center [782, 468] width 40 height 23
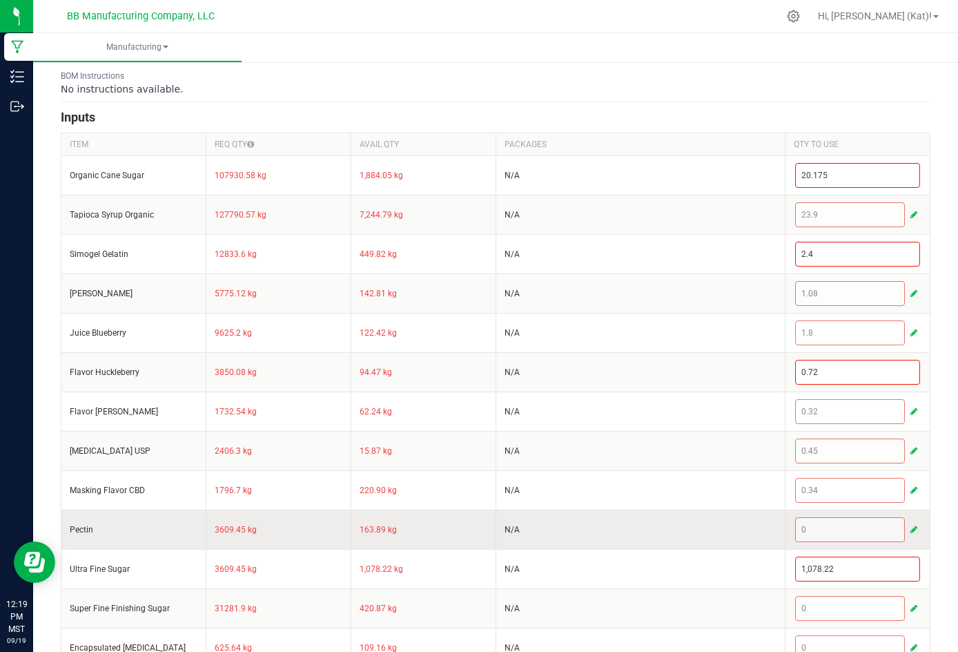
click at [661, 538] on button "button" at bounding box center [914, 529] width 12 height 17
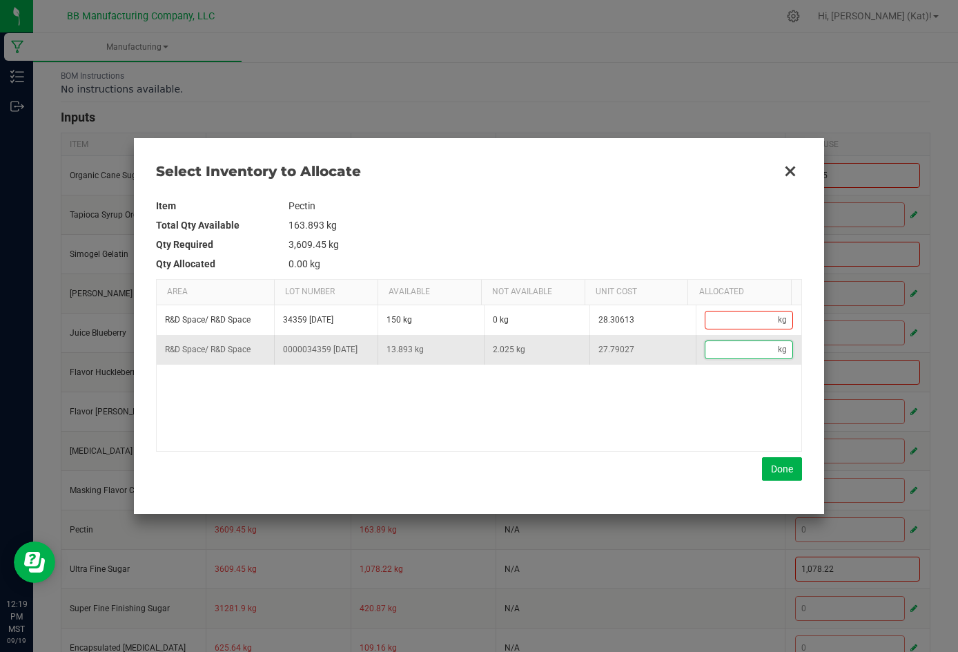
click at [661, 358] on input "Data table" at bounding box center [742, 349] width 73 height 17
paste input "0.675"
type input "0.68"
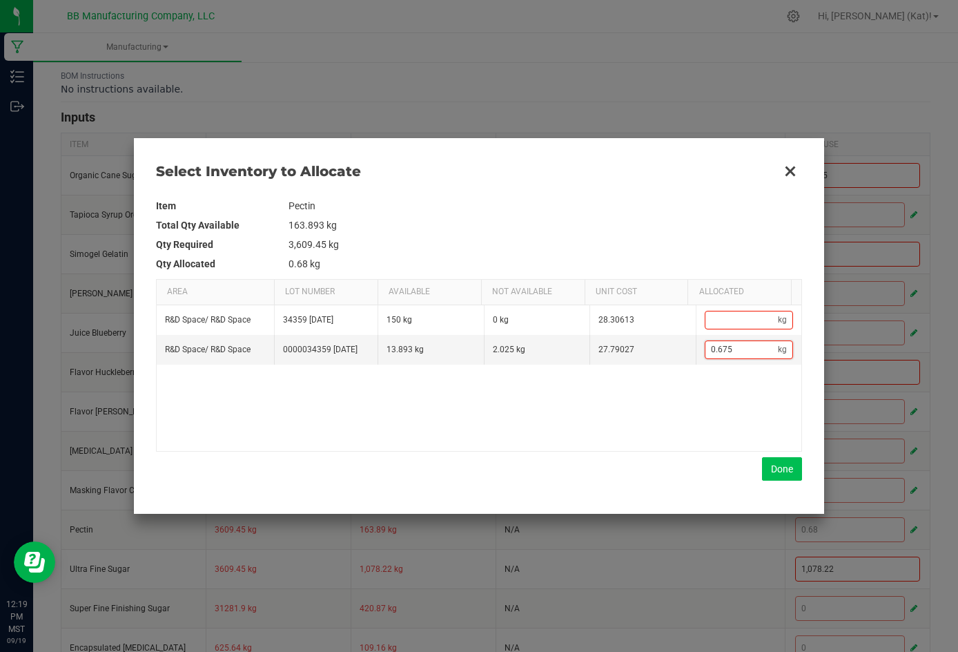
type input "0.675"
click at [661, 463] on button "Done" at bounding box center [782, 468] width 40 height 23
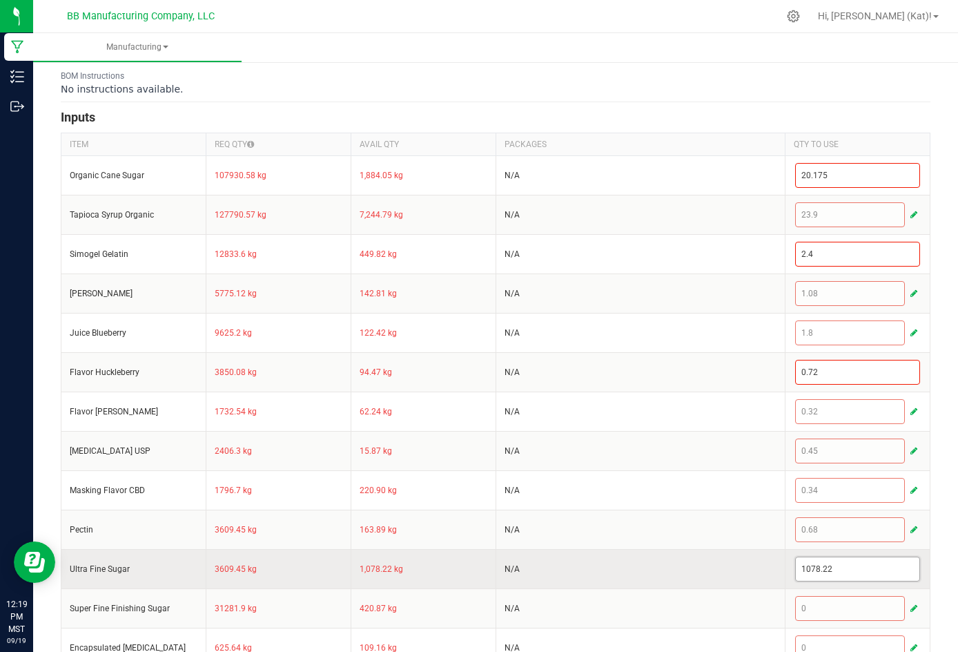
click at [661, 581] on input "1078.22" at bounding box center [858, 568] width 124 height 23
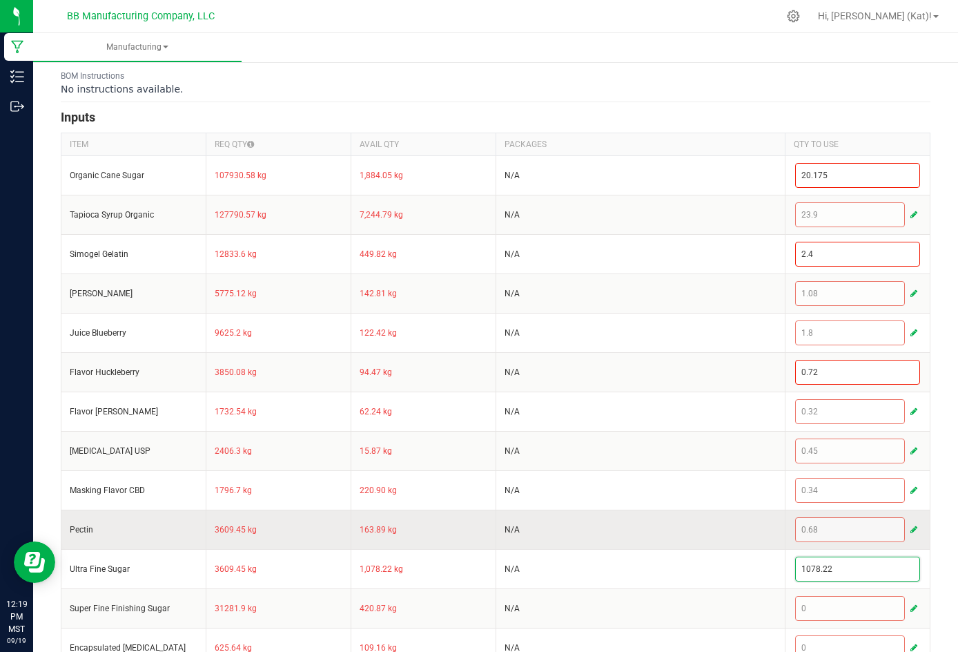
paste input "0.675"
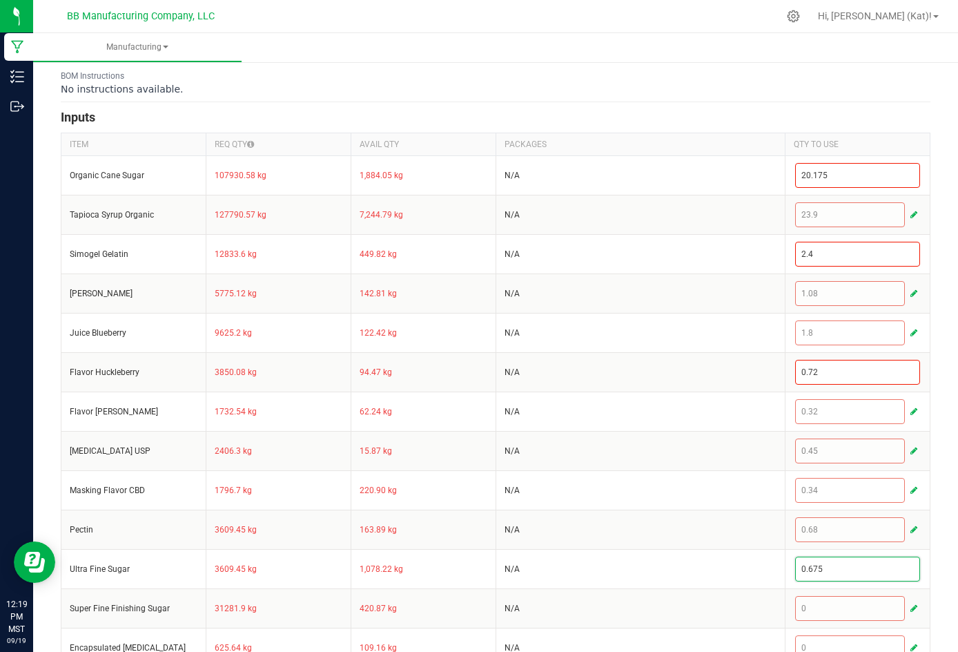
type input "0.675"
click at [661, 542] on div "< All Runs Cancel Save Complete In Progress MP-20250919191008-644 Created: [DAT…" at bounding box center [495, 272] width 925 height 978
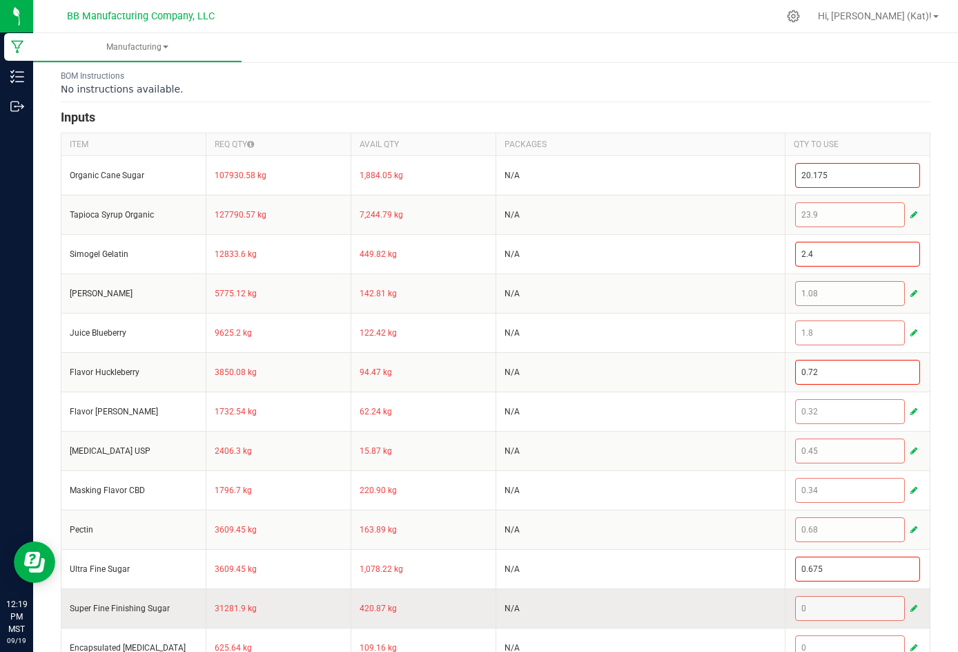
click at [661, 617] on button "button" at bounding box center [914, 608] width 12 height 17
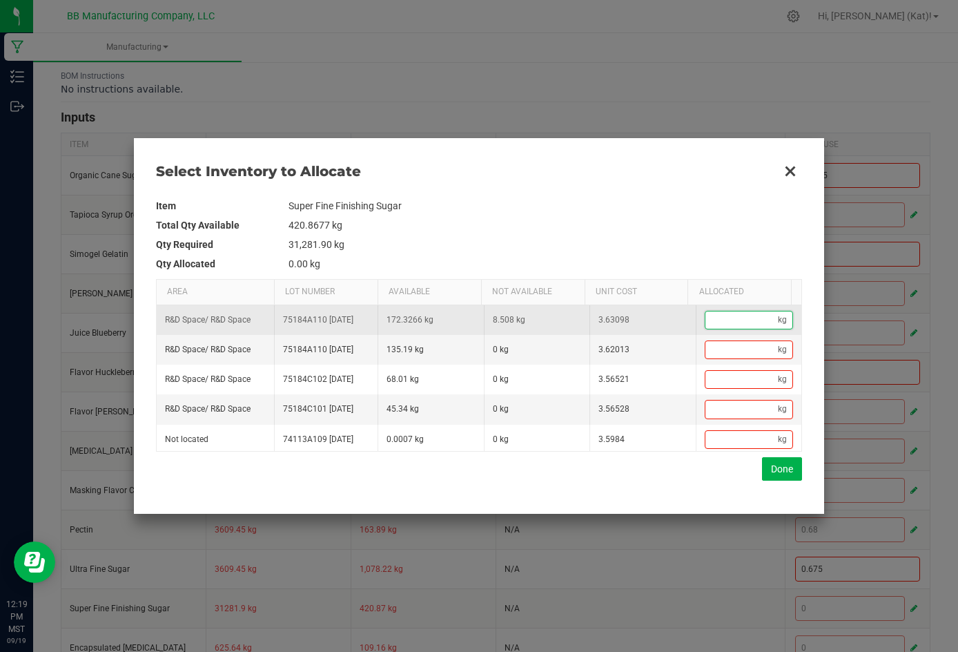
click at [661, 315] on input "Data table" at bounding box center [742, 319] width 73 height 17
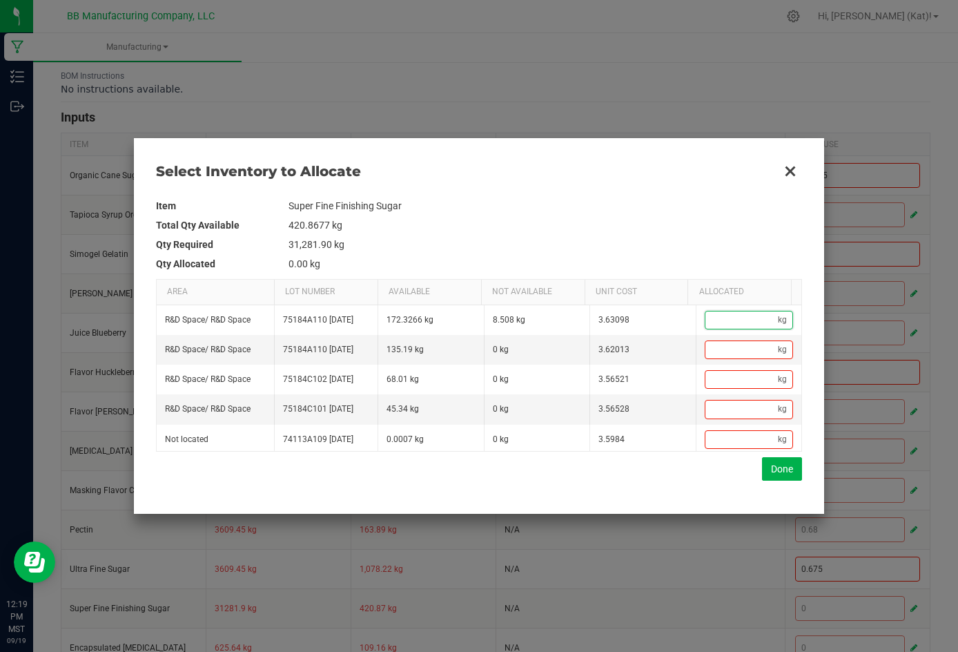
paste input "2.836"
type input "2.84"
type input "2.836"
click at [661, 473] on button "Done" at bounding box center [782, 468] width 40 height 23
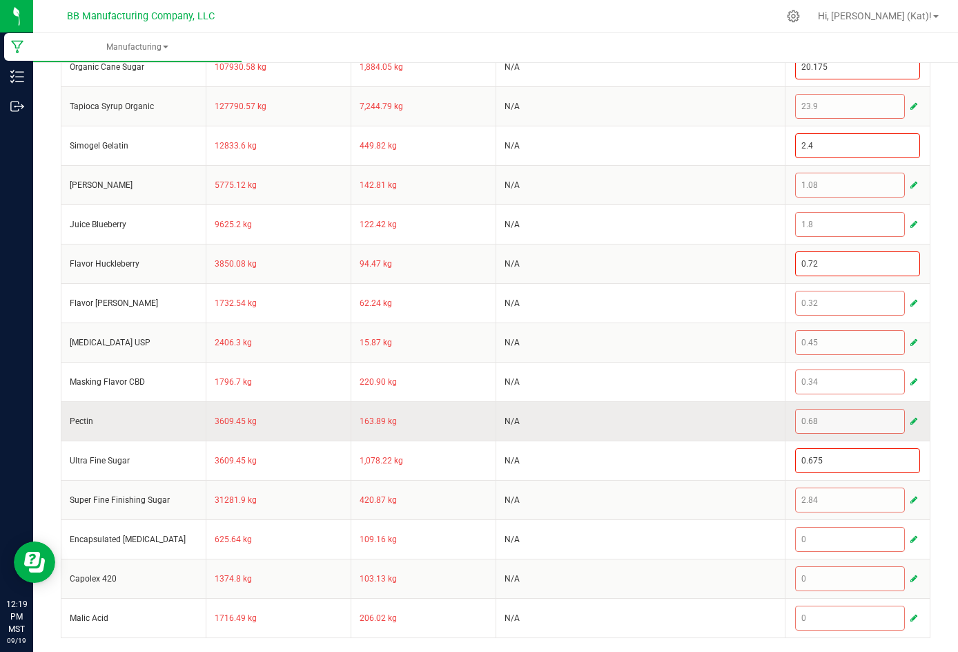
scroll to position [421, 0]
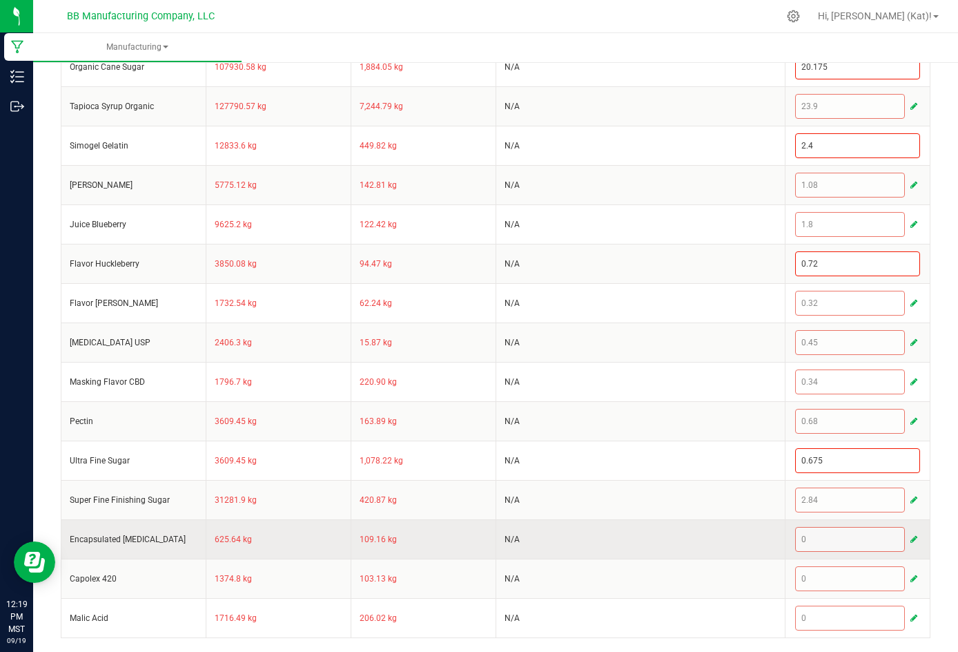
click at [661, 542] on button "button" at bounding box center [914, 539] width 12 height 17
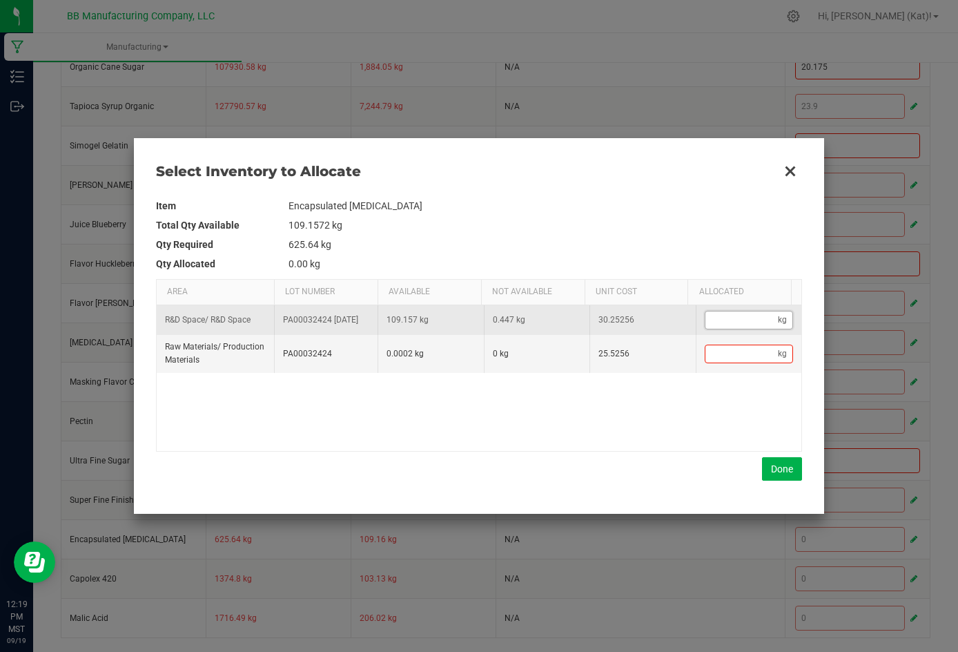
click at [661, 320] on input "Data table" at bounding box center [742, 319] width 73 height 17
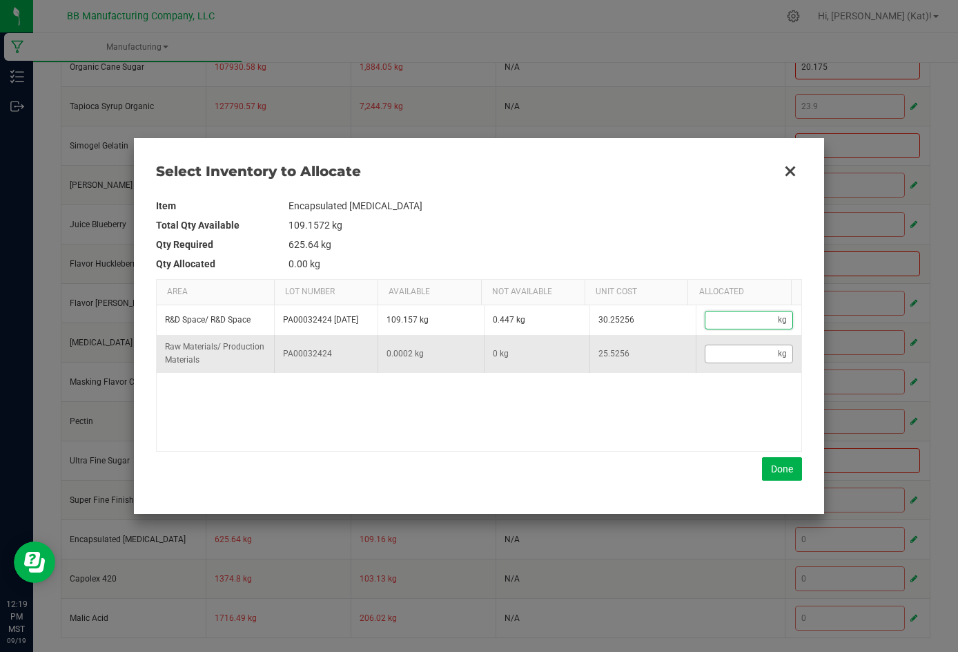
paste input "0.149"
type input "0.15"
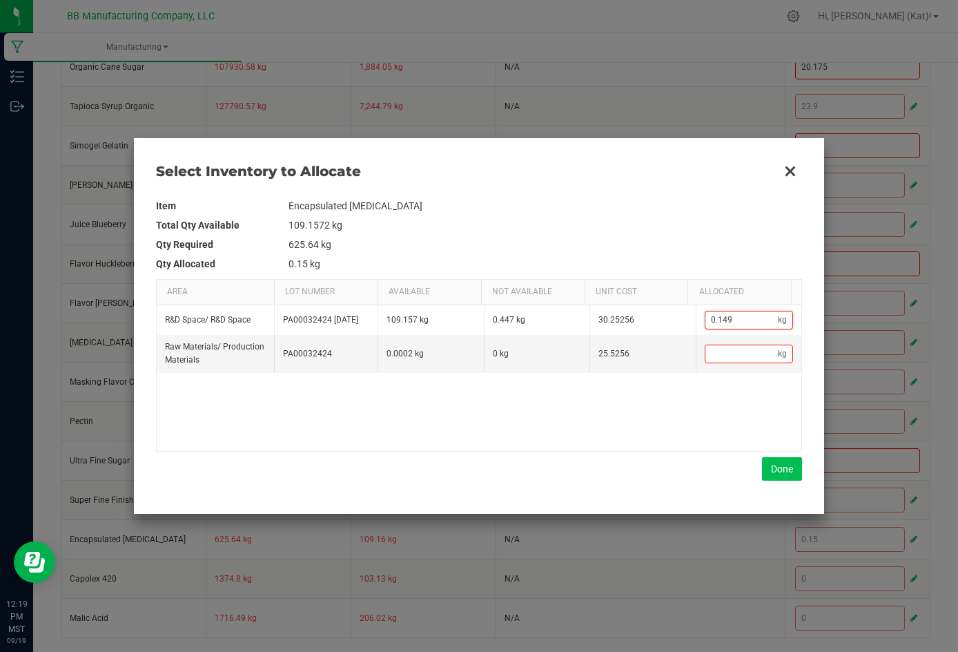
type input "0.149"
click at [661, 471] on button "Done" at bounding box center [782, 468] width 40 height 23
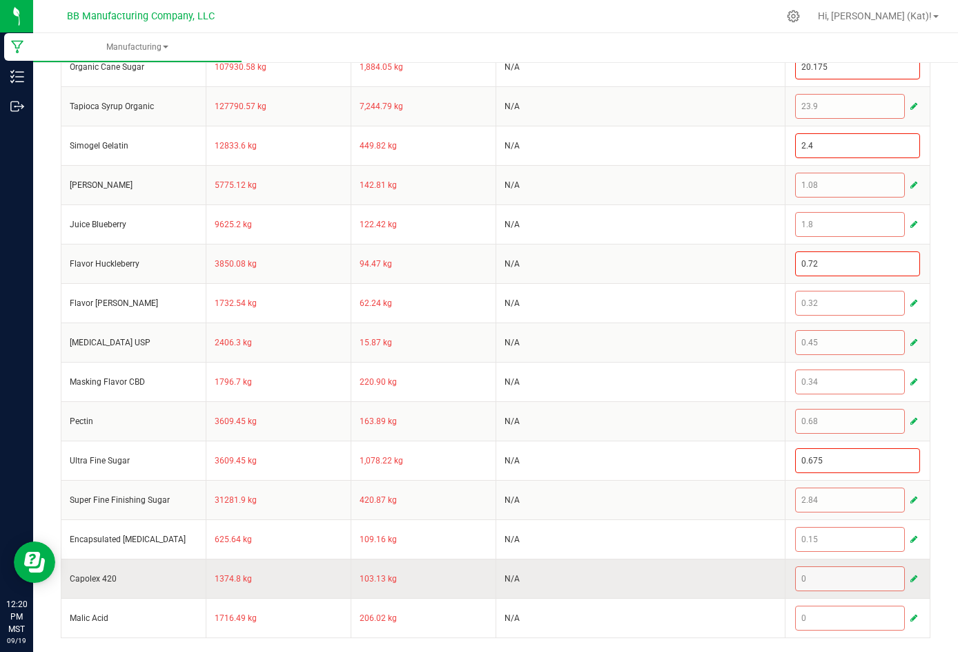
click at [661, 575] on button "button" at bounding box center [914, 578] width 12 height 17
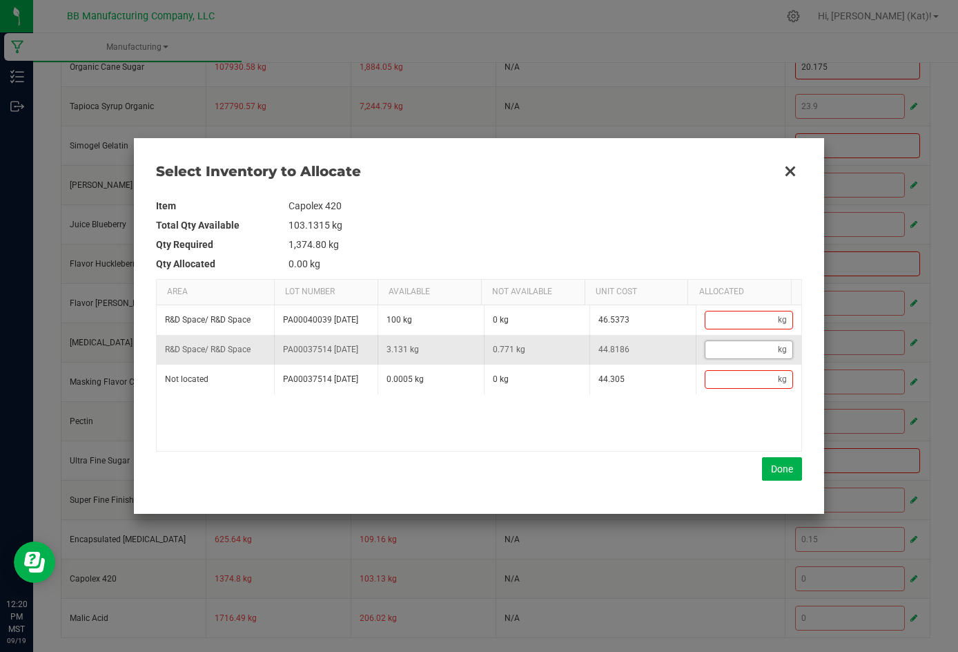
click at [661, 358] on input "Data table" at bounding box center [742, 349] width 73 height 17
paste input "0.257"
type input "0.26"
type input "0.257"
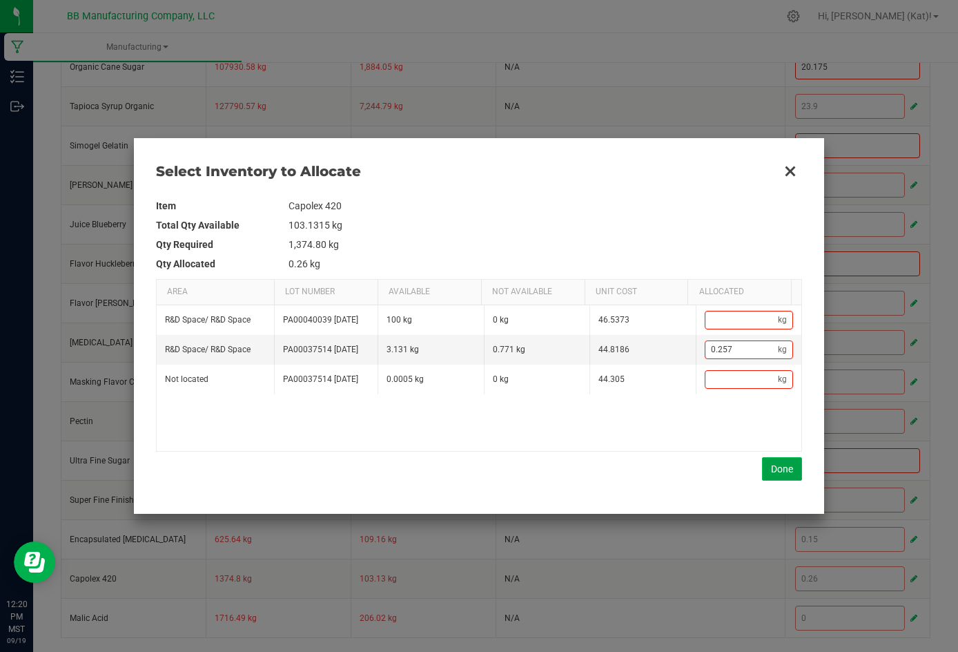
click at [661, 465] on button "Done" at bounding box center [782, 468] width 40 height 23
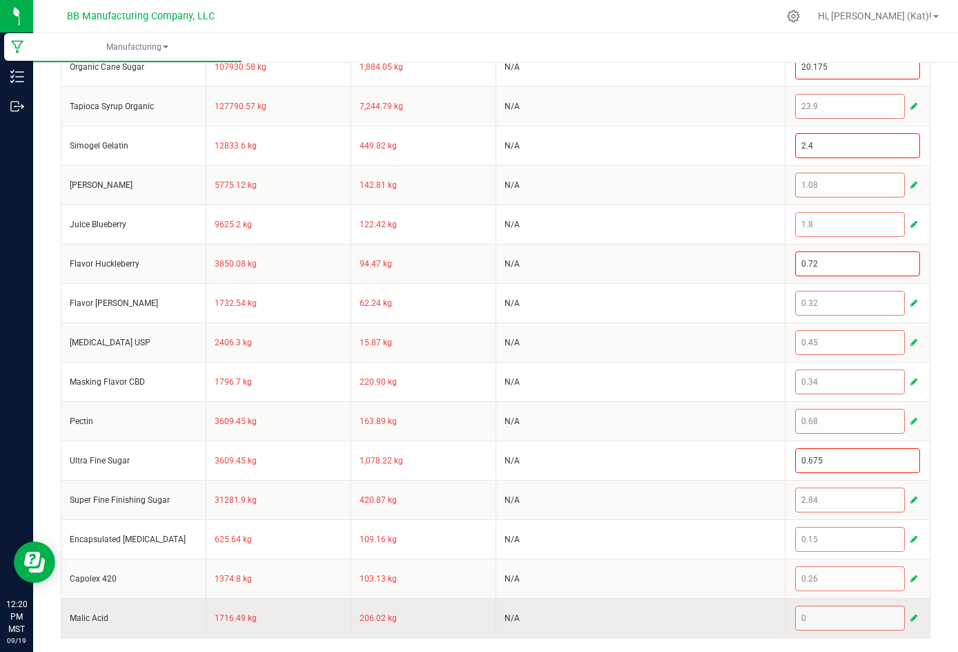
click at [661, 611] on button "button" at bounding box center [914, 618] width 12 height 17
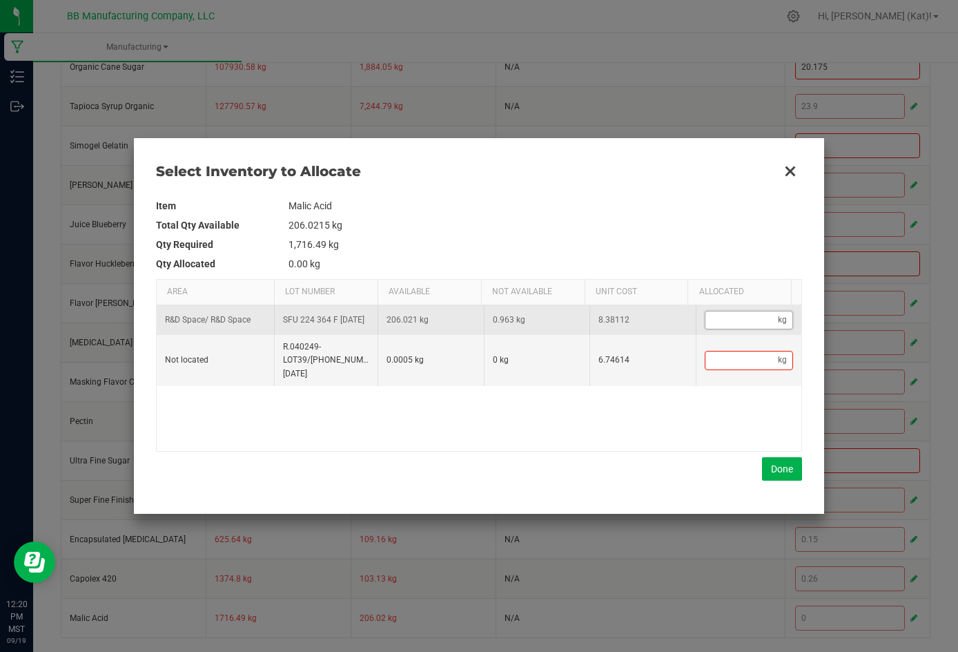
click at [661, 316] on input "Data table" at bounding box center [742, 319] width 73 height 17
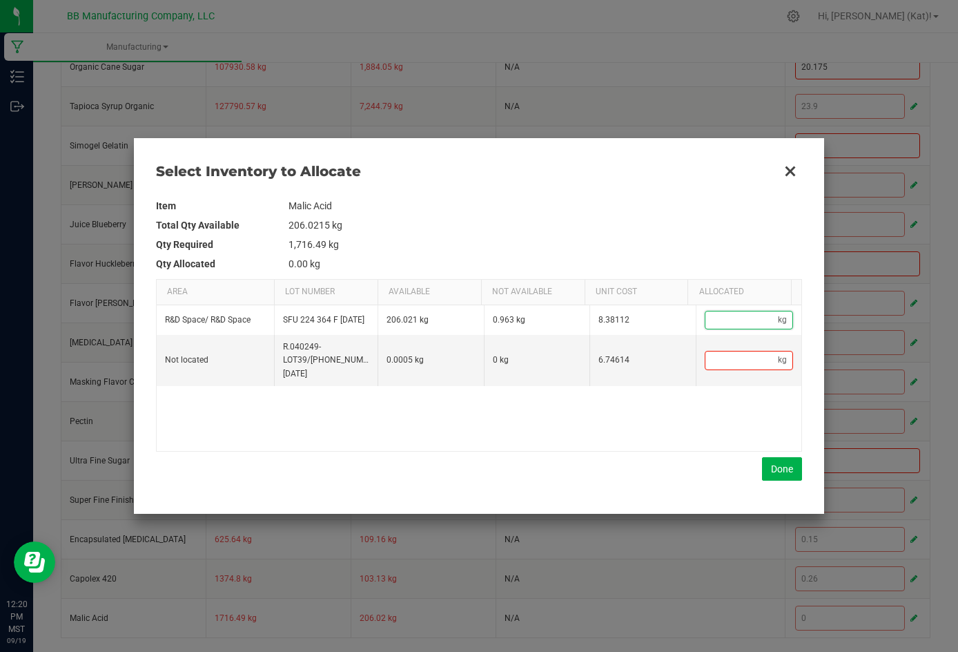
paste input "0.321"
type input "0.32"
type input "0.321"
click at [661, 471] on button "Done" at bounding box center [782, 468] width 40 height 23
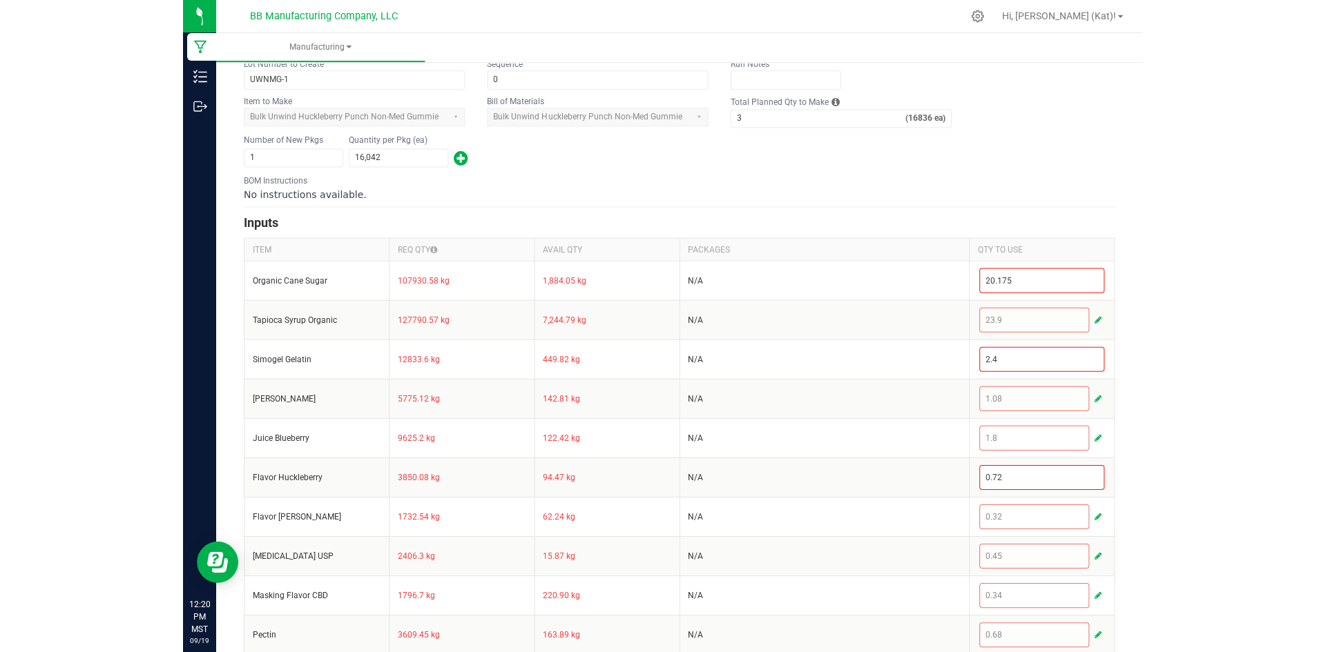
scroll to position [0, 0]
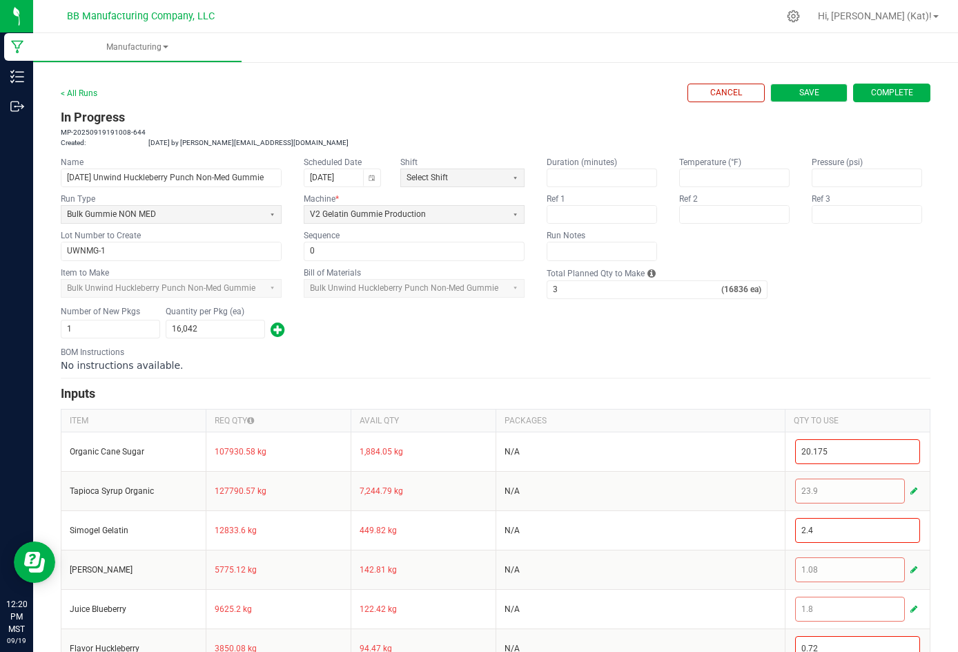
click at [661, 87] on span "Save" at bounding box center [810, 93] width 20 height 12
type input "0"
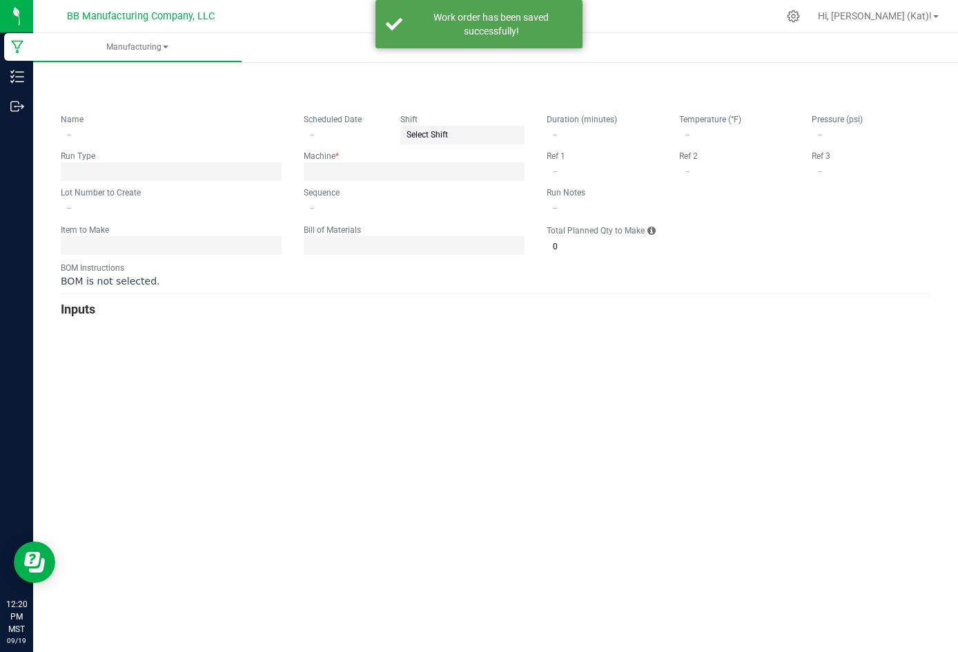
type input "[DATE] Unwind Huckleberry Punch Non-Med Gummie"
type input "[DATE]"
type input "UWNMG-1"
type input "0"
type input "3"
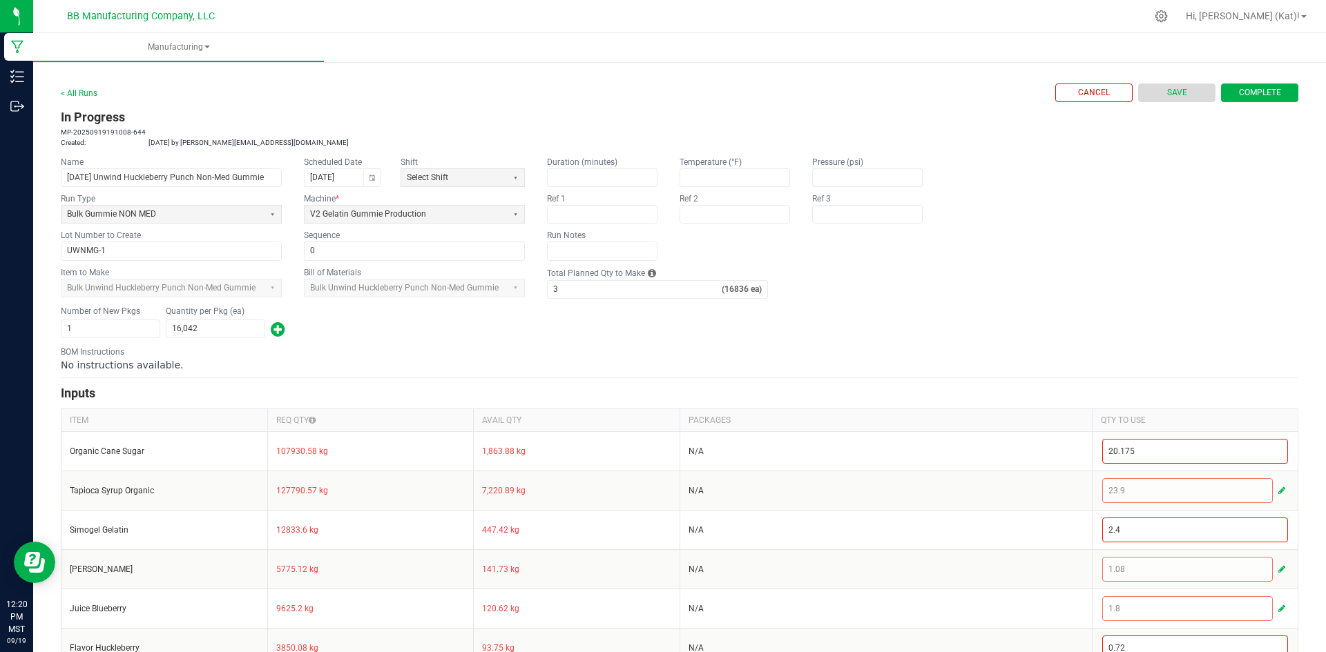
click at [661, 86] on button "Save" at bounding box center [1176, 93] width 77 height 19
type input "0"
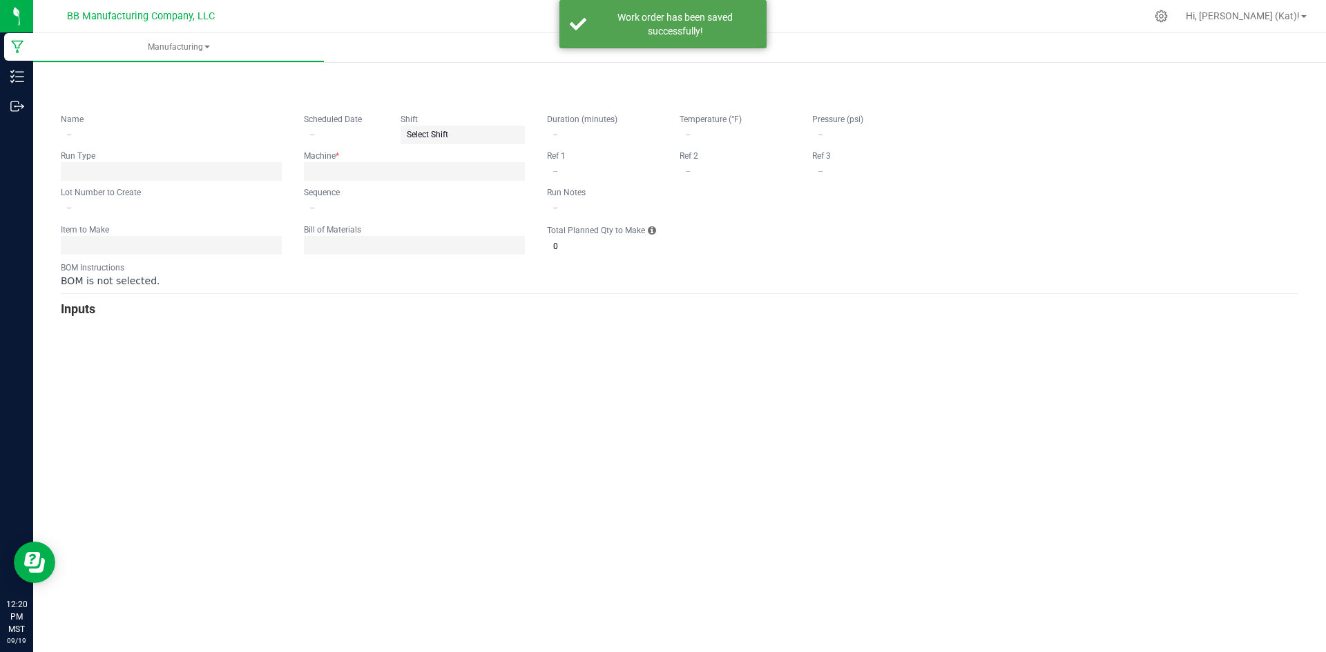
type input "[DATE] Unwind Huckleberry Punch Non-Med Gummie"
type input "[DATE]"
type input "UWNMG-1"
type input "0"
type input "3"
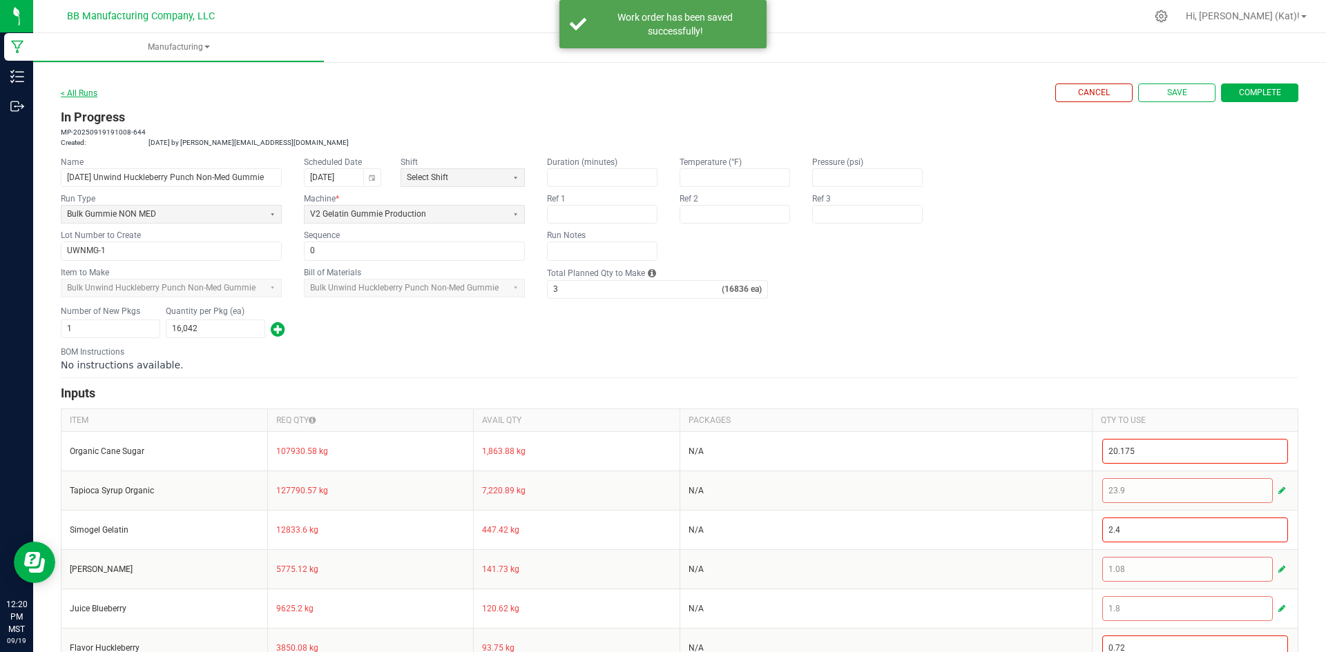
click at [87, 92] on link "< All Runs" at bounding box center [79, 93] width 37 height 10
